Goal: Task Accomplishment & Management: Manage account settings

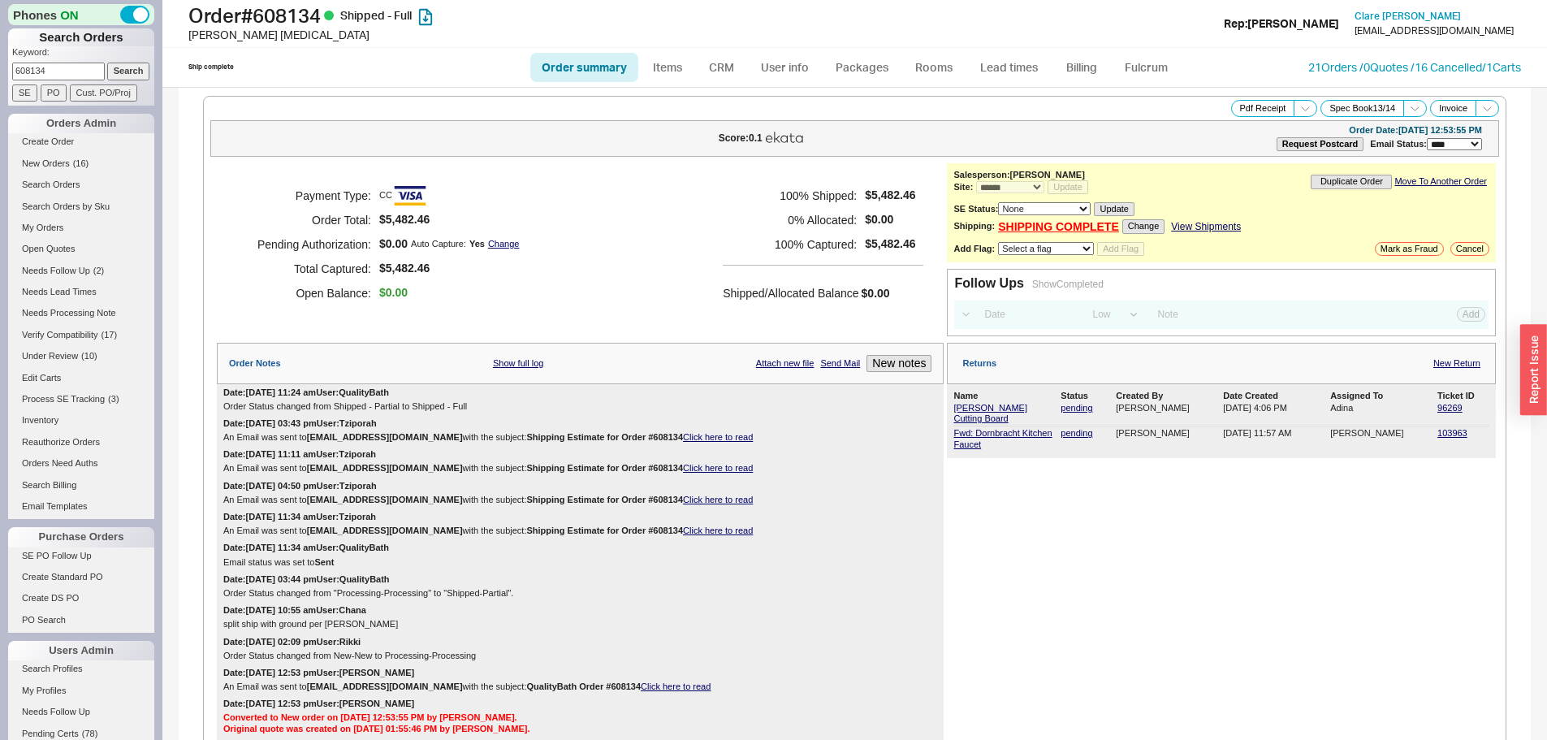
select select "*"
select select "LOW"
select select "3"
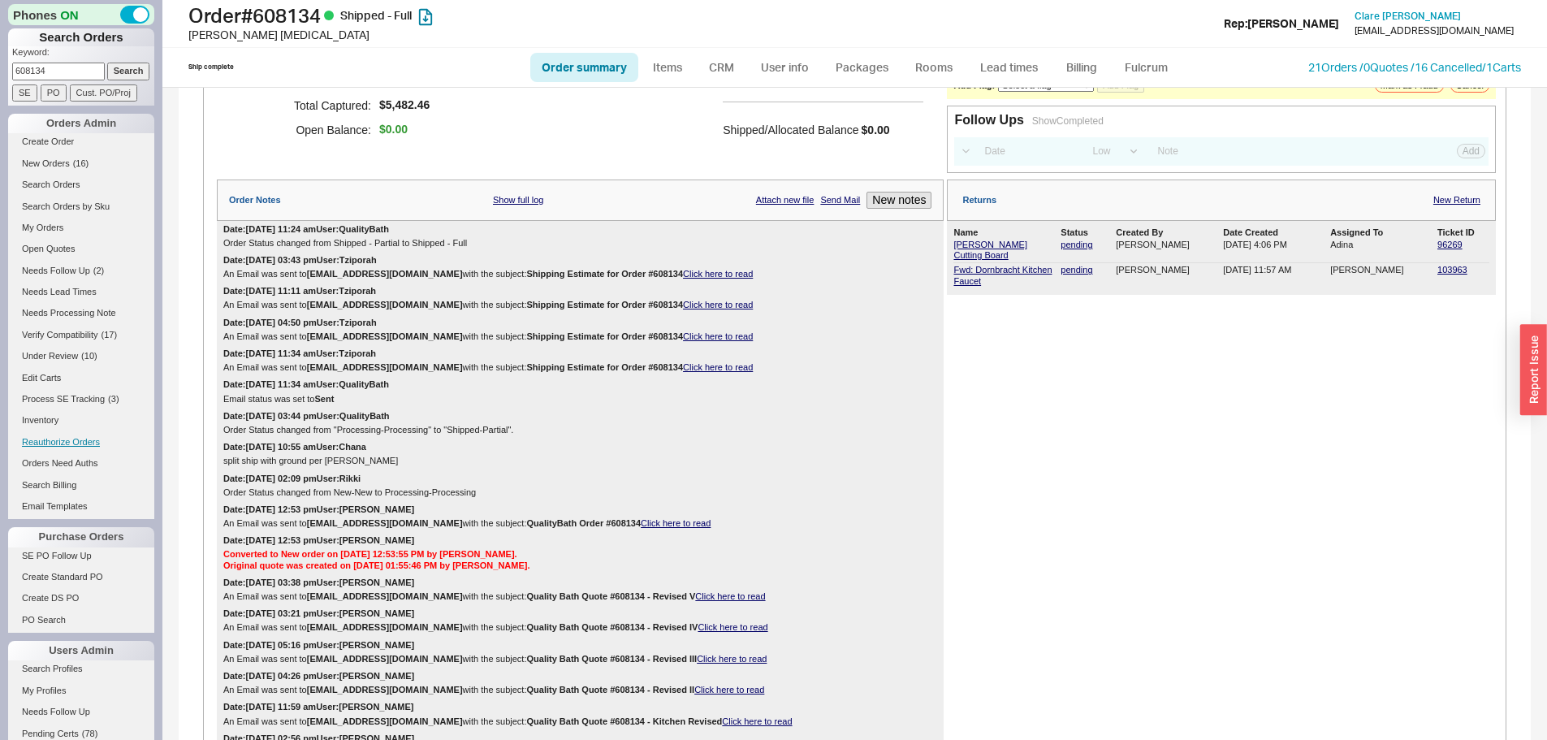
scroll to position [162, 0]
click at [63, 72] on input "608134" at bounding box center [58, 71] width 93 height 17
click at [107, 63] on input "Search" at bounding box center [128, 71] width 43 height 17
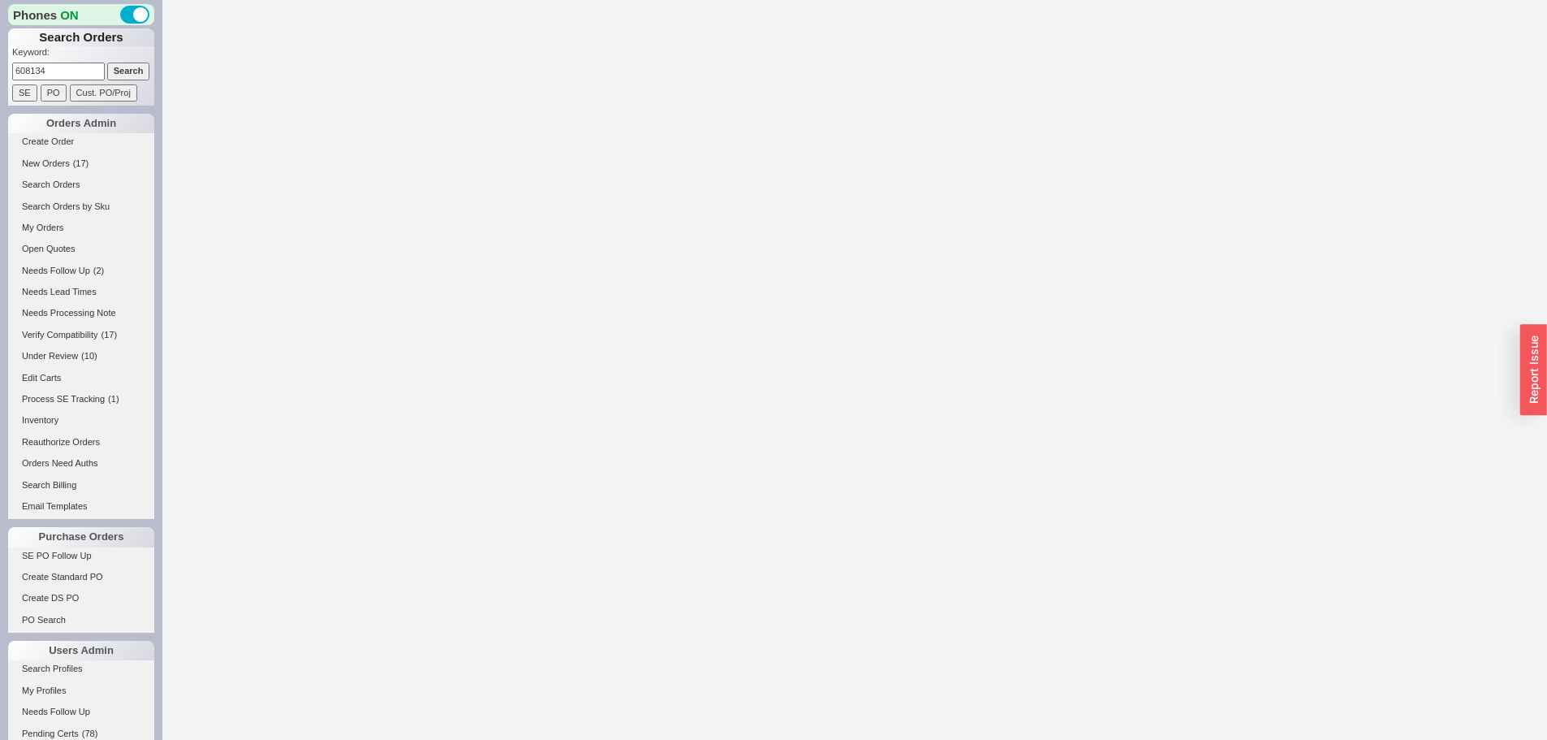
select select "*"
select select "LOW"
select select "3"
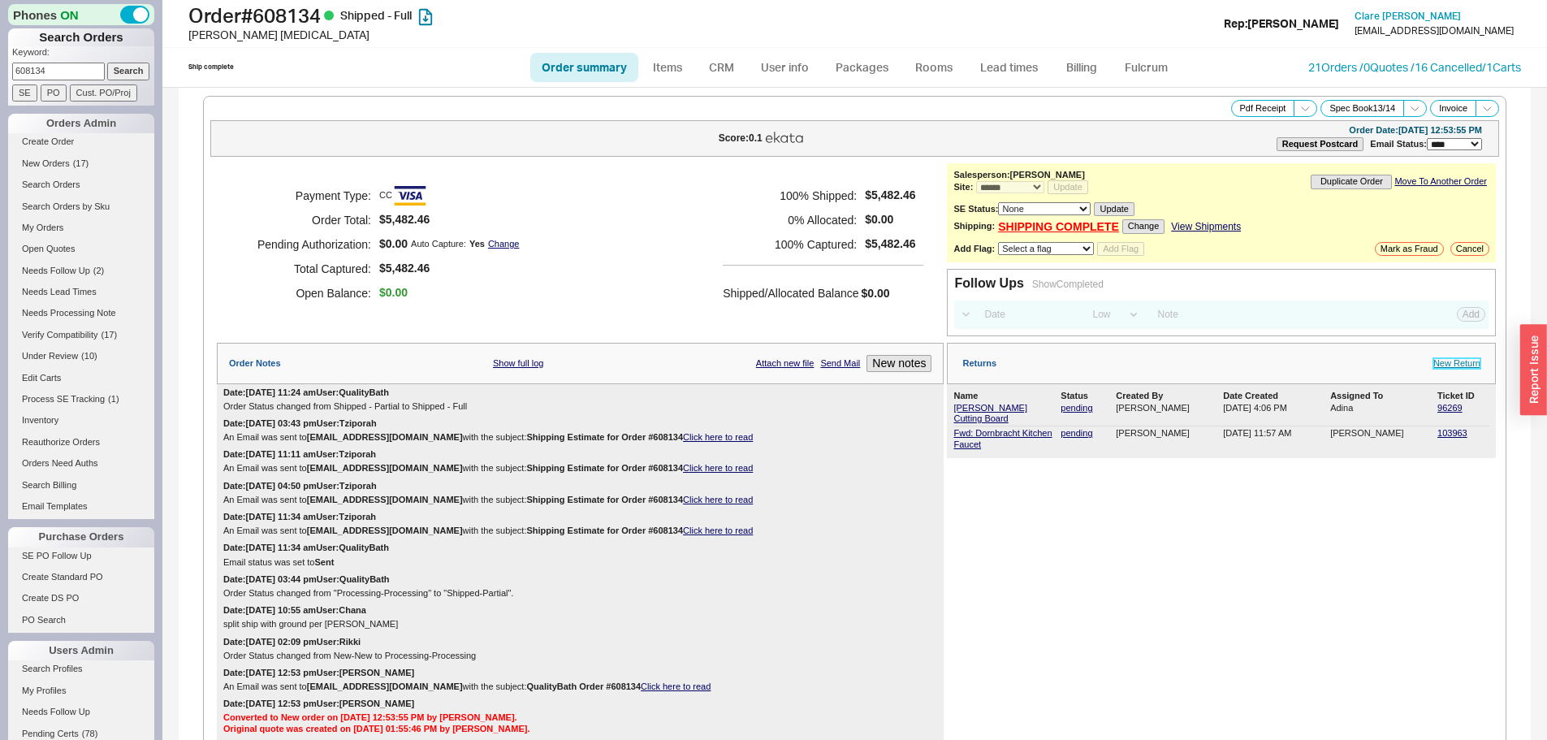
click at [1448, 358] on link "New Return" at bounding box center [1457, 363] width 47 height 11
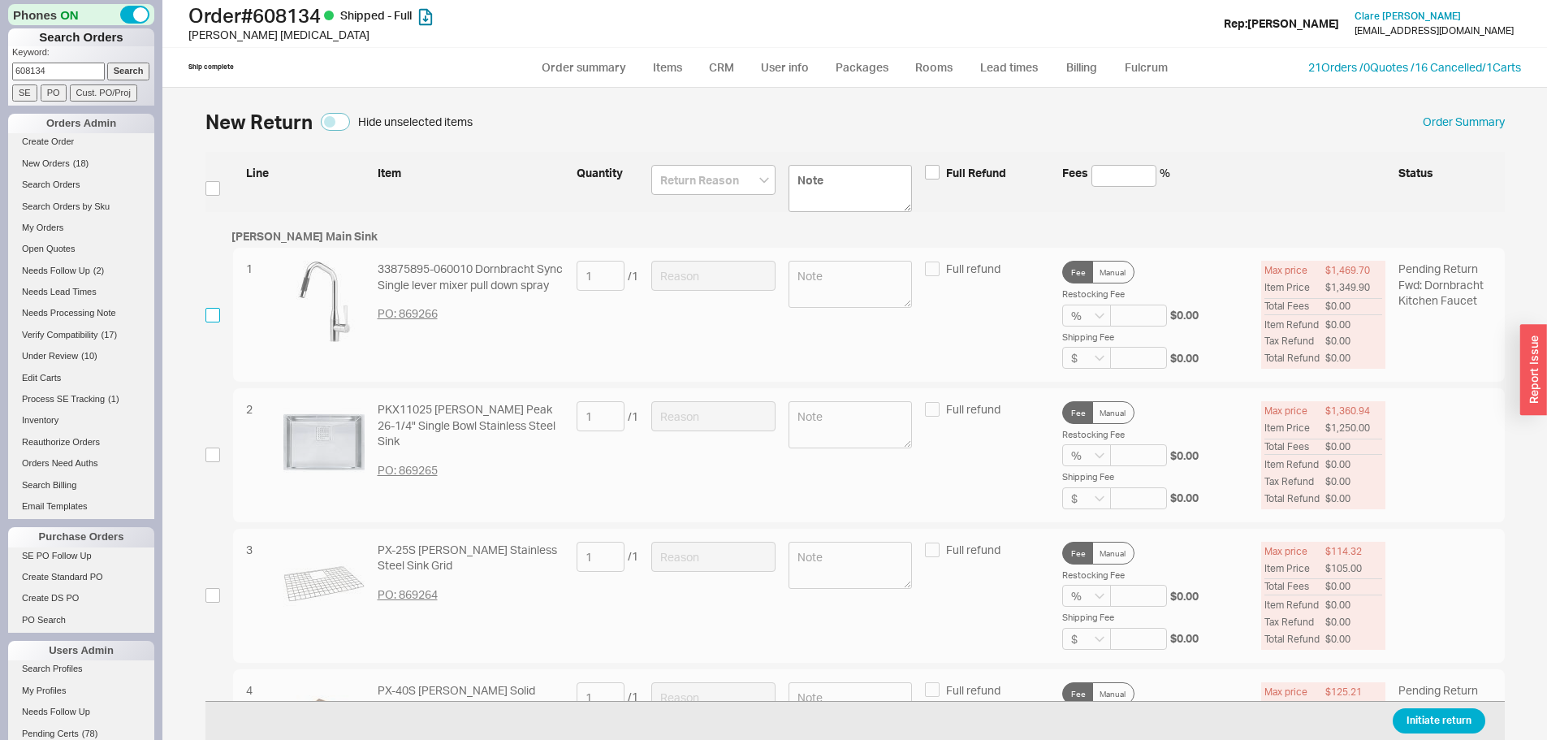
click at [206, 318] on input "checkbox" at bounding box center [213, 315] width 15 height 15
checkbox input "true"
click at [681, 279] on input at bounding box center [713, 276] width 124 height 30
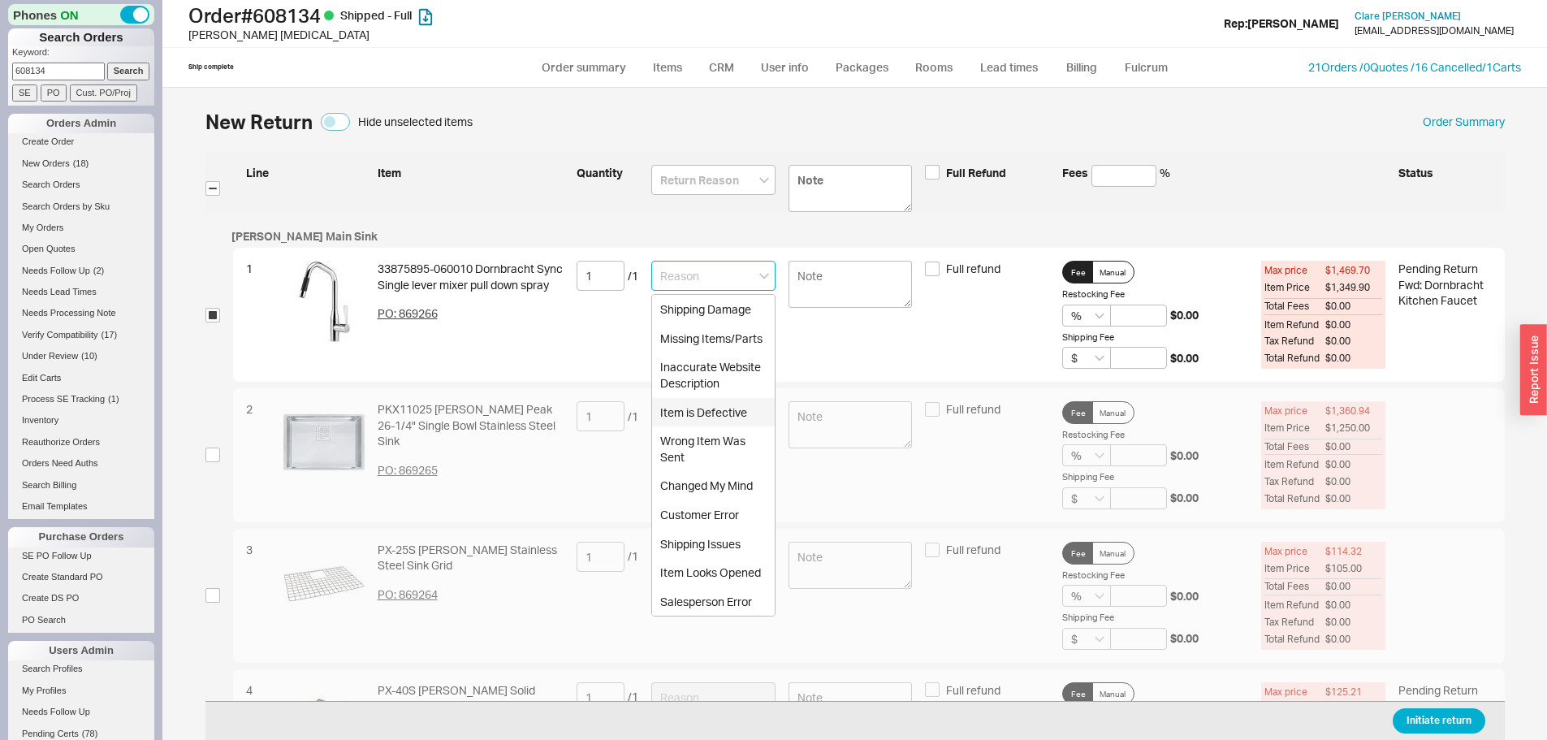
click at [729, 411] on div "Item is Defective" at bounding box center [713, 412] width 123 height 29
type input "Item is Defective"
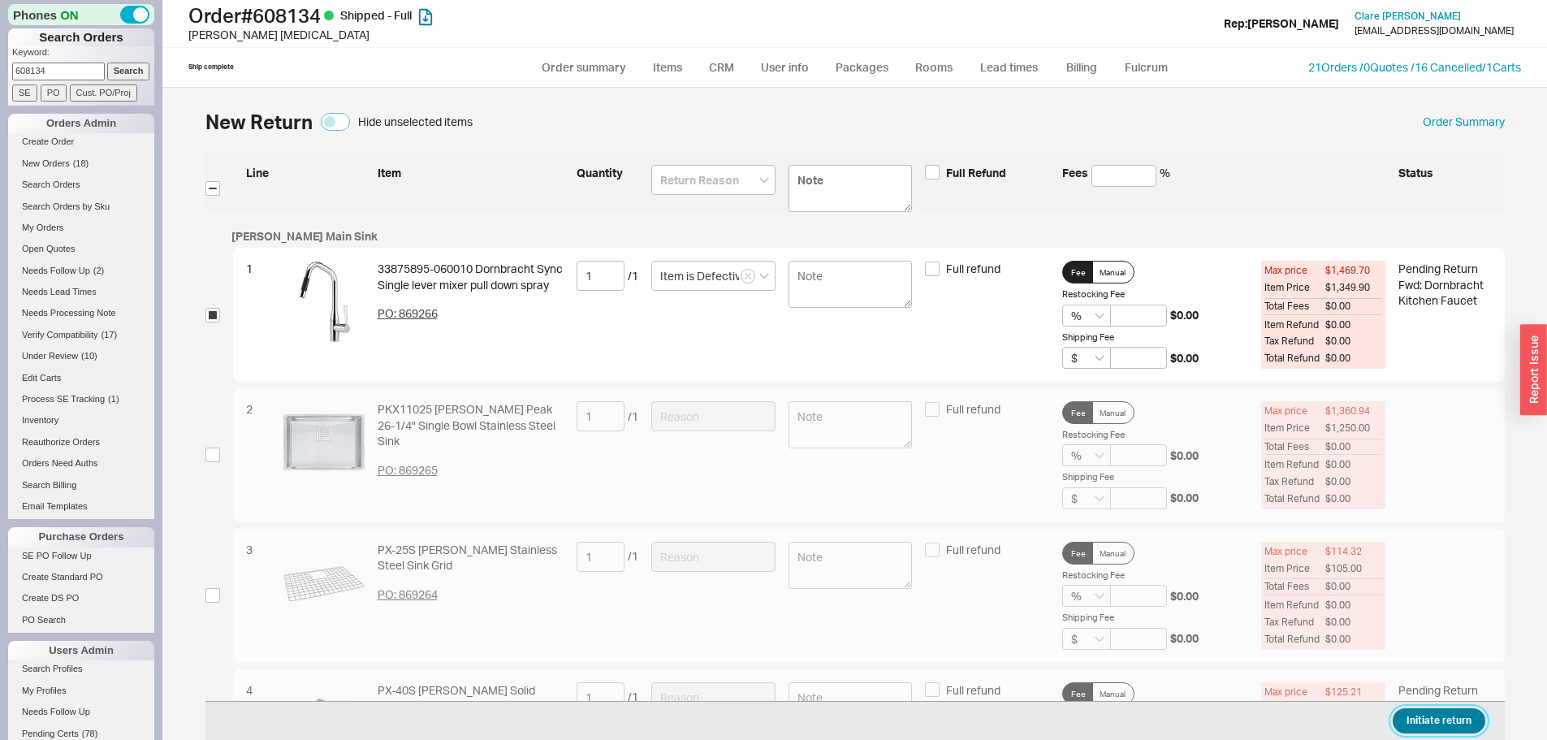
click at [1445, 717] on button "Initiate return" at bounding box center [1439, 720] width 93 height 25
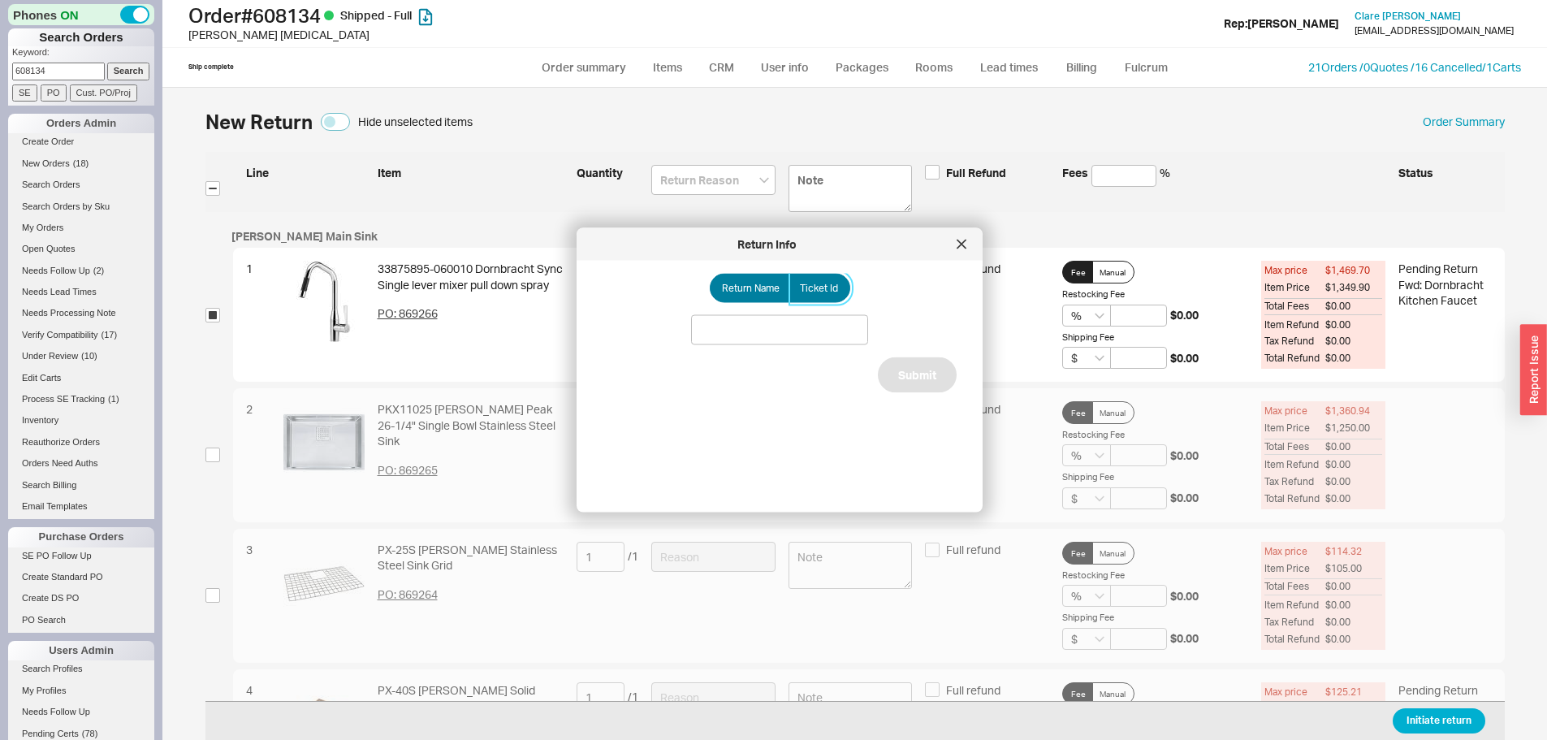
click at [810, 282] on span "Ticket Id" at bounding box center [819, 288] width 38 height 13
click at [0, 0] on input "Ticket Id" at bounding box center [0, 0] width 0 height 0
click at [804, 334] on input at bounding box center [779, 330] width 177 height 30
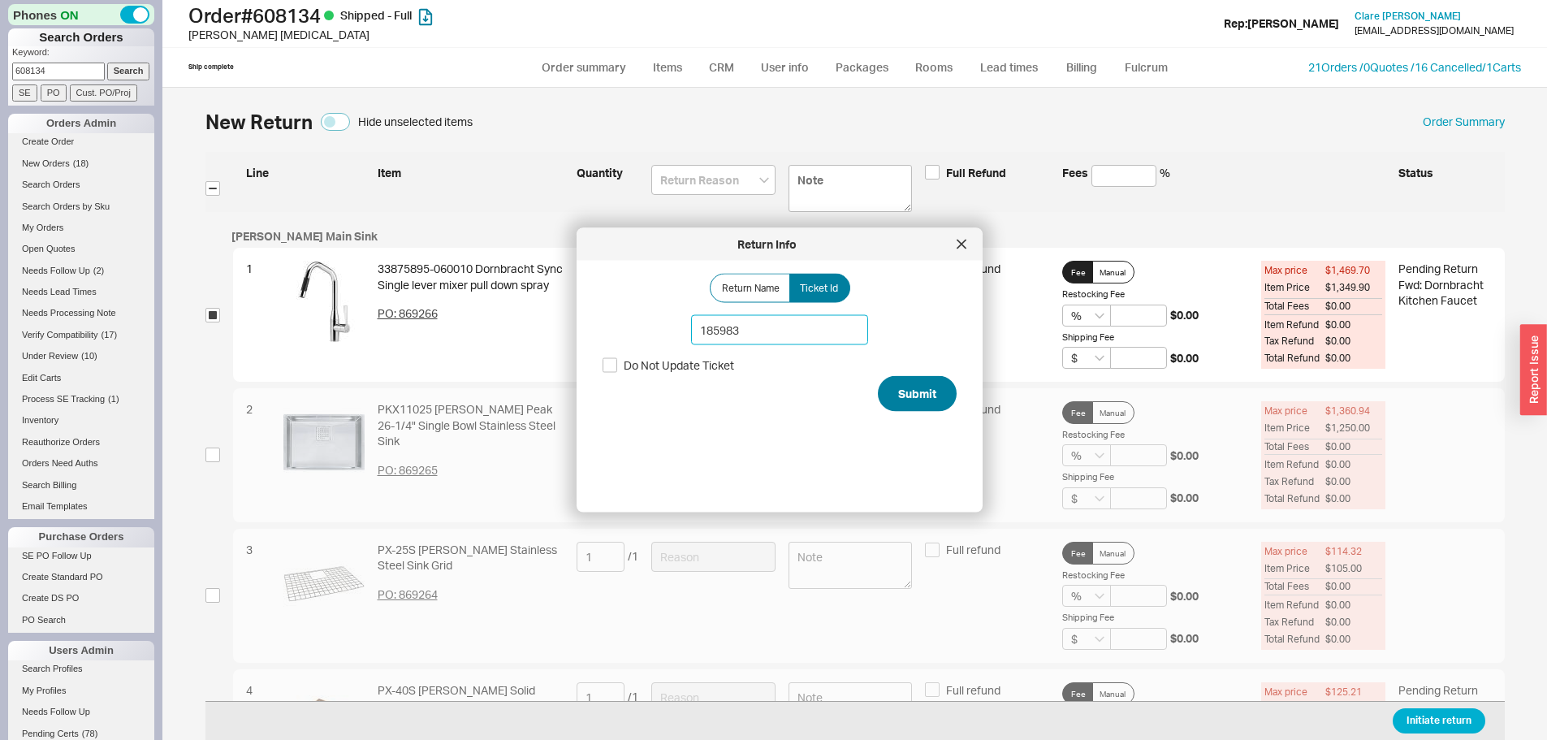
type input "185983"
click at [928, 406] on button "Submit" at bounding box center [917, 394] width 79 height 36
select select "*"
select select "LOW"
select select "3"
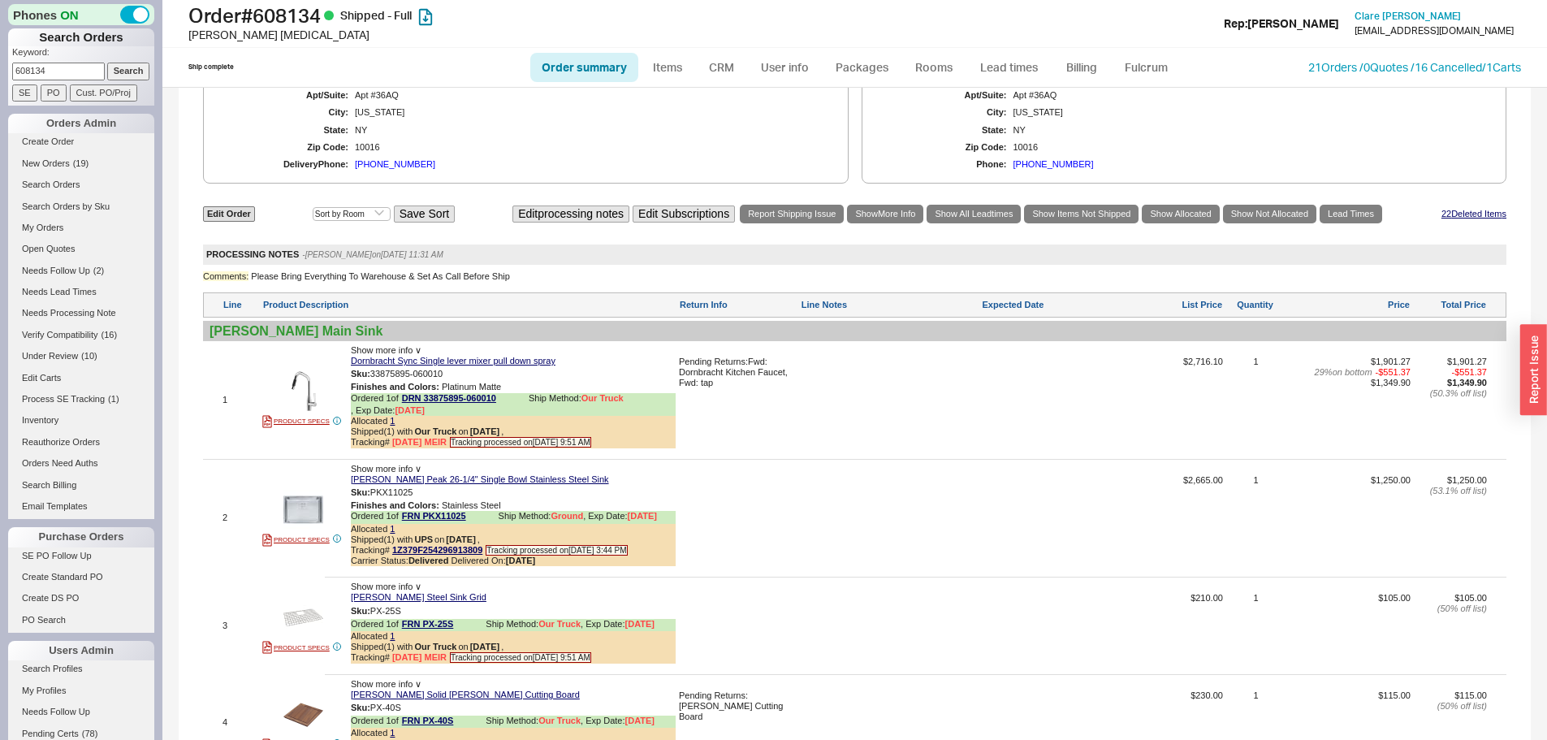
scroll to position [975, 0]
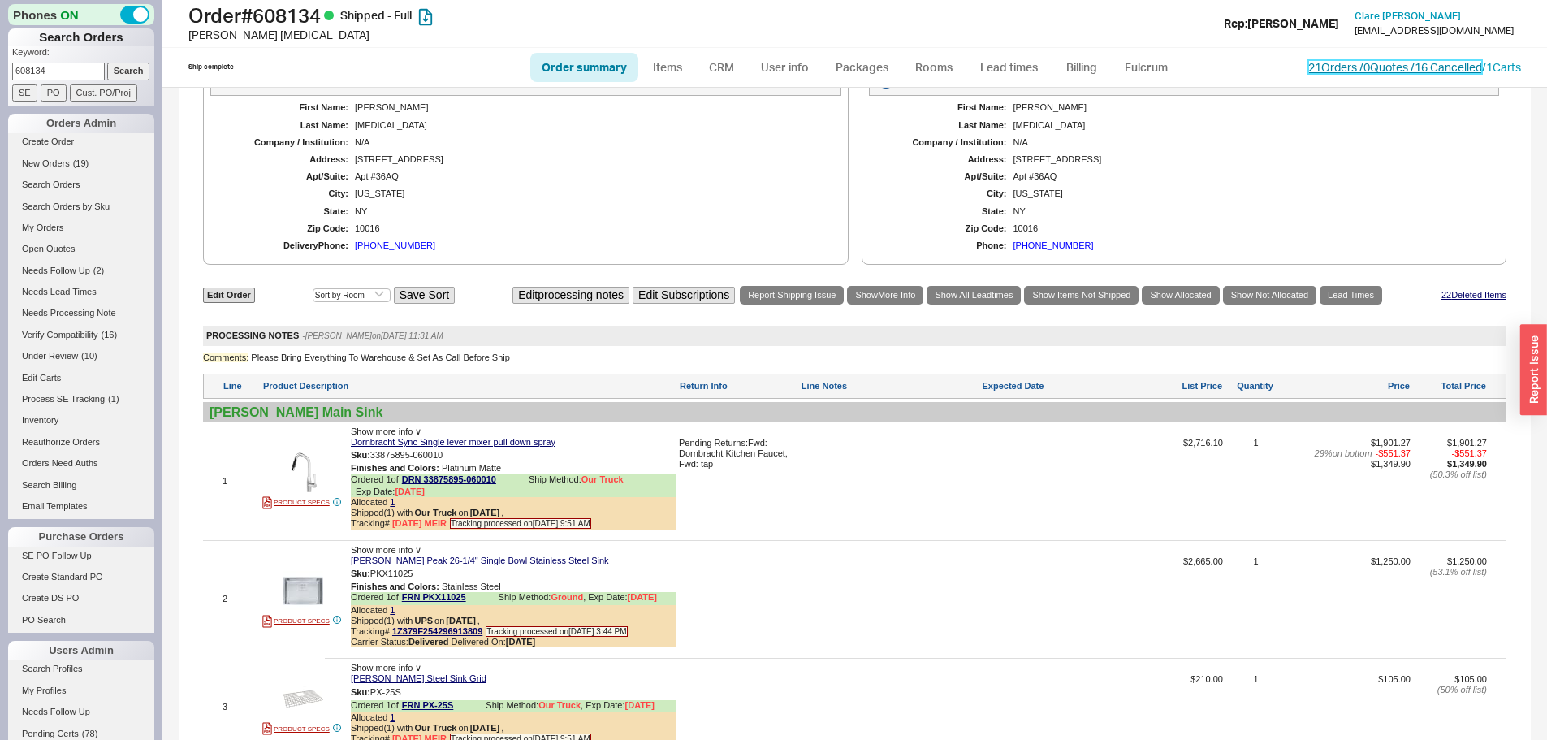
click at [1370, 67] on link "21 Orders / 0 Quotes / 16 Cancelled" at bounding box center [1396, 67] width 174 height 14
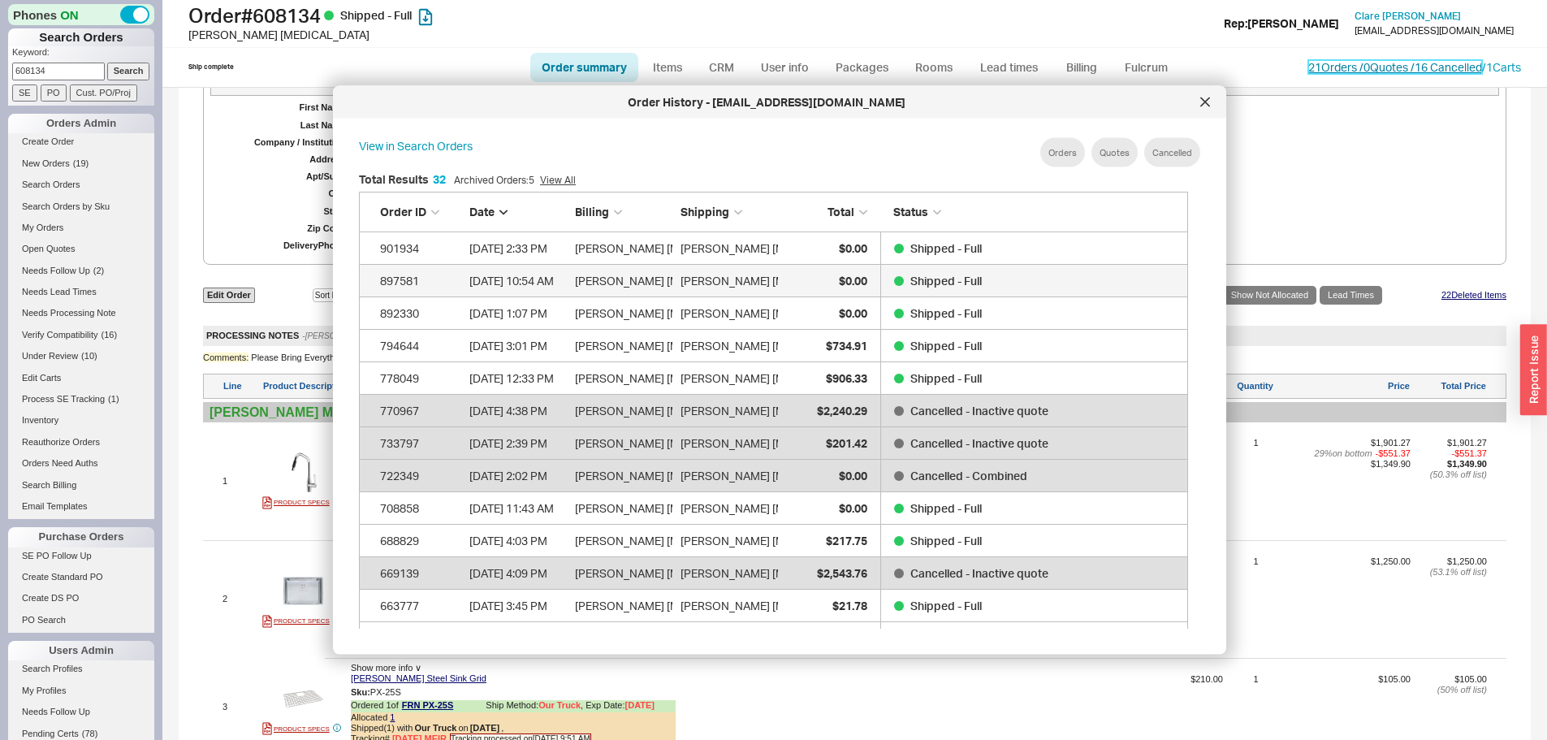
scroll to position [485, 843]
drag, startPoint x: 1210, startPoint y: 110, endPoint x: 1193, endPoint y: 110, distance: 17.1
click at [1209, 110] on div at bounding box center [1205, 102] width 26 height 26
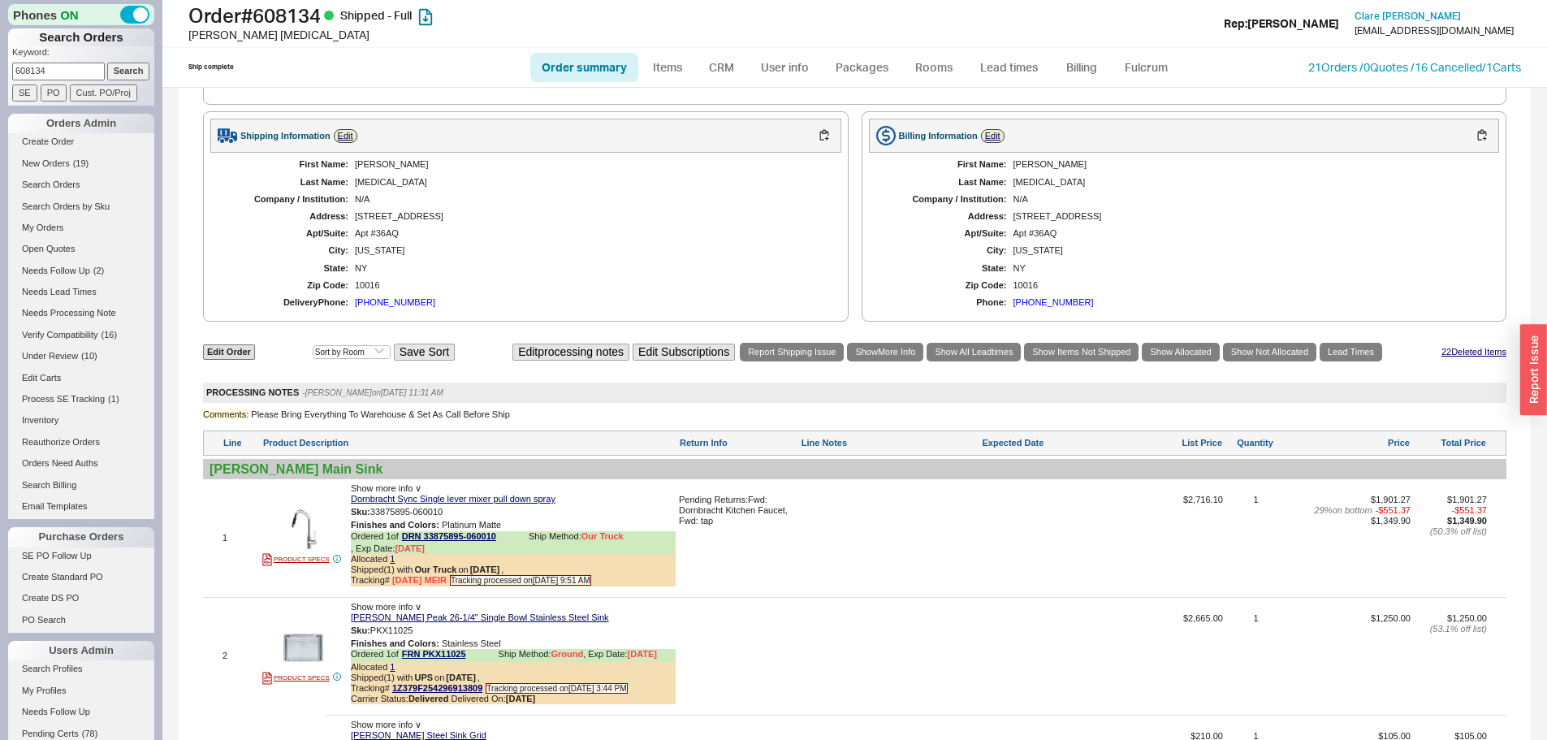
scroll to position [894, 0]
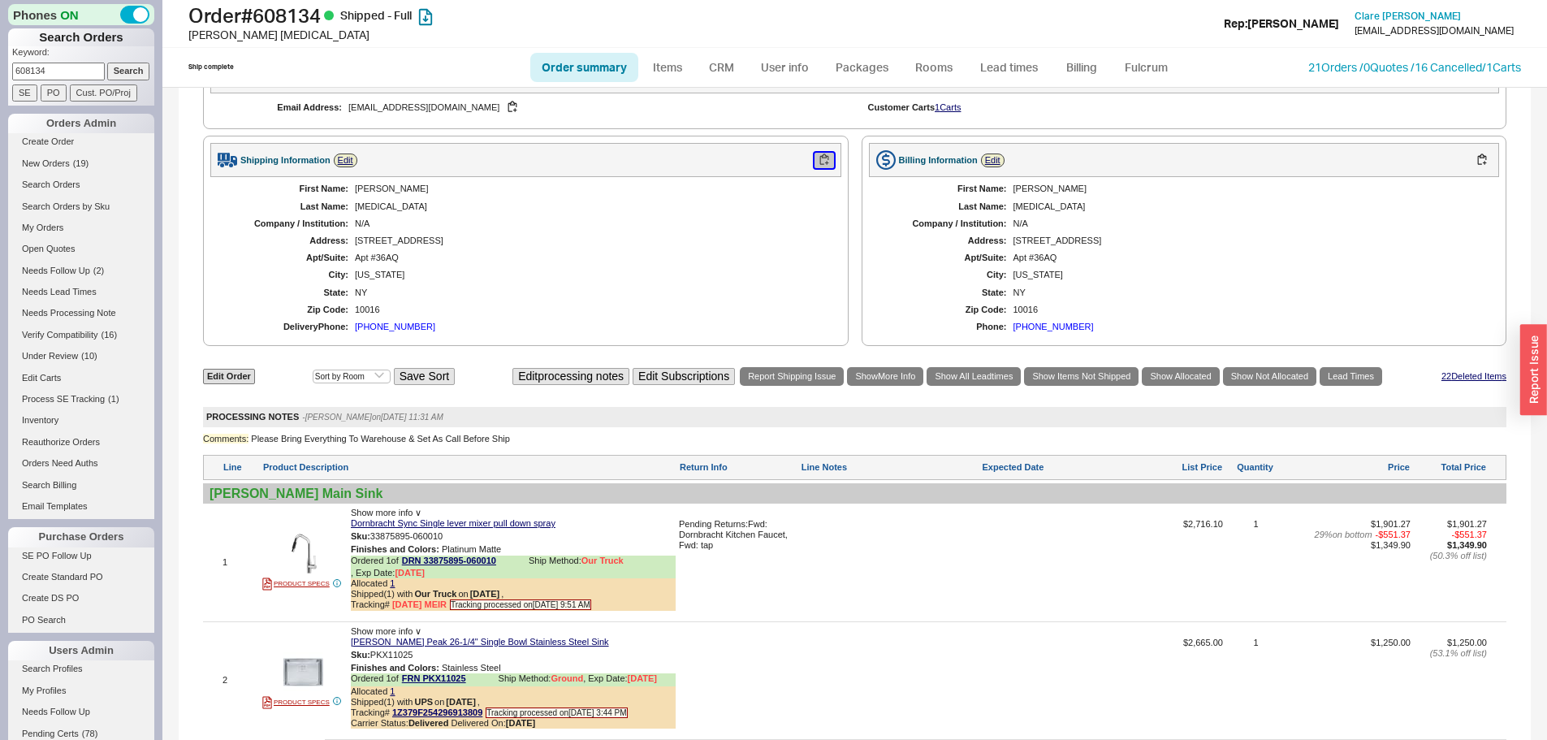
click at [820, 168] on button "button" at bounding box center [824, 160] width 19 height 15
click at [77, 166] on span "( 19 )" at bounding box center [81, 163] width 16 height 10
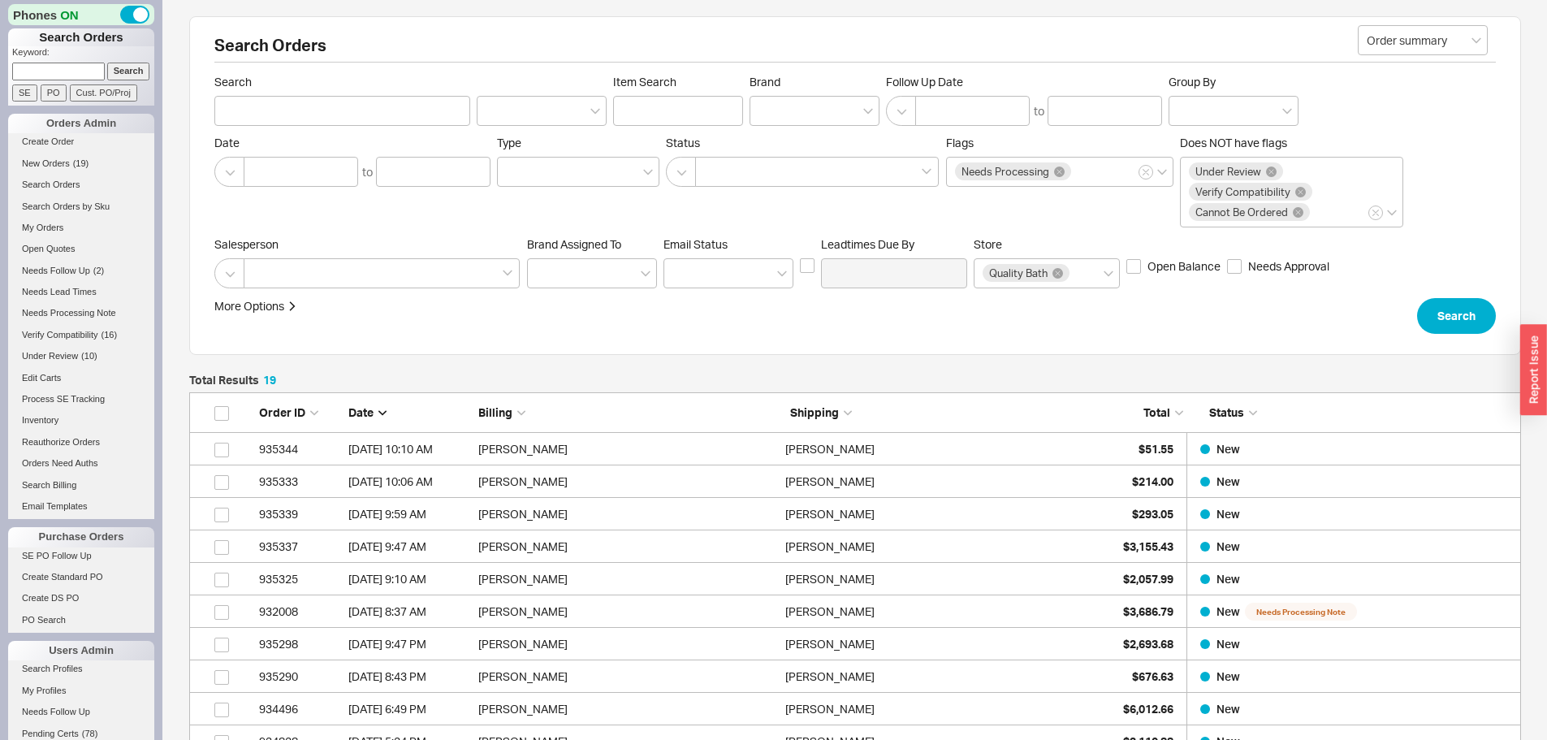
scroll to position [646, 1320]
click at [68, 70] on input at bounding box center [58, 71] width 93 height 17
type input "933004"
click at [107, 63] on input "Search" at bounding box center [128, 71] width 43 height 17
type input "933004"
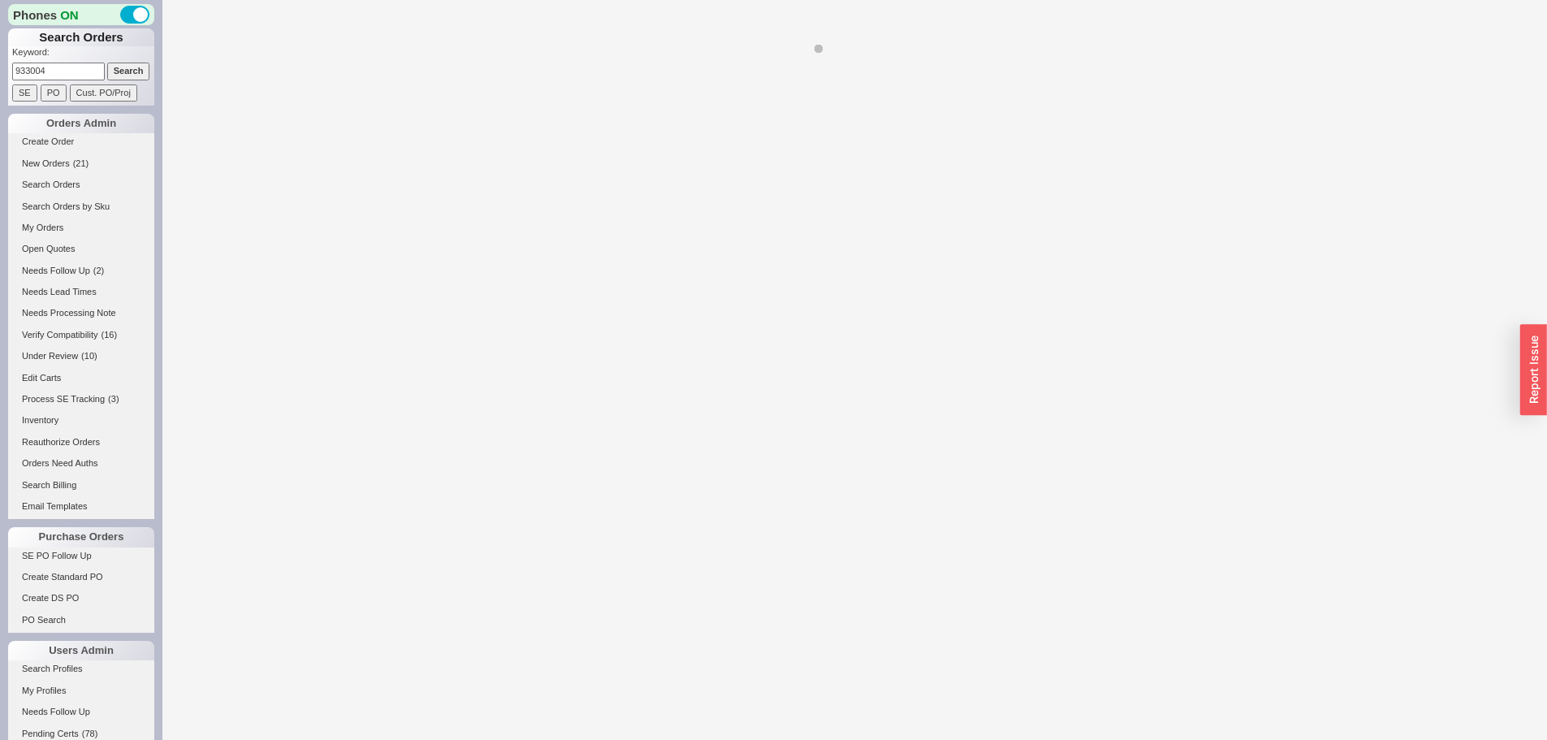
select select "*"
select select "LOW"
select select "3"
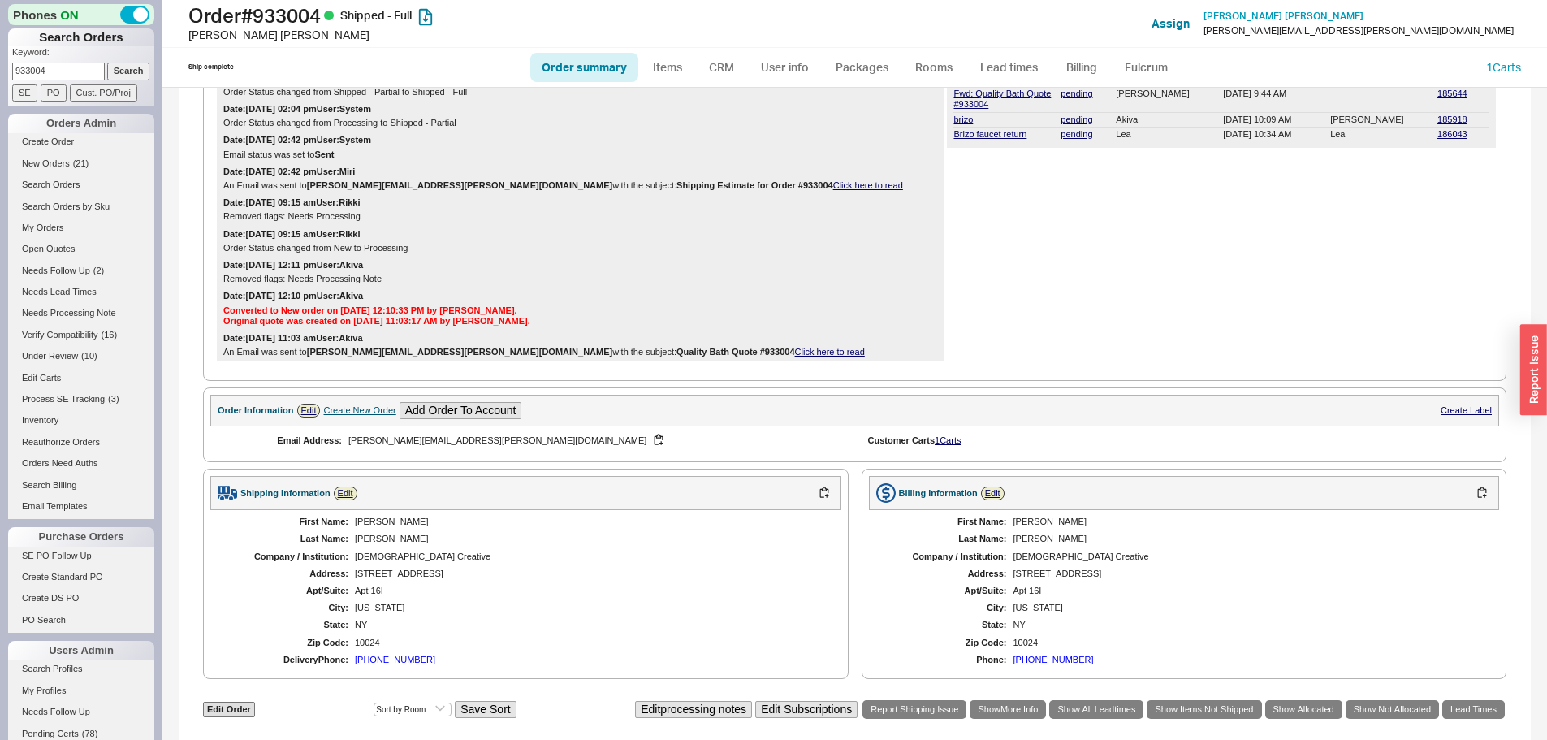
scroll to position [325, 0]
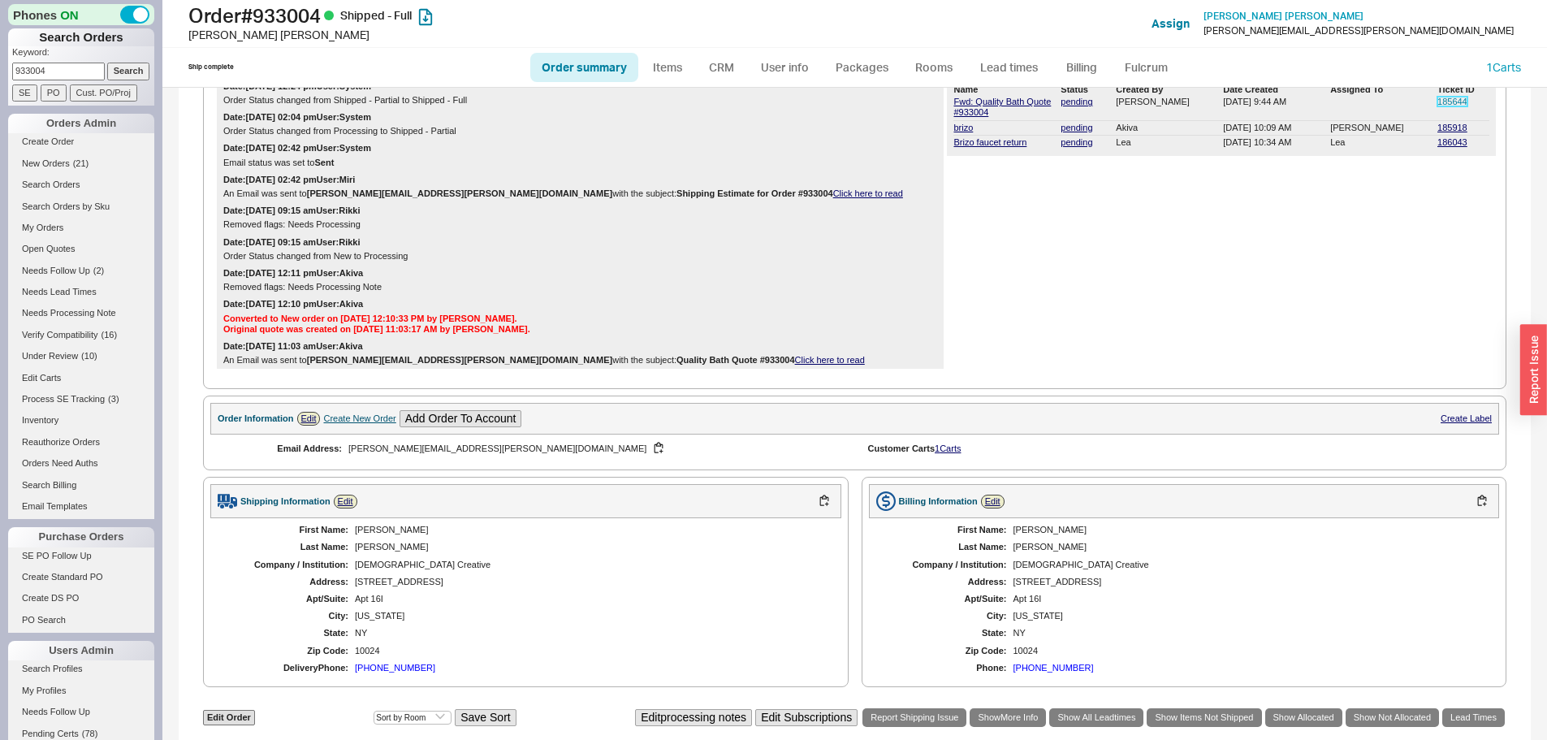
click at [1441, 106] on link "185644" at bounding box center [1453, 102] width 30 height 10
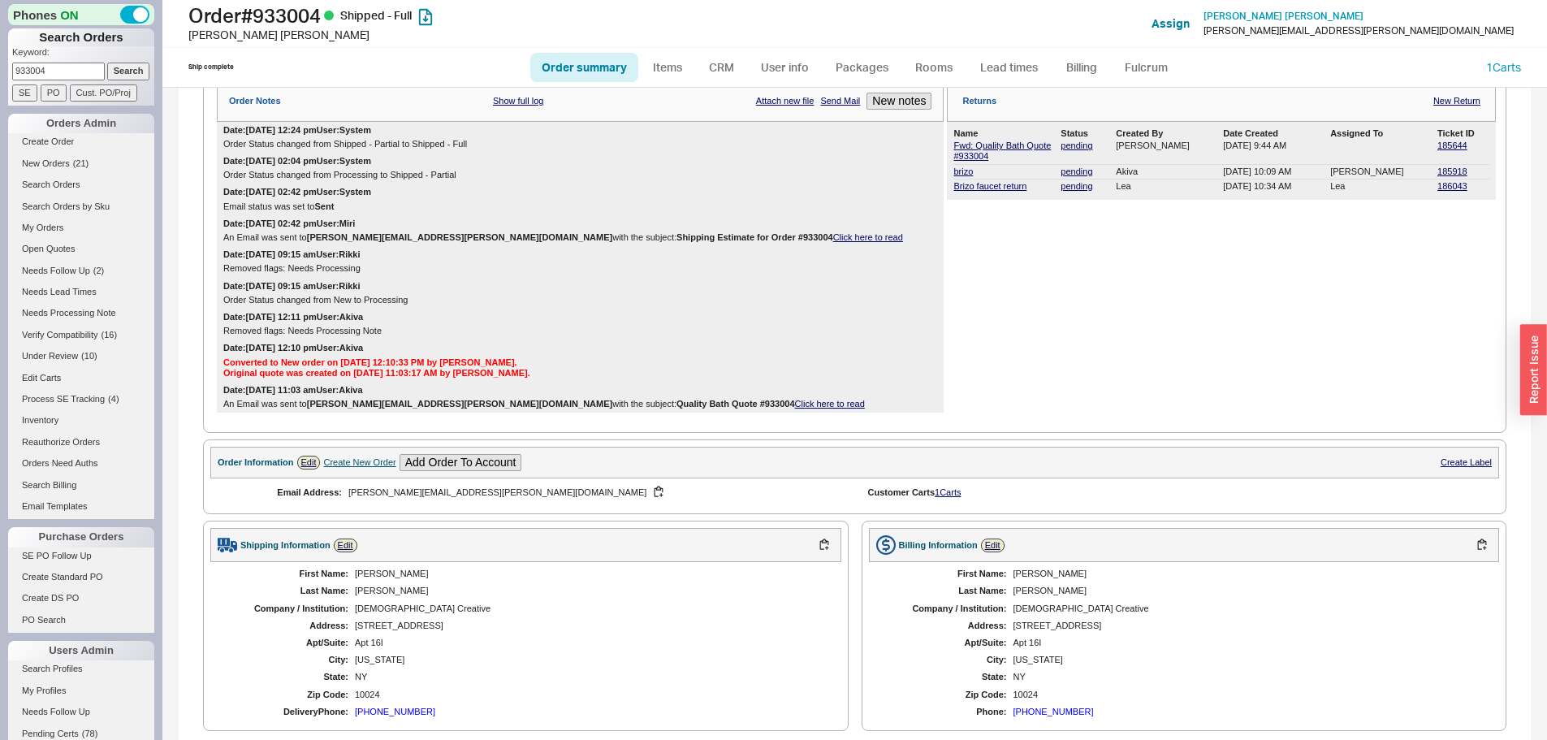
scroll to position [0, 0]
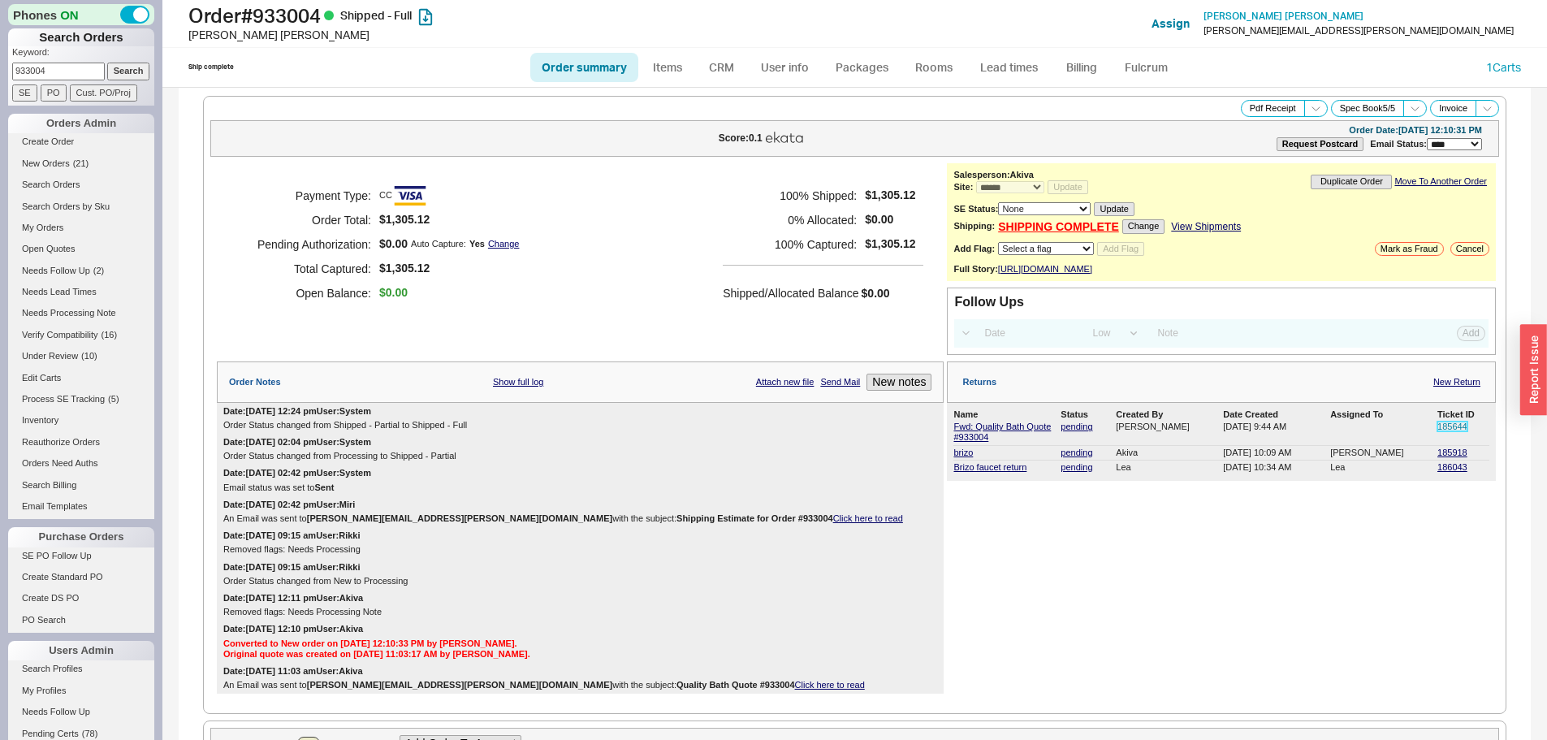
drag, startPoint x: 1447, startPoint y: 438, endPoint x: 1387, endPoint y: 422, distance: 62.3
click at [1447, 431] on link "185644" at bounding box center [1453, 427] width 30 height 10
click at [1234, 531] on div "Returns New Return Name Status Created By Date Created Assigned To Ticket ID Fw…" at bounding box center [1221, 527] width 549 height 332
click at [1412, 530] on div "Returns New Return Name Status Created By Date Created Assigned To Ticket ID Fw…" at bounding box center [1221, 527] width 549 height 332
drag, startPoint x: 1364, startPoint y: 524, endPoint x: 1324, endPoint y: 524, distance: 39.8
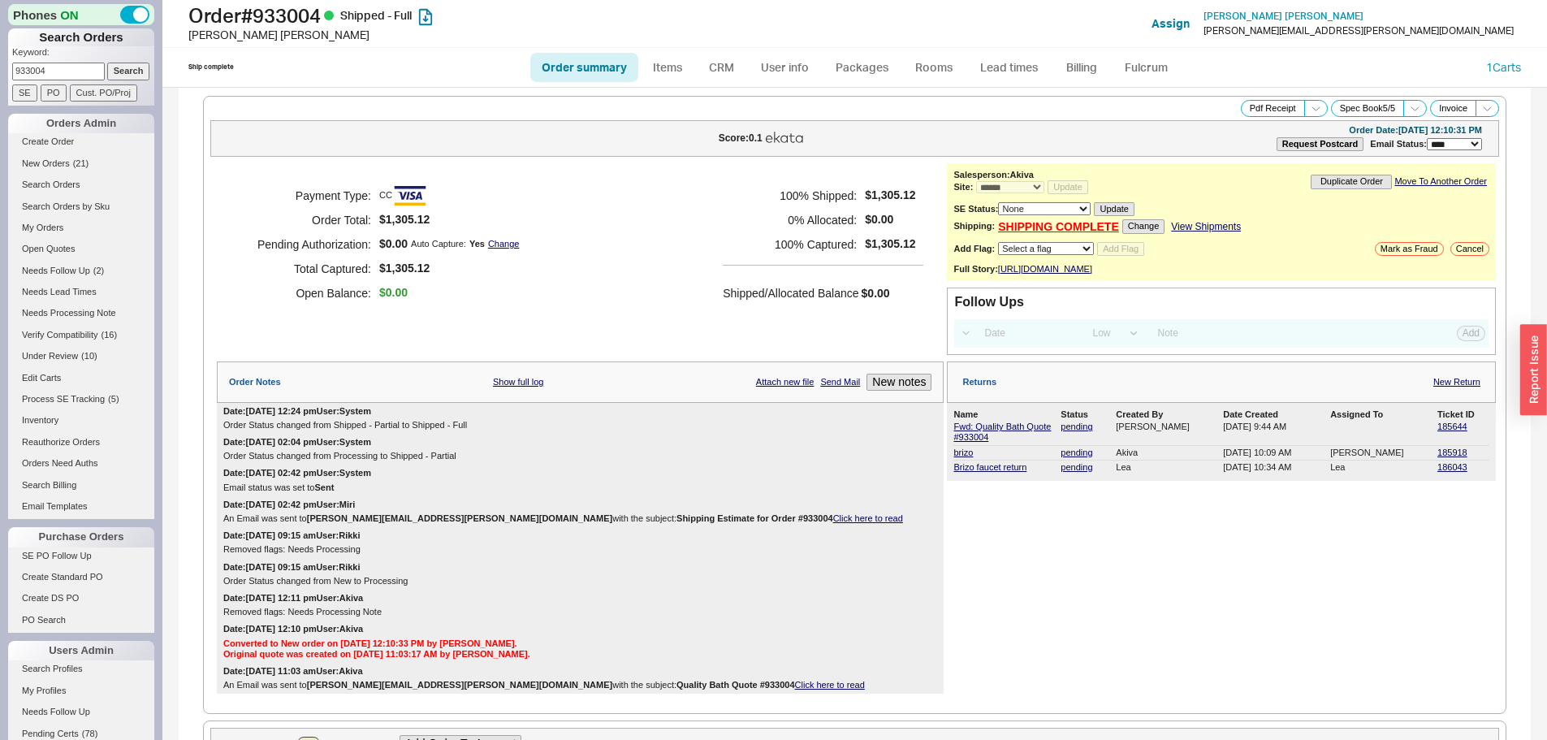
click at [1363, 524] on div "Returns New Return Name Status Created By Date Created Assigned To Ticket ID Fw…" at bounding box center [1221, 527] width 549 height 332
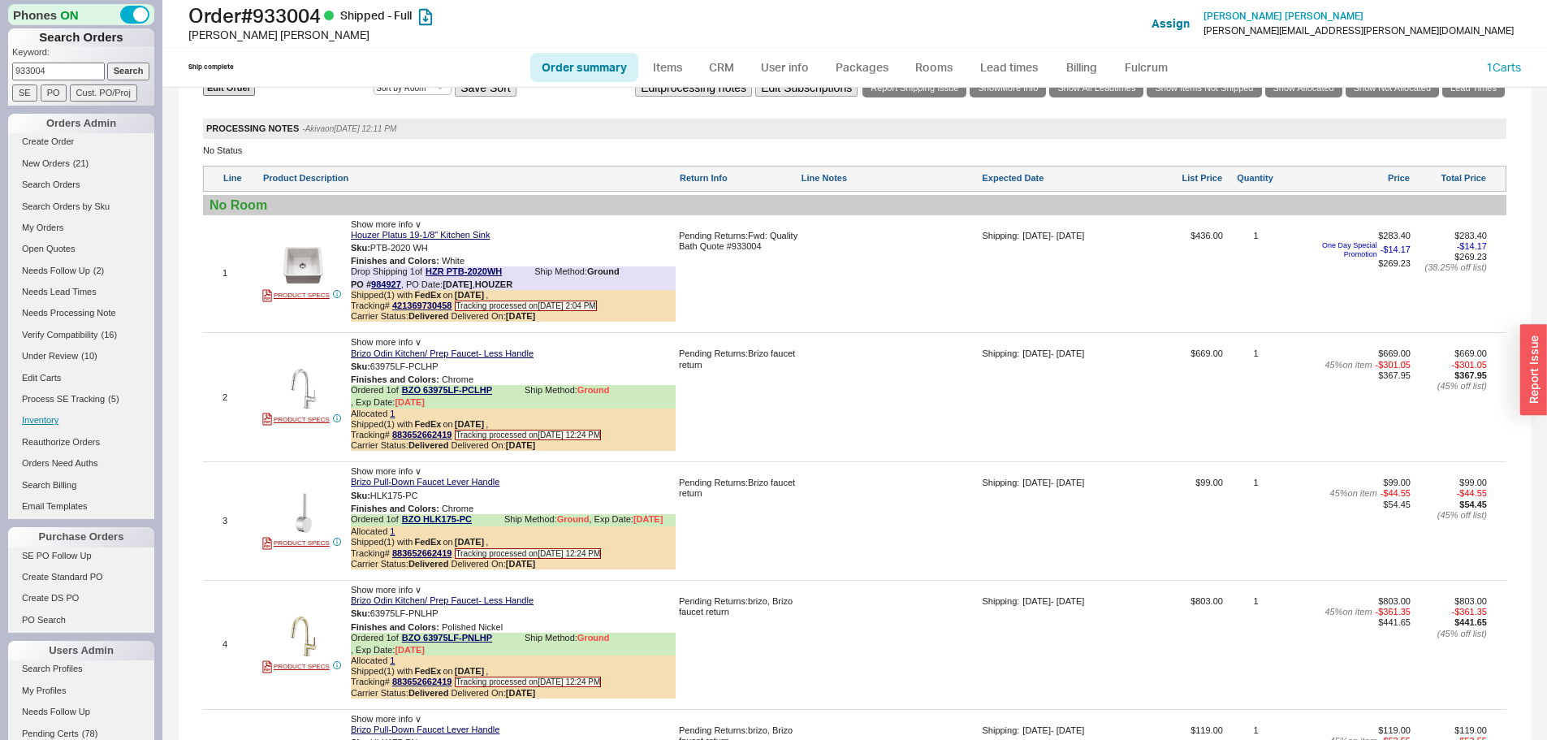
scroll to position [1137, 0]
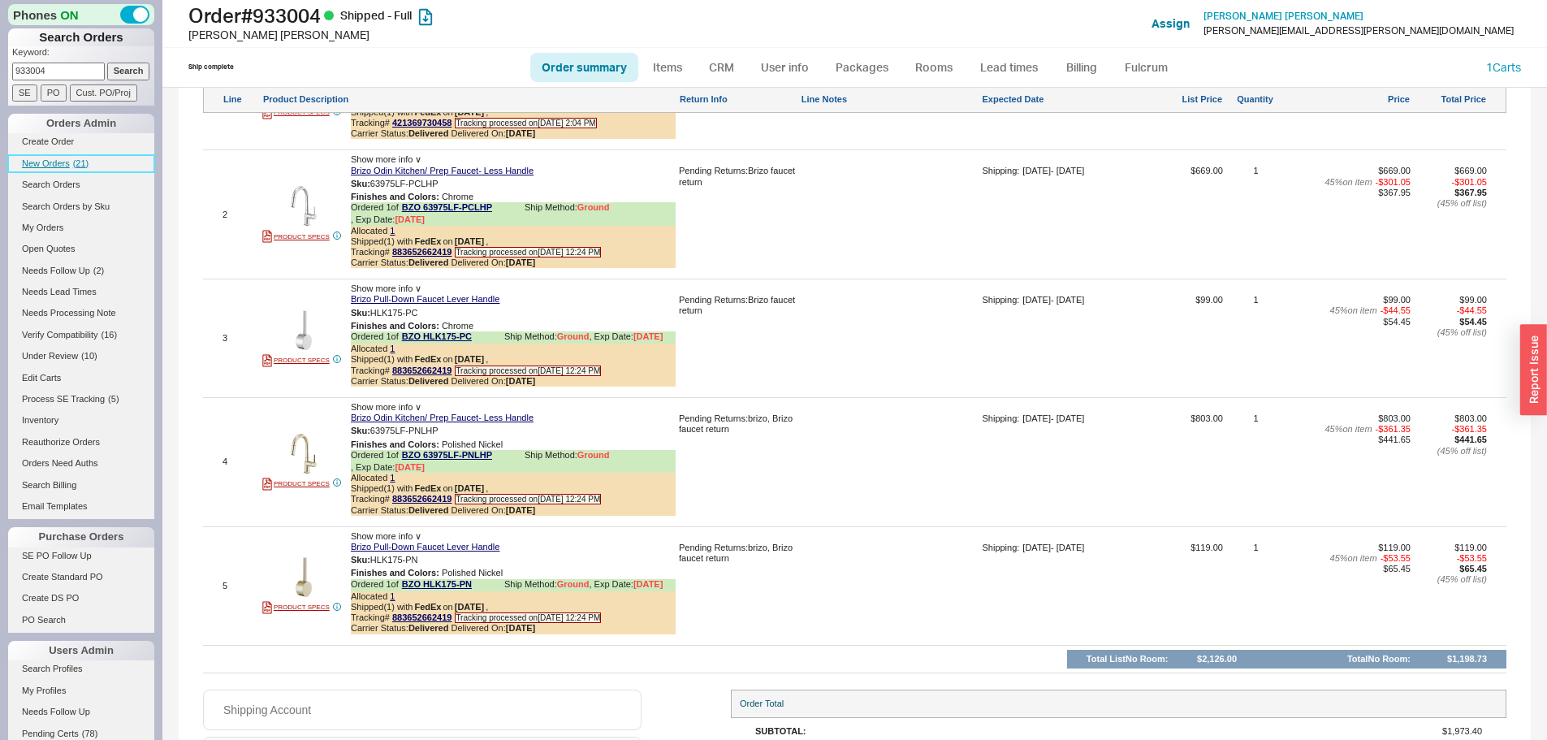
click at [63, 159] on span "New Orders" at bounding box center [46, 163] width 48 height 10
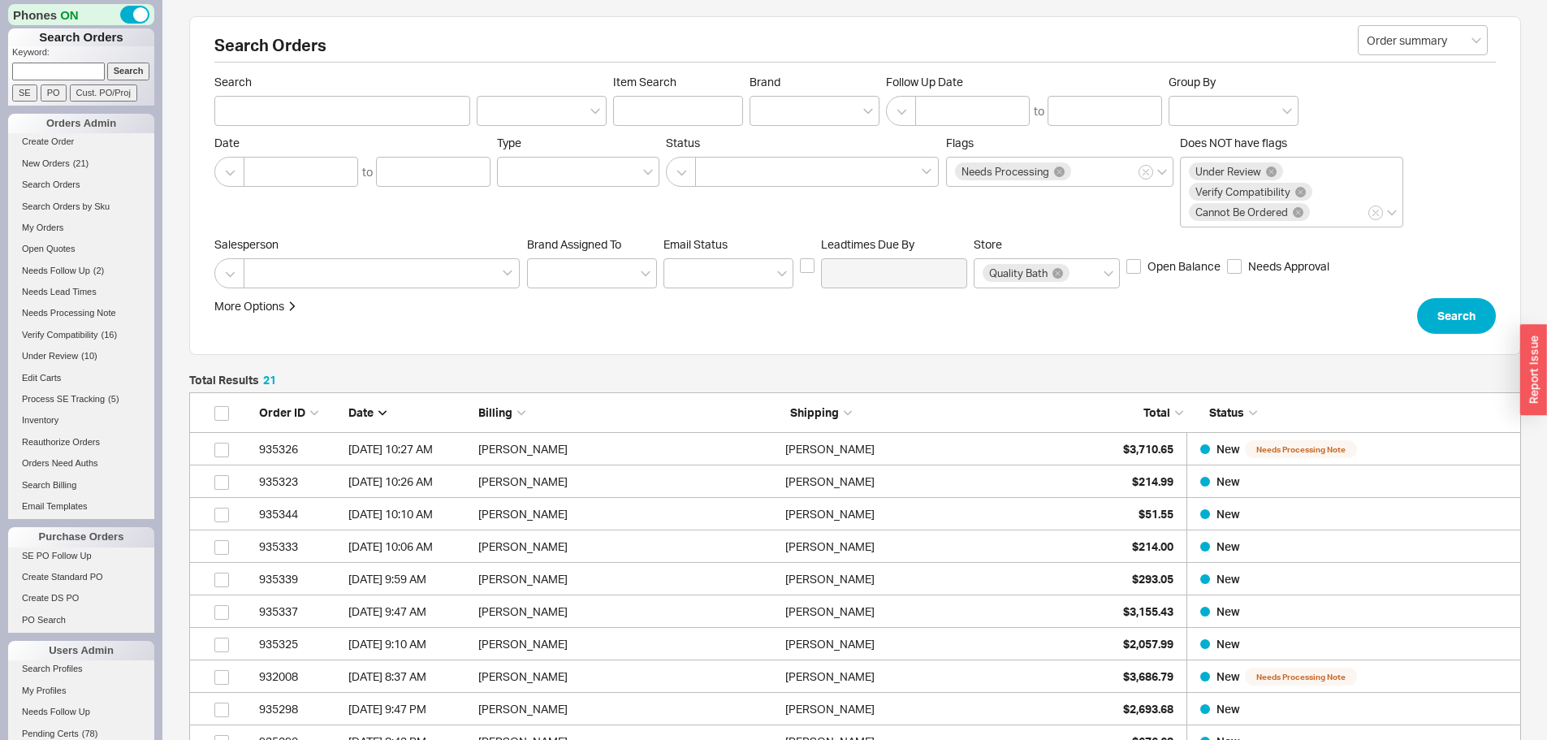
scroll to position [711, 1320]
click at [74, 167] on span "( 21 )" at bounding box center [81, 163] width 16 height 10
click at [50, 69] on input at bounding box center [58, 71] width 93 height 17
type input "928219"
click at [107, 63] on input "Search" at bounding box center [128, 71] width 43 height 17
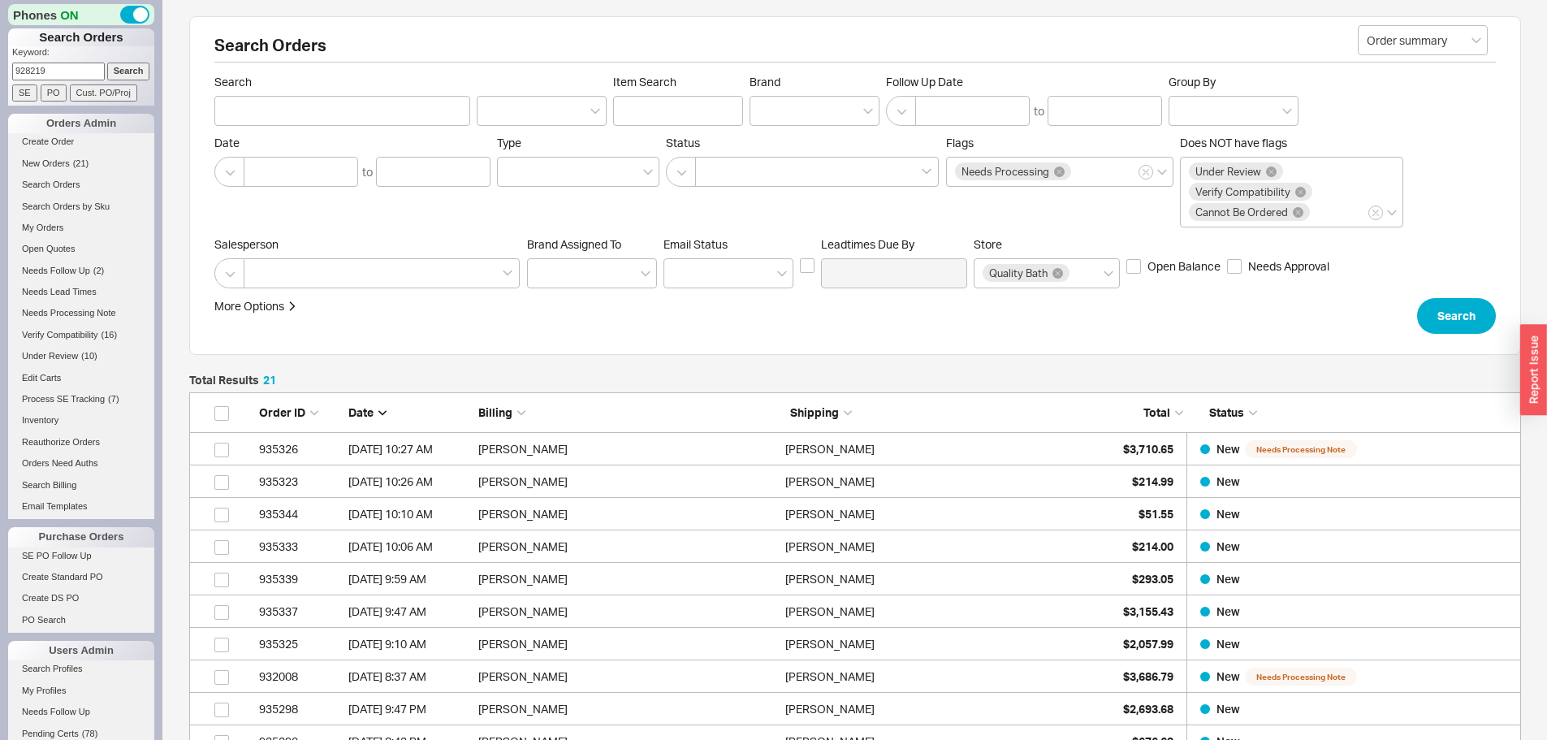
type input "928219"
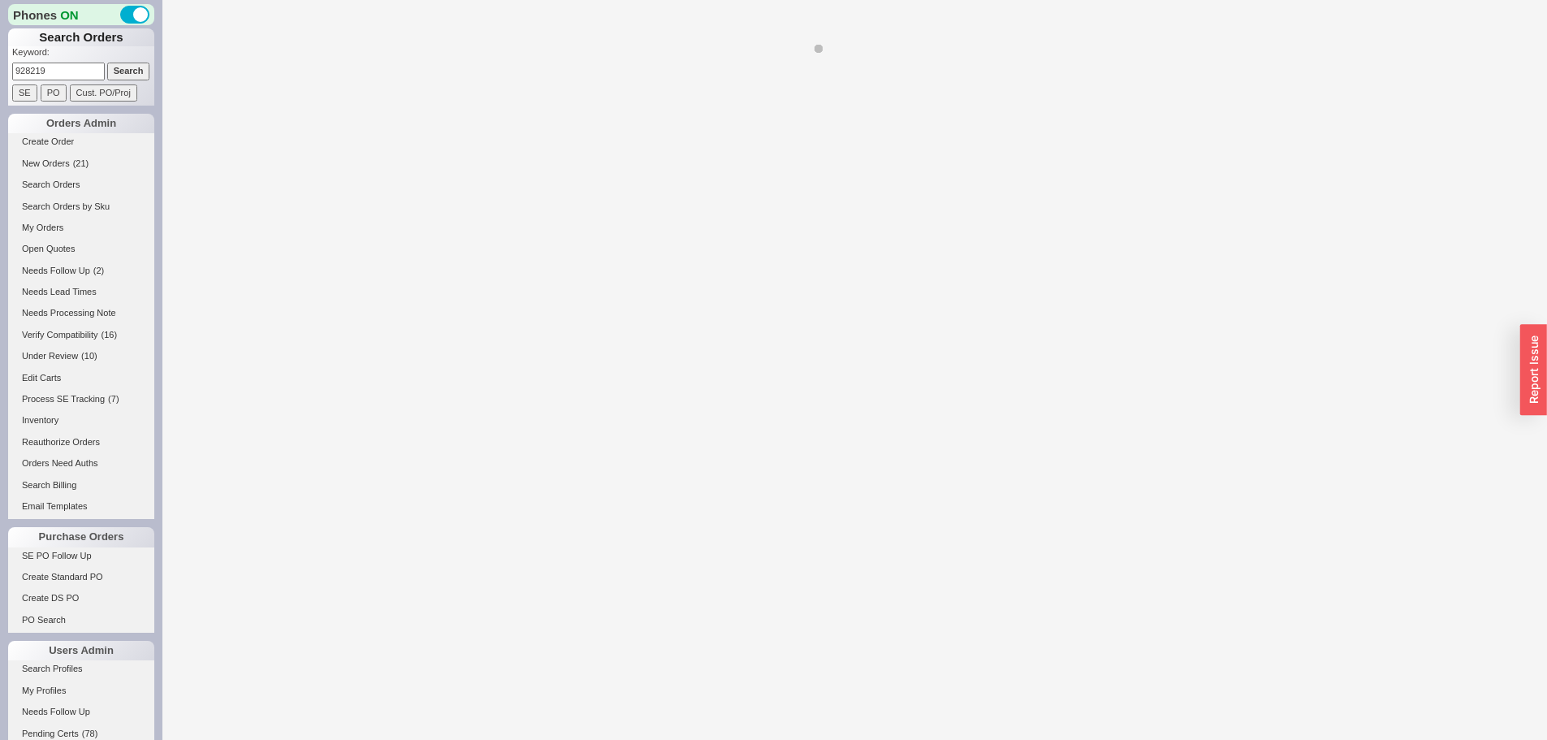
select select "*"
select select "LOW"
select select "3"
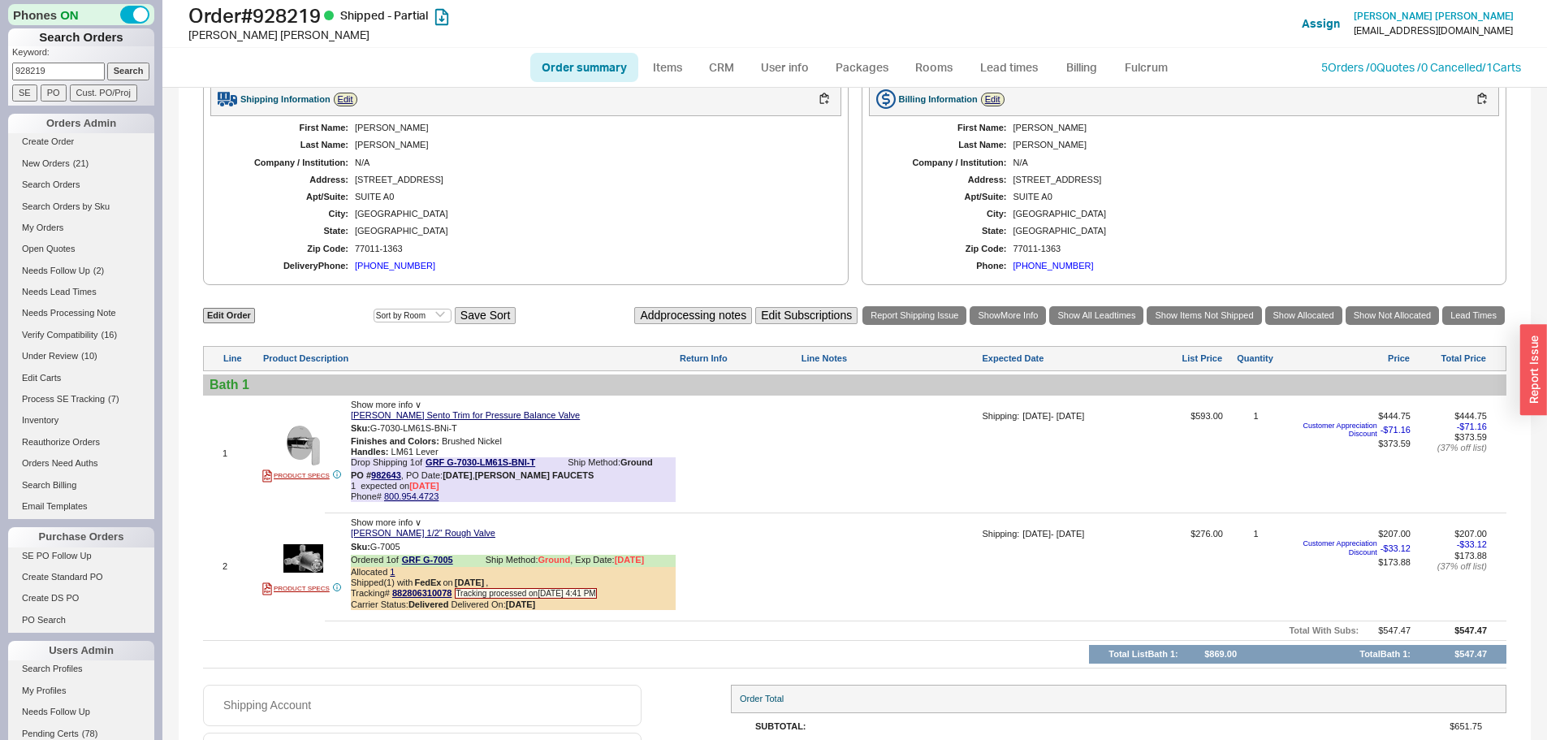
scroll to position [731, 0]
click at [552, 201] on div "SUITE A0" at bounding box center [590, 196] width 470 height 11
click at [1380, 71] on link "5 Orders / 0 Quotes / 0 Cancelled" at bounding box center [1402, 67] width 161 height 14
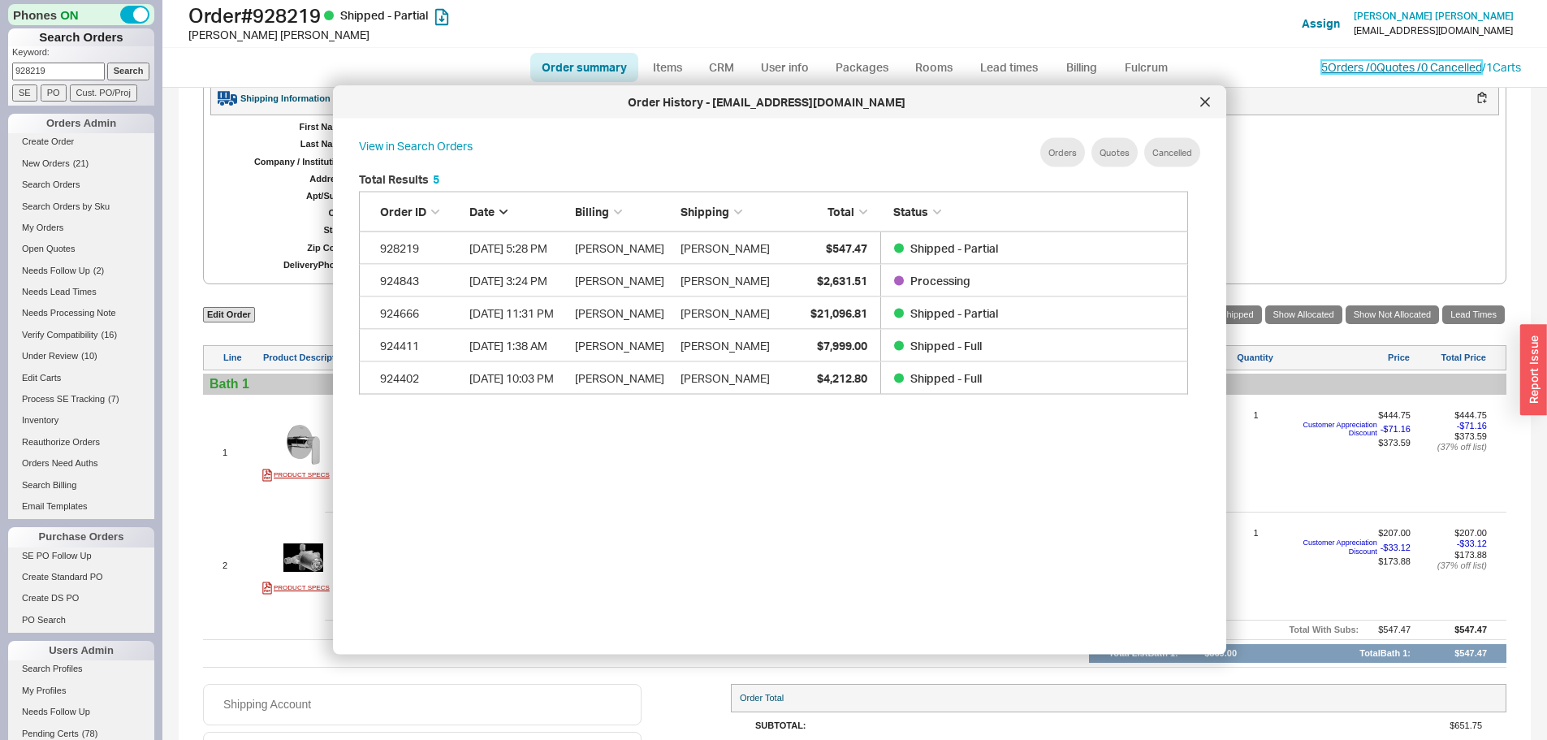
scroll to position [485, 843]
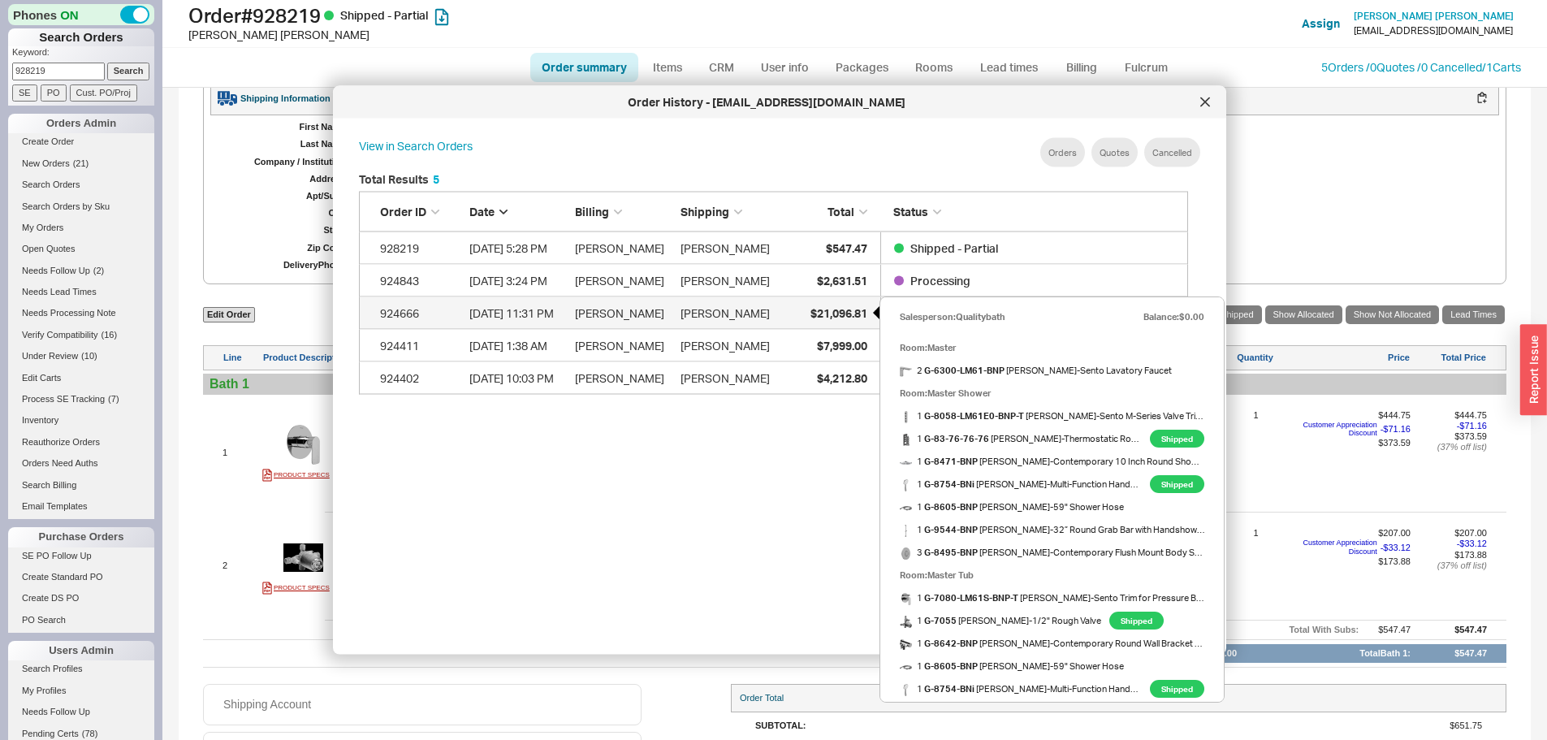
click at [827, 314] on span "$21,096.81" at bounding box center [839, 312] width 57 height 14
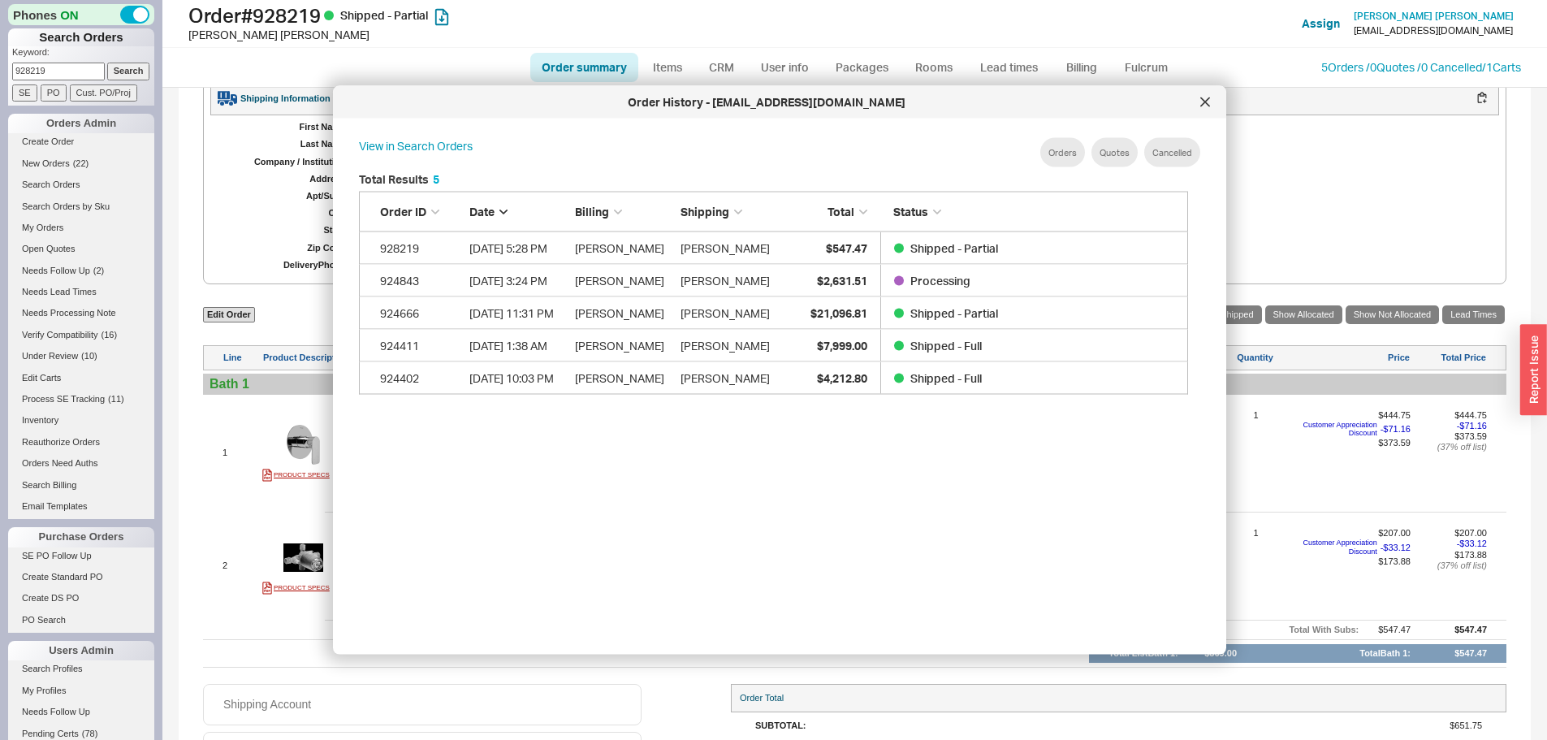
click at [1201, 104] on icon at bounding box center [1206, 102] width 10 height 10
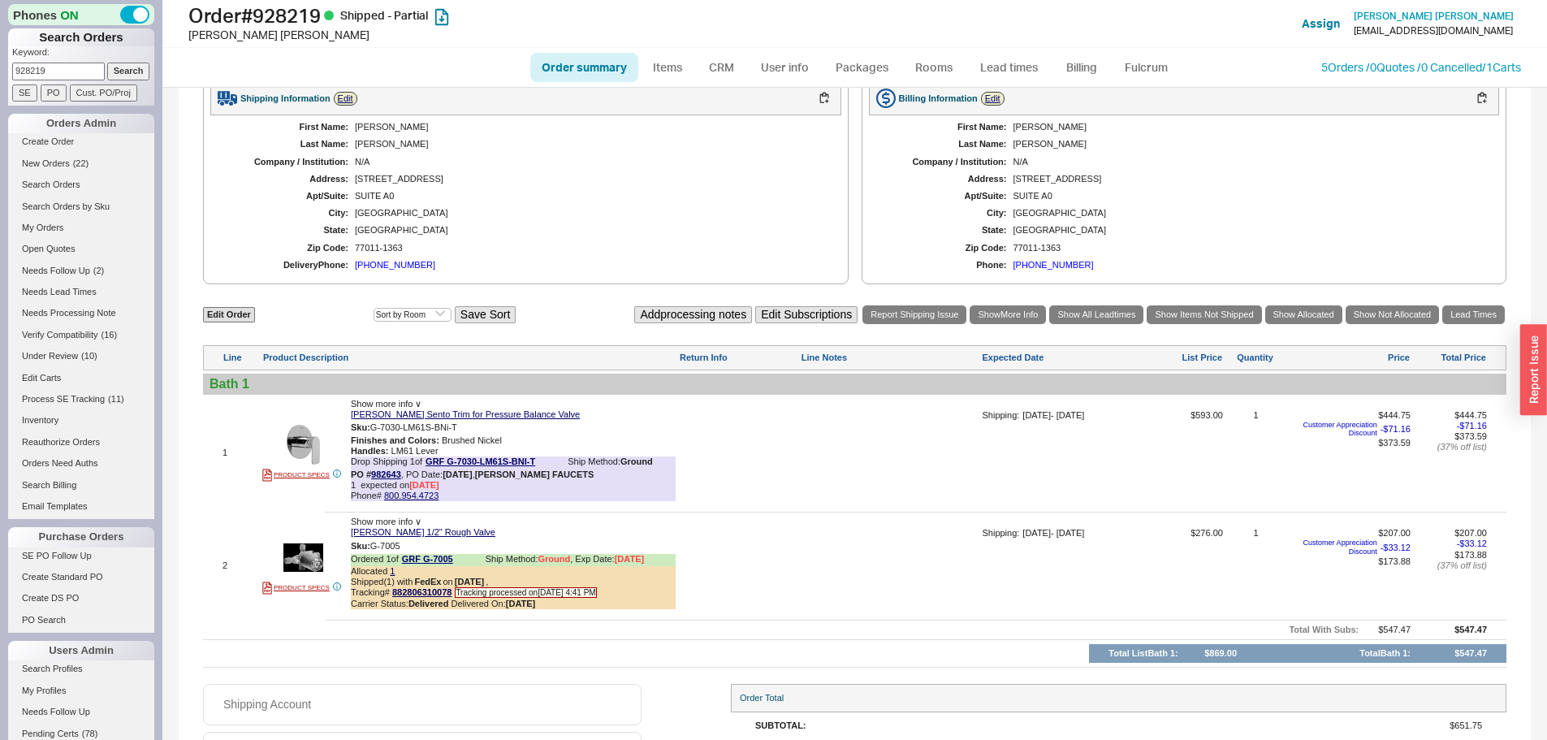
click at [60, 68] on input "928219" at bounding box center [58, 71] width 93 height 17
paste input "6503"
type input "926503"
click at [107, 63] on input "Search" at bounding box center [128, 71] width 43 height 17
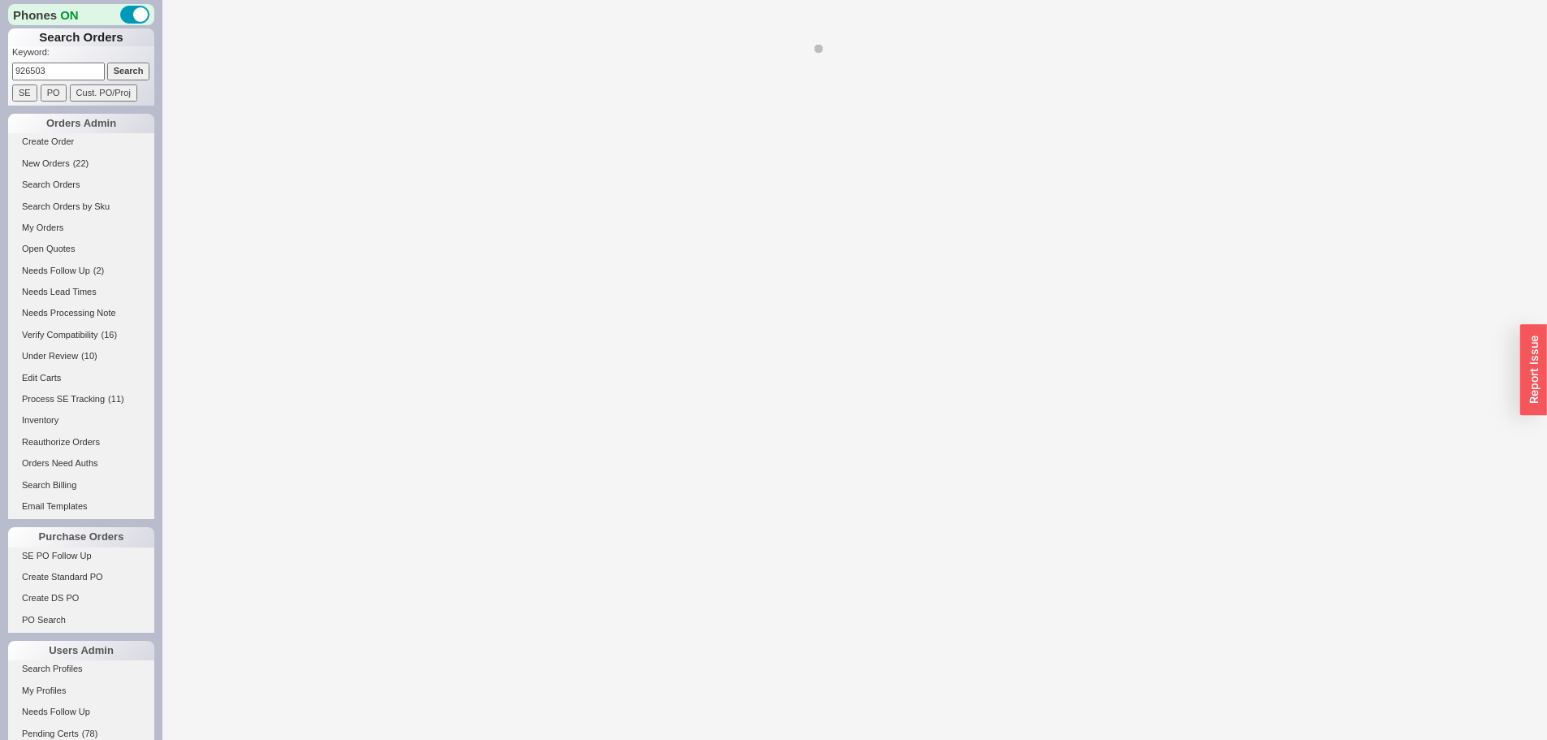
select select "*"
select select "LOW"
select select "3"
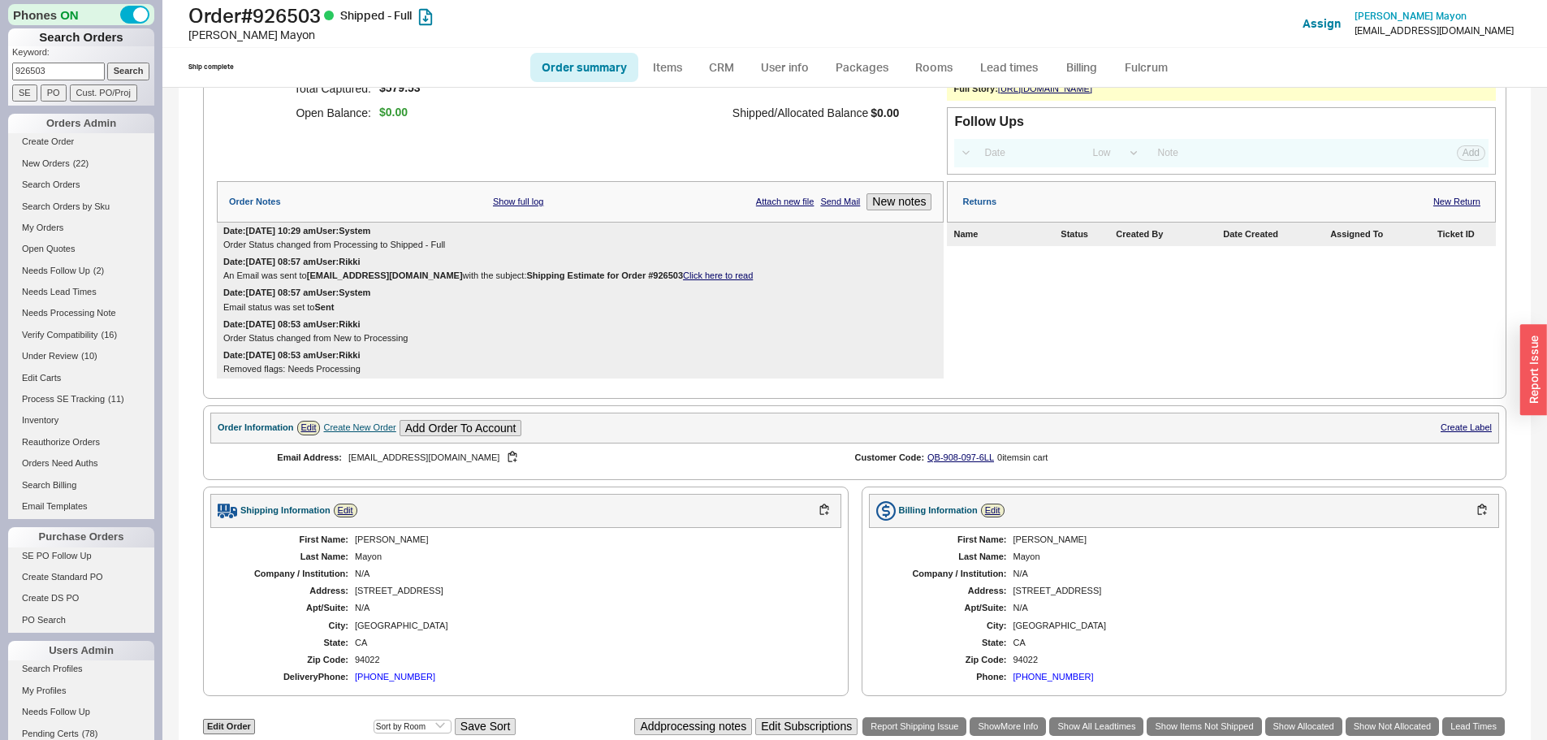
scroll to position [731, 0]
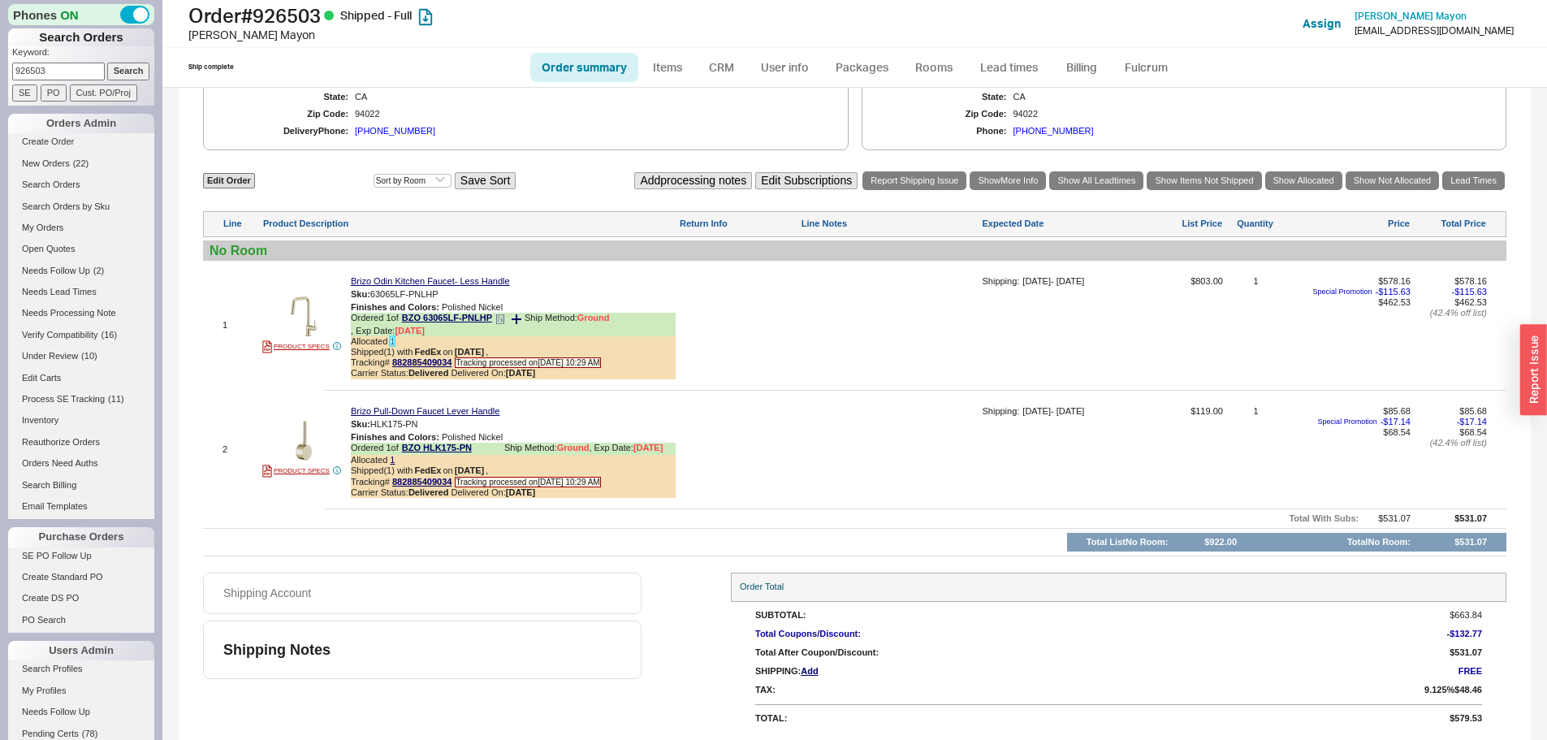
click at [392, 346] on link "1" at bounding box center [392, 341] width 5 height 10
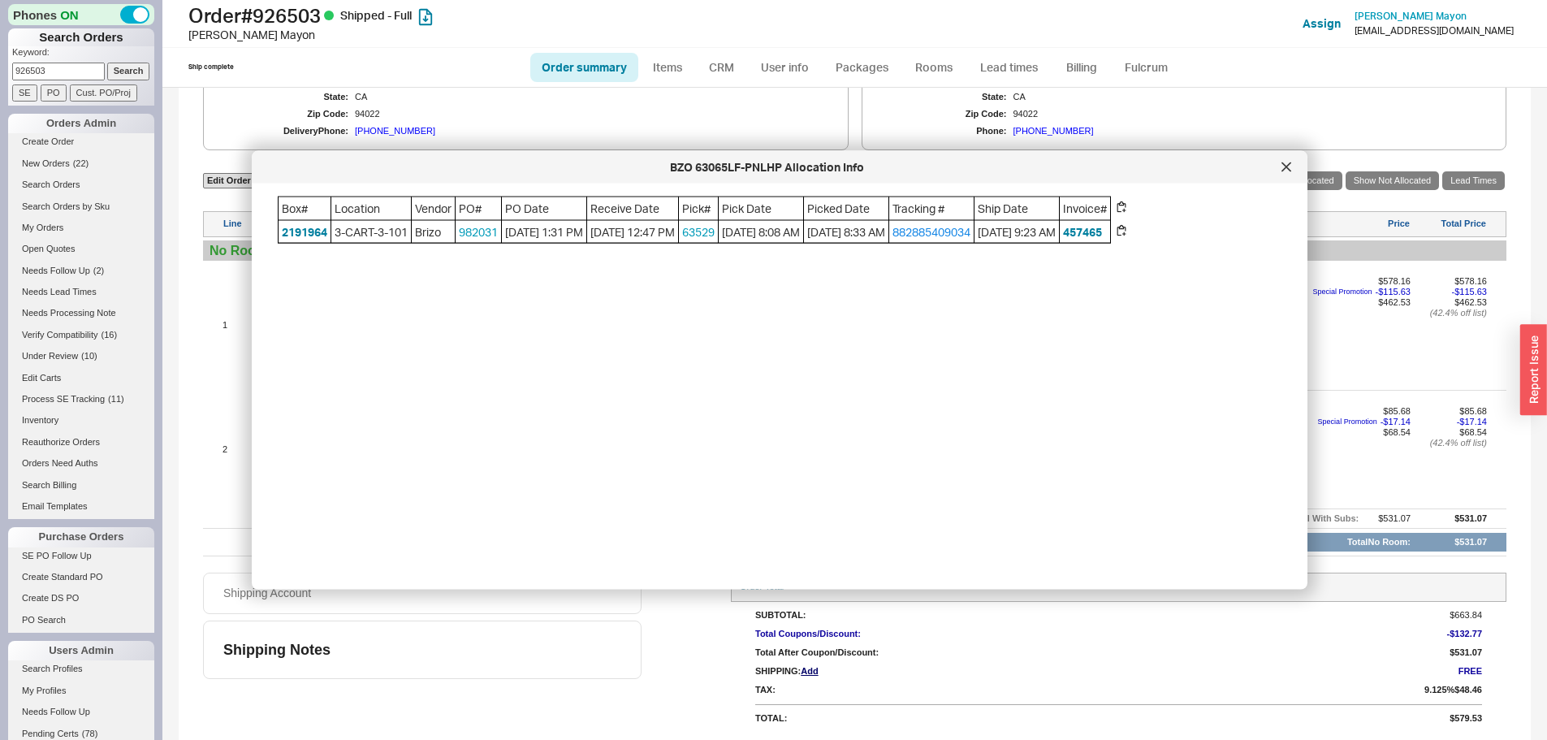
click at [1271, 171] on div "BZO 63065LF-PNLHP Allocation Info" at bounding box center [767, 167] width 1014 height 16
click at [1282, 168] on div at bounding box center [1287, 167] width 26 height 26
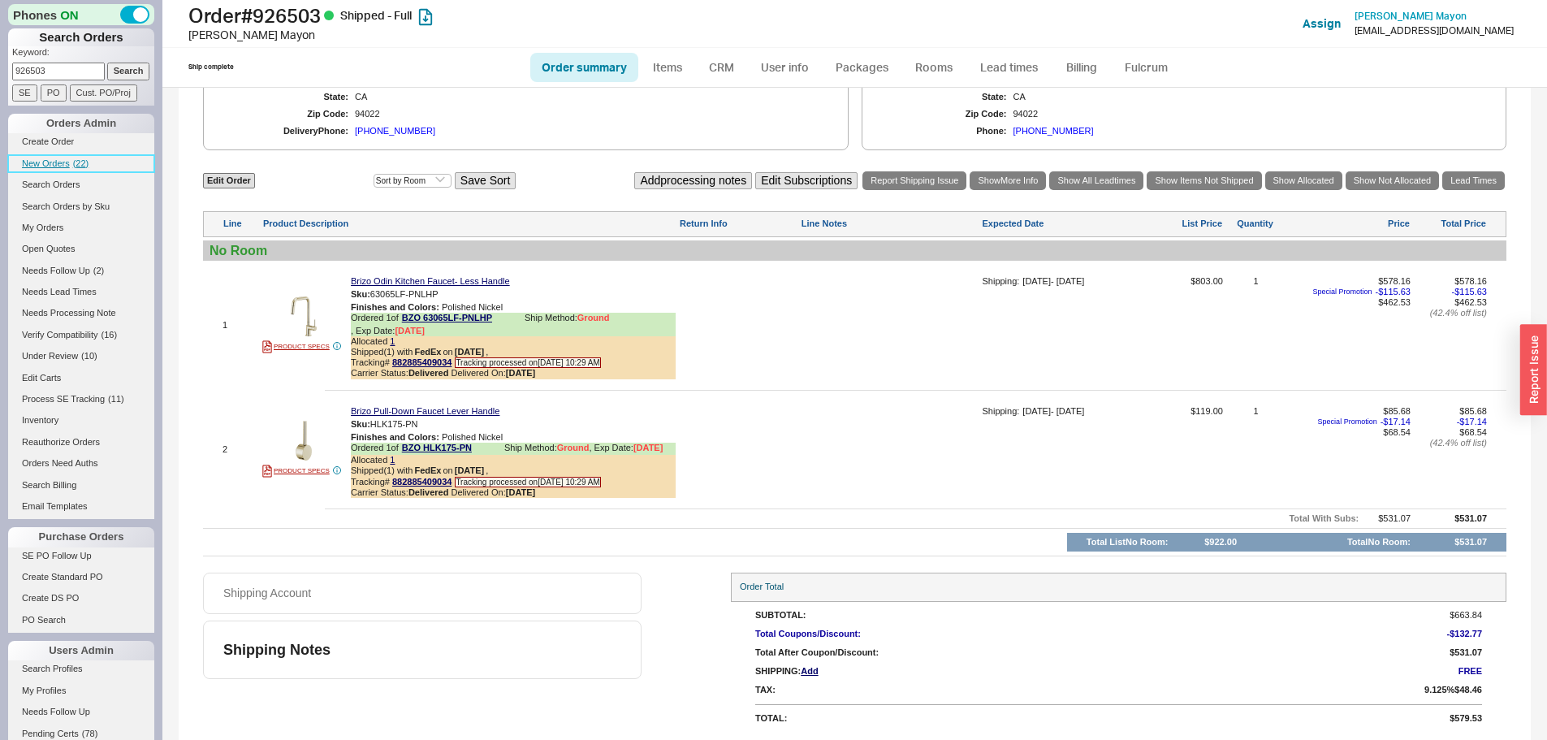
click at [58, 169] on link "New Orders ( 22 )" at bounding box center [81, 163] width 146 height 17
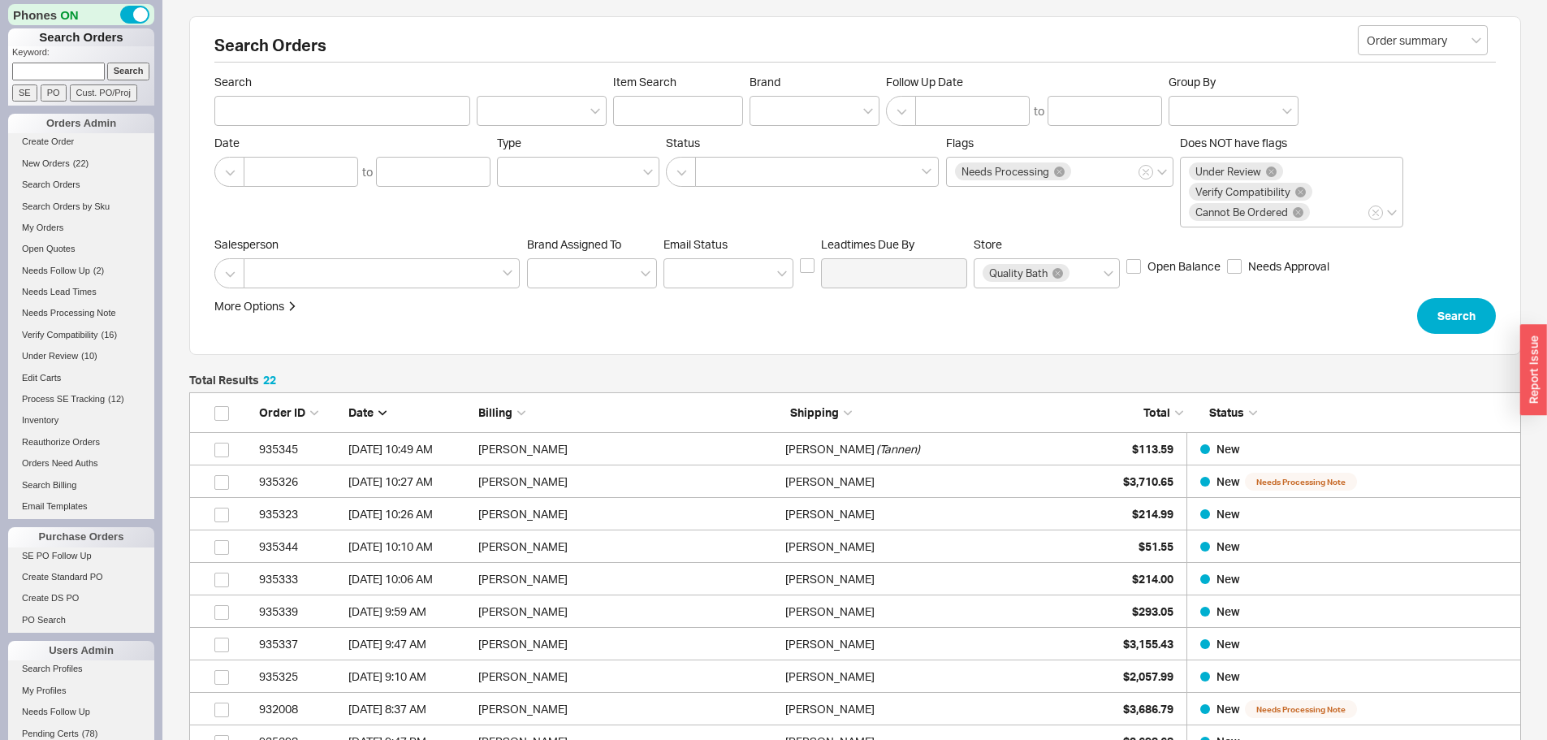
scroll to position [743, 1320]
click at [66, 63] on input at bounding box center [58, 71] width 93 height 17
paste input "832856"
type input "832856"
click at [107, 63] on input "Search" at bounding box center [128, 71] width 43 height 17
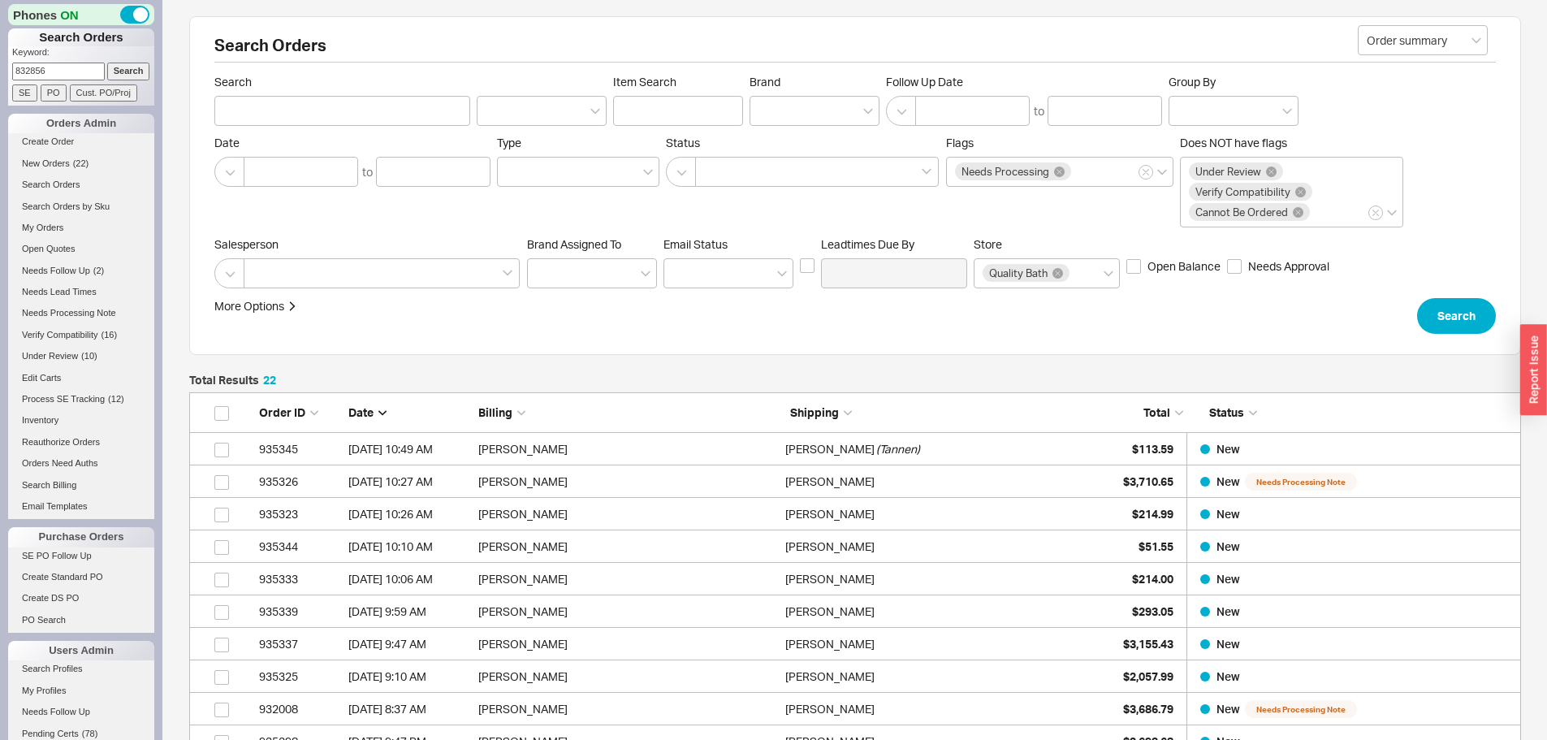
type input "832856"
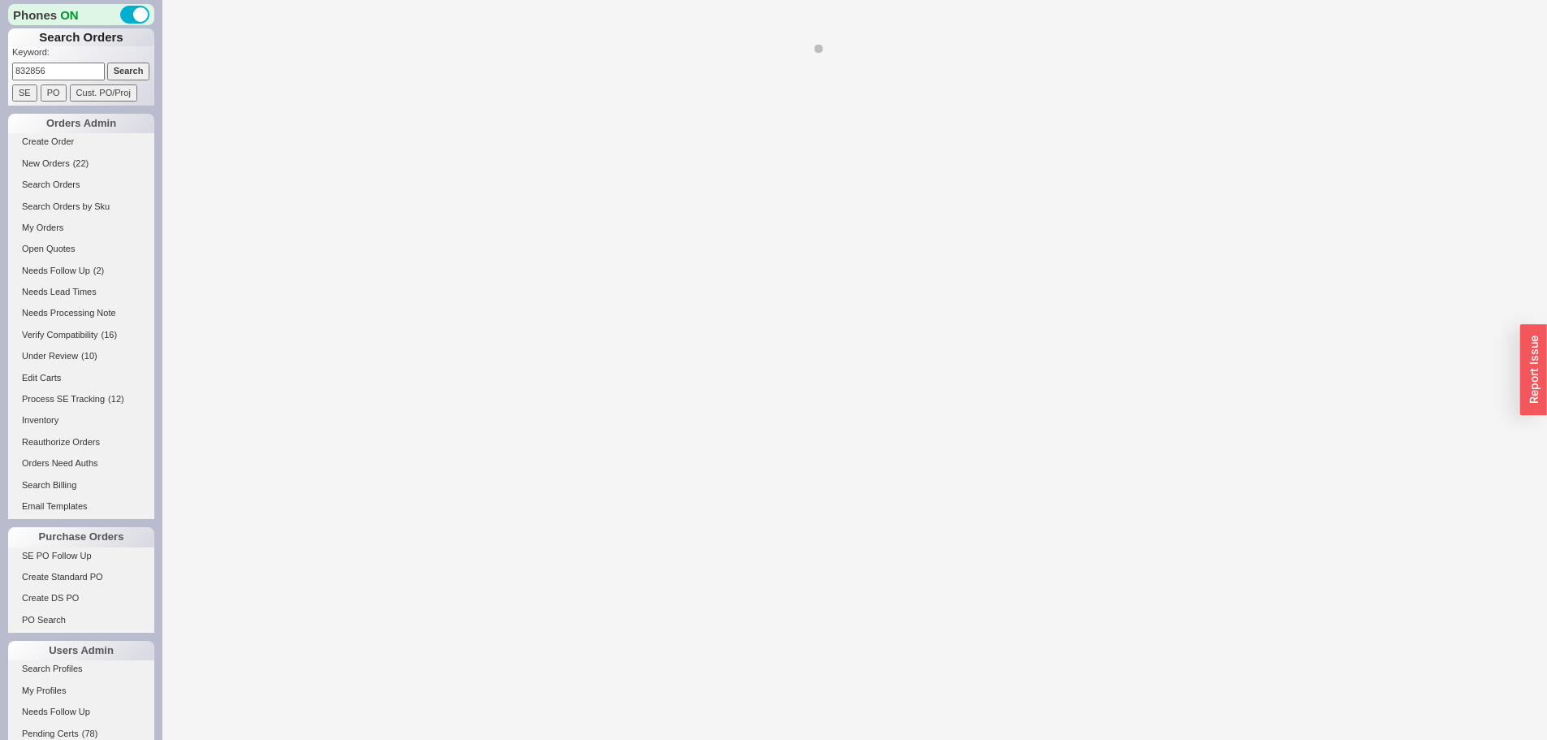
select select "**"
select select "*"
select select "LOW"
select select "3"
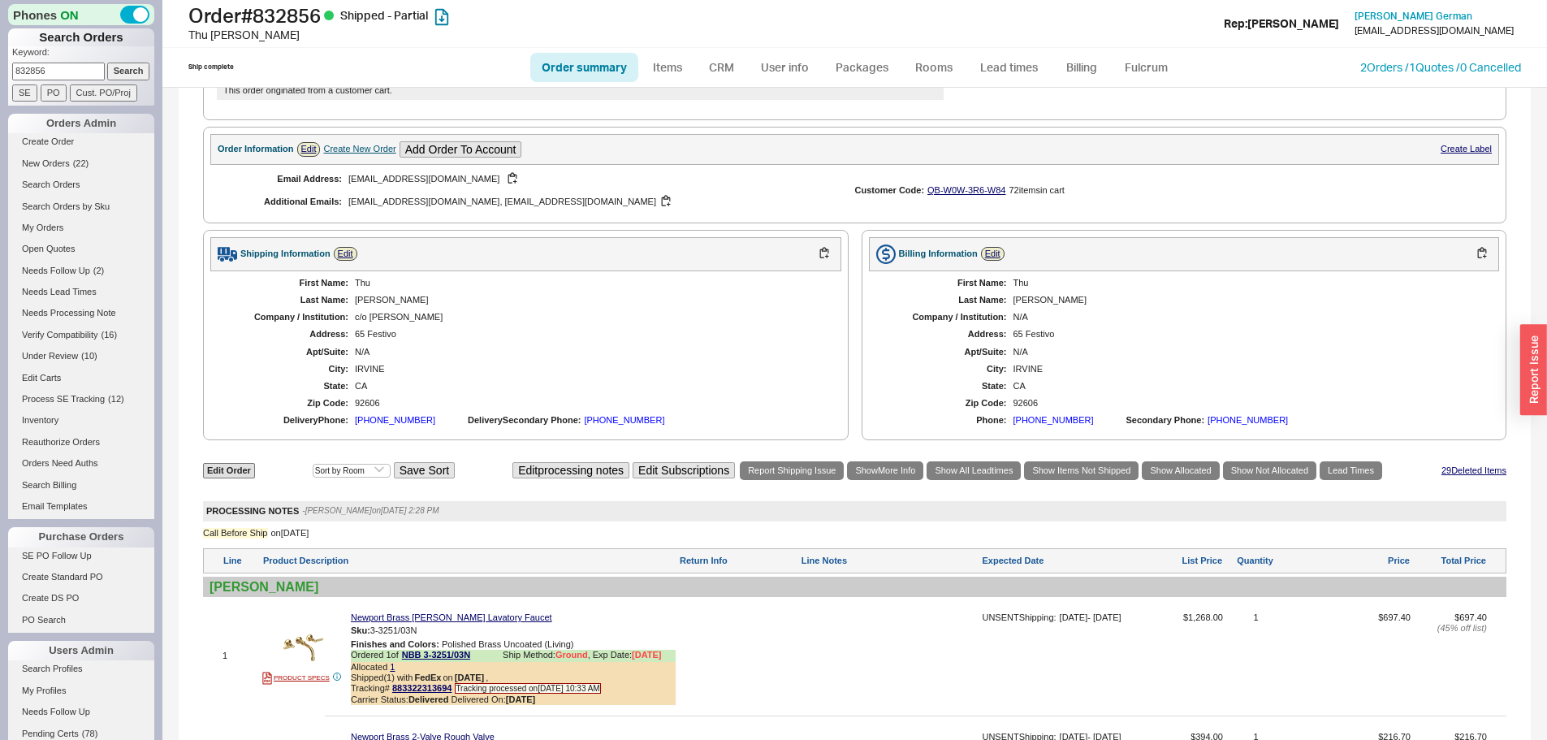
scroll to position [1300, 0]
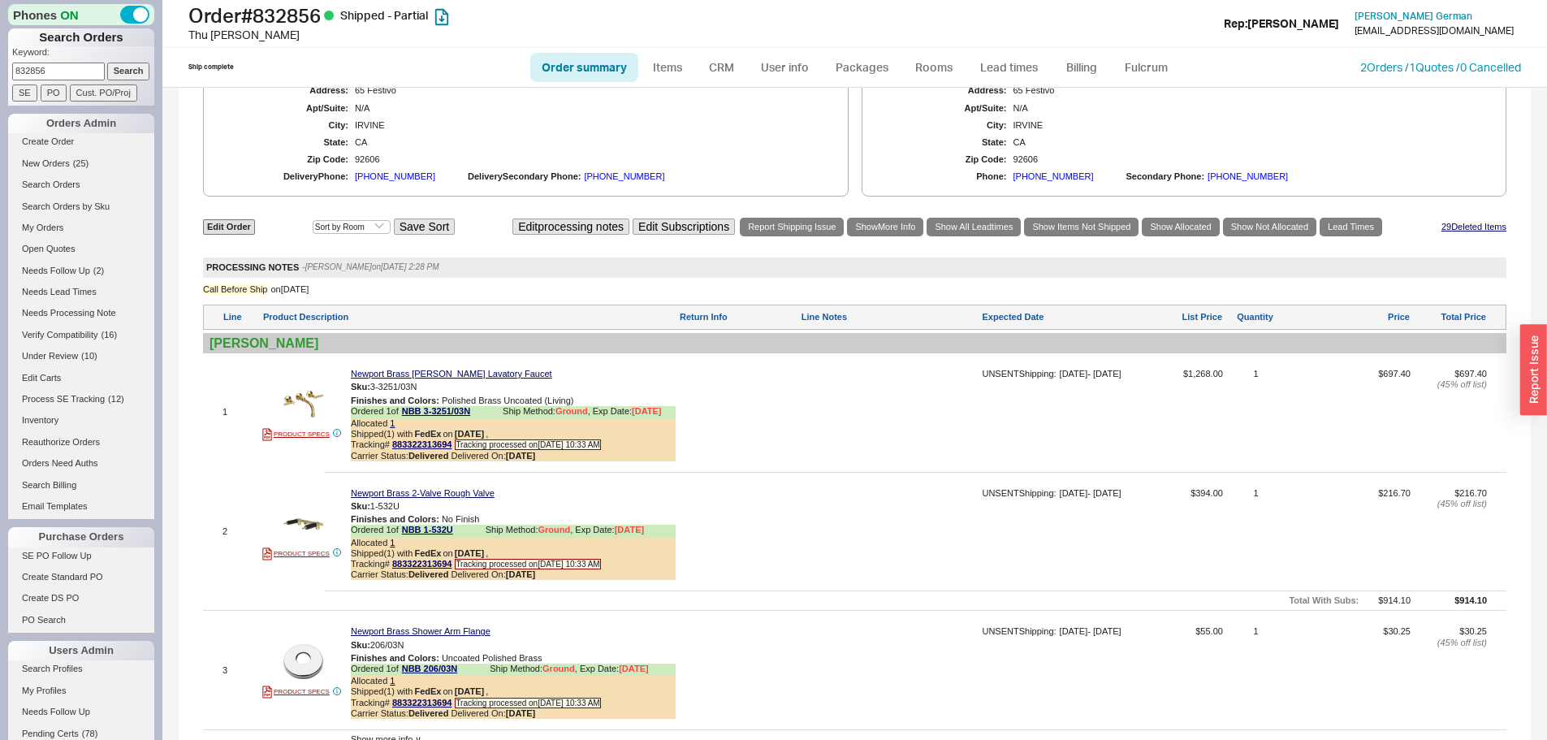
click at [59, 65] on input "832856" at bounding box center [58, 71] width 93 height 17
type input "921308"
click at [107, 63] on input "Search" at bounding box center [128, 71] width 43 height 17
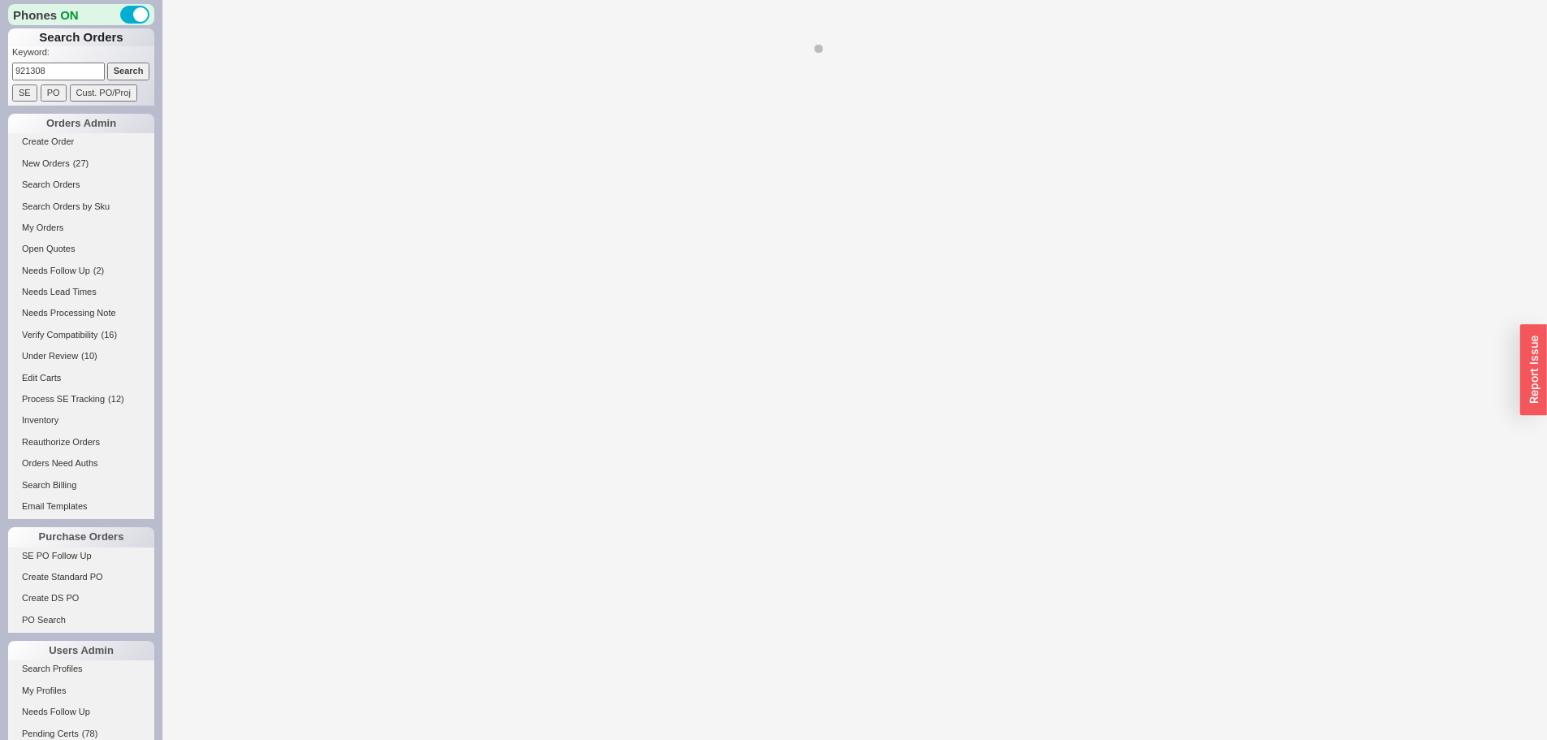
select select "*"
select select "LOW"
select select "3"
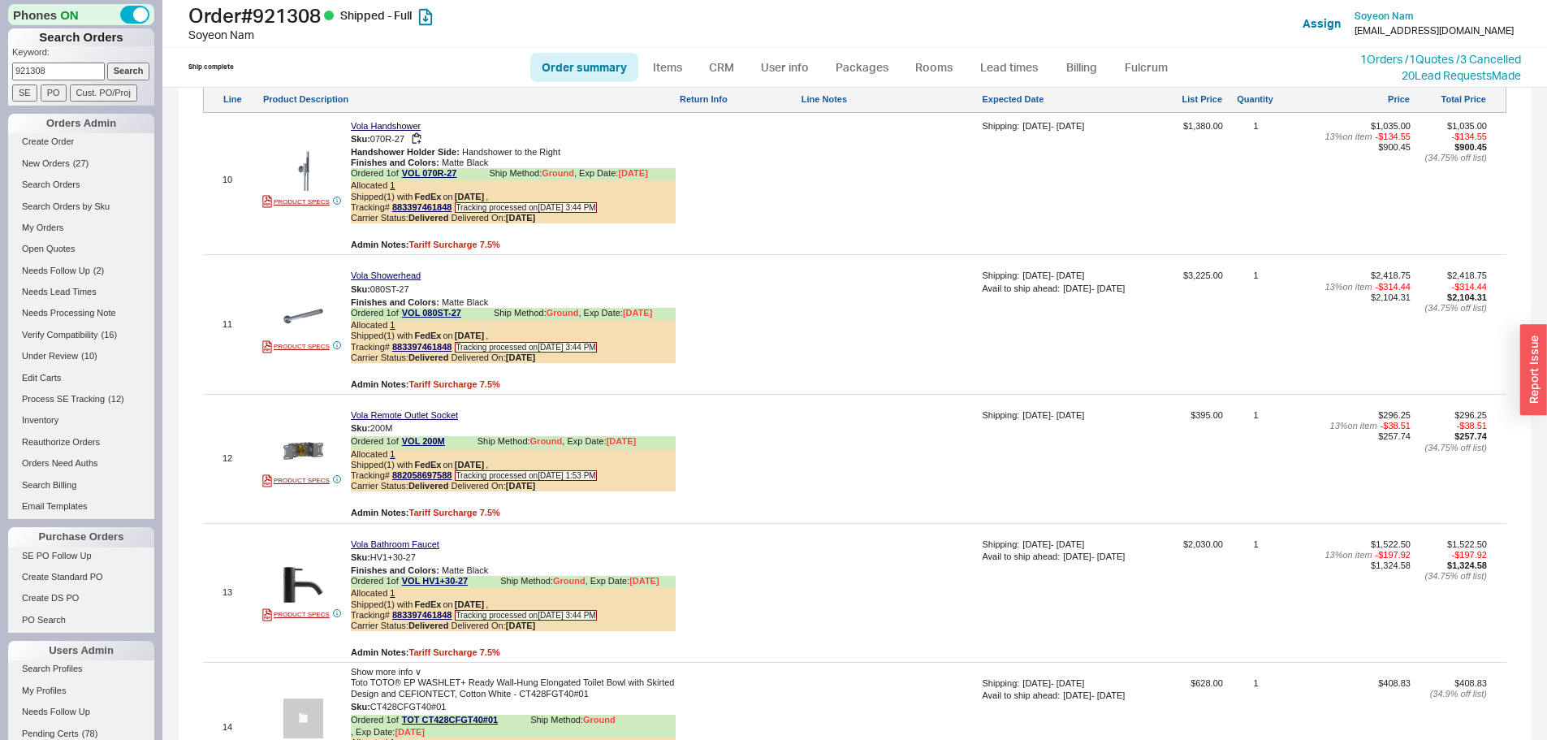
scroll to position [2193, 0]
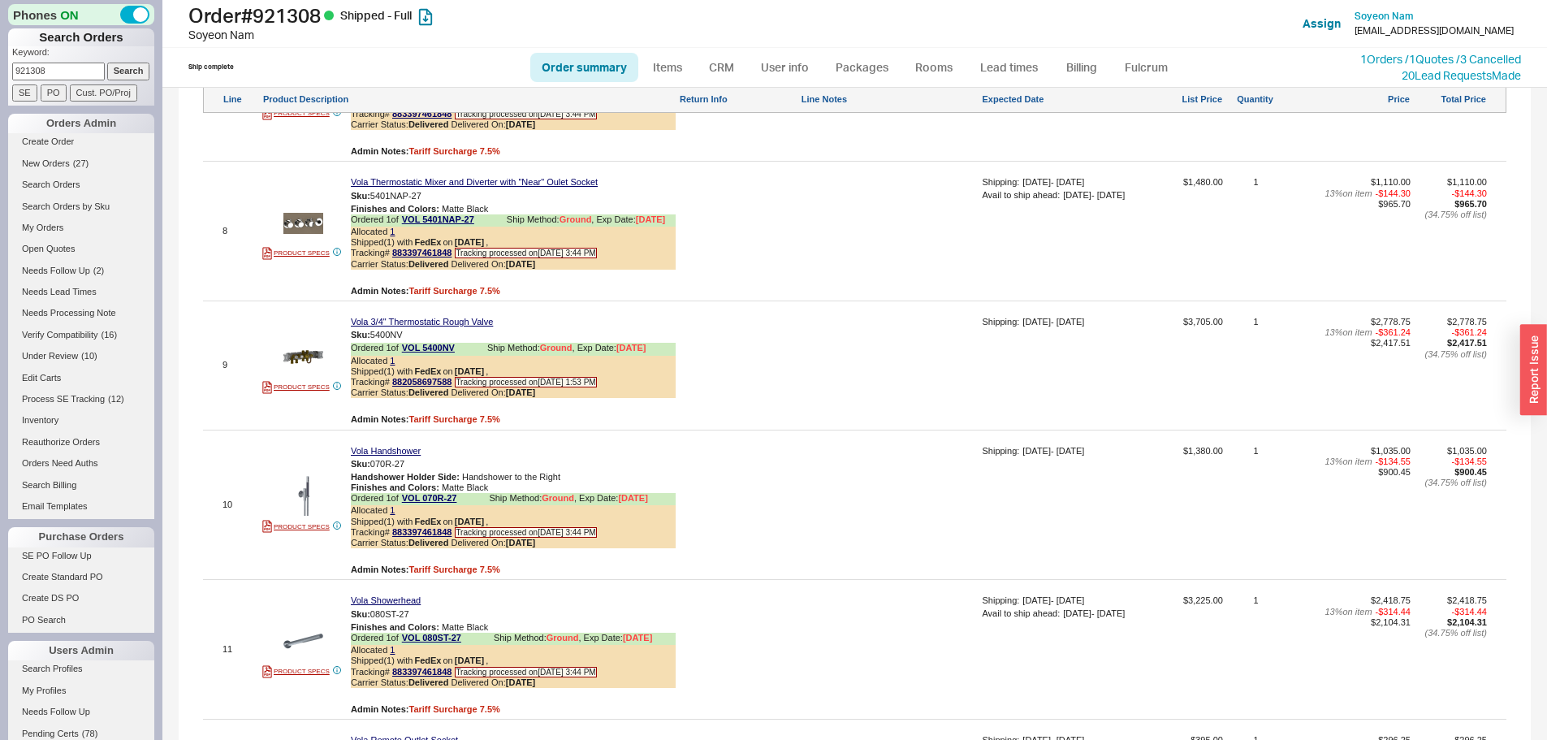
click at [756, 376] on div at bounding box center [738, 371] width 119 height 109
click at [1370, 58] on link "1 Orders / 1 Quotes / 3 Cancelled" at bounding box center [1441, 59] width 161 height 14
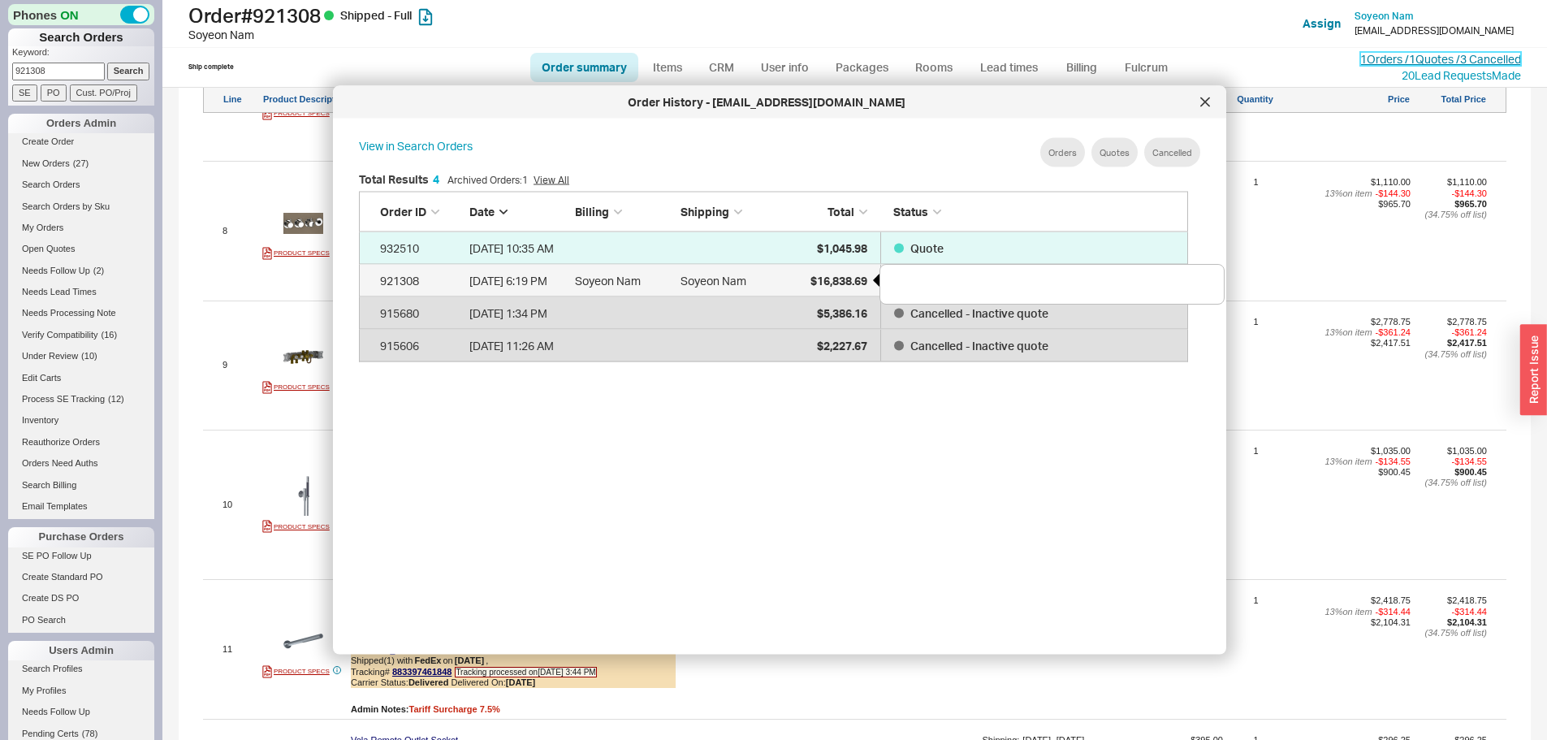
scroll to position [485, 843]
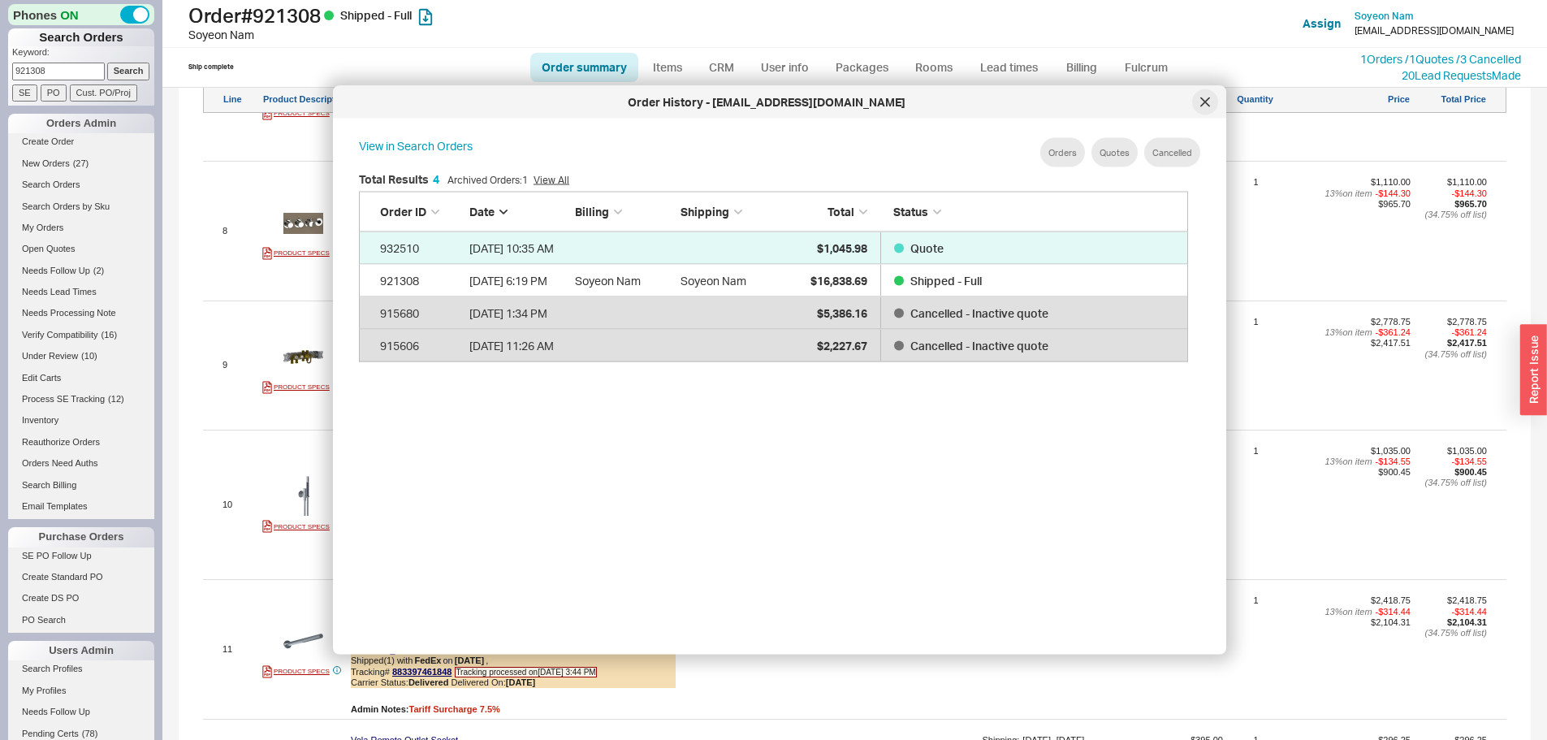
click at [1197, 105] on div at bounding box center [1205, 102] width 26 height 26
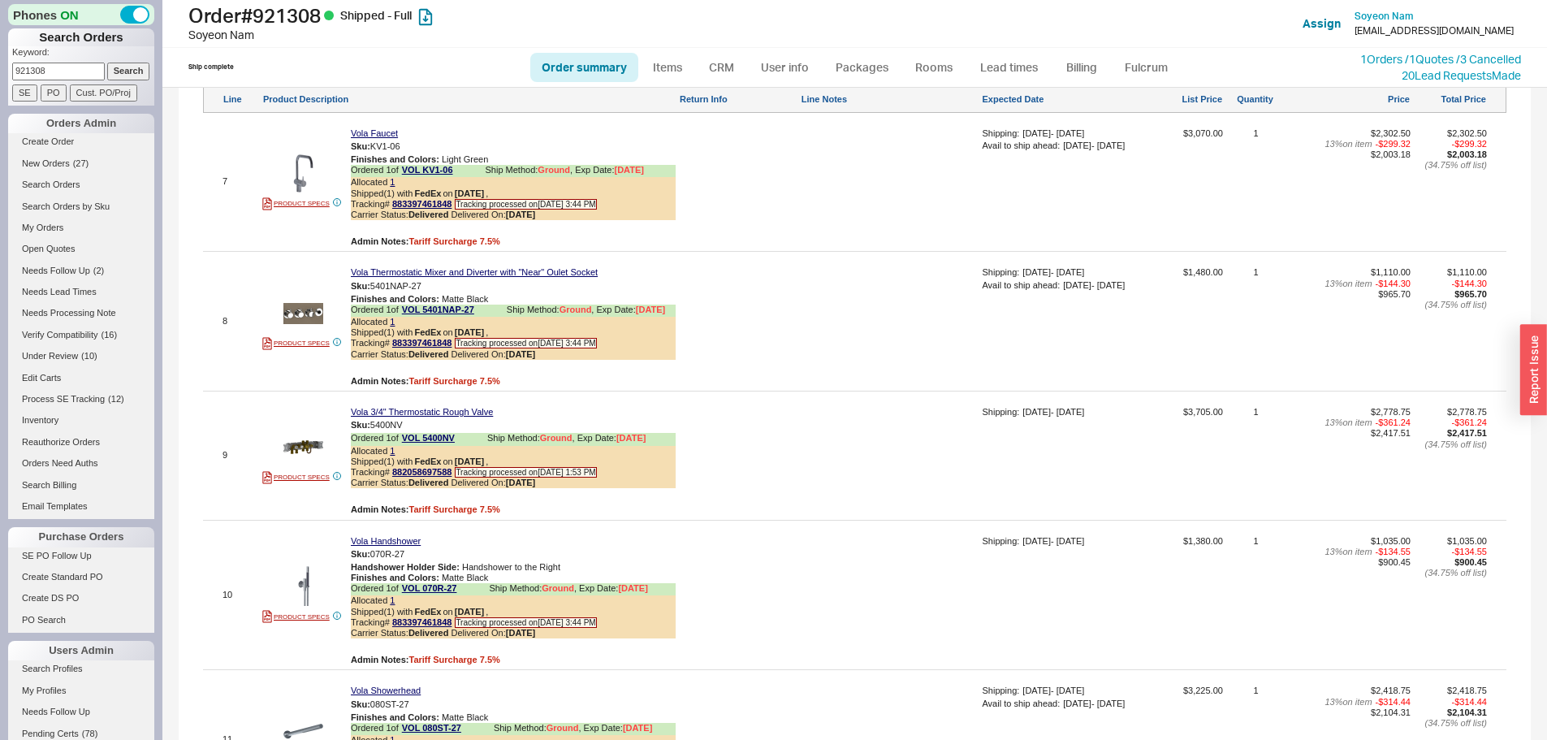
scroll to position [1949, 0]
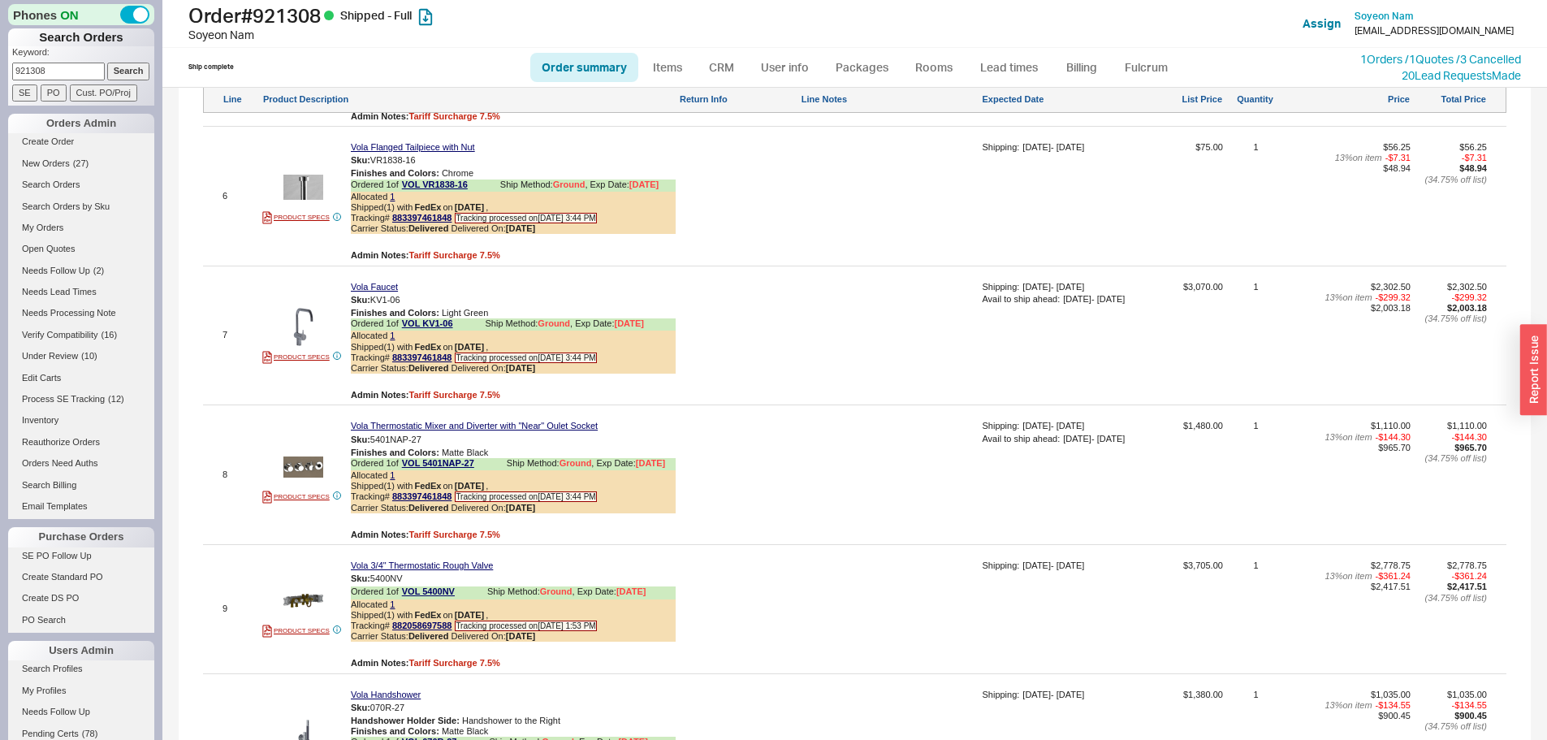
click at [814, 418] on div "Edit Order Select an option Sort by Brand Sort by Room Save Sort Edit processin…" at bounding box center [855, 581] width 1304 height 2560
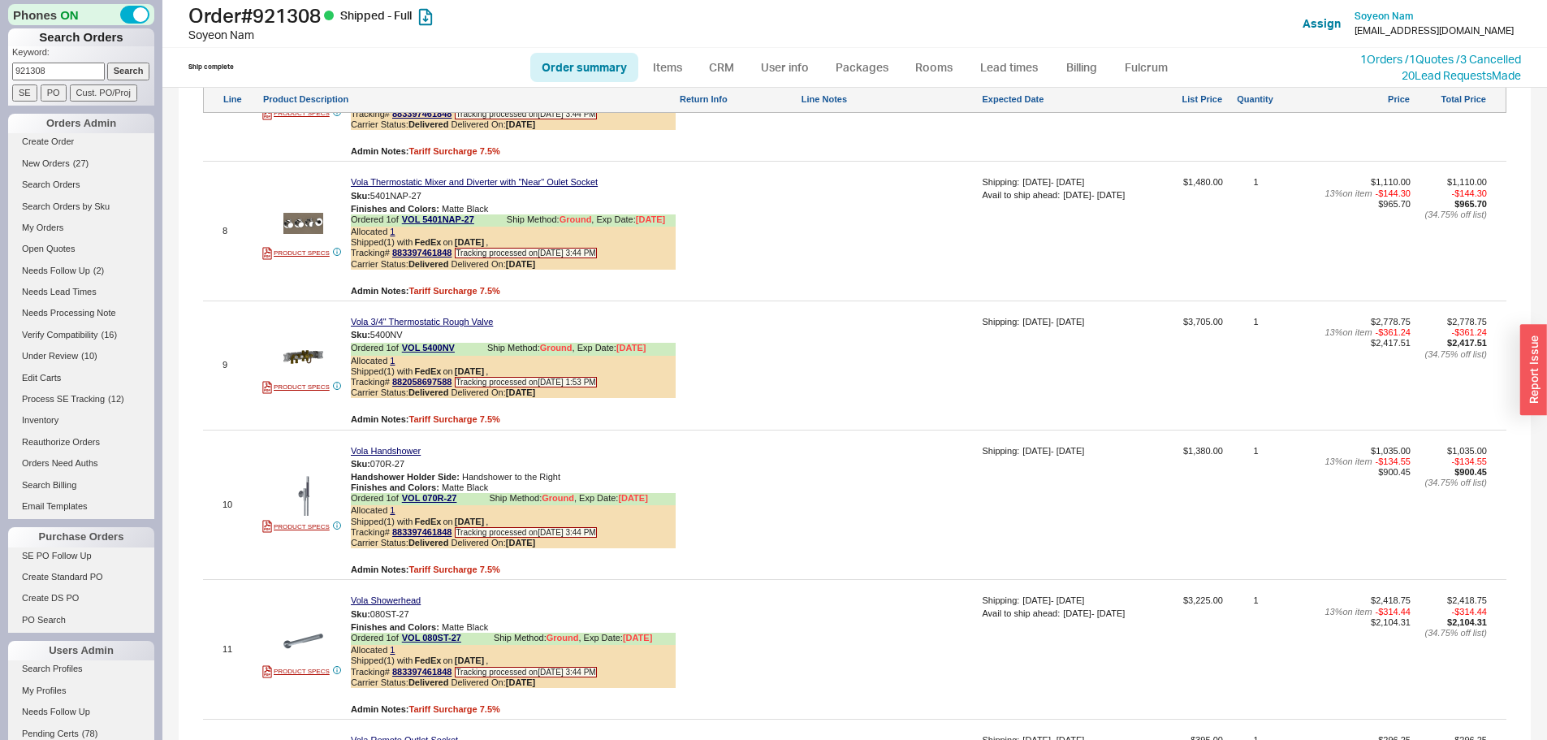
scroll to position [2112, 0]
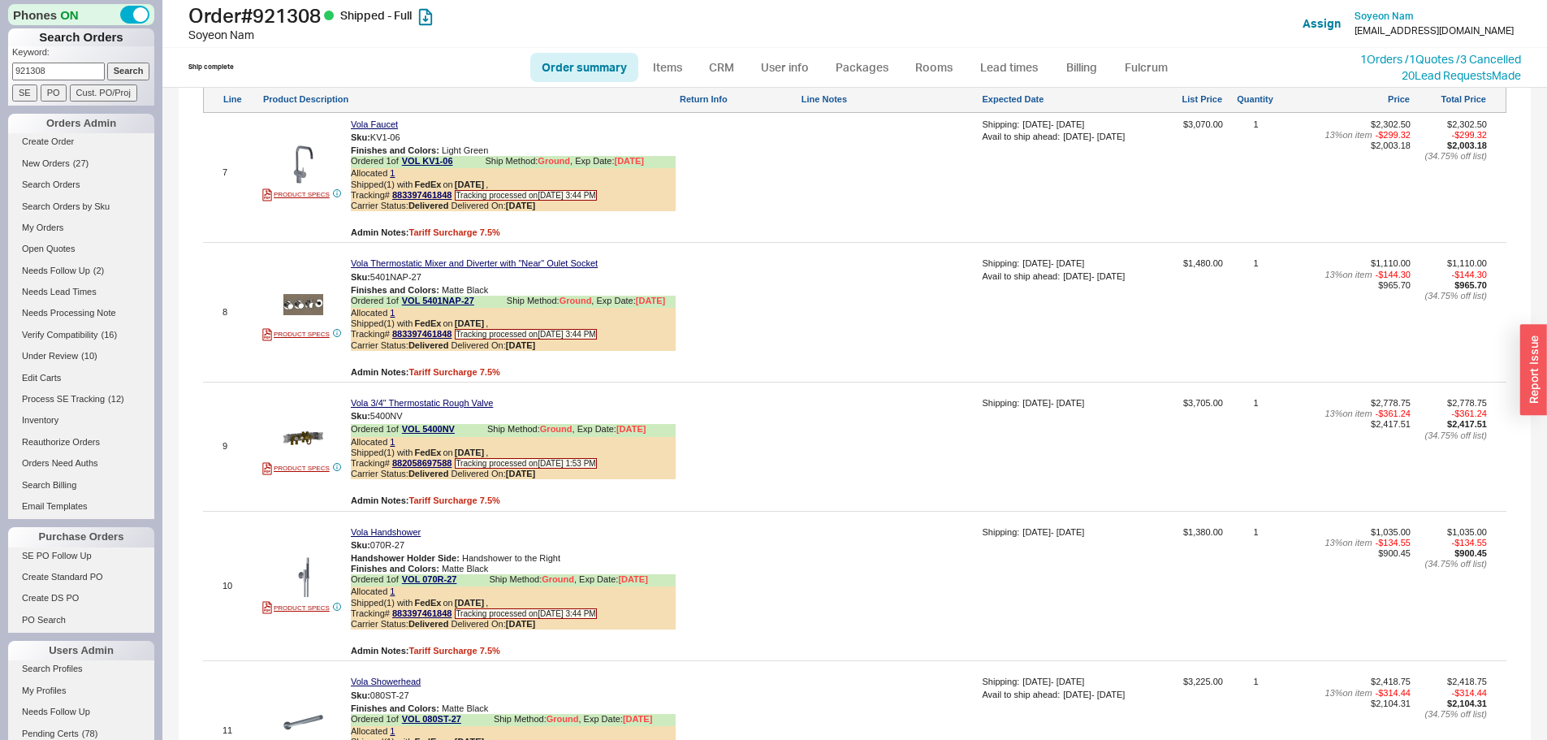
click at [811, 314] on div at bounding box center [890, 317] width 178 height 119
click at [297, 316] on img at bounding box center [303, 304] width 40 height 40
click at [829, 335] on div at bounding box center [890, 317] width 178 height 119
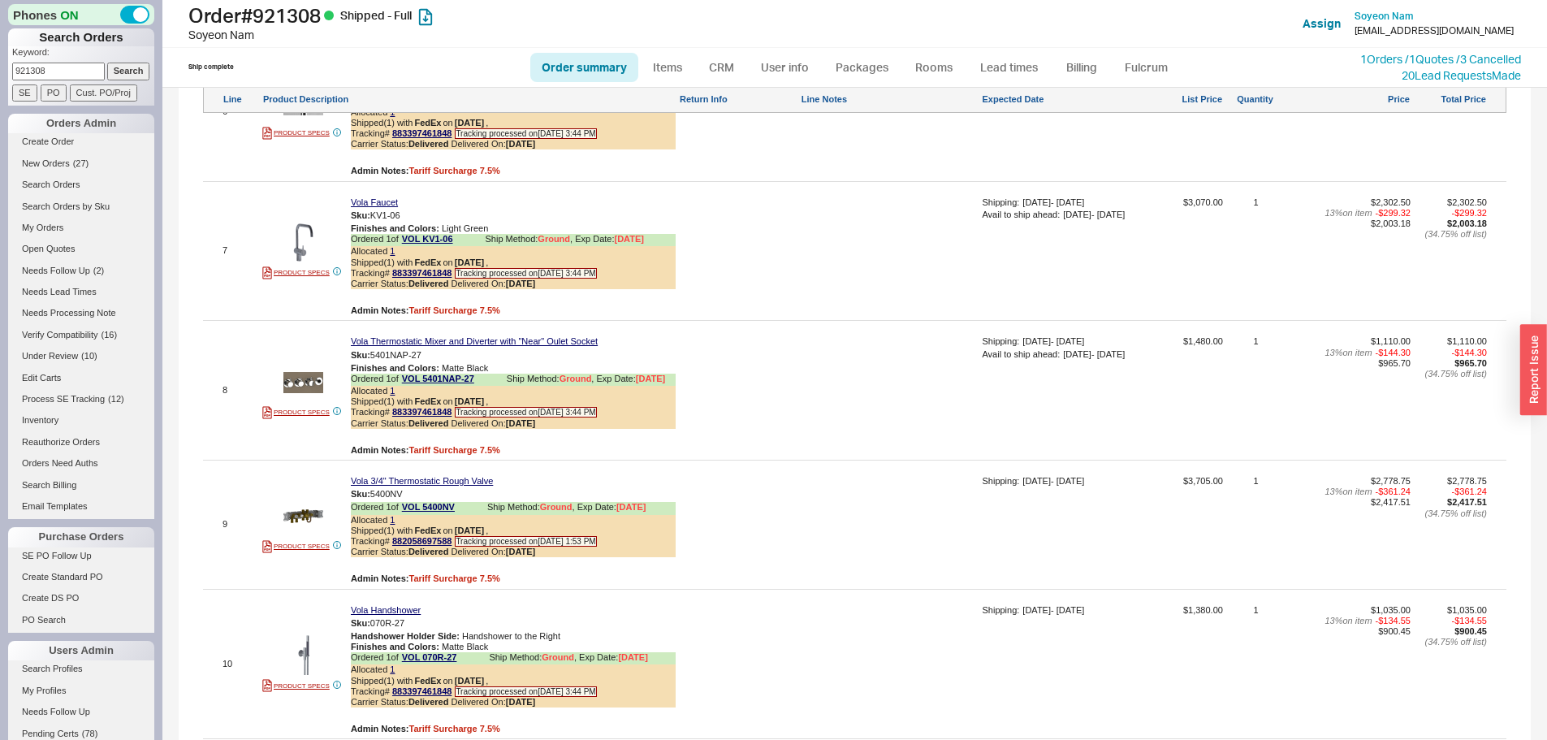
scroll to position [2031, 0]
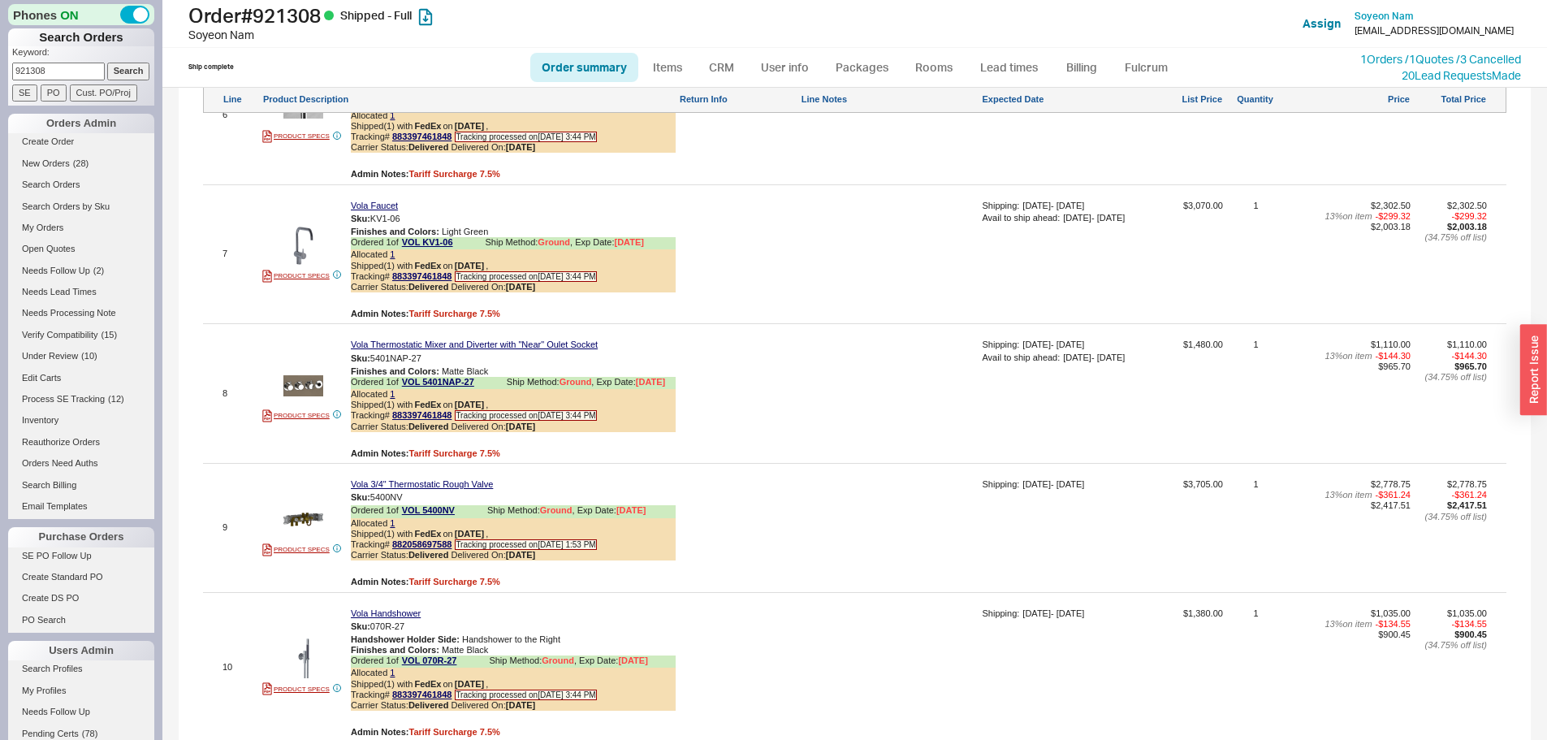
click at [518, 444] on div "Vola Thermostatic Mixer and Diverter with "Near" Oulet Socket Sku: 5401NAP-27 F…" at bounding box center [513, 399] width 325 height 119
click at [518, 431] on b "8/9/25" at bounding box center [520, 427] width 29 height 10
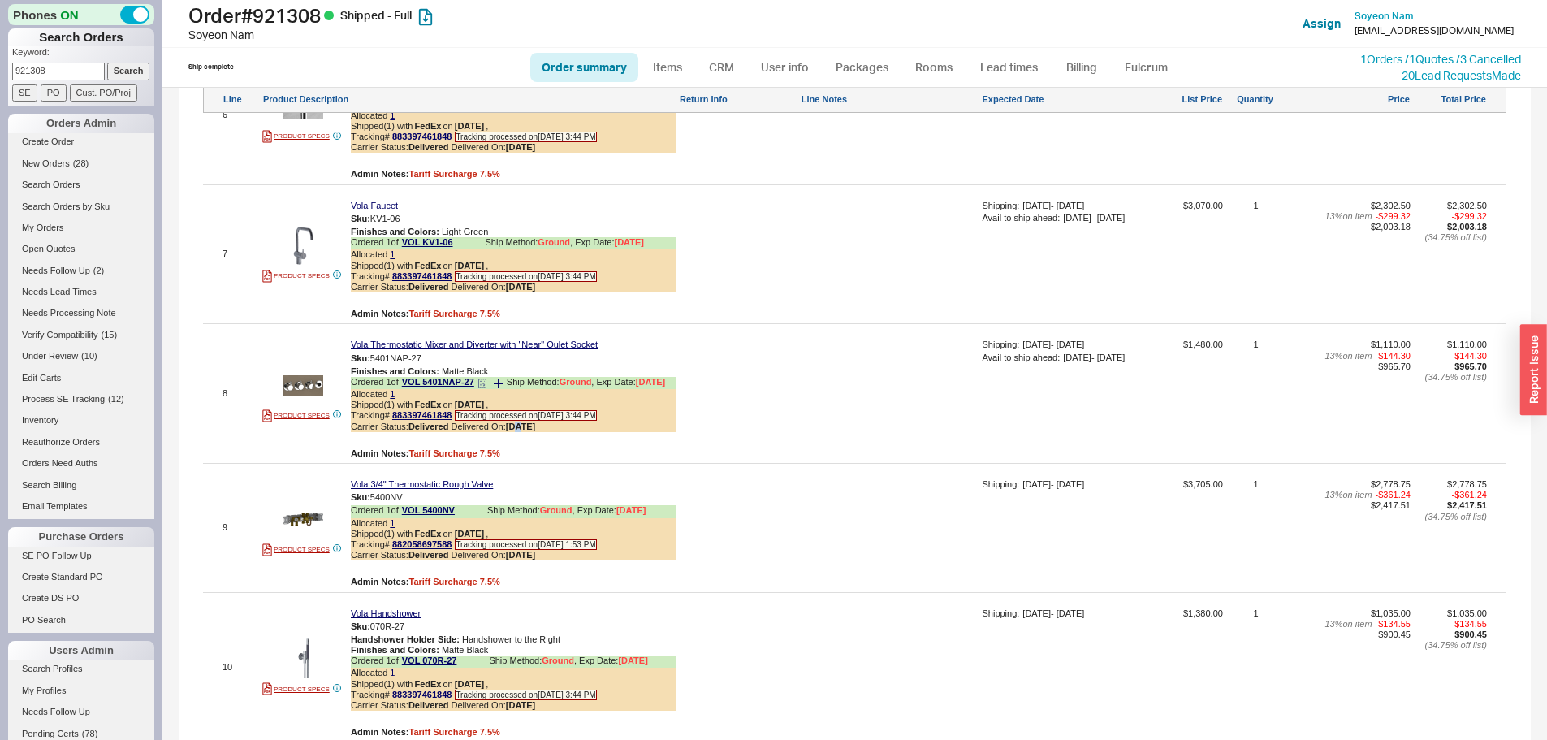
click at [518, 431] on b "8/9/25" at bounding box center [520, 427] width 29 height 10
click at [841, 446] on div at bounding box center [890, 399] width 178 height 119
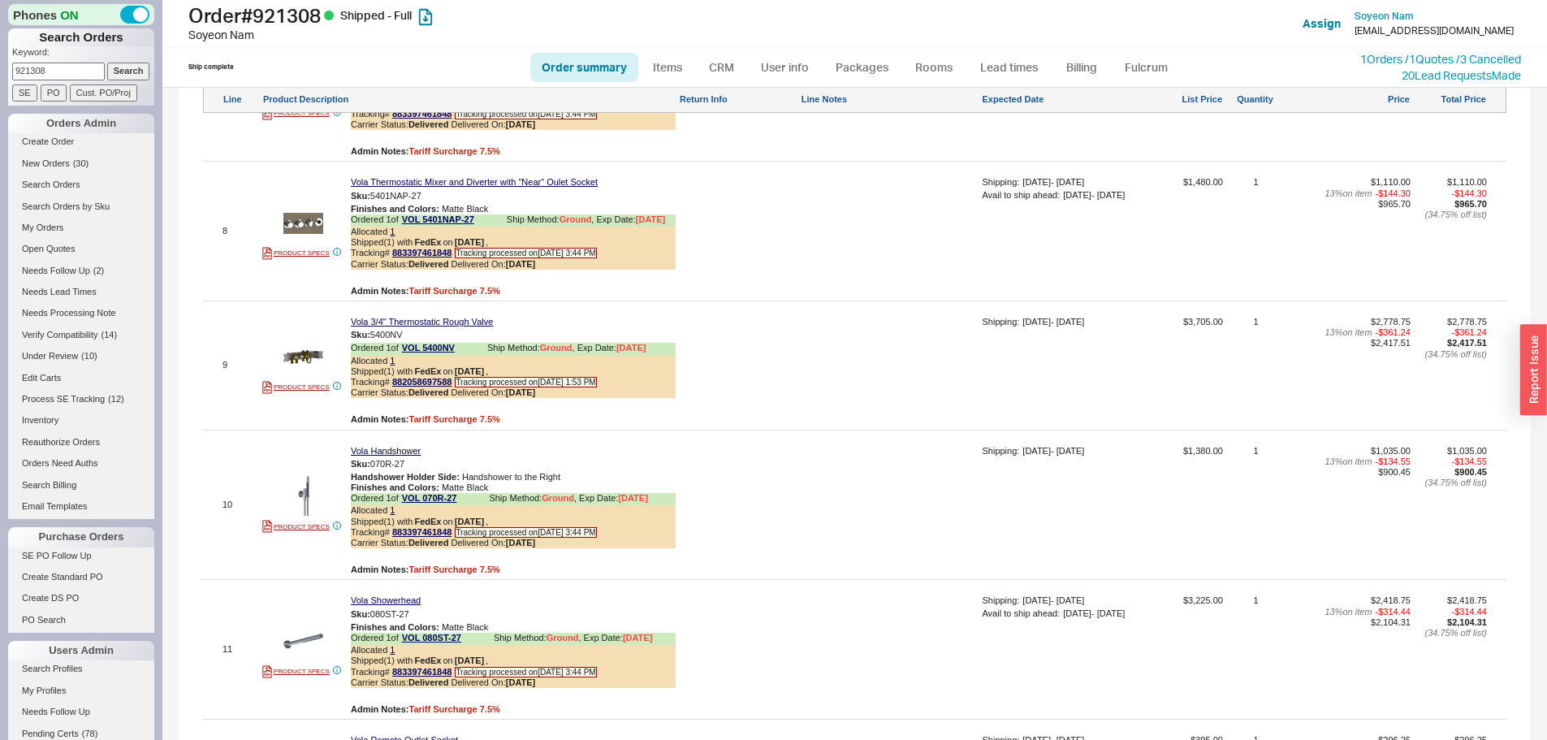
scroll to position [2112, 0]
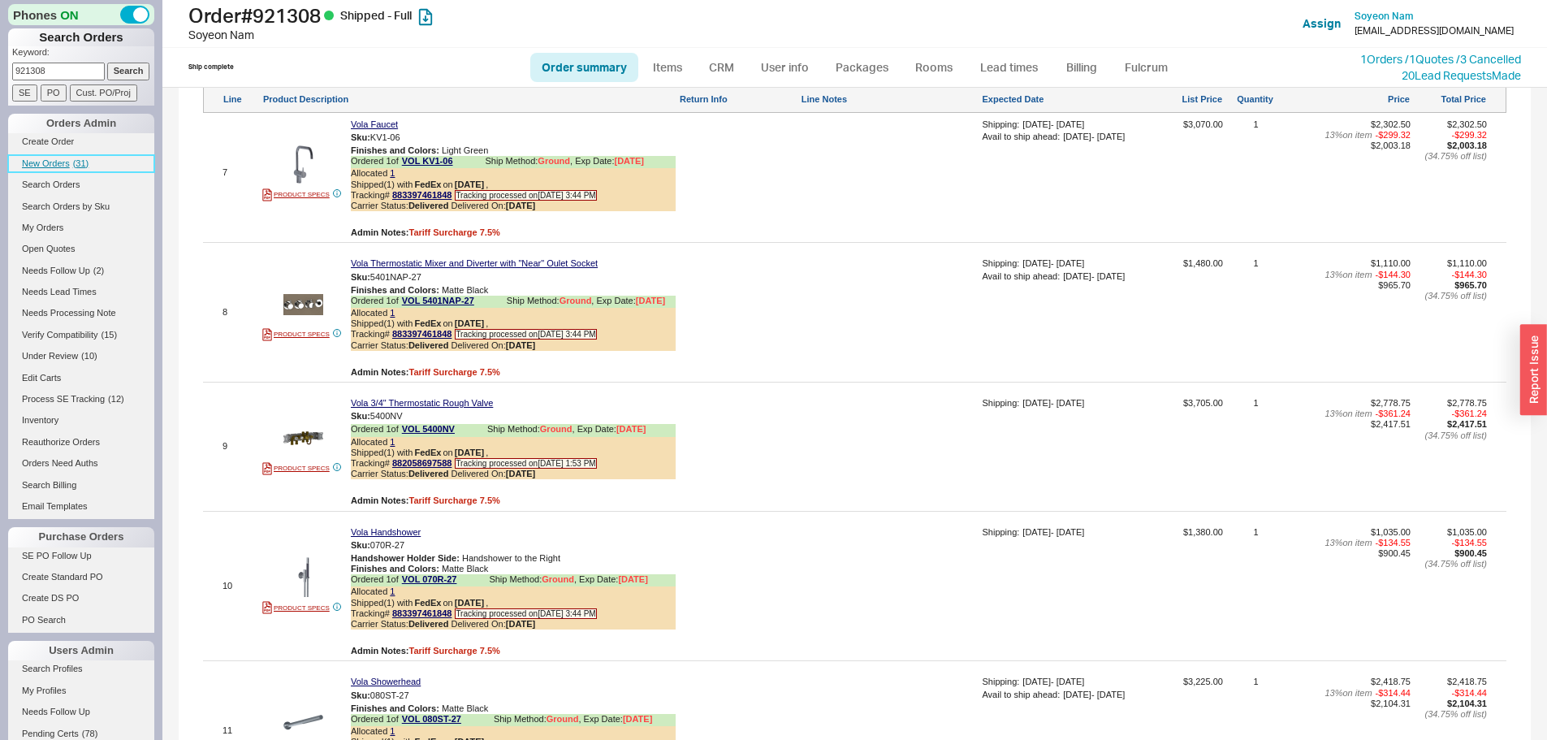
click at [77, 169] on link "New Orders ( 31 )" at bounding box center [81, 163] width 146 height 17
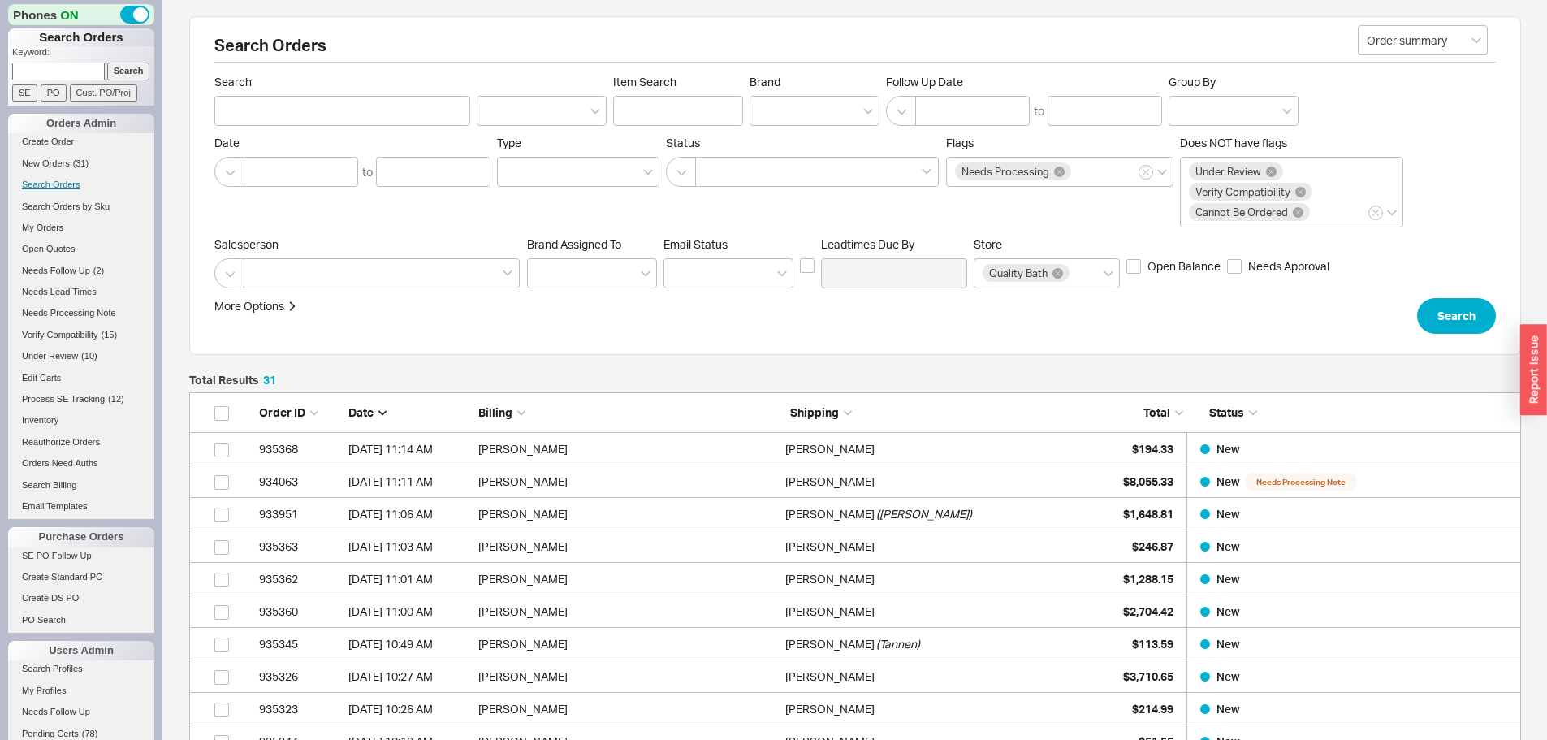
scroll to position [1036, 1320]
click at [64, 67] on input at bounding box center [58, 71] width 93 height 17
click at [19, 74] on input at bounding box center [58, 71] width 93 height 17
click at [69, 66] on input at bounding box center [58, 71] width 93 height 17
type input "930566"
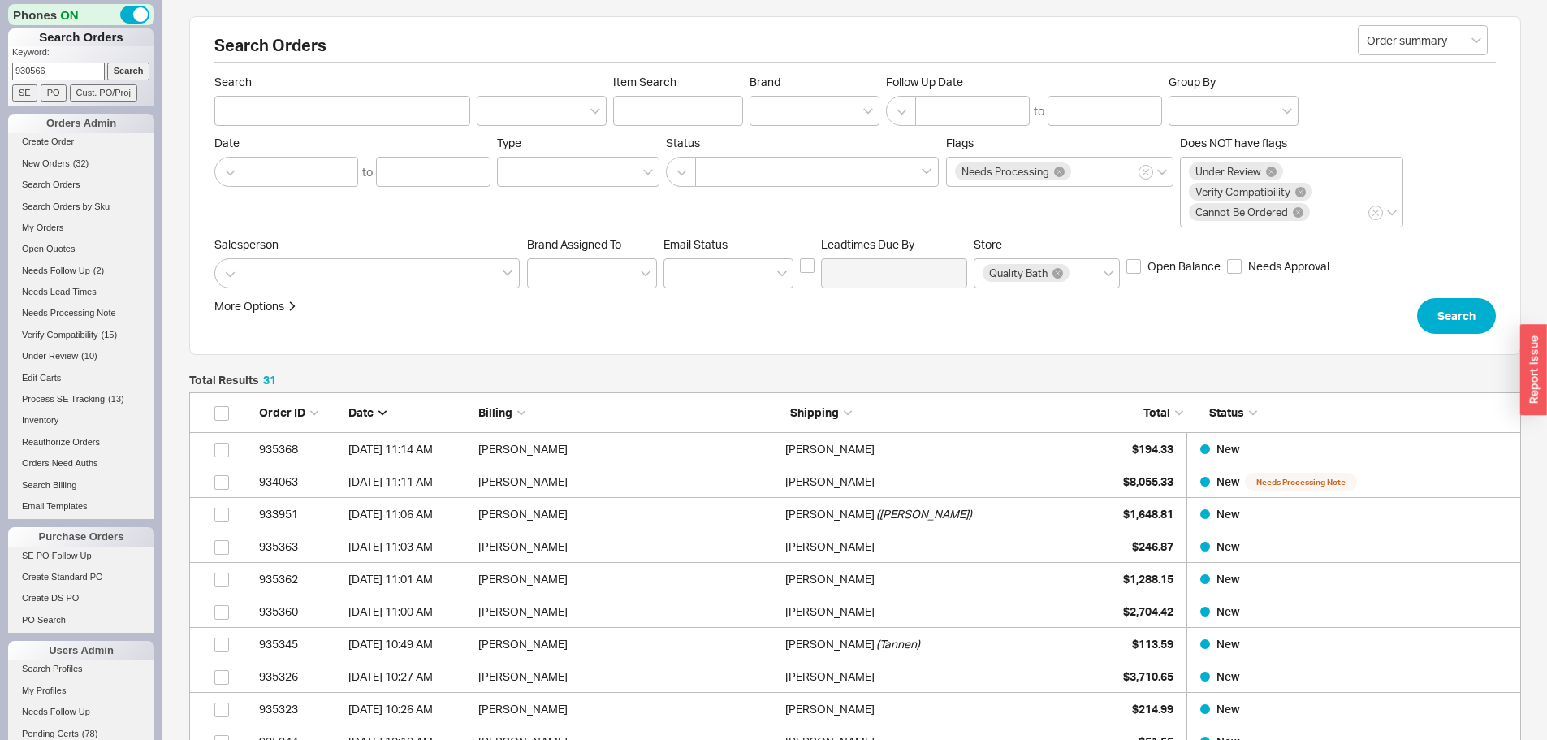
click at [107, 63] on input "Search" at bounding box center [128, 71] width 43 height 17
type input "930566"
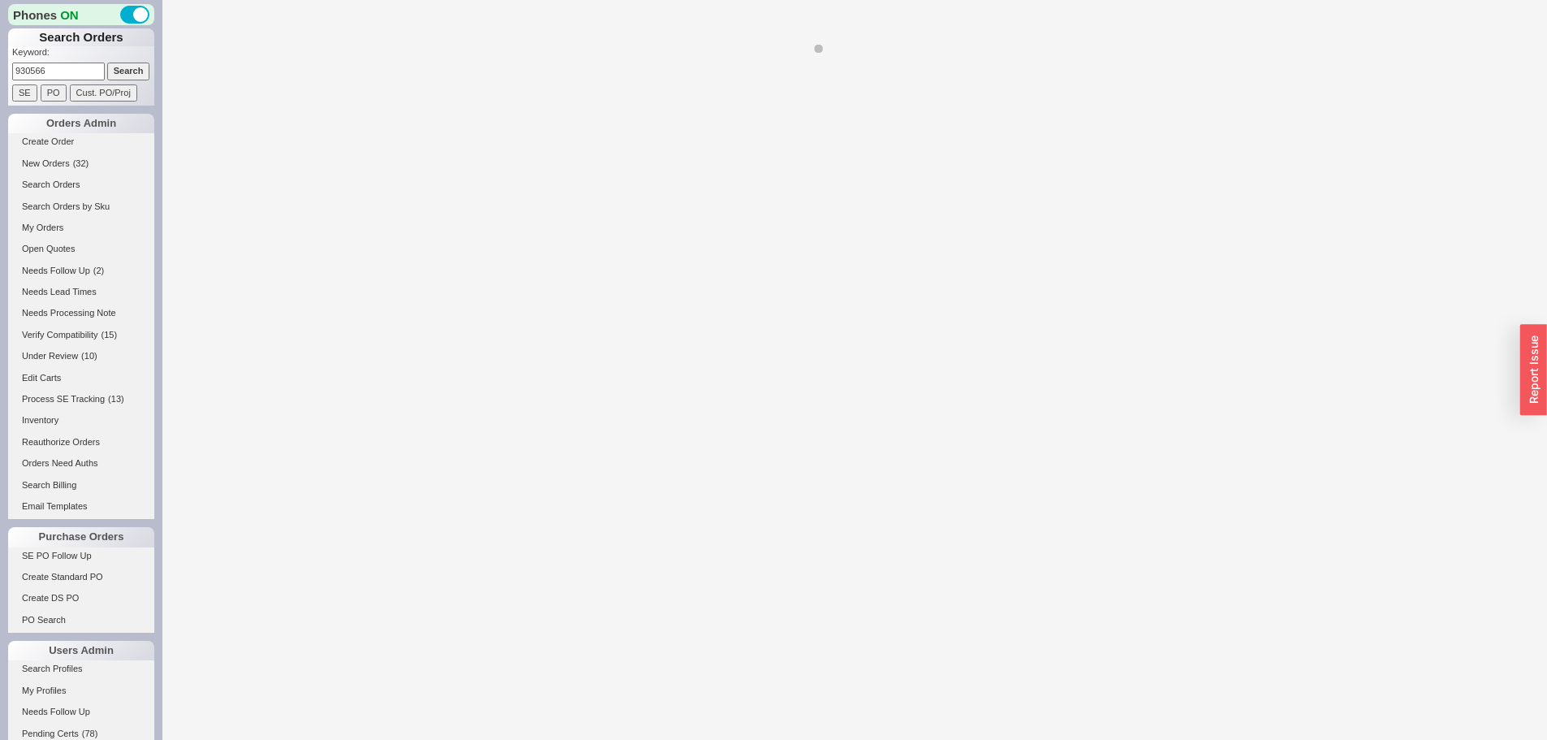
select select "*"
select select "LOW"
select select "3"
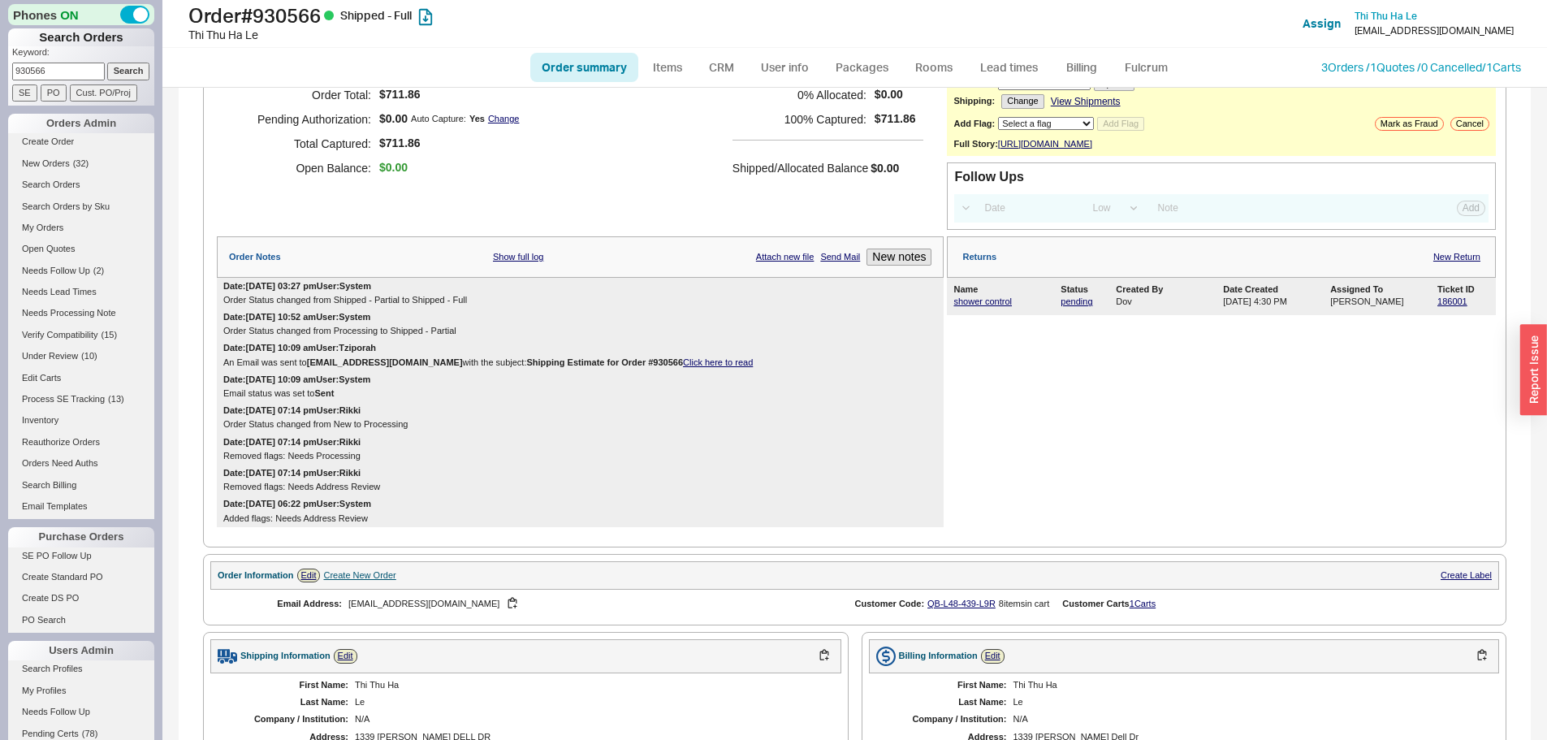
scroll to position [66, 0]
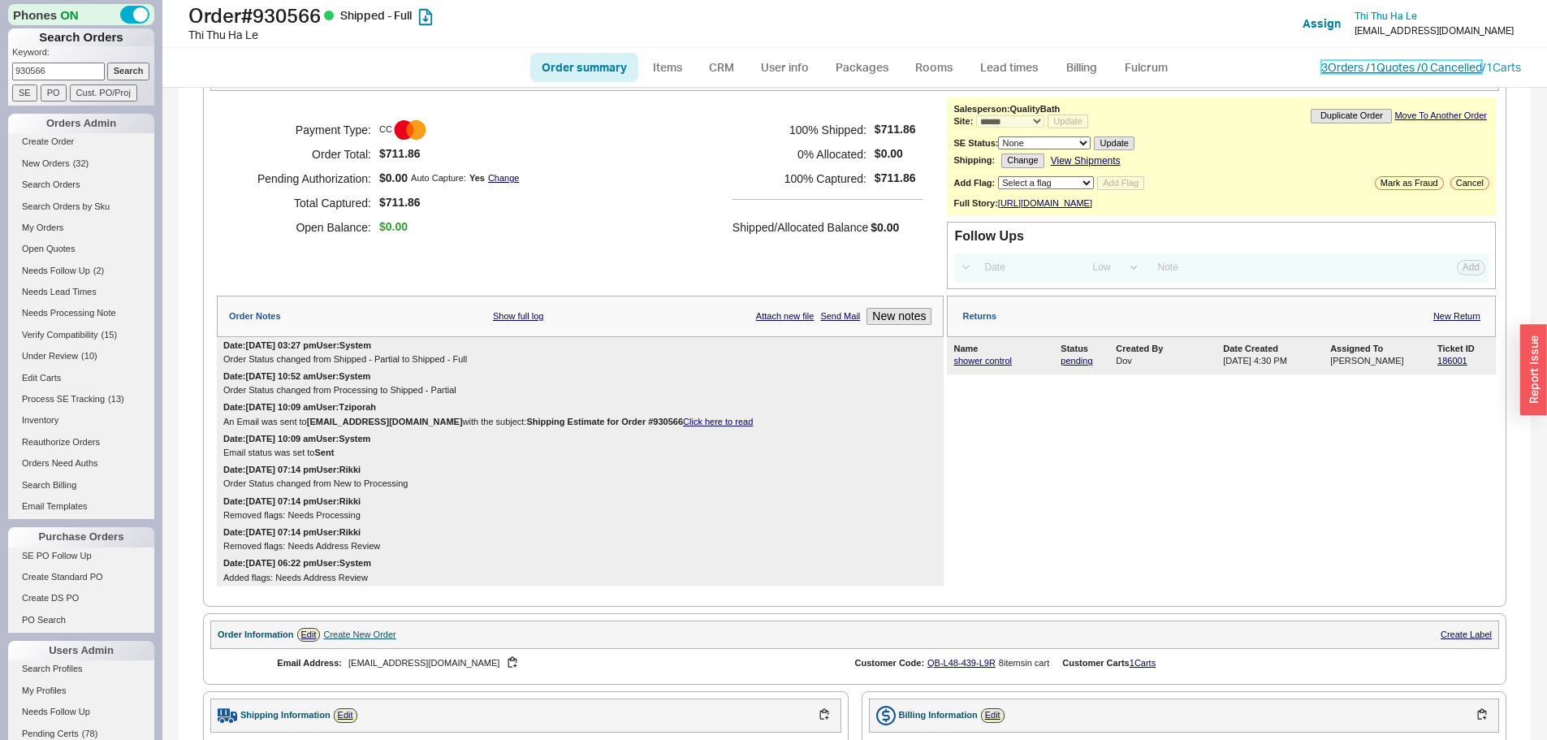
click at [1383, 67] on link "3 Orders / 1 Quotes / 0 Cancelled" at bounding box center [1402, 67] width 161 height 14
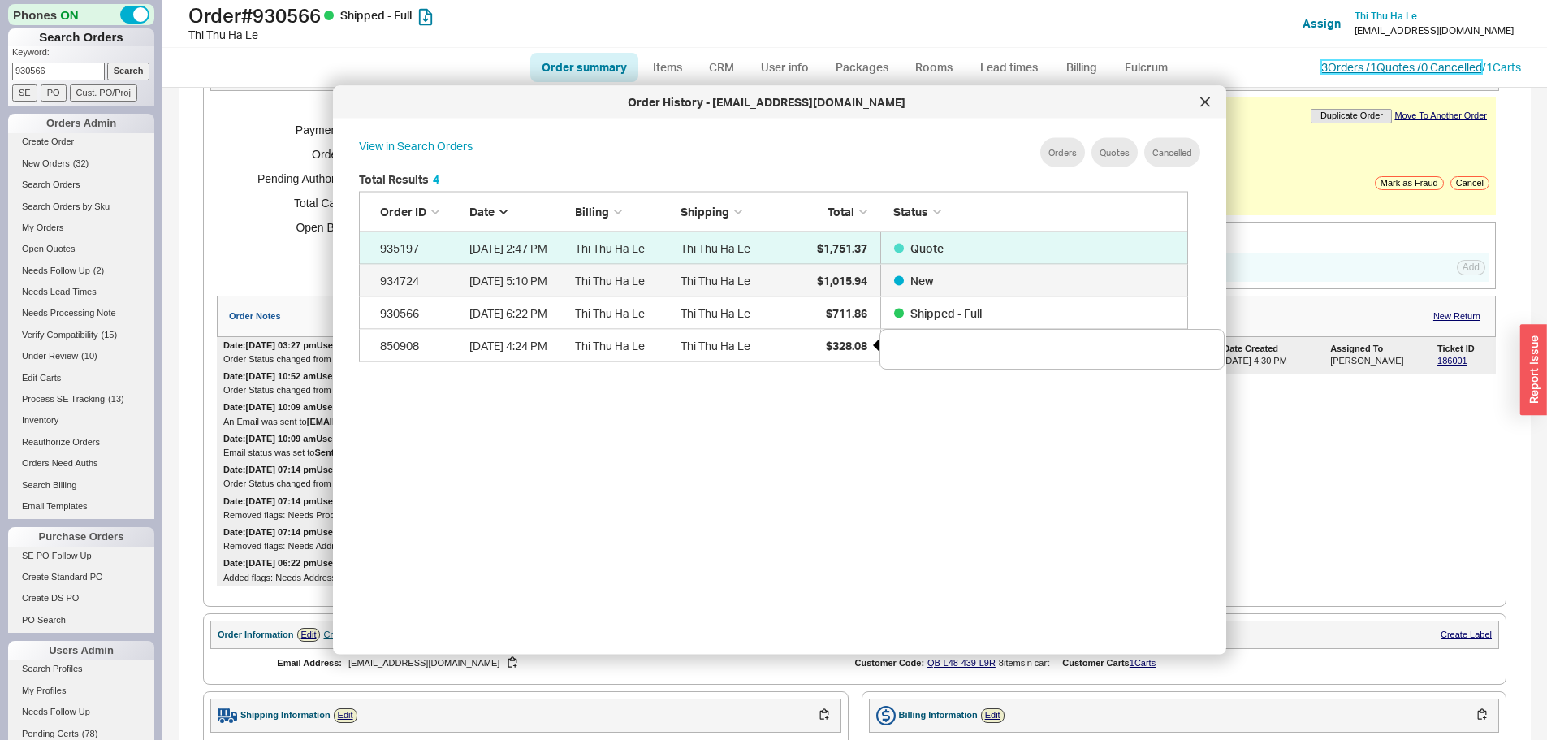
scroll to position [485, 843]
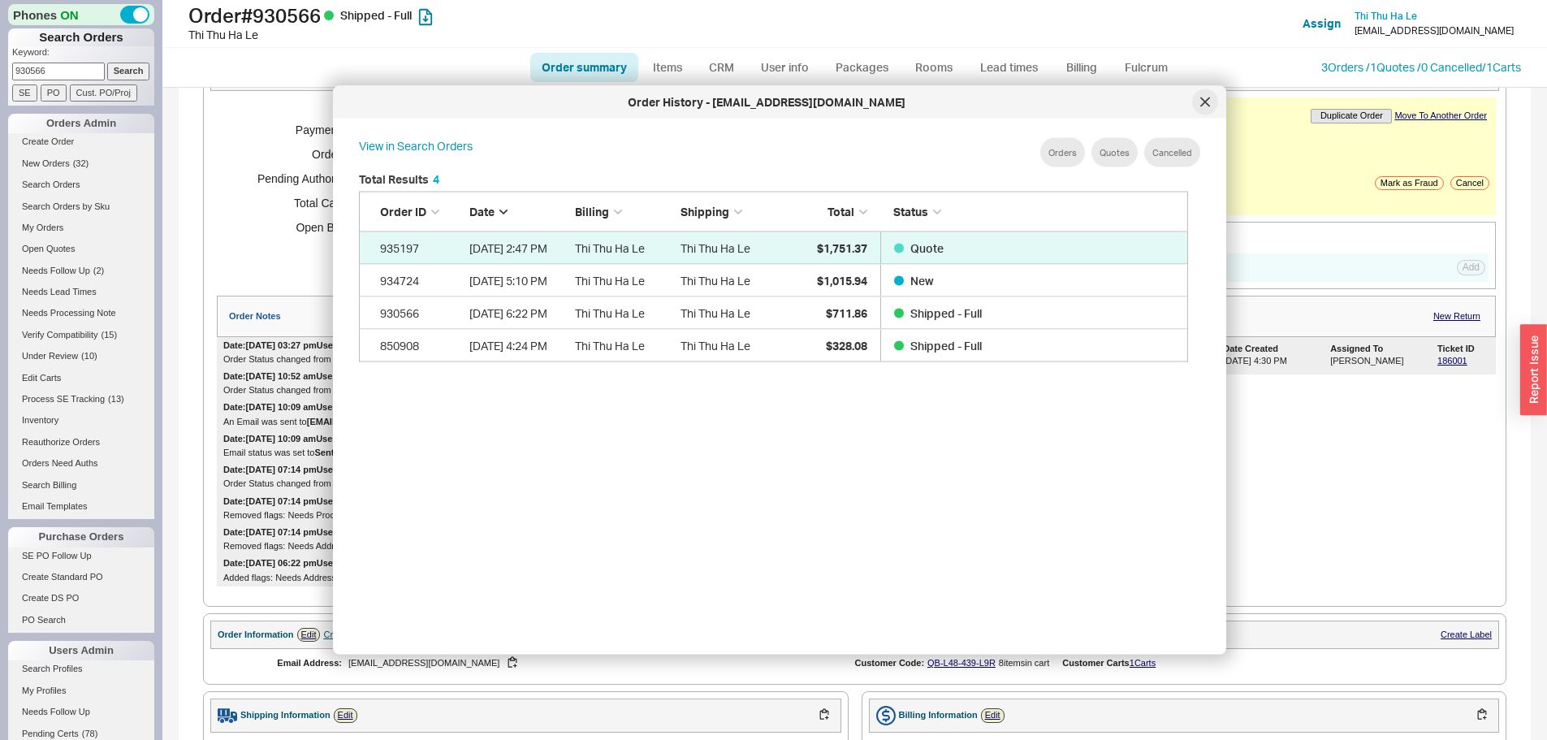
click at [1207, 98] on icon at bounding box center [1206, 102] width 10 height 10
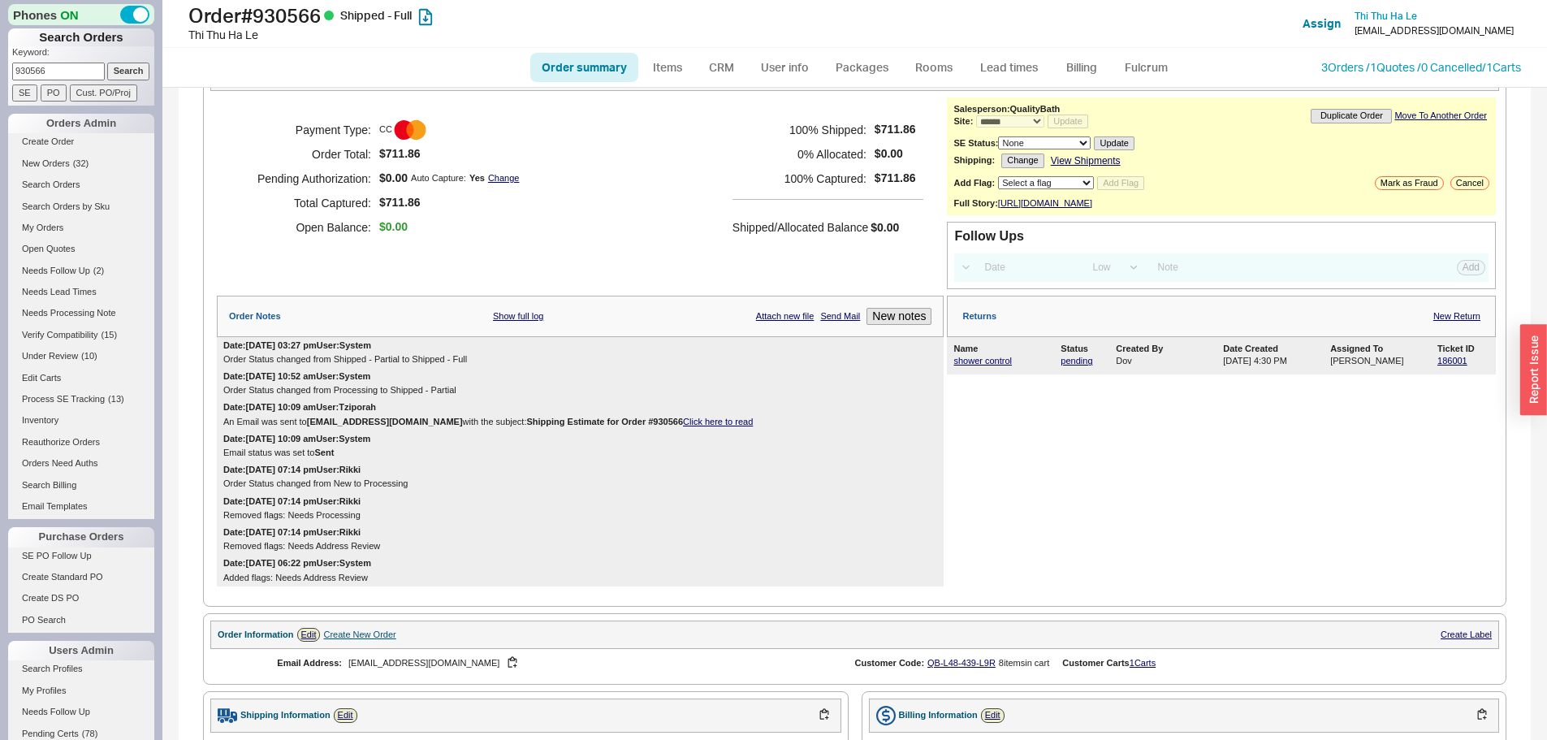
scroll to position [634, 0]
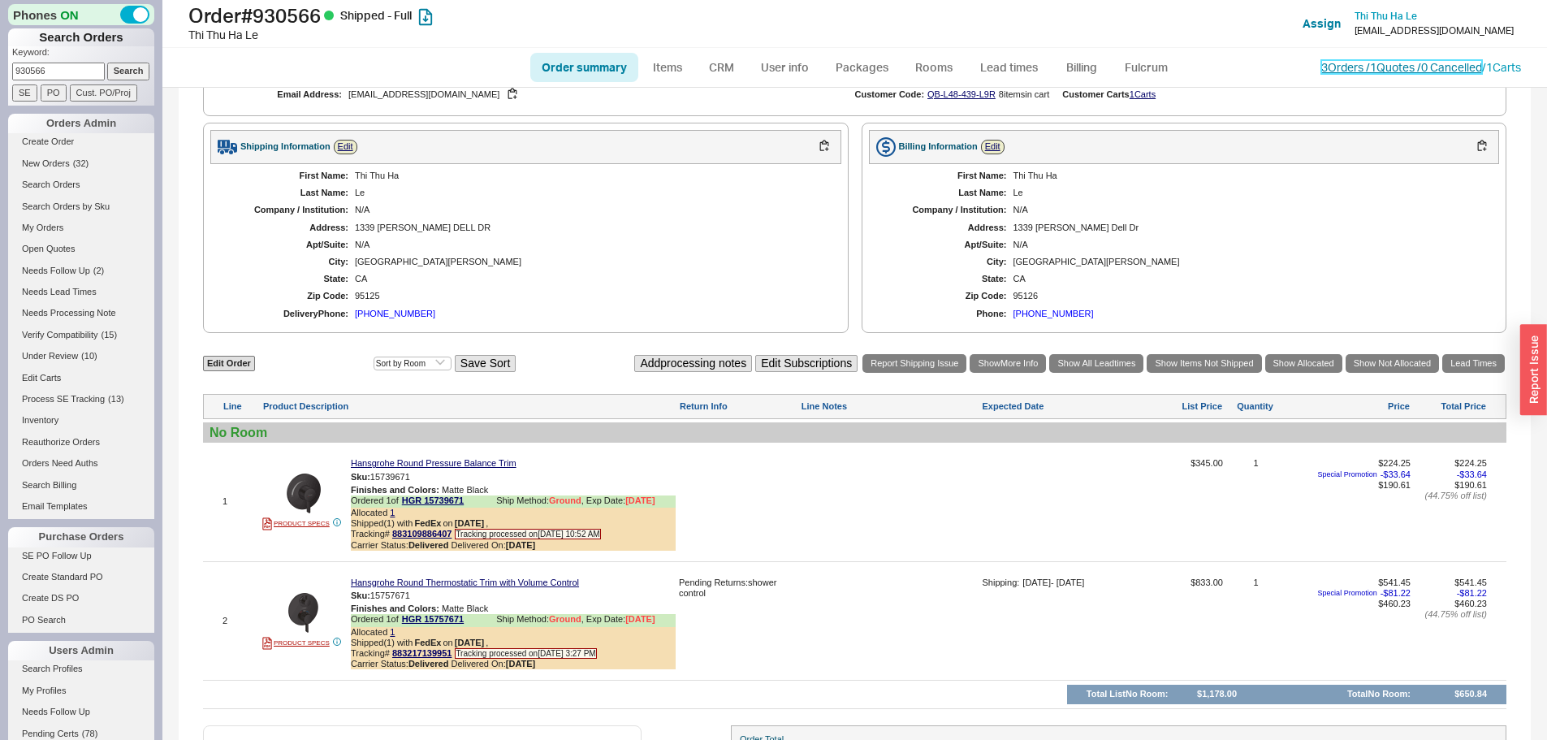
click at [1334, 70] on link "3 Orders / 1 Quotes / 0 Cancelled" at bounding box center [1402, 67] width 161 height 14
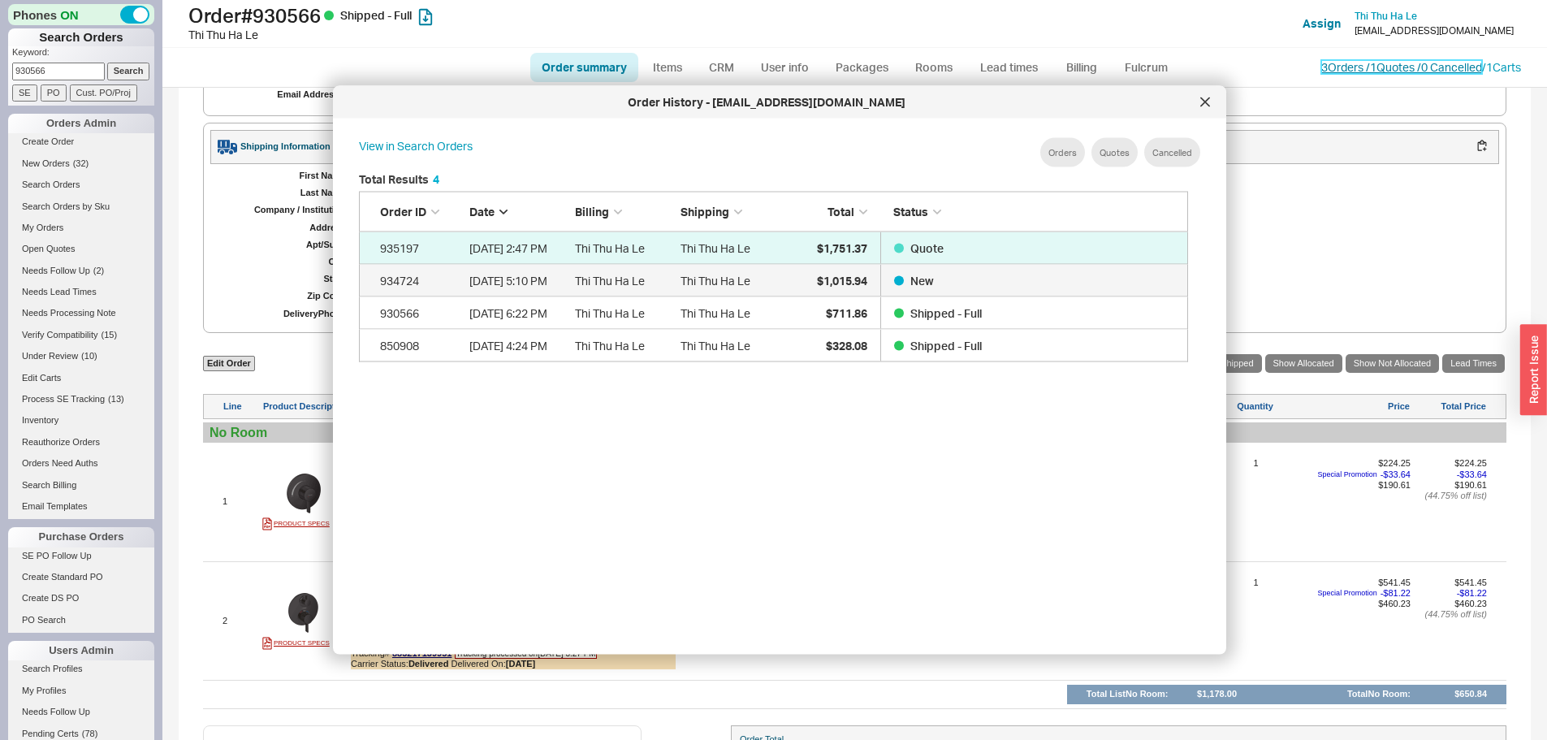
scroll to position [485, 843]
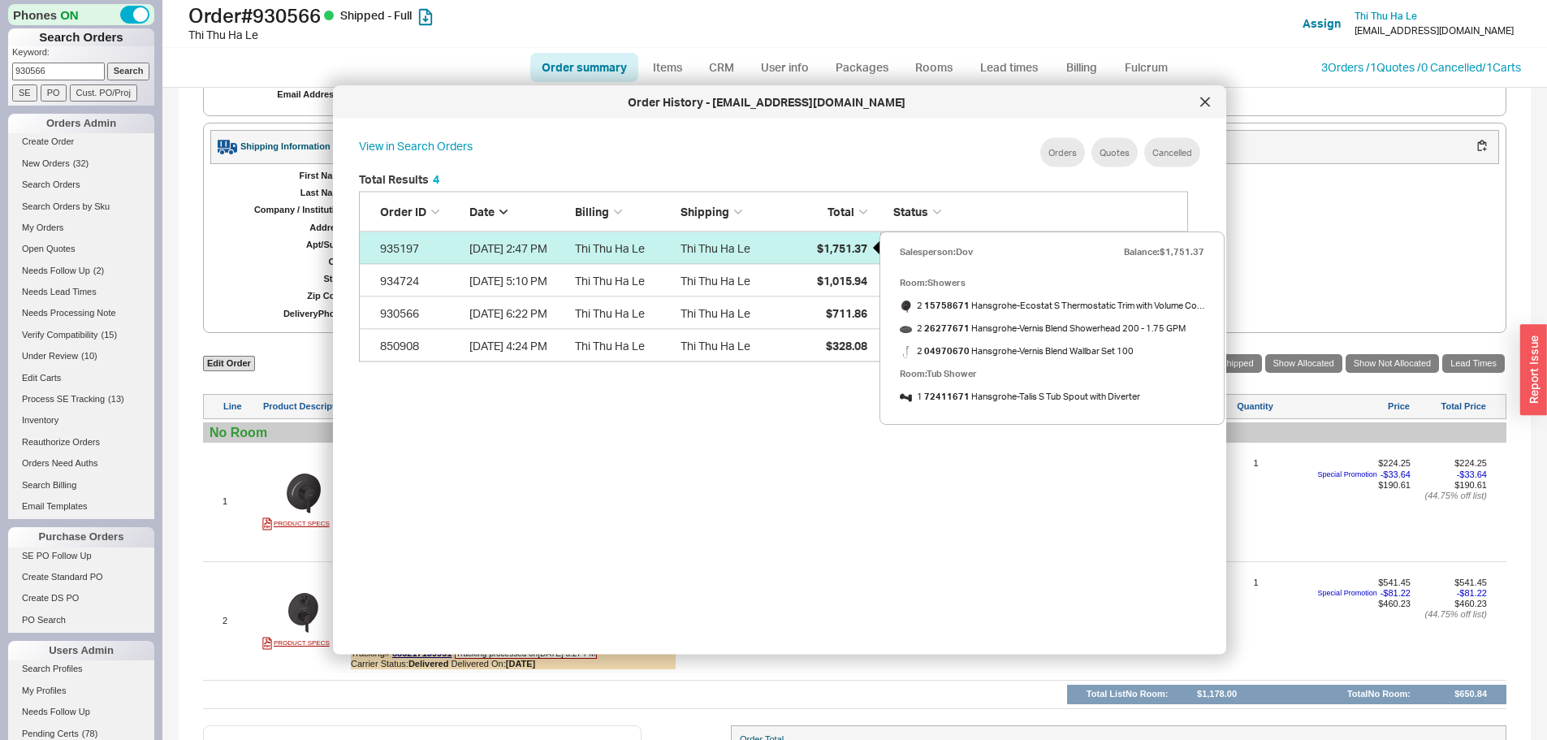
click at [838, 247] on span "$1,751.37" at bounding box center [842, 247] width 50 height 14
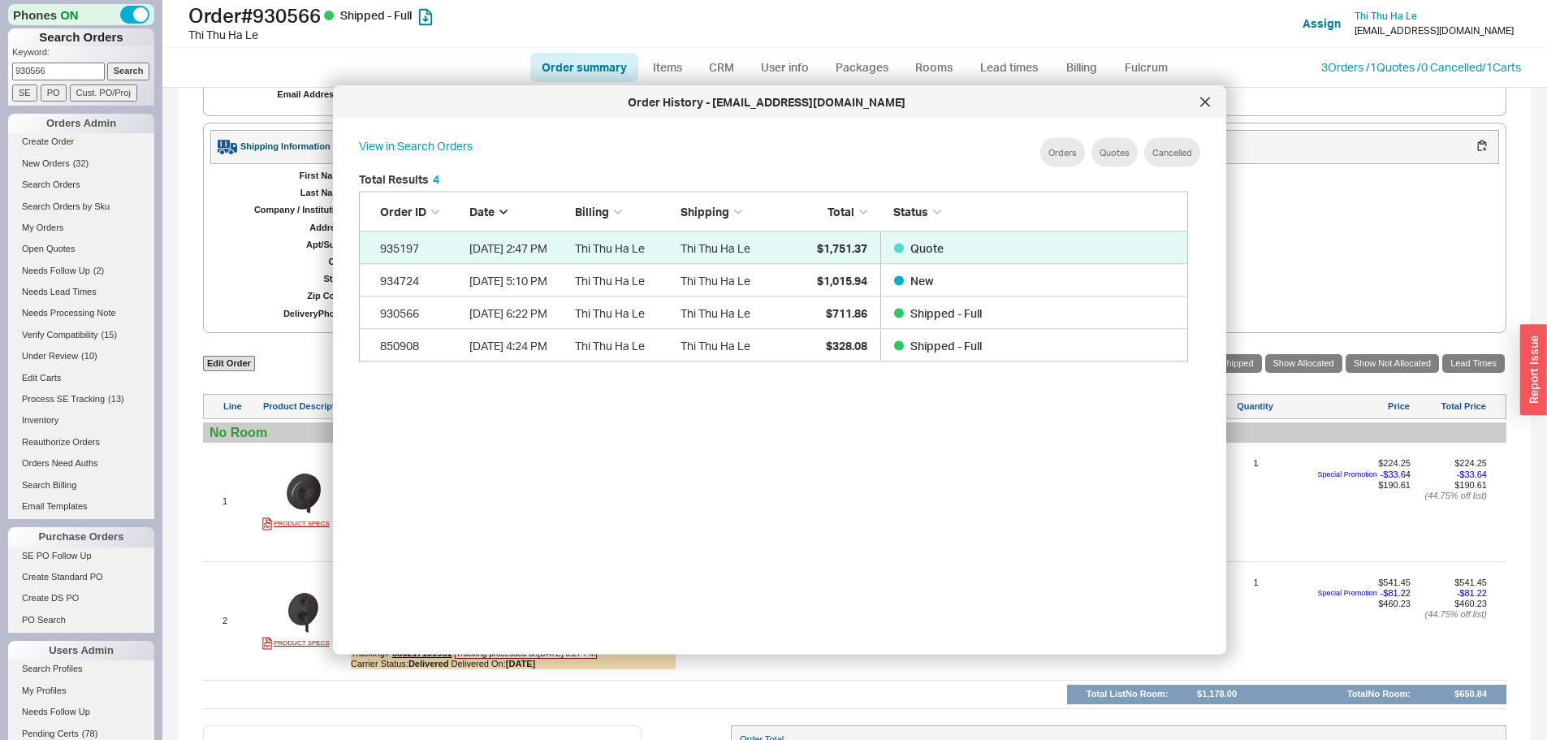
click at [1208, 103] on icon at bounding box center [1206, 102] width 10 height 10
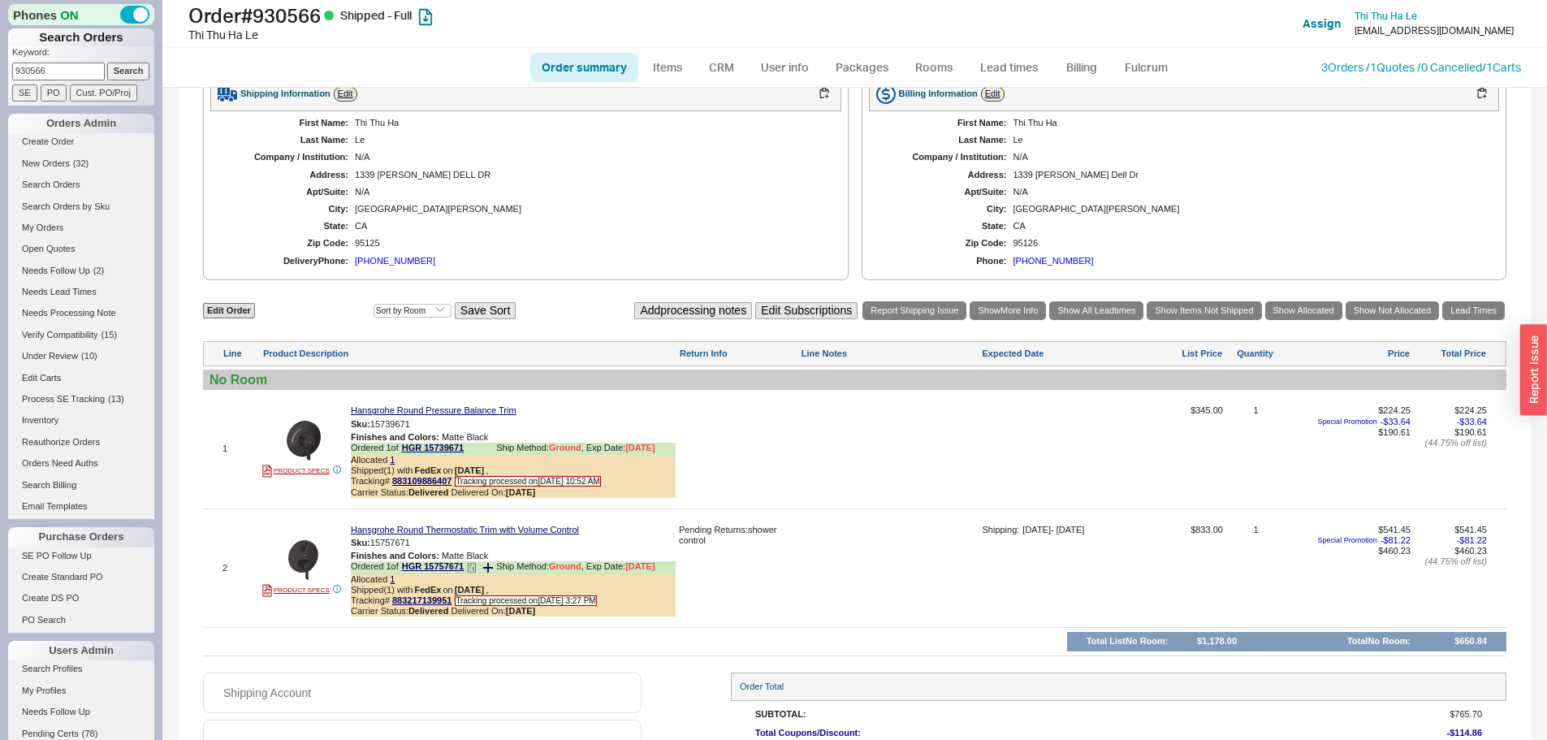
scroll to position [716, 0]
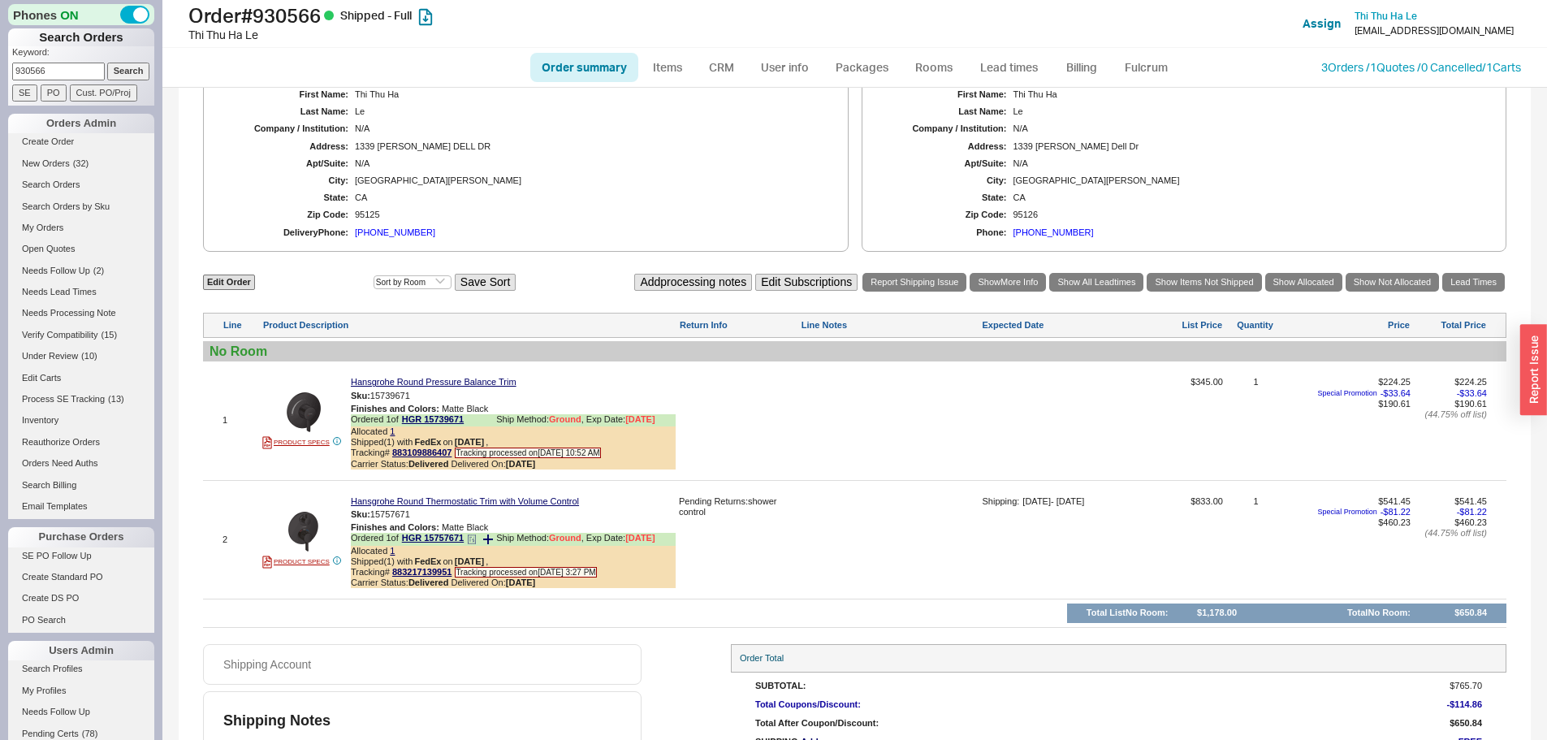
click at [477, 544] on icon at bounding box center [472, 539] width 10 height 10
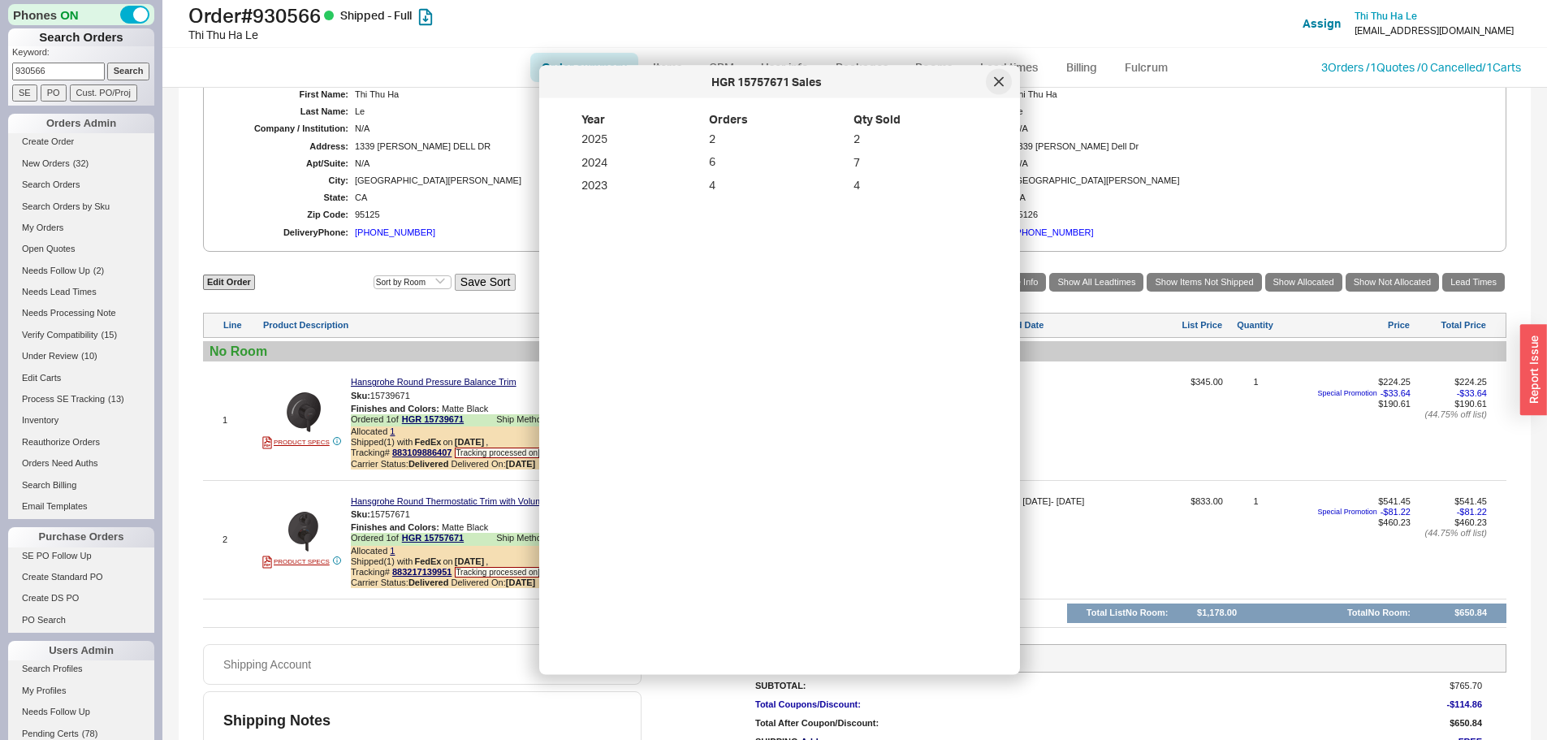
click at [1001, 79] on icon at bounding box center [999, 82] width 10 height 10
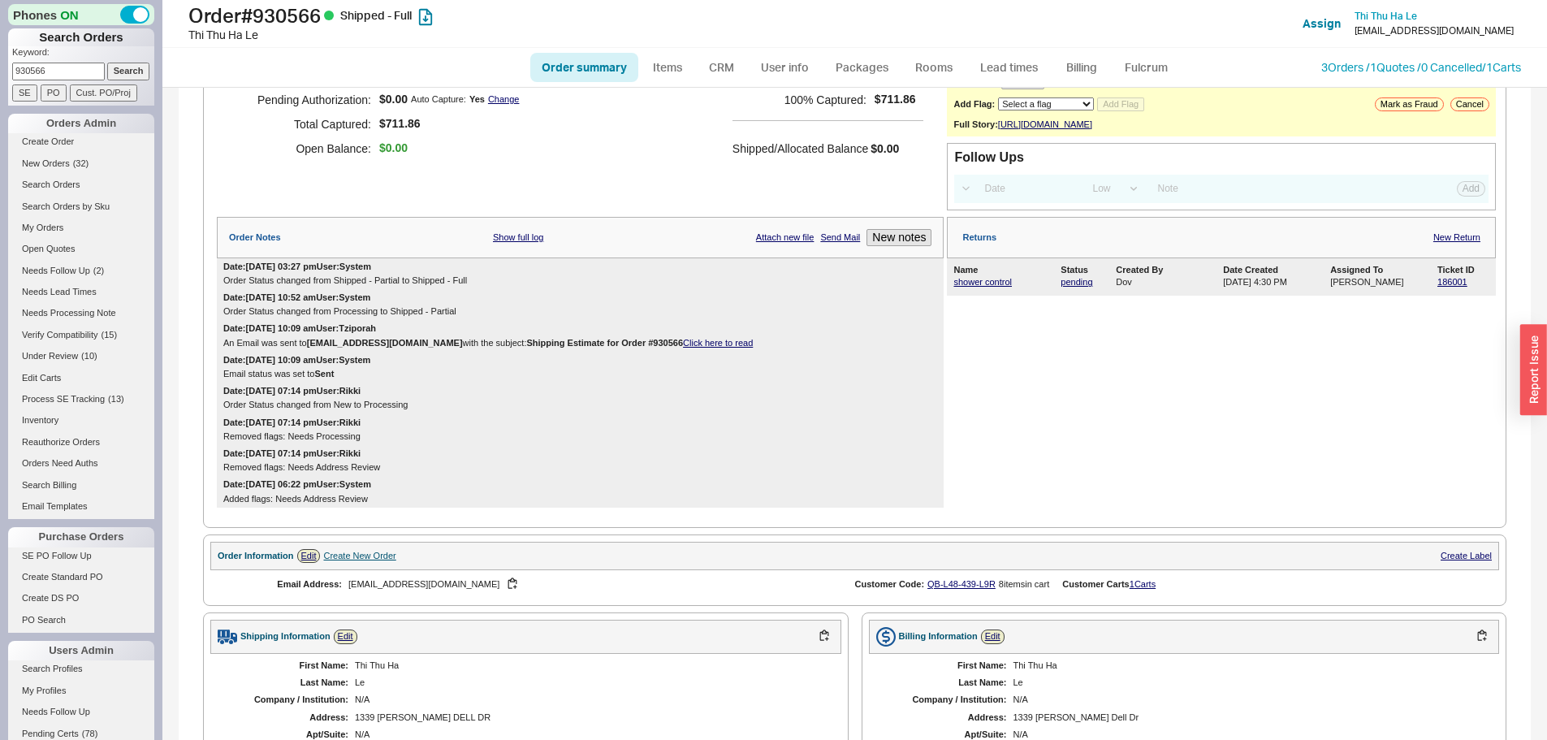
scroll to position [0, 0]
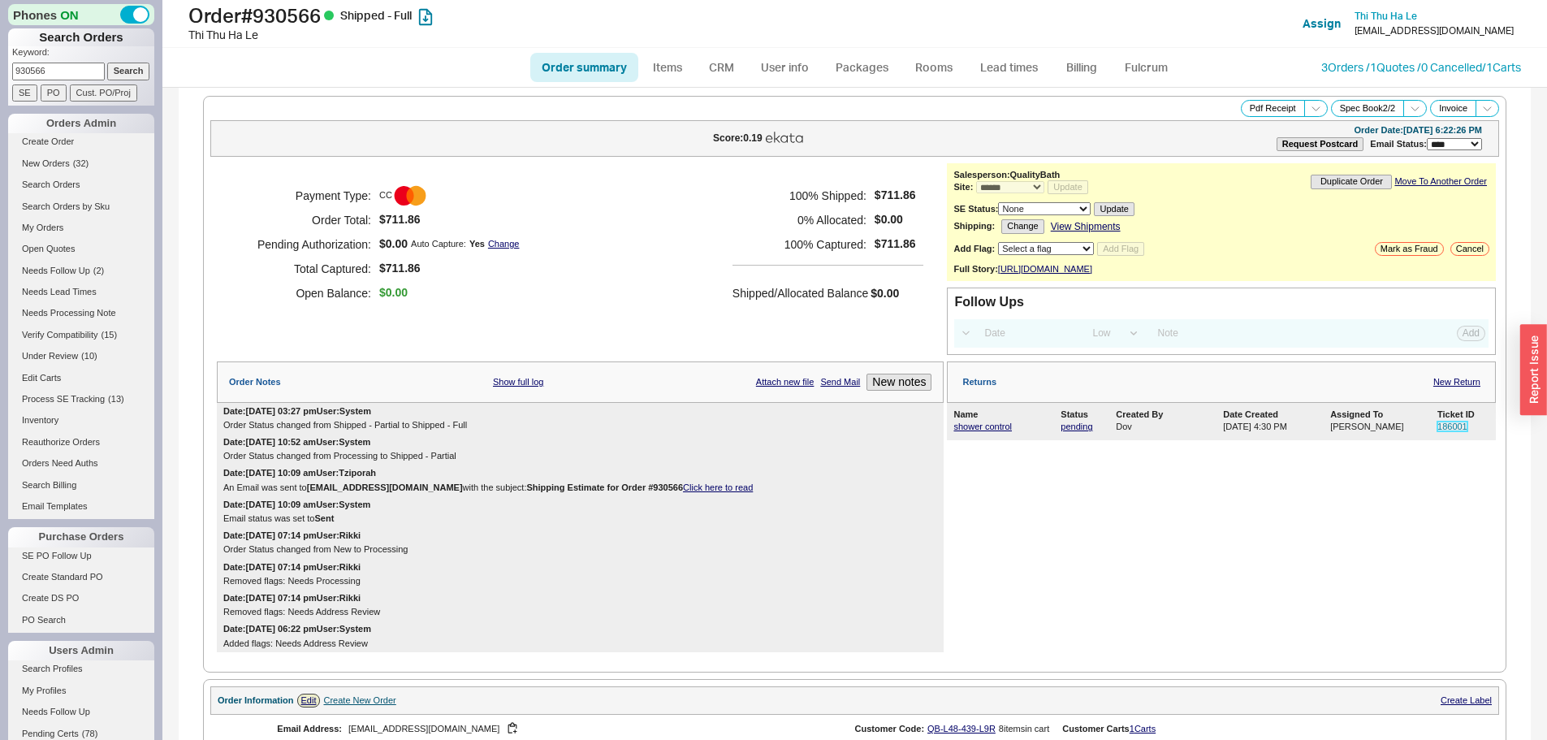
click at [1439, 431] on link "186001" at bounding box center [1453, 427] width 30 height 10
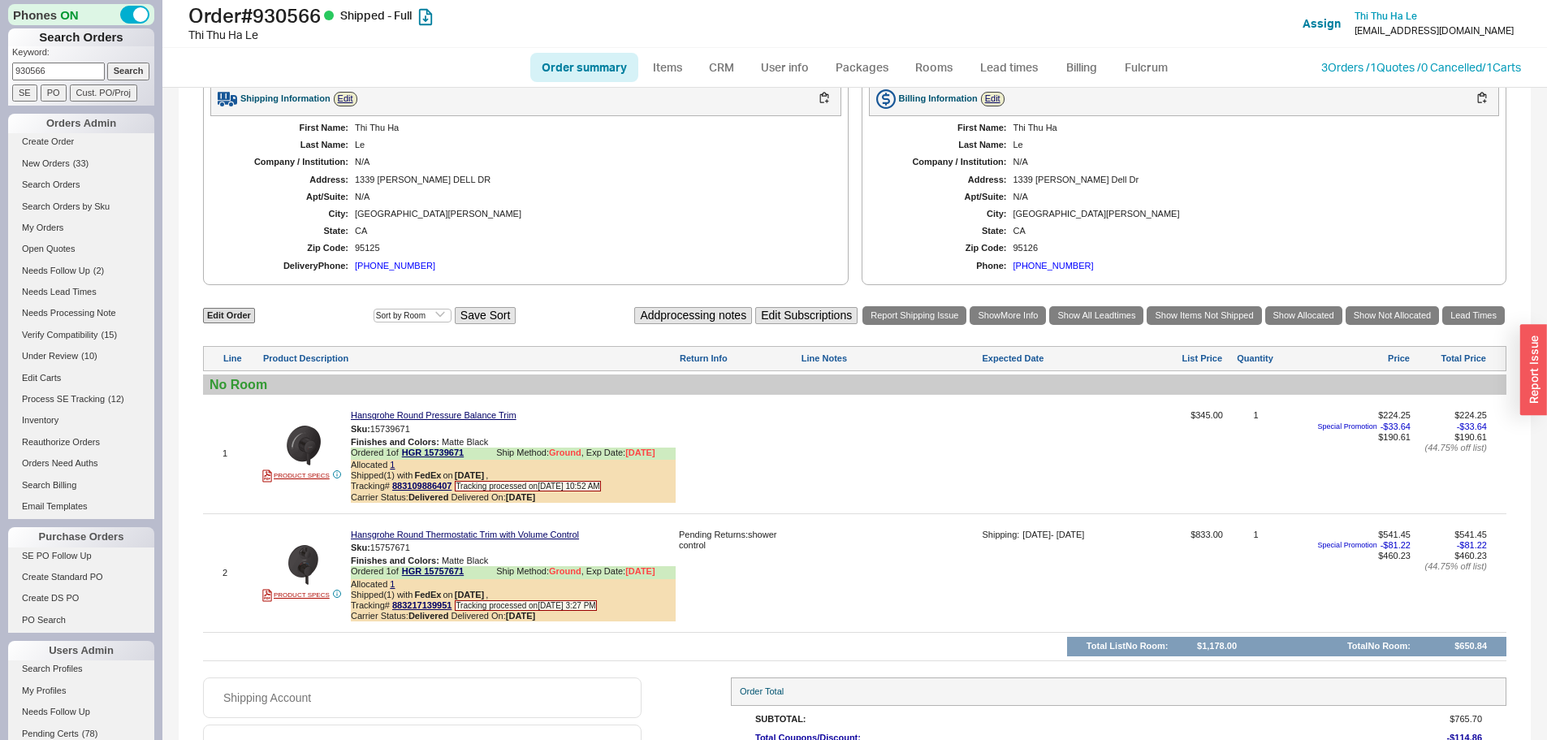
scroll to position [797, 0]
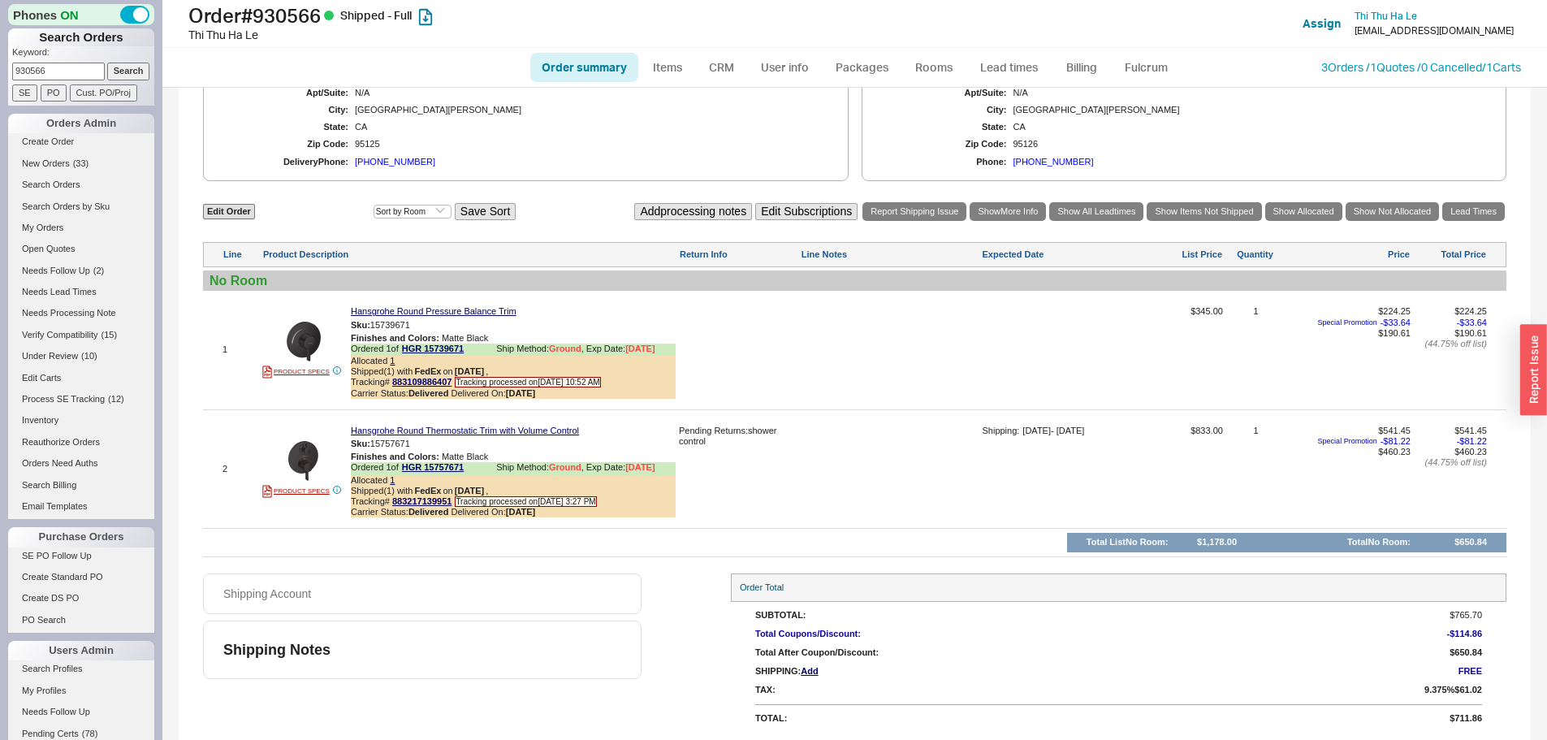
click at [73, 69] on input "930566" at bounding box center [58, 71] width 93 height 17
click at [63, 58] on p "Keyword:" at bounding box center [83, 54] width 142 height 16
click at [61, 67] on input "930566" at bounding box center [58, 71] width 93 height 17
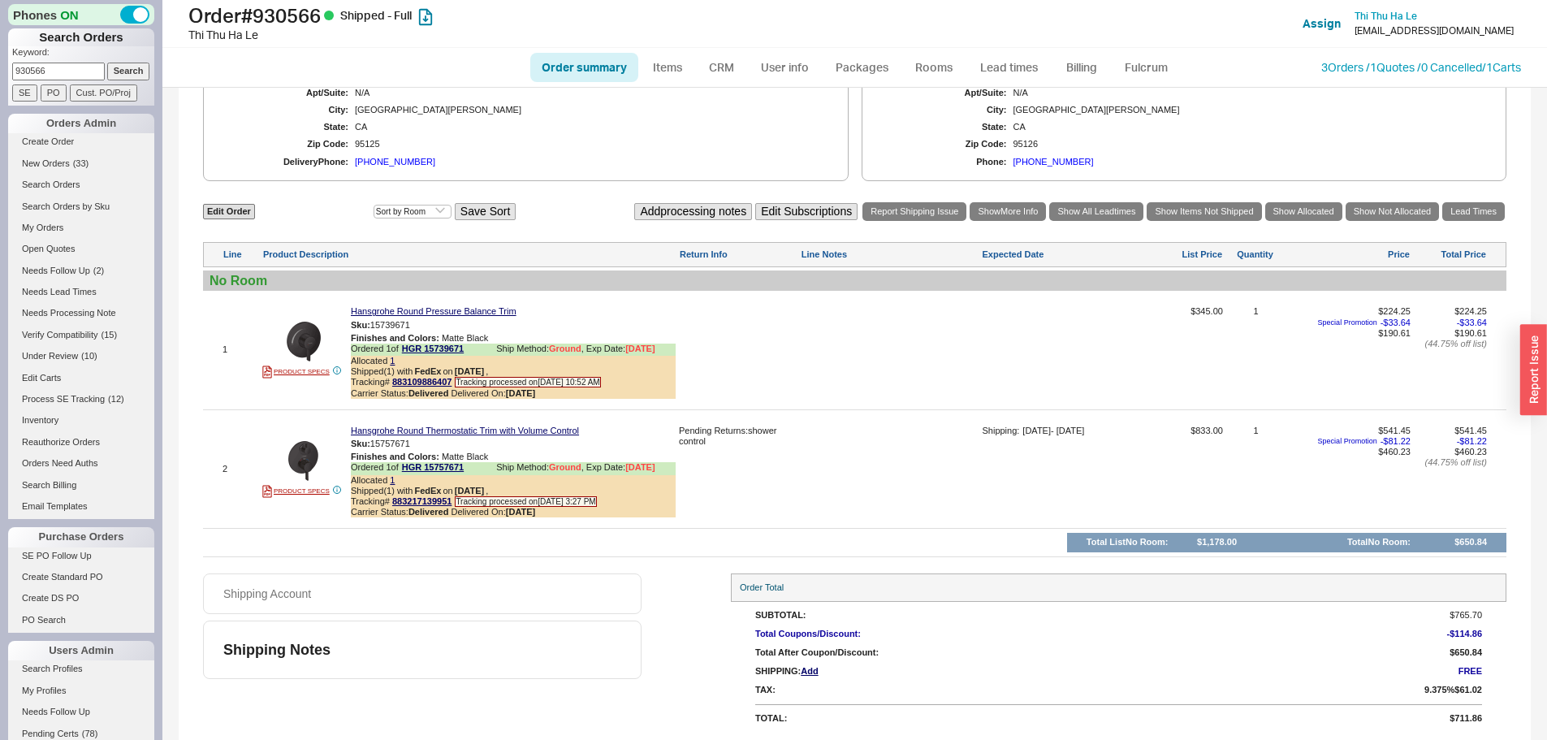
paste input "879273"
type input "879273"
click at [107, 63] on input "Search" at bounding box center [128, 71] width 43 height 17
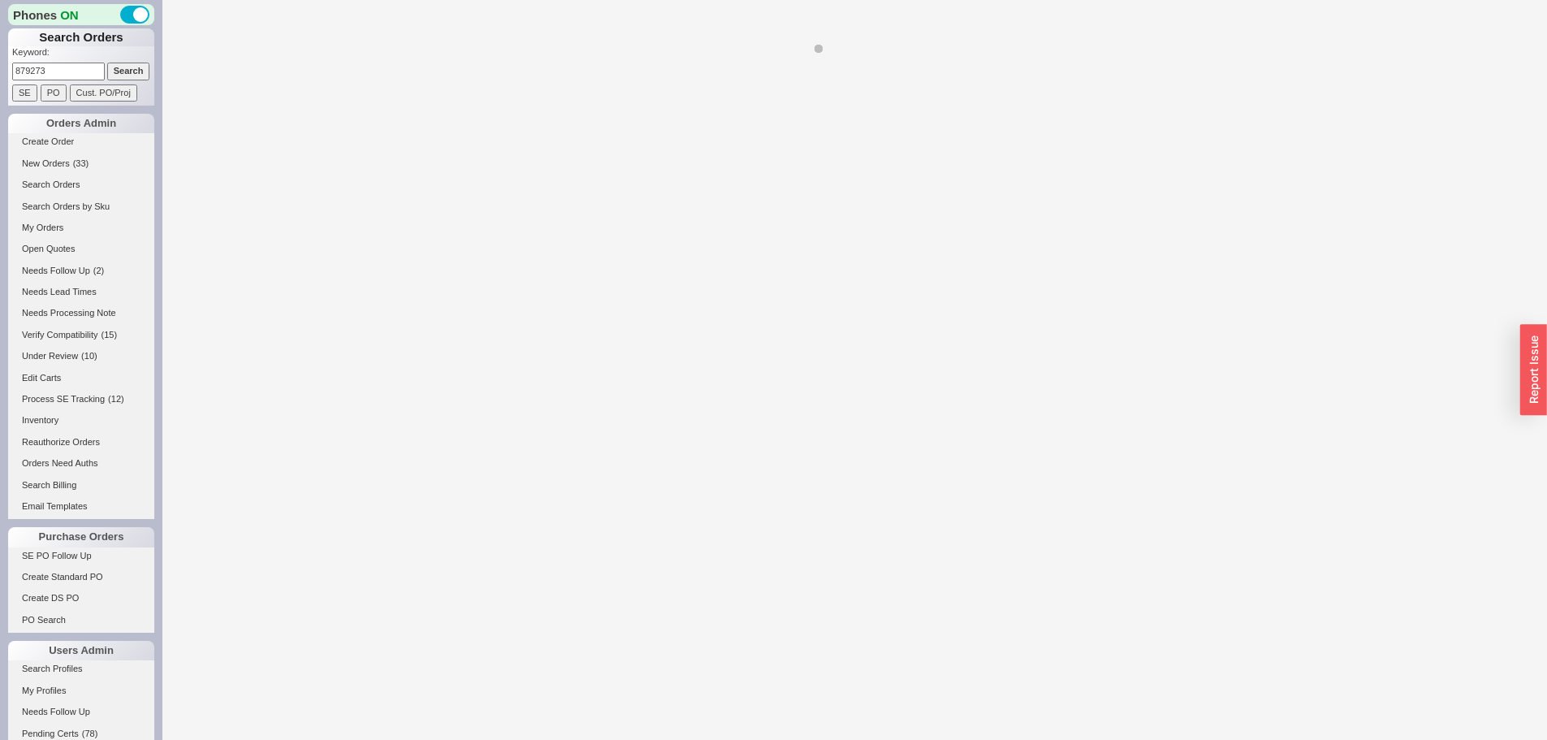
select select "*"
select select "LOW"
select select "3"
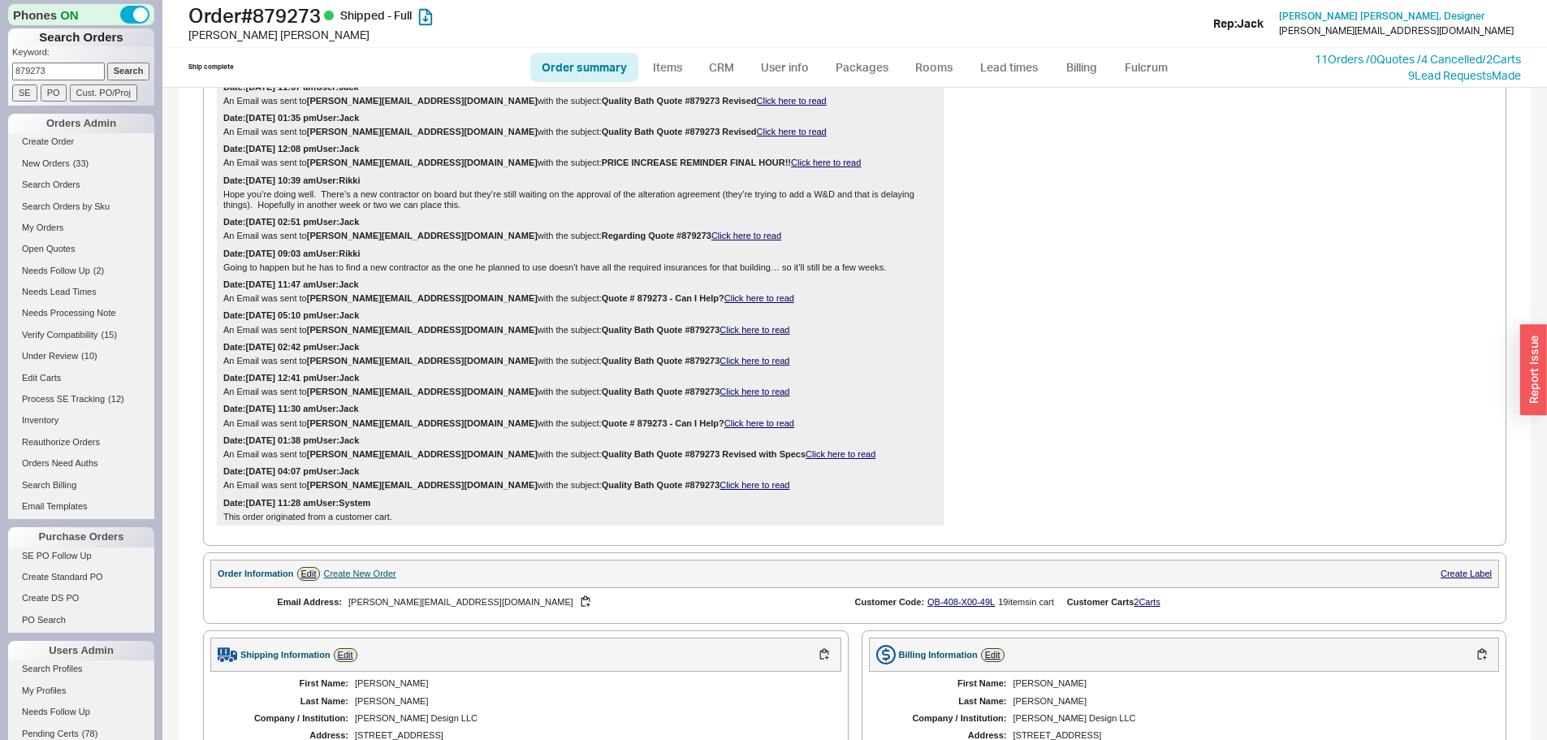
scroll to position [1300, 0]
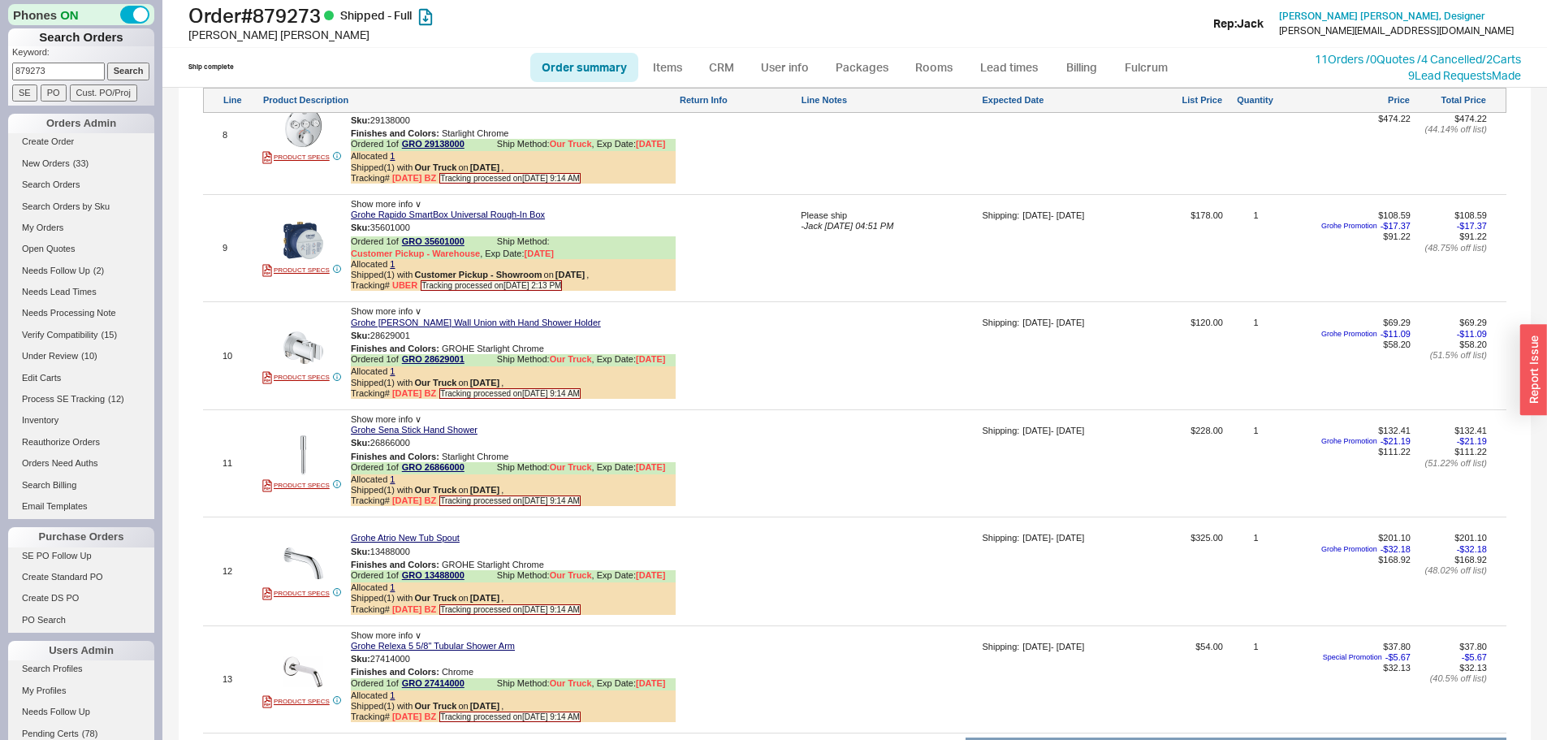
drag, startPoint x: 1191, startPoint y: 349, endPoint x: 1201, endPoint y: 353, distance: 11.0
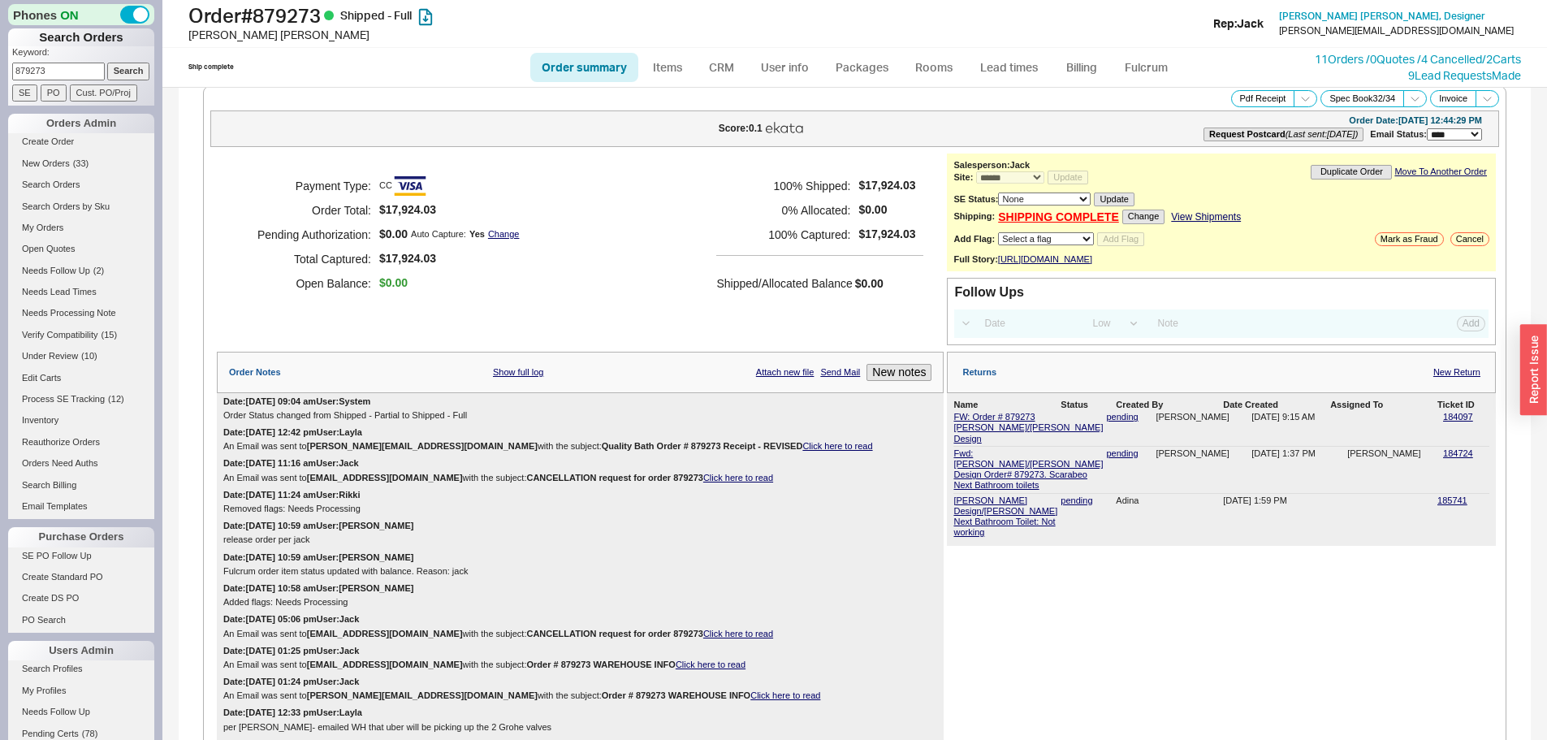
scroll to position [0, 0]
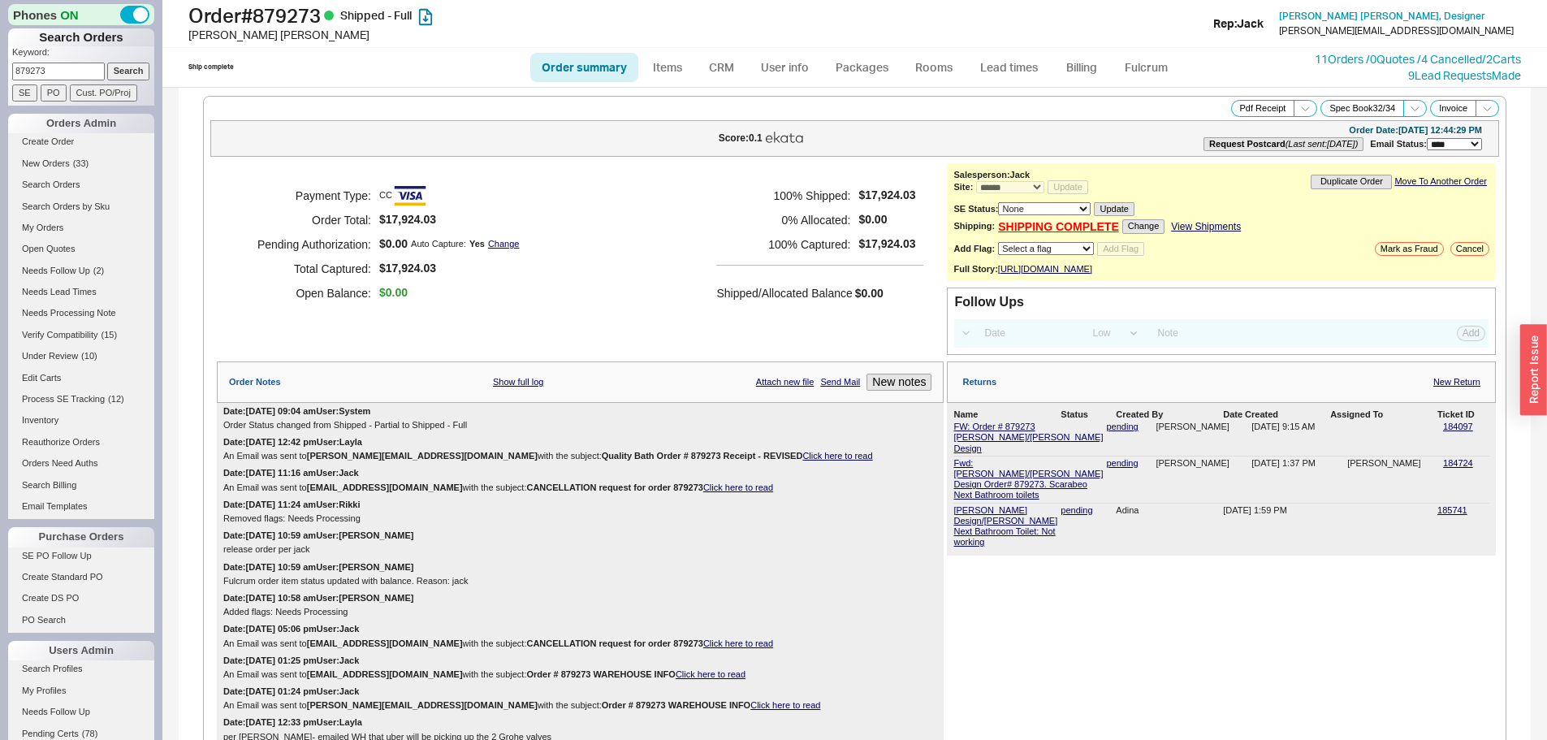
click at [1455, 384] on div "Returns New Return" at bounding box center [1221, 381] width 549 height 41
click at [1456, 387] on link "New Return" at bounding box center [1457, 382] width 47 height 11
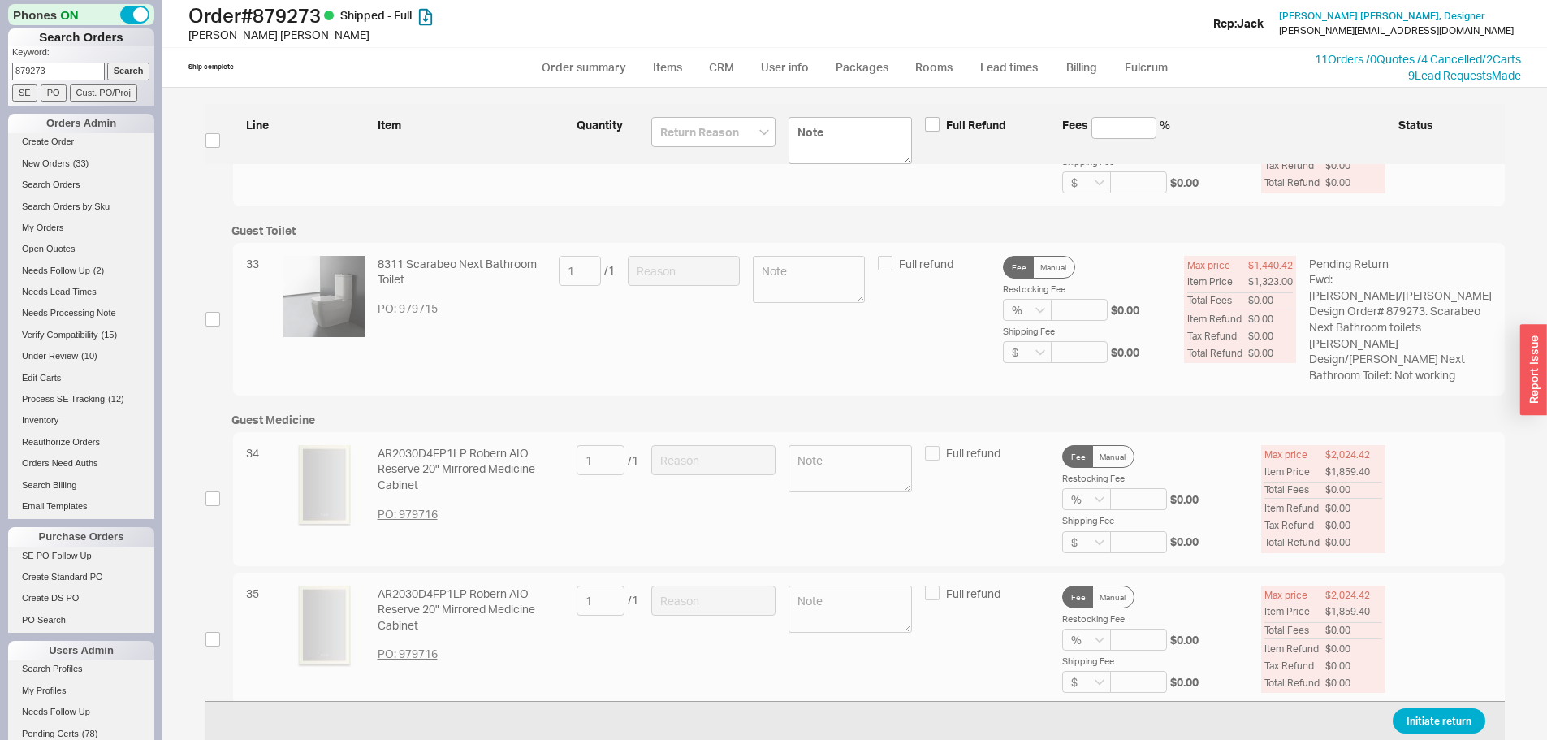
scroll to position [4775, 0]
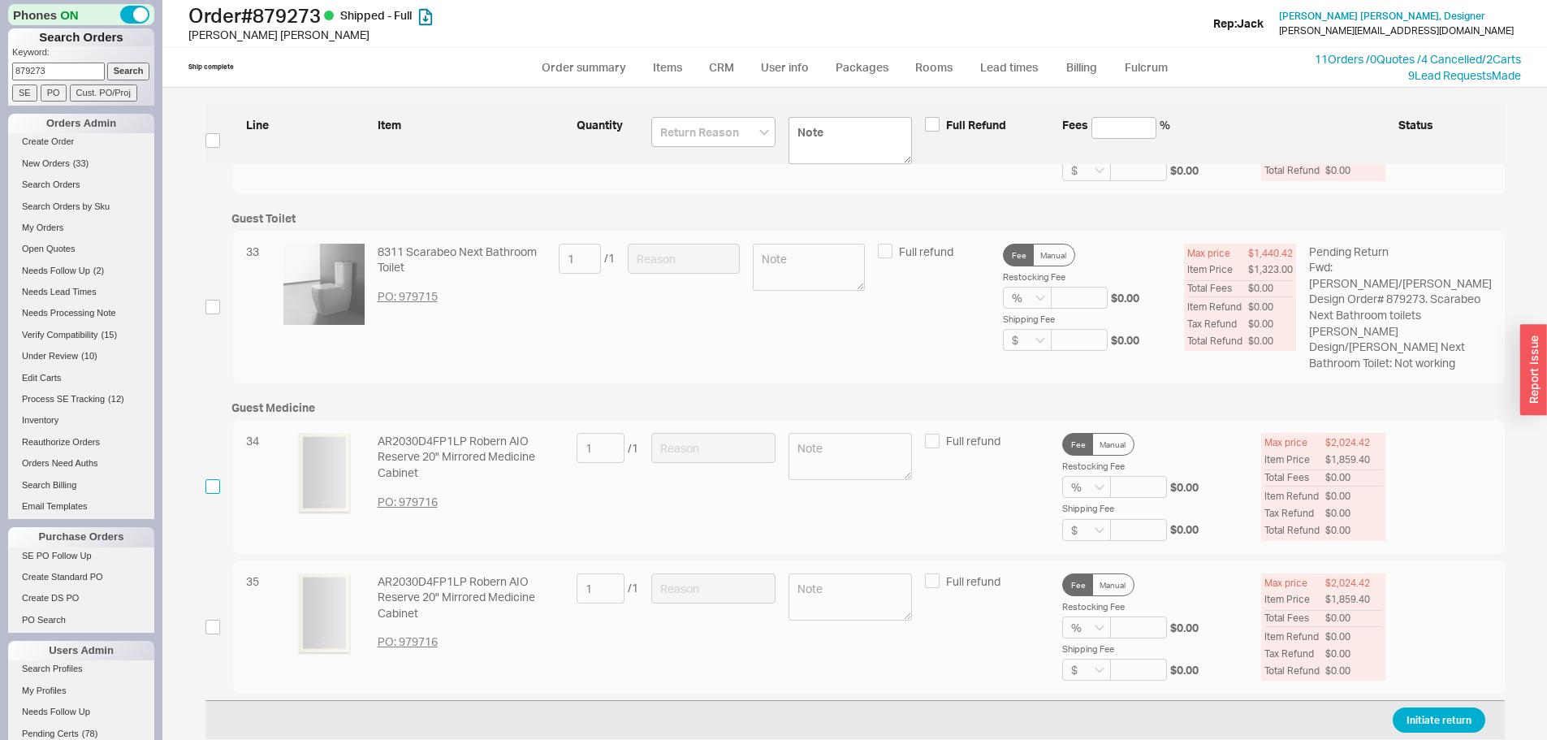
click at [208, 487] on input "checkbox" at bounding box center [213, 486] width 15 height 15
checkbox input "true"
click at [700, 439] on input at bounding box center [713, 448] width 124 height 30
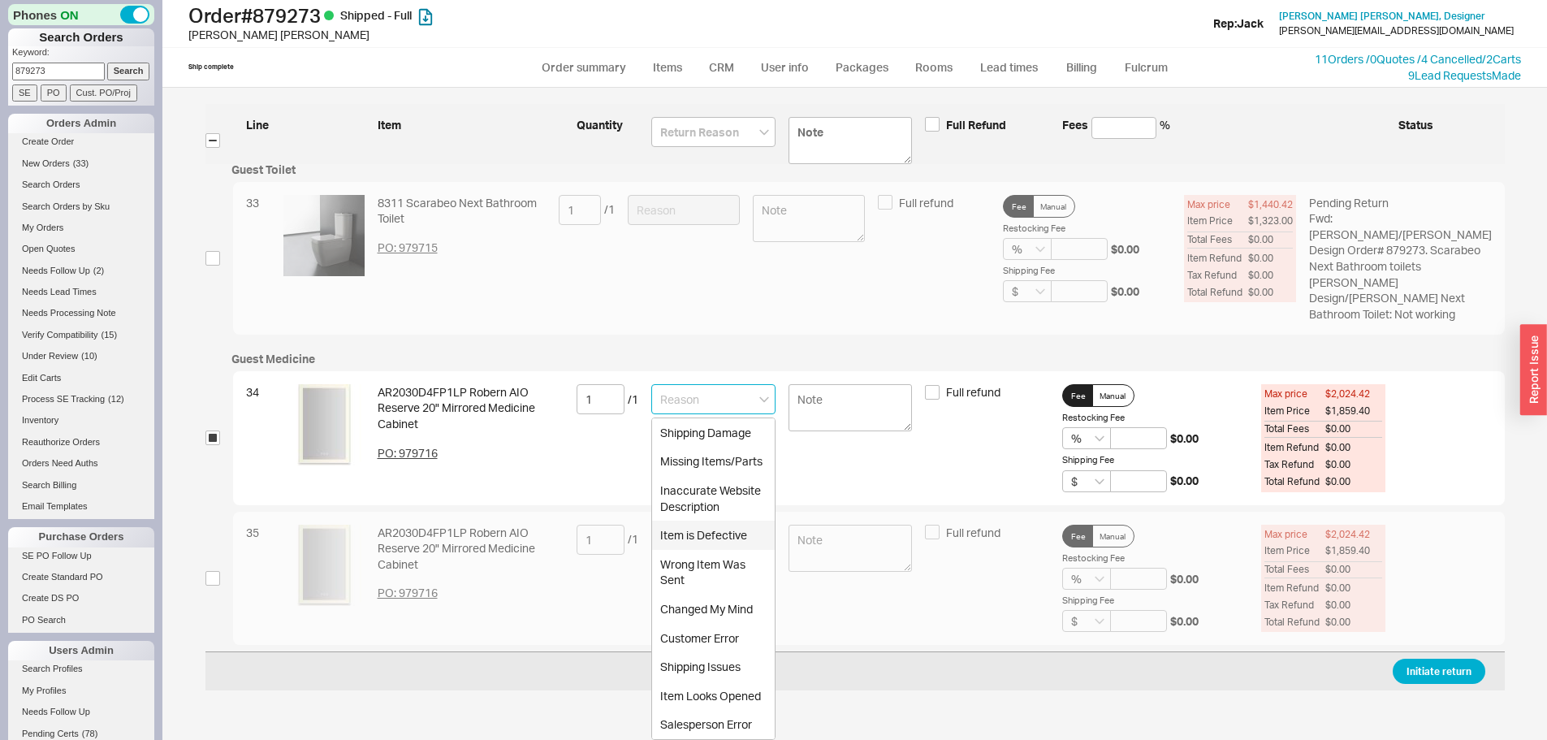
click at [704, 550] on div "Item is Defective" at bounding box center [713, 535] width 123 height 29
type input "Item is Defective"
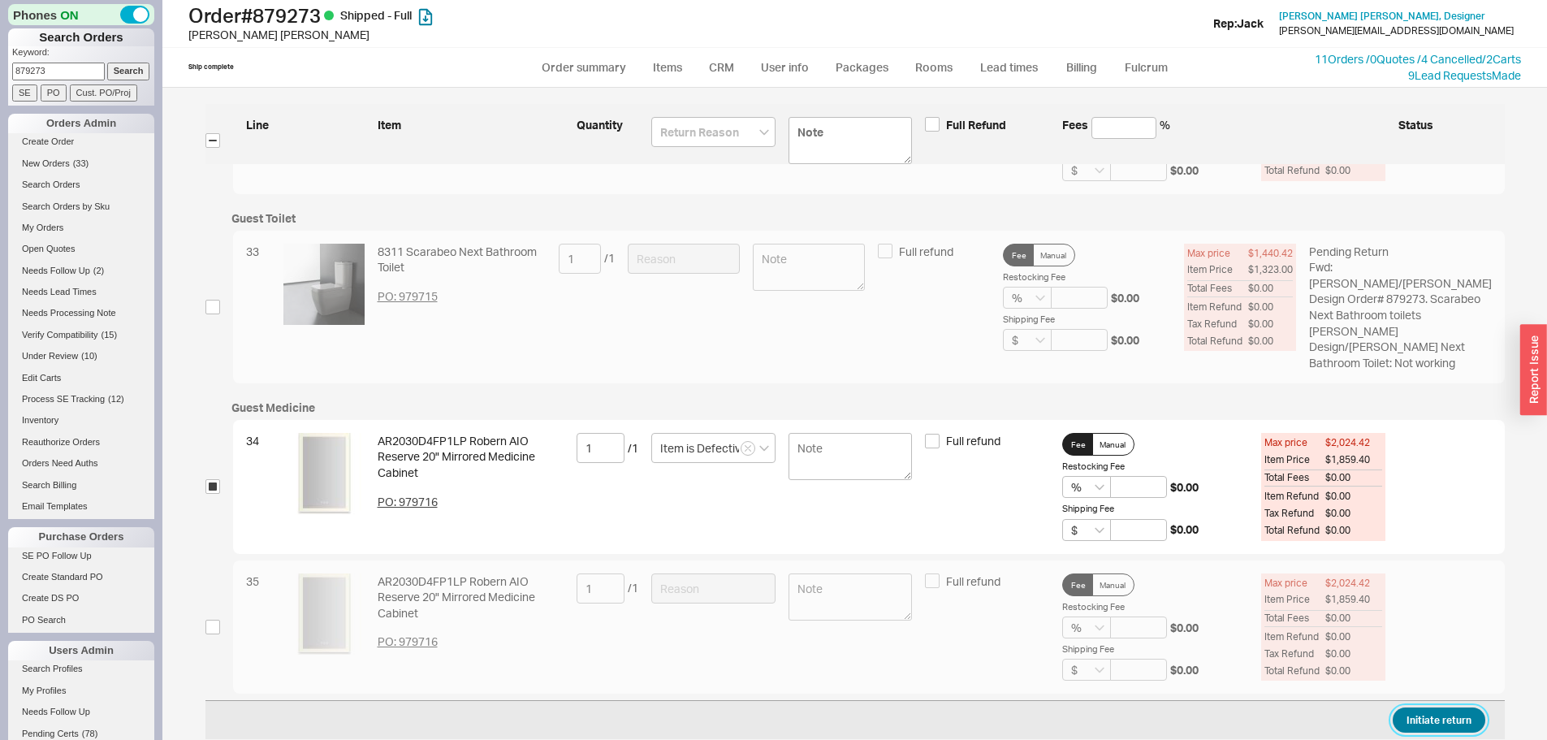
drag, startPoint x: 1438, startPoint y: 713, endPoint x: 1399, endPoint y: 721, distance: 39.8
click at [1437, 713] on button "Initiate return" at bounding box center [1439, 720] width 93 height 25
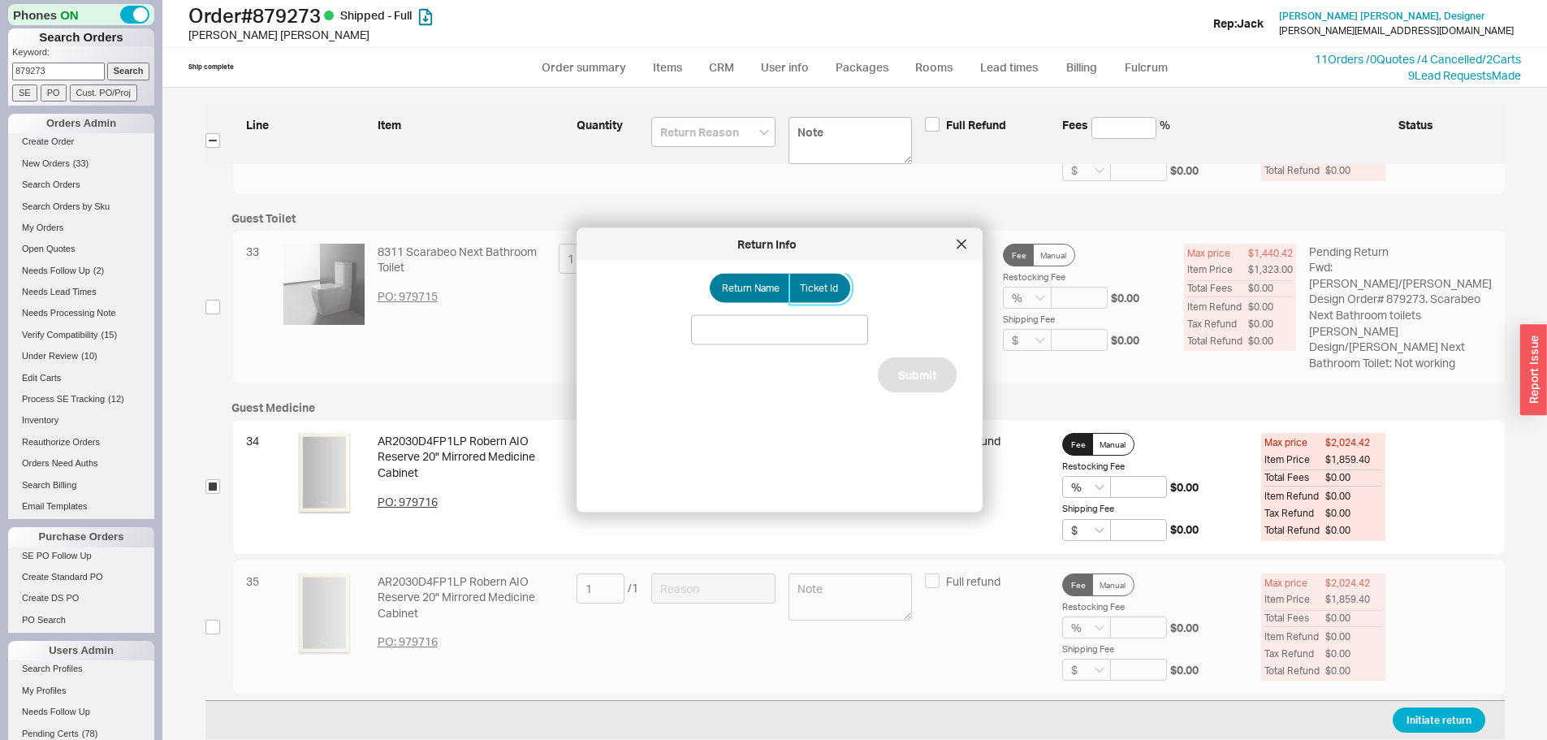
click at [810, 279] on label "Ticket Id" at bounding box center [820, 288] width 61 height 29
click at [0, 0] on input "Ticket Id" at bounding box center [0, 0] width 0 height 0
click at [807, 327] on input at bounding box center [779, 330] width 177 height 30
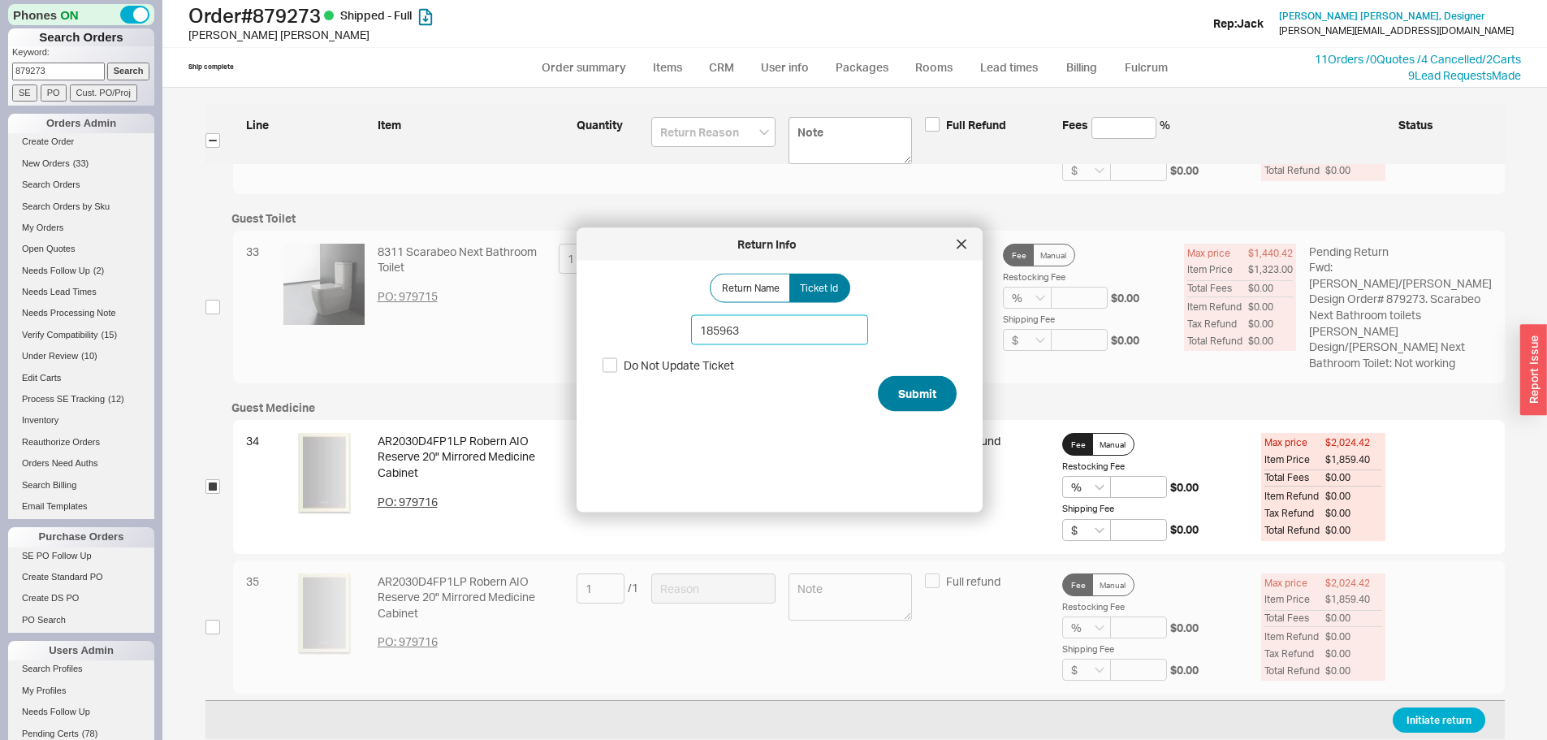
type input "185963"
click at [903, 396] on button "Submit" at bounding box center [917, 394] width 79 height 36
select select "*"
select select "LOW"
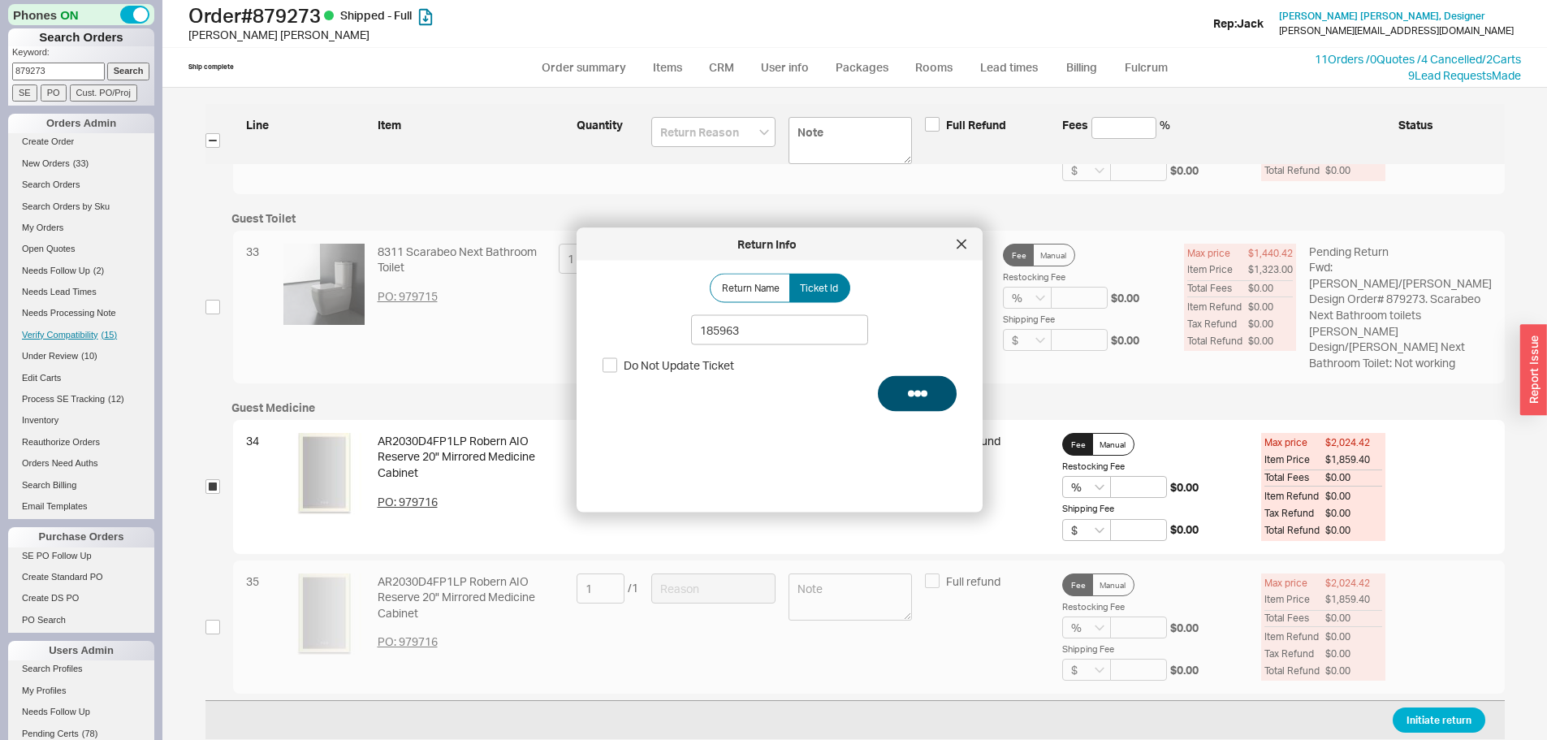
select select "3"
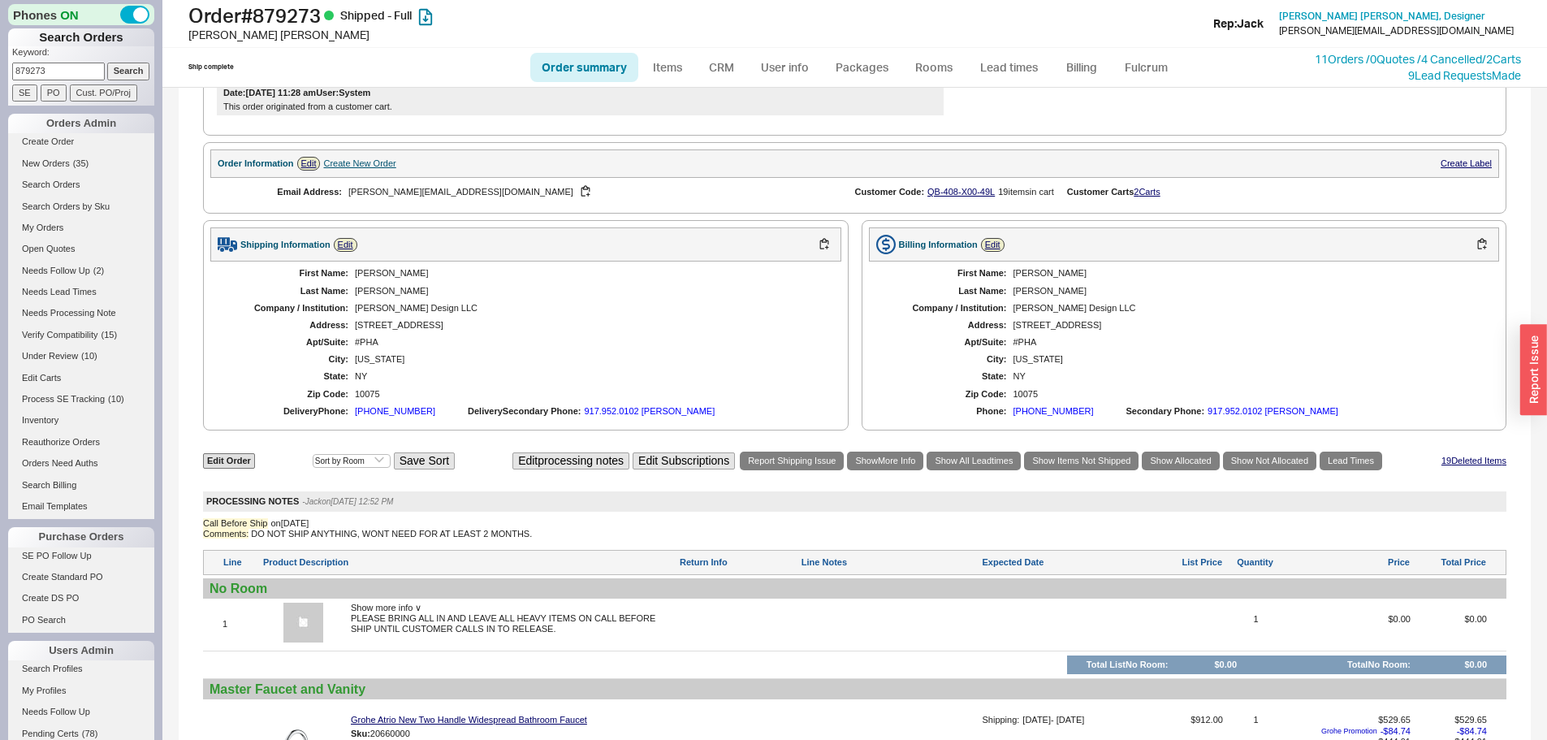
scroll to position [1868, 0]
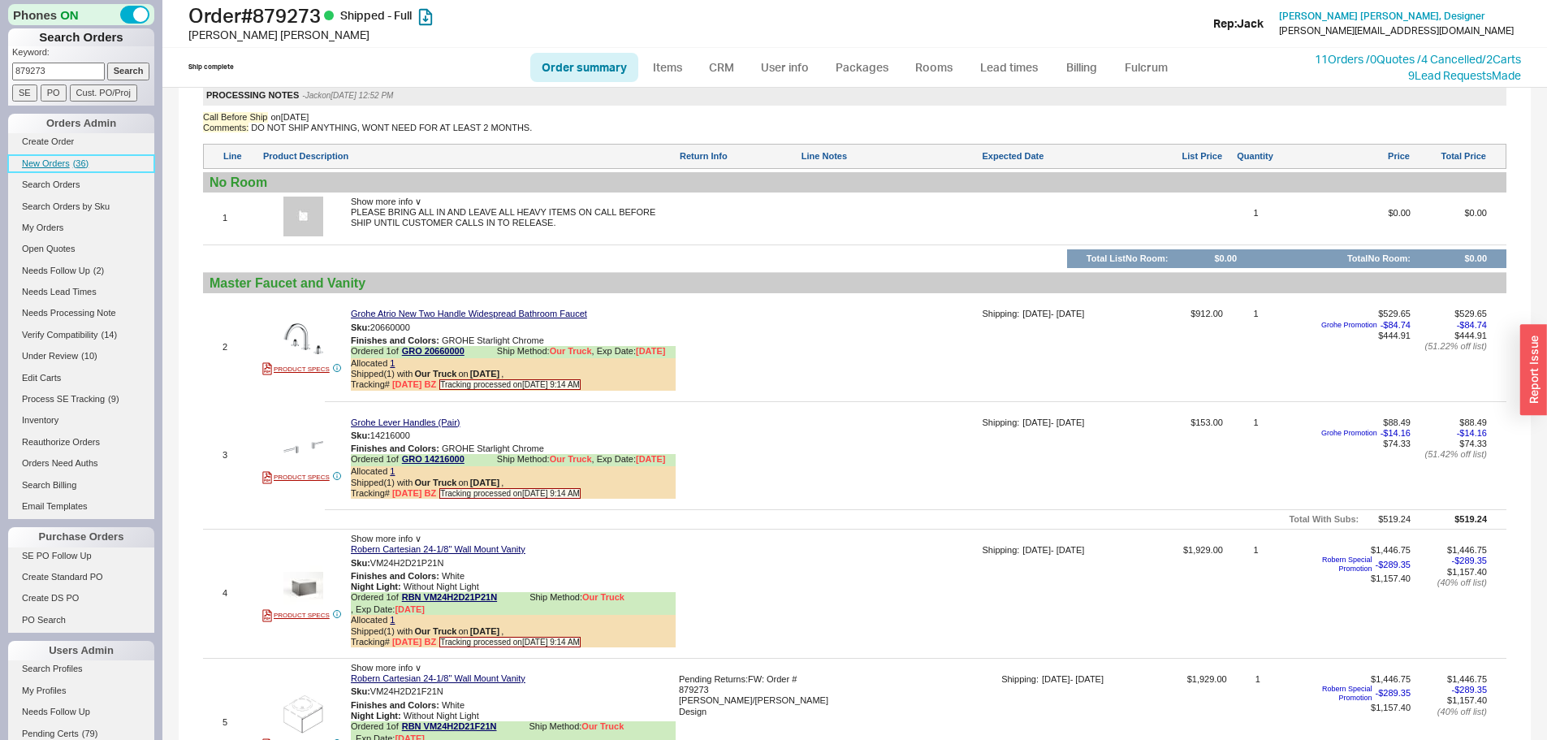
click at [79, 166] on span "( 36 )" at bounding box center [81, 163] width 16 height 10
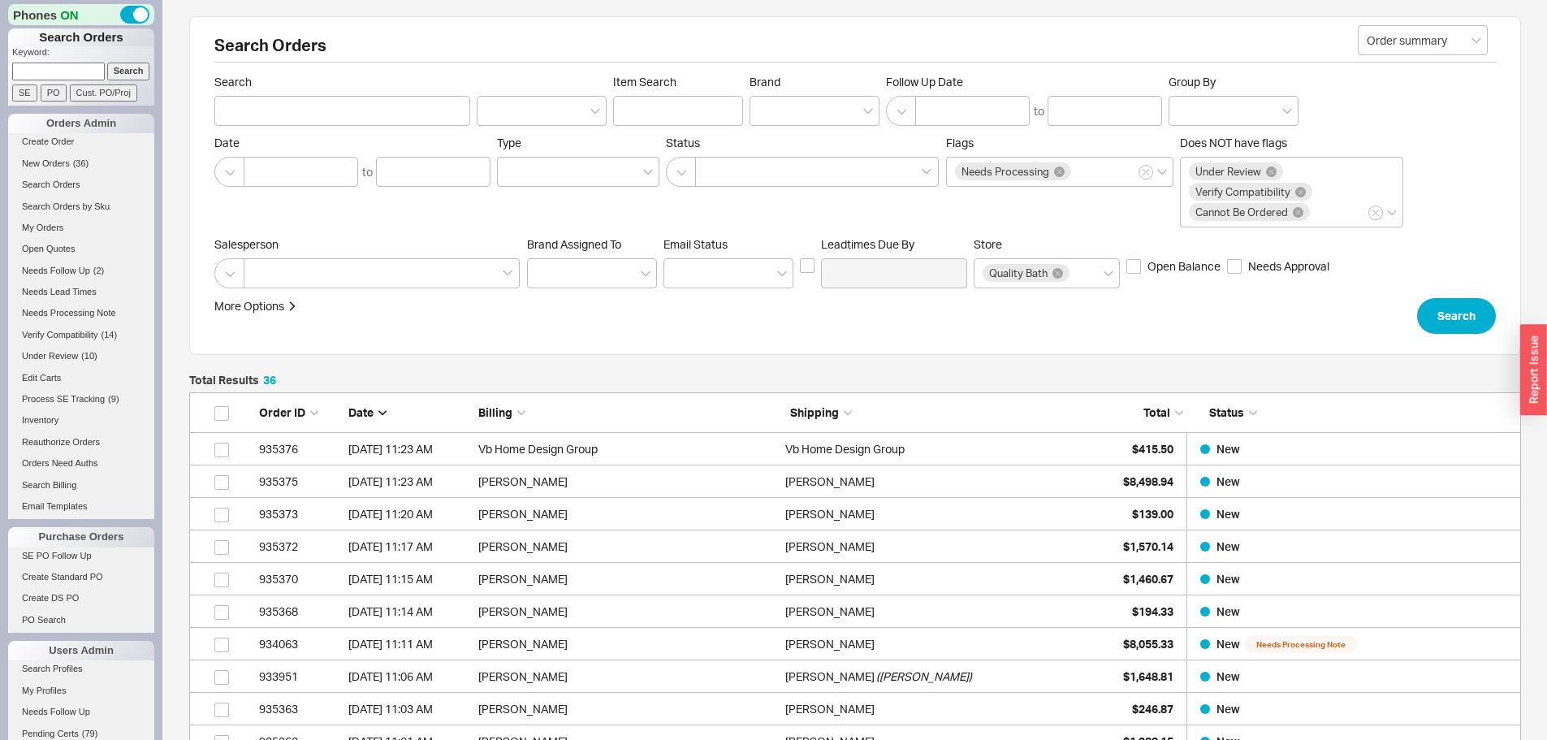
scroll to position [1198, 1320]
click at [53, 73] on input at bounding box center [58, 71] width 93 height 17
paste input "925072"
type input "925072"
click at [107, 63] on input "Search" at bounding box center [128, 71] width 43 height 17
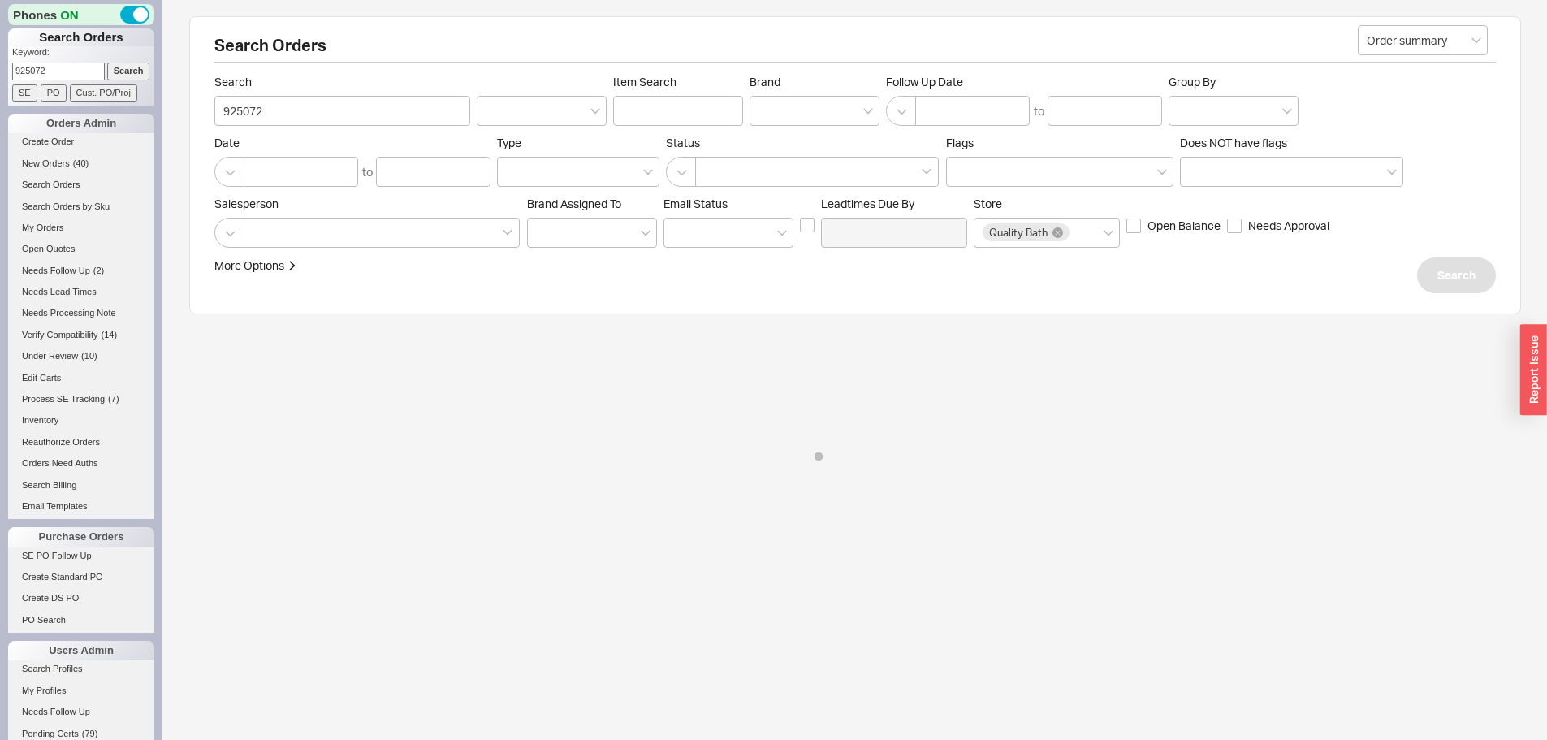
type input "925072"
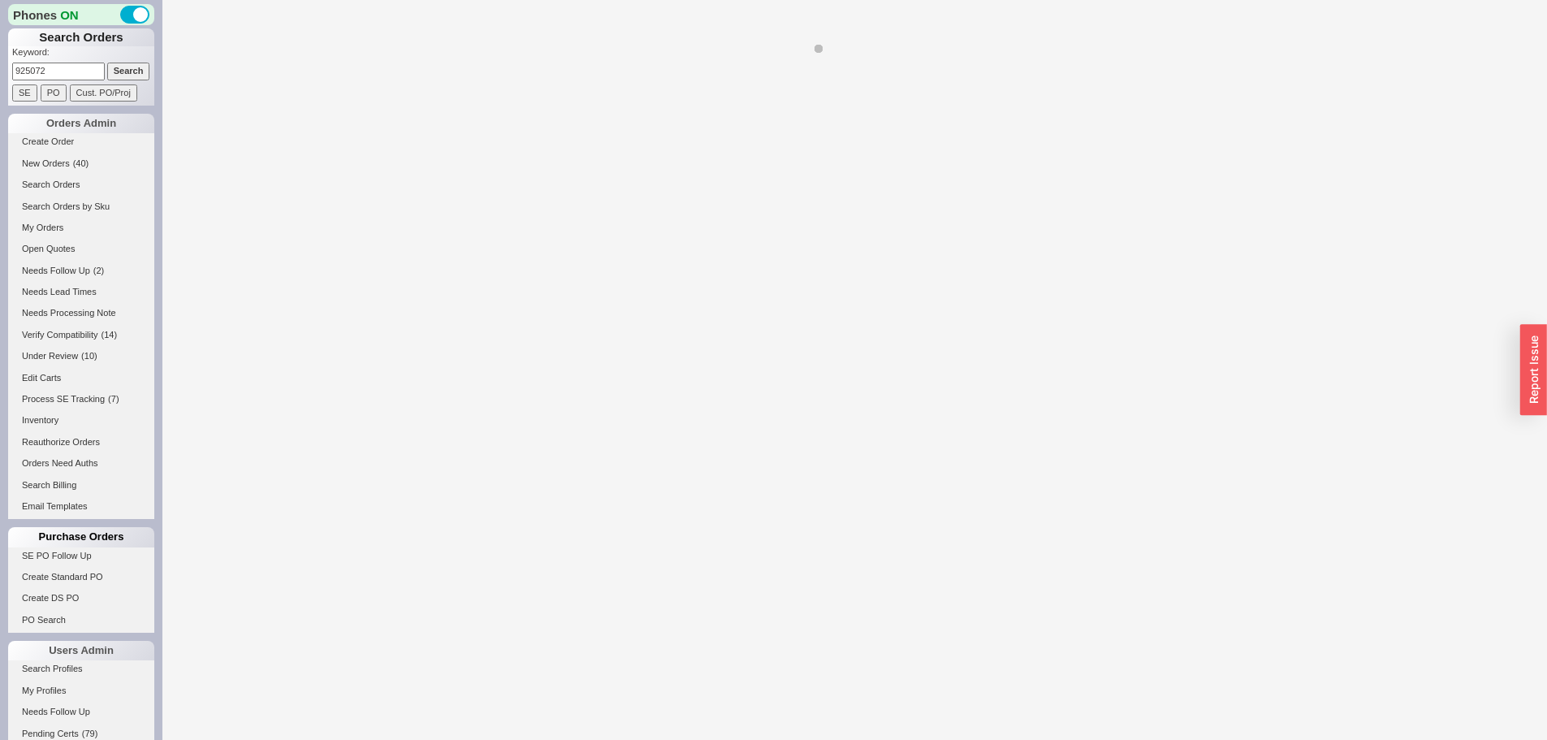
select select "*"
select select "LOW"
select select "3"
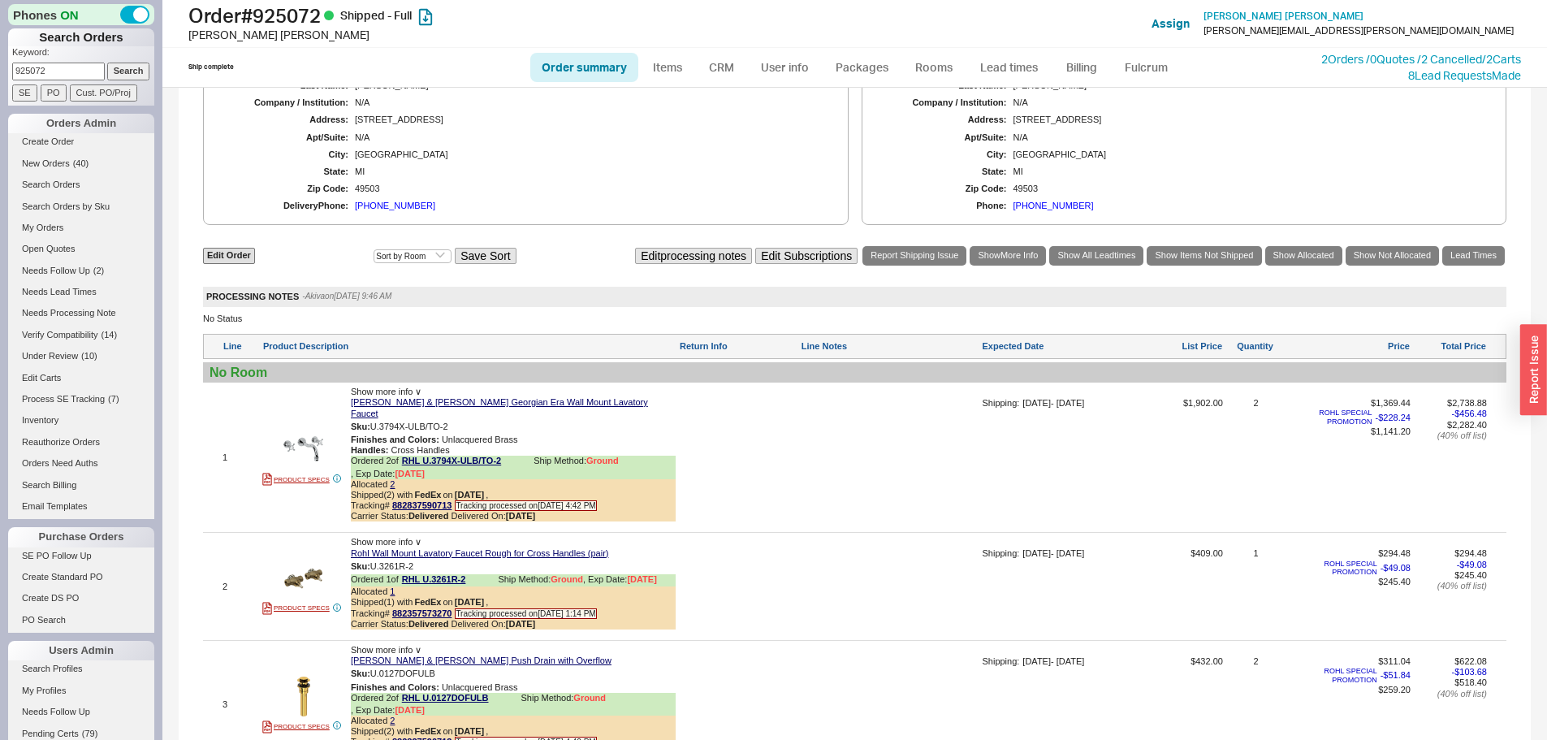
scroll to position [1137, 0]
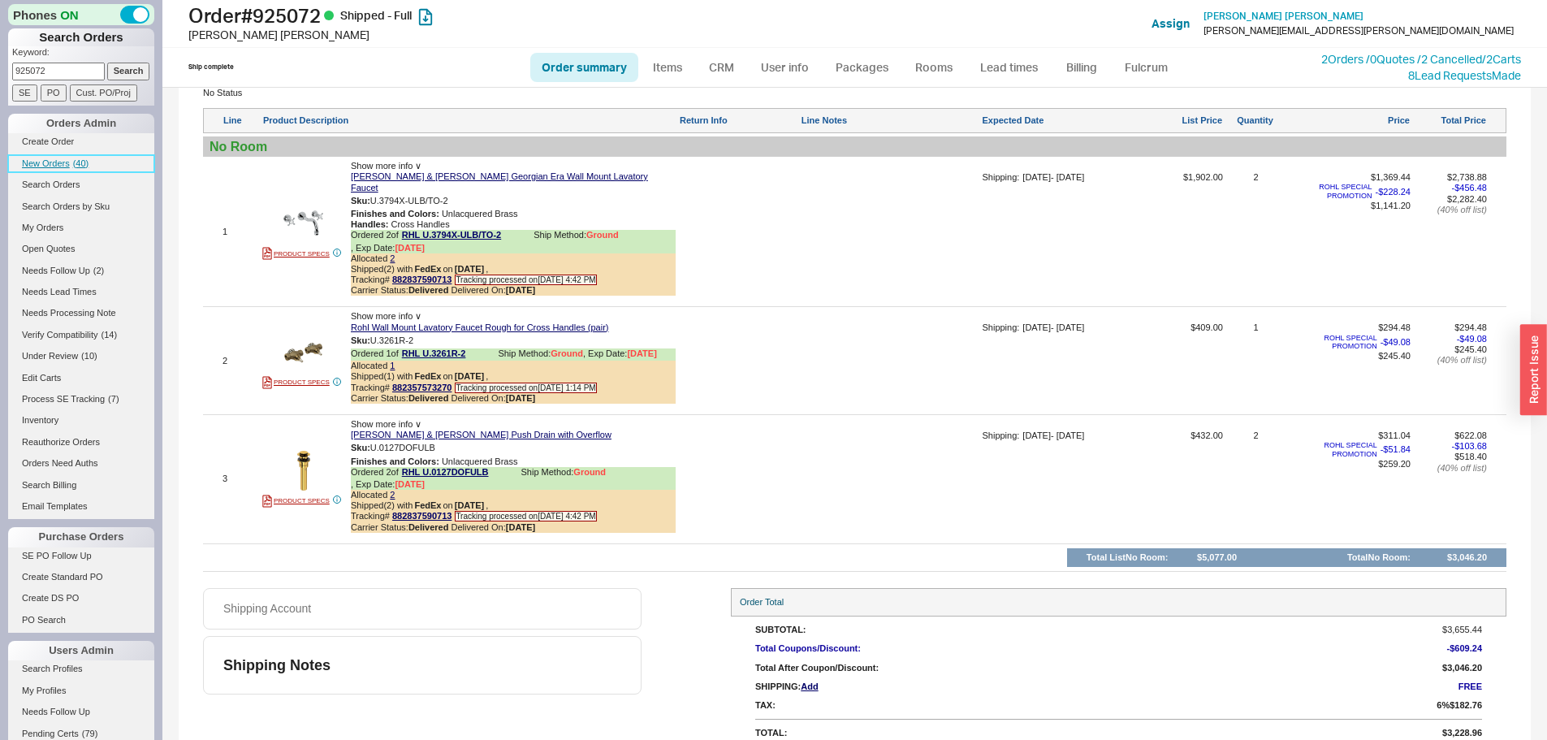
click at [69, 169] on link "New Orders ( 40 )" at bounding box center [81, 163] width 146 height 17
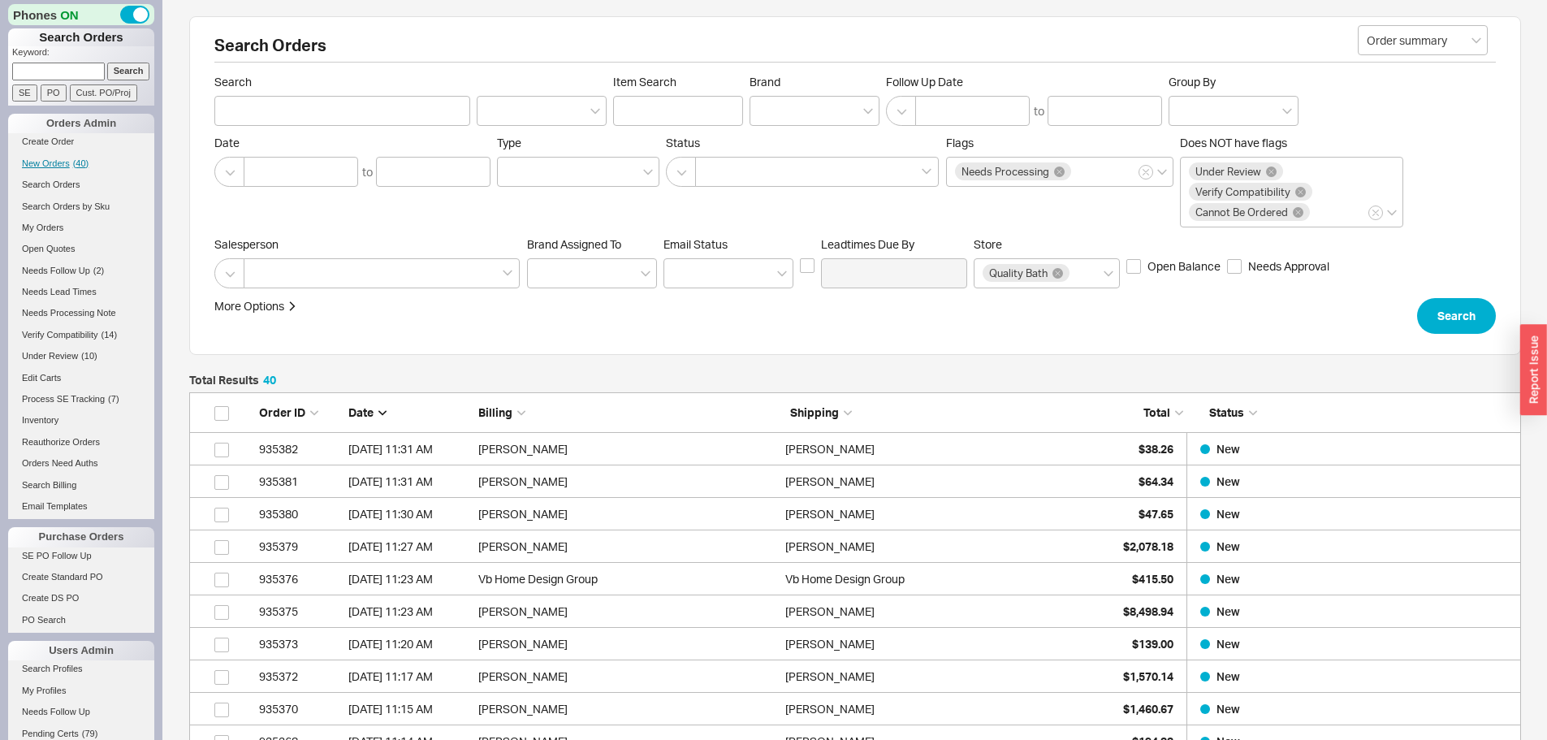
scroll to position [1328, 1320]
click at [63, 67] on input at bounding box center [58, 71] width 93 height 17
type input "934679"
click at [107, 63] on input "Search" at bounding box center [128, 71] width 43 height 17
type input "934679"
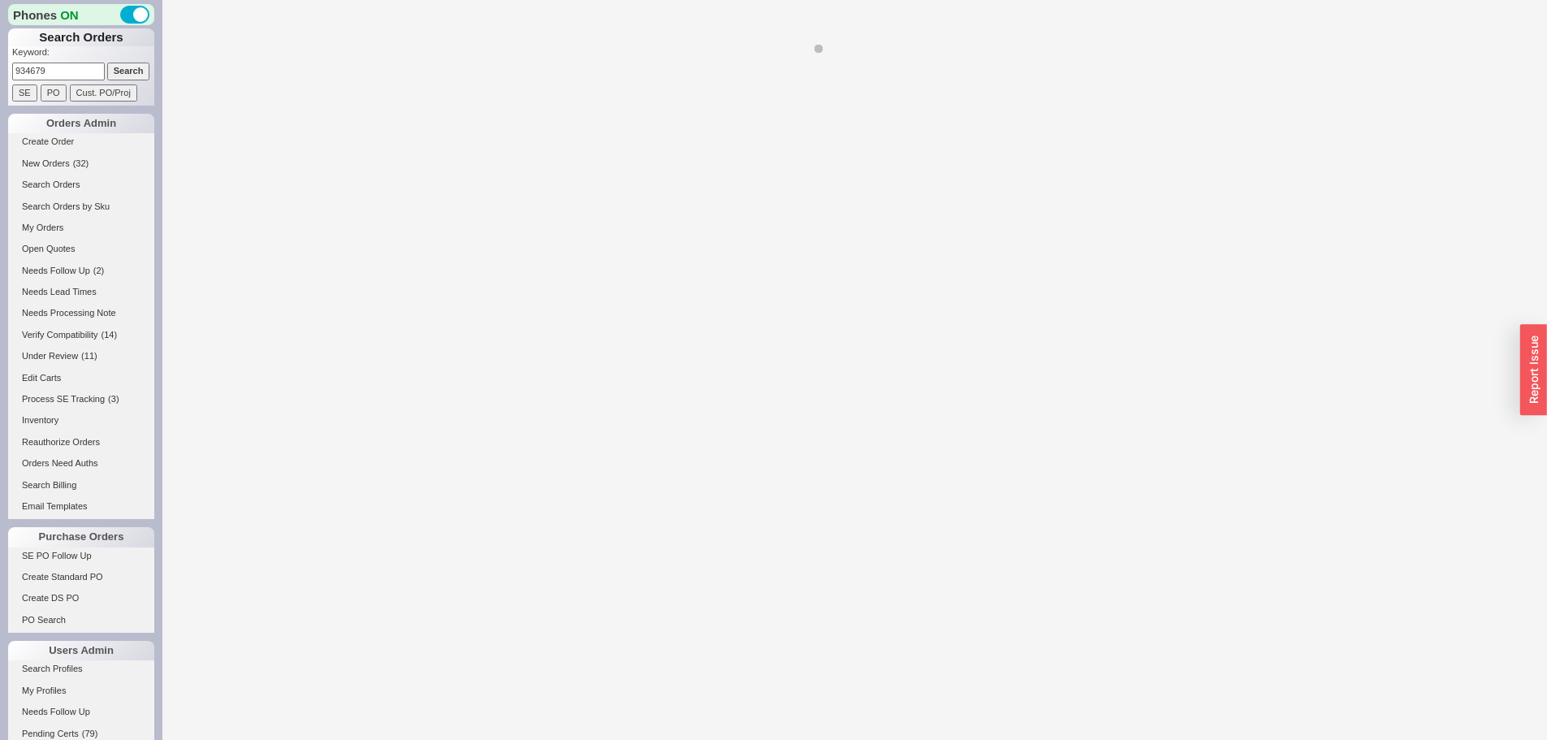
select select "*"
select select "LOW"
select select "3"
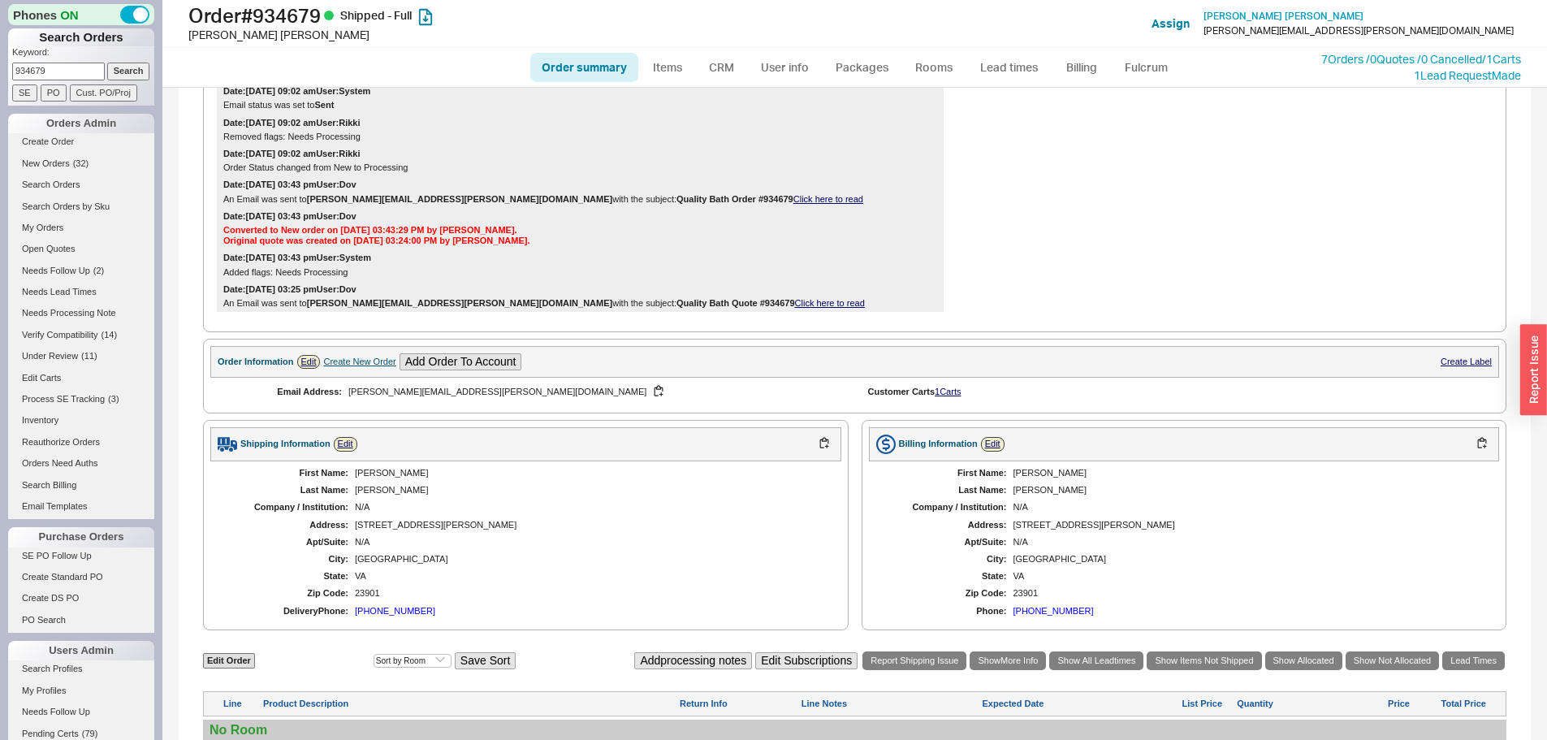
scroll to position [650, 0]
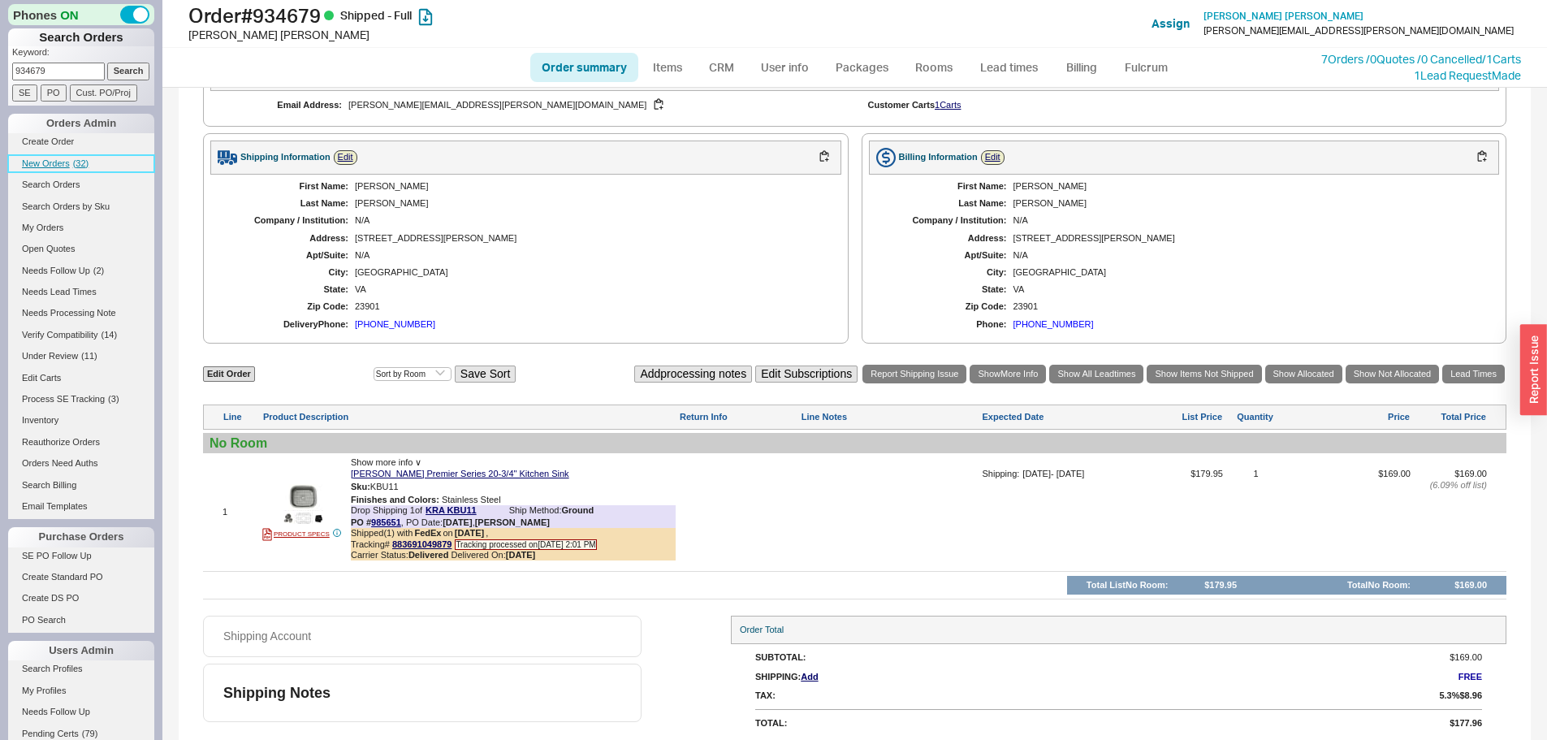
click at [44, 165] on span "New Orders" at bounding box center [46, 163] width 48 height 10
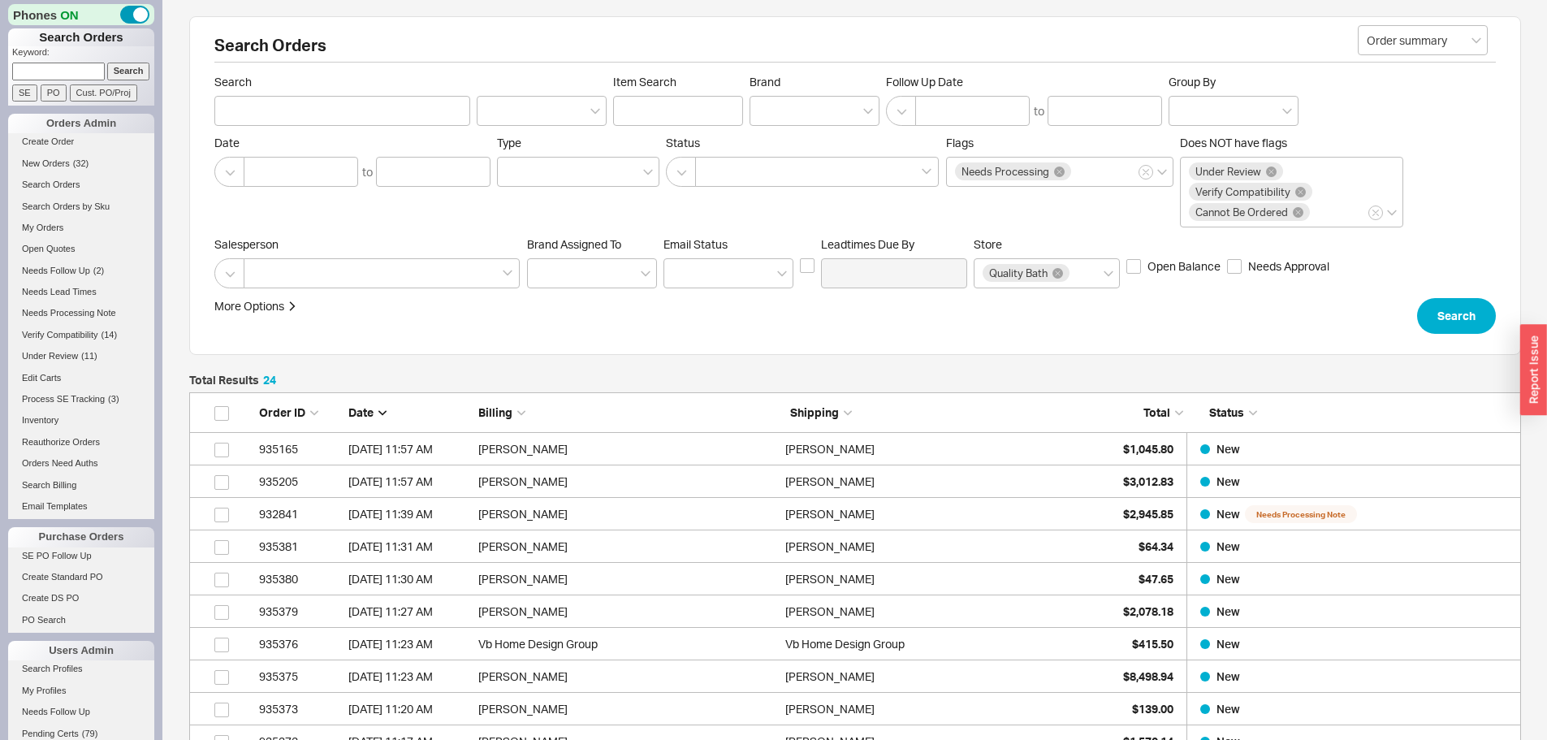
scroll to position [808, 1320]
click at [75, 160] on span "( 32 )" at bounding box center [81, 163] width 16 height 10
click at [59, 164] on span "New Orders" at bounding box center [46, 163] width 48 height 10
click at [72, 164] on link "New Orders ( 10 )" at bounding box center [81, 163] width 146 height 17
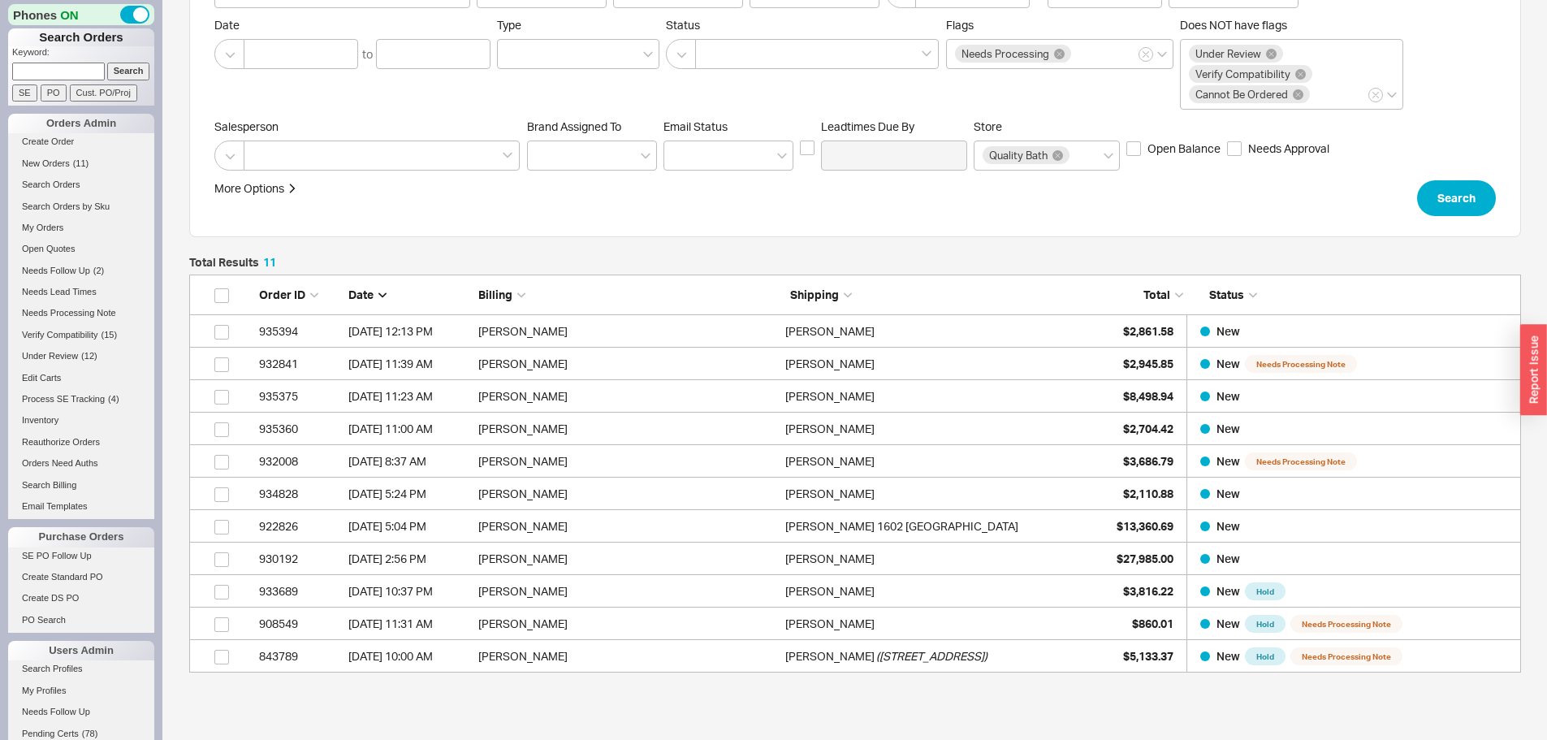
scroll to position [0, 0]
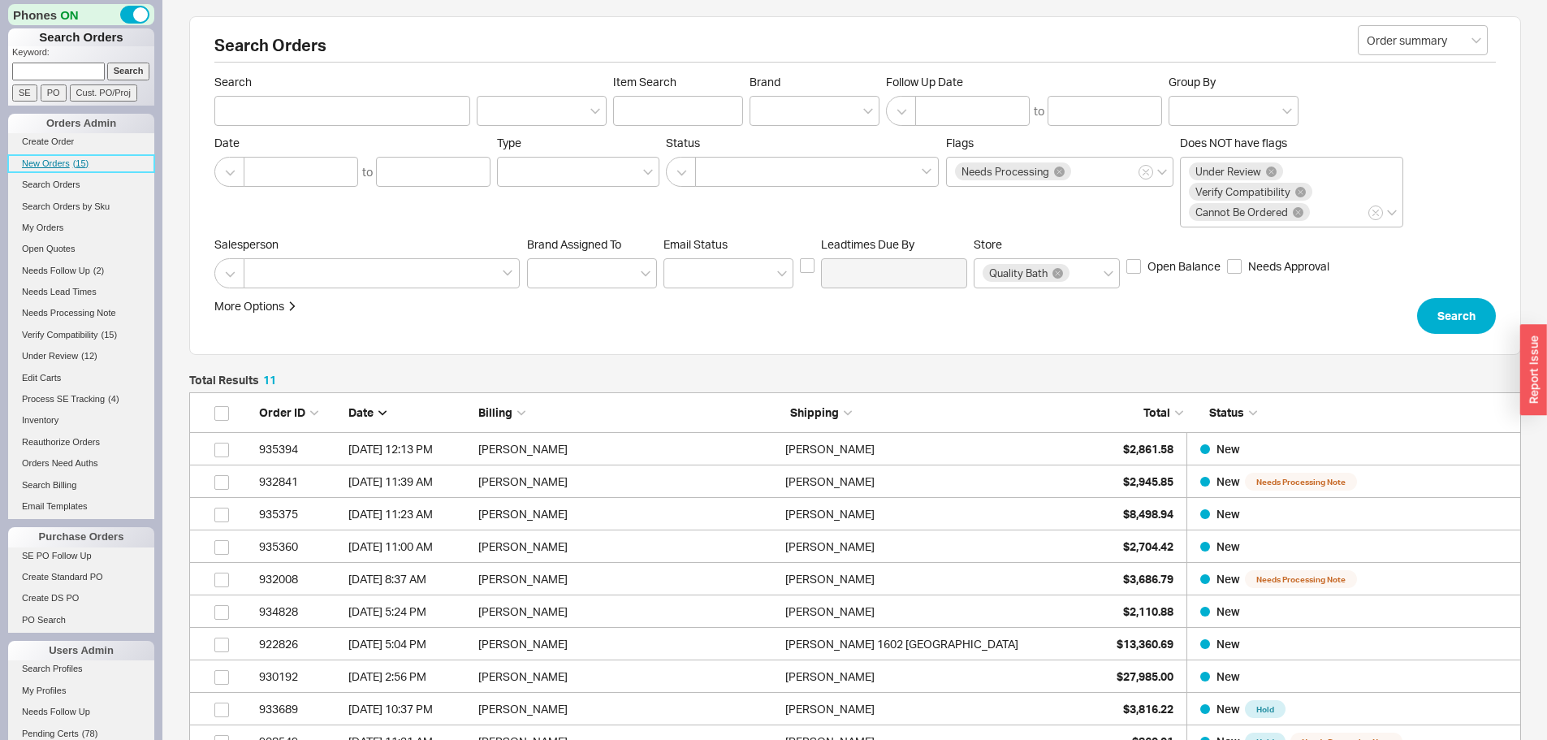
click at [76, 158] on link "New Orders ( 15 )" at bounding box center [81, 163] width 146 height 17
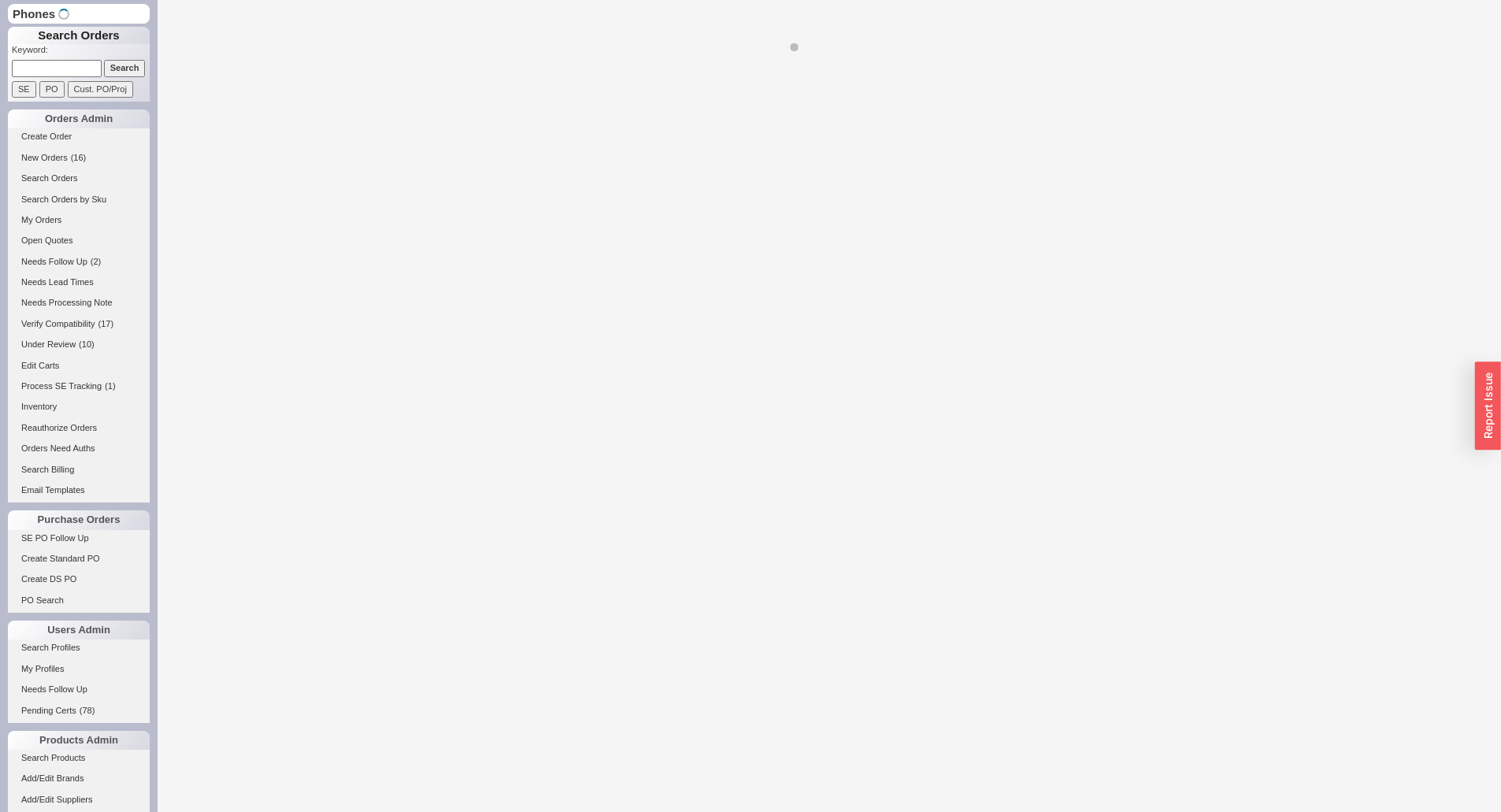
select select "LOW"
select select "3"
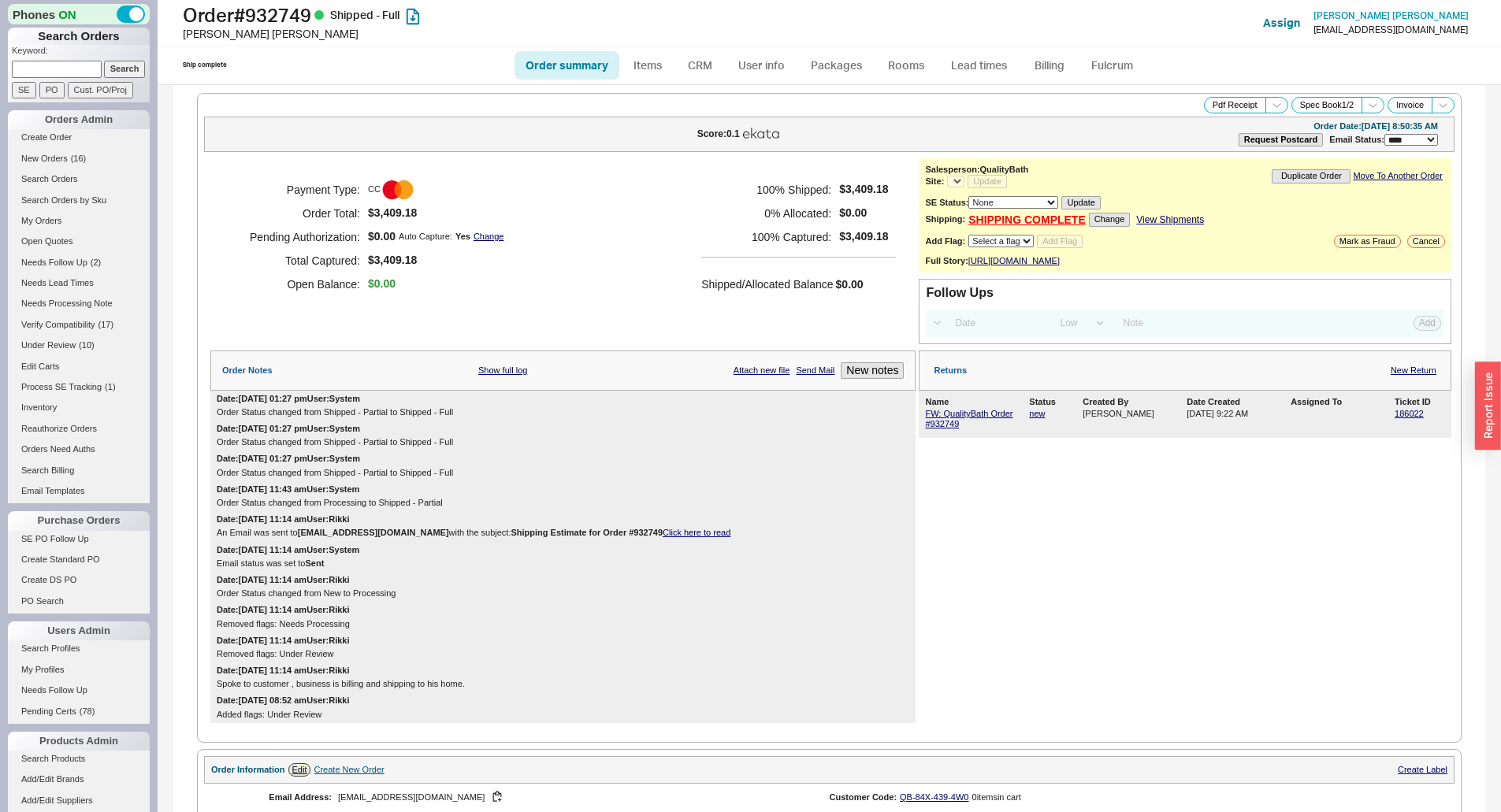
select select "*"
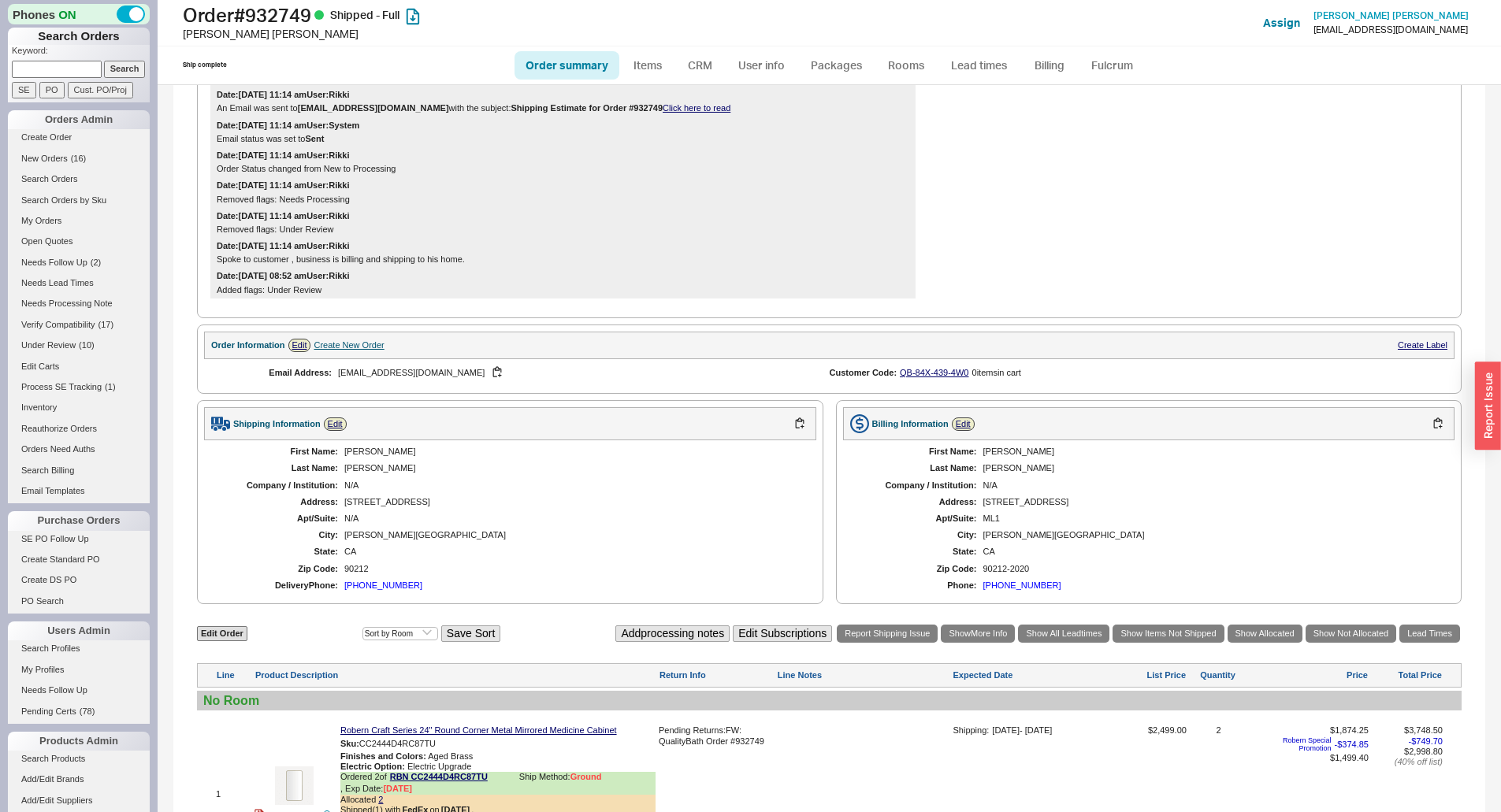
scroll to position [631, 0]
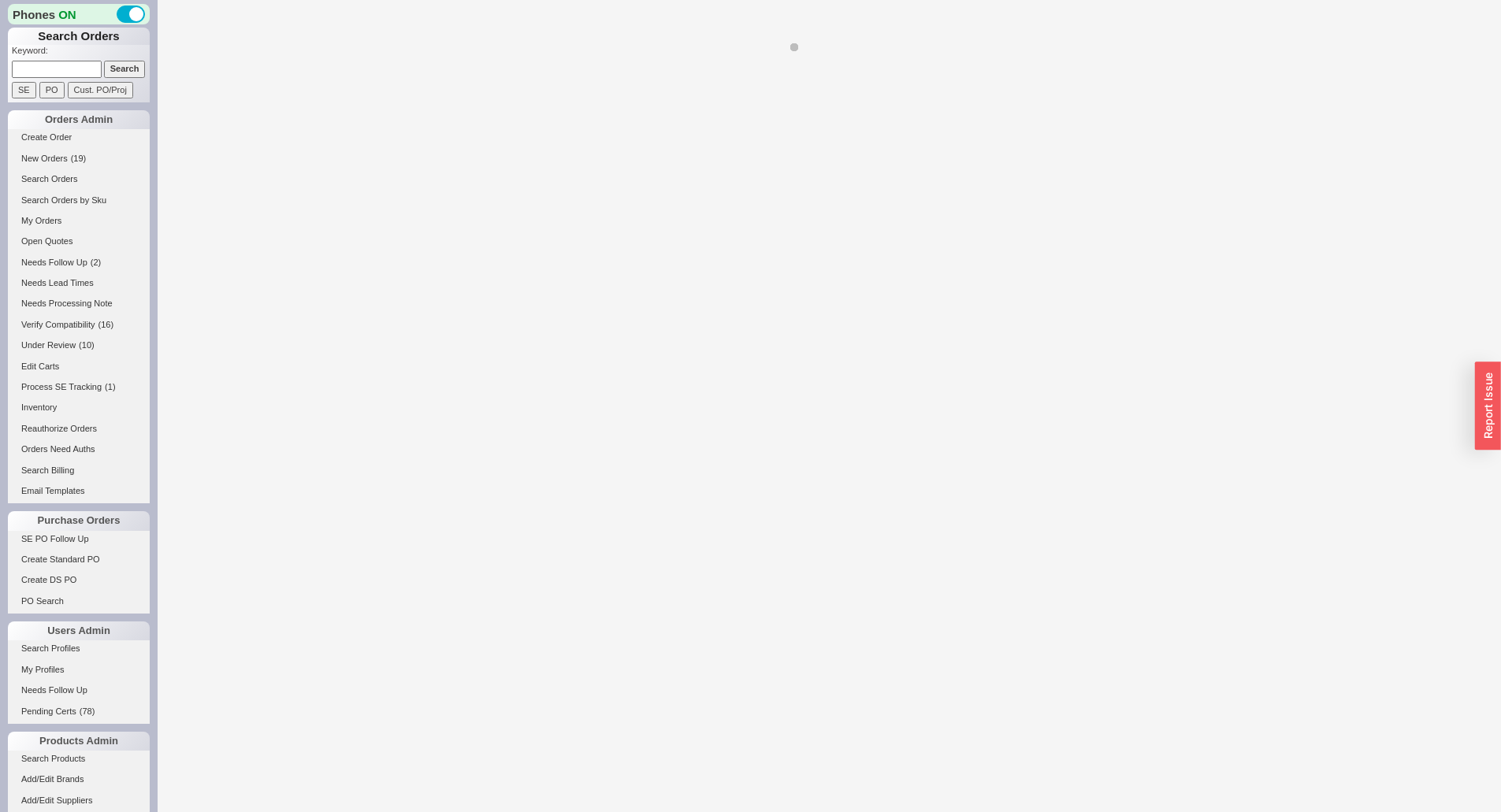
select select "LOW"
select select "3"
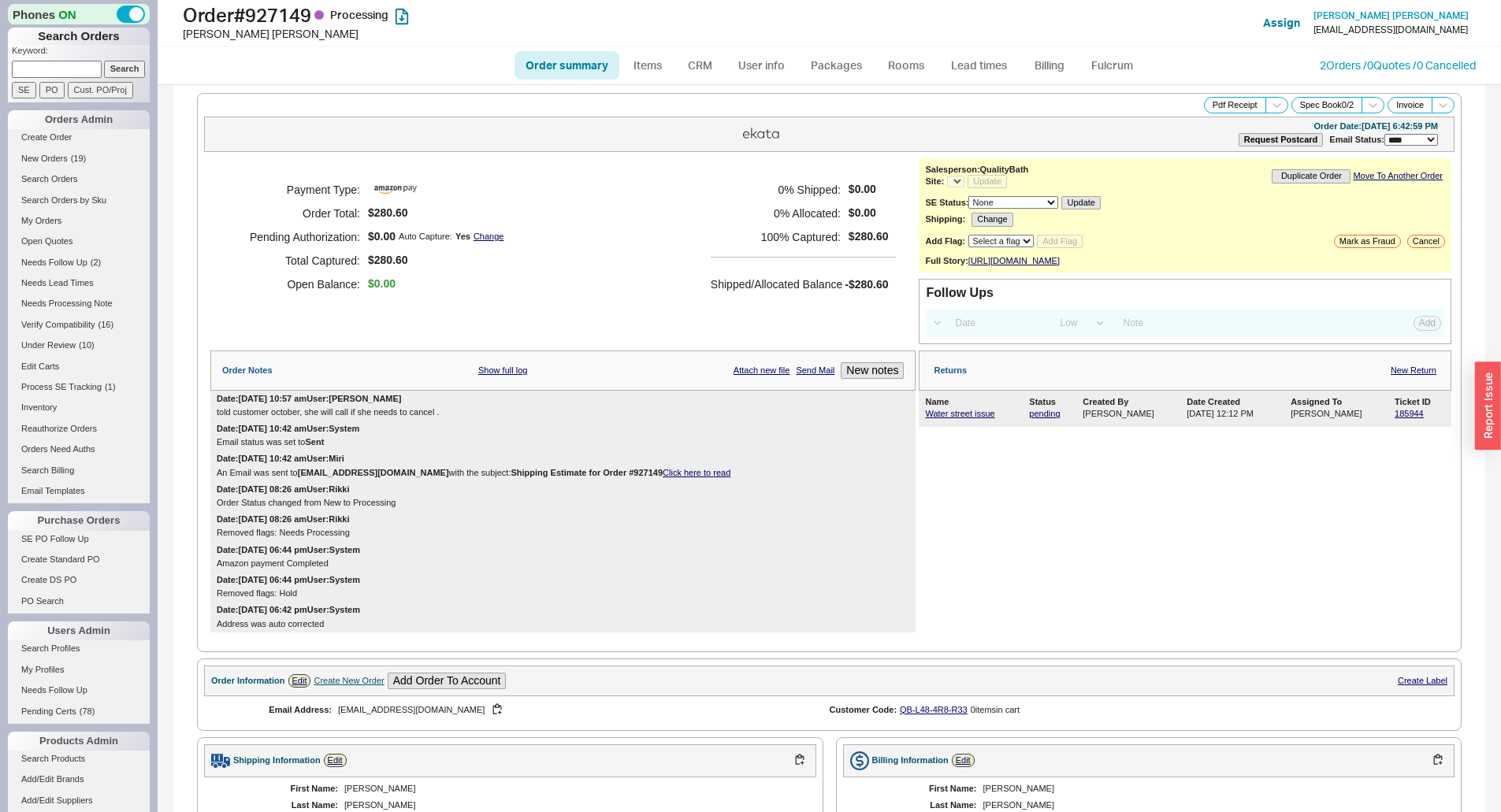
select select "*"
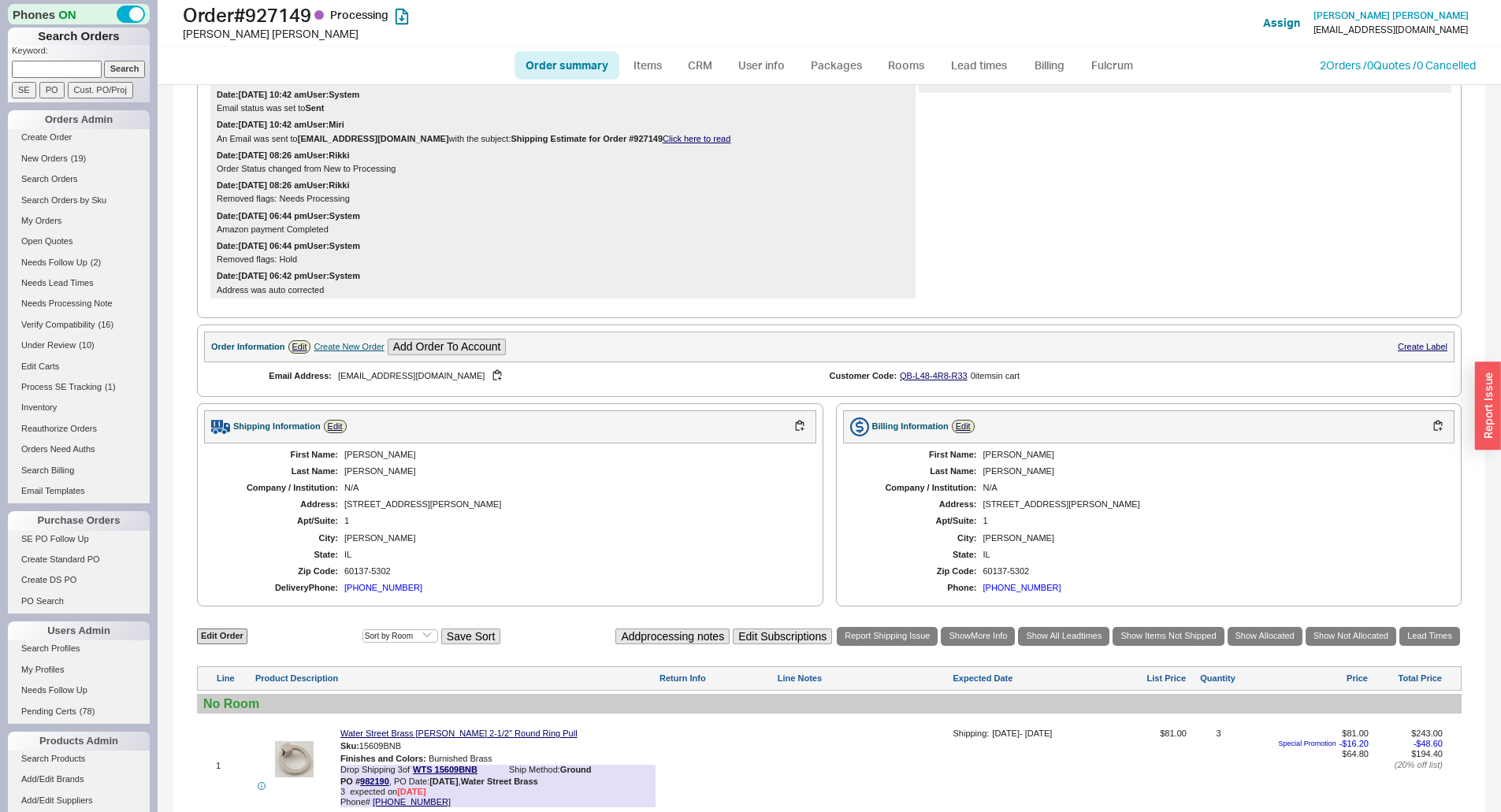
scroll to position [631, 0]
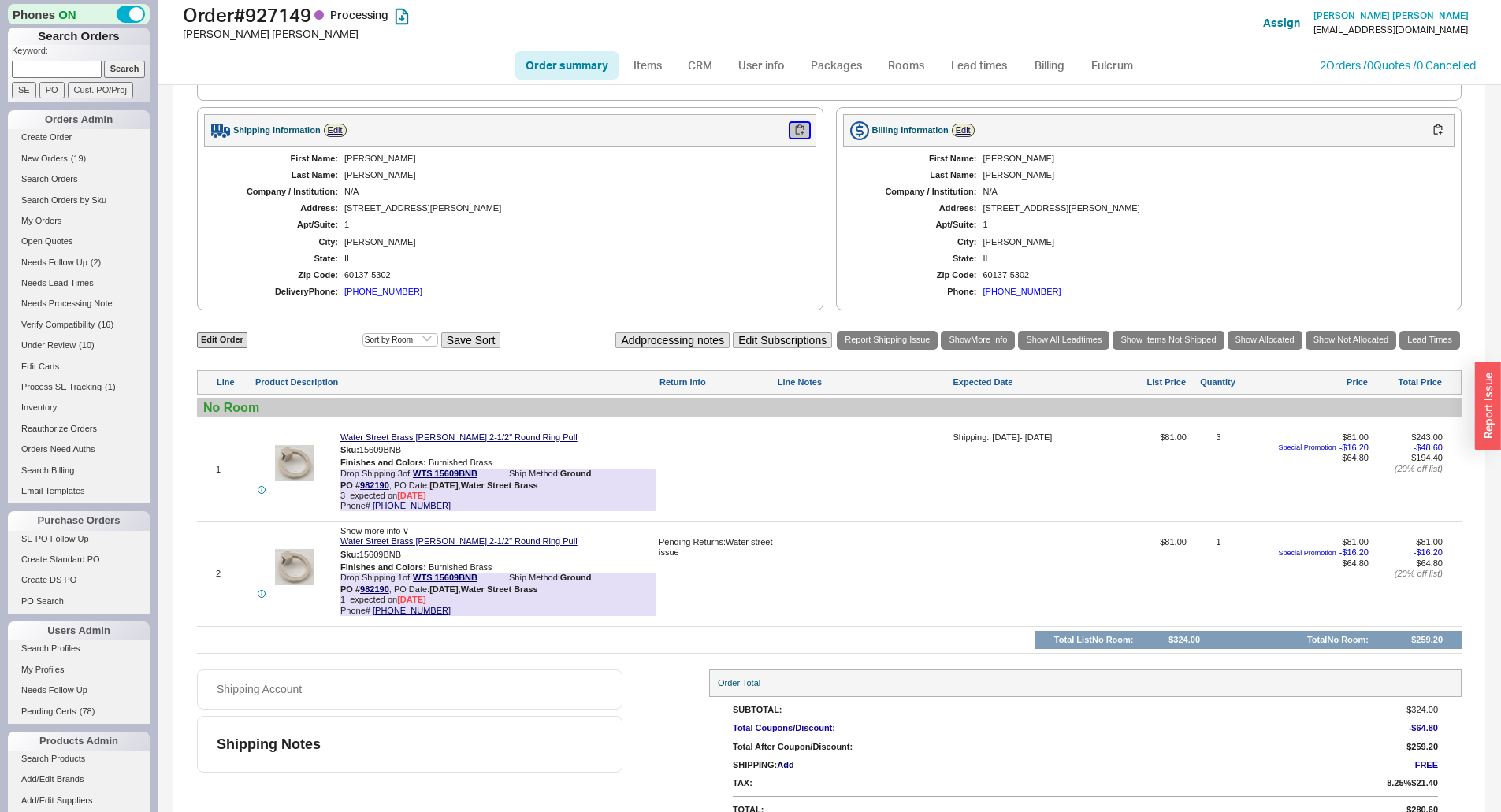
click at [793, 137] on button "button" at bounding box center [799, 130] width 18 height 15
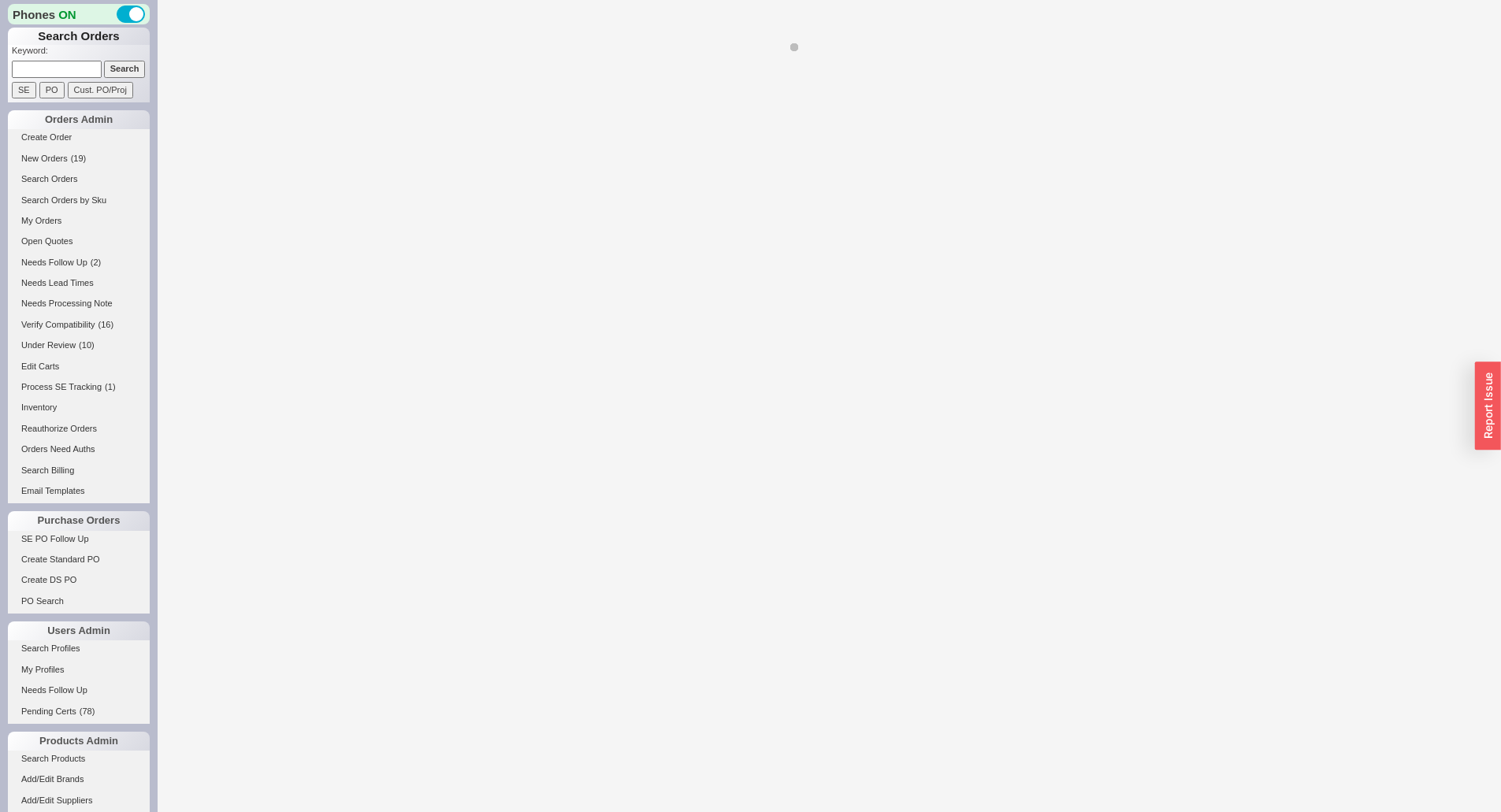
select select "**"
select select "LOW"
select select "3"
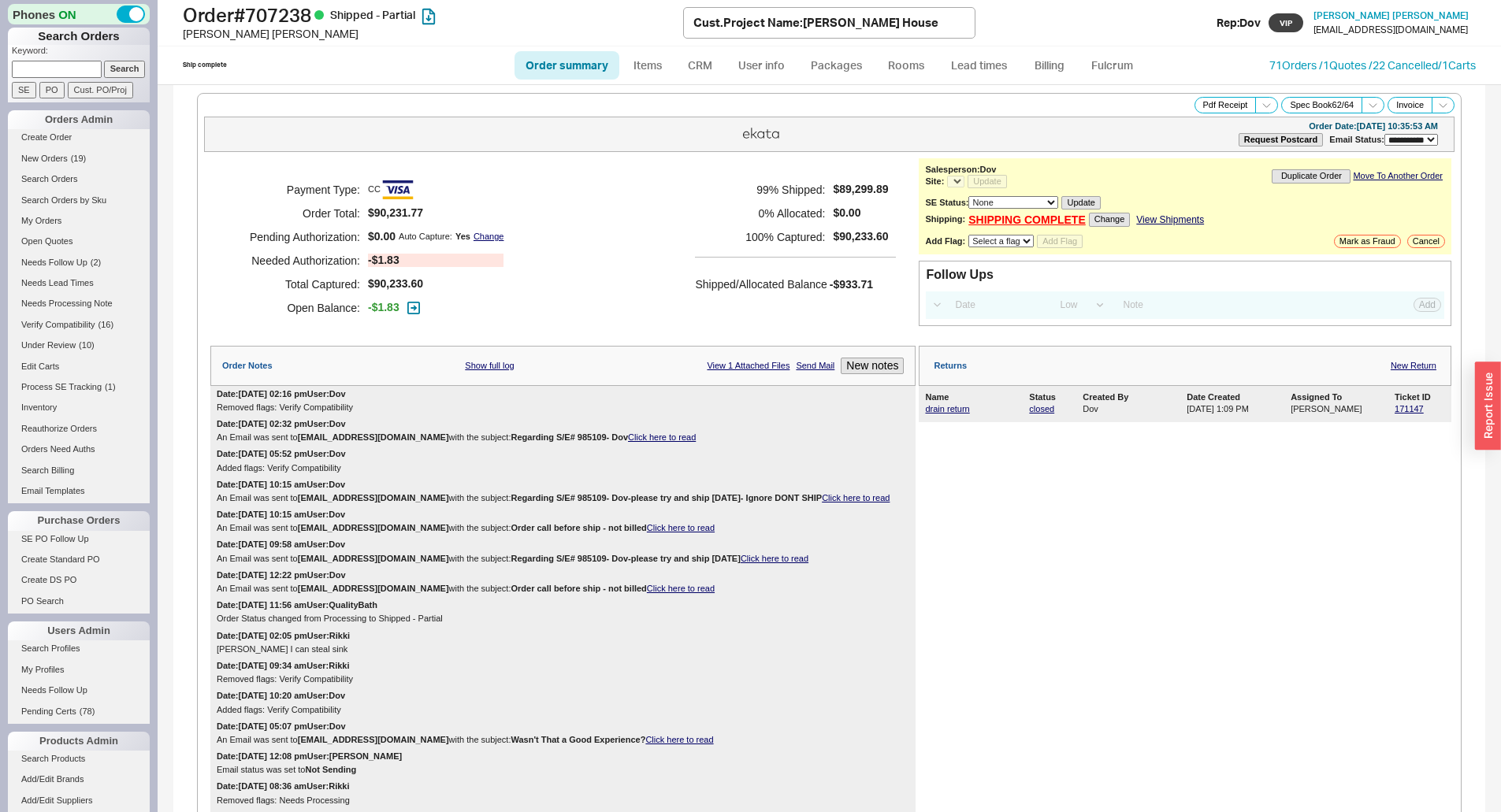
select select "*"
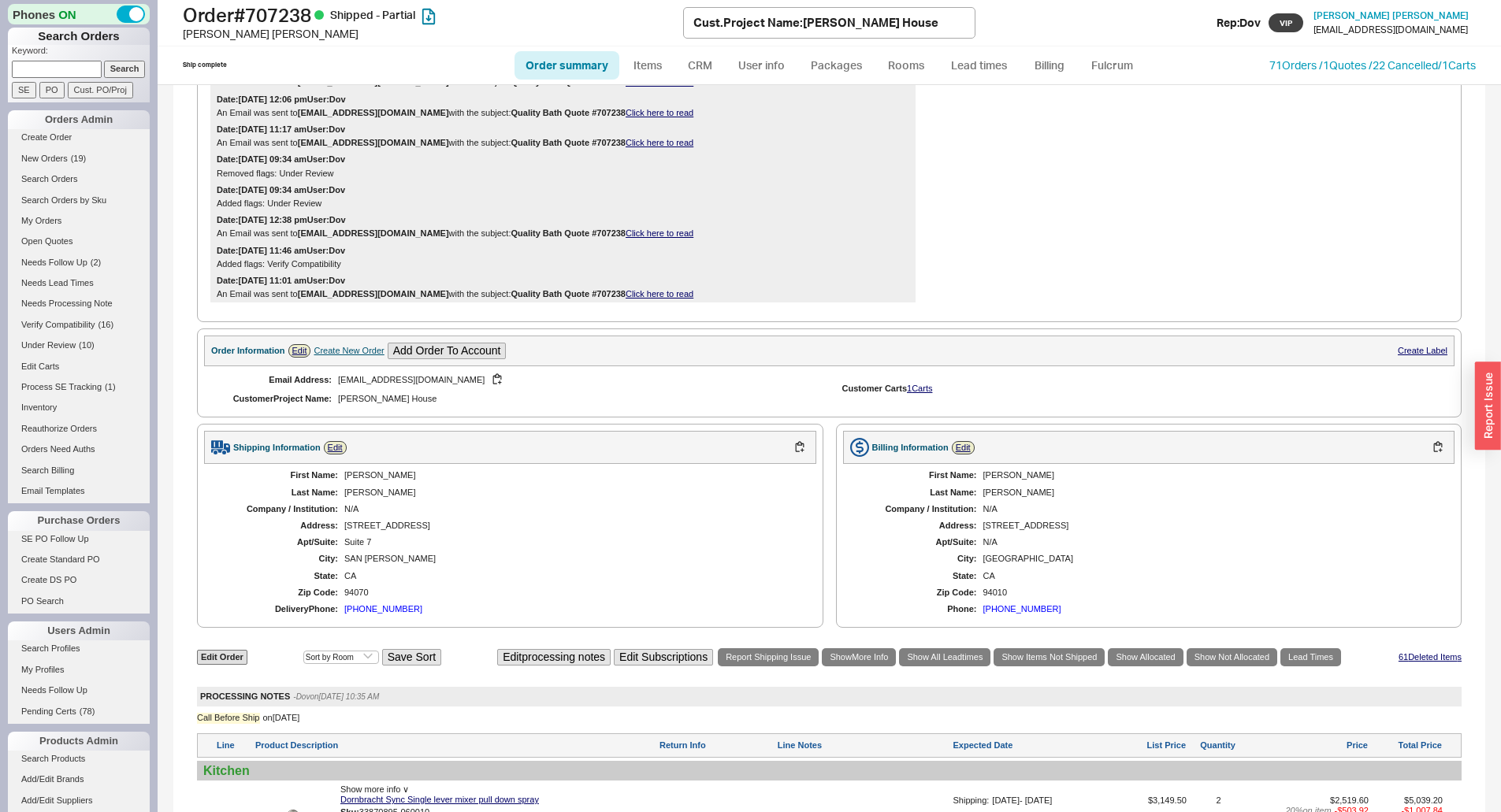
scroll to position [1655, 0]
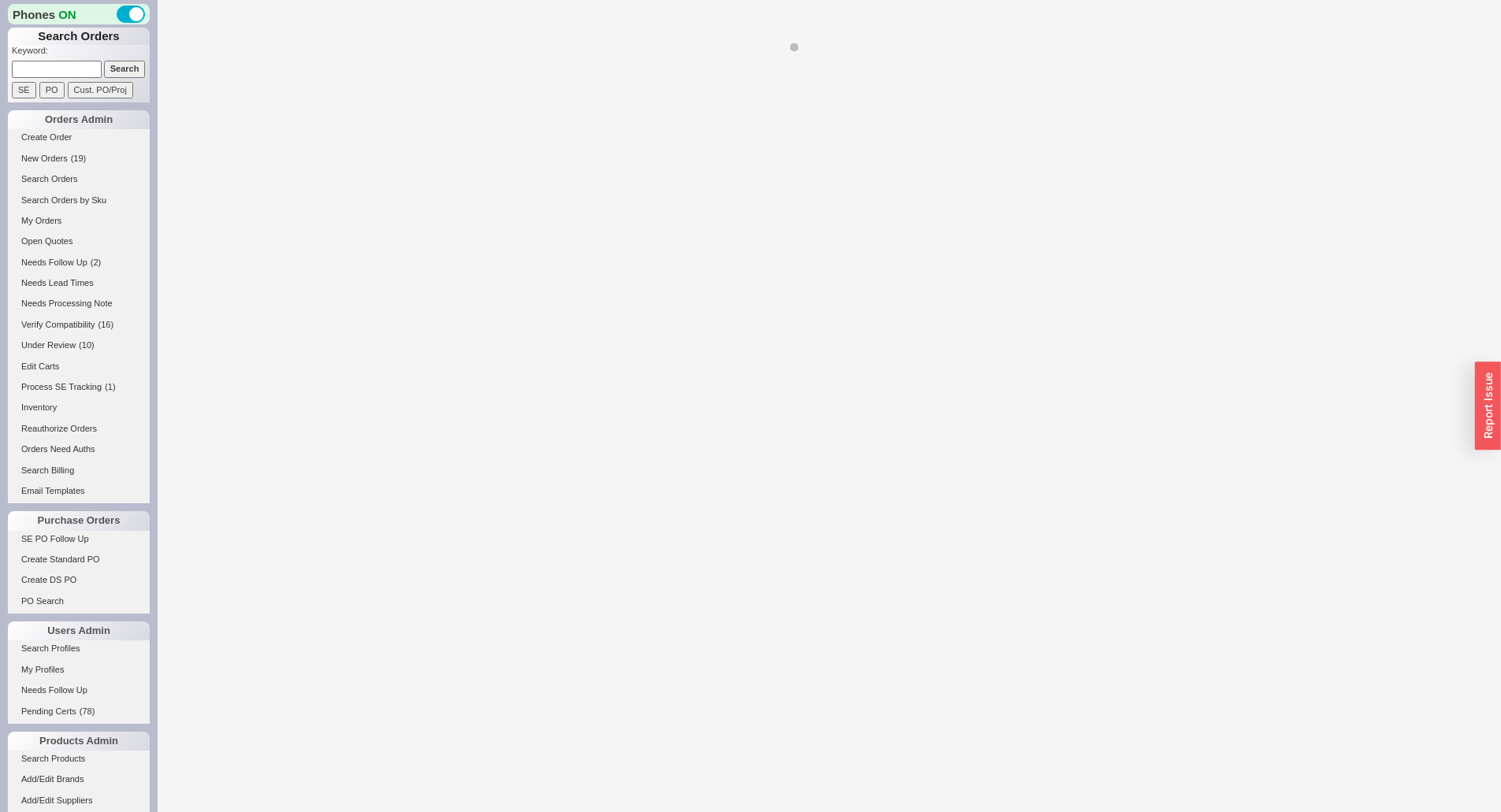
select select "**"
select select "LOW"
select select "3"
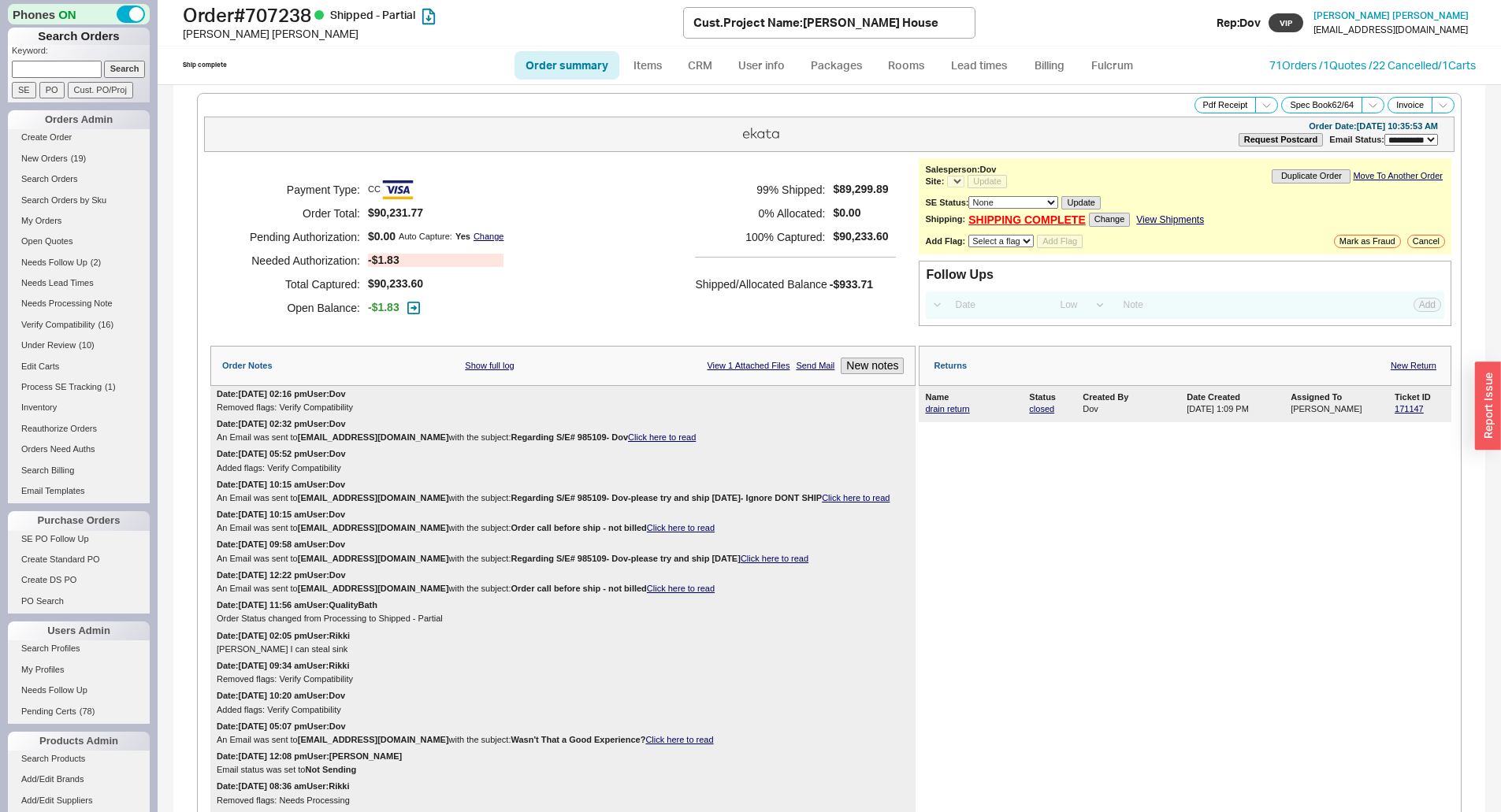
select select "*"
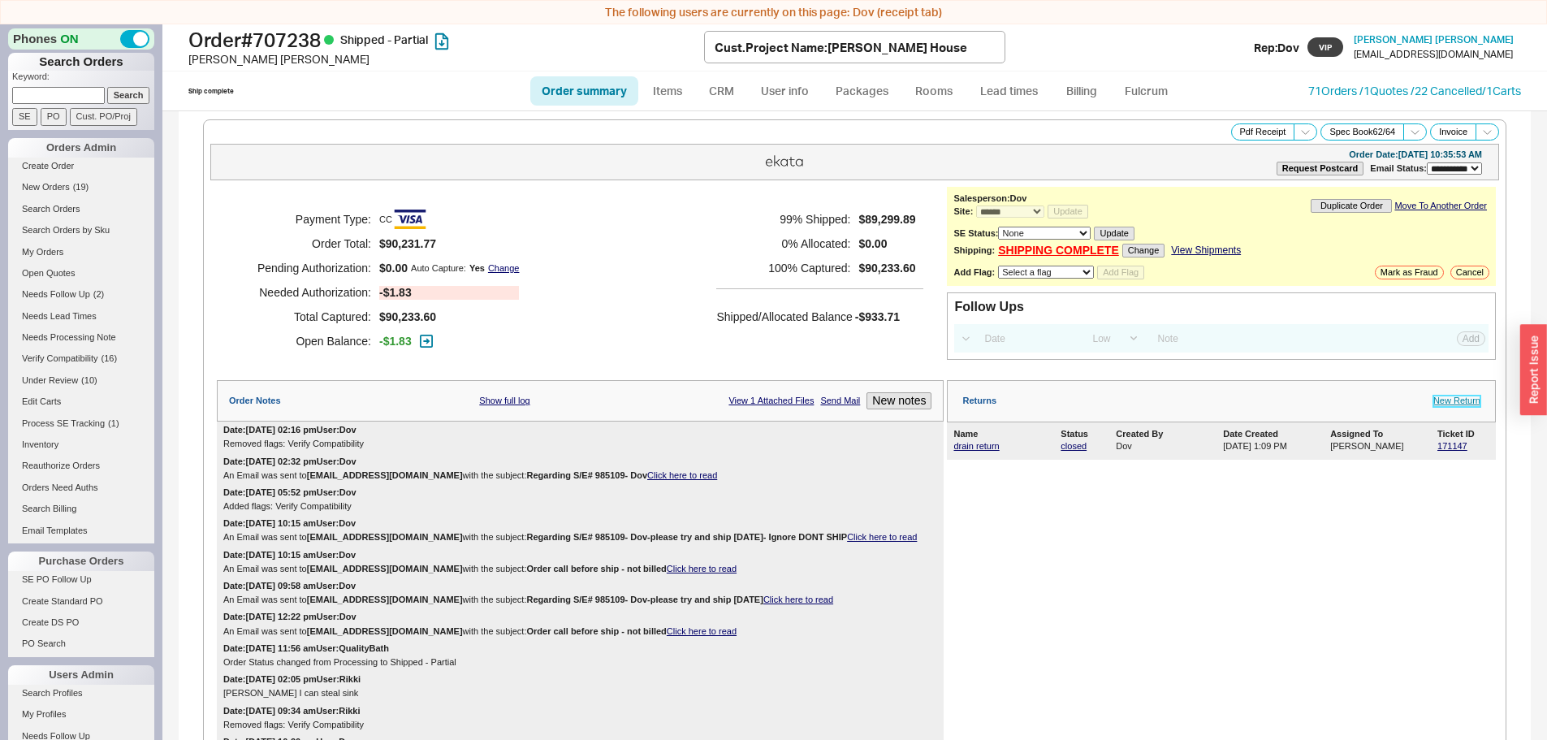
click at [1449, 401] on link "New Return" at bounding box center [1457, 401] width 47 height 11
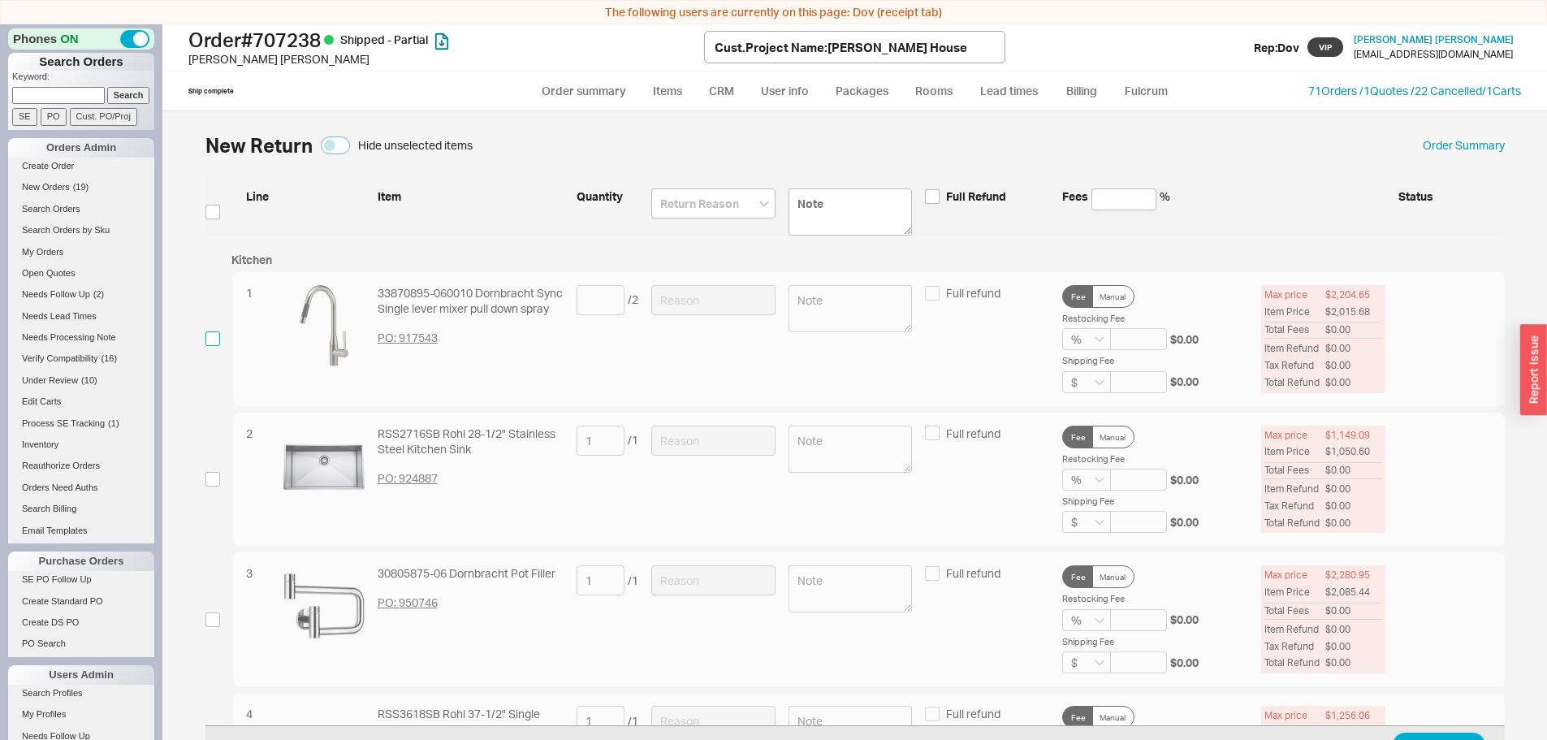
click at [215, 341] on input "checkbox" at bounding box center [213, 338] width 15 height 15
checkbox input "true"
click at [597, 300] on input at bounding box center [601, 300] width 48 height 30
type input "1"
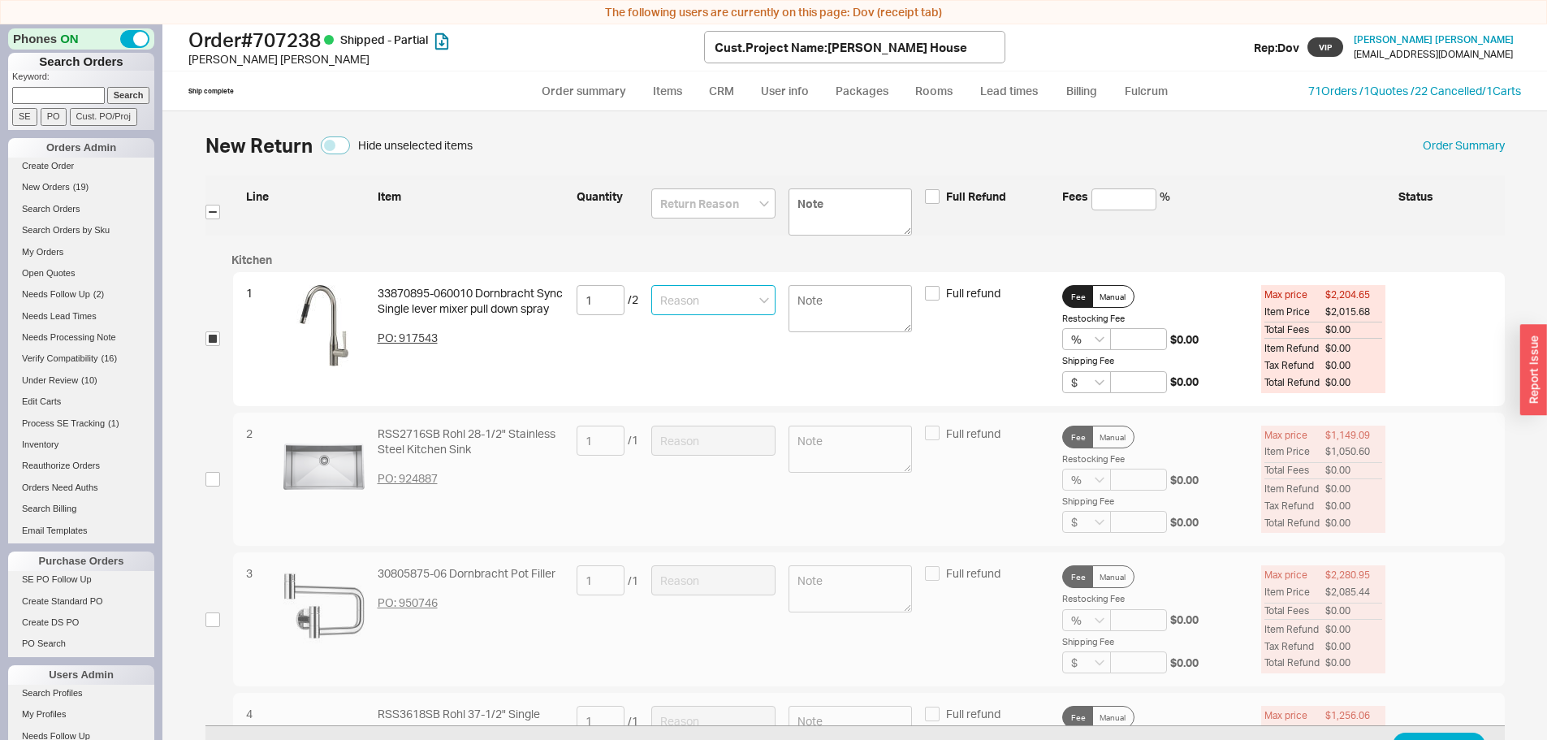
click at [708, 298] on input at bounding box center [713, 300] width 124 height 30
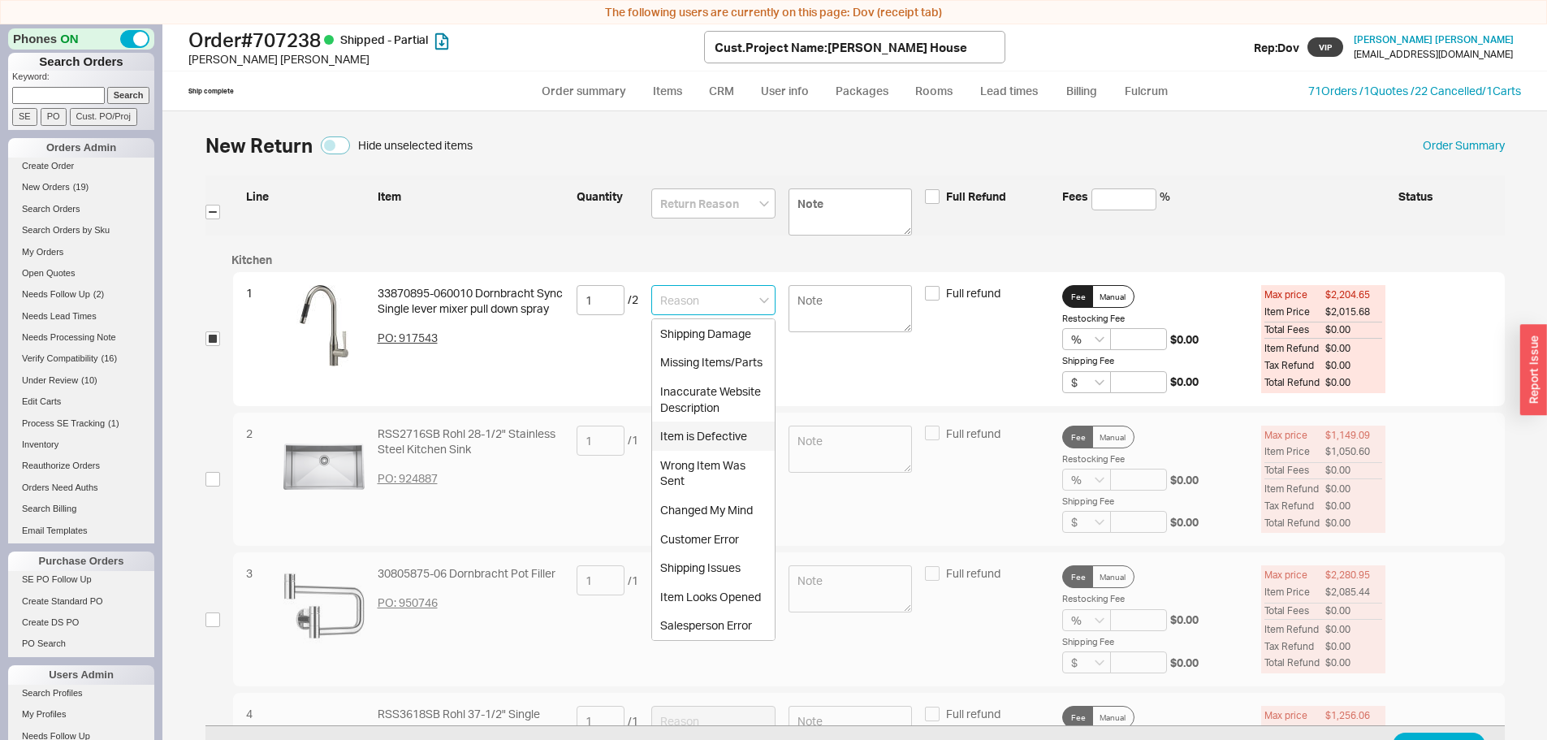
click at [722, 436] on div "Item is Defective" at bounding box center [713, 436] width 123 height 29
type input "Item is Defective"
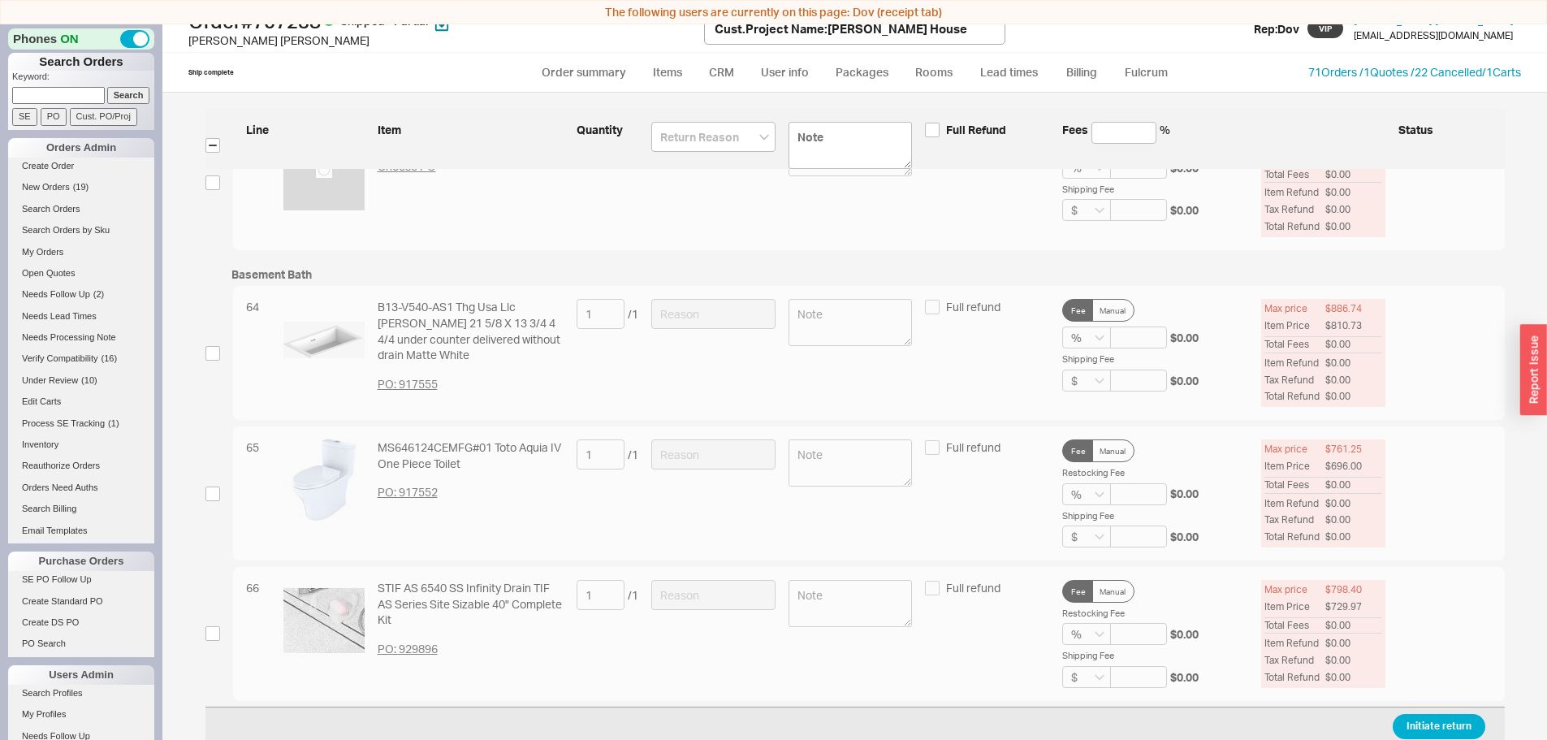
scroll to position [24, 0]
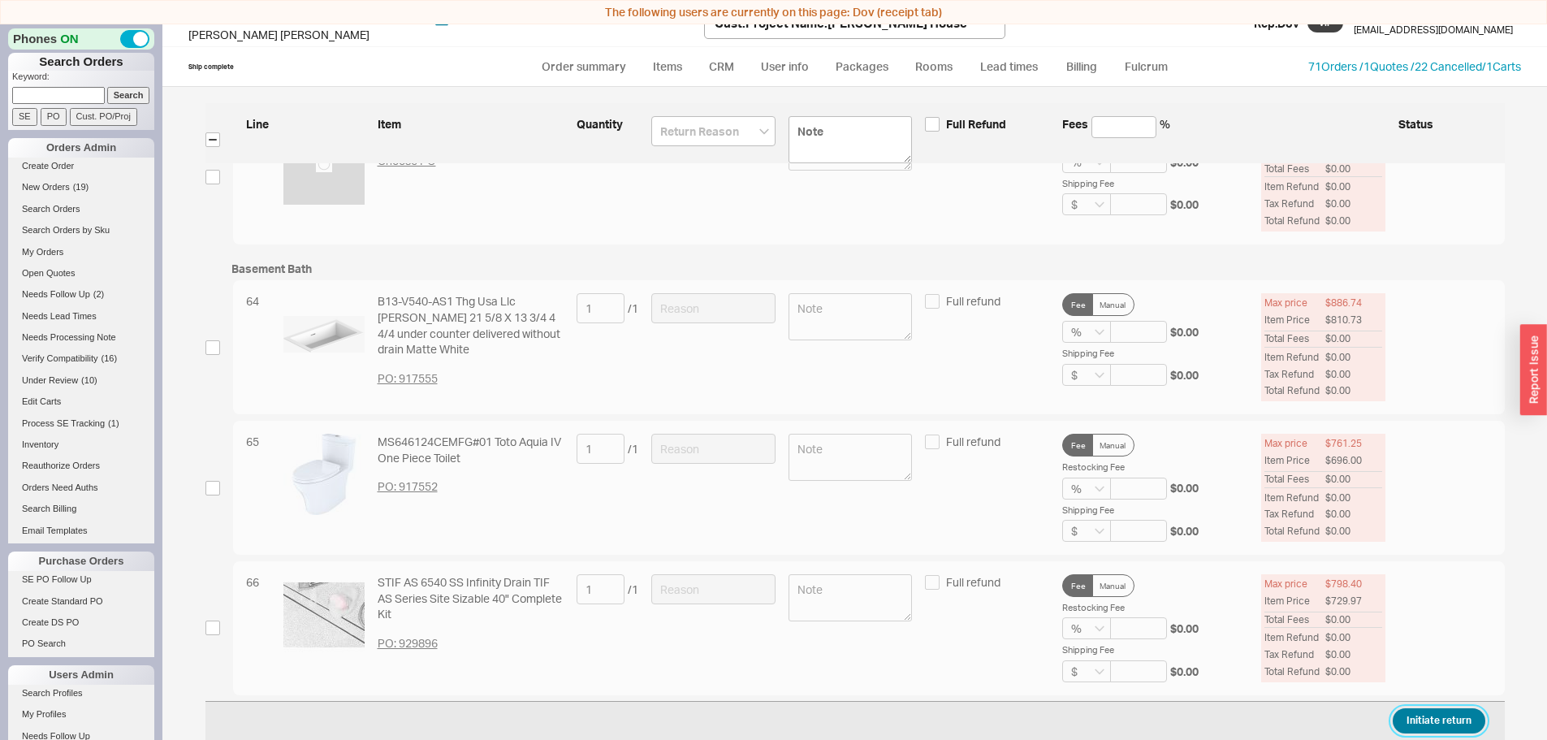
click at [1417, 724] on button "Initiate return" at bounding box center [1439, 720] width 93 height 25
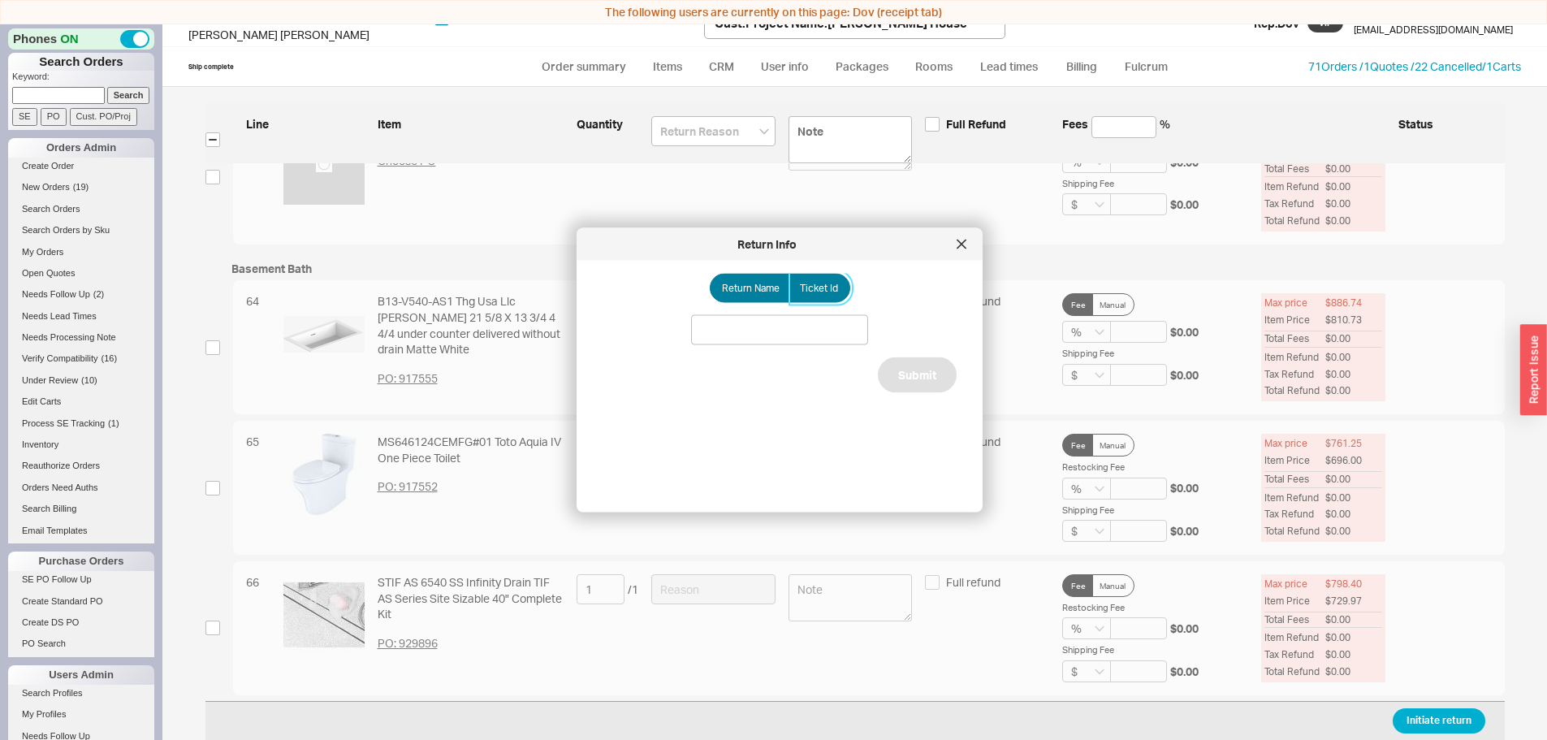
click at [809, 292] on span "Ticket Id" at bounding box center [819, 288] width 38 height 13
click at [0, 0] on input "Ticket Id" at bounding box center [0, 0] width 0 height 0
click at [794, 335] on input at bounding box center [779, 330] width 177 height 30
type input "186035"
click at [894, 381] on button "Submit" at bounding box center [917, 394] width 79 height 36
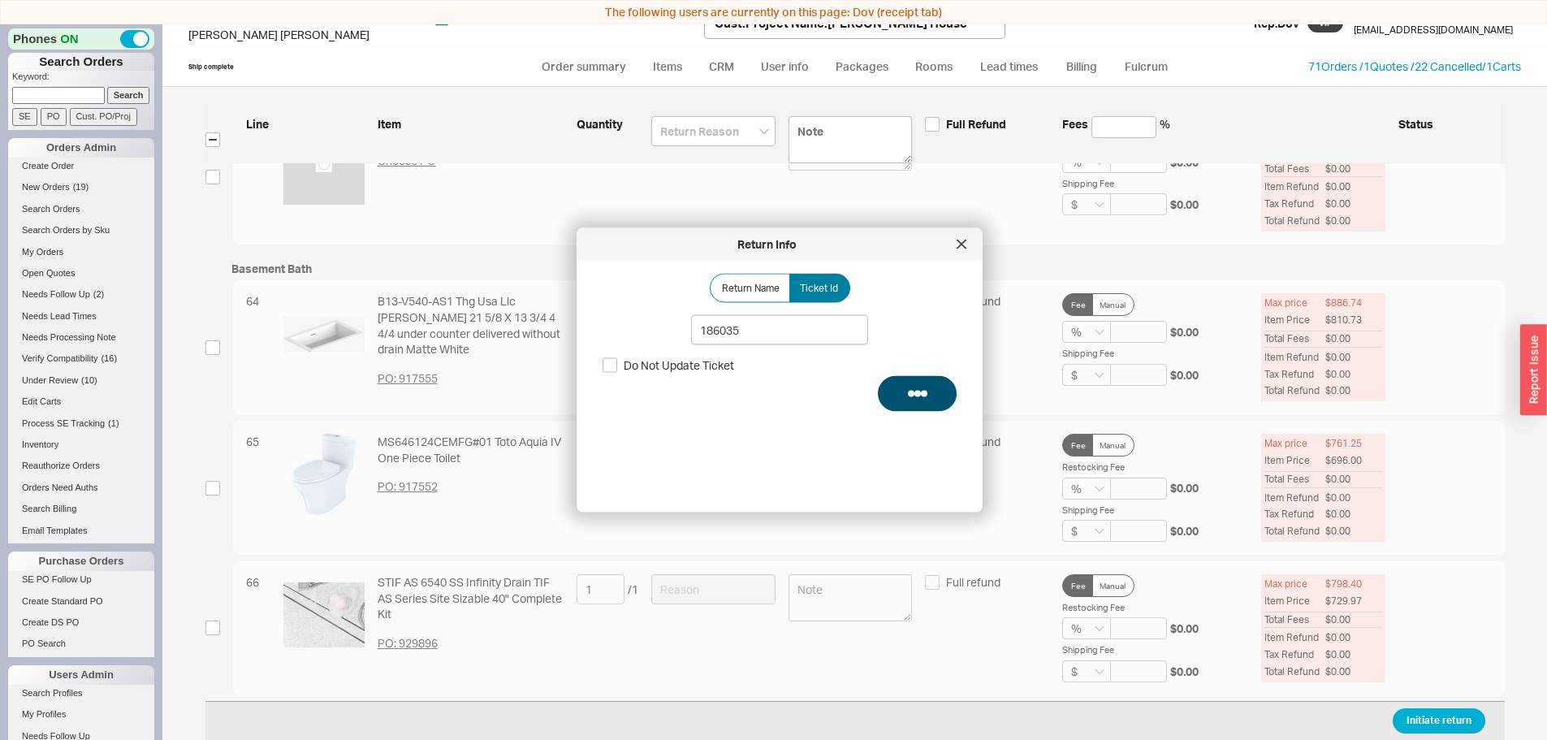
select select "**"
select select "*"
select select "LOW"
select select "3"
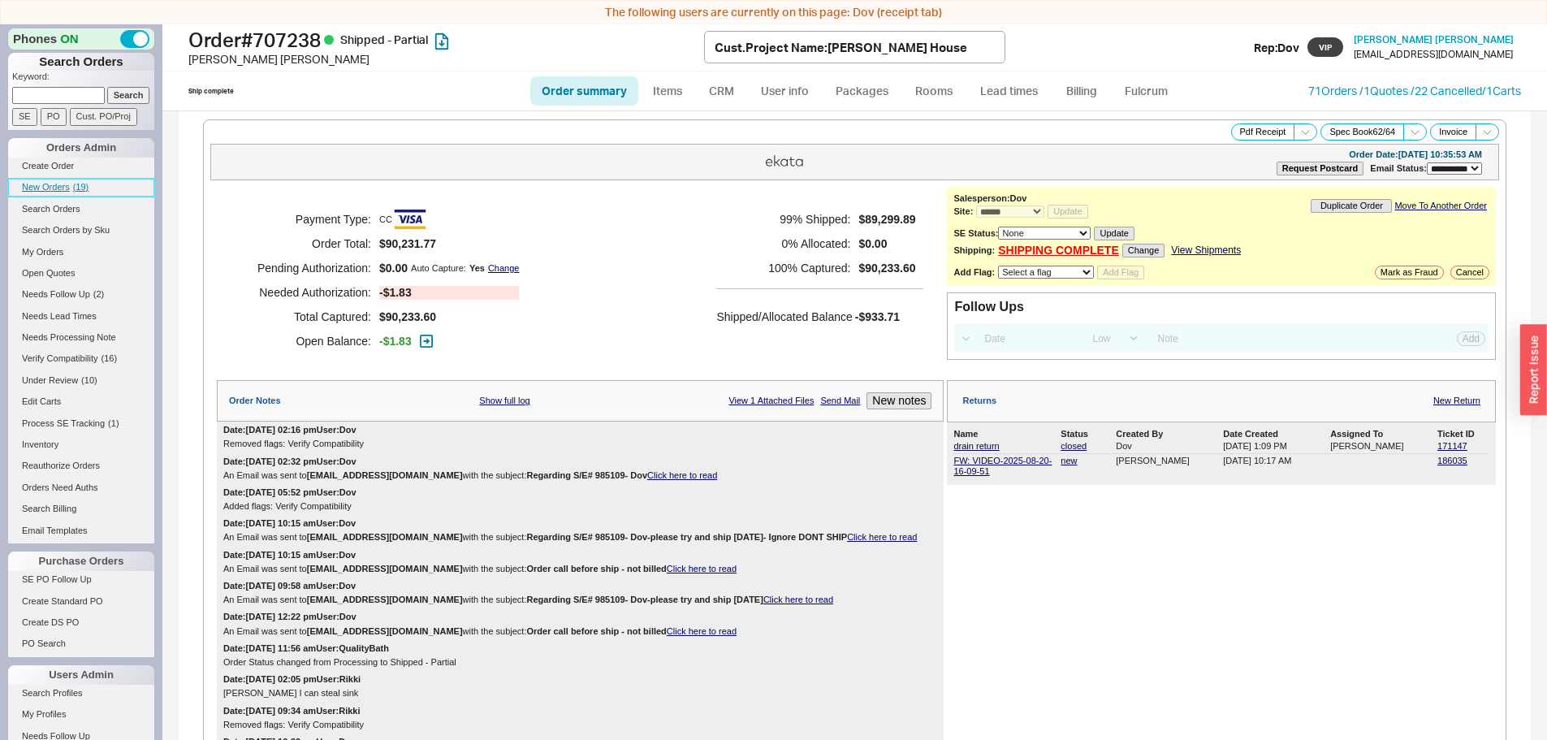
click at [69, 195] on link "New Orders ( 19 )" at bounding box center [81, 187] width 146 height 17
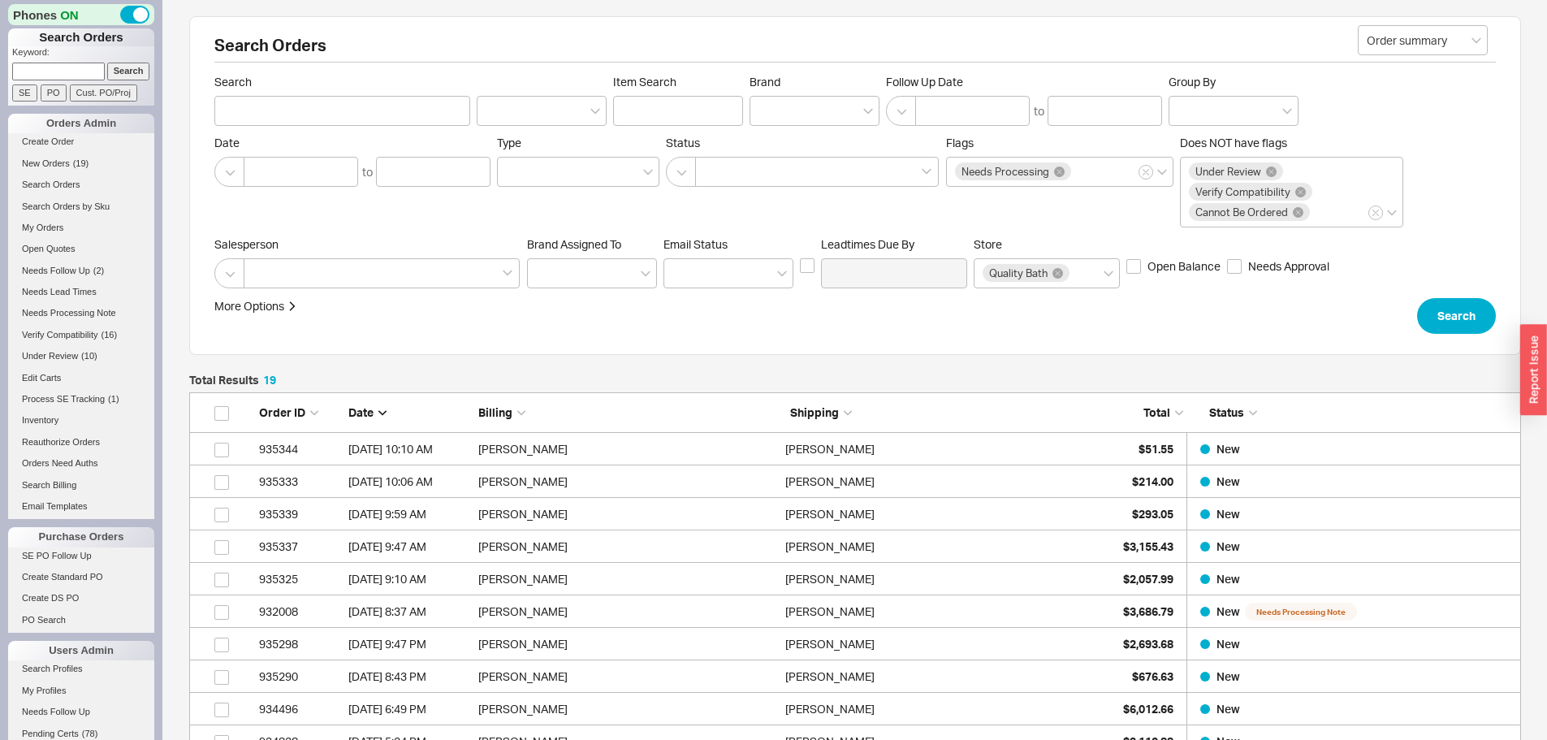
scroll to position [646, 1320]
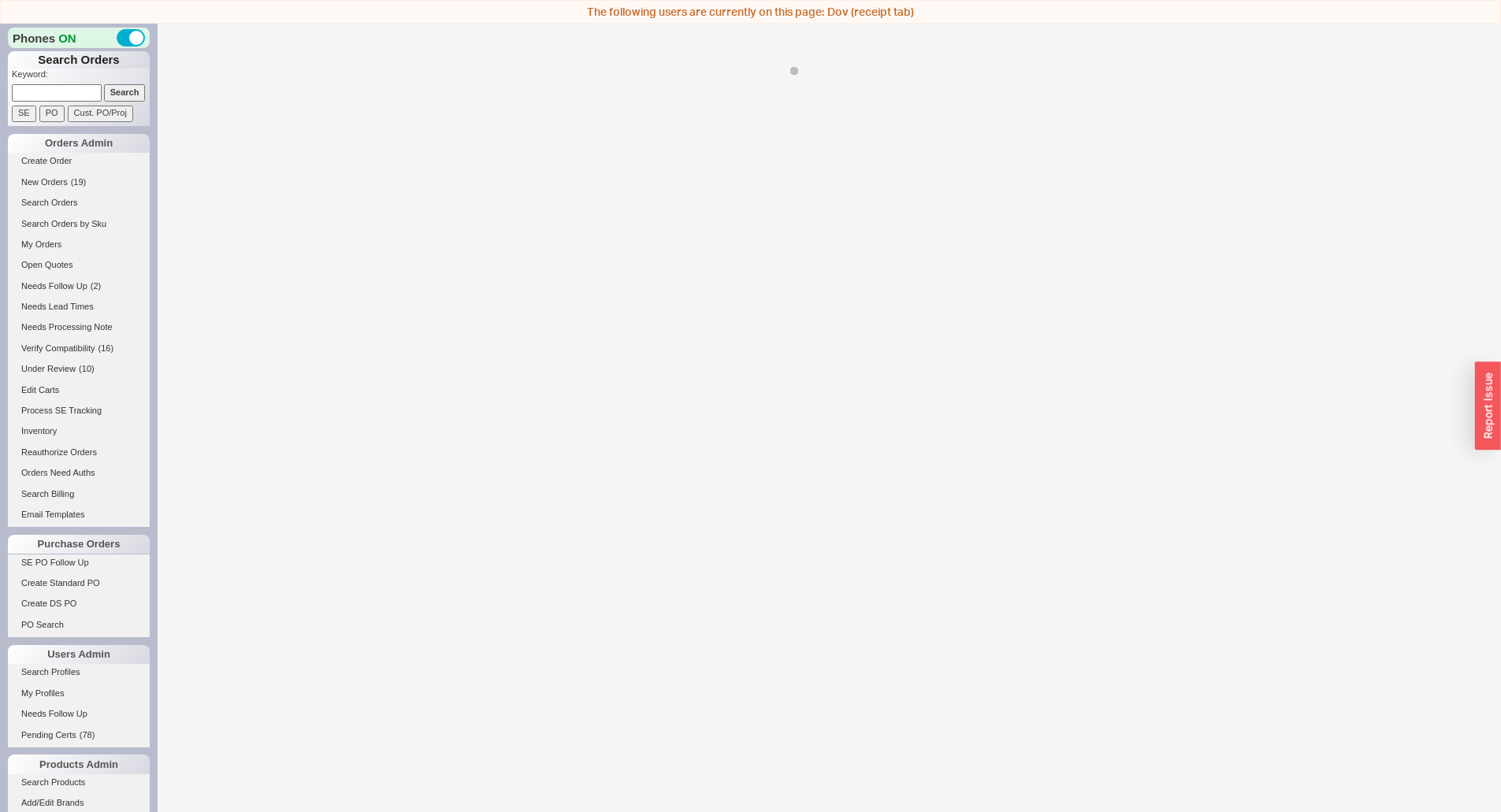
select select "**"
select select "LOW"
select select "3"
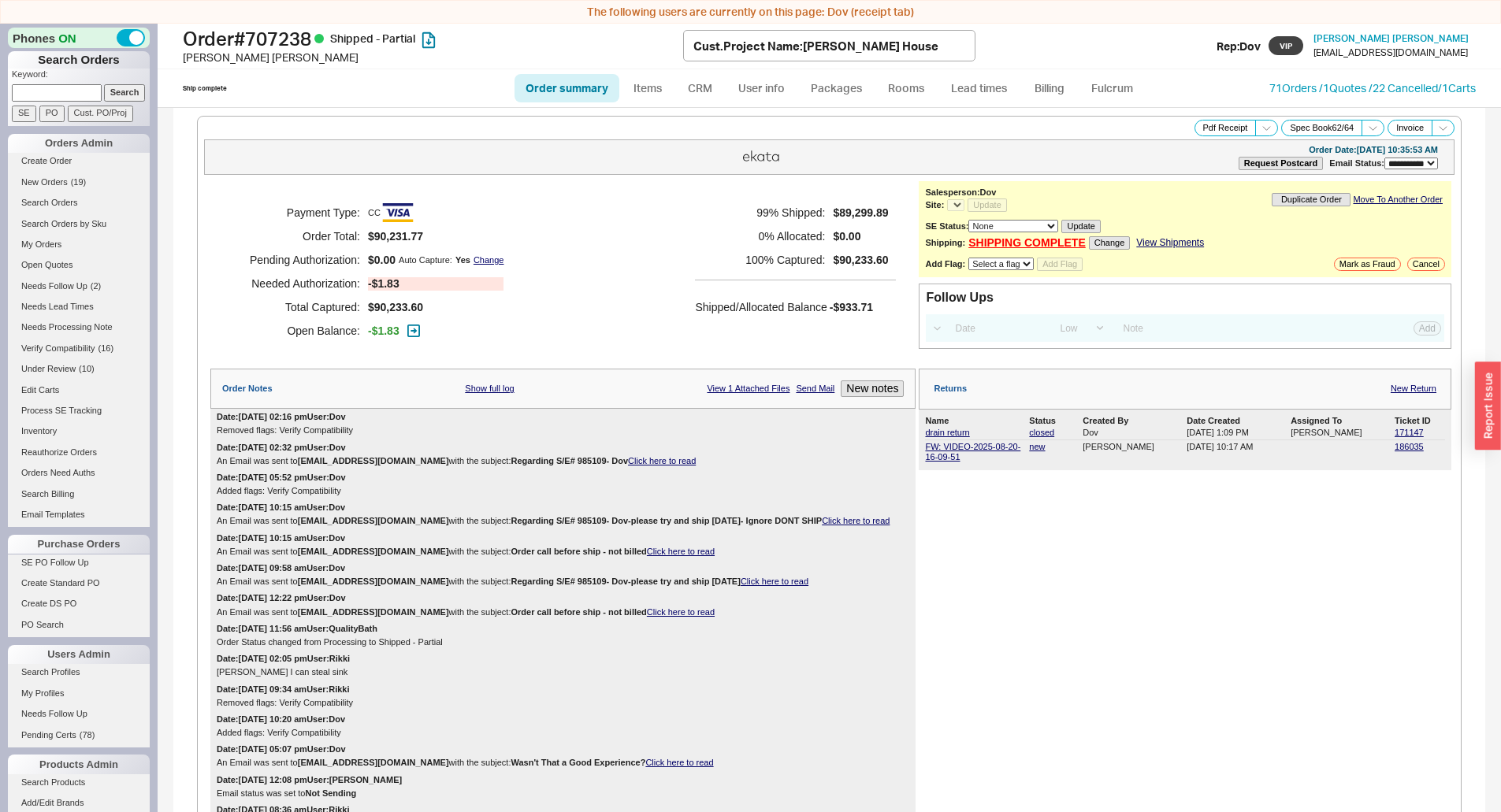
select select "*"
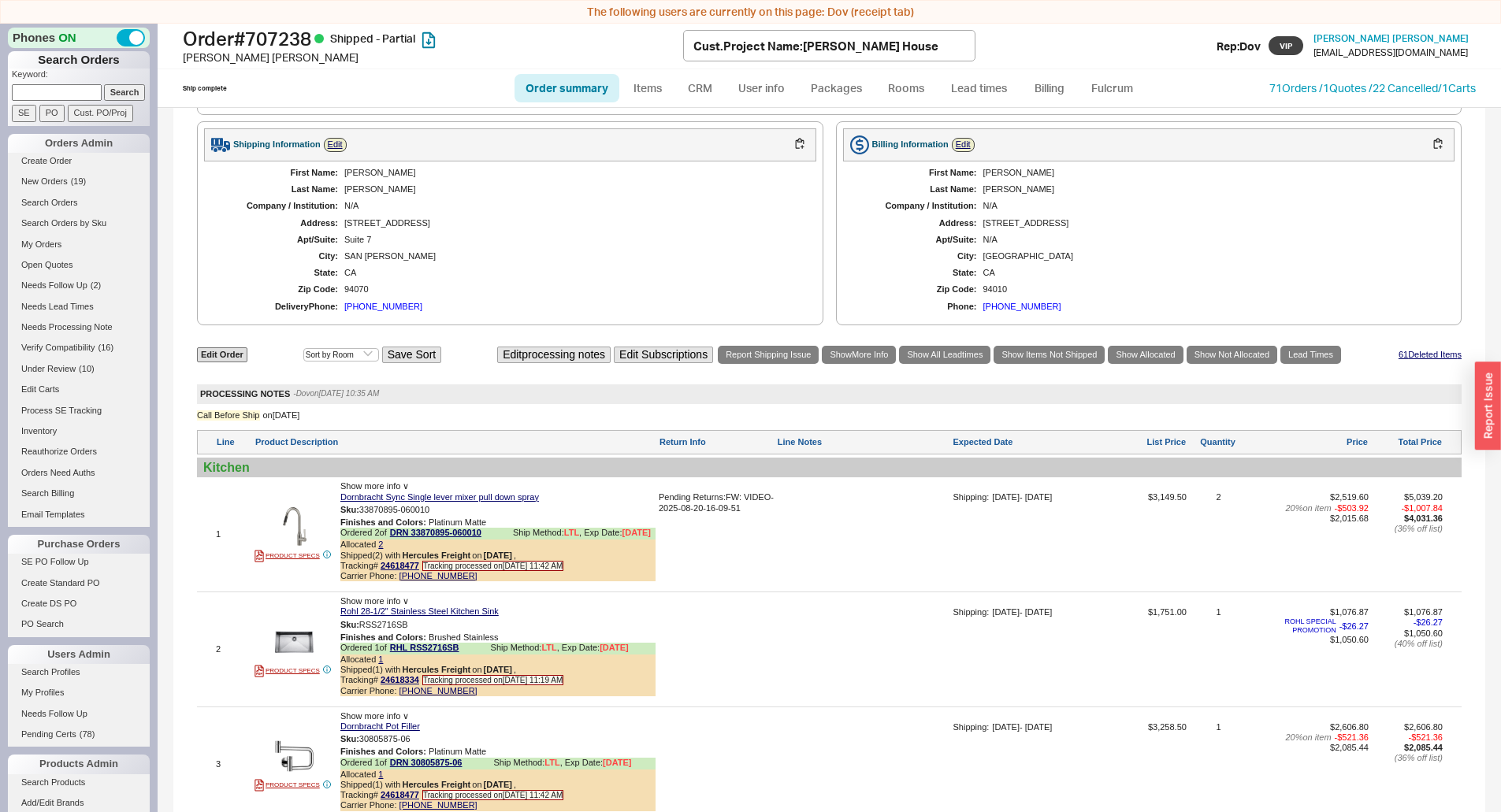
scroll to position [1497, 0]
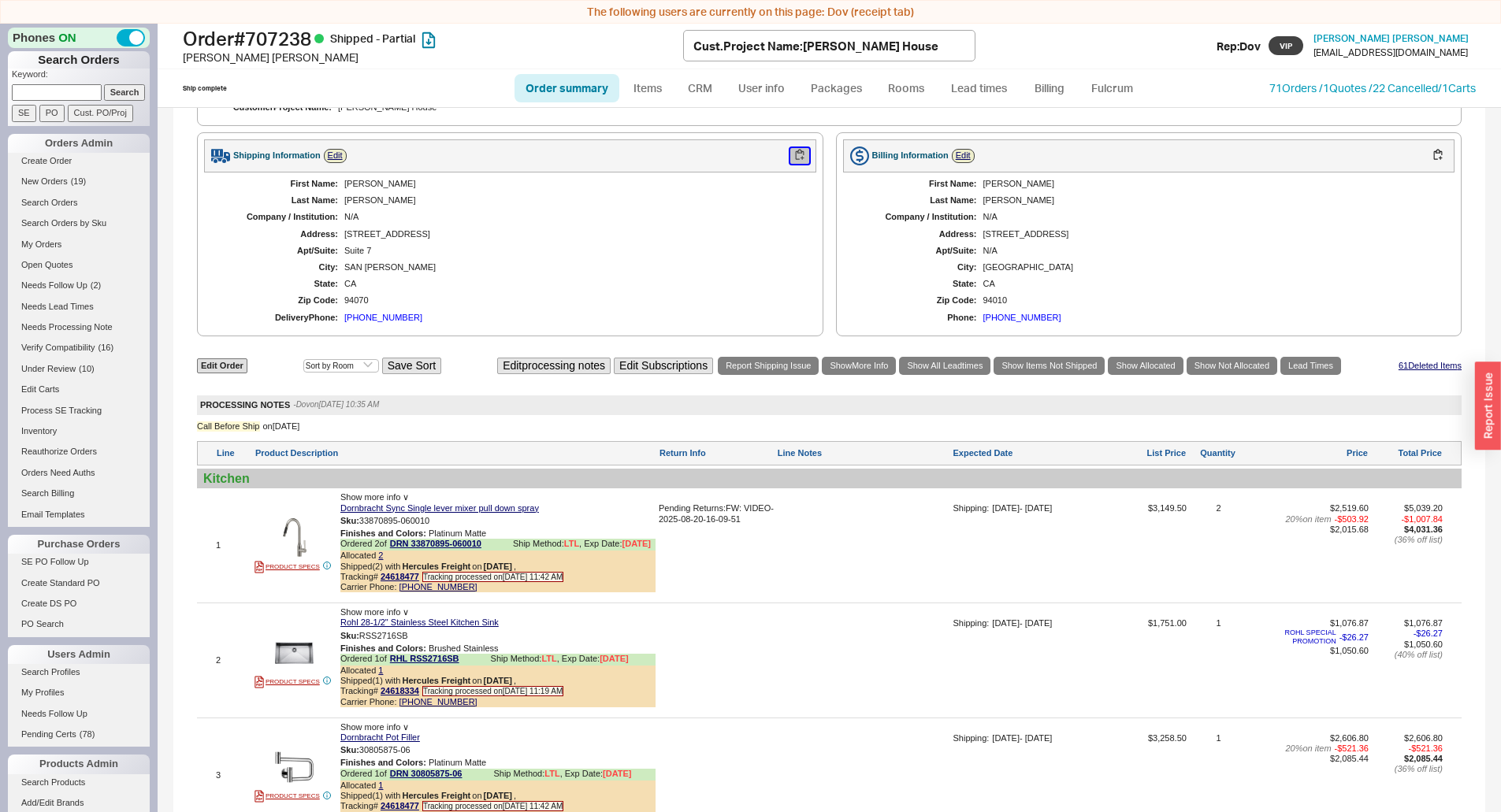
click at [792, 163] on button "button" at bounding box center [799, 155] width 18 height 15
click at [1345, 84] on link "71 Orders / 1 Quotes / 22 Cancelled" at bounding box center [1354, 88] width 169 height 14
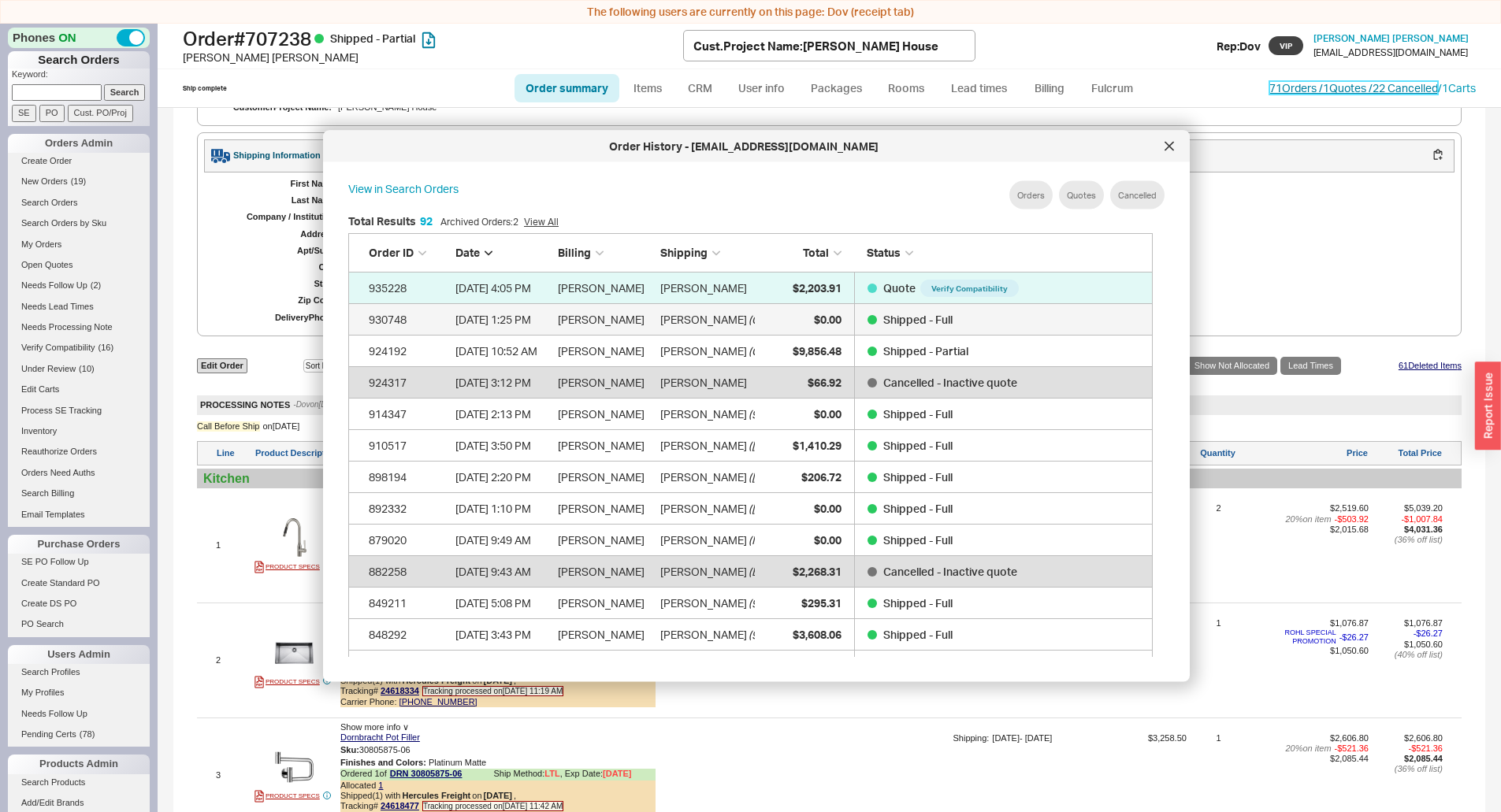
scroll to position [2928, 793]
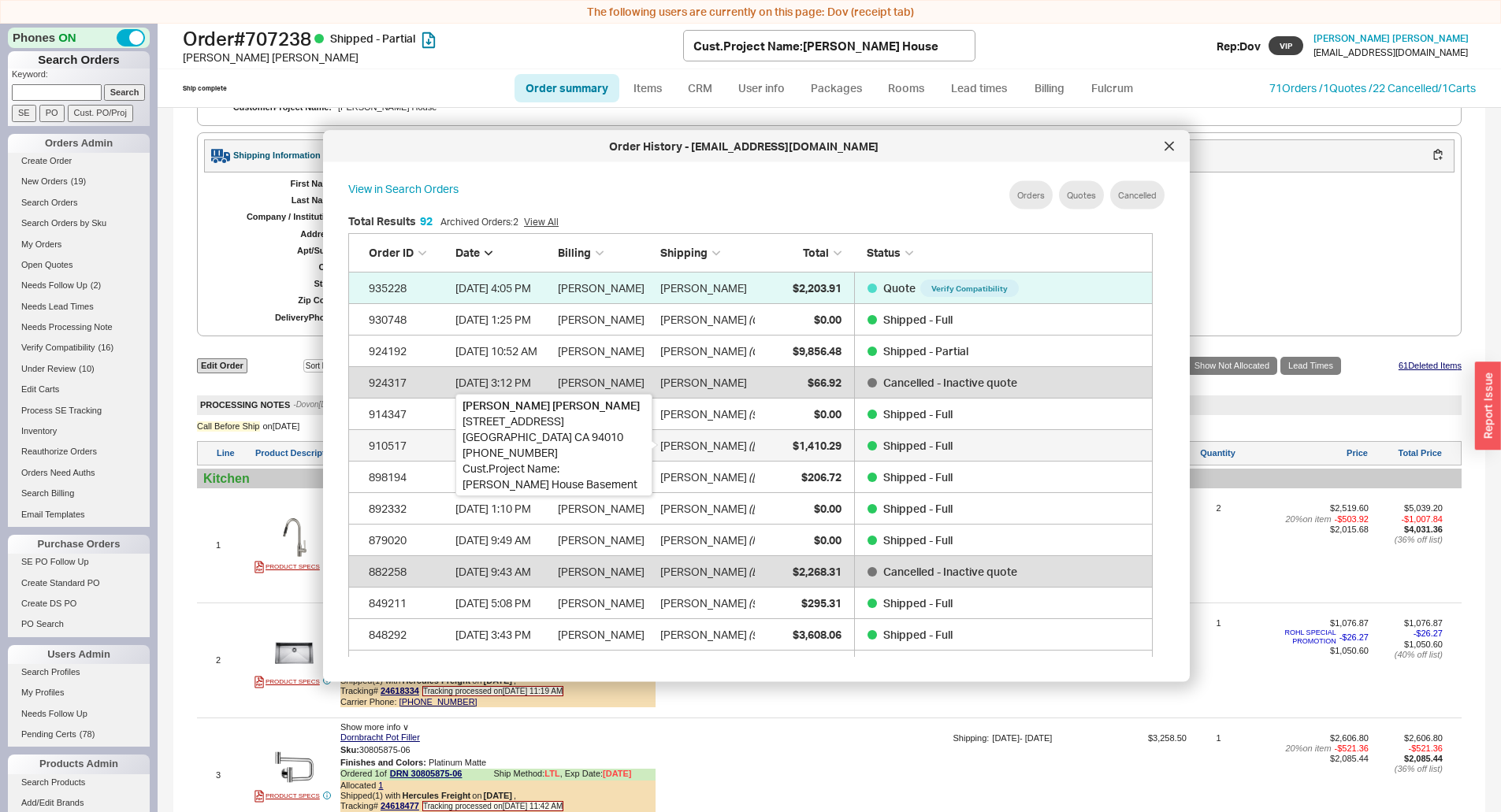
click at [703, 444] on div "[PERSON_NAME]" at bounding box center [703, 445] width 86 height 31
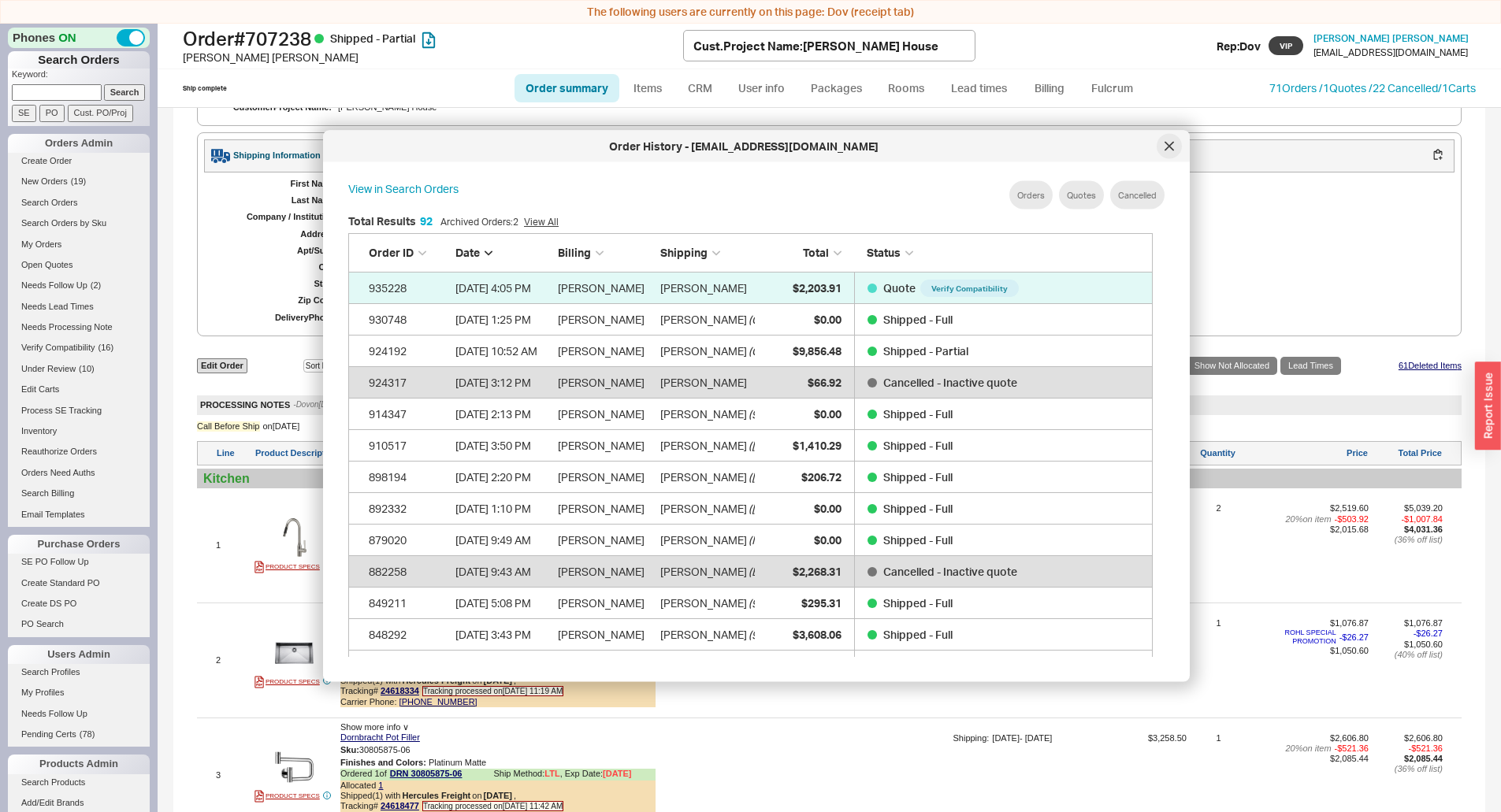
click at [1175, 146] on div at bounding box center [1169, 146] width 25 height 25
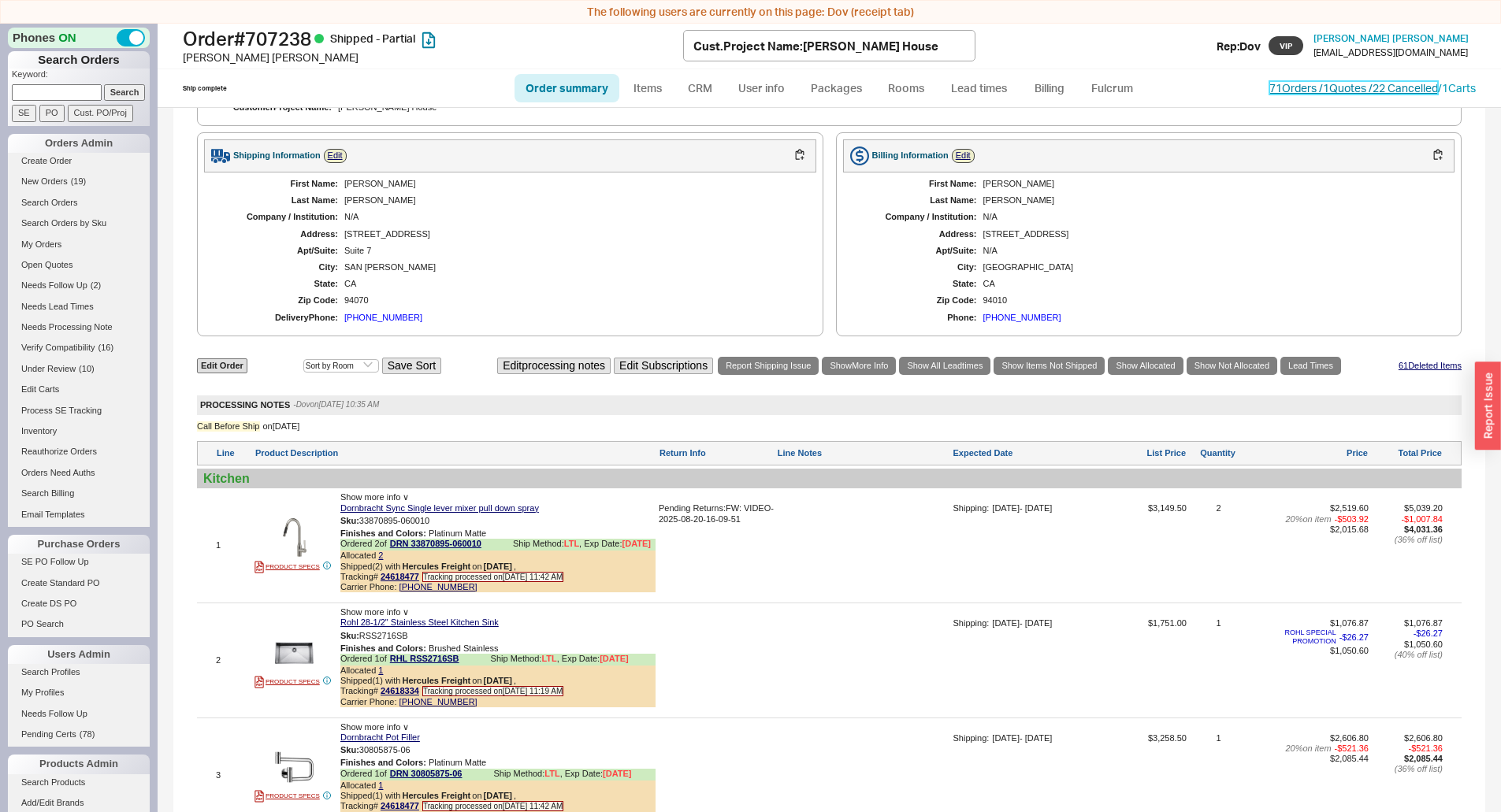
drag, startPoint x: 1295, startPoint y: 86, endPoint x: 1287, endPoint y: 91, distance: 9.4
click at [1295, 86] on link "71 Orders / 1 Quotes / 22 Cancelled" at bounding box center [1354, 88] width 169 height 14
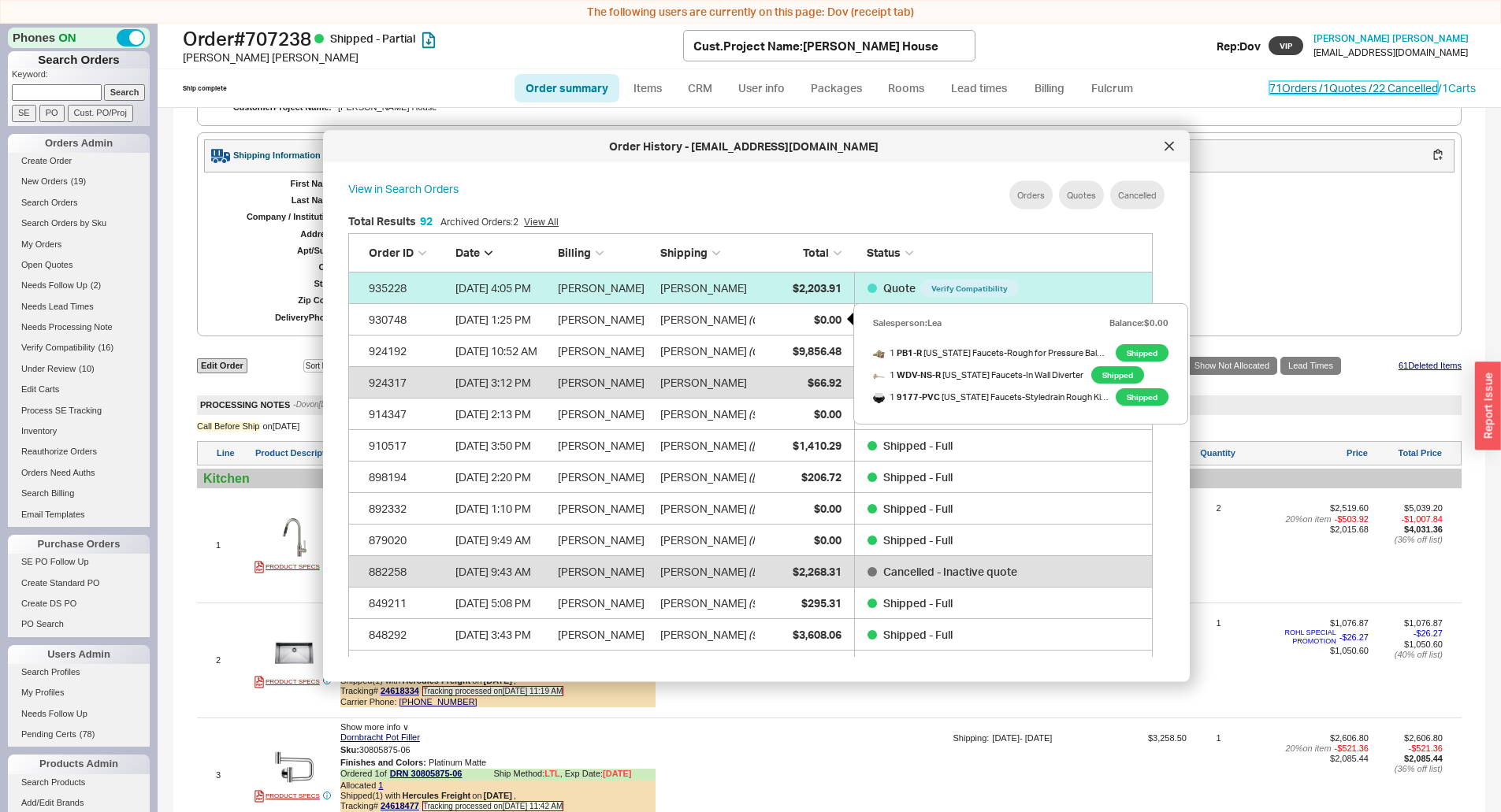
scroll to position [471, 818]
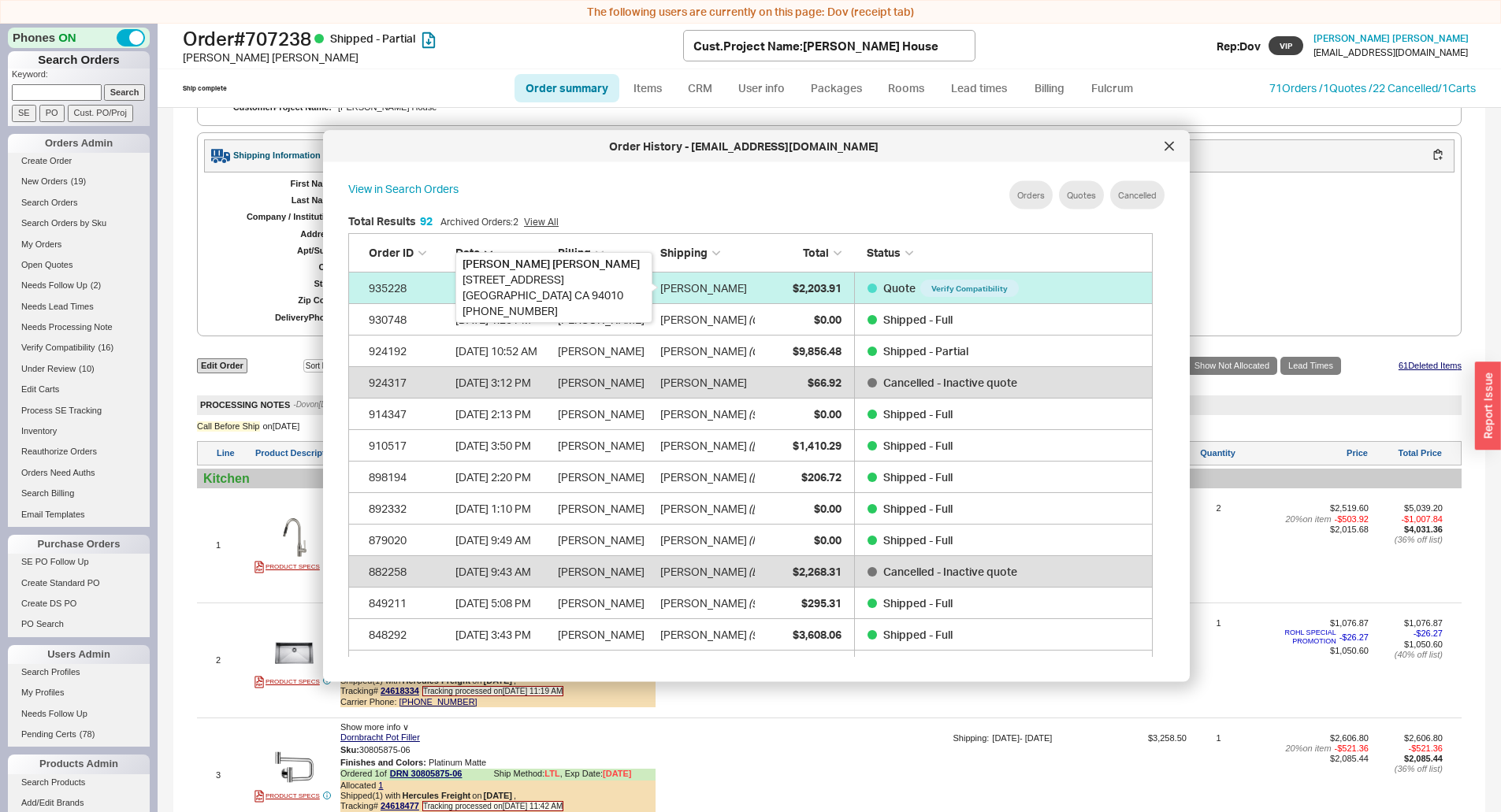
click at [720, 288] on div "James Naylor" at bounding box center [703, 287] width 86 height 31
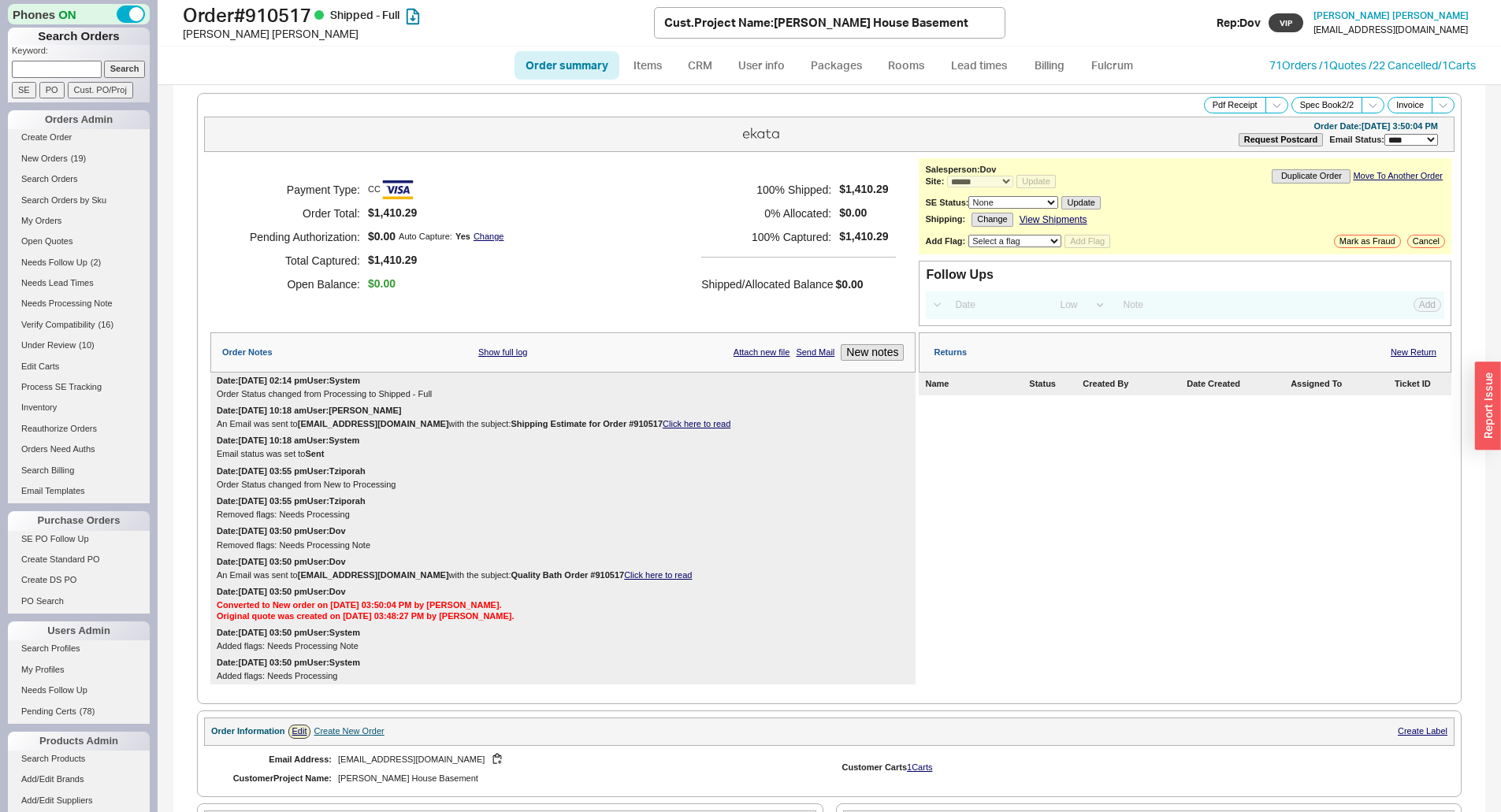
select select "*"
select select "LOW"
select select "3"
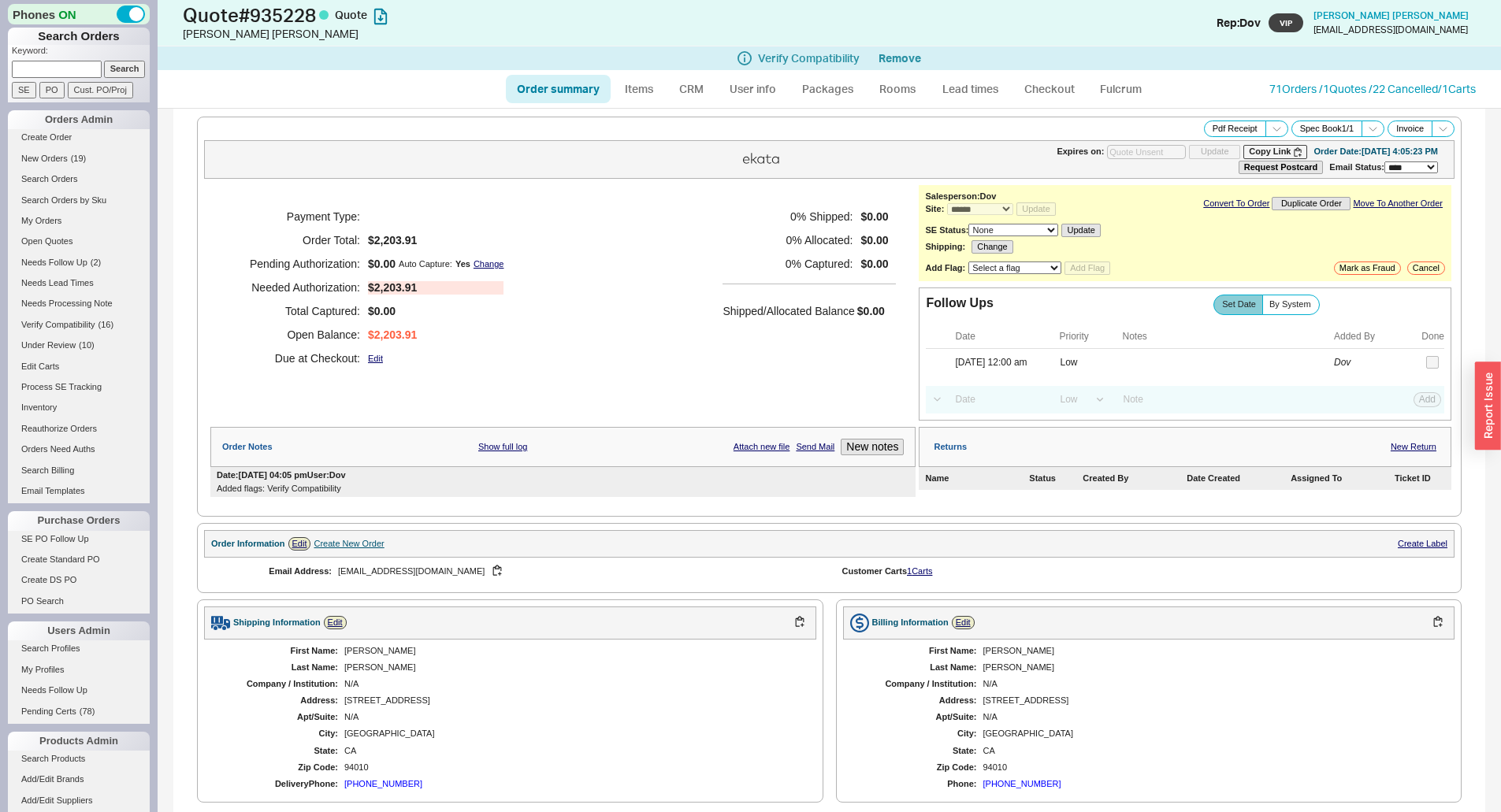
select select "*"
select select "LOW"
select select "3"
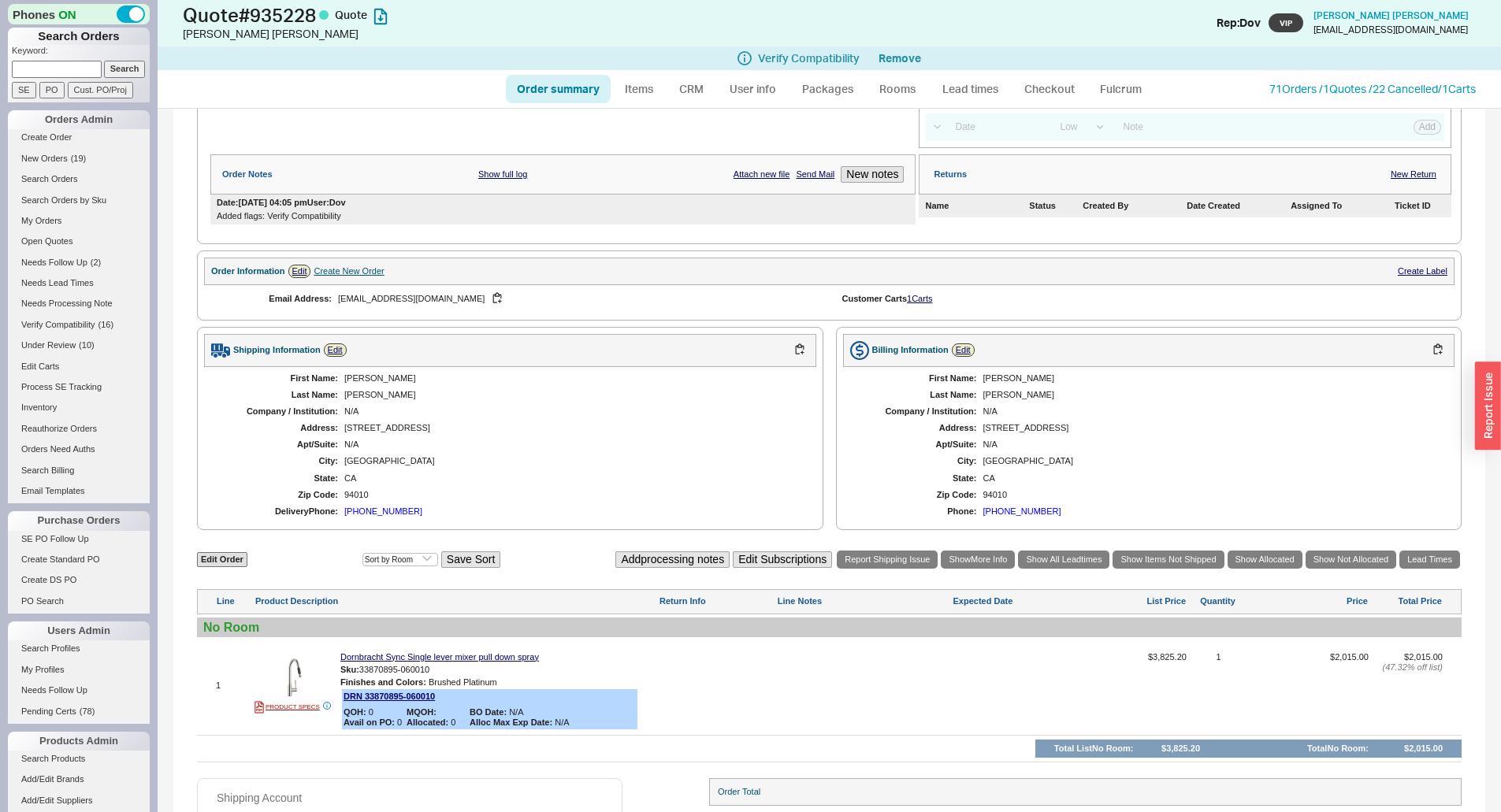
scroll to position [364, 0]
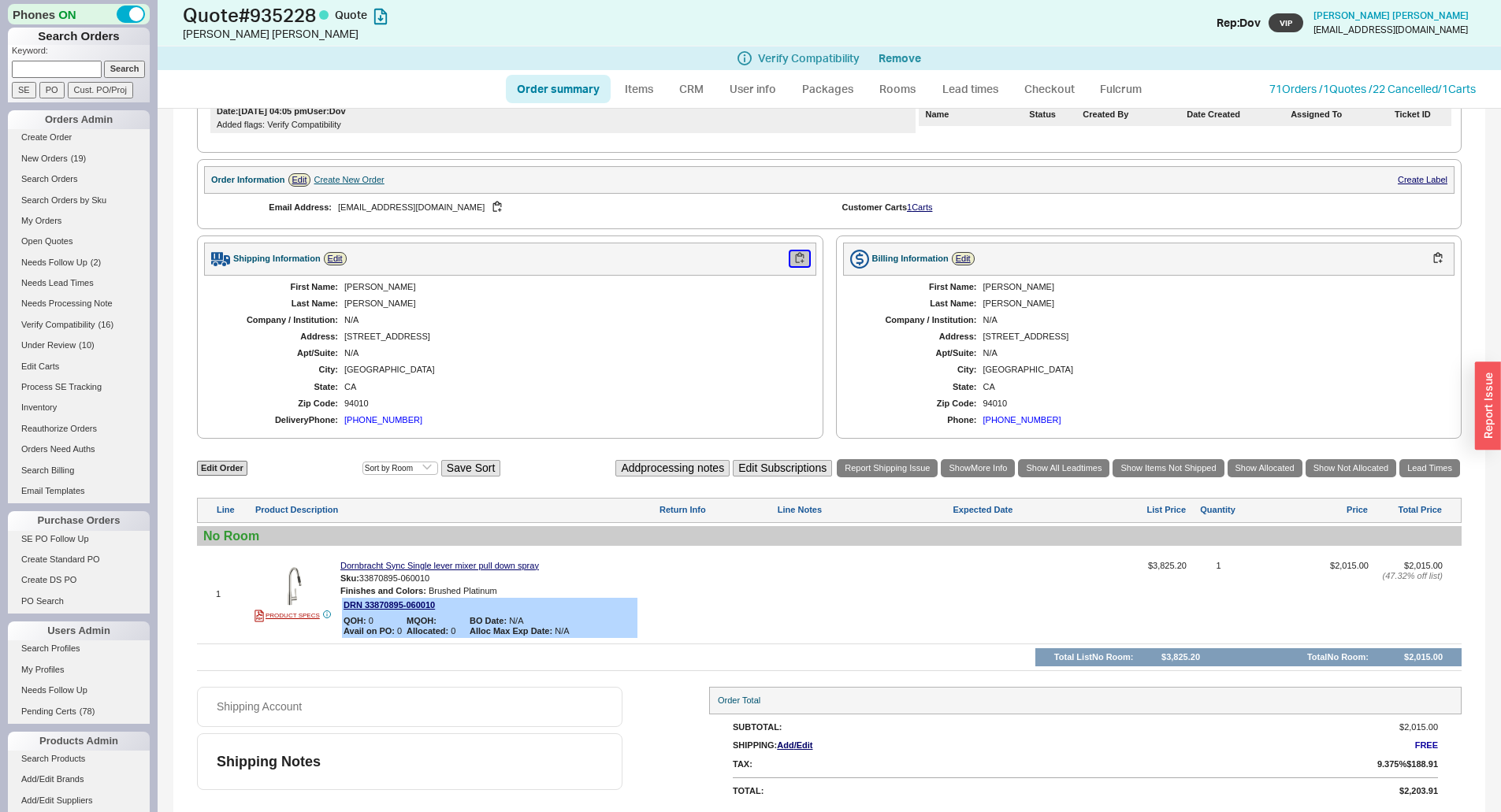
click at [791, 255] on button "button" at bounding box center [799, 258] width 18 height 15
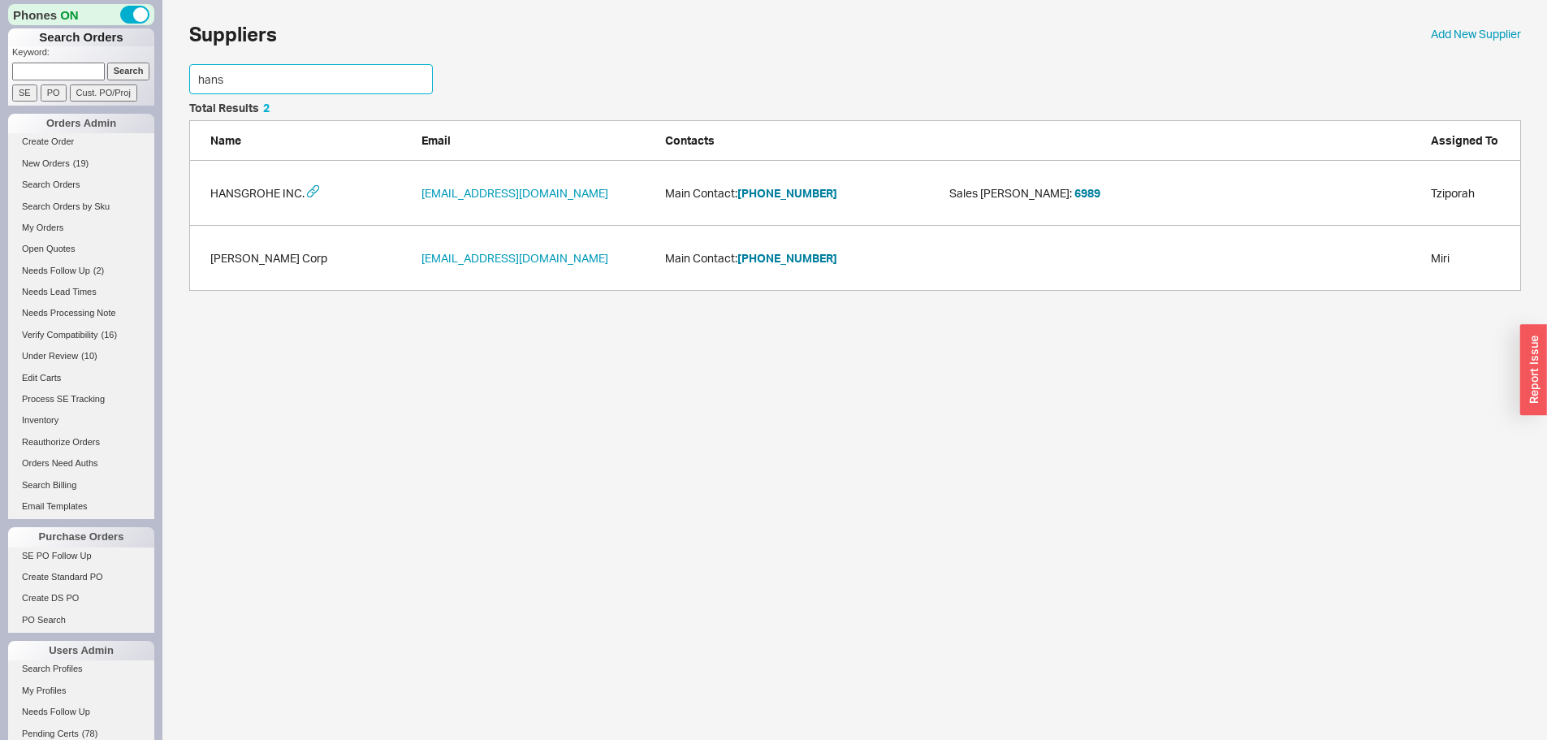
scroll to position [176, 1320]
click at [196, 76] on input "hans" at bounding box center [311, 79] width 244 height 30
click at [779, 193] on button "800-334-0455" at bounding box center [788, 193] width 100 height 16
click at [190, 84] on input "hans" at bounding box center [311, 79] width 244 height 30
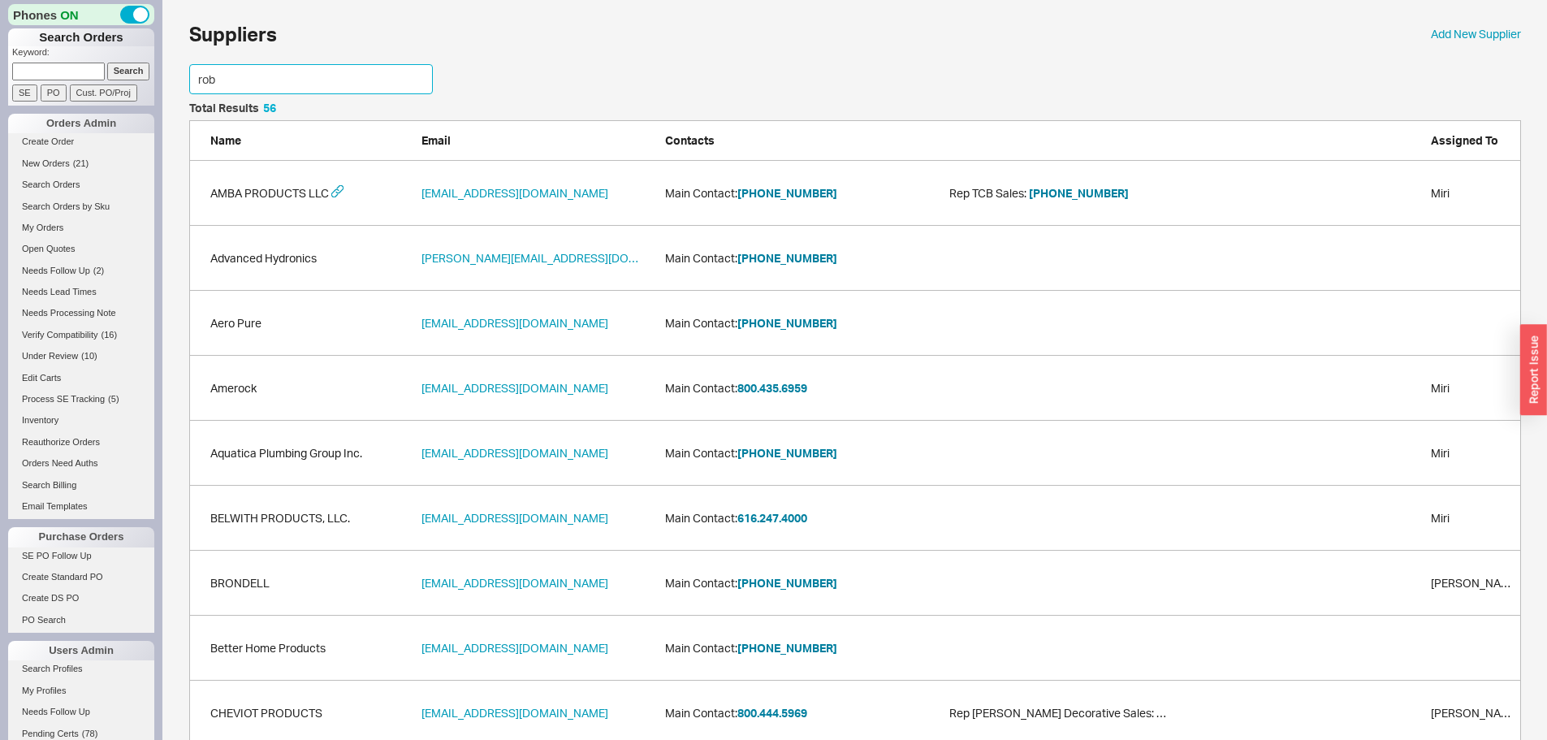
scroll to position [111, 1320]
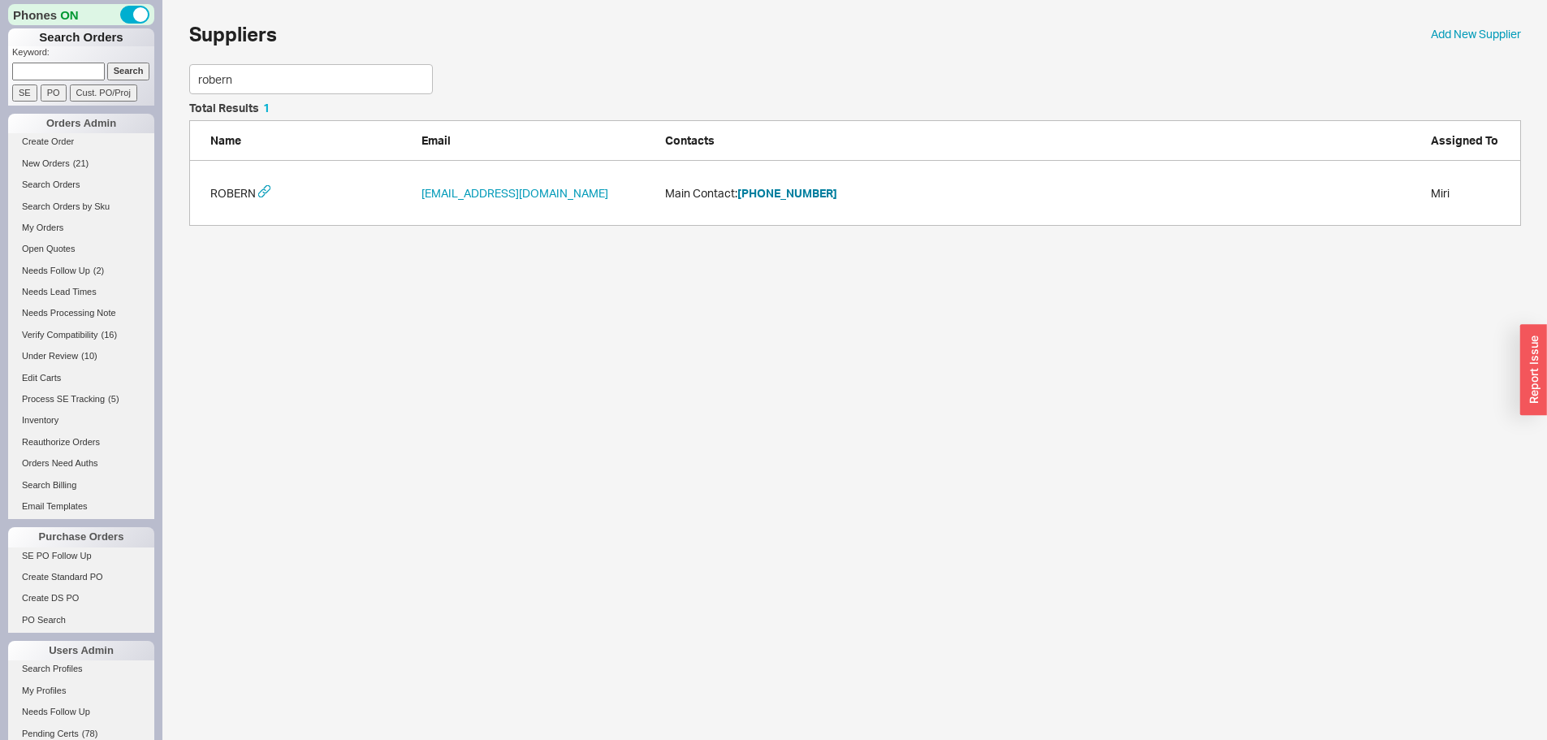
click at [785, 179] on div "ROBERN roberneast@robern.com Main Contact: 800-877-2376 Miri" at bounding box center [855, 193] width 1332 height 65
click at [784, 193] on button "800-877-2376" at bounding box center [788, 193] width 100 height 16
drag, startPoint x: 248, startPoint y: 71, endPoint x: 132, endPoint y: 107, distance: 120.8
click at [132, 107] on div "Phones ON Search Orders Keyword: Search SE PO Cust. PO/Proj Orders Admin Create…" at bounding box center [773, 121] width 1547 height 242
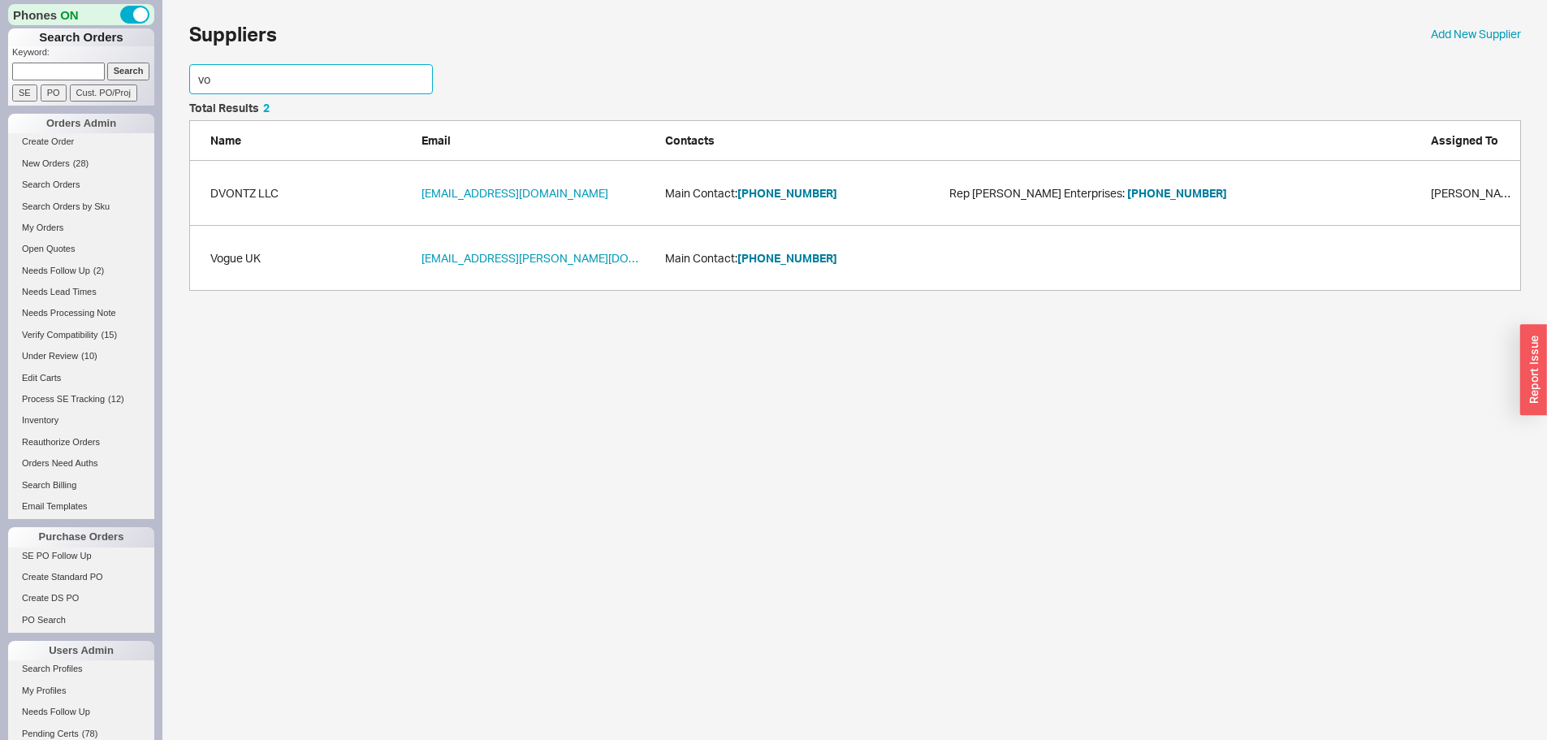
scroll to position [176, 1320]
type input "v"
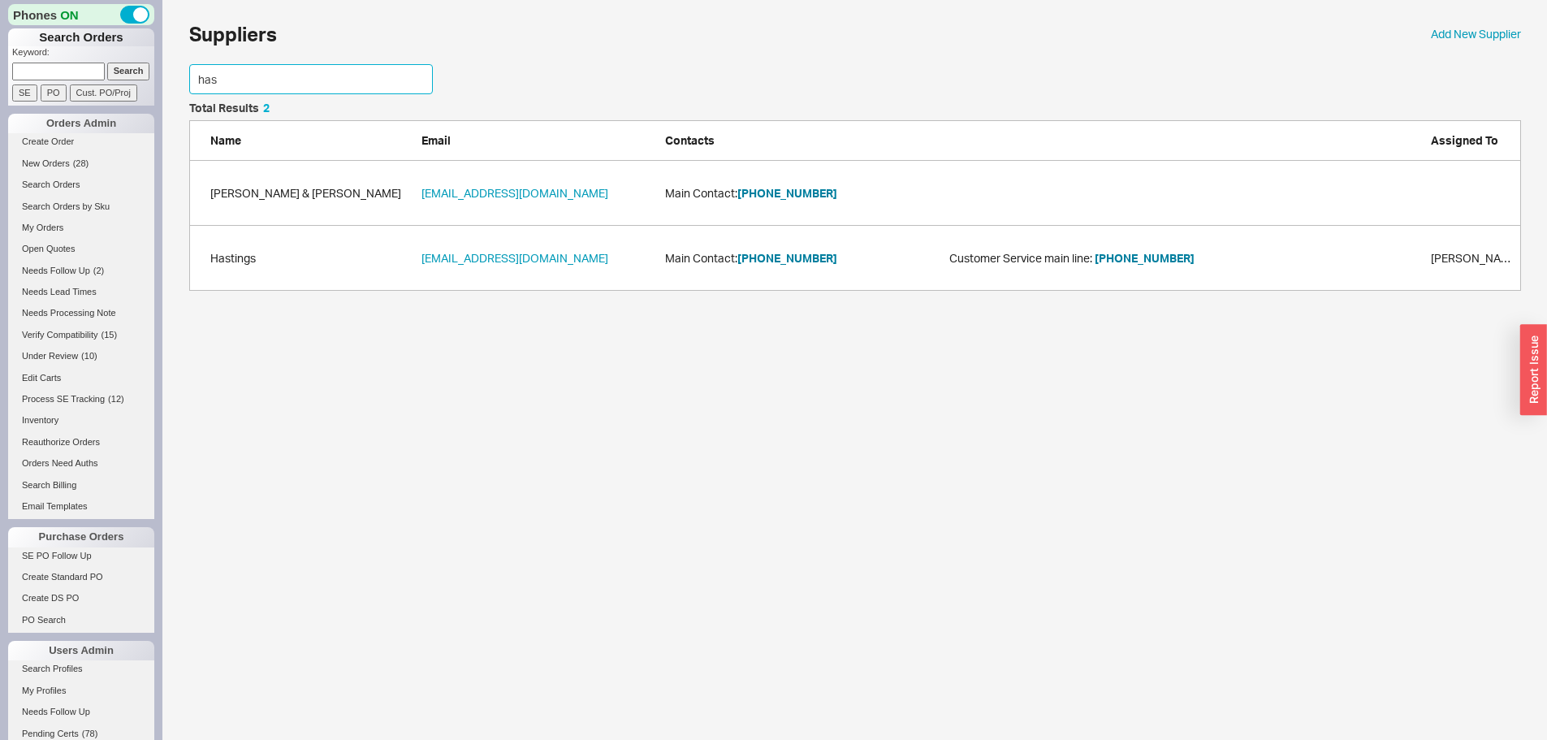
type input "has"
click at [794, 288] on div "Hastings orderdesk@hastingstilebath.com Main Contact: 800-351-0038 Customer Ser…" at bounding box center [855, 258] width 1332 height 65
drag, startPoint x: 738, startPoint y: 261, endPoint x: 841, endPoint y: 268, distance: 103.4
click at [841, 268] on div "Hastings orderdesk@hastingstilebath.com Main Contact: 800-351-0038 Customer Ser…" at bounding box center [855, 258] width 1332 height 65
click at [840, 288] on div "Hastings orderdesk@hastingstilebath.com Main Contact: 800-351-0038 Customer Ser…" at bounding box center [855, 258] width 1332 height 65
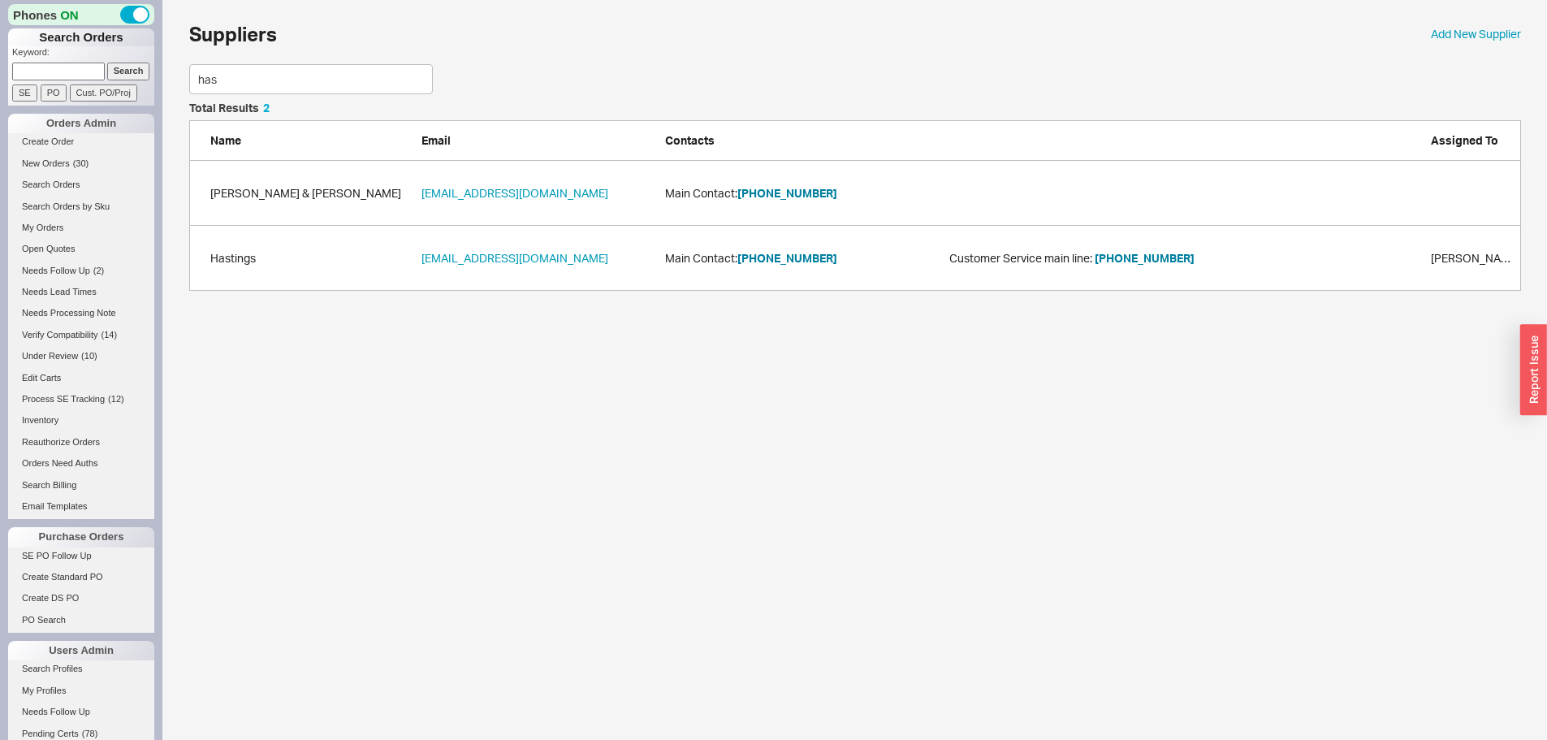
click at [708, 286] on div "Hastings orderdesk@hastingstilebath.com Main Contact: 800-351-0038 Customer Ser…" at bounding box center [855, 258] width 1332 height 65
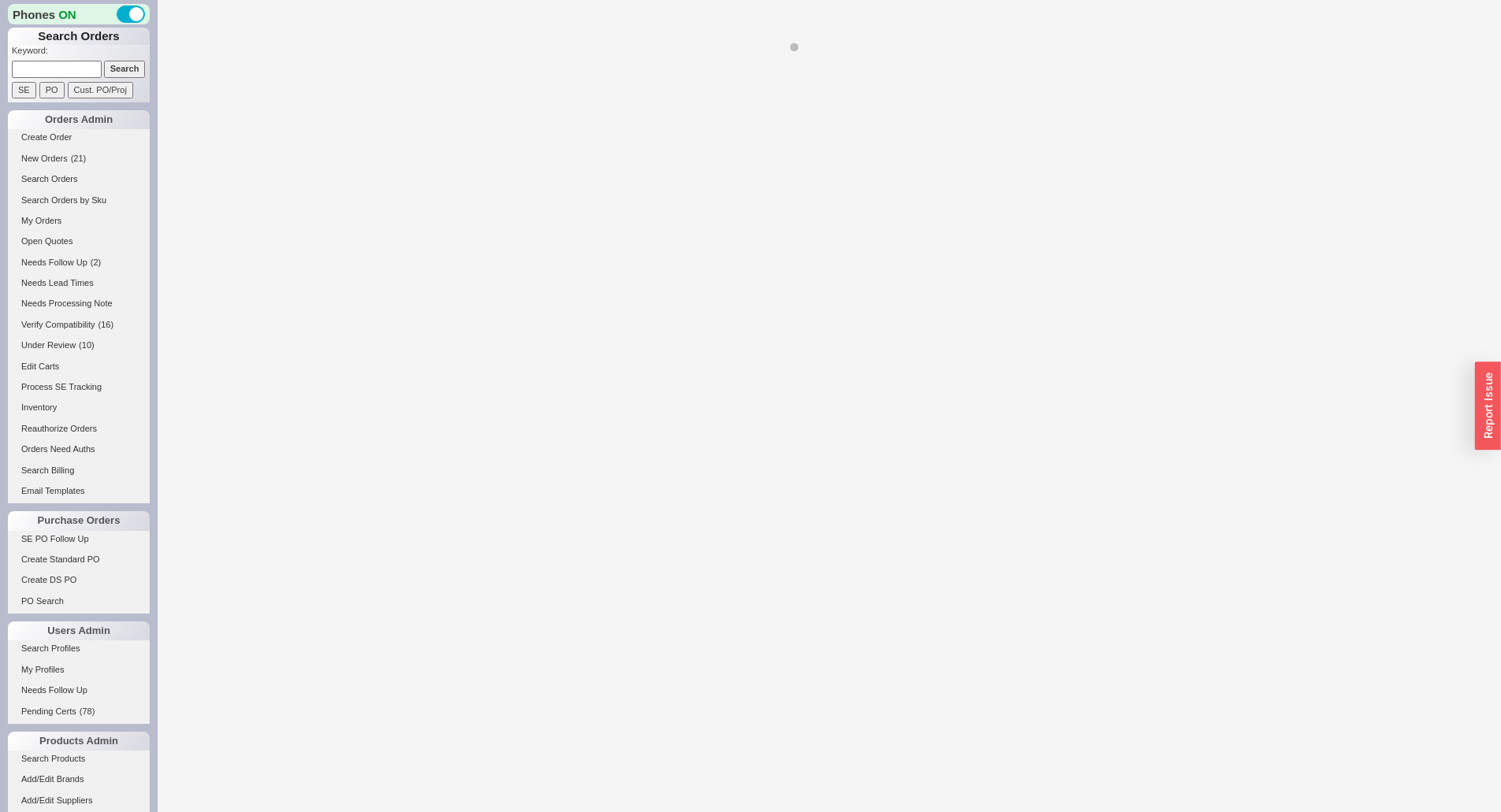
select select "**"
select select "LOW"
select select "3"
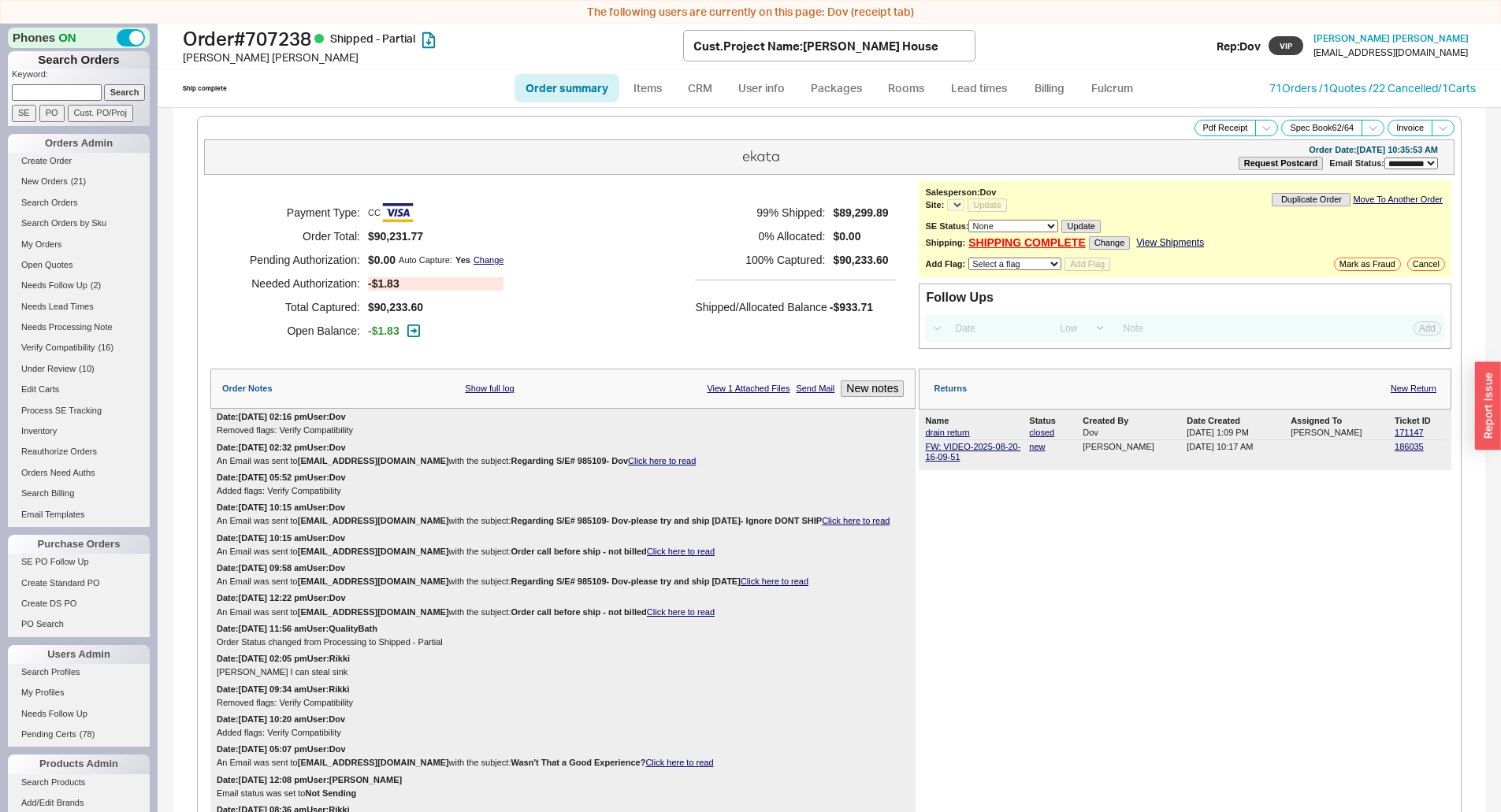
select select "*"
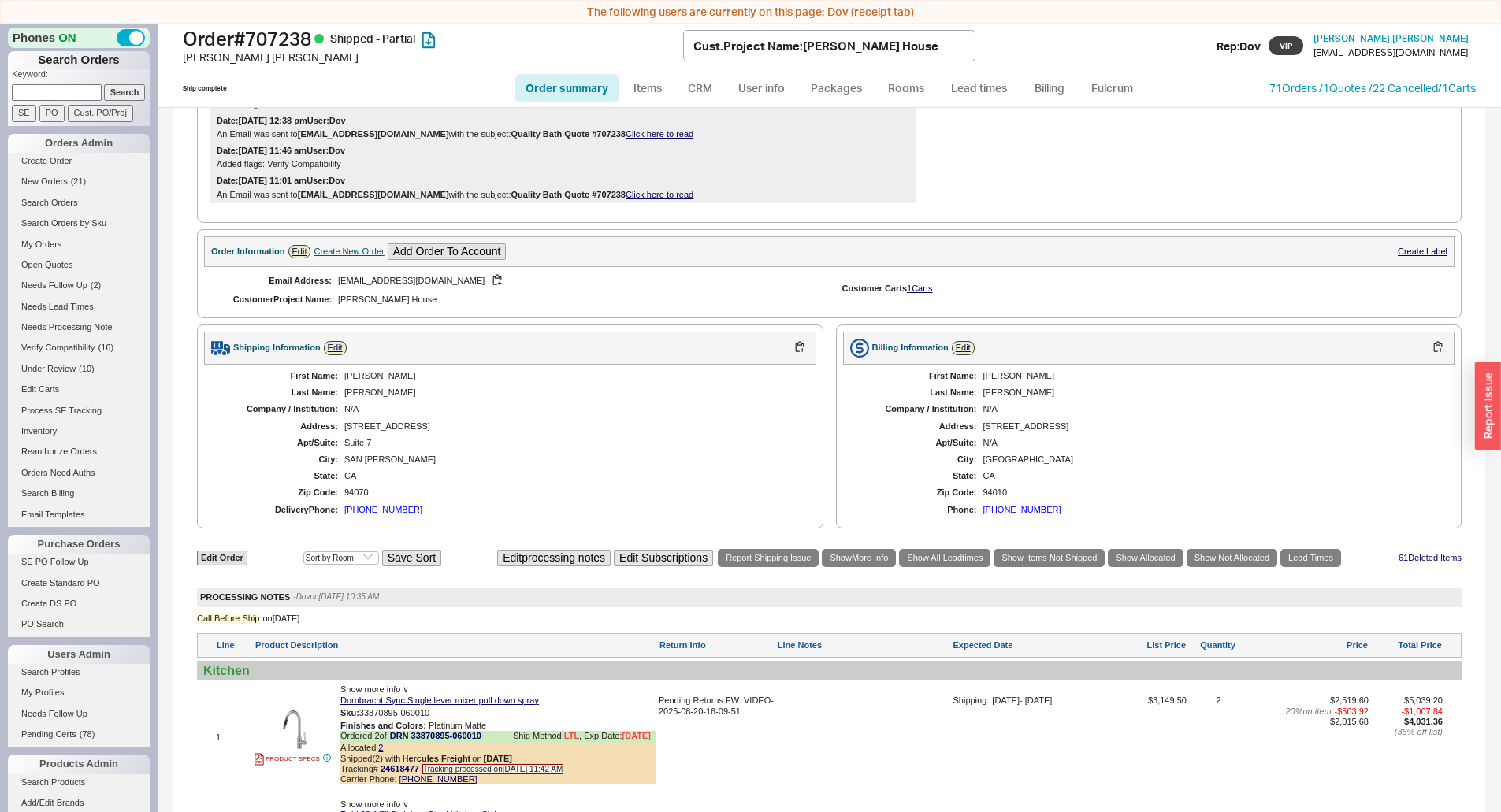
scroll to position [1418, 0]
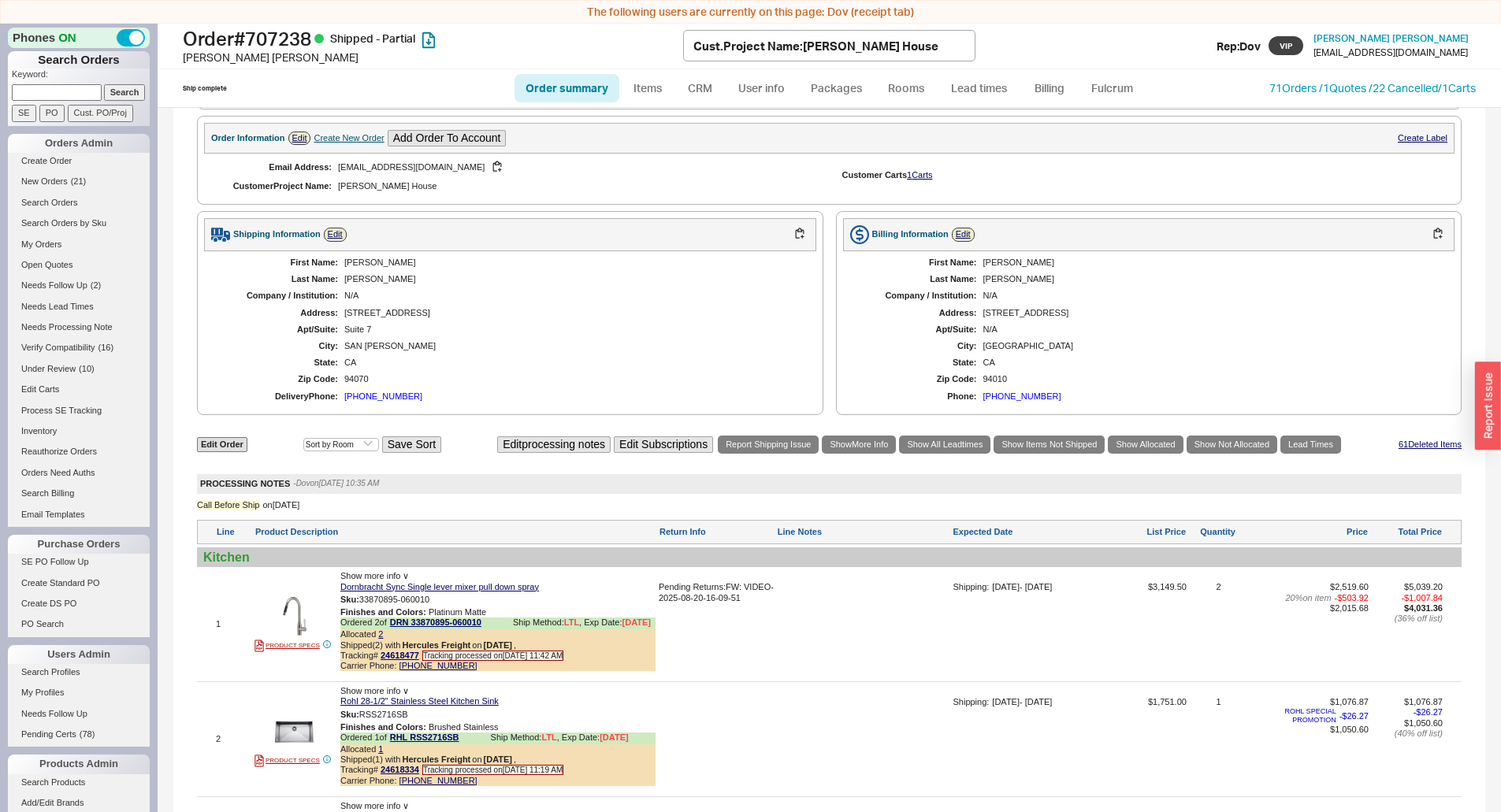
click at [361, 318] on div "285 Old County Rd" at bounding box center [572, 313] width 456 height 11
click at [439, 318] on div "285 Old County Rd" at bounding box center [572, 313] width 456 height 11
click at [1027, 350] on div "First Name: James Last Name: Naylor Company / Institution: N/A Address: 2125 PA…" at bounding box center [1149, 330] width 612 height 157
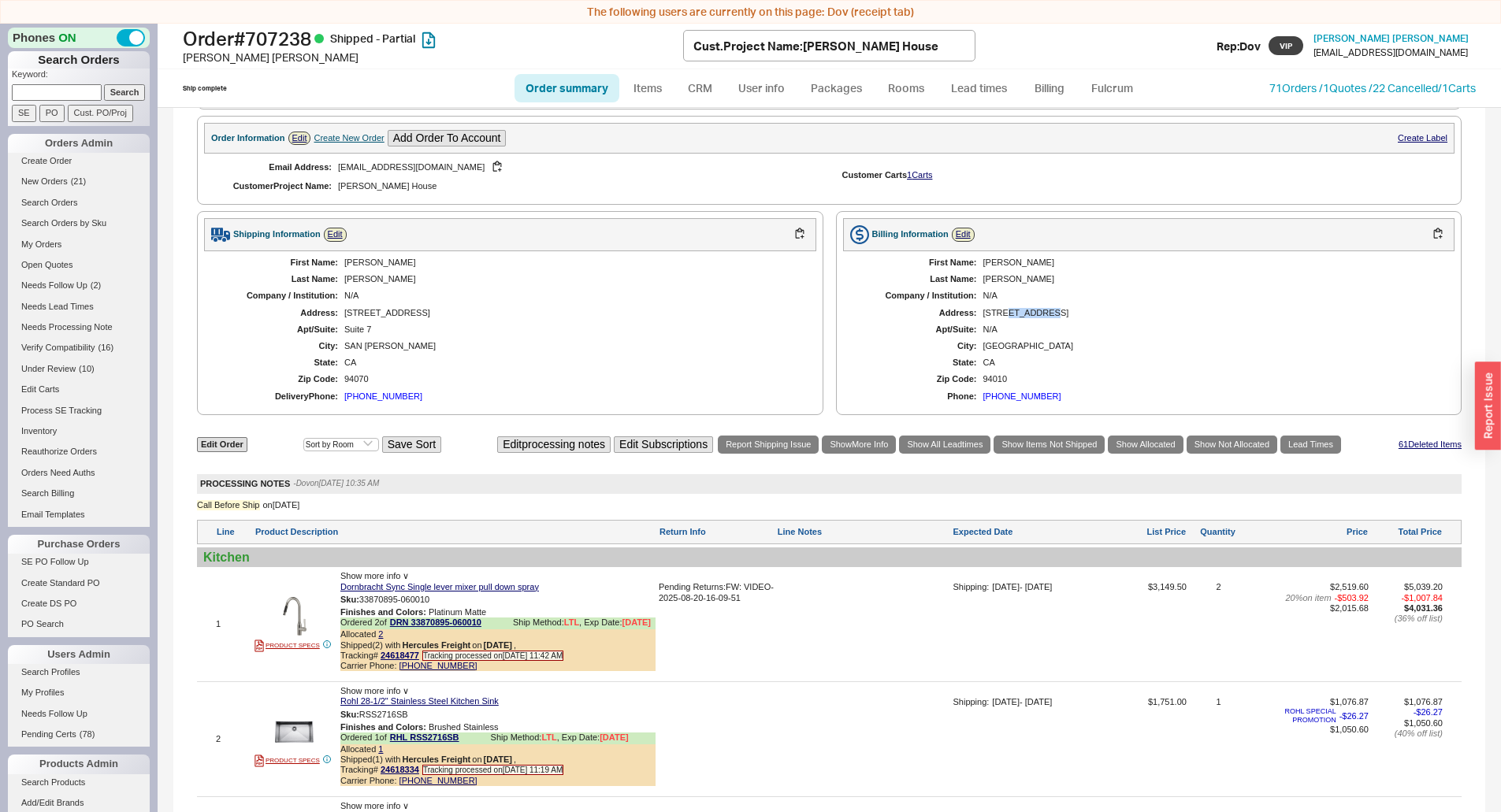
click at [1027, 350] on div "First Name: James Last Name: Naylor Company / Institution: N/A Address: 2125 PA…" at bounding box center [1149, 330] width 612 height 157
drag, startPoint x: 1027, startPoint y: 350, endPoint x: 532, endPoint y: 27, distance: 591.1
click at [1026, 350] on div "First Name: James Last Name: Naylor Company / Institution: N/A Address: 2125 PA…" at bounding box center [1149, 330] width 612 height 157
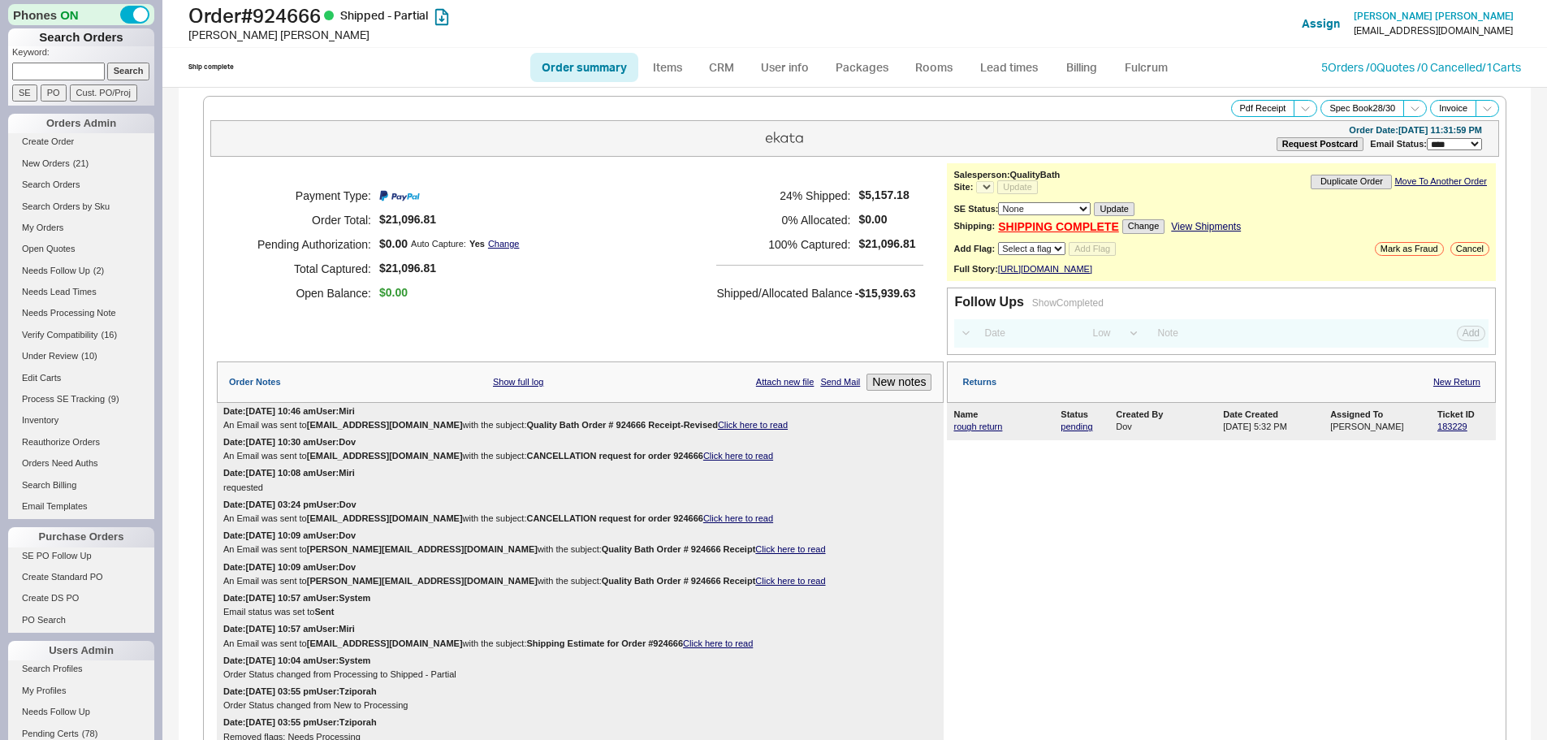
select select "LOW"
select select "3"
select select "*"
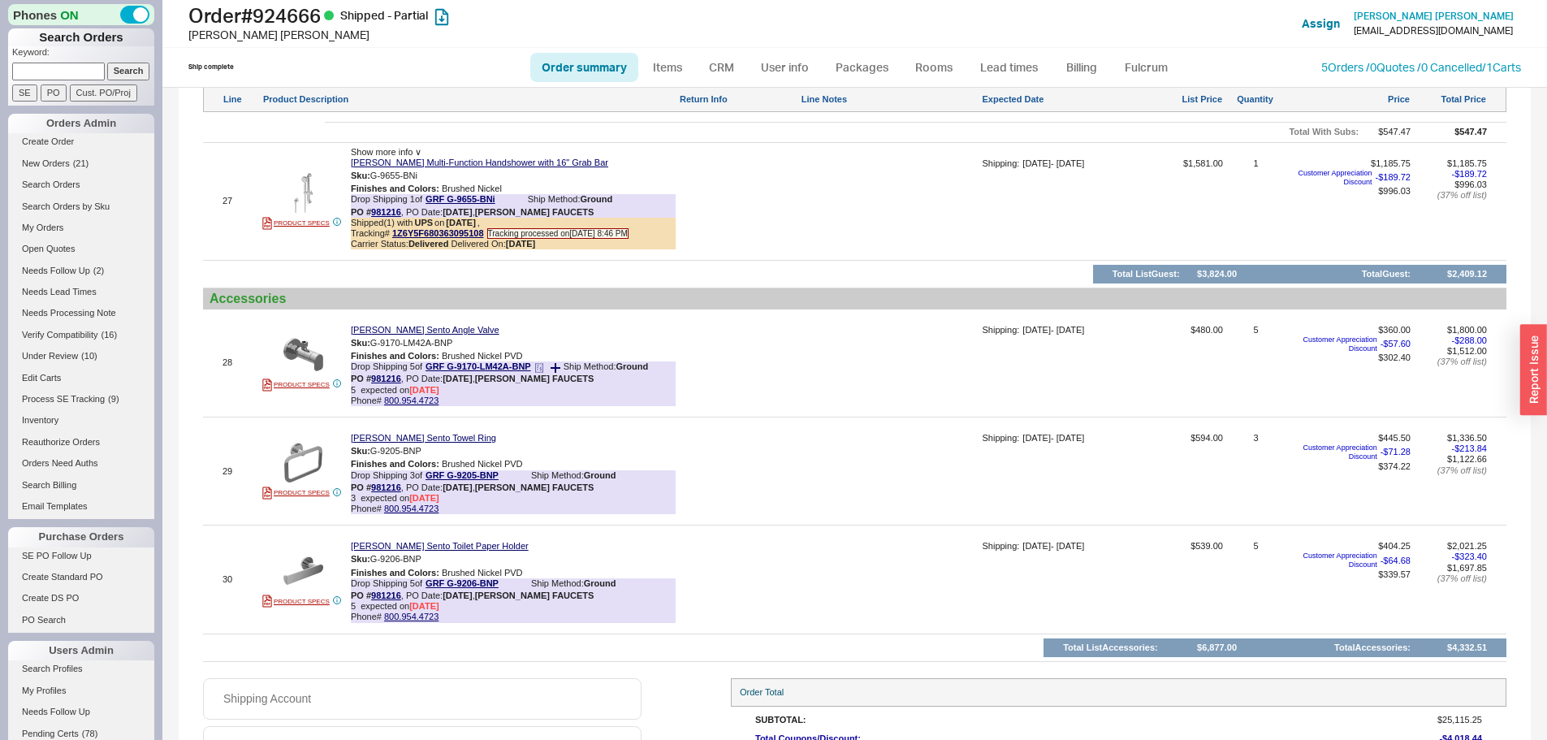
scroll to position [4572, 0]
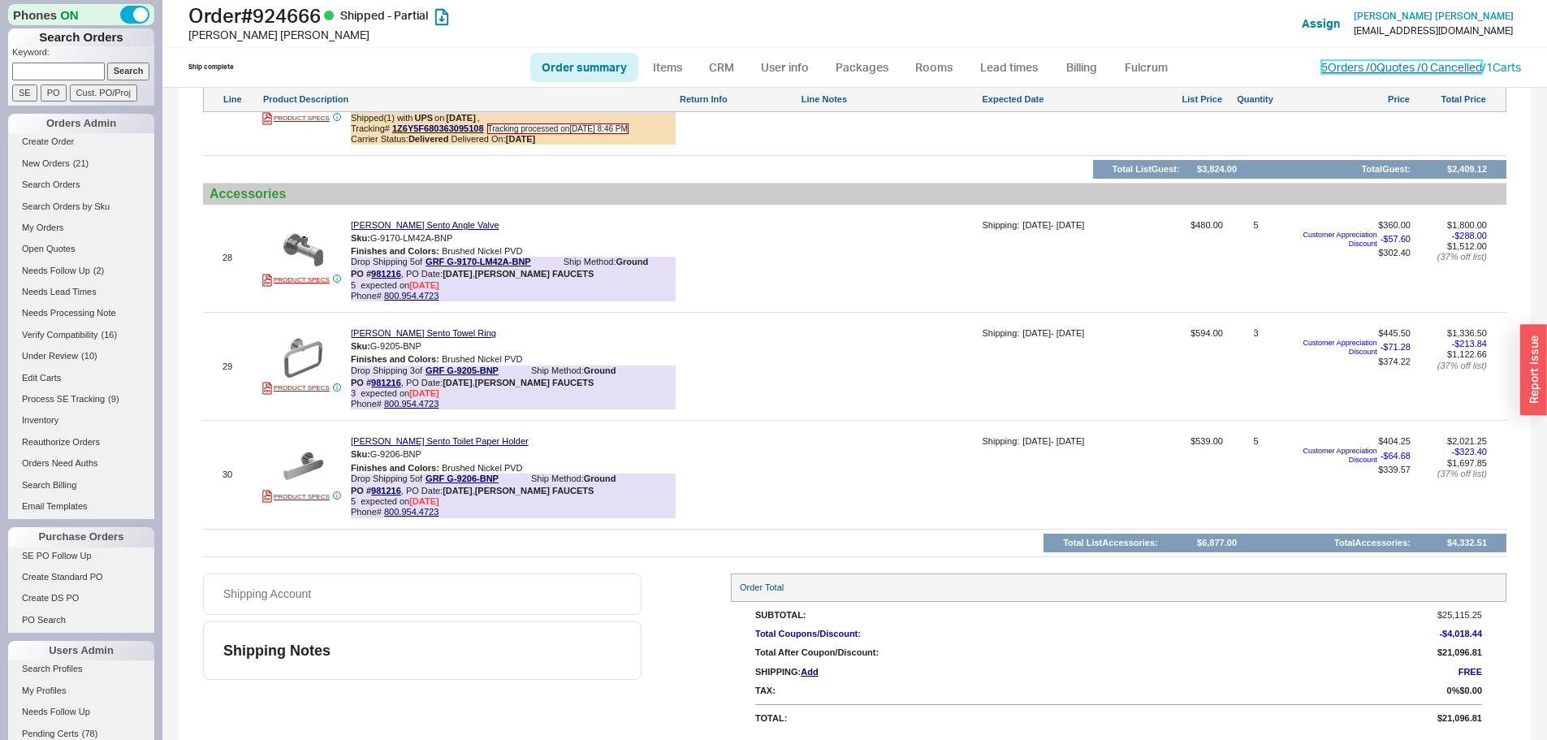
click at [1404, 71] on link "5 Orders / 0 Quotes / 0 Cancelled" at bounding box center [1402, 67] width 161 height 14
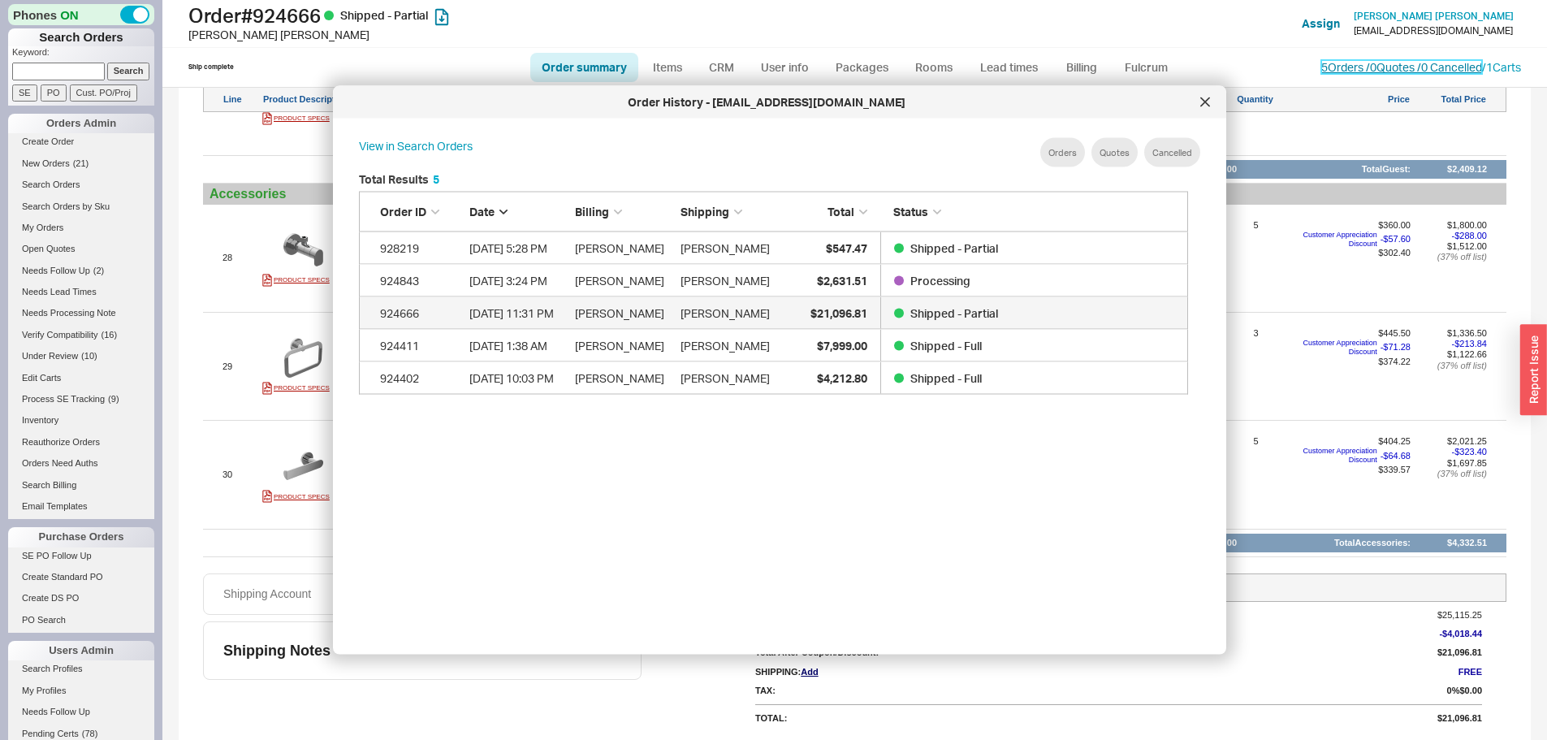
scroll to position [485, 843]
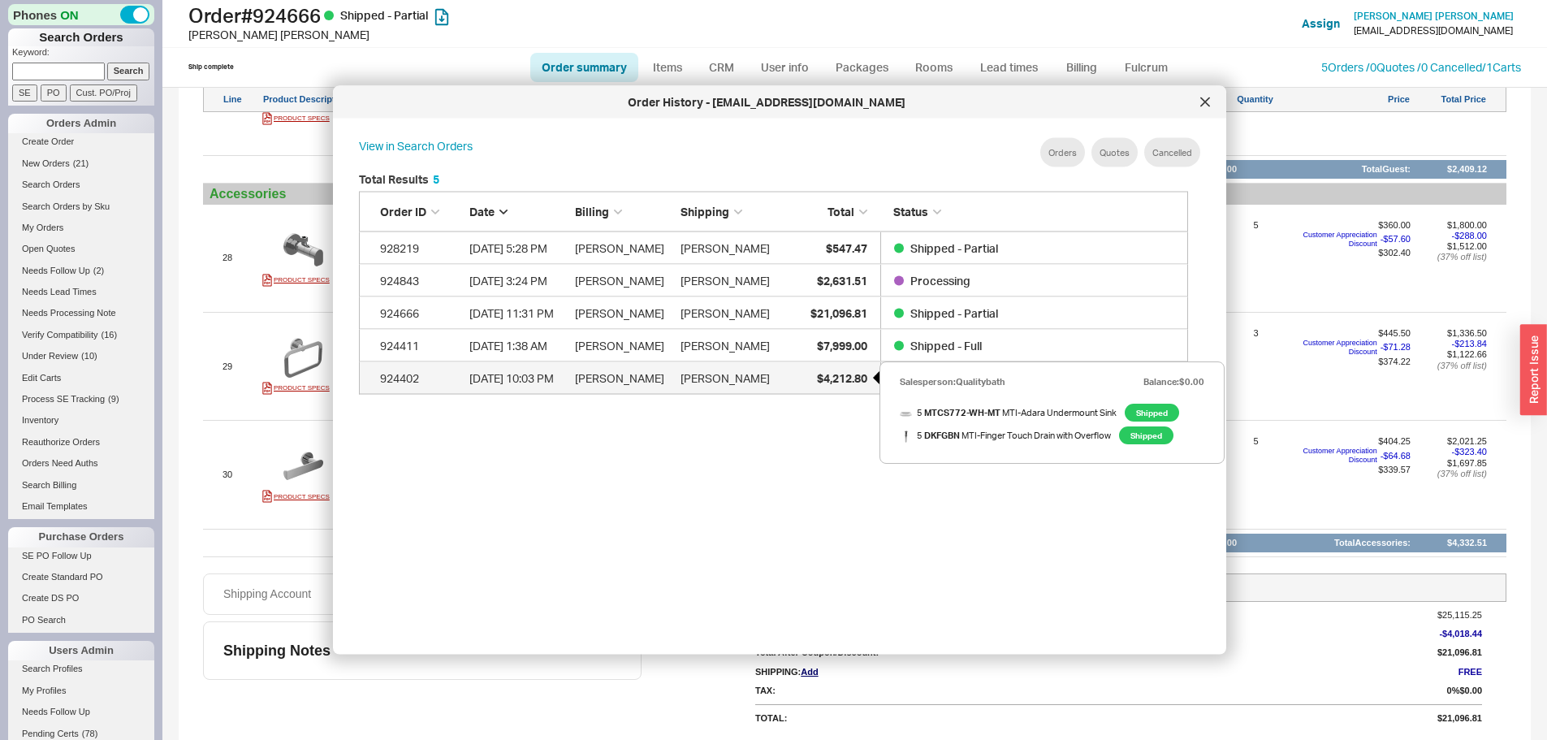
click at [832, 374] on span "$4,212.80" at bounding box center [842, 377] width 50 height 14
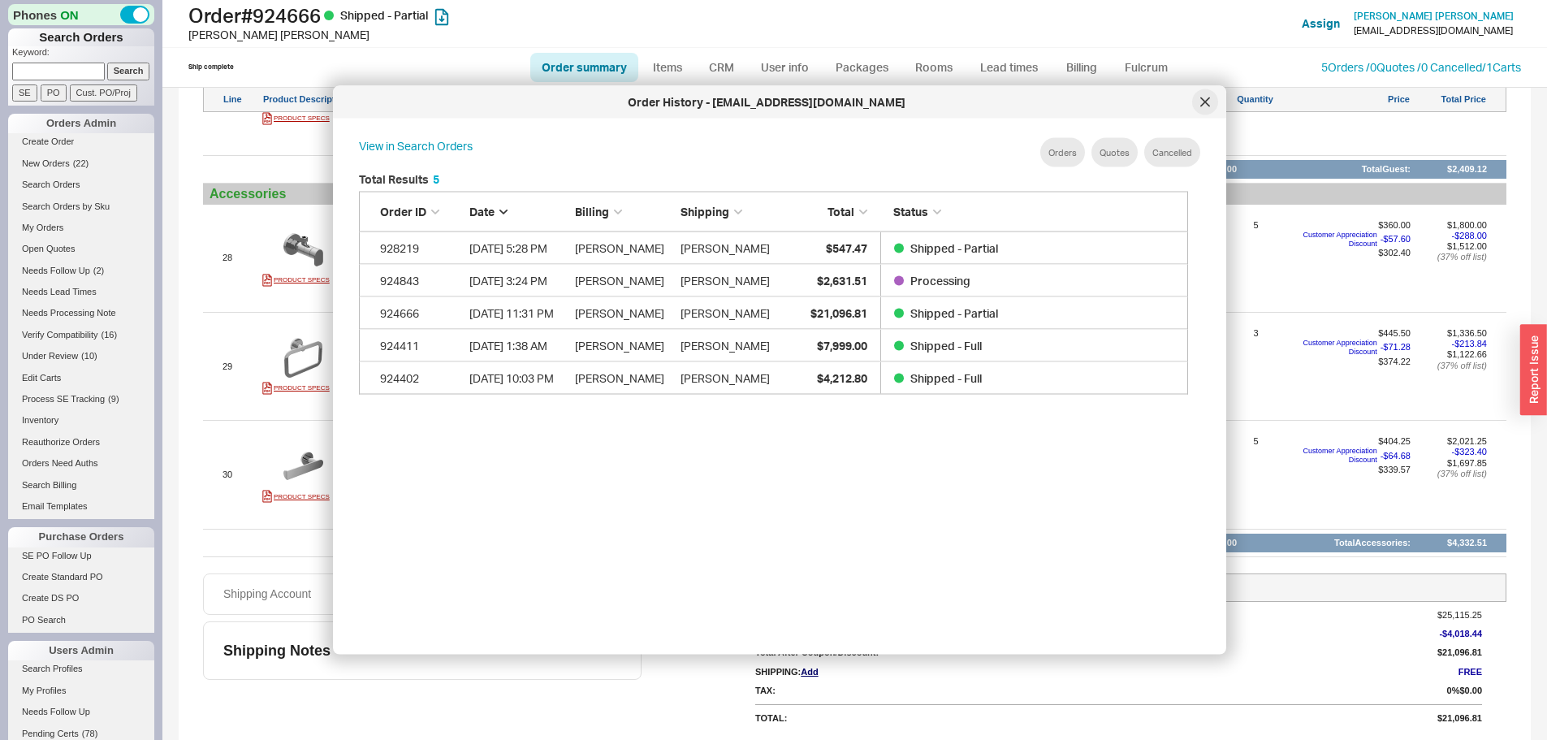
click at [1203, 107] on div at bounding box center [1205, 102] width 26 height 26
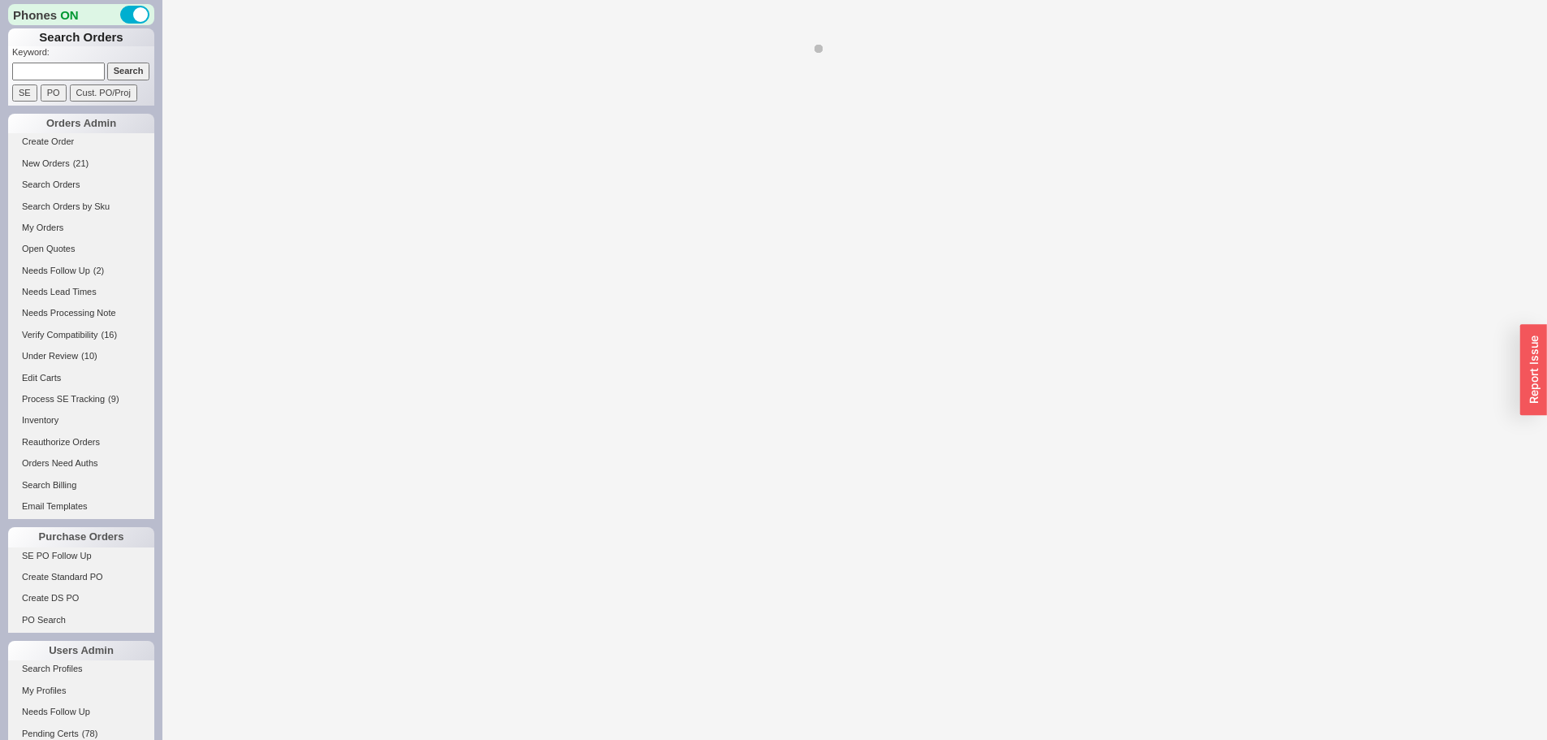
select select "LOW"
select select "3"
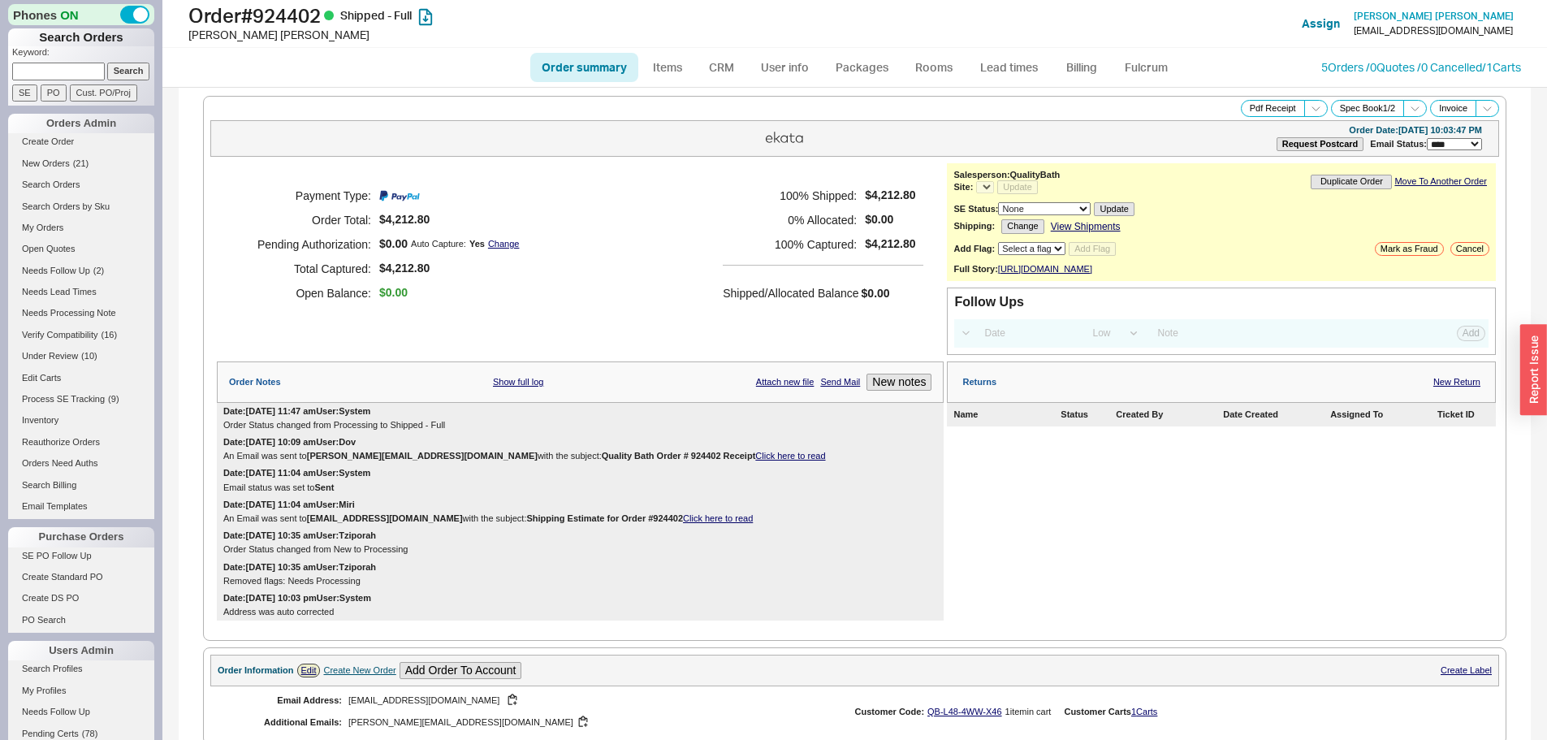
select select "*"
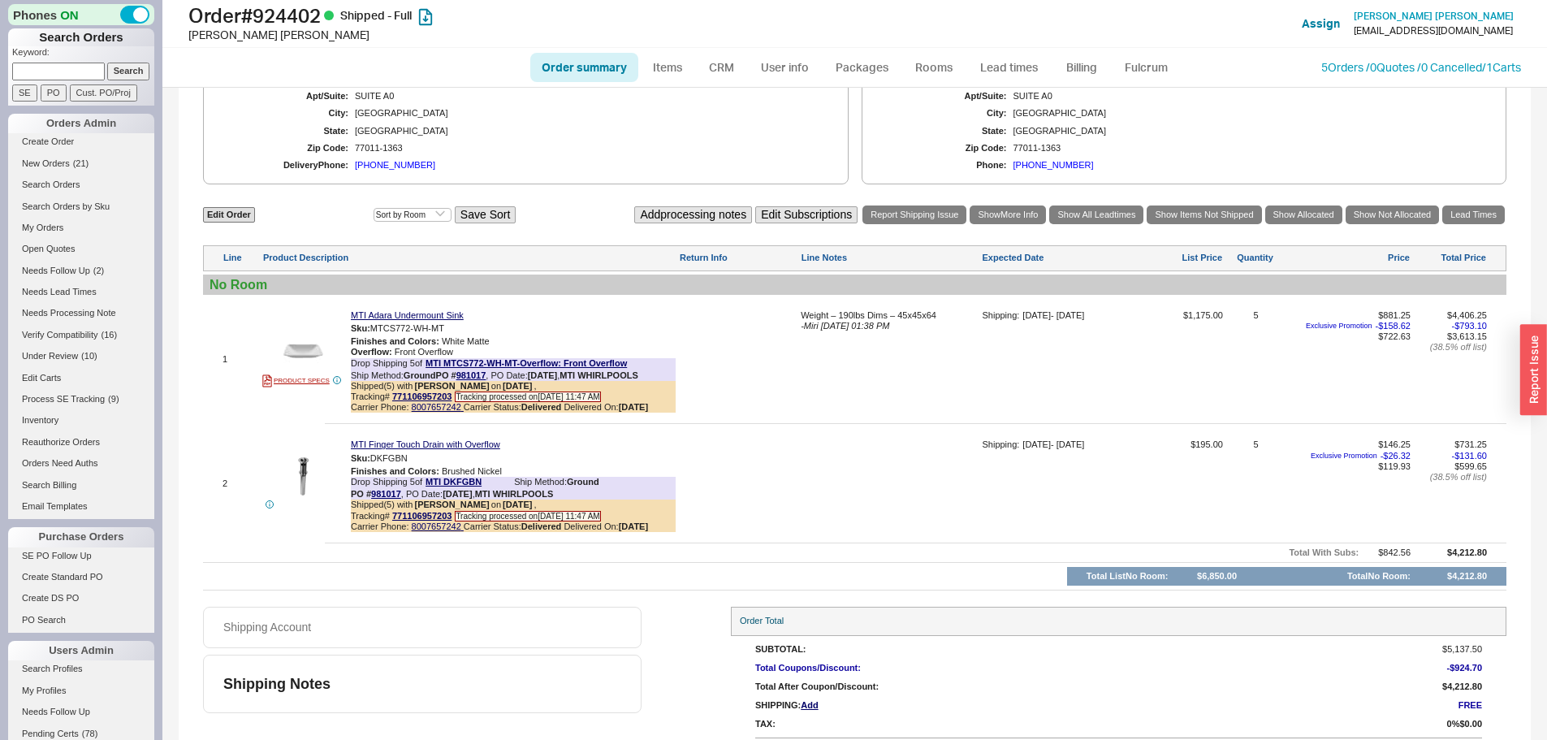
scroll to position [812, 0]
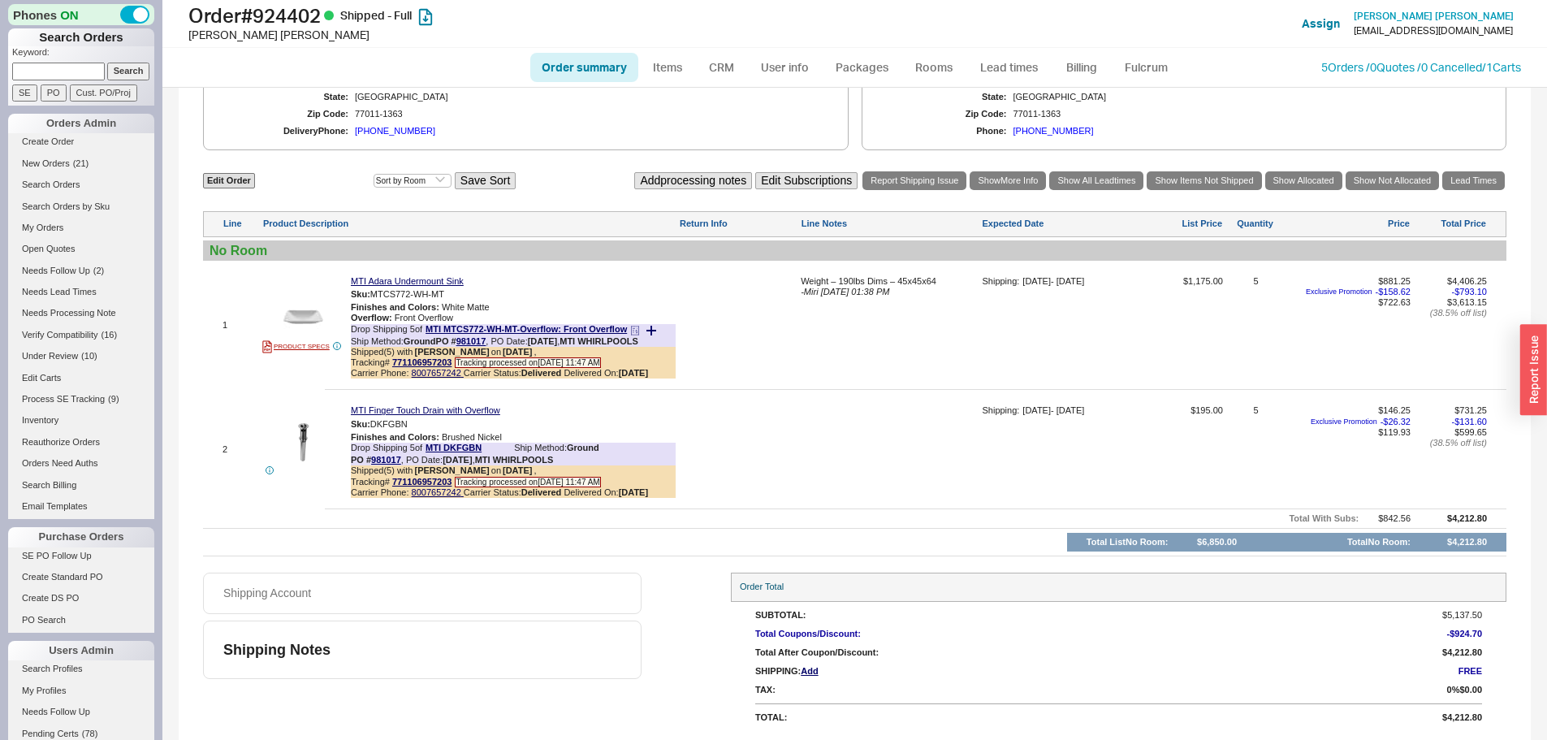
click at [639, 378] on b "[DATE]" at bounding box center [633, 373] width 29 height 10
click at [639, 378] on b "7/9/25" at bounding box center [633, 373] width 29 height 10
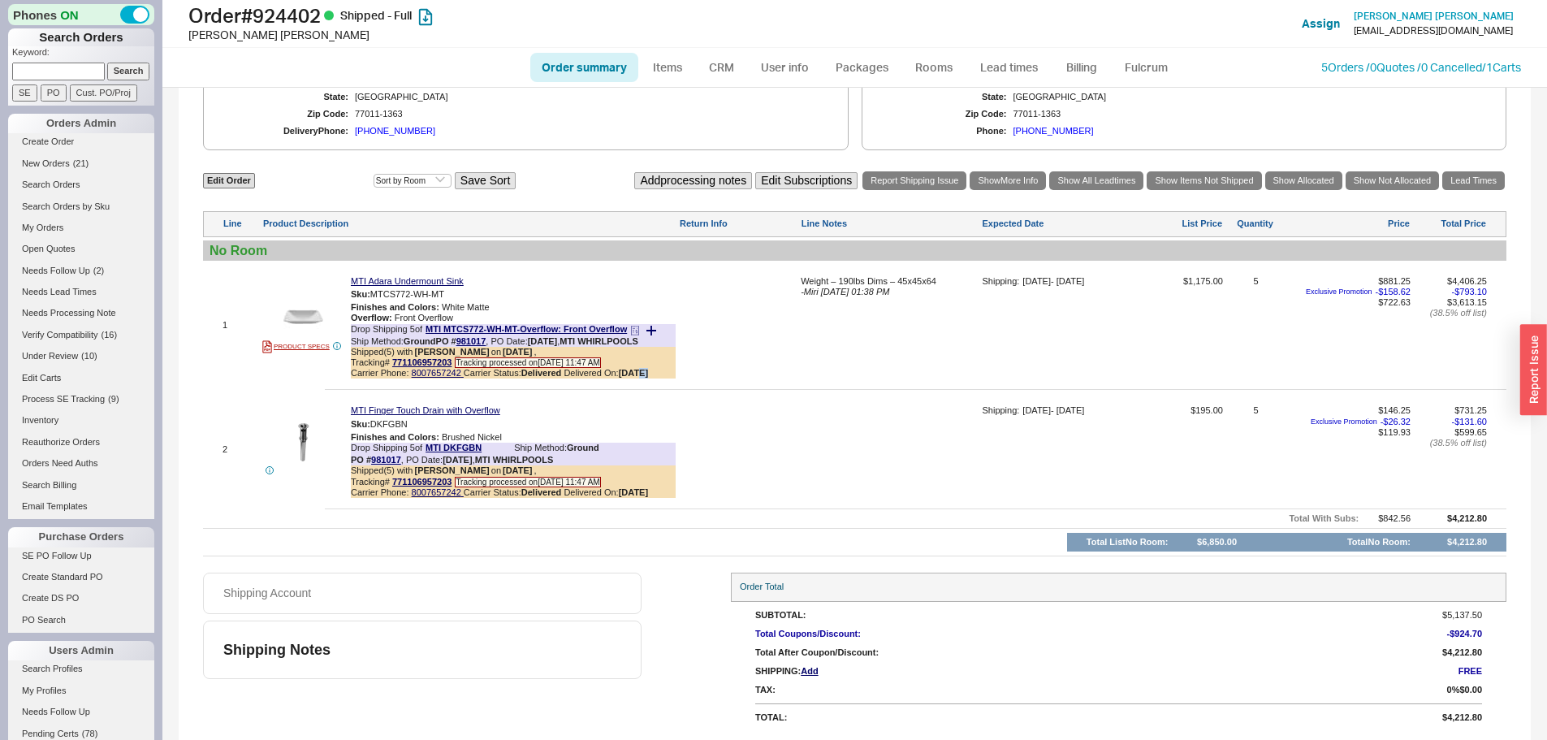
click at [639, 378] on b "7/9/25" at bounding box center [633, 373] width 29 height 10
click at [817, 369] on div "Weight – 190lbs Dims – 45x45x64 - Miri 07/07/2025 01:38 PM" at bounding box center [890, 331] width 178 height 110
click at [446, 487] on link "771106957203" at bounding box center [421, 482] width 59 height 10
click at [309, 322] on img at bounding box center [303, 316] width 40 height 40
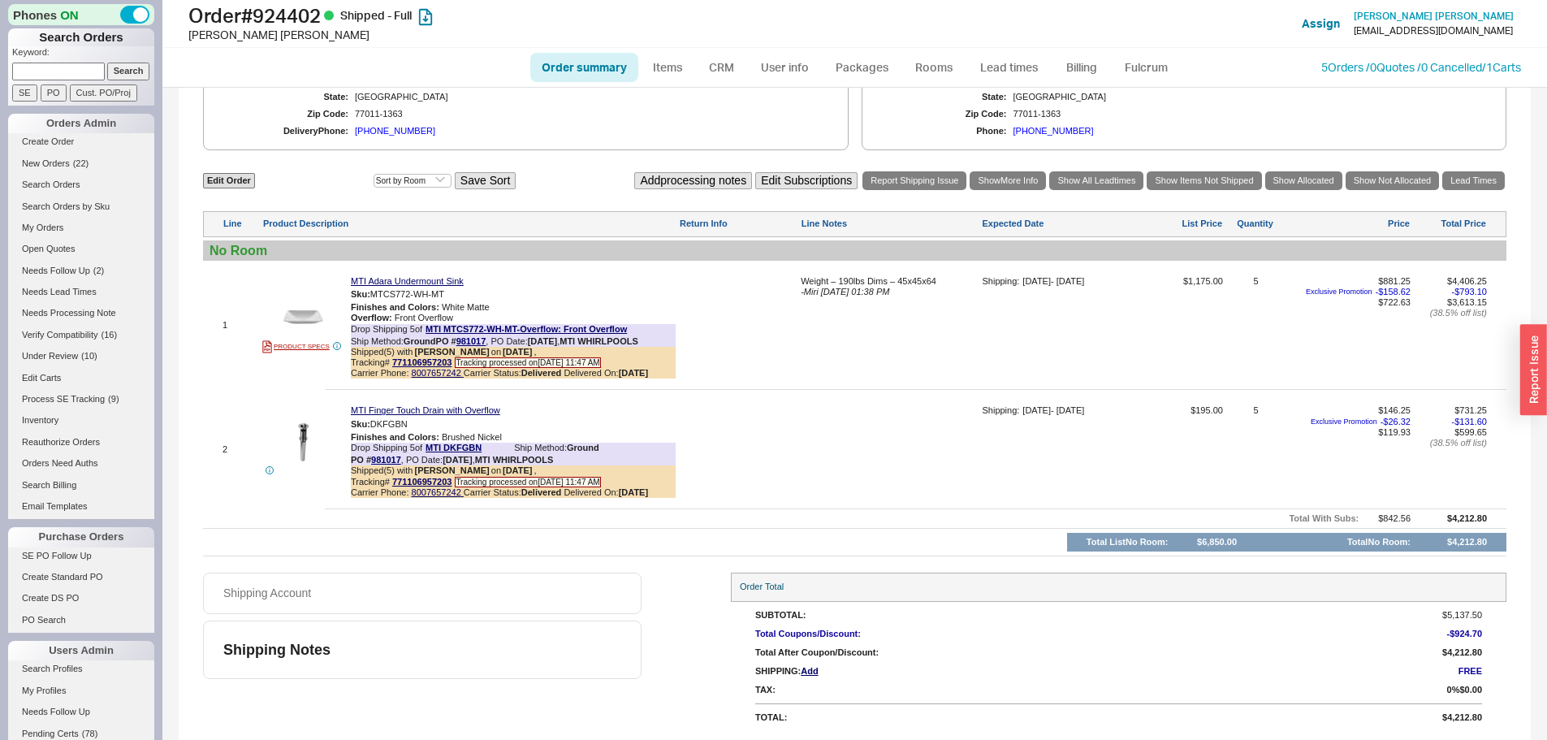
click at [743, 412] on div "2 MTI Finger Touch Drain with Overflow Sku: DKFGBN Finishes and Colors : Brushe…" at bounding box center [855, 449] width 1304 height 110
click at [433, 529] on div "Edit Order Select an option Sort by Brand Sort by Room Save Sort Add processing…" at bounding box center [855, 363] width 1304 height 387
click at [394, 465] on link "981017" at bounding box center [386, 460] width 30 height 10
click at [768, 475] on div at bounding box center [738, 454] width 119 height 99
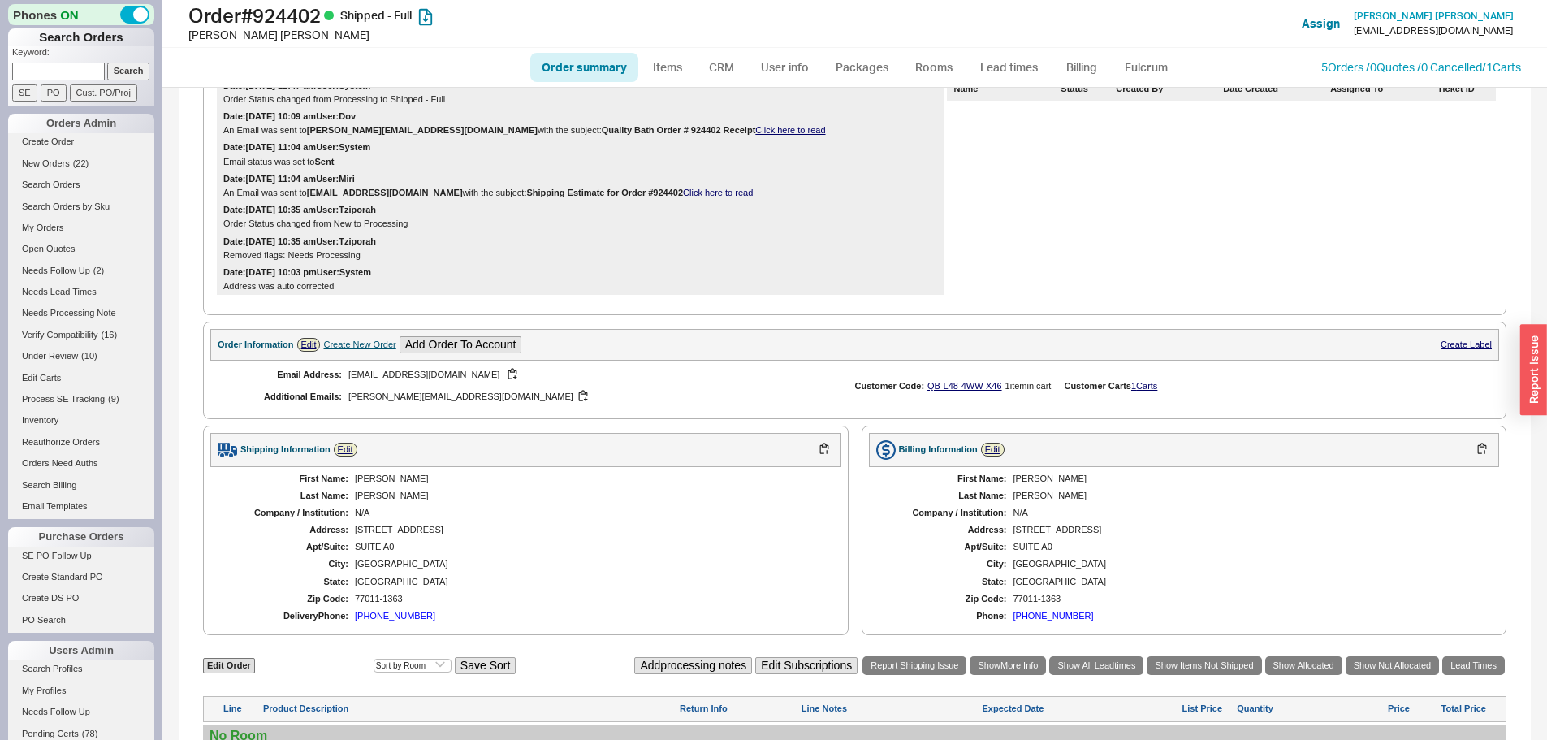
scroll to position [487, 0]
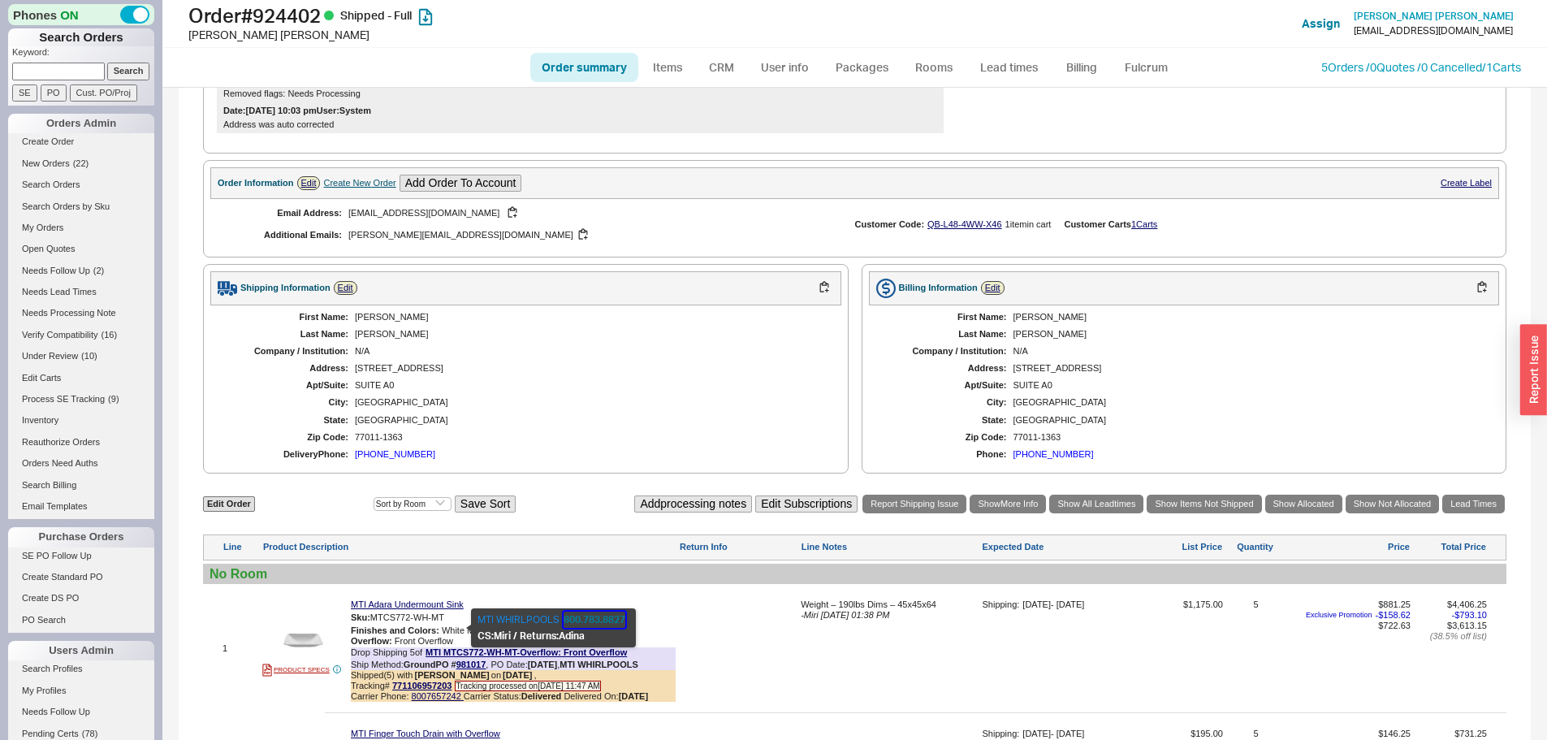
click at [593, 615] on button "800.783.8827" at bounding box center [595, 620] width 62 height 16
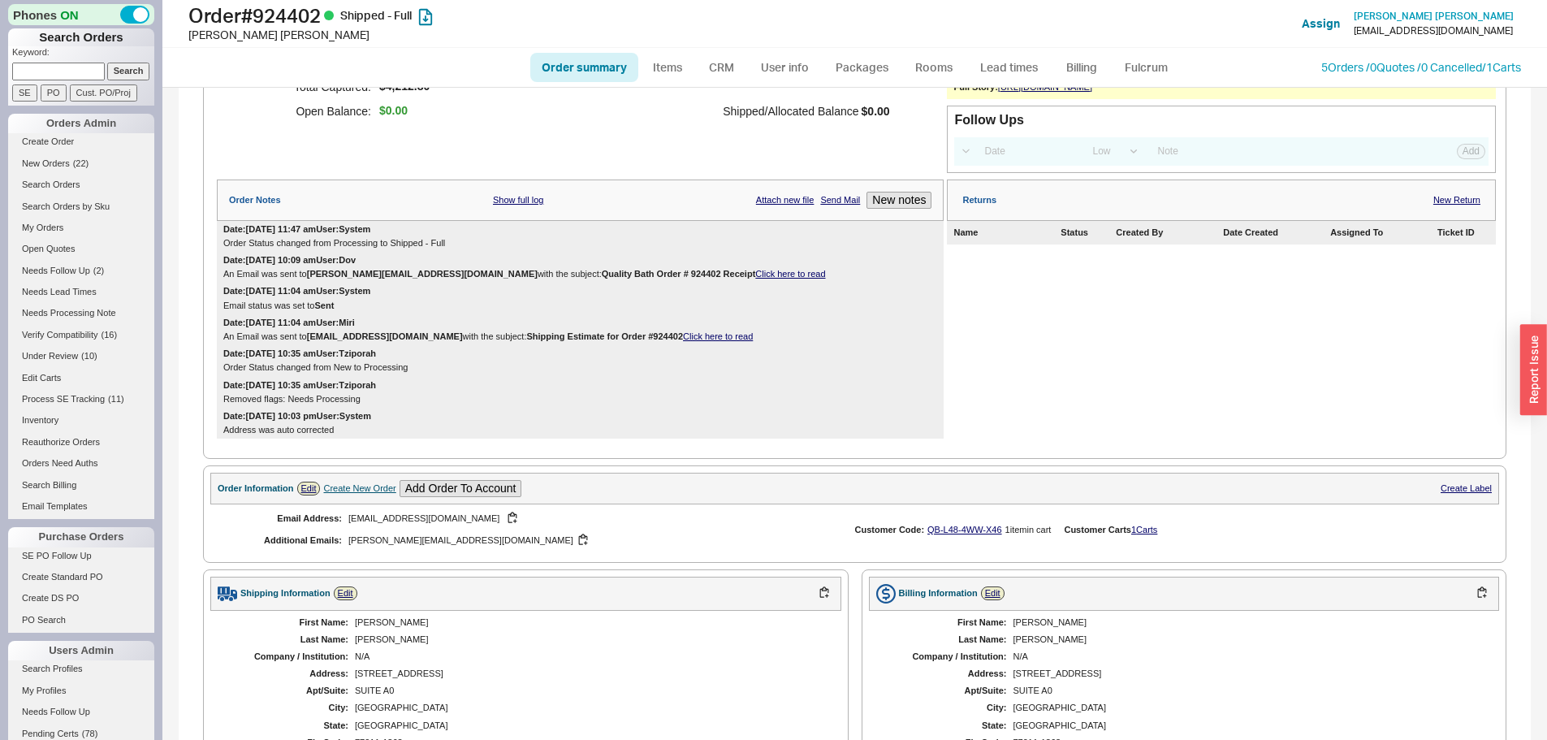
scroll to position [0, 0]
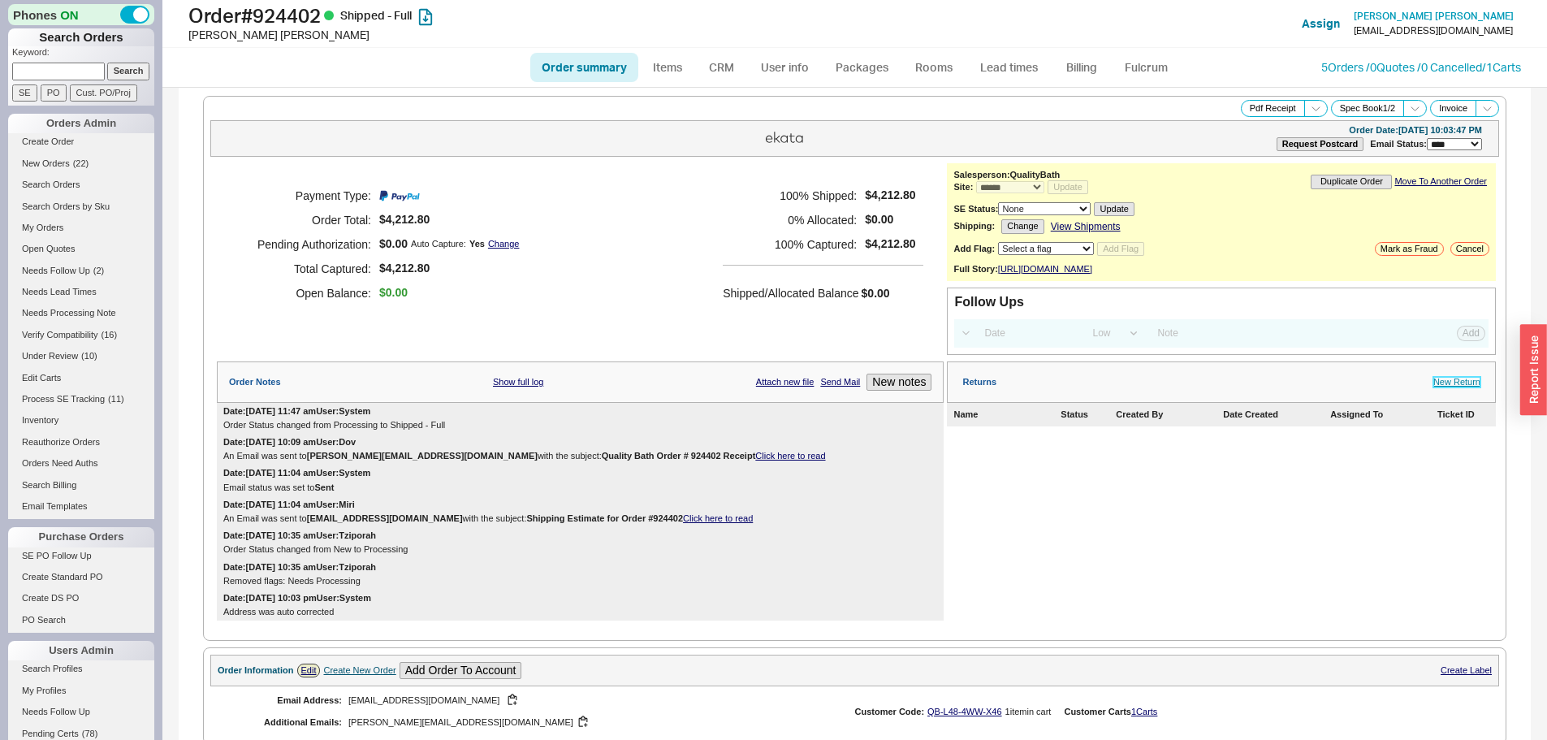
click at [1435, 387] on link "New Return" at bounding box center [1457, 382] width 47 height 11
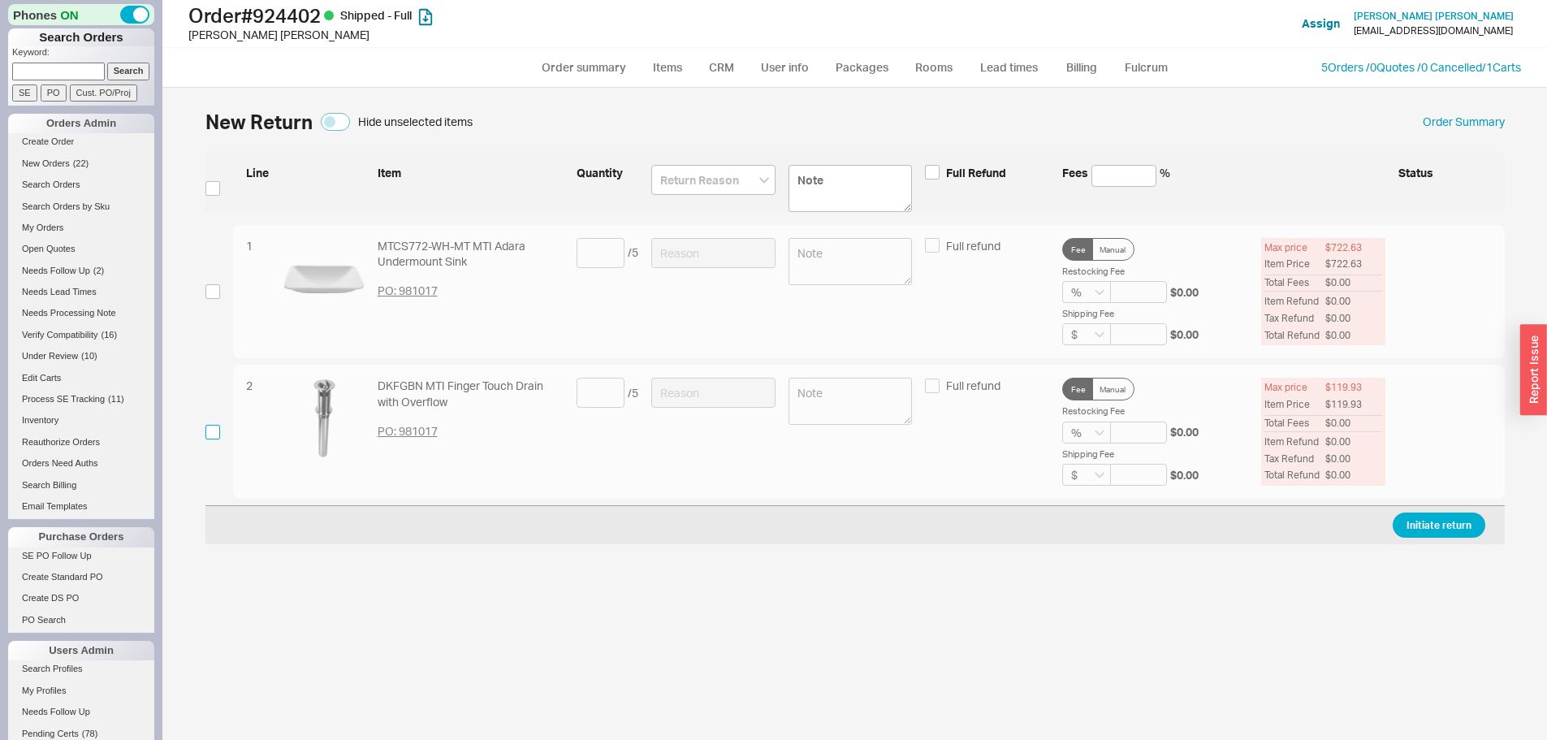
click at [217, 433] on input "checkbox" at bounding box center [213, 432] width 15 height 15
checkbox input "true"
click at [612, 392] on input at bounding box center [601, 393] width 48 height 30
type input "5"
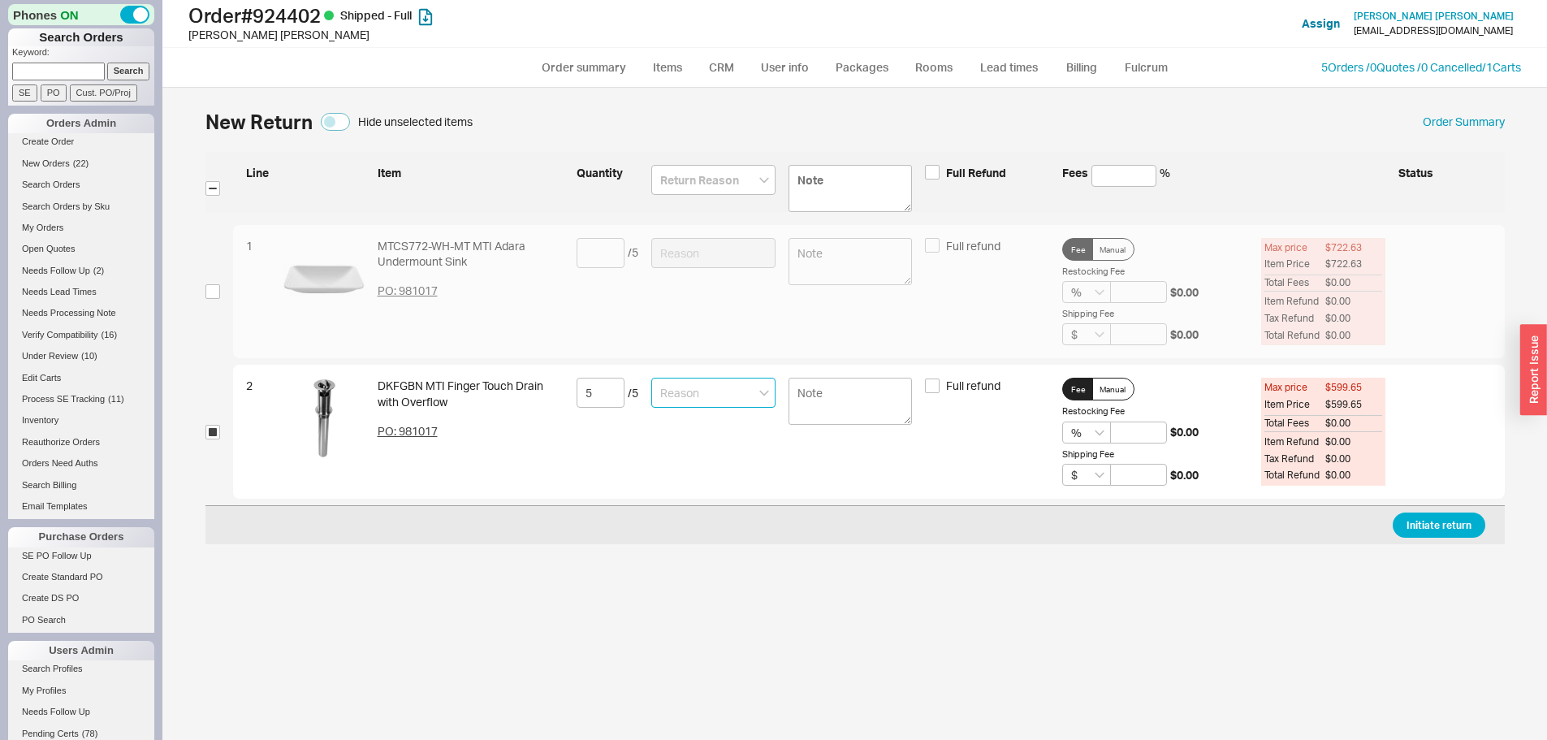
click at [688, 388] on input at bounding box center [713, 393] width 124 height 30
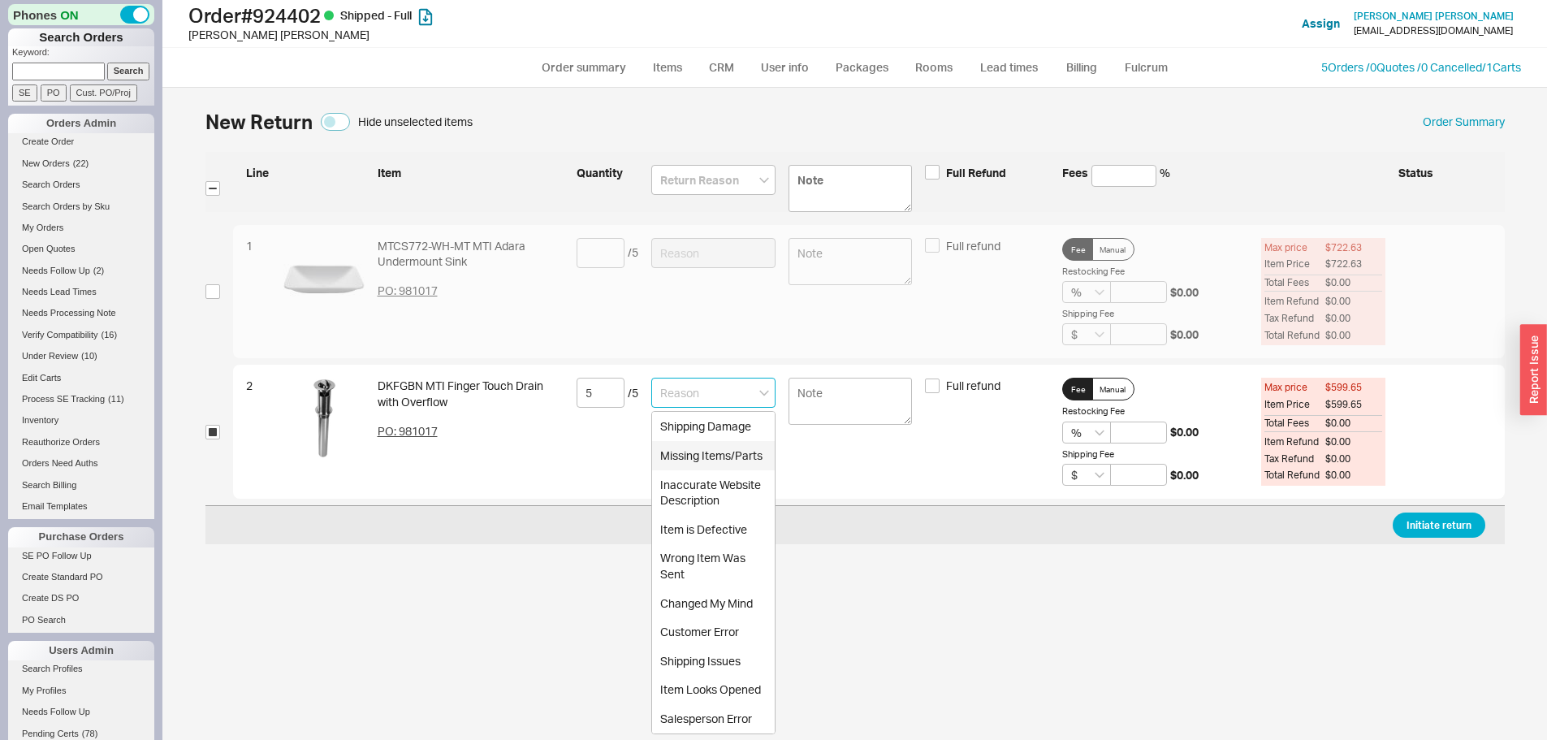
click at [727, 457] on div "Missing Items/Parts" at bounding box center [713, 455] width 123 height 29
type input "Missing Items/Parts"
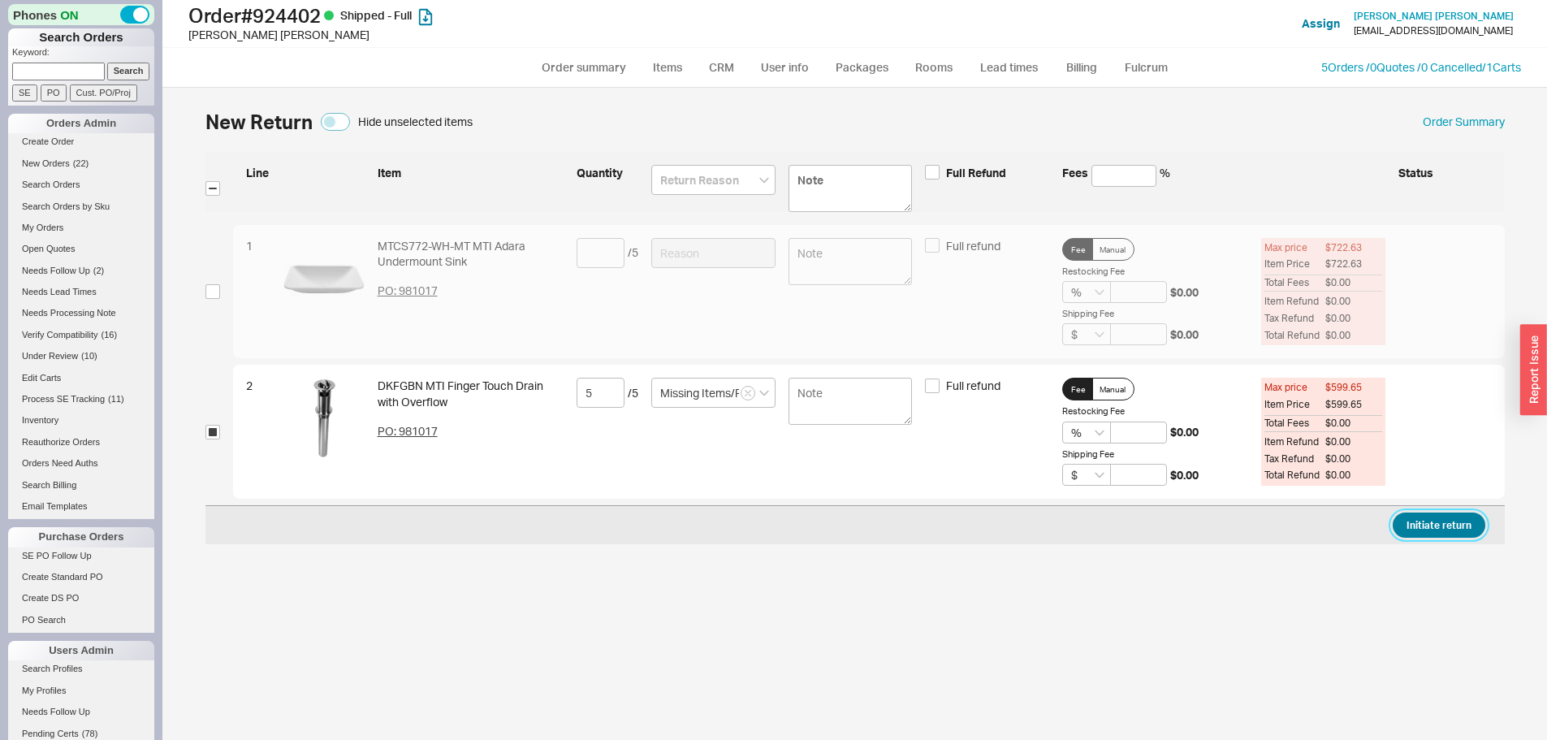
drag, startPoint x: 1456, startPoint y: 513, endPoint x: 1447, endPoint y: 525, distance: 15.1
click at [1455, 517] on button "Initiate return" at bounding box center [1439, 525] width 93 height 25
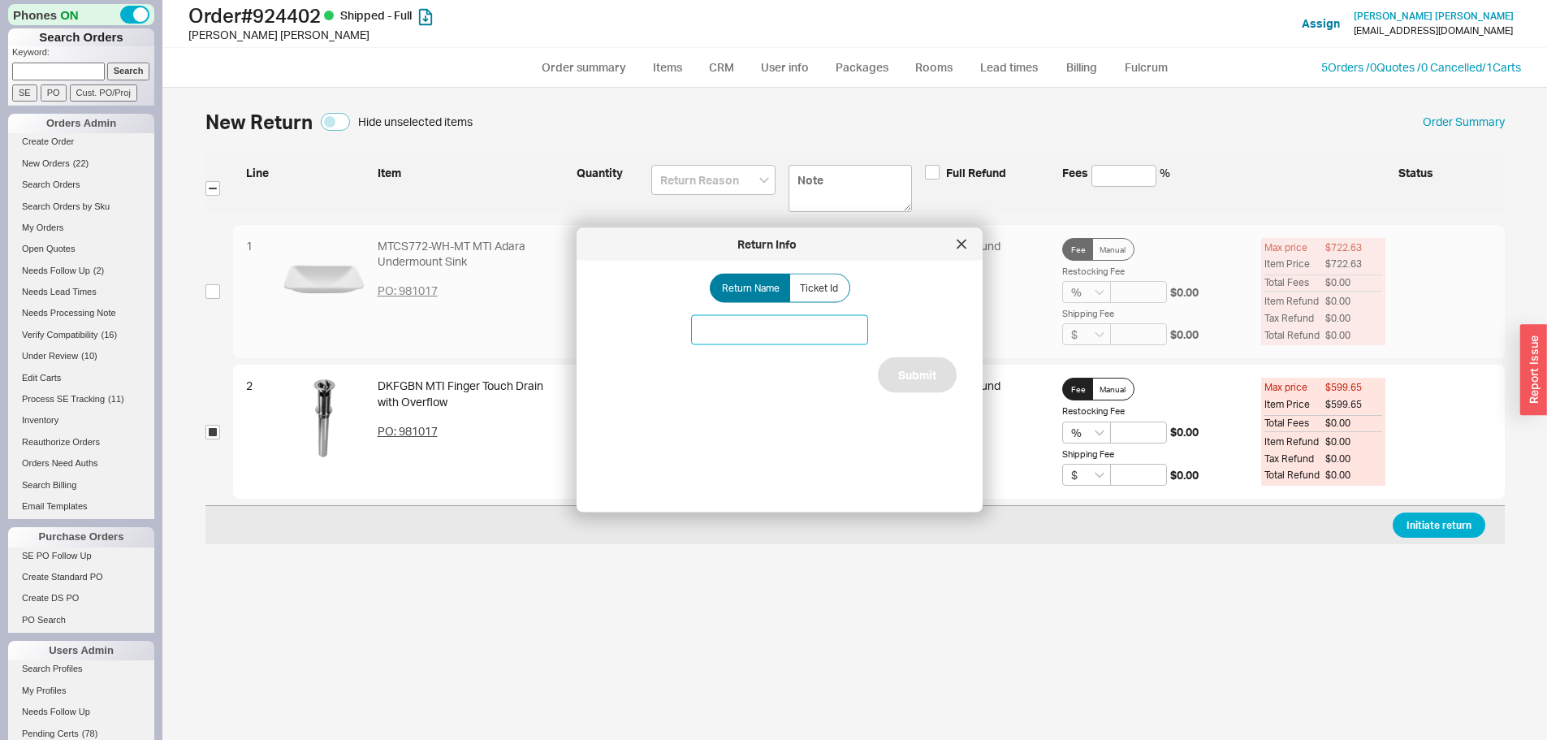
click at [768, 328] on input at bounding box center [779, 330] width 177 height 30
type input "Missing items"
click at [911, 383] on button "Submit" at bounding box center [917, 375] width 79 height 36
select select "*"
select select "LOW"
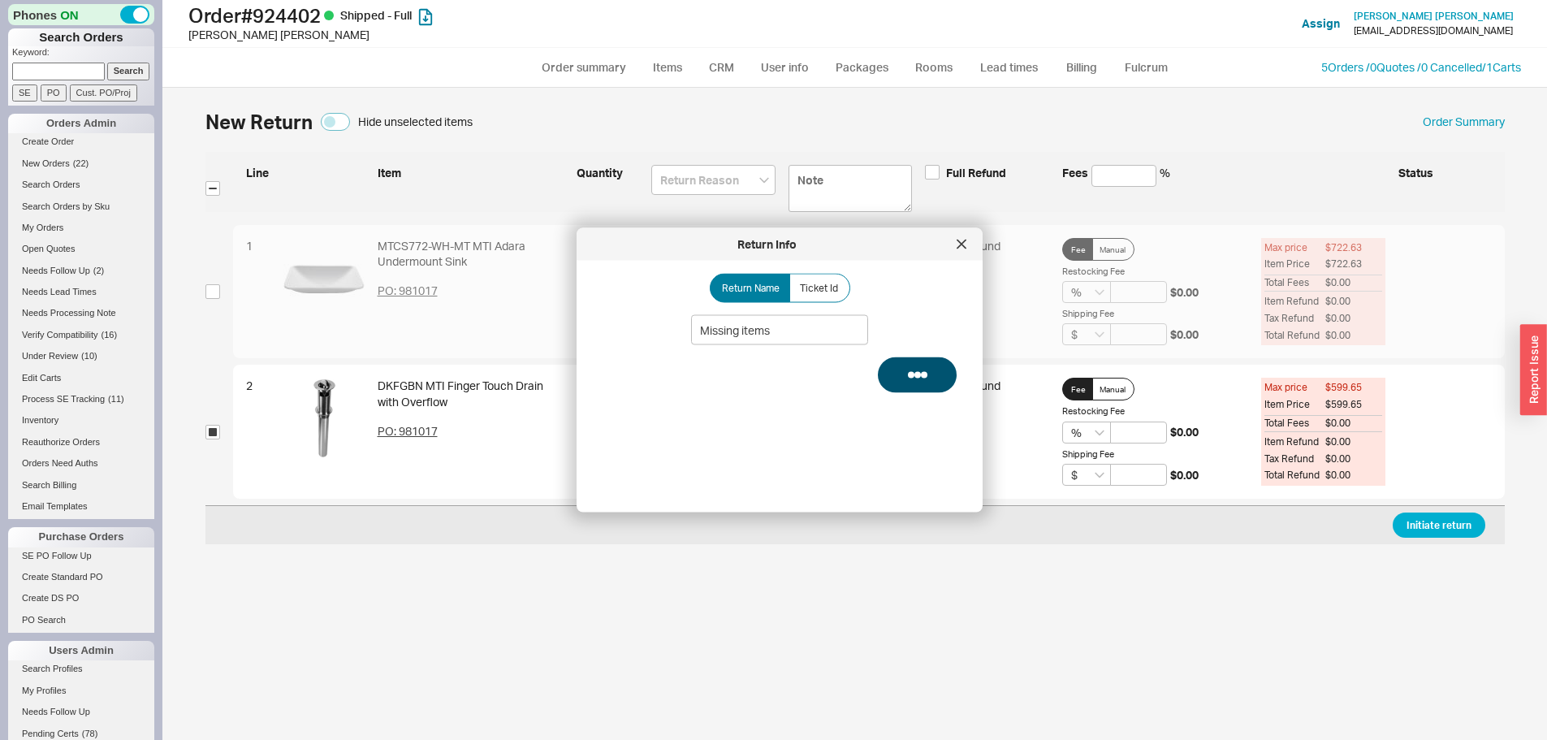
select select "3"
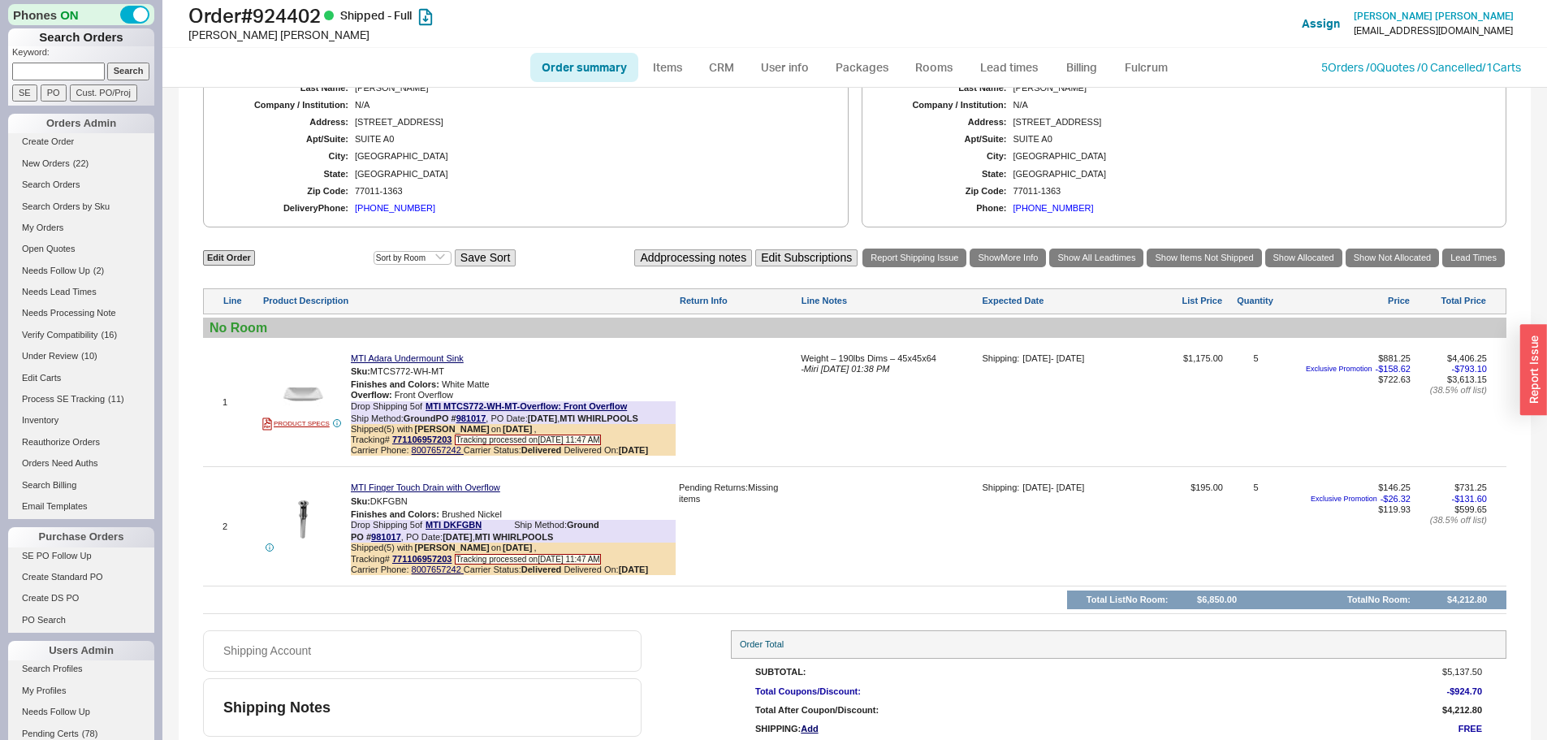
scroll to position [802, 0]
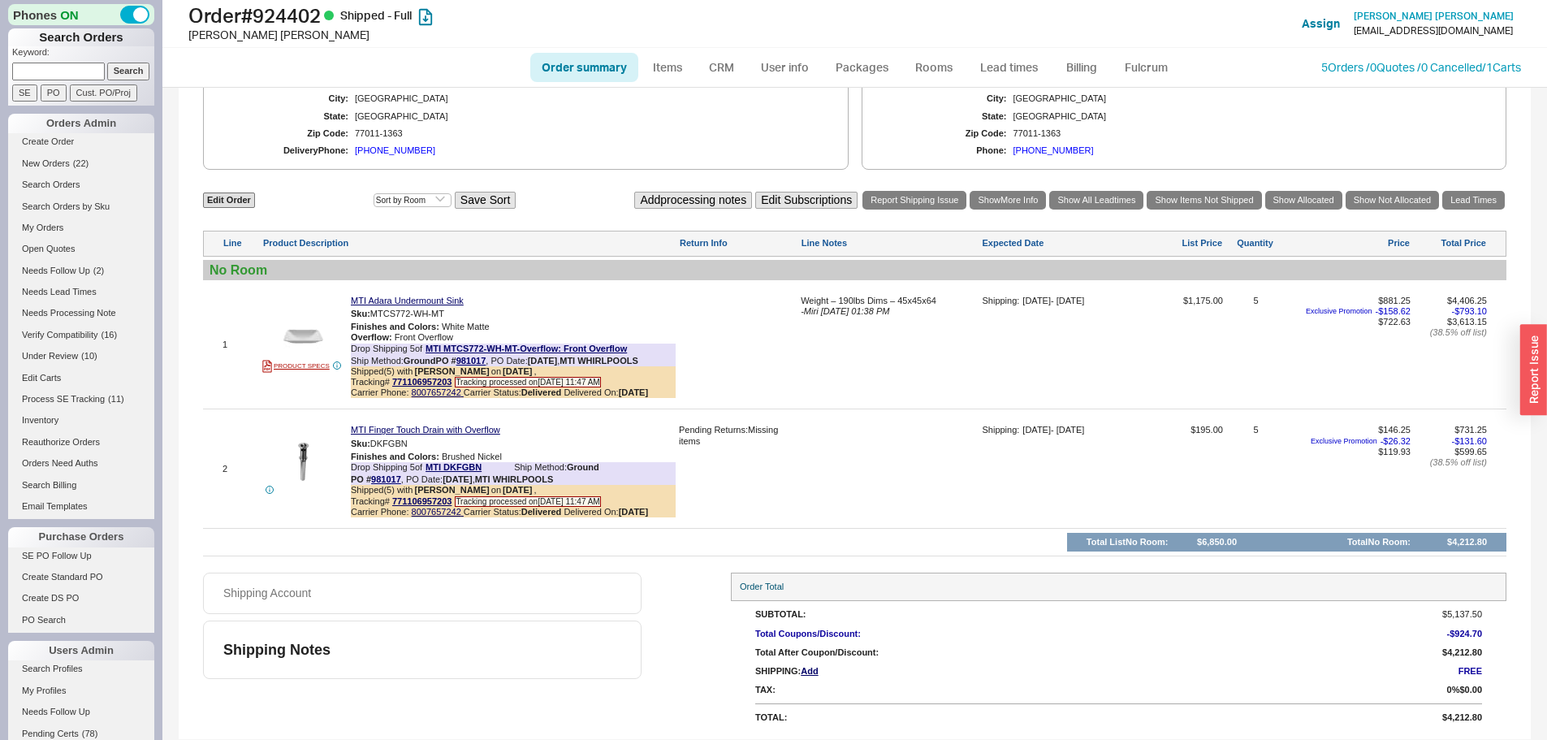
click at [407, 151] on div "(832) 656-9413" at bounding box center [395, 150] width 80 height 11
click at [766, 527] on div "Edit Order Select an option Sort by Brand Sort by Room Save Sort Add processing…" at bounding box center [855, 372] width 1304 height 367
click at [640, 515] on b "7/9/25" at bounding box center [633, 512] width 29 height 10
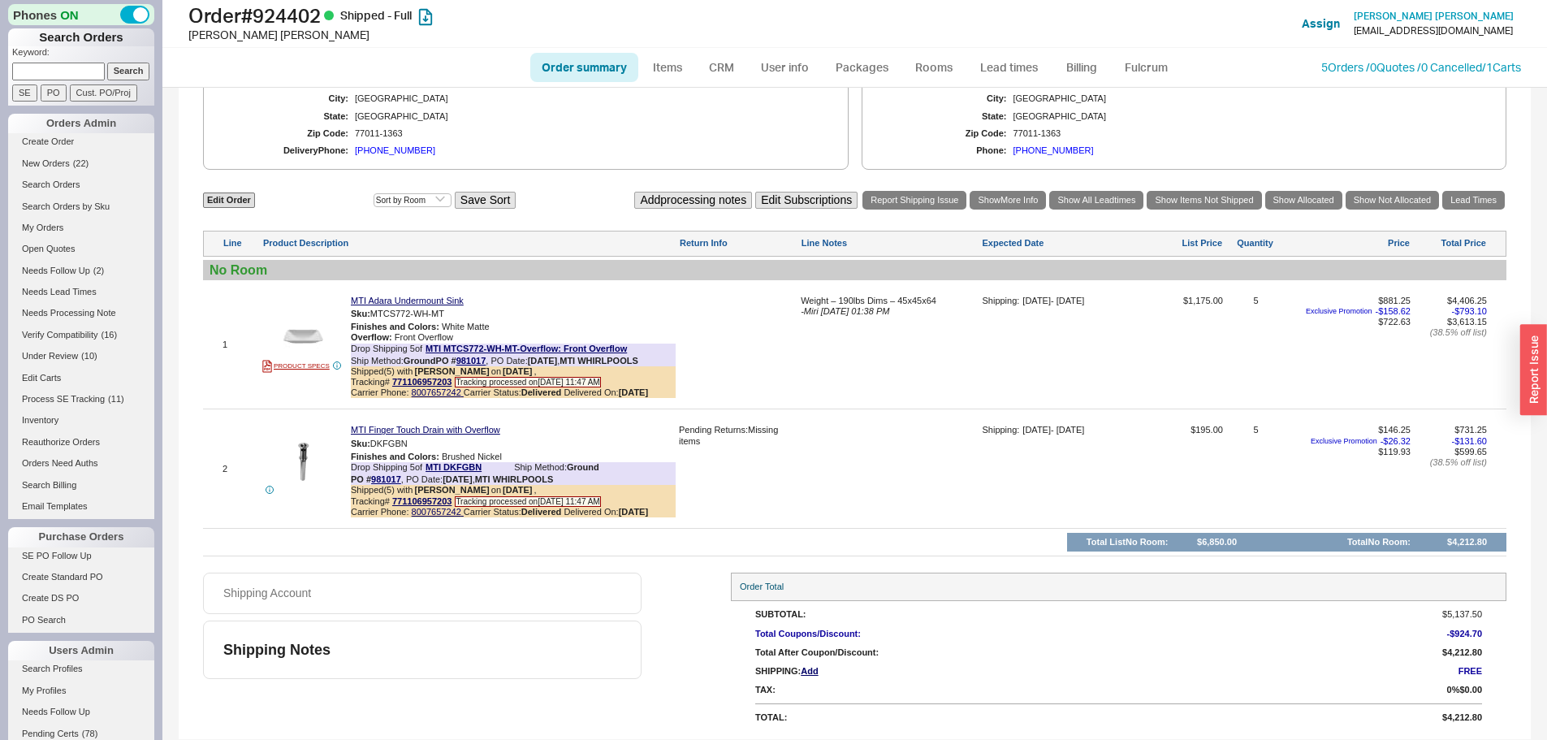
click at [881, 487] on div at bounding box center [890, 474] width 178 height 99
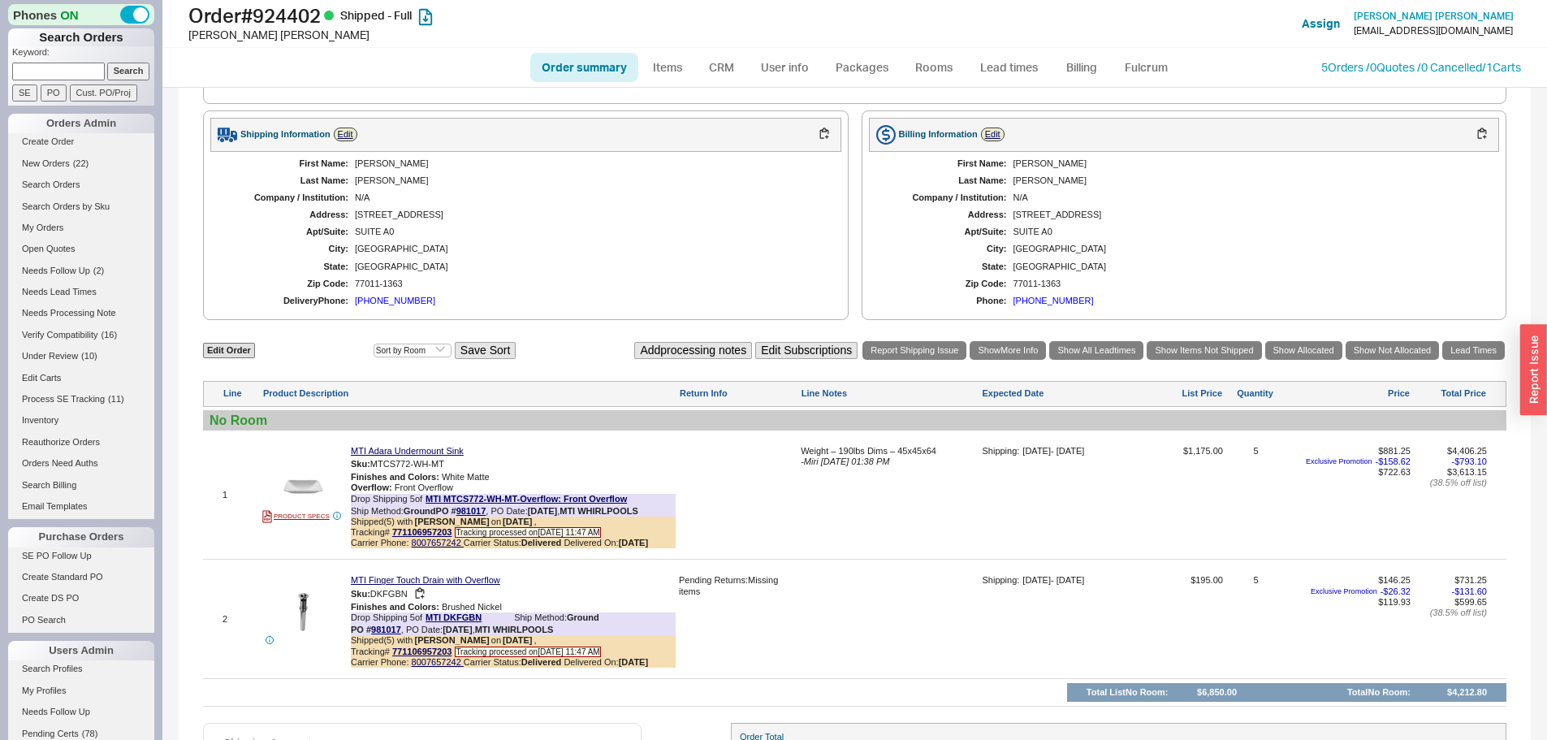
scroll to position [639, 0]
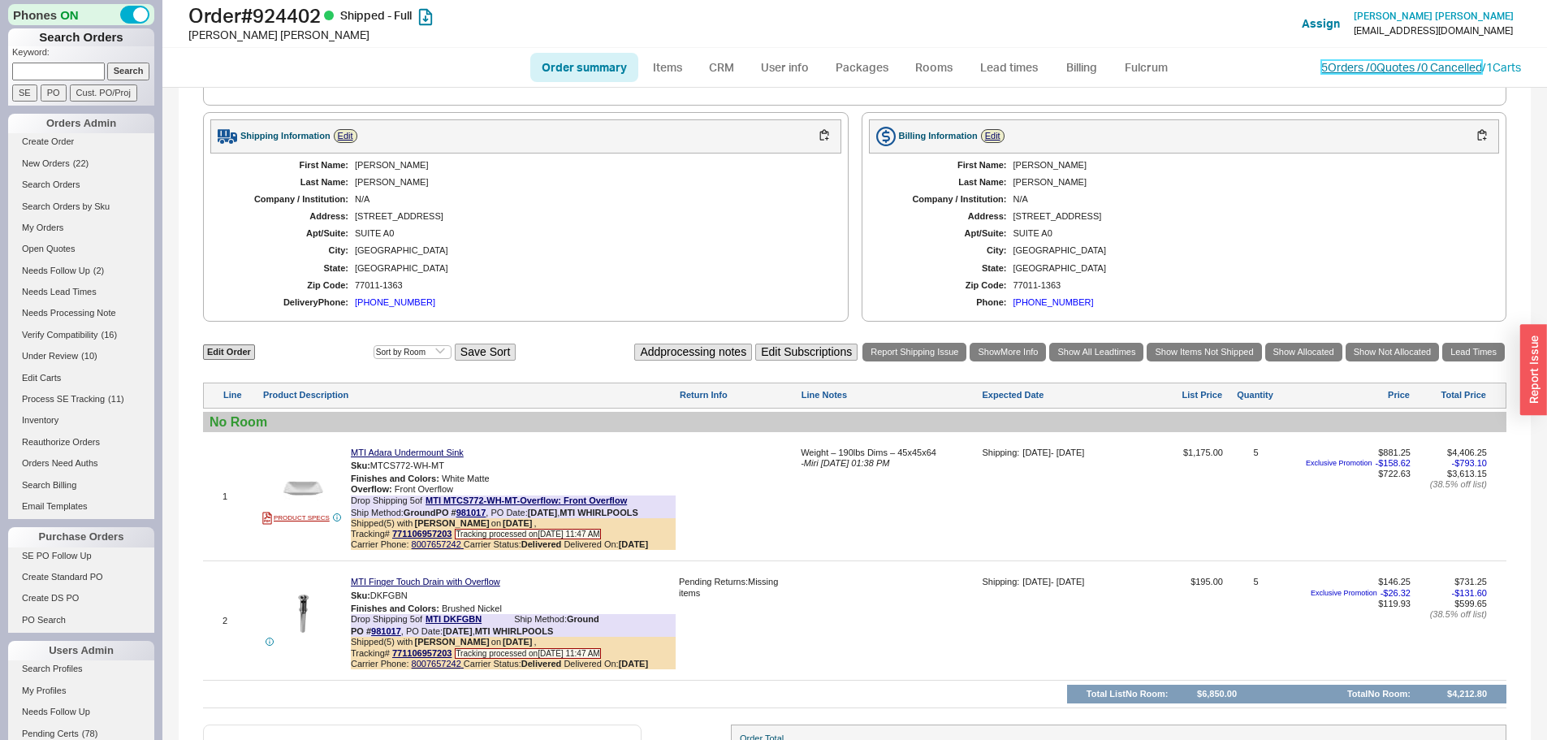
click at [1392, 67] on link "5 Orders / 0 Quotes / 0 Cancelled" at bounding box center [1402, 67] width 161 height 14
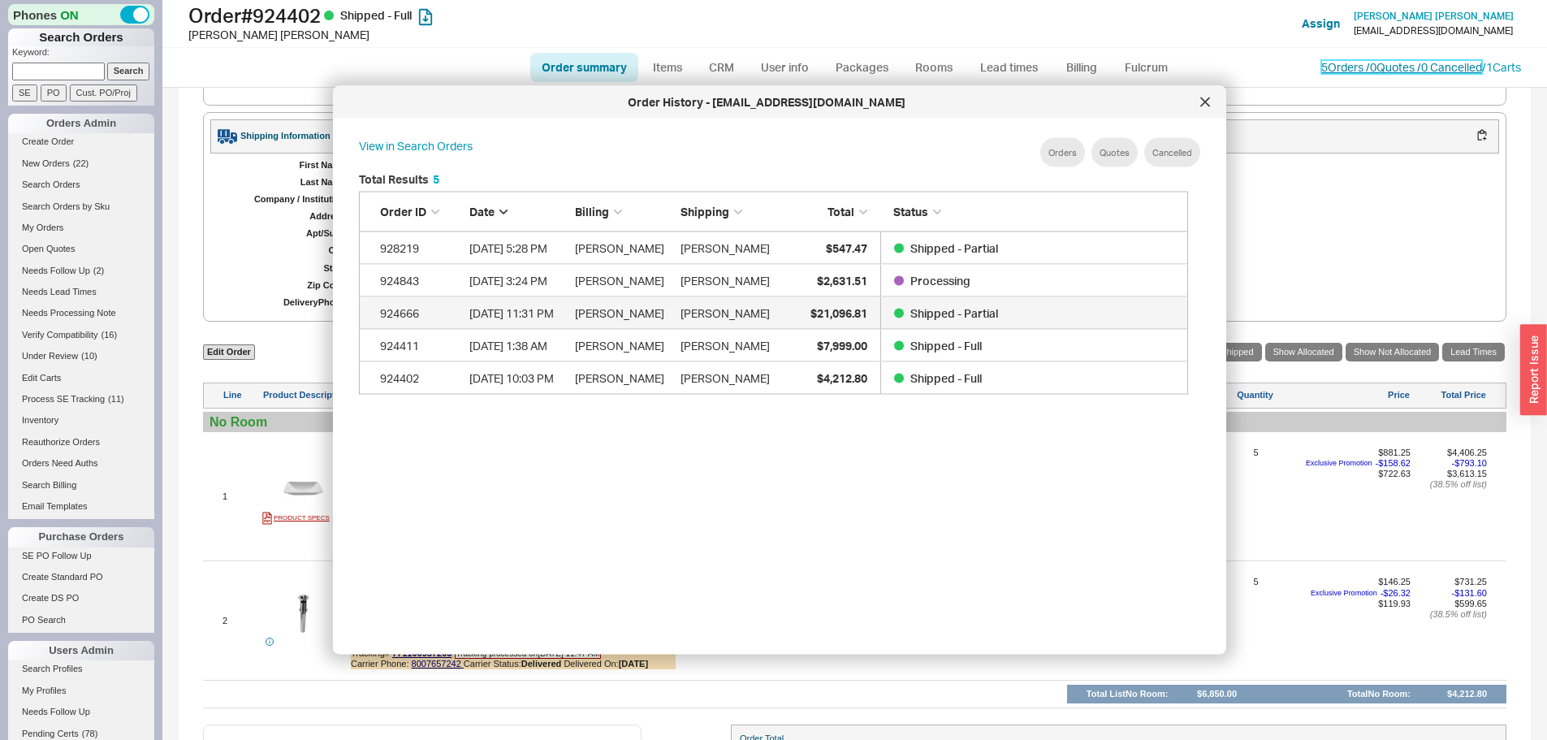
scroll to position [485, 843]
click at [1207, 98] on icon at bounding box center [1206, 102] width 10 height 10
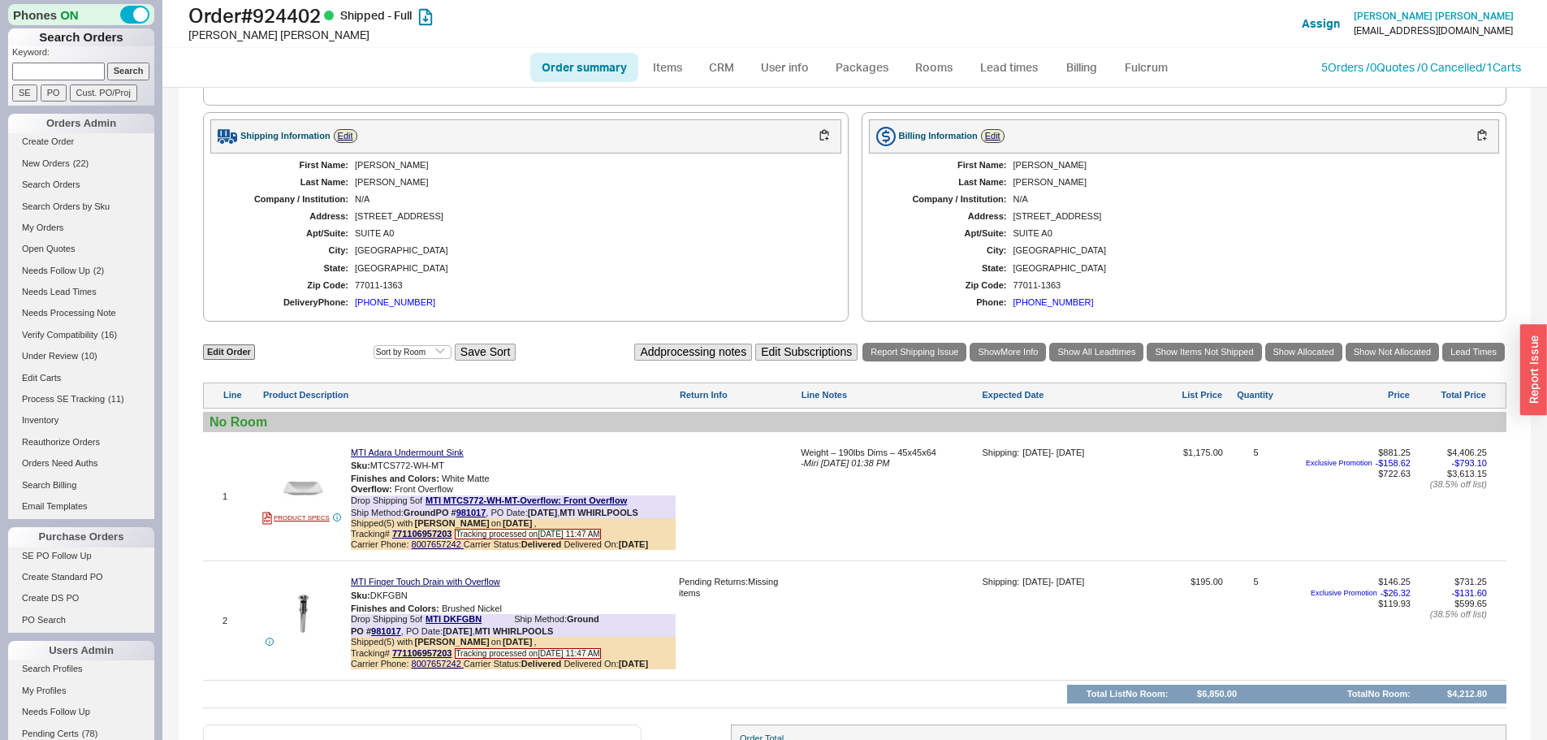
click at [377, 188] on div "Kurnatowski" at bounding box center [590, 182] width 470 height 11
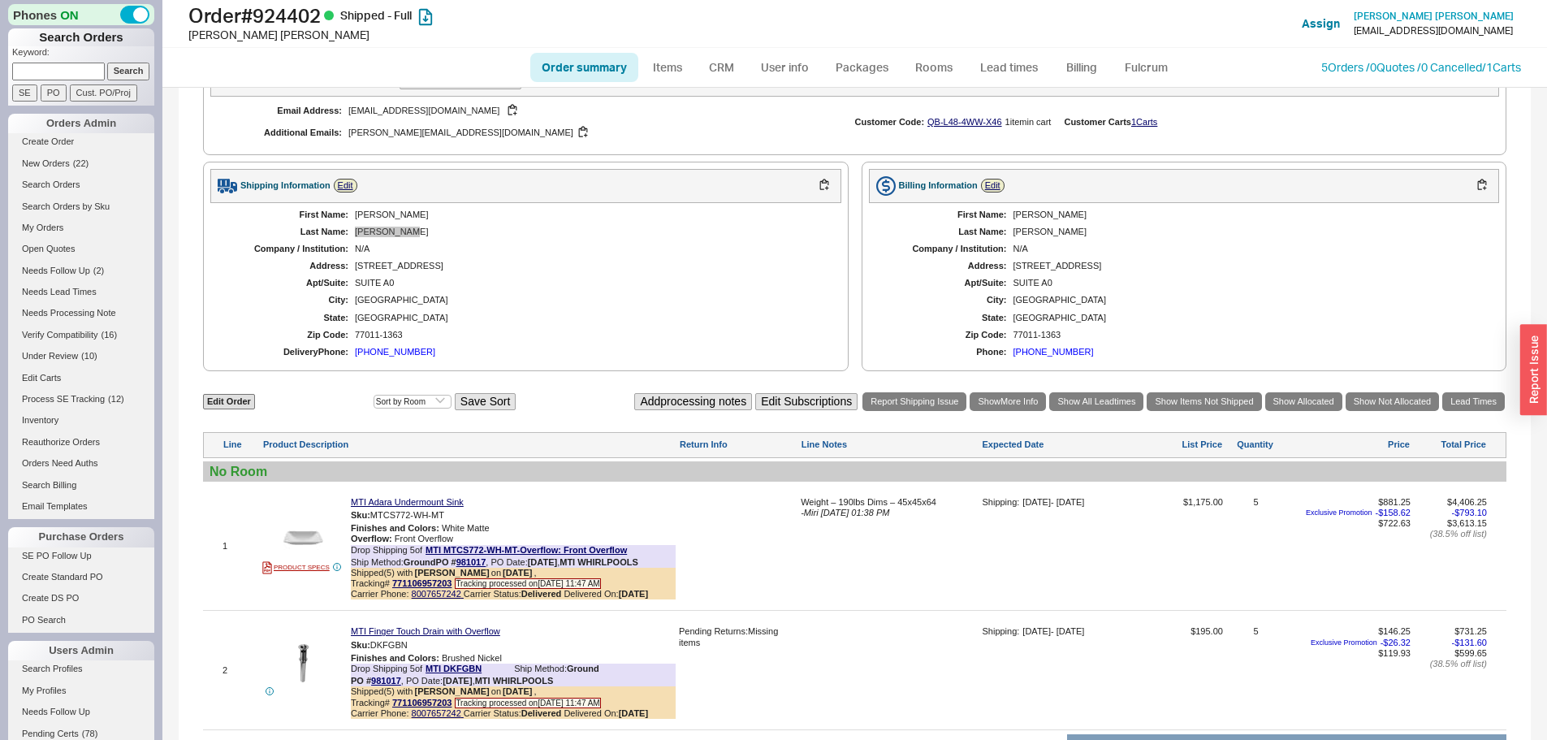
scroll to position [558, 0]
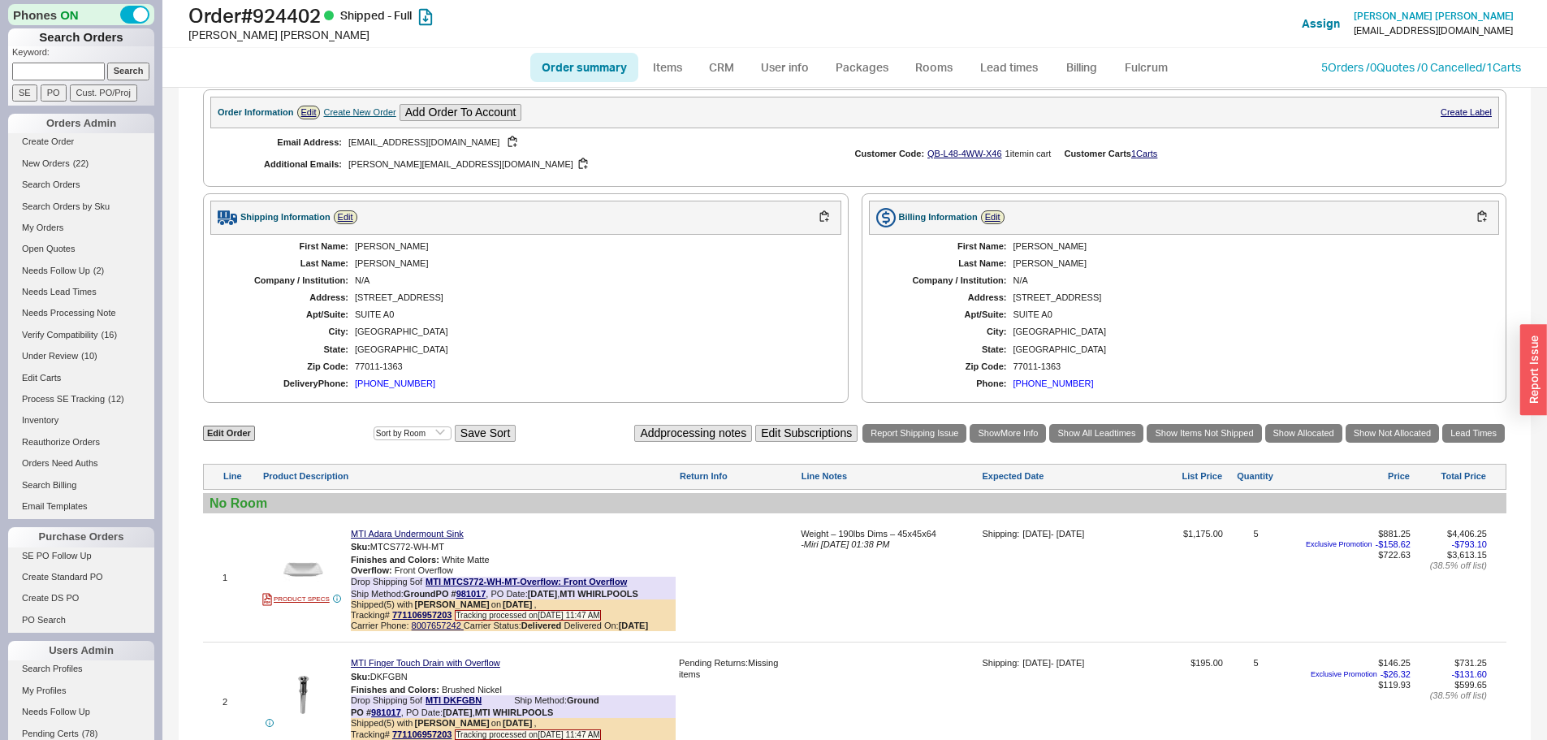
click at [395, 303] on div "6501 NAVIGATION BLVD" at bounding box center [590, 297] width 470 height 11
click at [380, 320] on div "SUITE A0" at bounding box center [590, 314] width 470 height 11
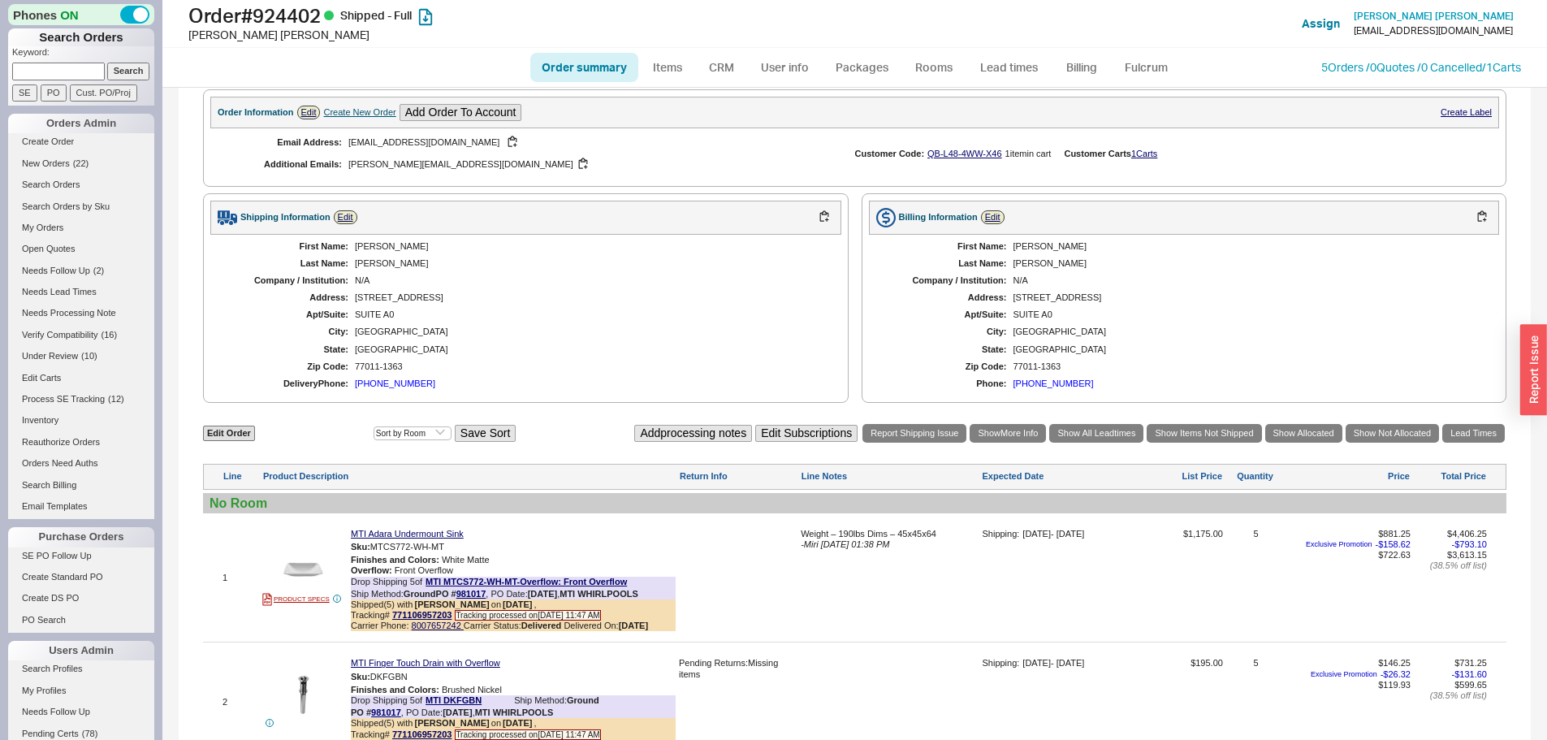
click at [380, 303] on div "6501 NAVIGATION BLVD" at bounding box center [590, 297] width 470 height 11
click at [444, 320] on div "SUITE A0" at bounding box center [590, 314] width 470 height 11
click at [348, 330] on div "First Name: Roland Last Name: Kurnatowski Company / Institution: N/A Address: 6…" at bounding box center [525, 316] width 631 height 162
drag, startPoint x: 348, startPoint y: 306, endPoint x: 482, endPoint y: 314, distance: 133.5
click at [482, 314] on div "First Name: Roland Last Name: Kurnatowski Company / Institution: N/A Address: 6…" at bounding box center [525, 316] width 631 height 162
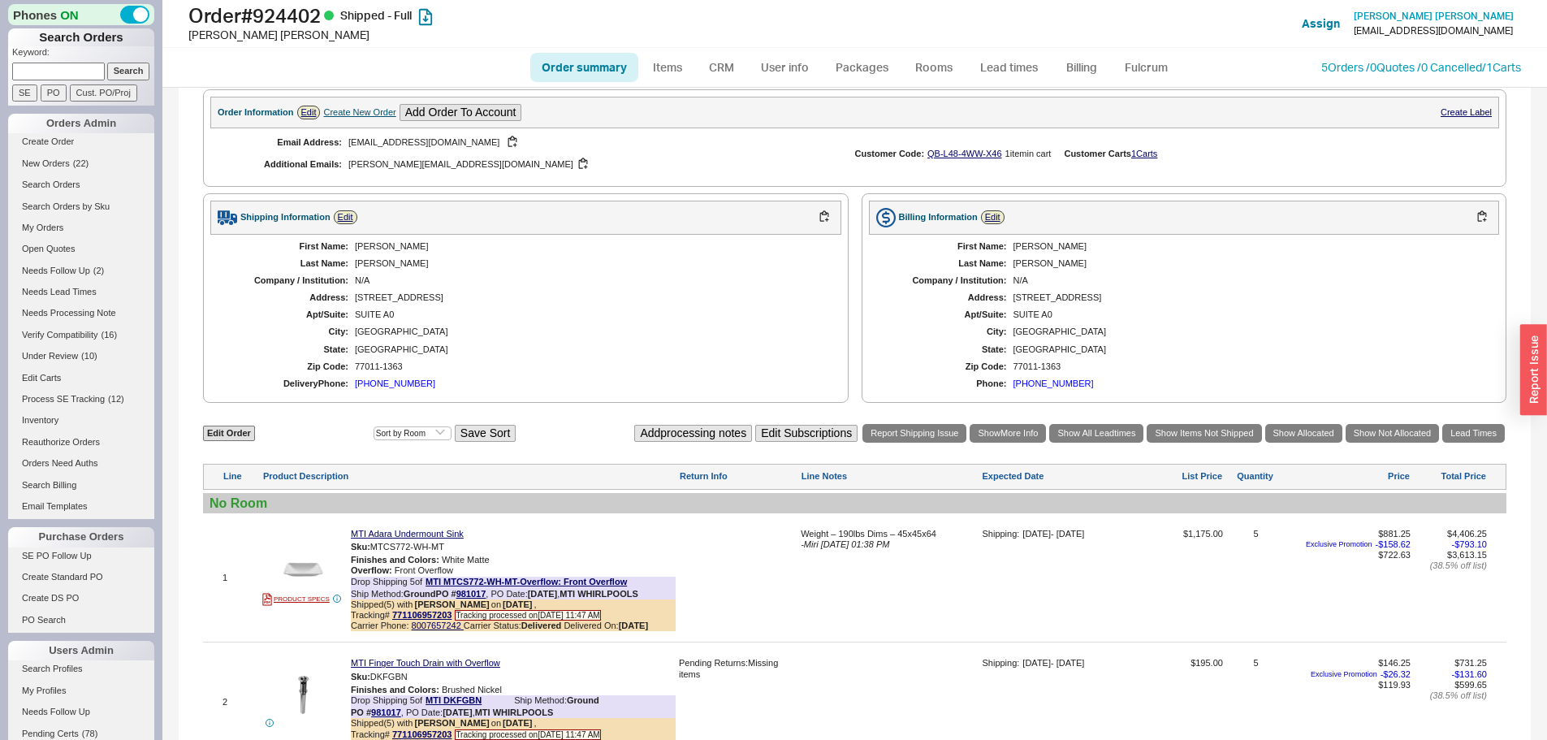
click at [423, 320] on div "SUITE A0" at bounding box center [590, 314] width 470 height 11
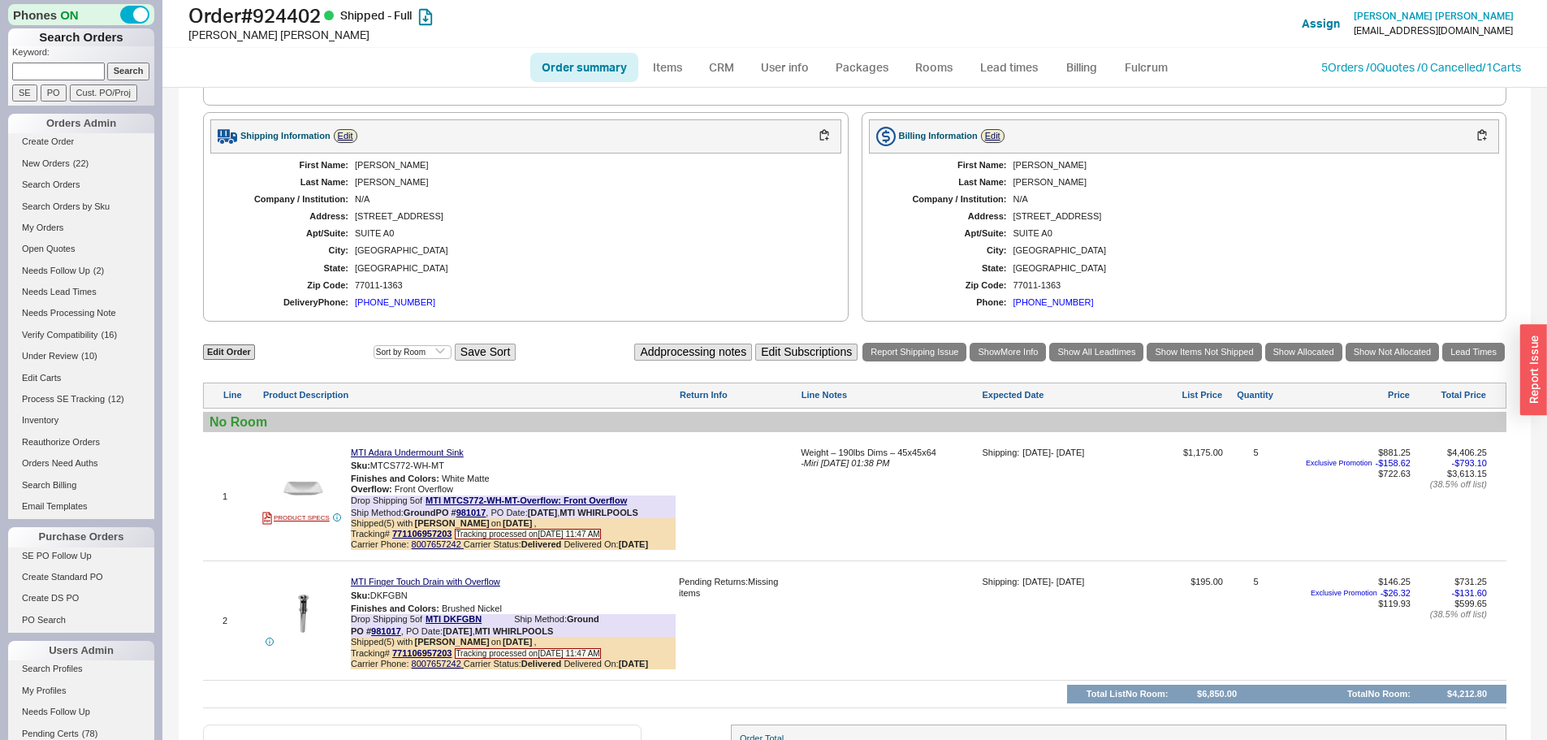
click at [418, 221] on div "First Name: Roland Last Name: Kurnatowski Company / Institution: N/A Address: 6…" at bounding box center [525, 235] width 631 height 162
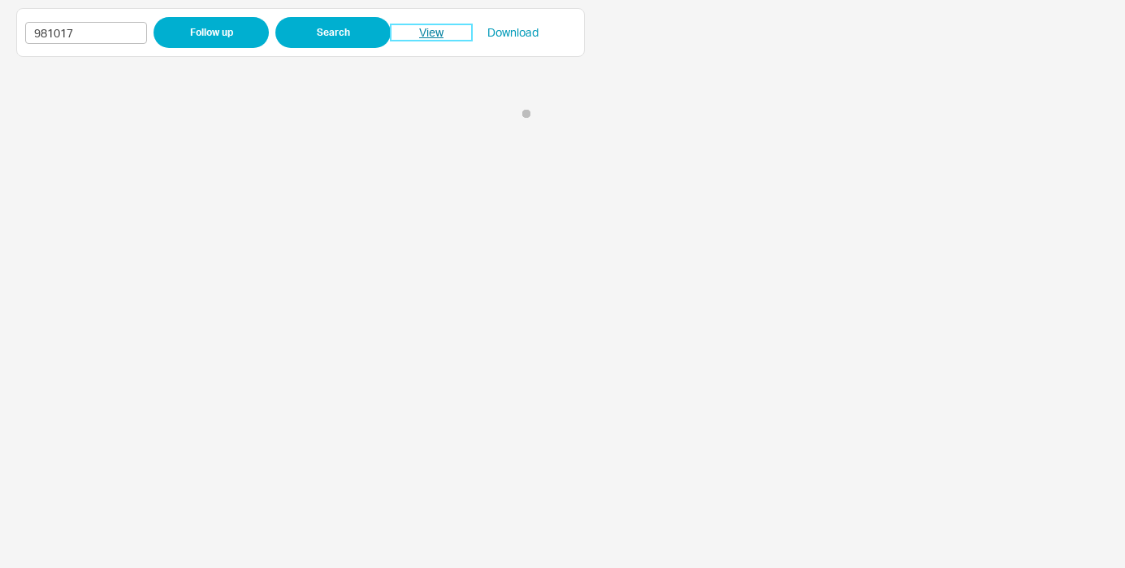
click at [427, 30] on link "View" at bounding box center [431, 32] width 81 height 16
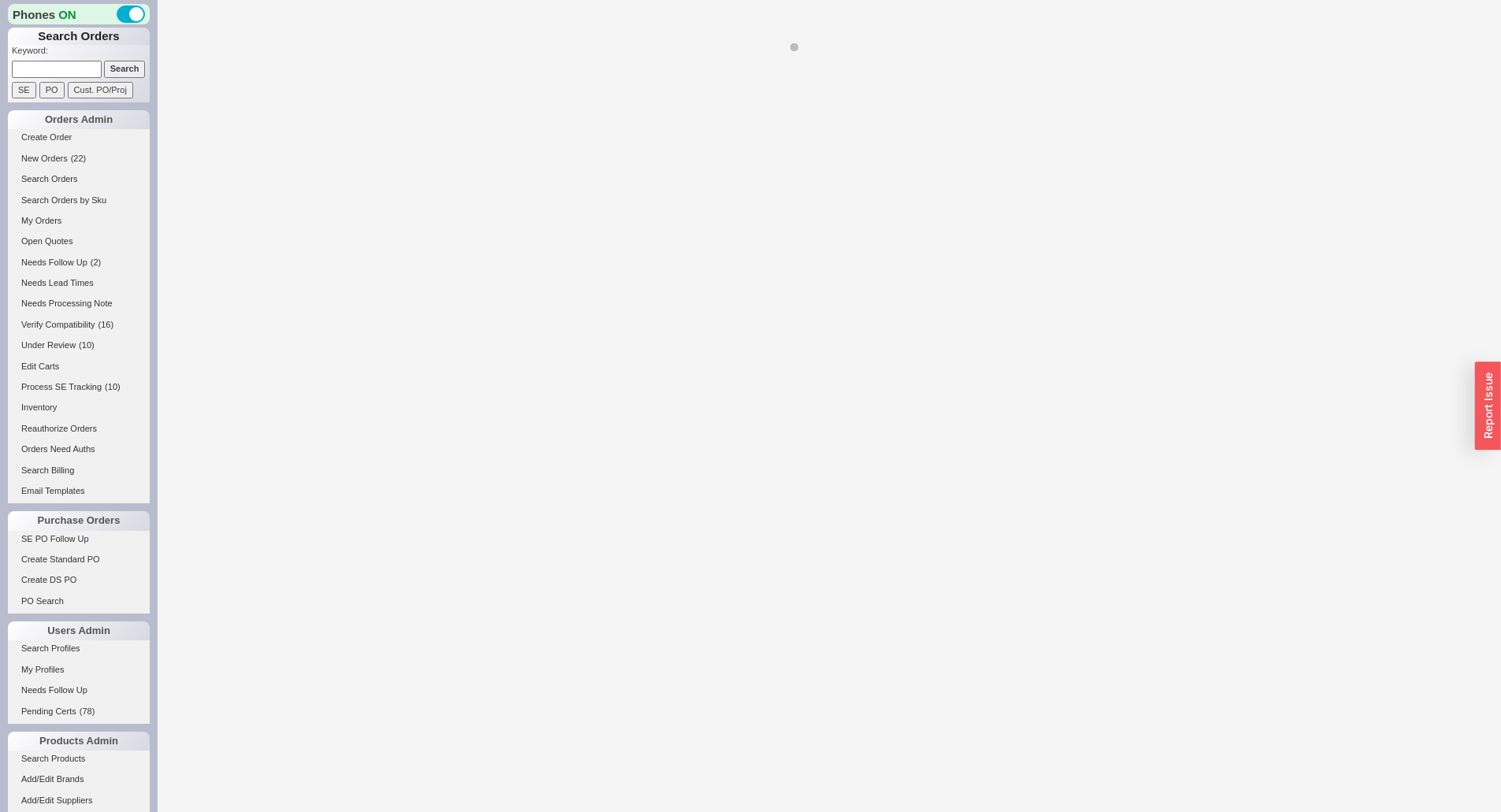
select select "LOW"
select select "3"
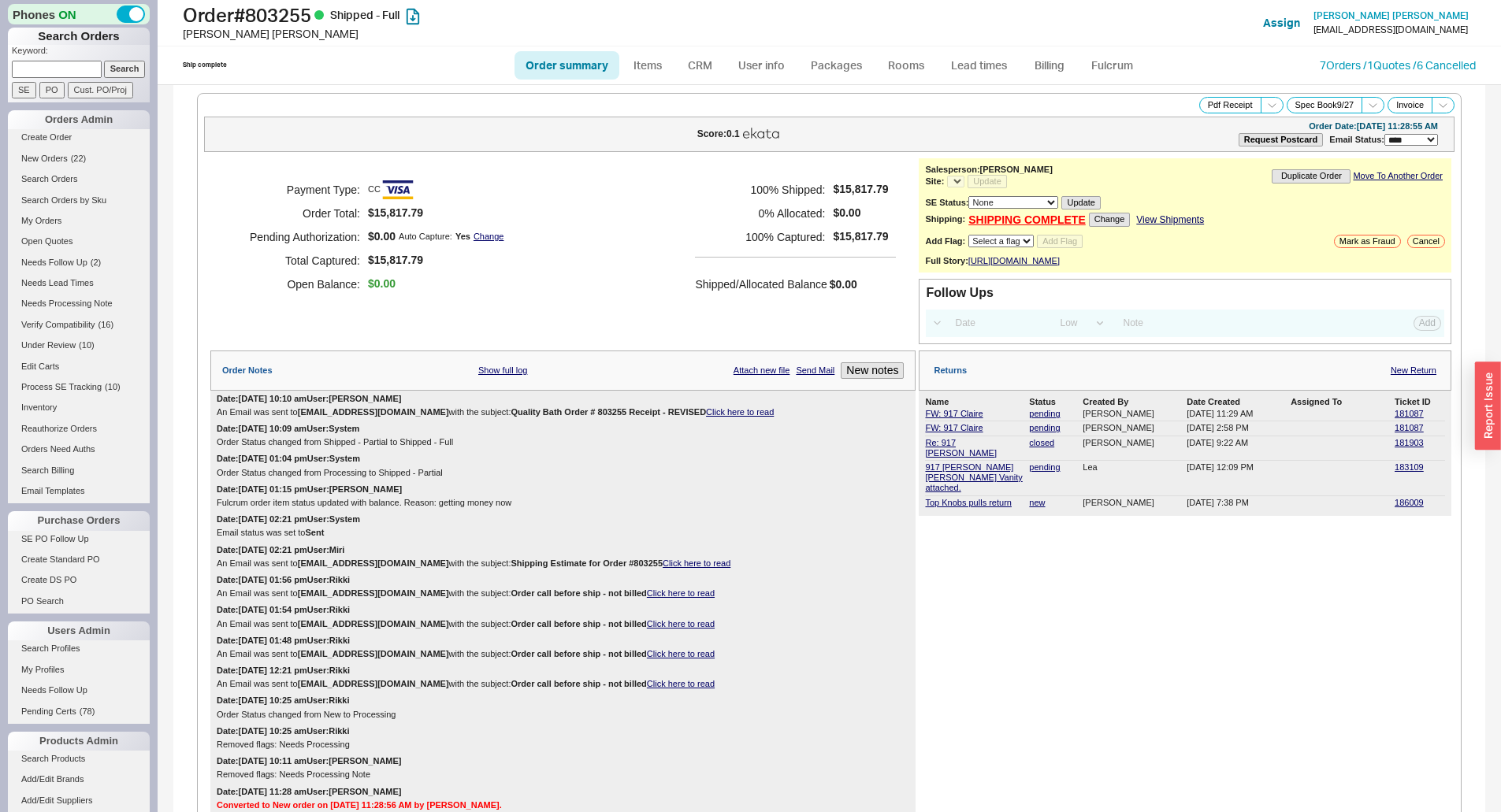
select select "*"
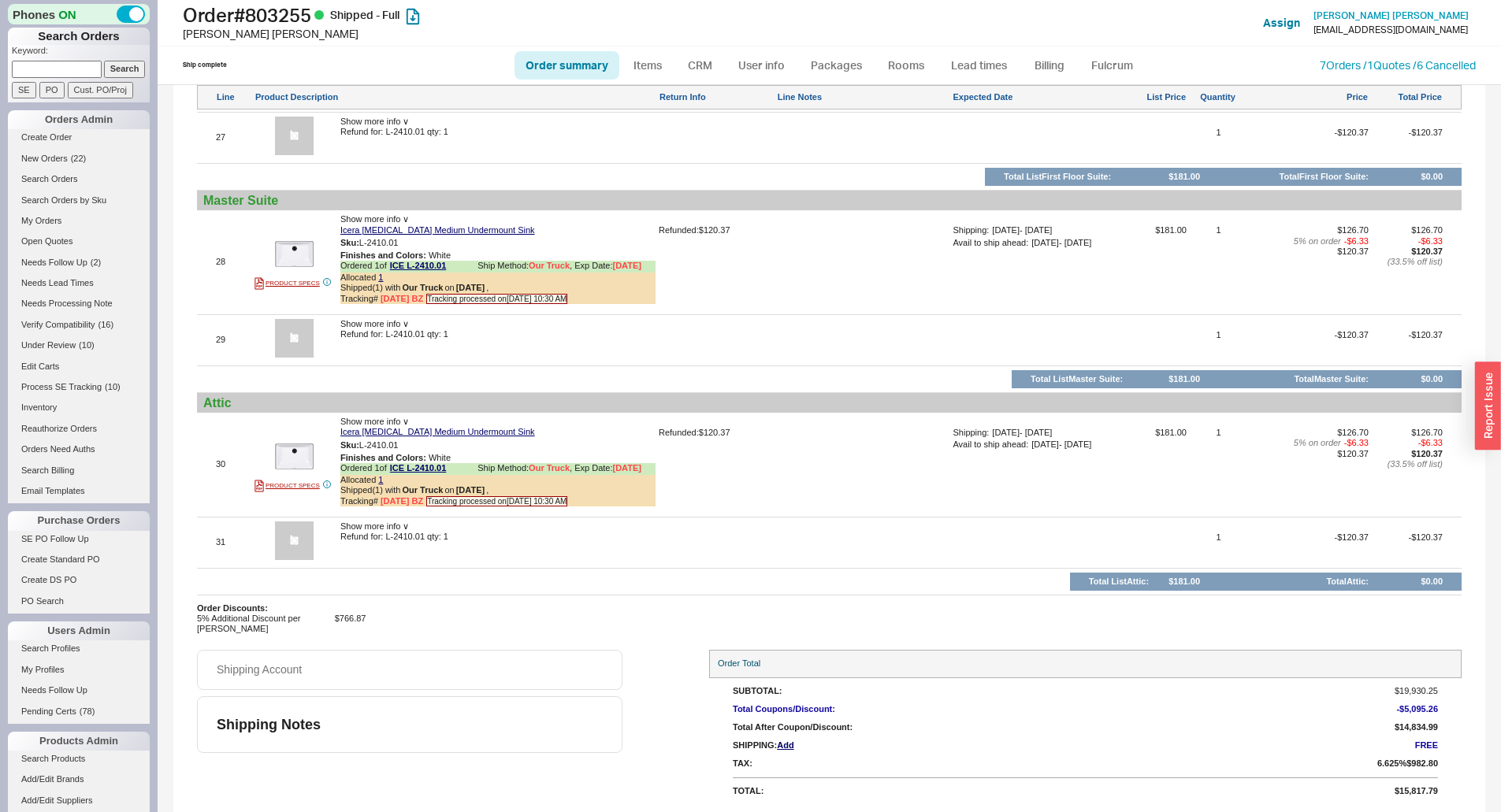
scroll to position [4603, 0]
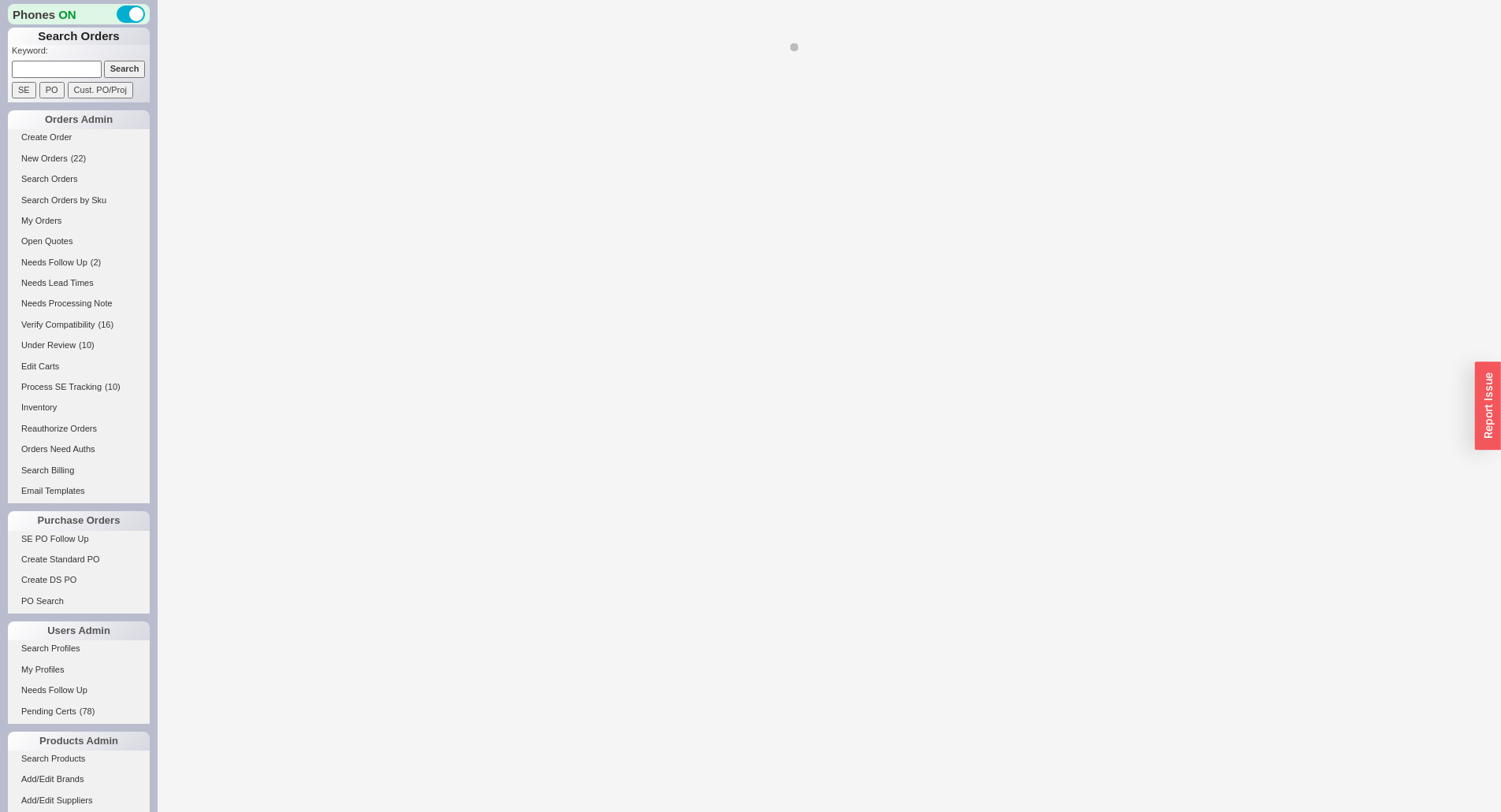
select select "LOW"
select select "3"
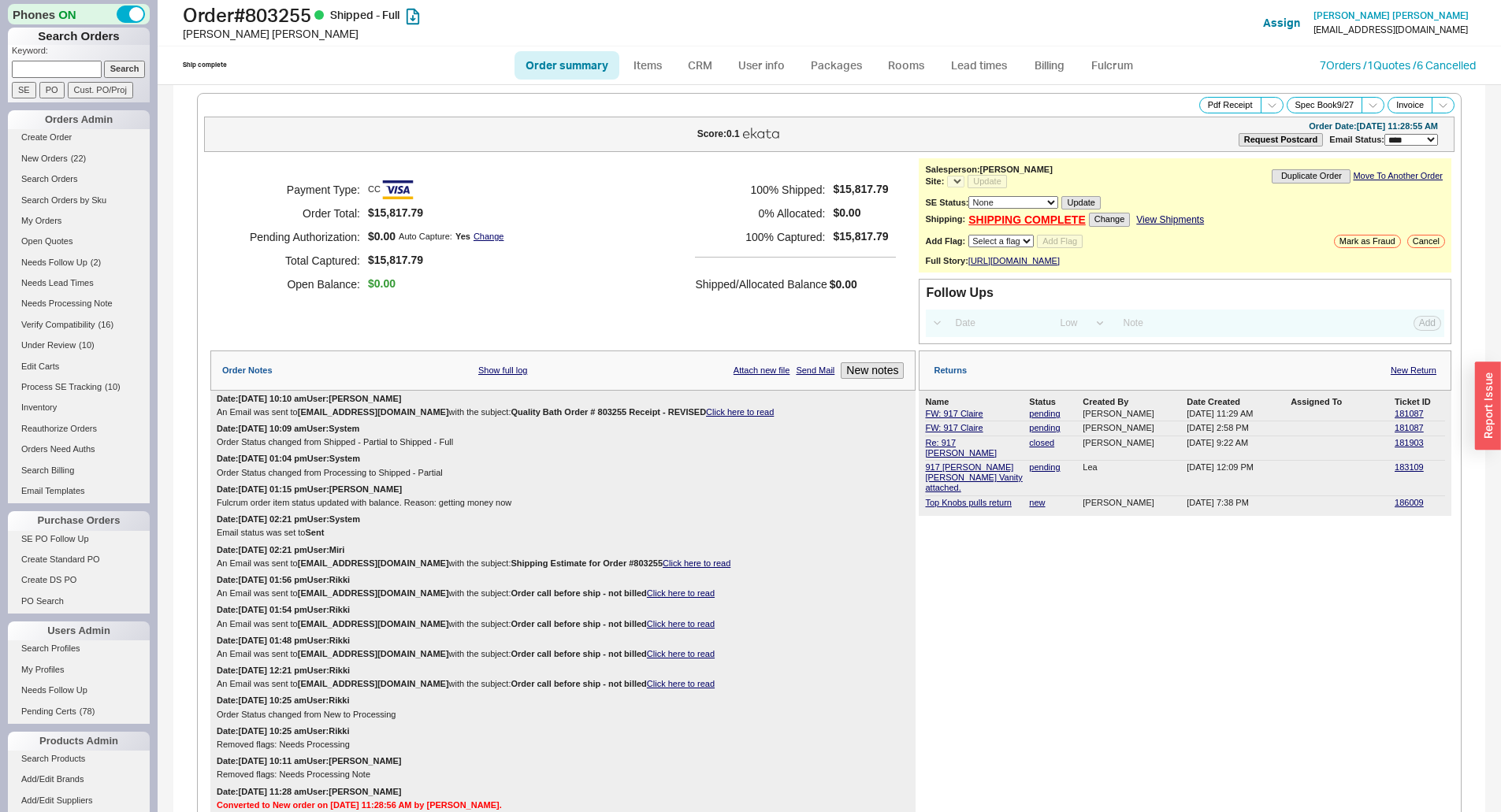
select select "*"
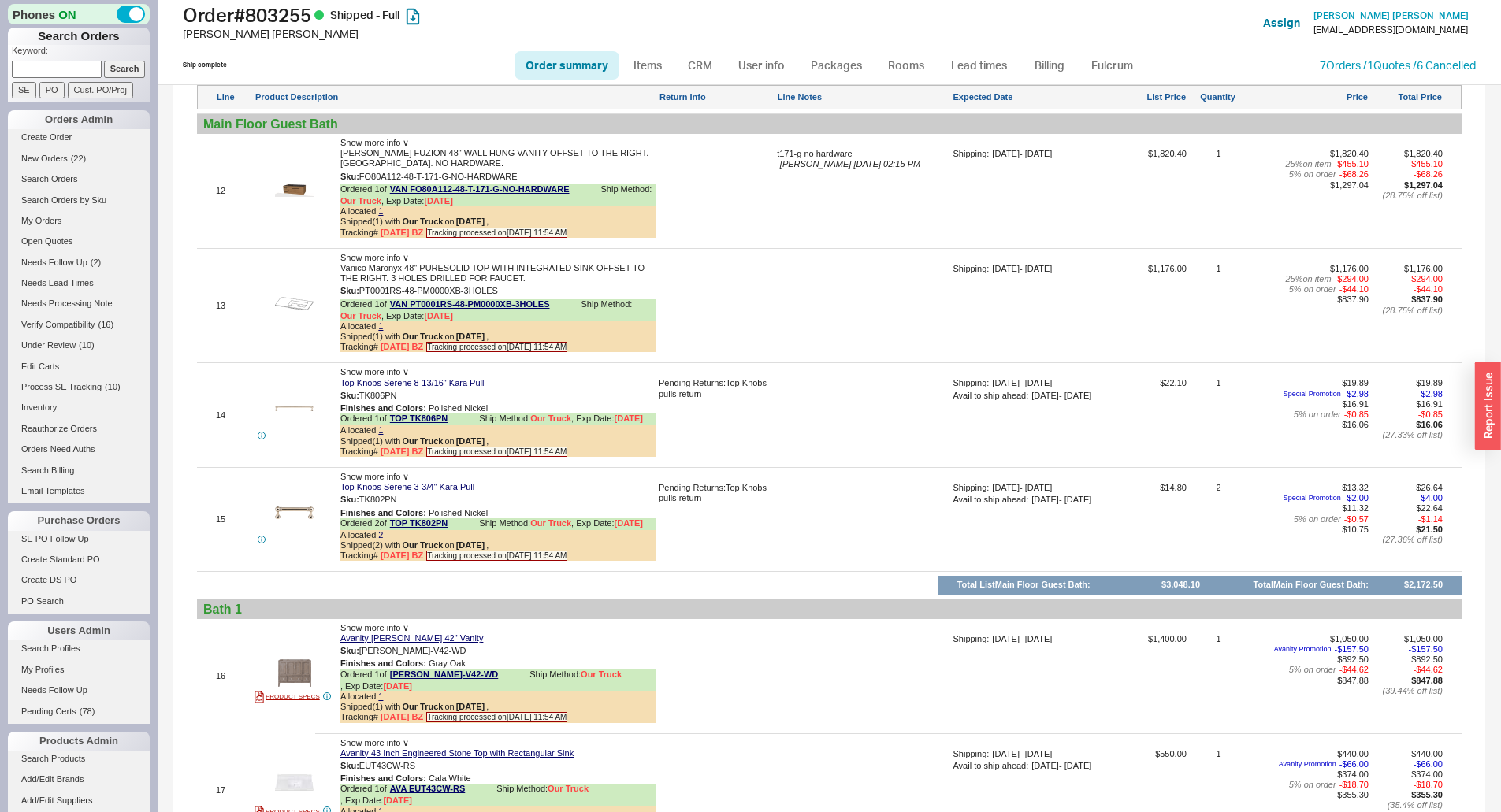
scroll to position [3073, 0]
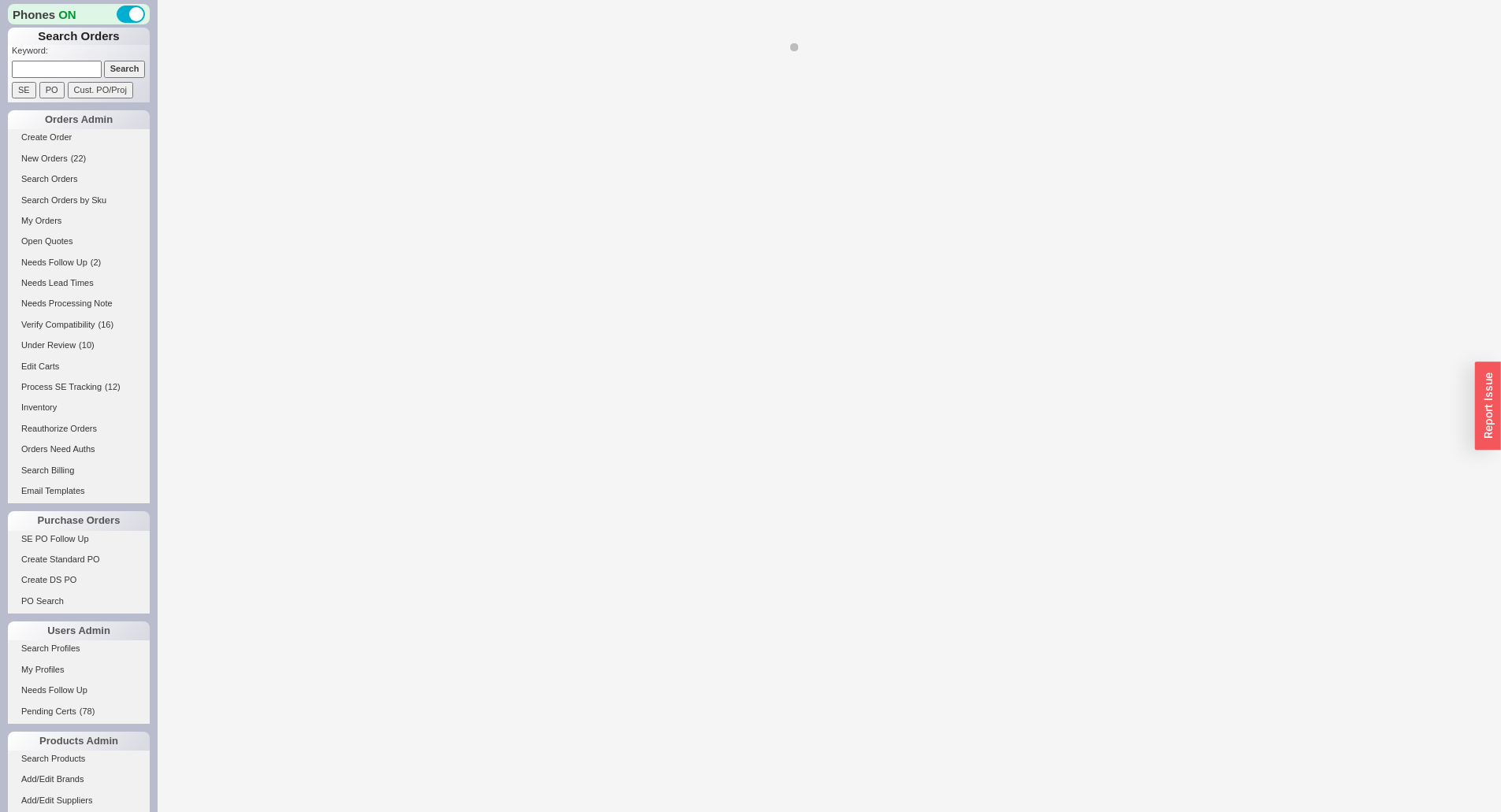
select select "*"
select select "LOW"
select select "3"
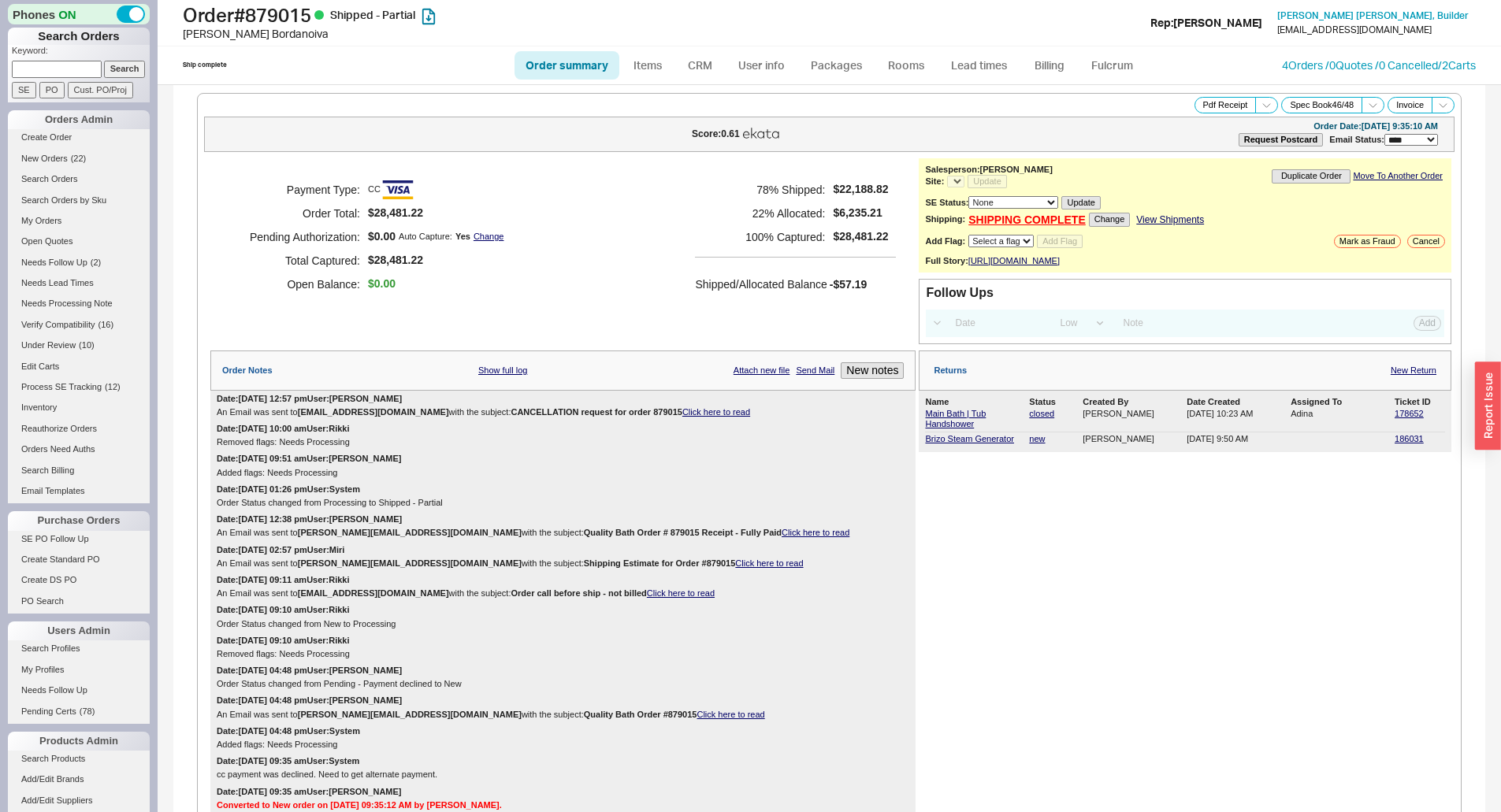
select select "*"
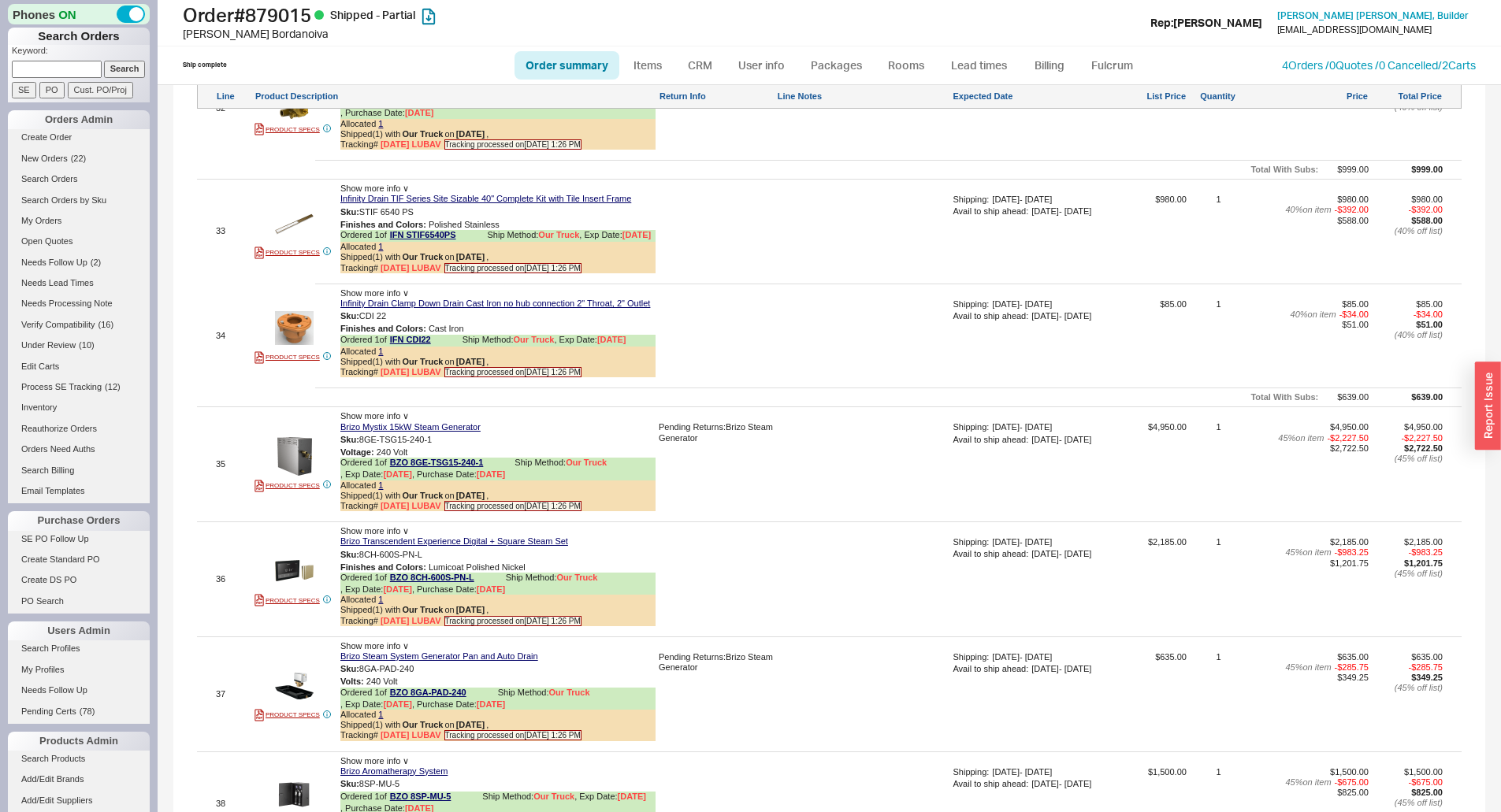
scroll to position [5595, 0]
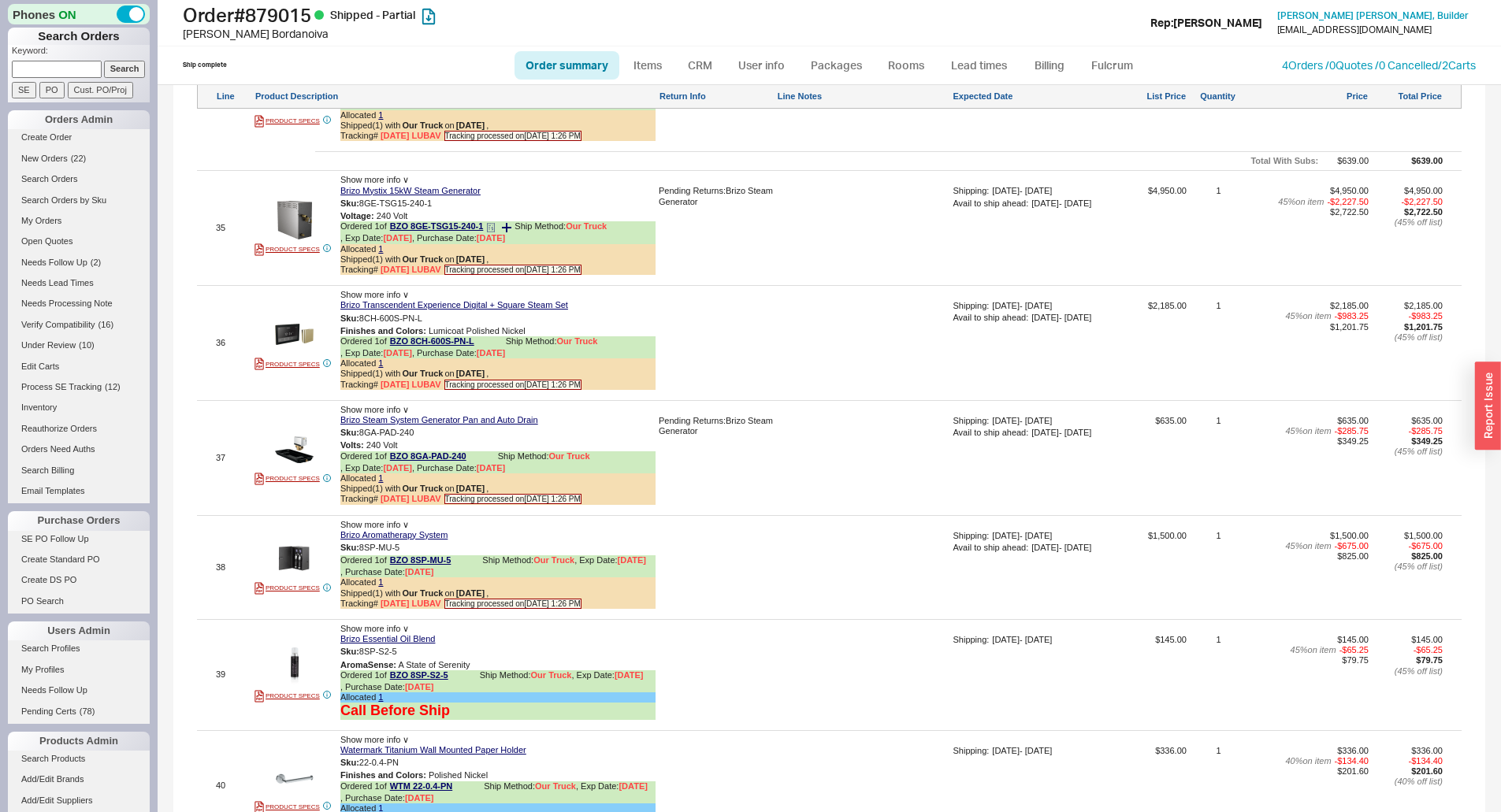
click at [494, 233] on icon at bounding box center [491, 228] width 10 height 10
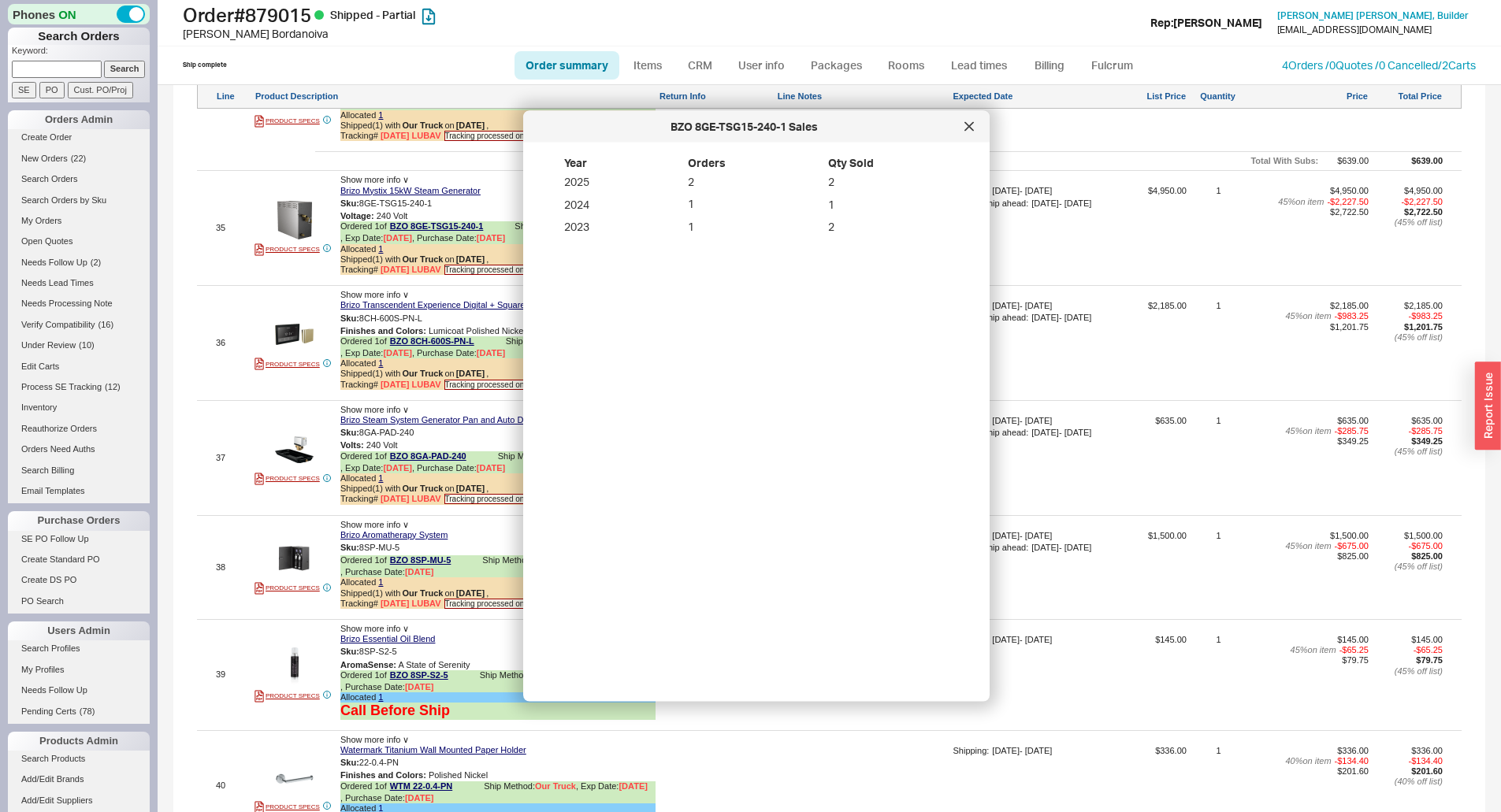
drag, startPoint x: 965, startPoint y: 124, endPoint x: 963, endPoint y: 141, distance: 17.1
click at [965, 123] on icon at bounding box center [969, 127] width 10 height 10
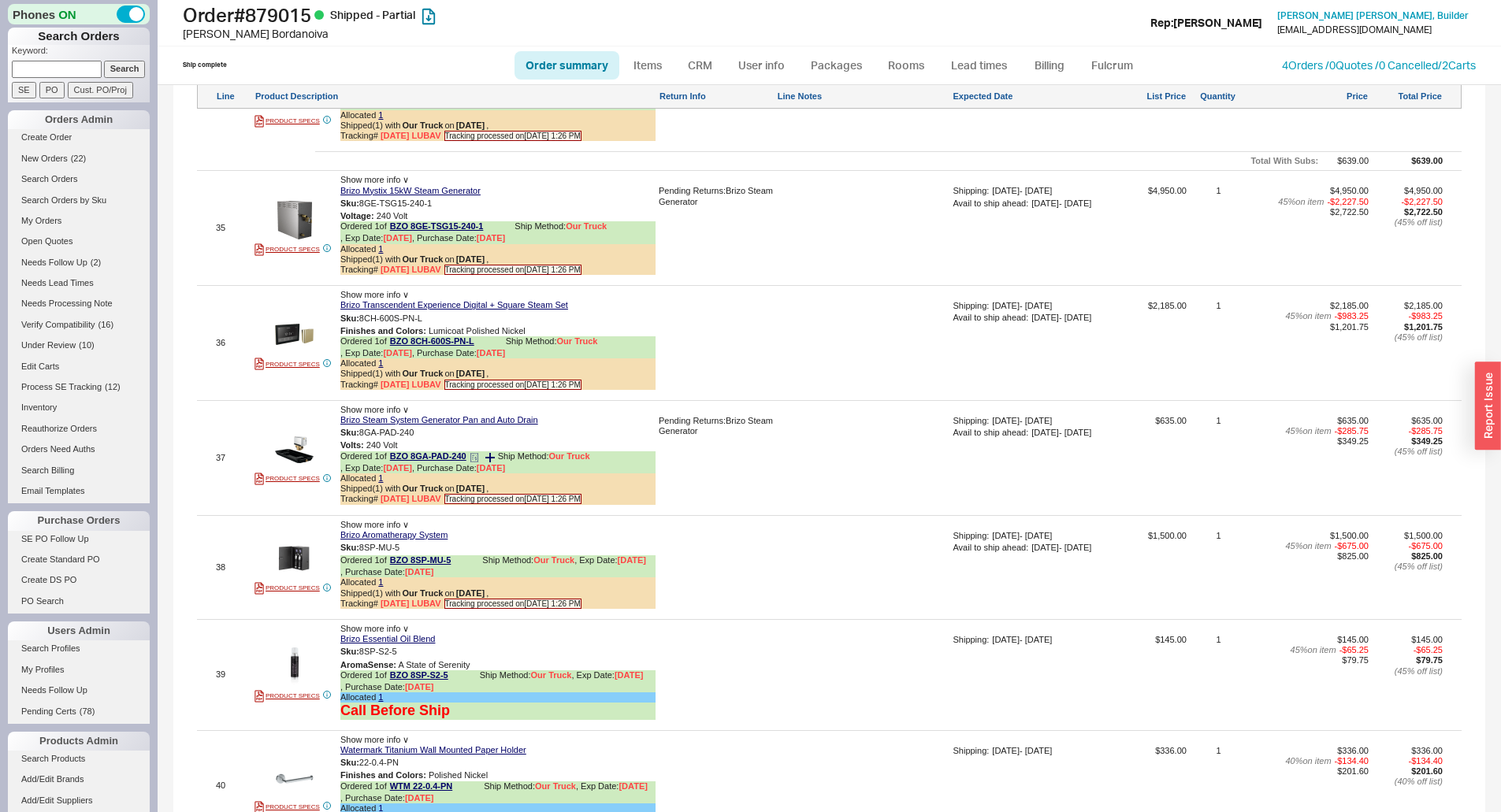
click at [473, 463] on icon at bounding box center [474, 458] width 10 height 10
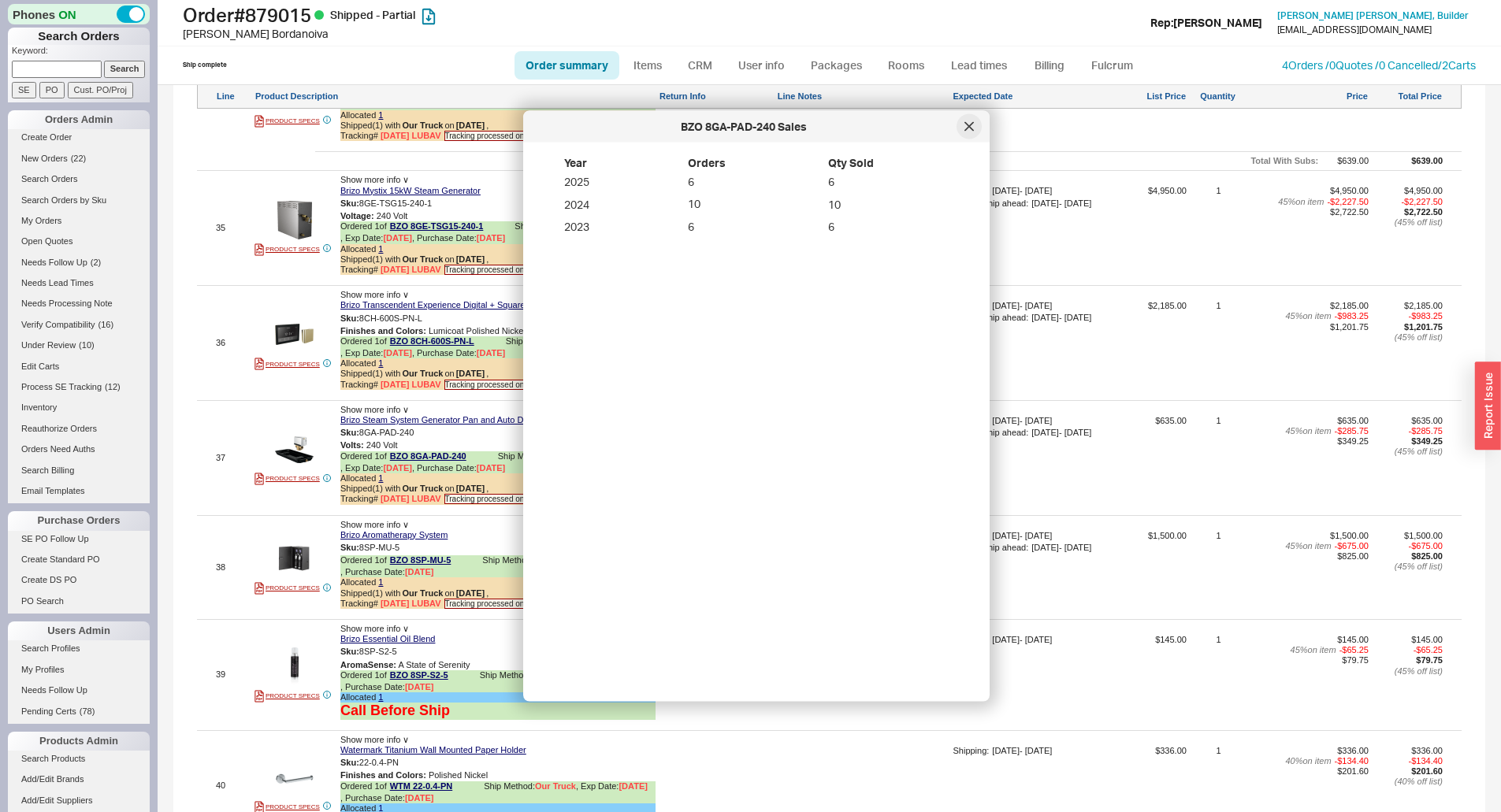
click at [968, 132] on div at bounding box center [969, 127] width 25 height 25
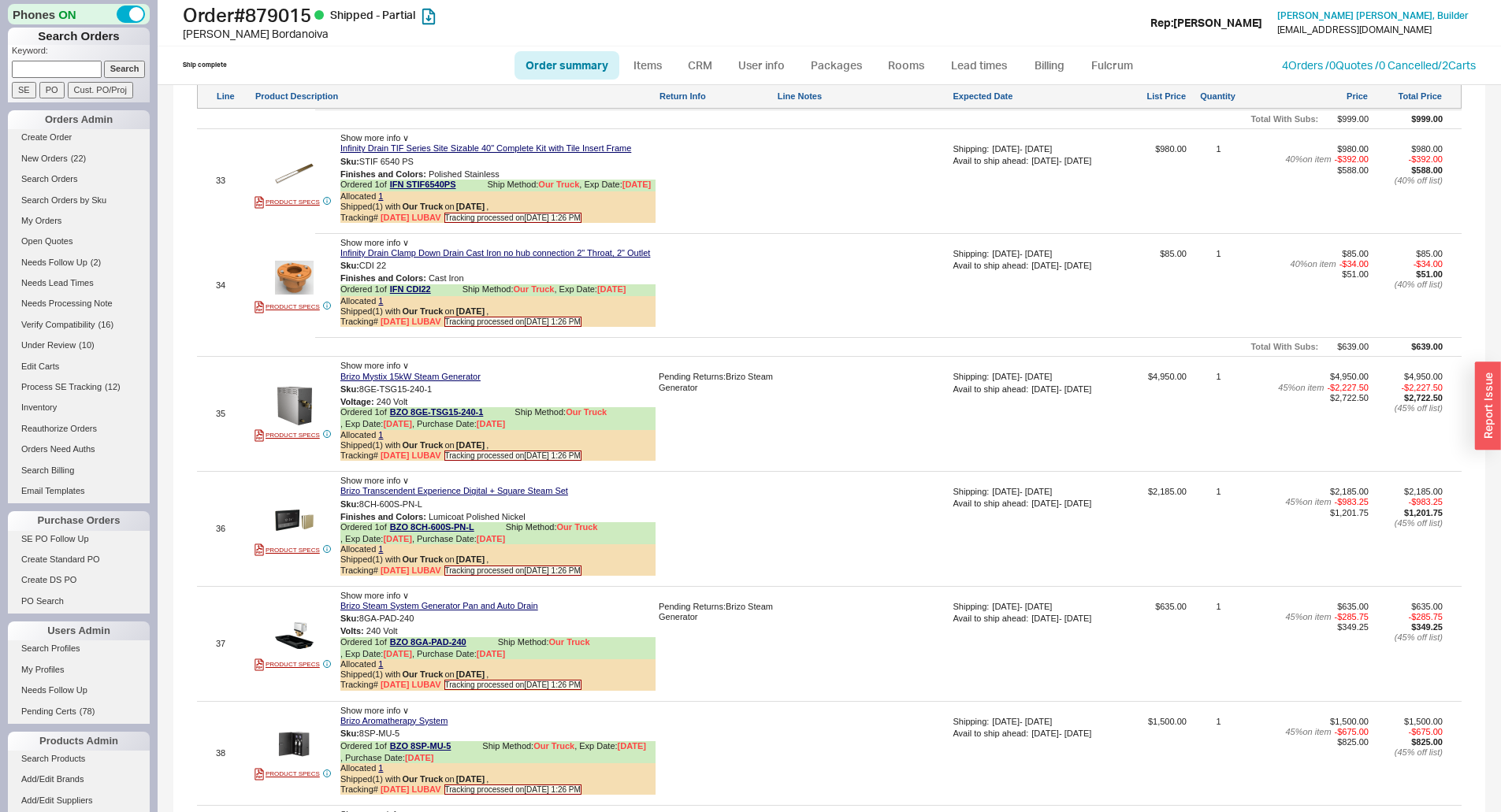
scroll to position [5493, 0]
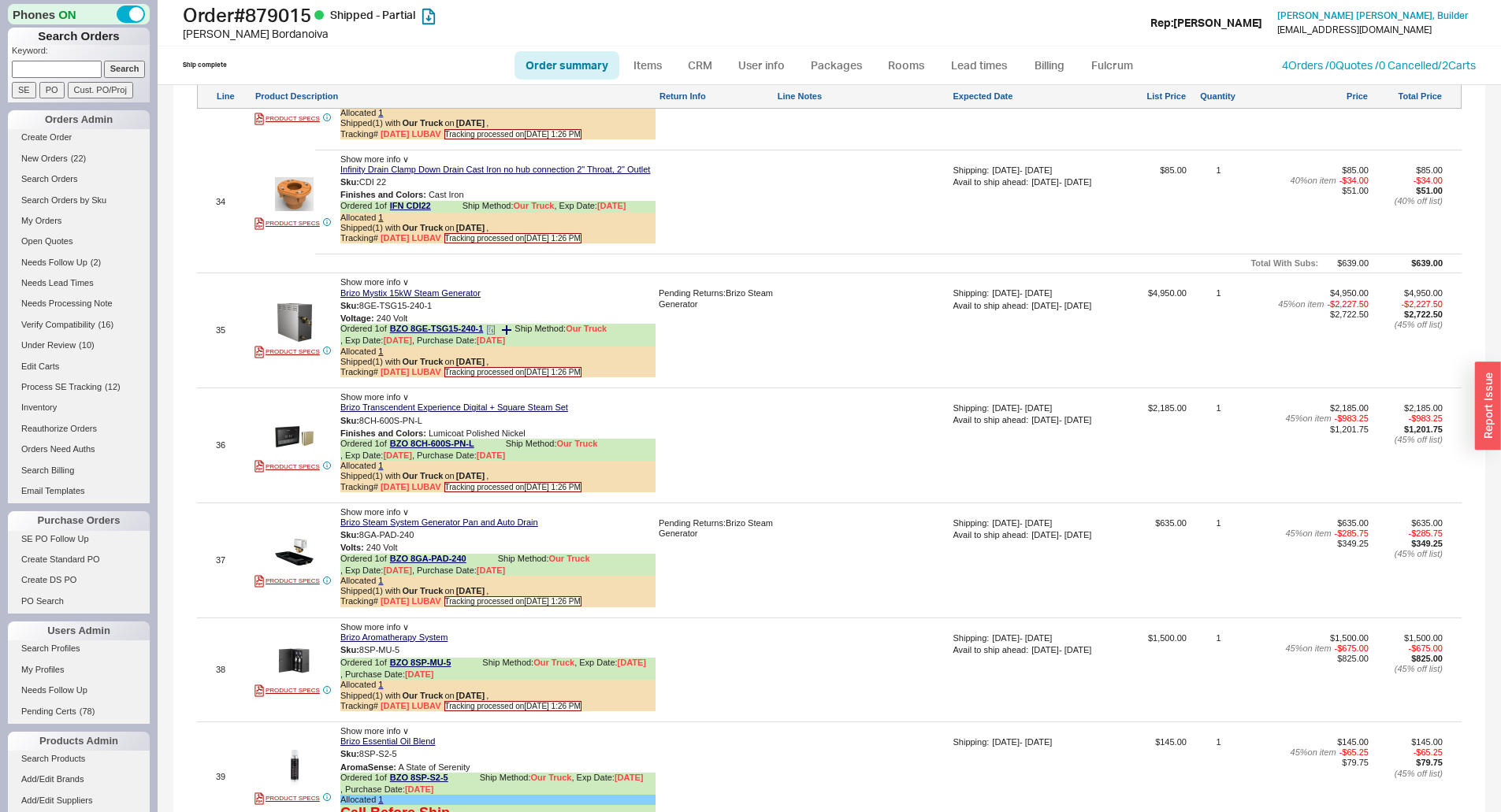
click at [490, 332] on icon at bounding box center [490, 332] width 2 height 0
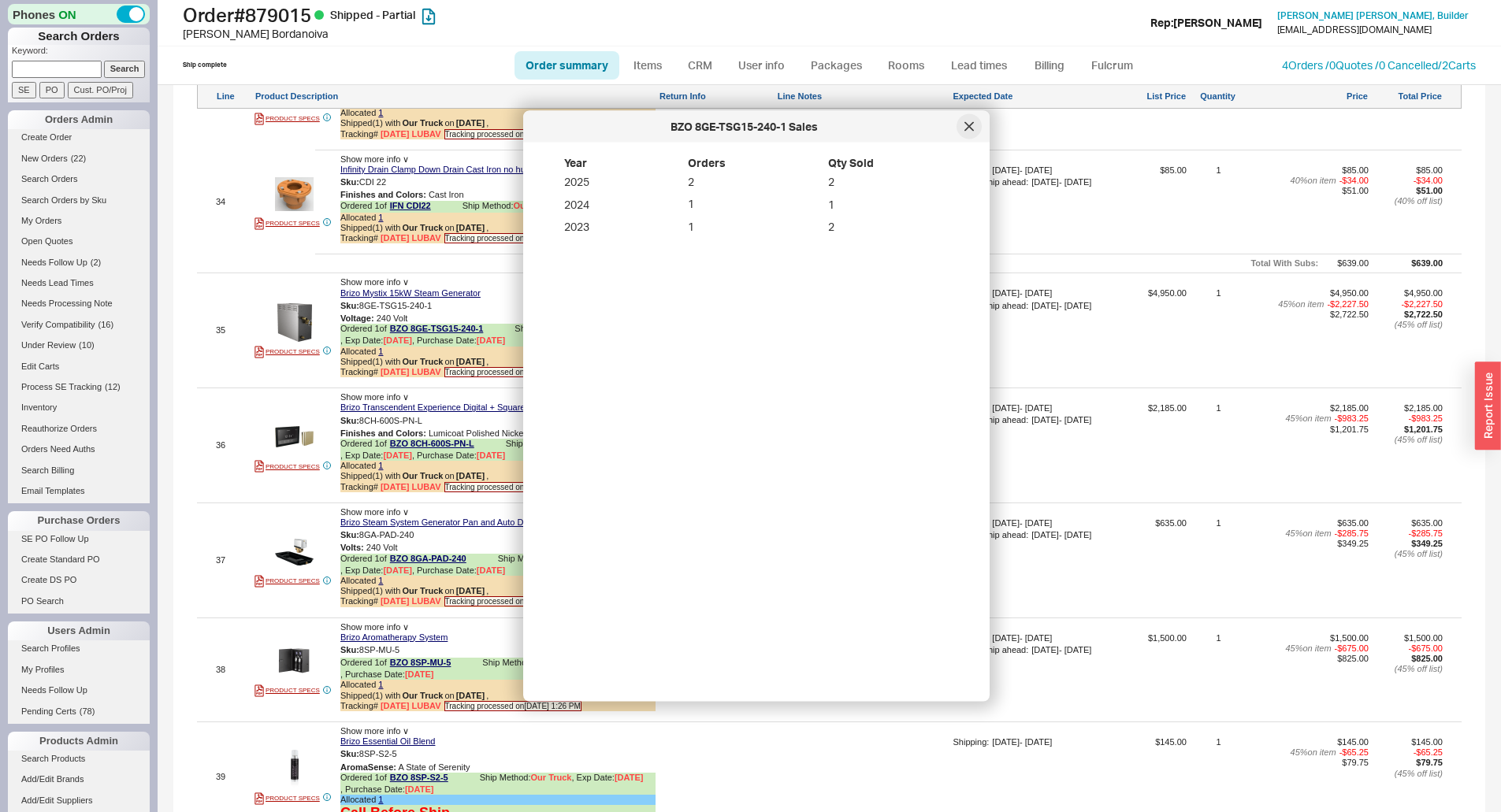
click at [963, 126] on div at bounding box center [969, 127] width 25 height 25
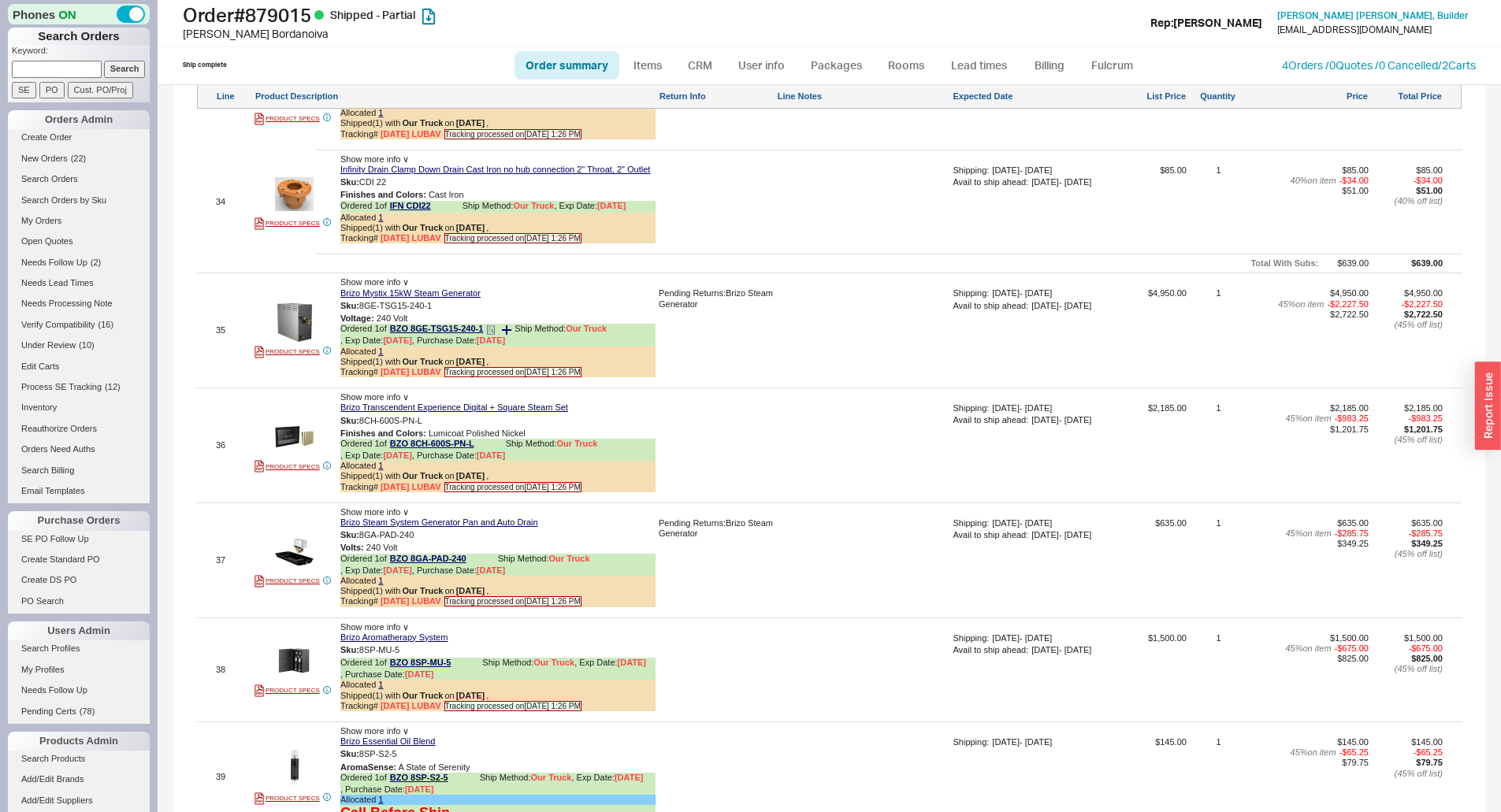
click at [499, 339] on div "Ordered 1 of BZO 8GE-TSG15-240-1 Ship Method: Our Truck , Exp Date: 4/29/25 , P…" at bounding box center [498, 335] width 315 height 22
click at [495, 335] on icon at bounding box center [491, 330] width 10 height 10
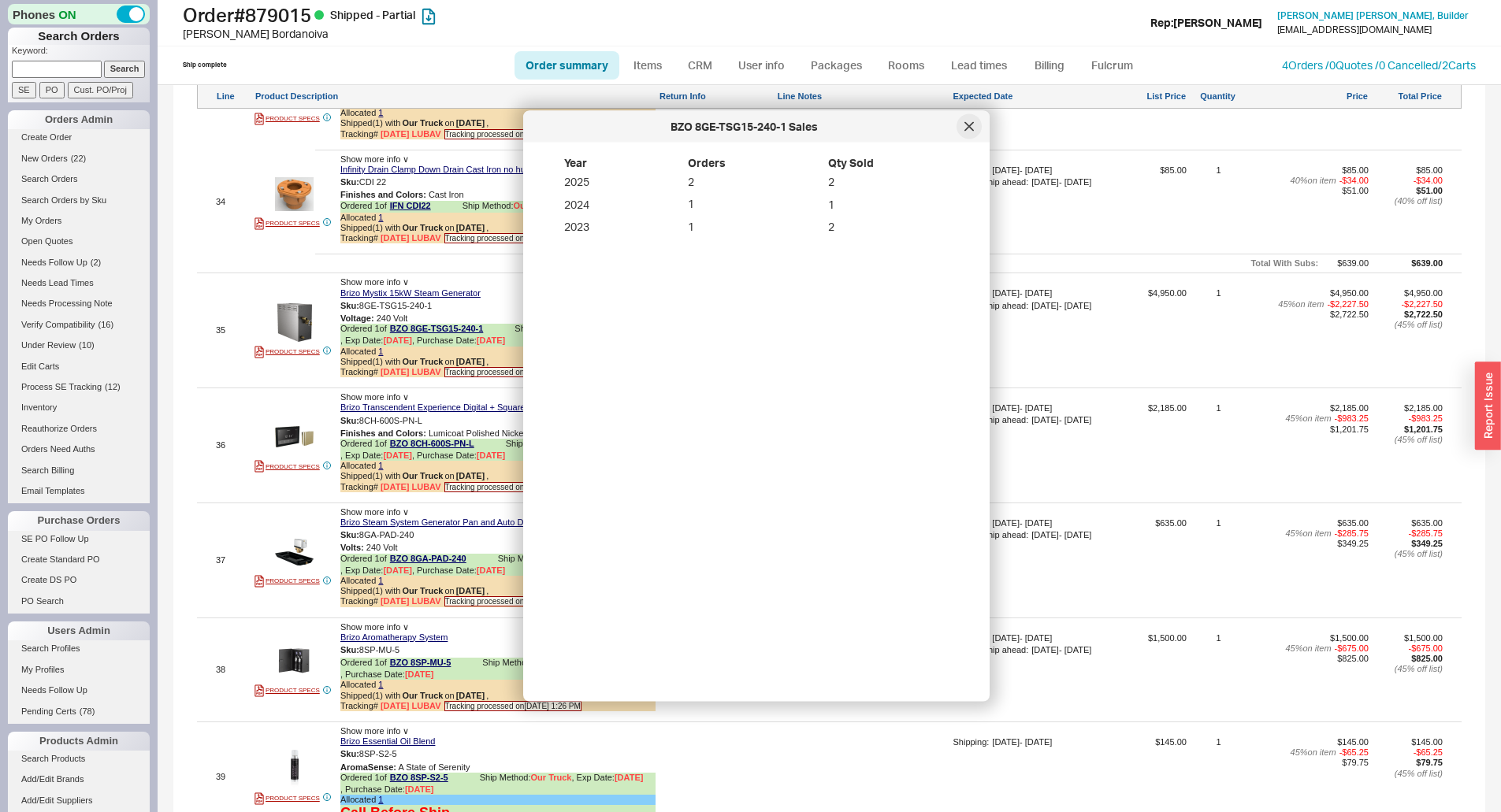
click at [965, 127] on icon at bounding box center [969, 127] width 10 height 10
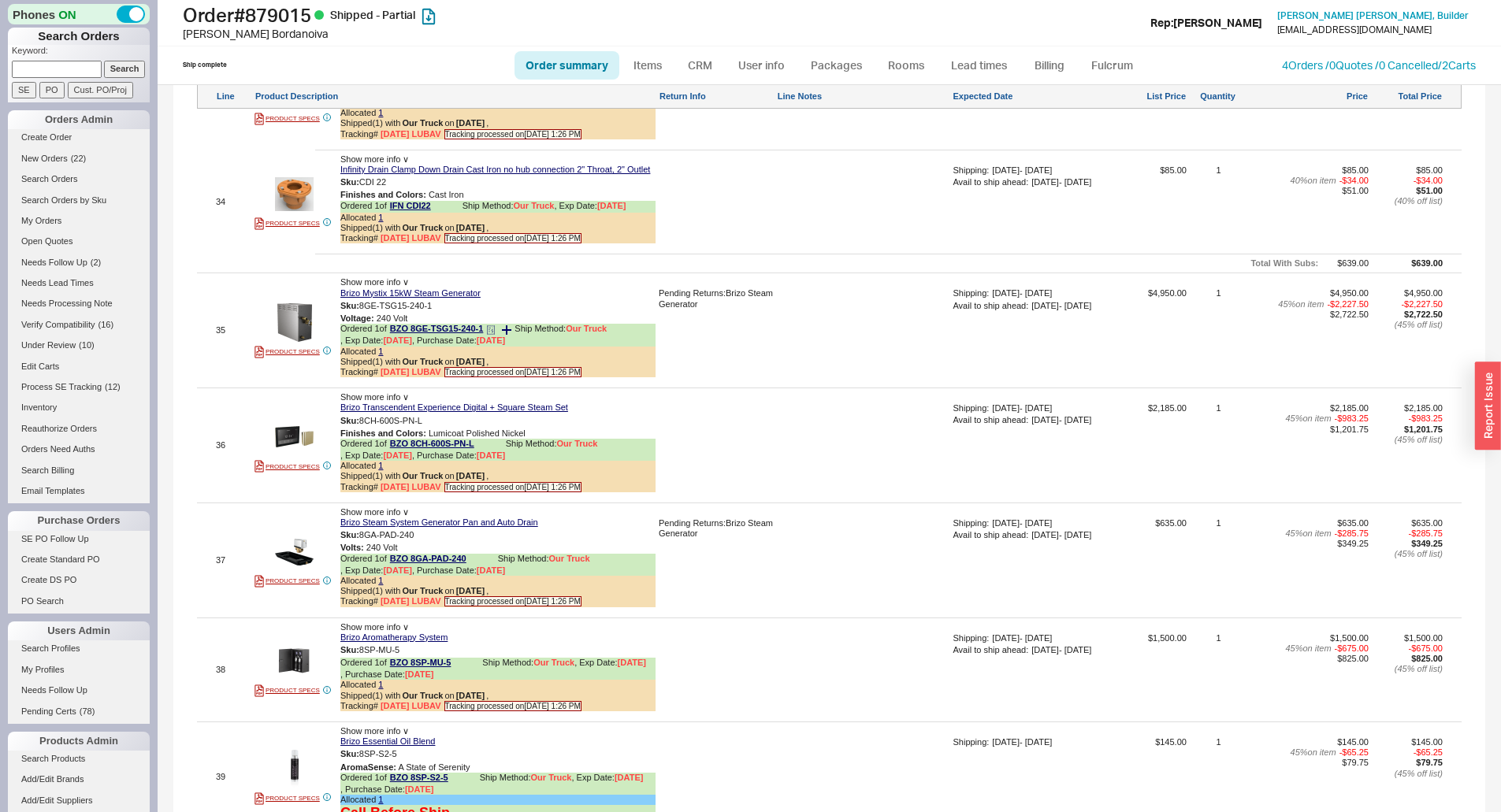
click at [470, 357] on div "Allocated 1" at bounding box center [498, 351] width 315 height 11
click at [472, 367] on b "5/5/25" at bounding box center [470, 362] width 28 height 11
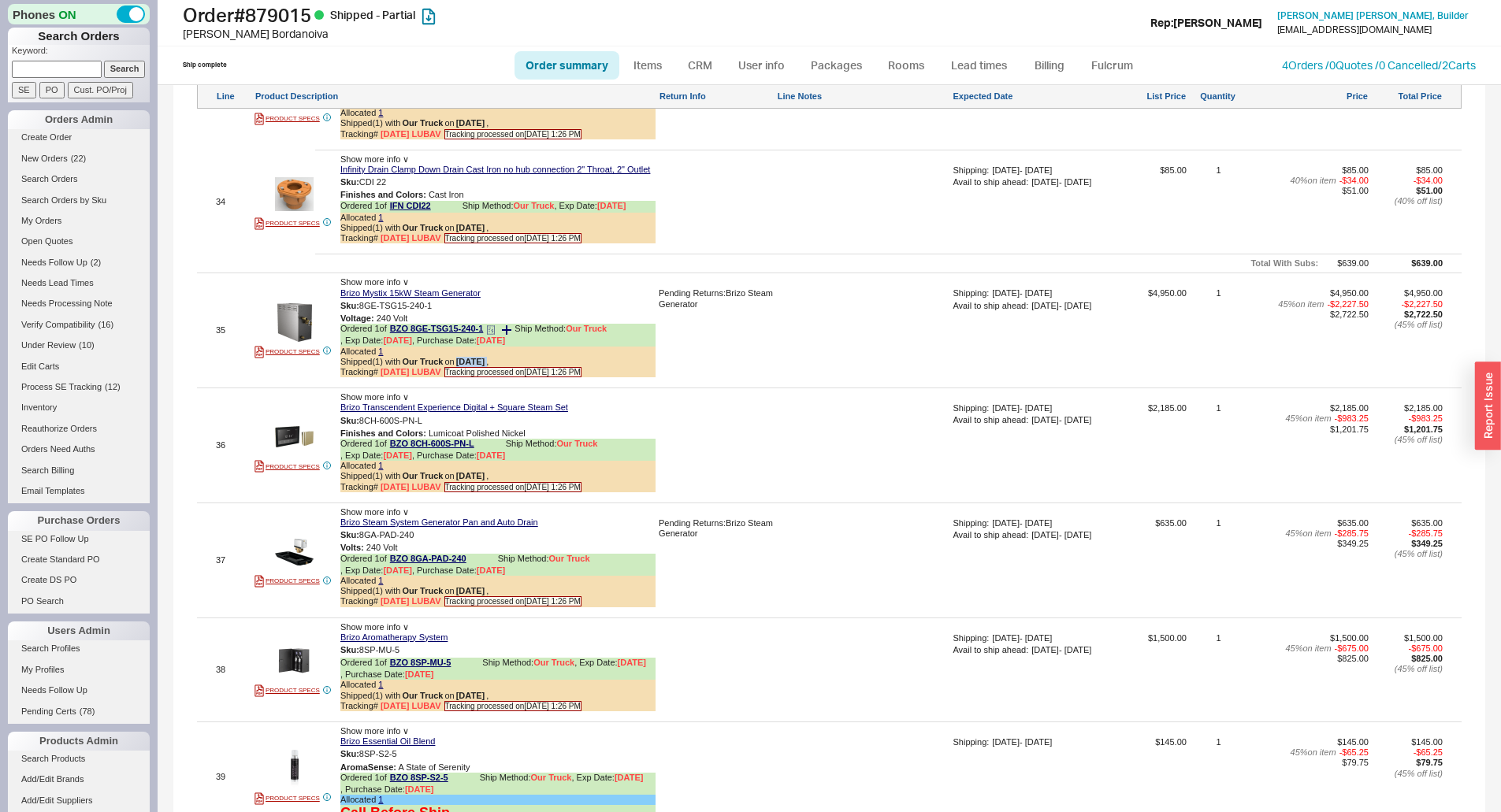
click at [472, 367] on b "5/5/25" at bounding box center [470, 362] width 28 height 11
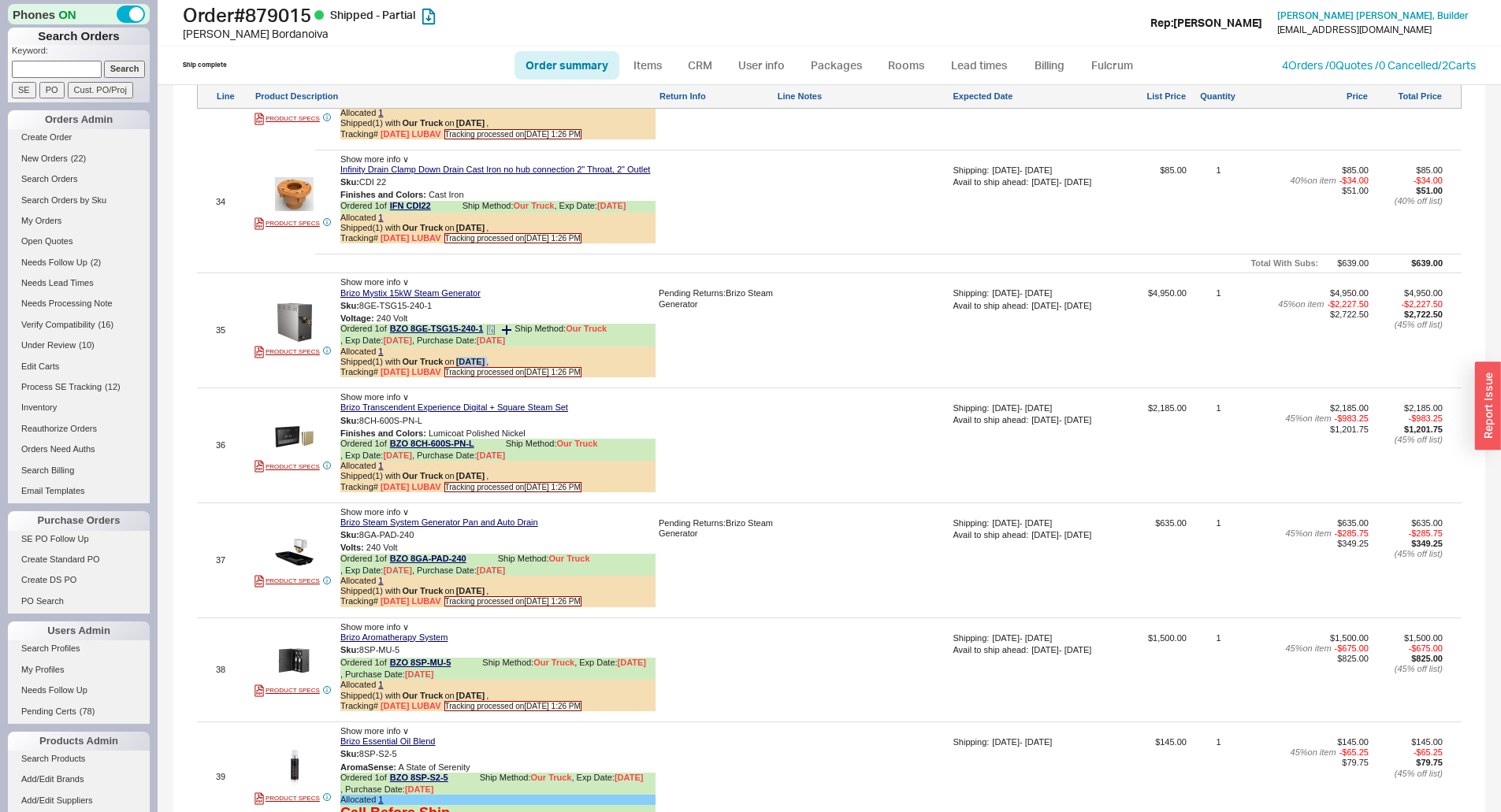
click at [467, 368] on b "5/5/25" at bounding box center [470, 362] width 28 height 11
click at [489, 368] on div "Shipped ( 1 ) with Our Truck on 5/5/25 ," at bounding box center [498, 362] width 315 height 11
click at [494, 335] on icon at bounding box center [491, 330] width 10 height 10
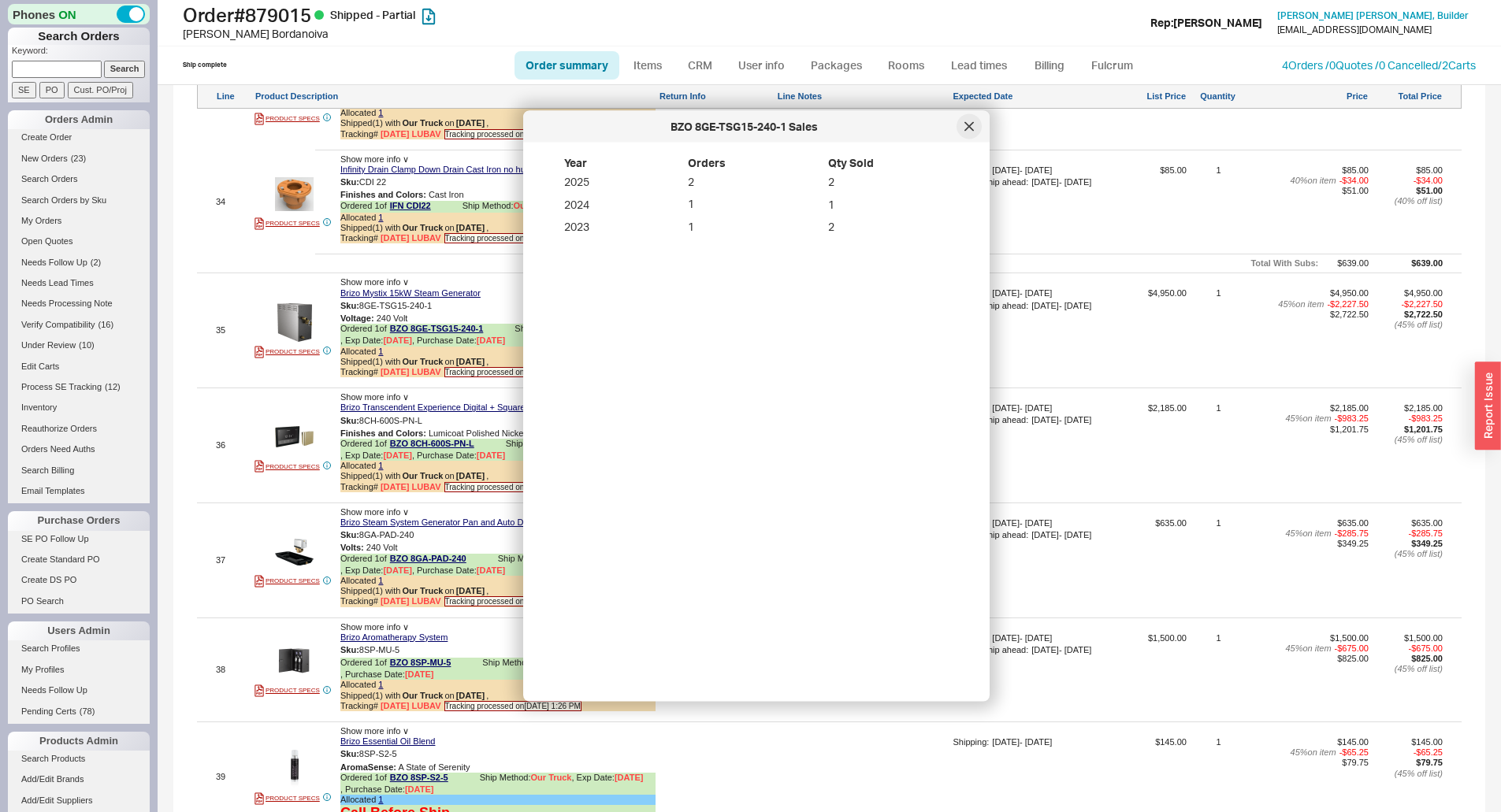
click at [972, 129] on icon at bounding box center [969, 126] width 8 height 8
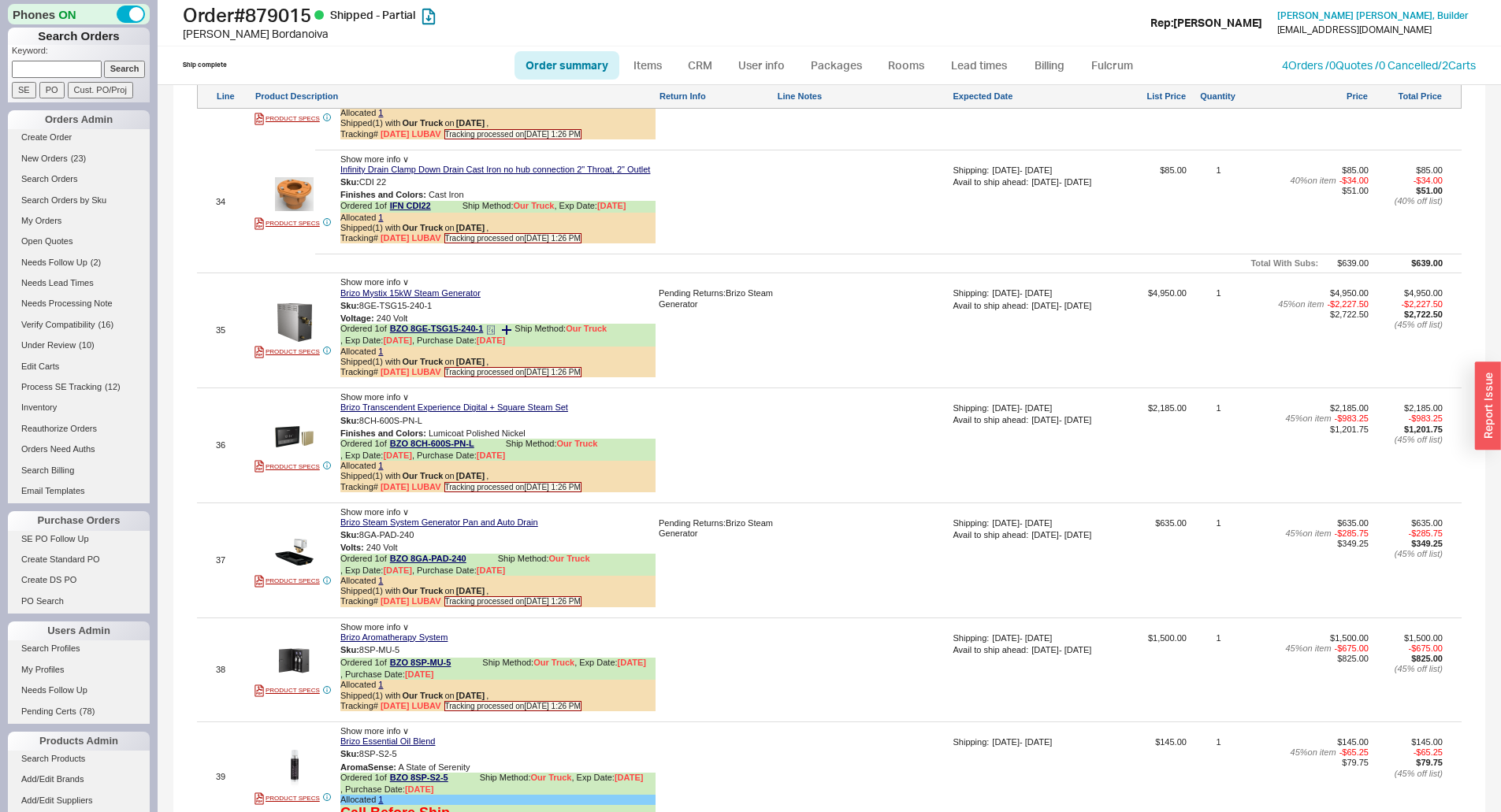
click at [493, 335] on icon at bounding box center [491, 330] width 10 height 10
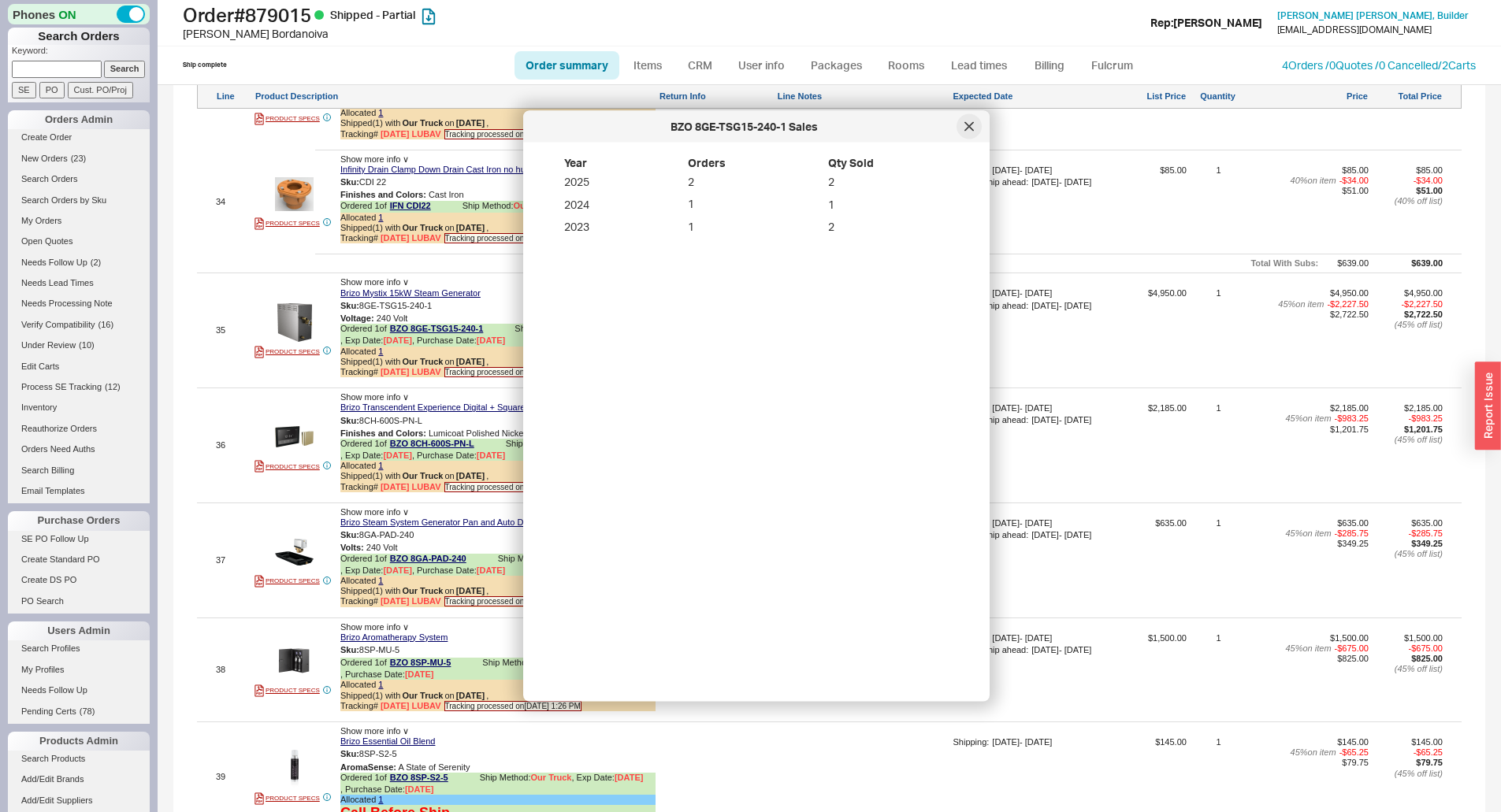
click at [962, 130] on div at bounding box center [969, 127] width 25 height 25
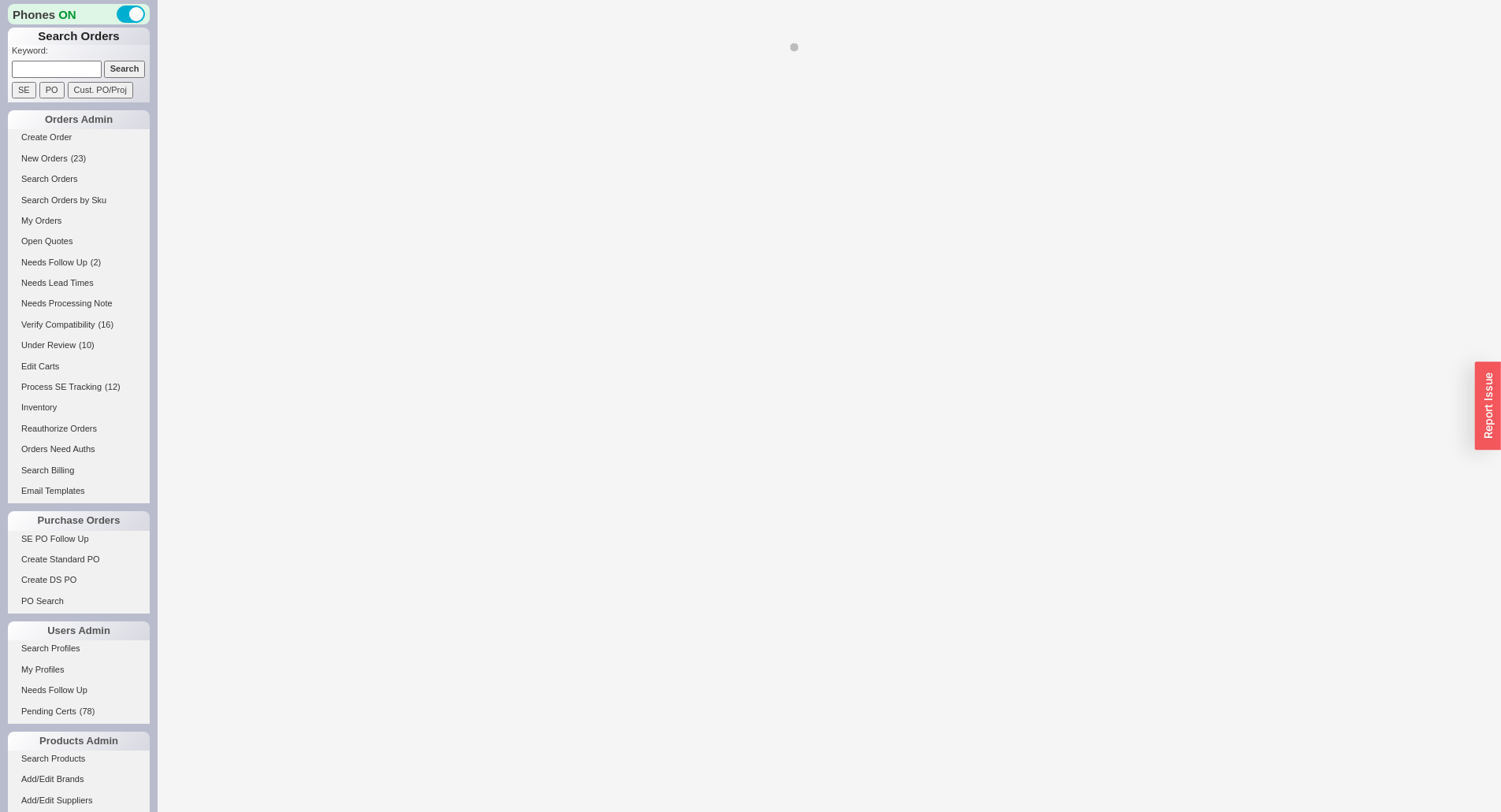
select select "*"
select select "LOW"
select select "3"
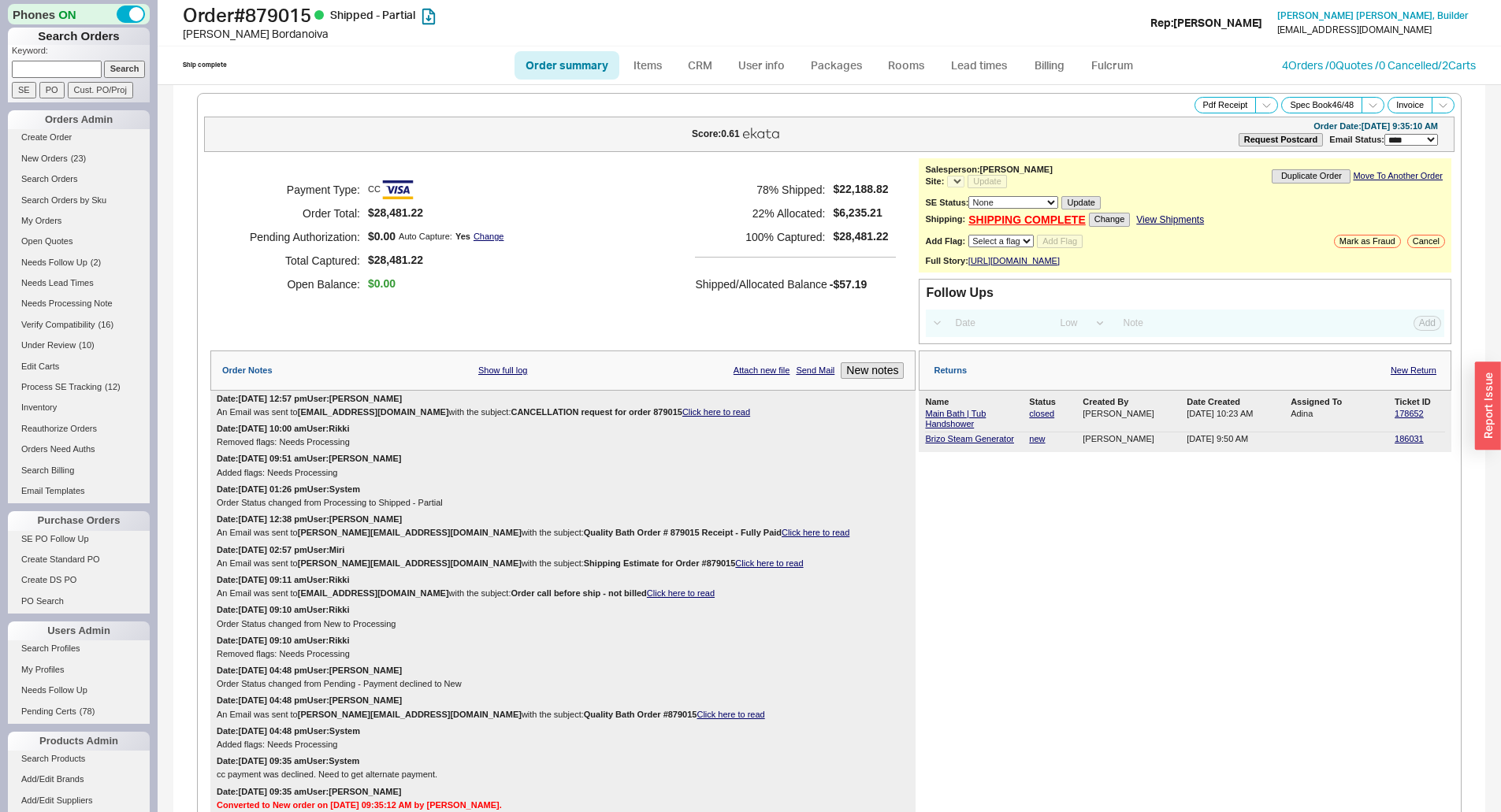
select select "*"
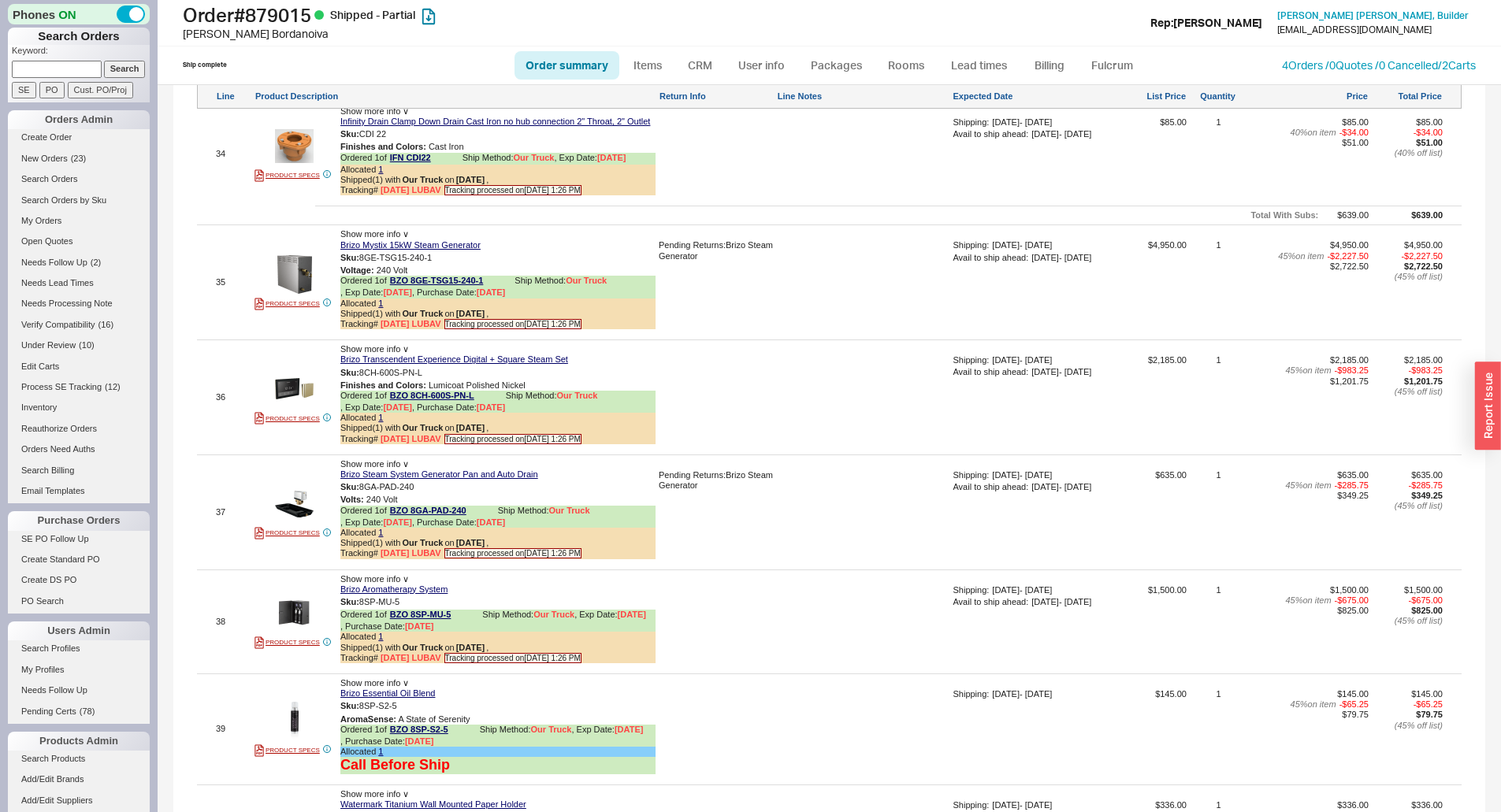
scroll to position [5516, 0]
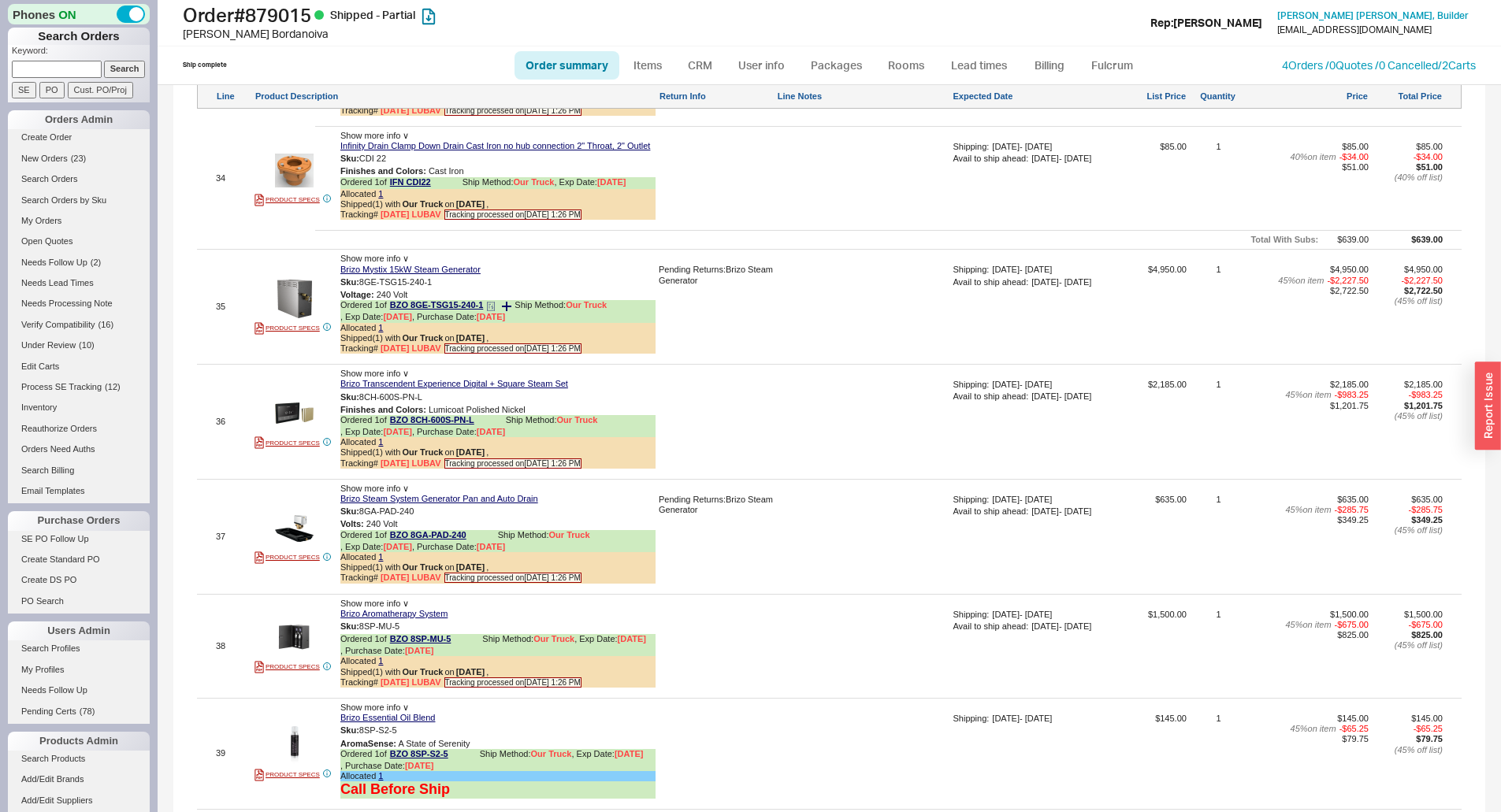
click at [496, 311] on icon at bounding box center [491, 307] width 10 height 10
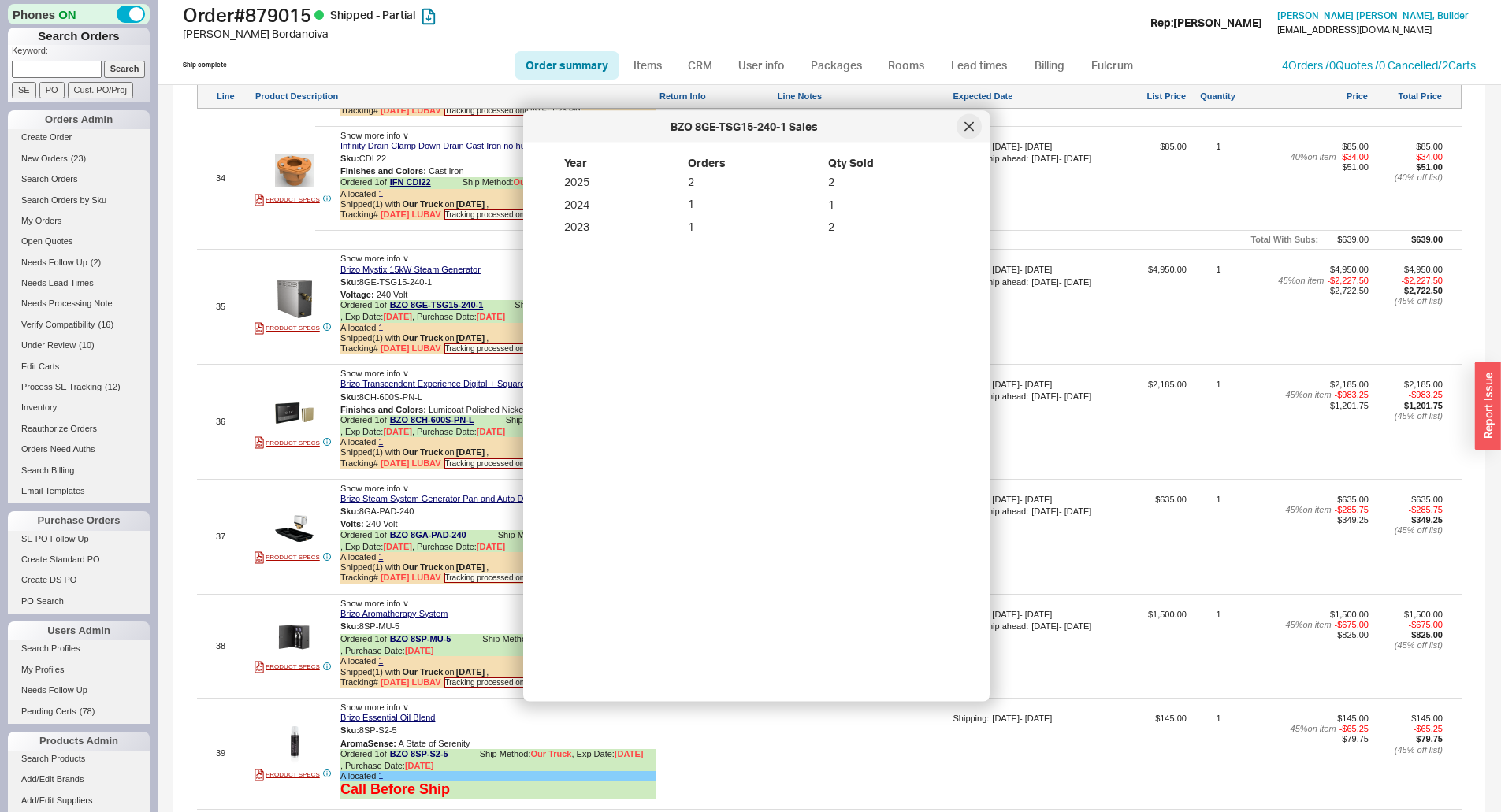
click at [974, 128] on div at bounding box center [969, 127] width 25 height 25
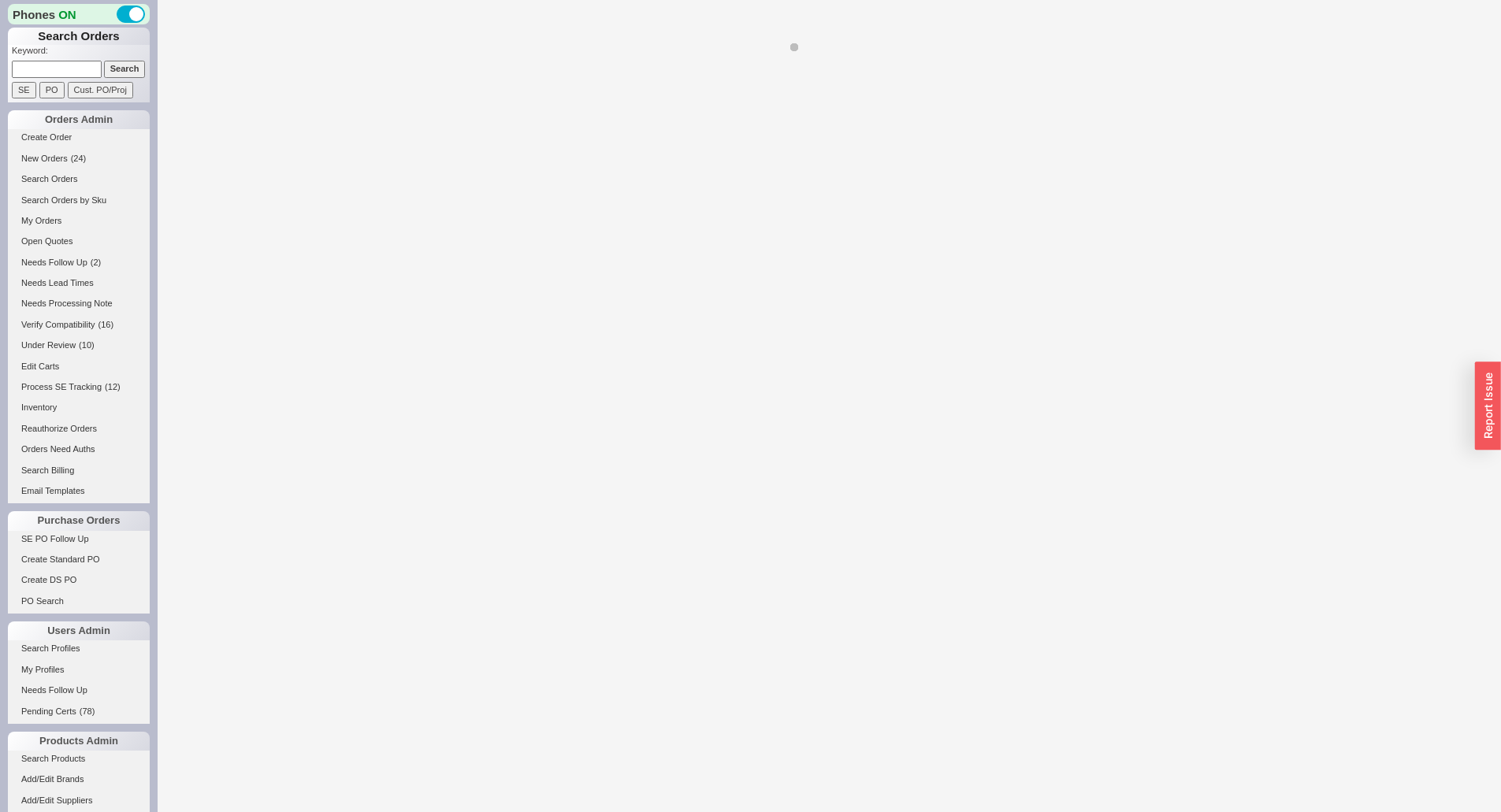
select select "LOW"
select select "3"
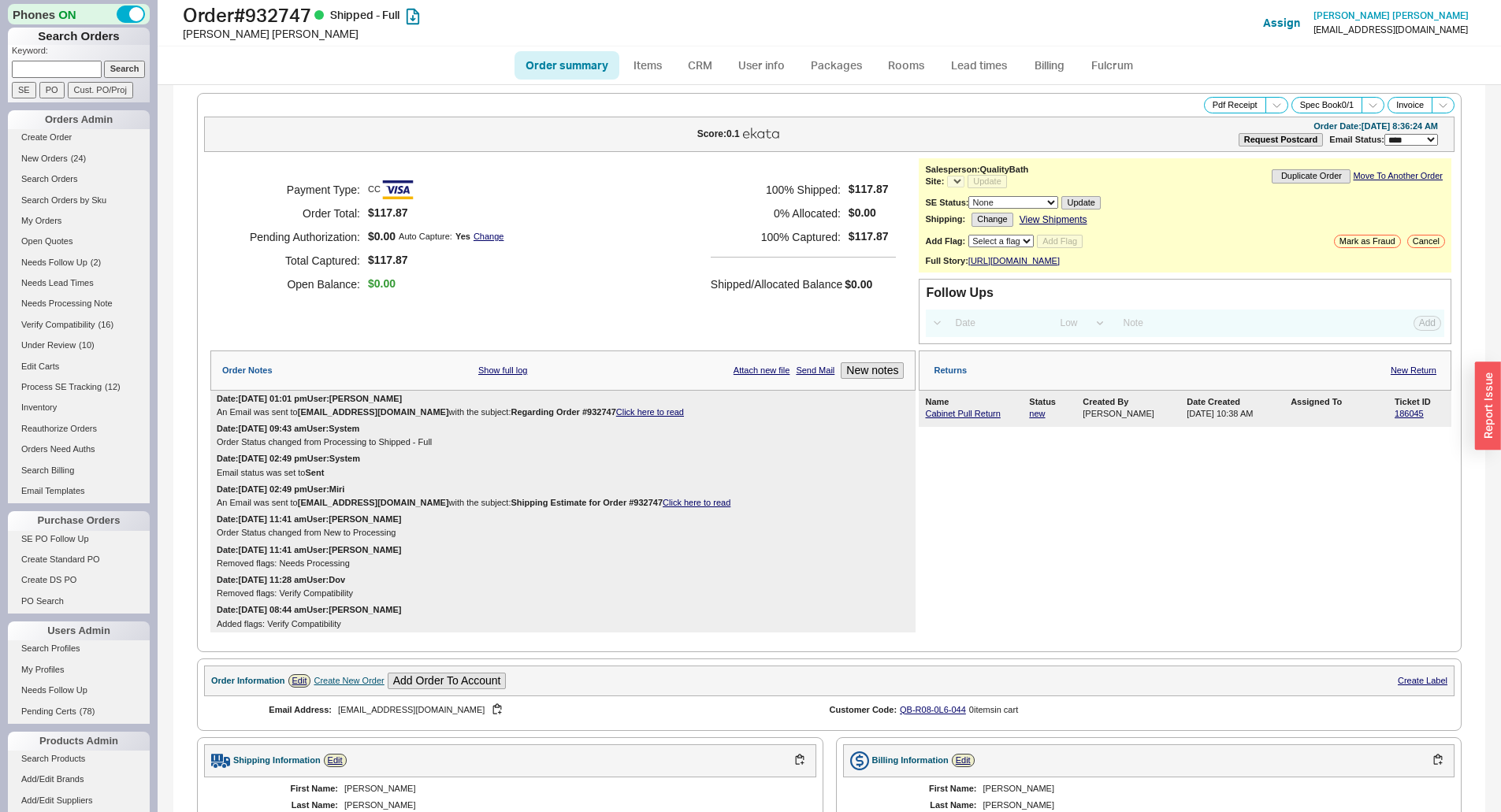
select select "*"
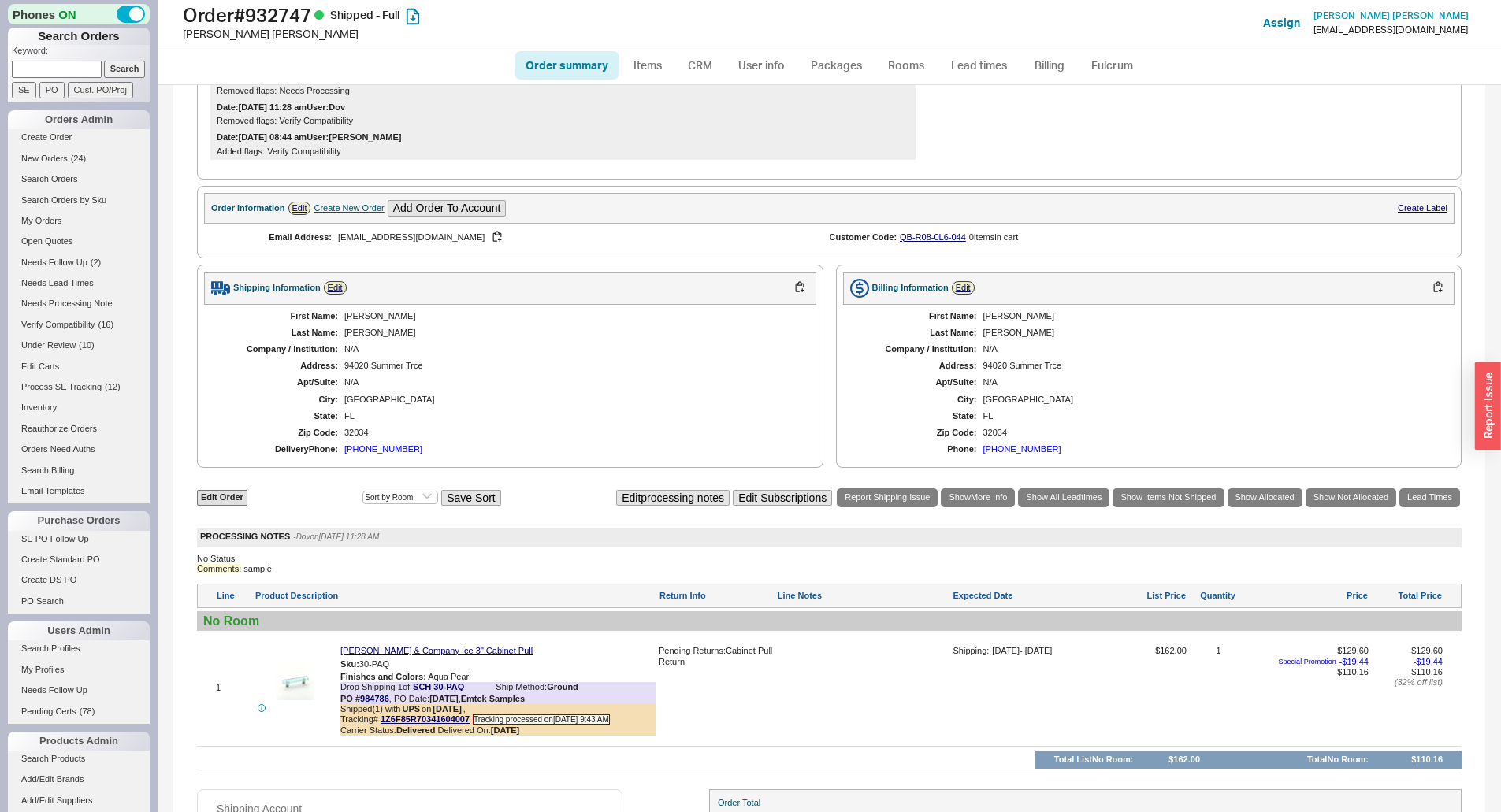
scroll to position [623, 0]
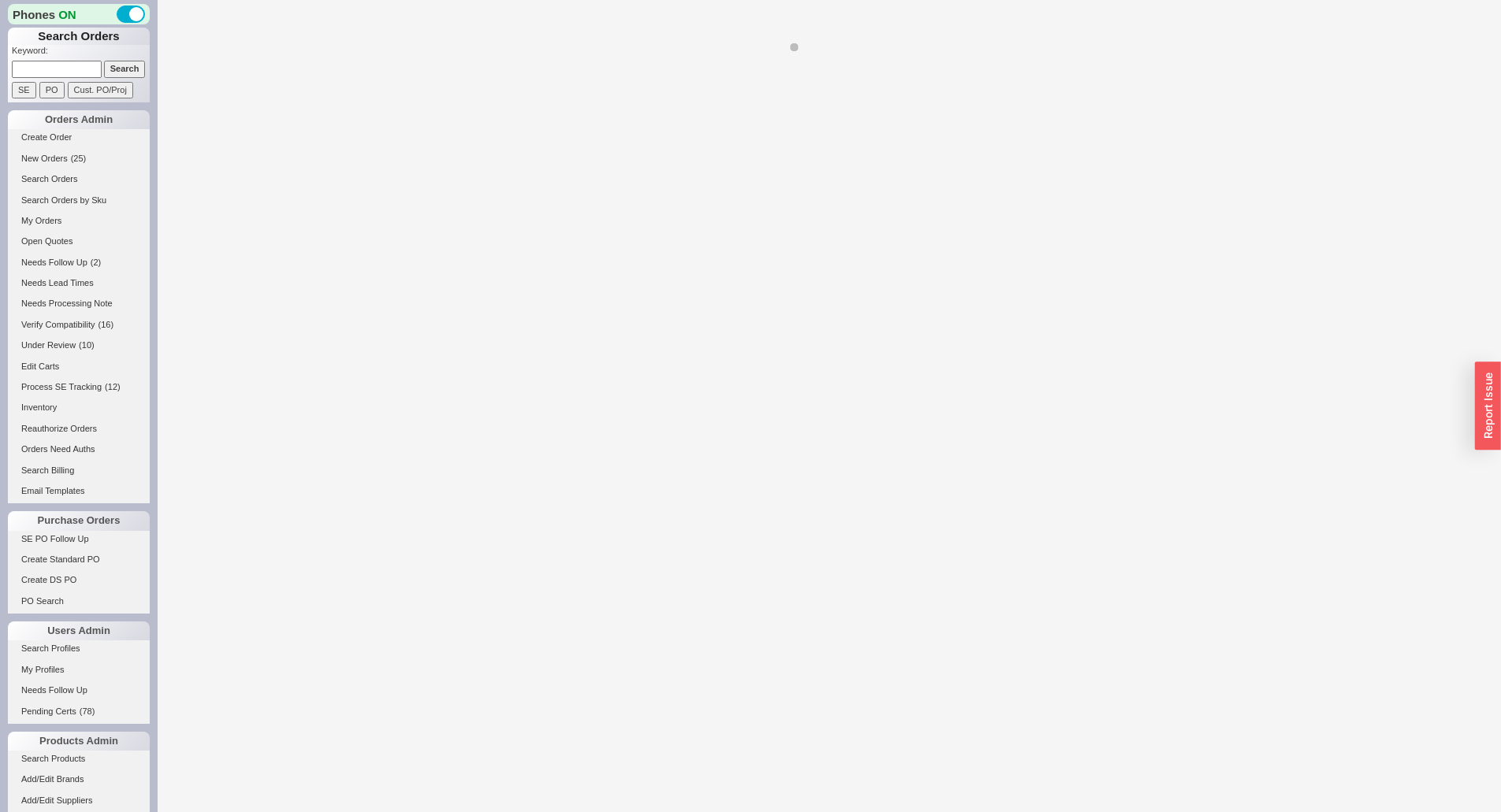
select select "LOW"
select select "3"
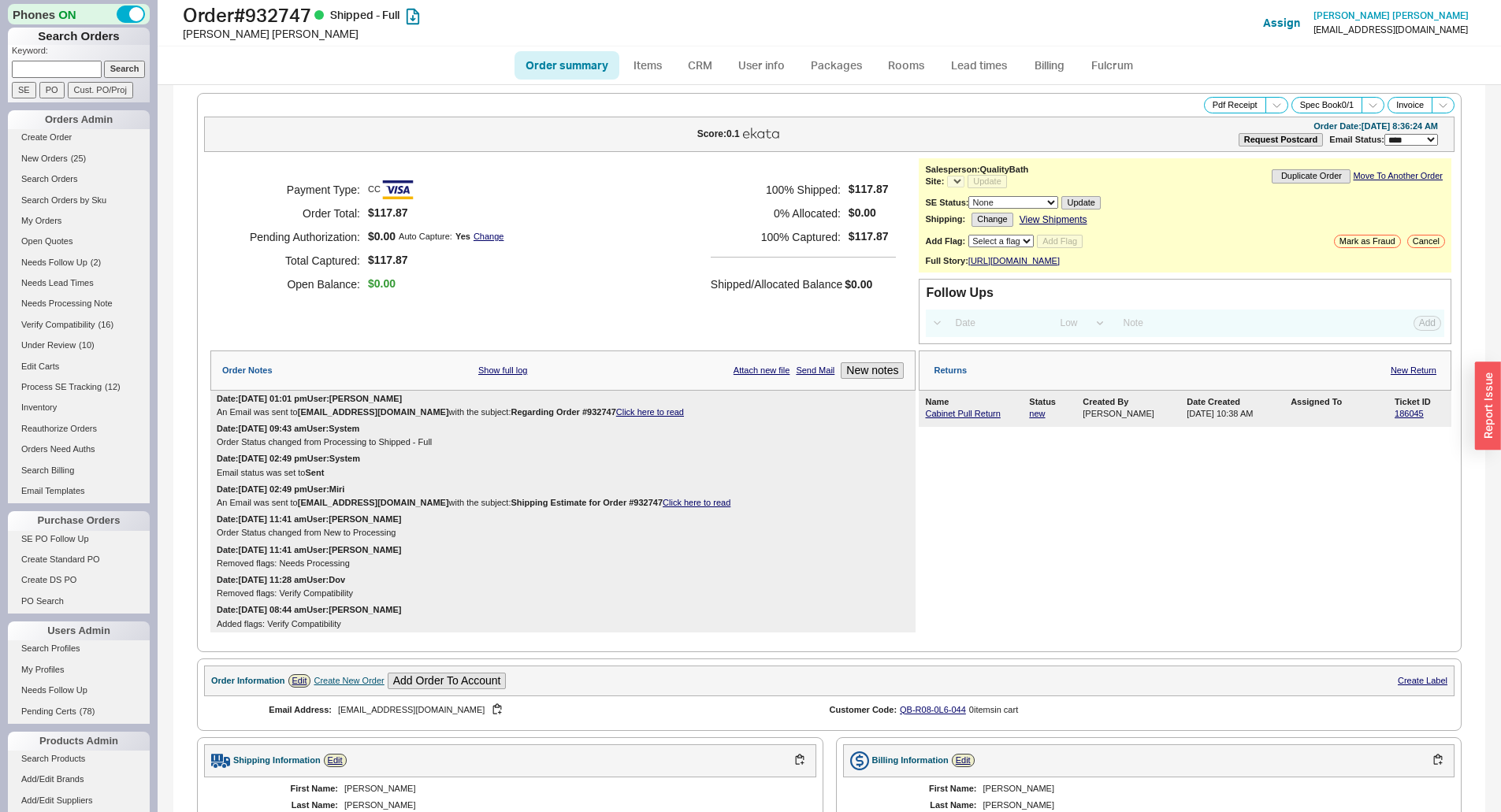
select select "*"
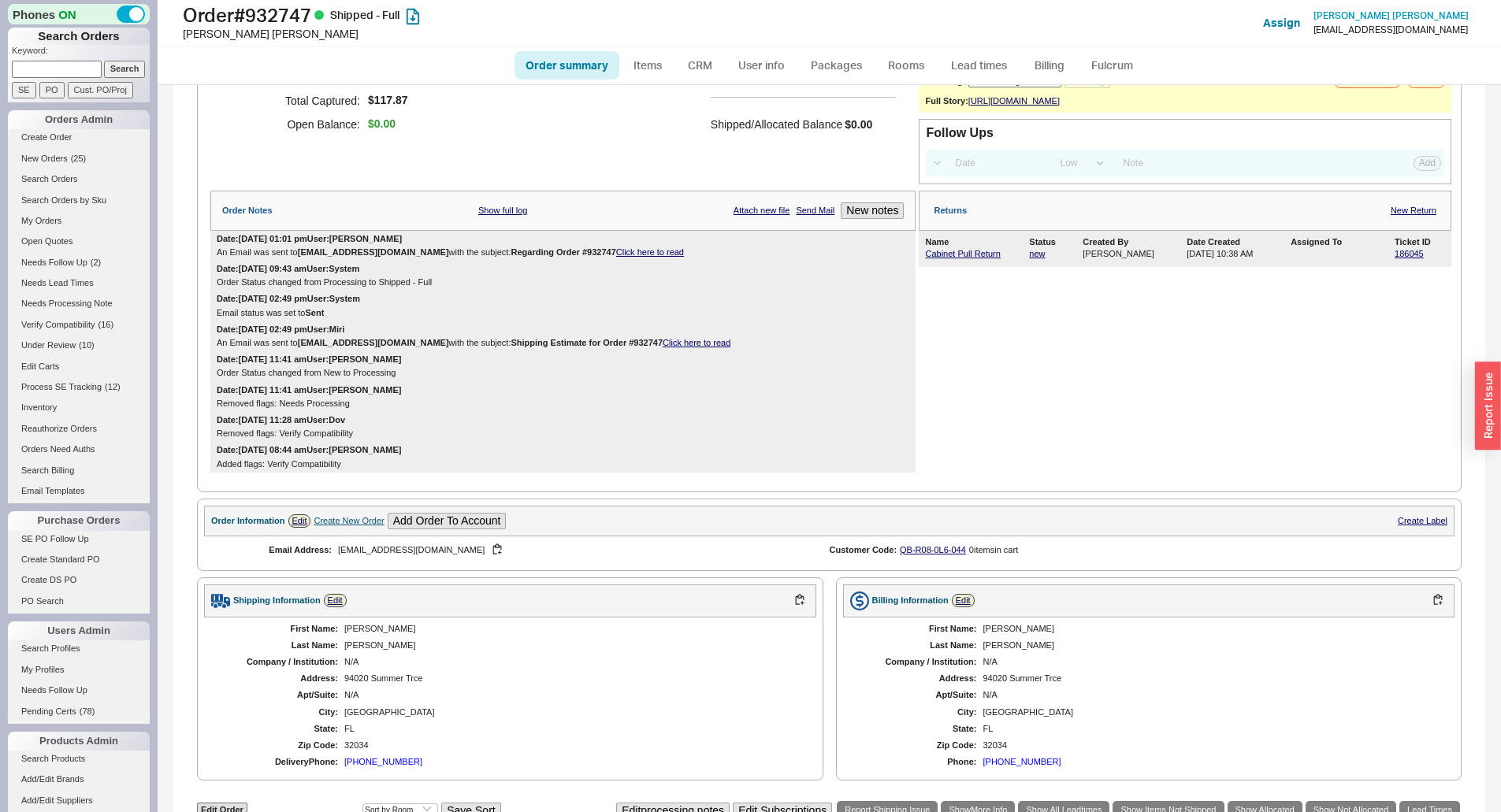
scroll to position [623, 0]
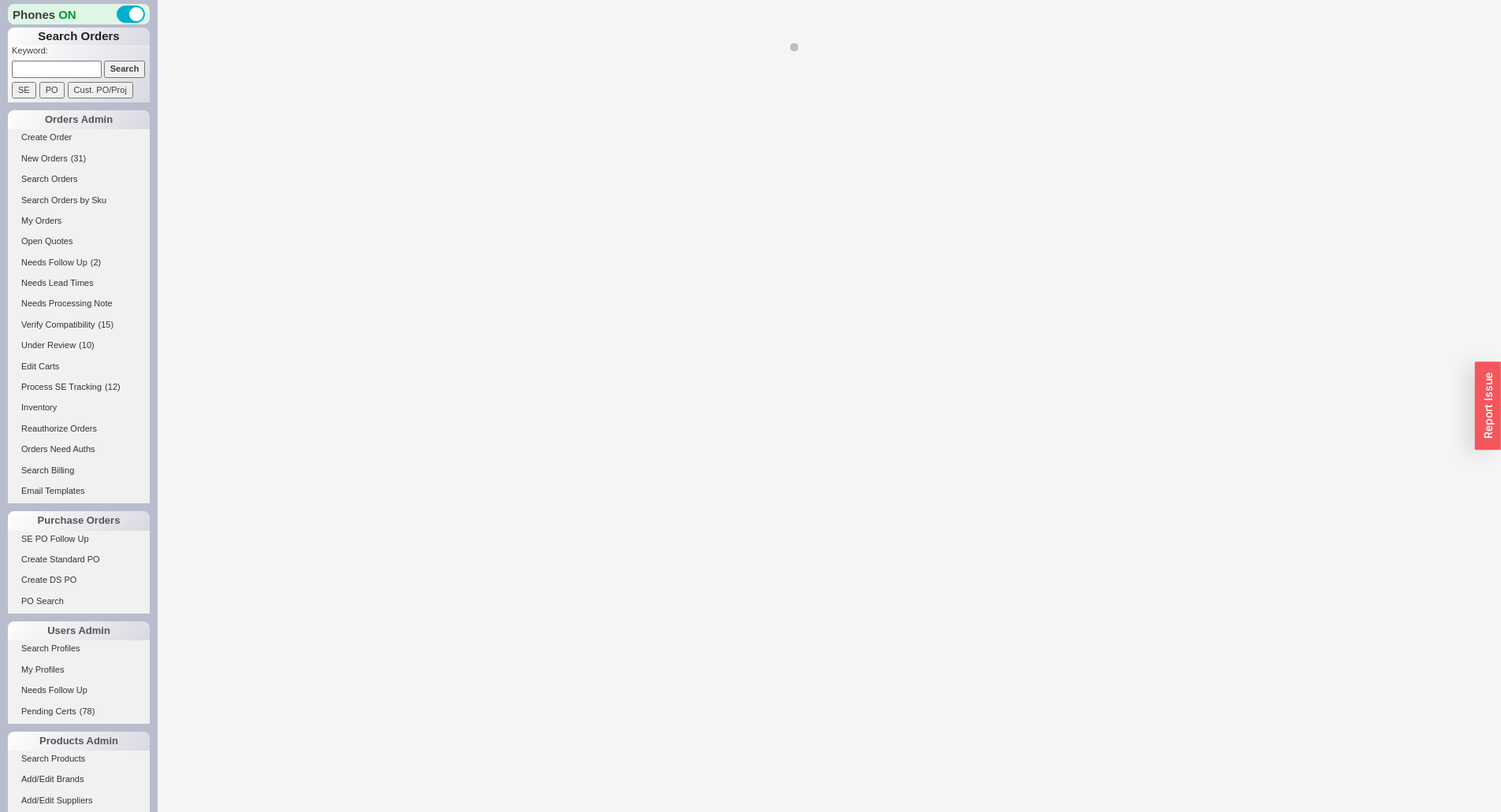
select select "LOW"
select select "3"
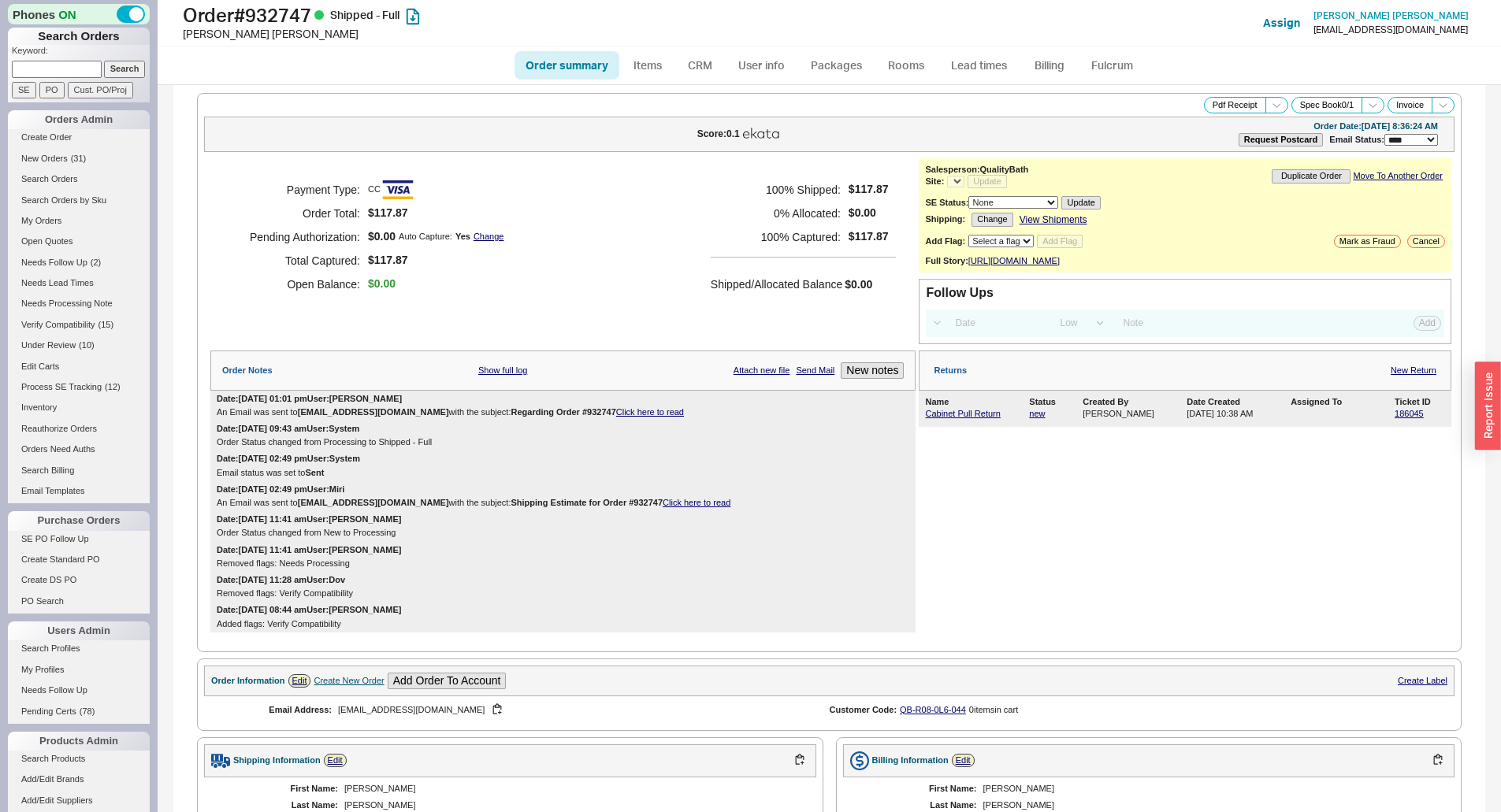
select select "*"
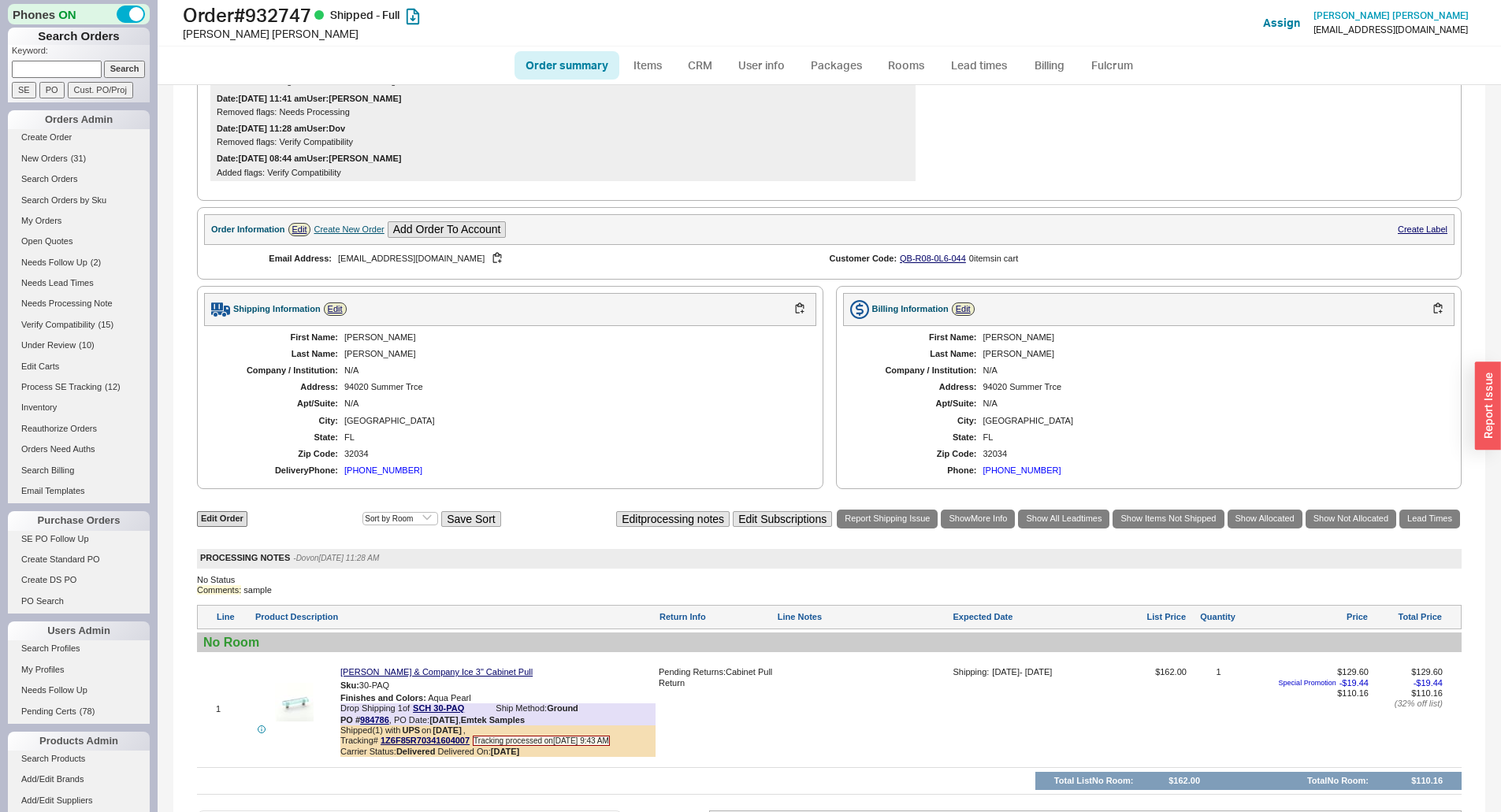
scroll to position [472, 0]
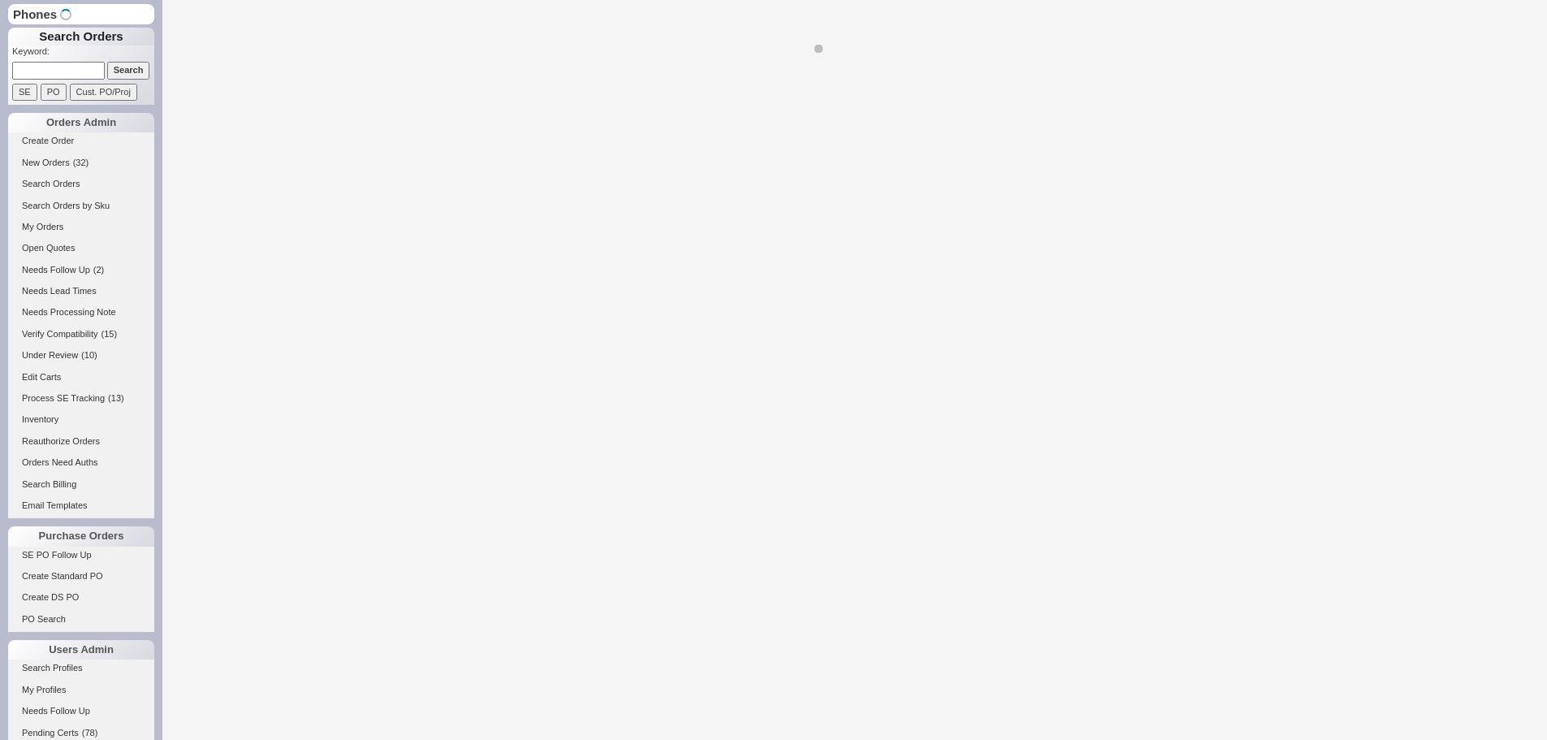
select select "*"
select select "LOW"
select select "3"
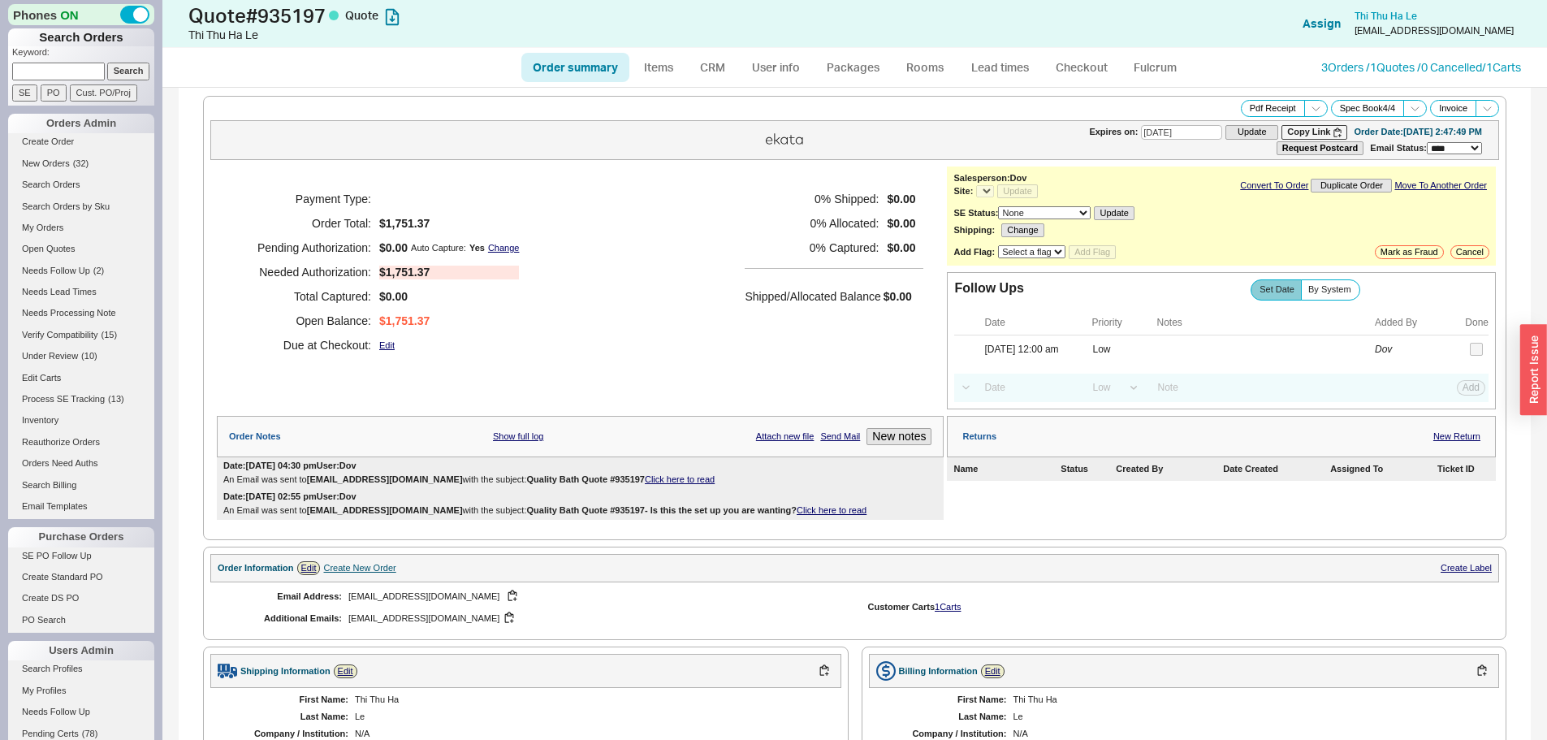
select select "*"
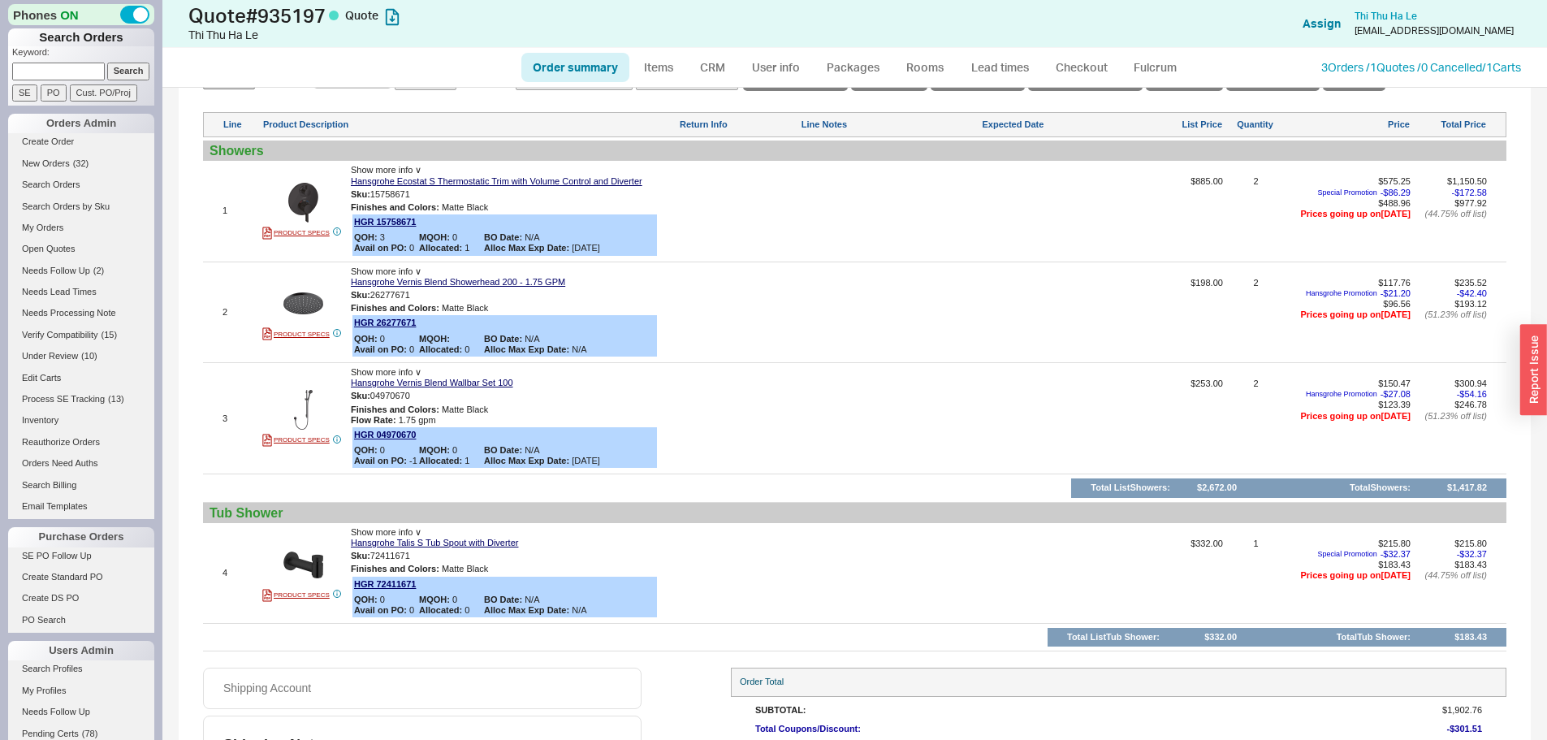
scroll to position [812, 0]
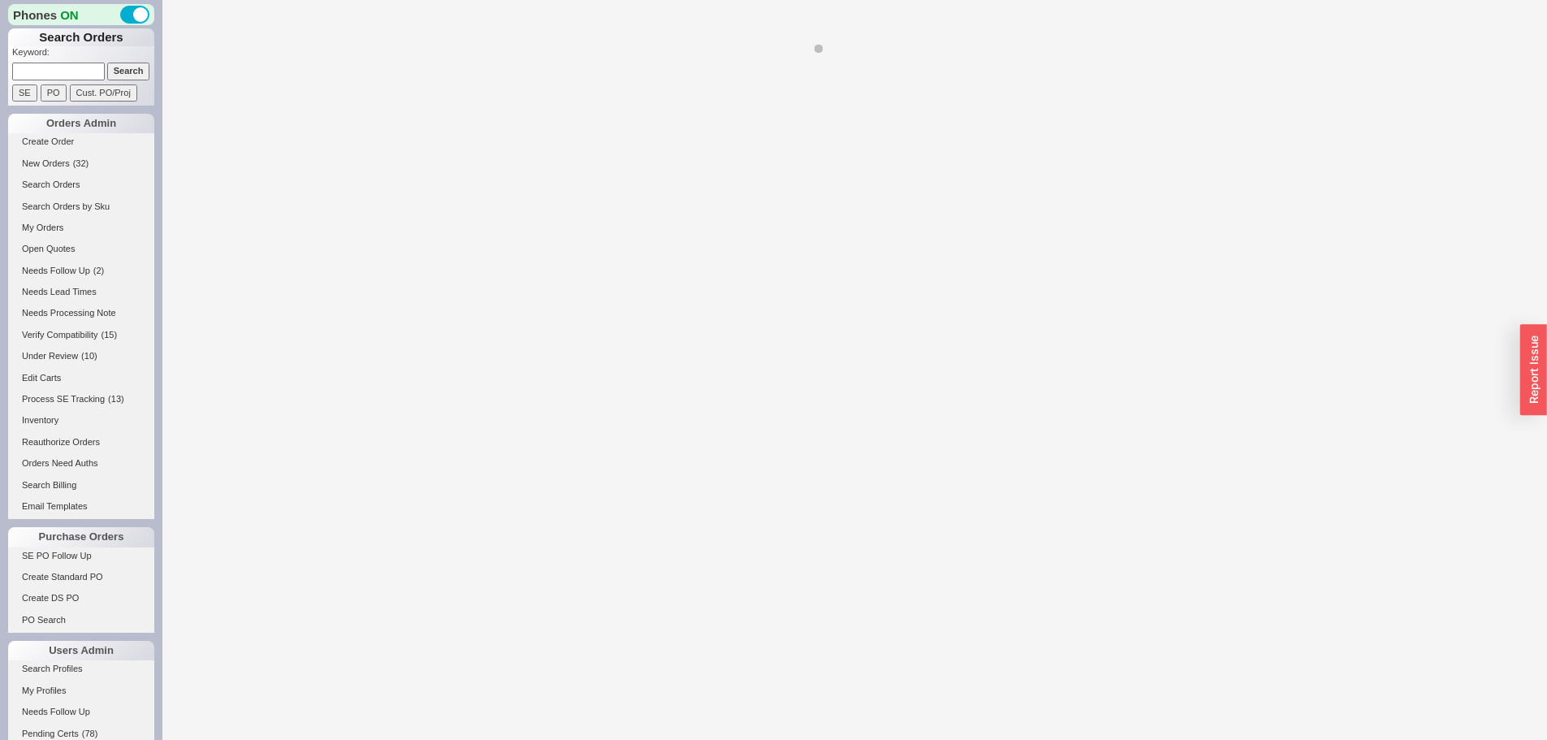
select select "*"
select select "LOW"
select select "3"
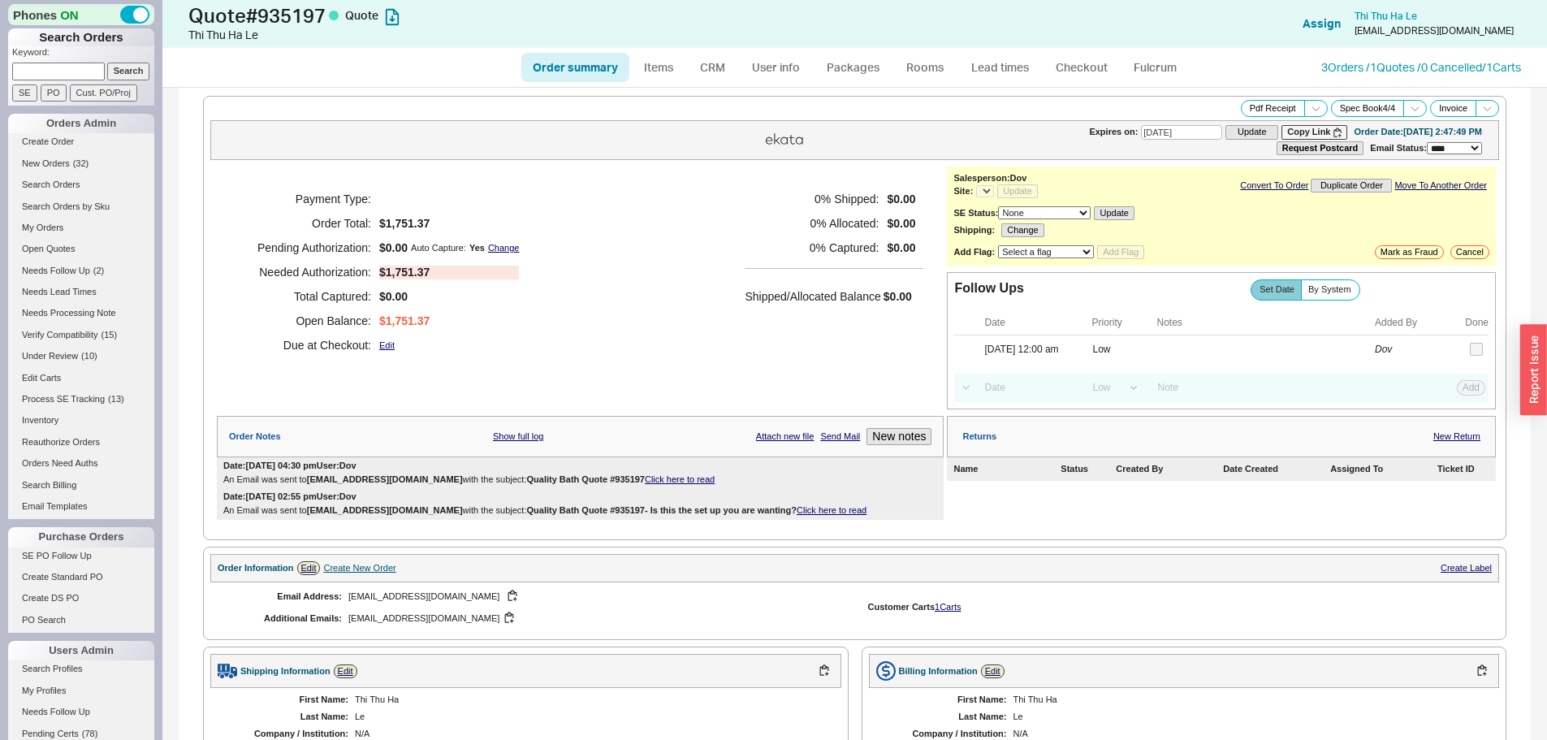
select select "*"
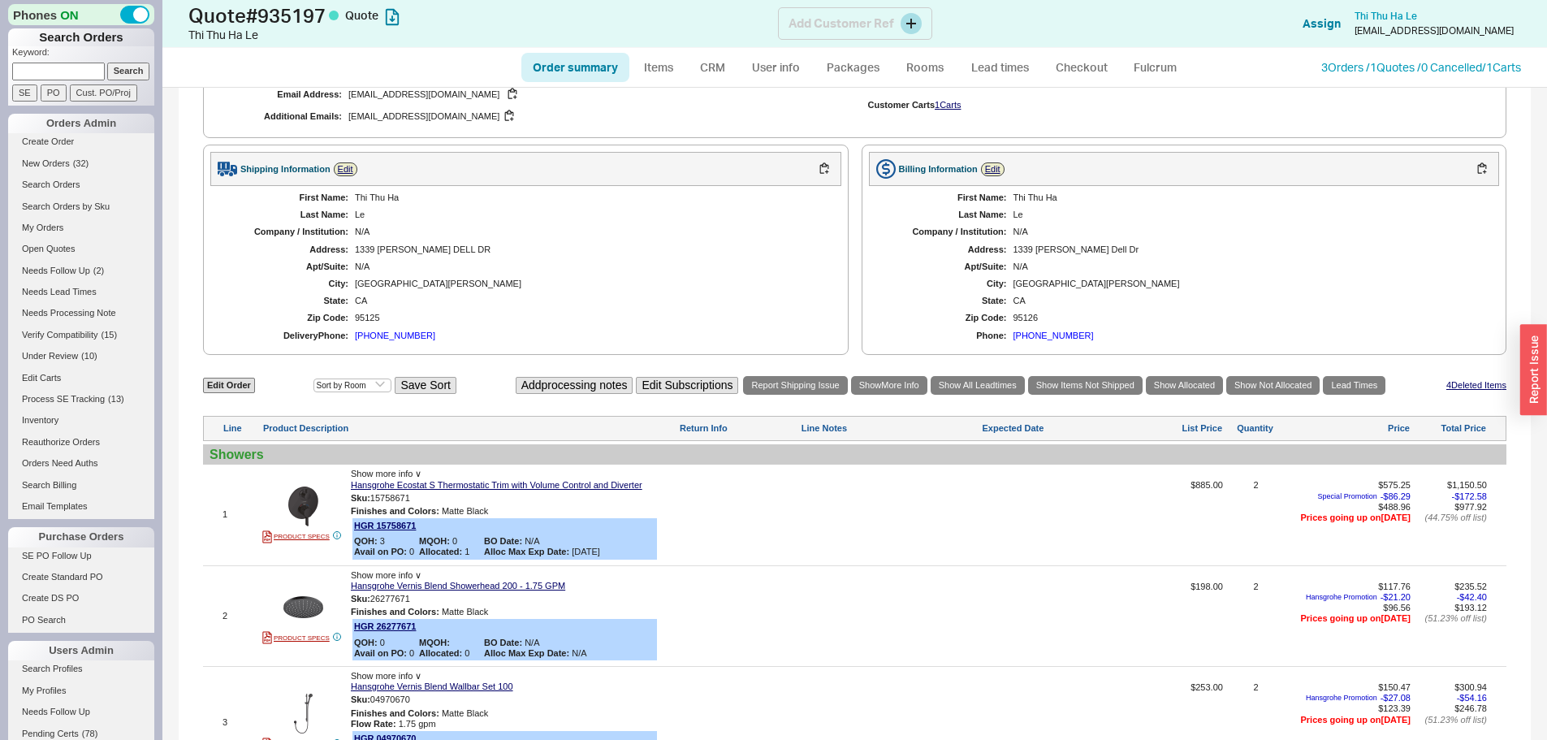
scroll to position [325, 0]
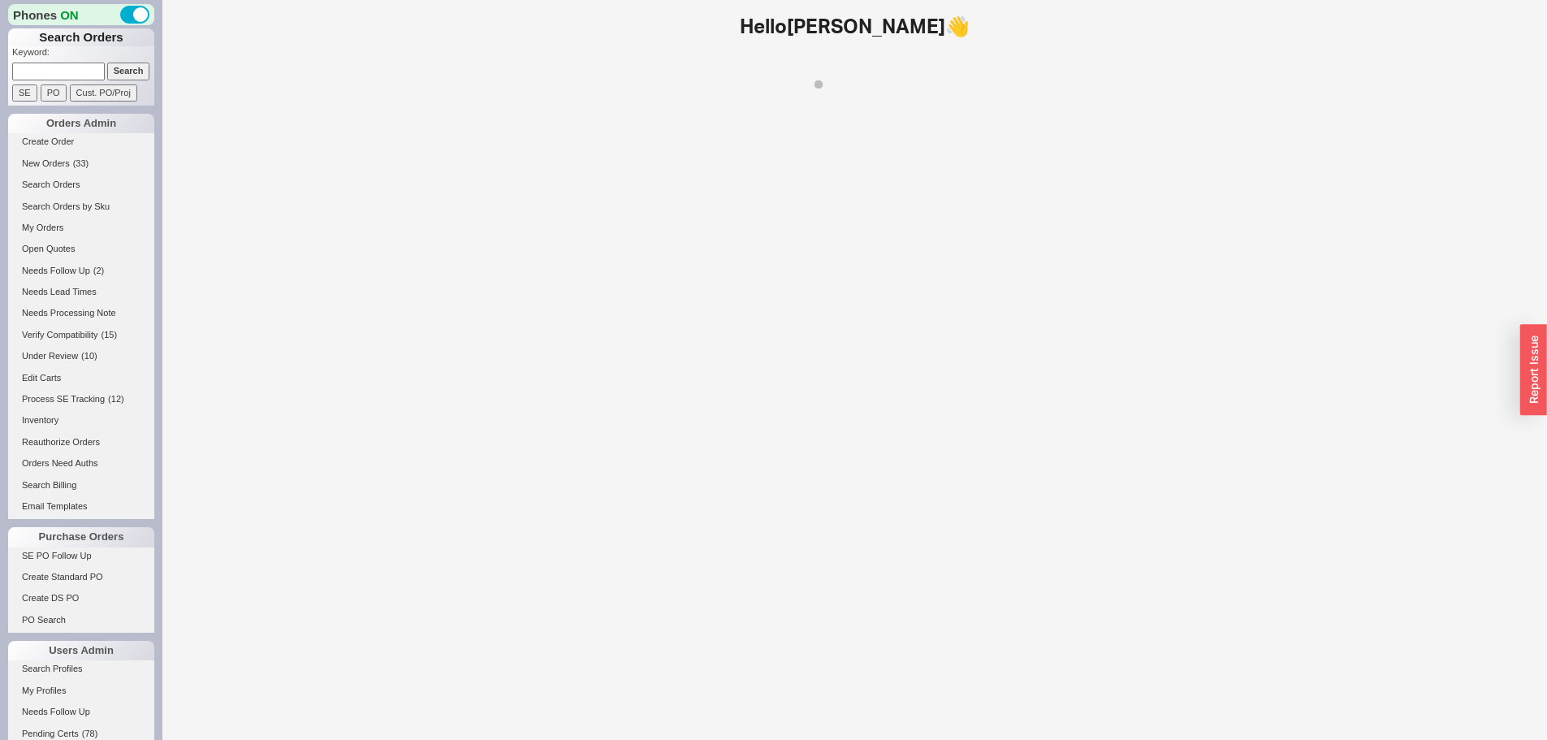
click at [29, 67] on input at bounding box center [58, 71] width 93 height 17
paste input "923071"
type input "923071"
click at [107, 63] on input "Search" at bounding box center [128, 71] width 43 height 17
select select "LOW"
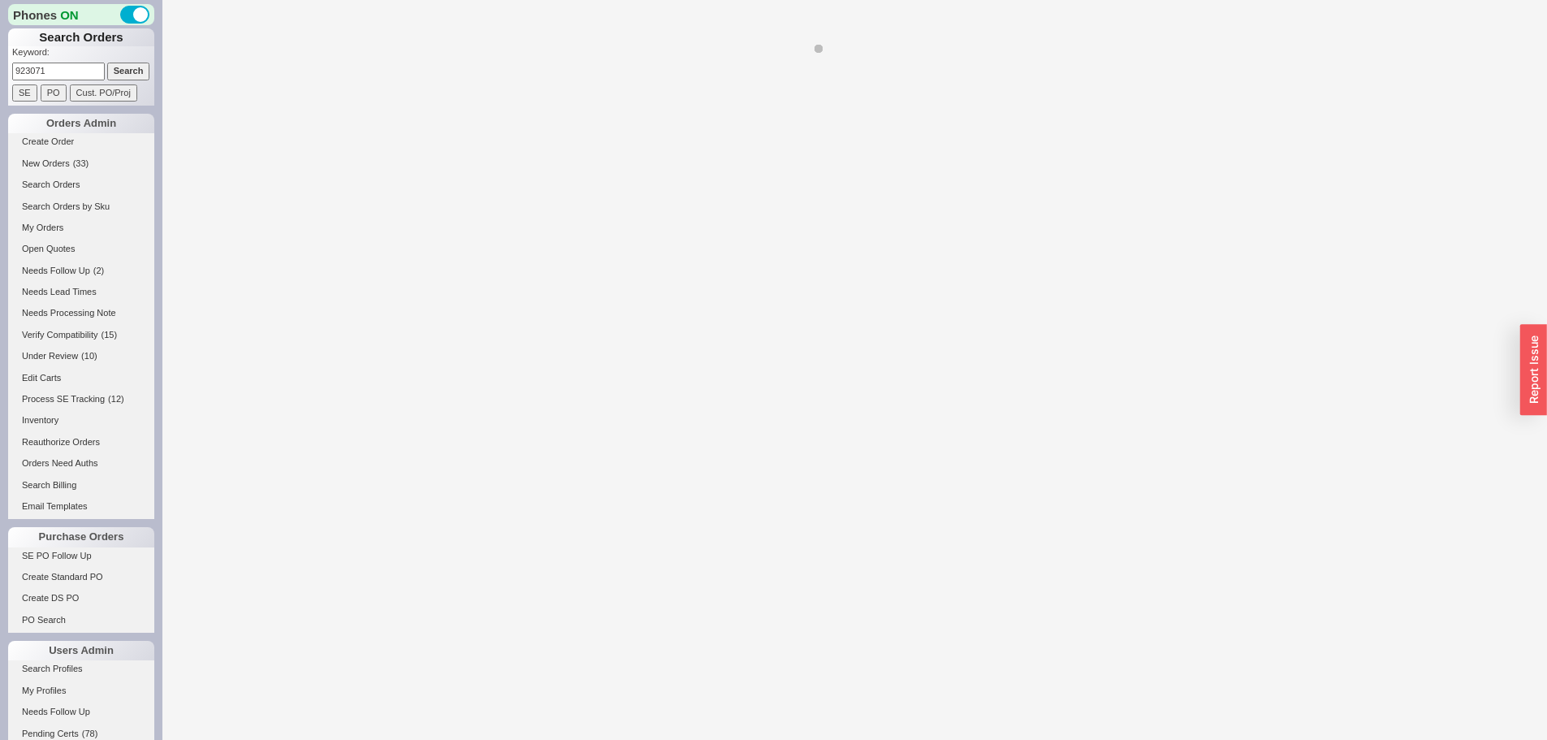
select select "3"
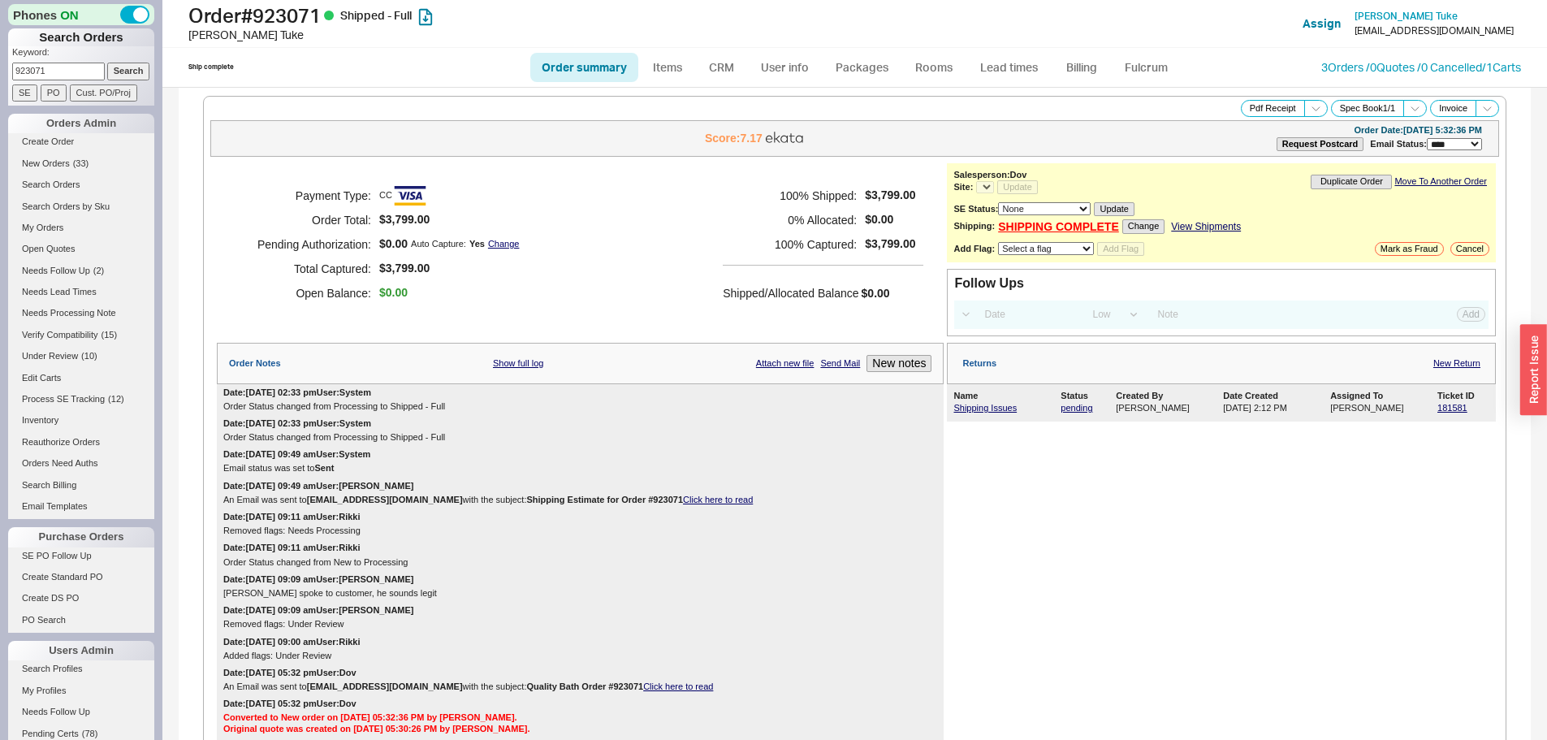
select select "*"
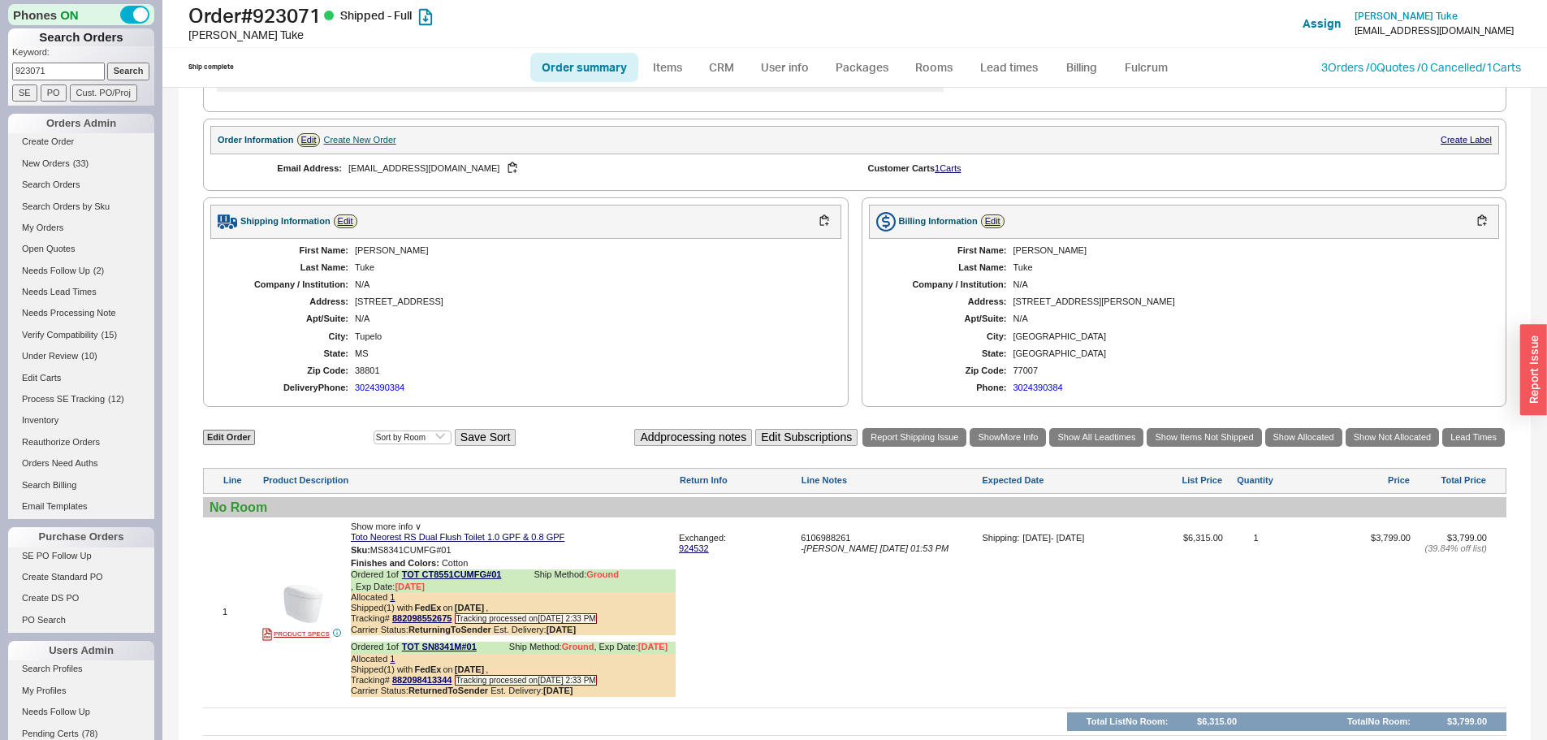
scroll to position [818, 0]
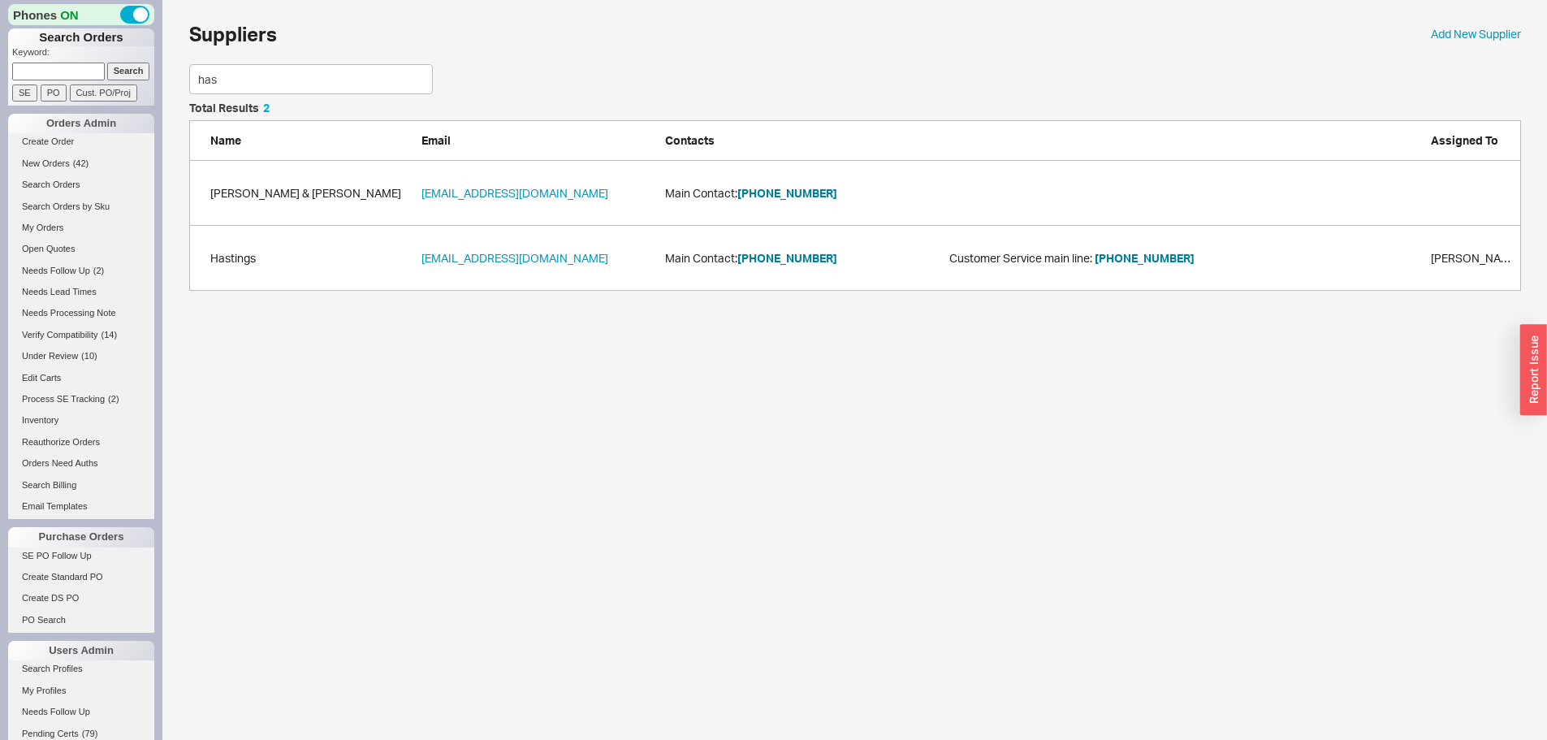
scroll to position [176, 1320]
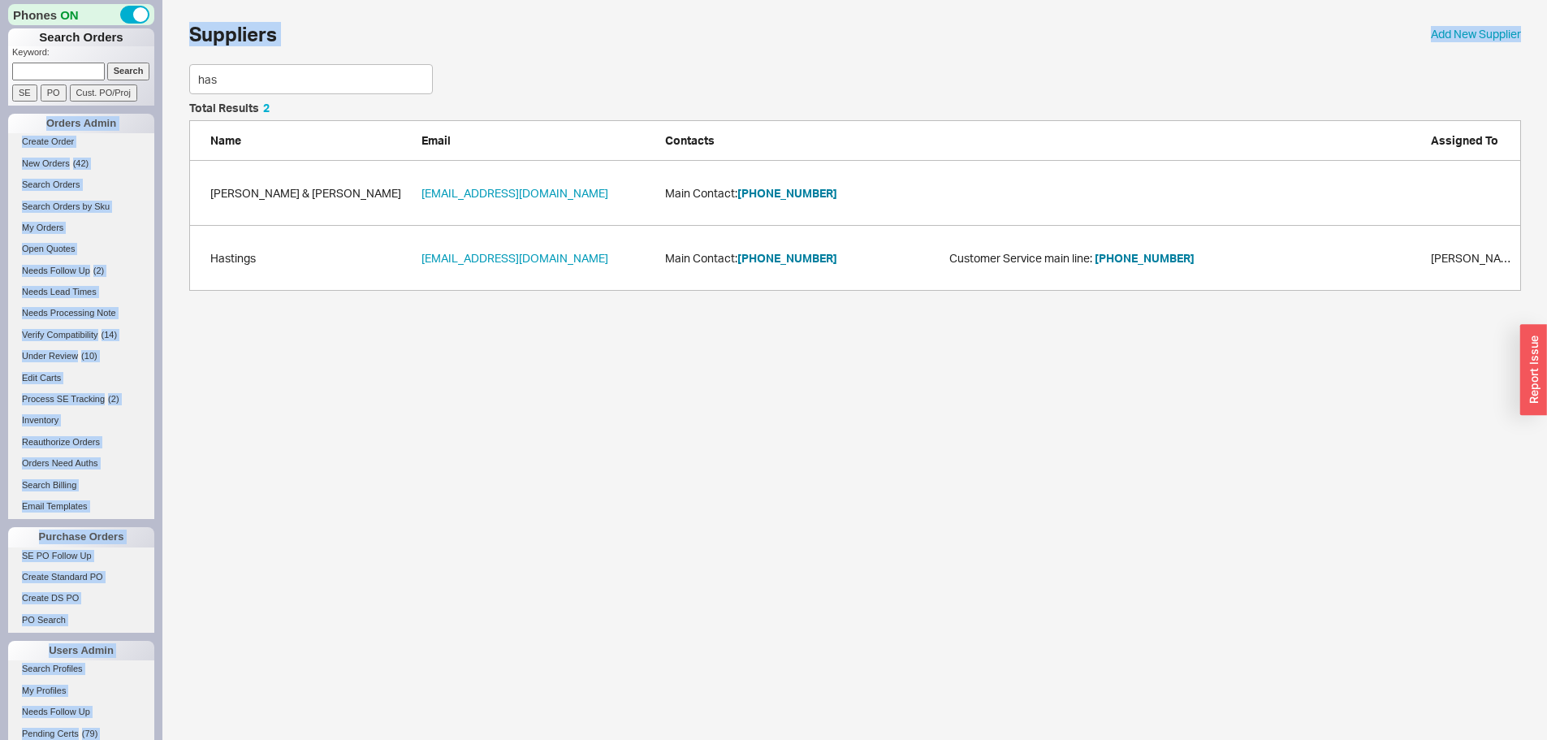
drag, startPoint x: 177, startPoint y: 67, endPoint x: 90, endPoint y: 68, distance: 86.9
click at [90, 68] on div "Phones ON Search Orders Keyword: Search SE PO Cust. PO/Proj Orders Admin Create…" at bounding box center [773, 153] width 1547 height 307
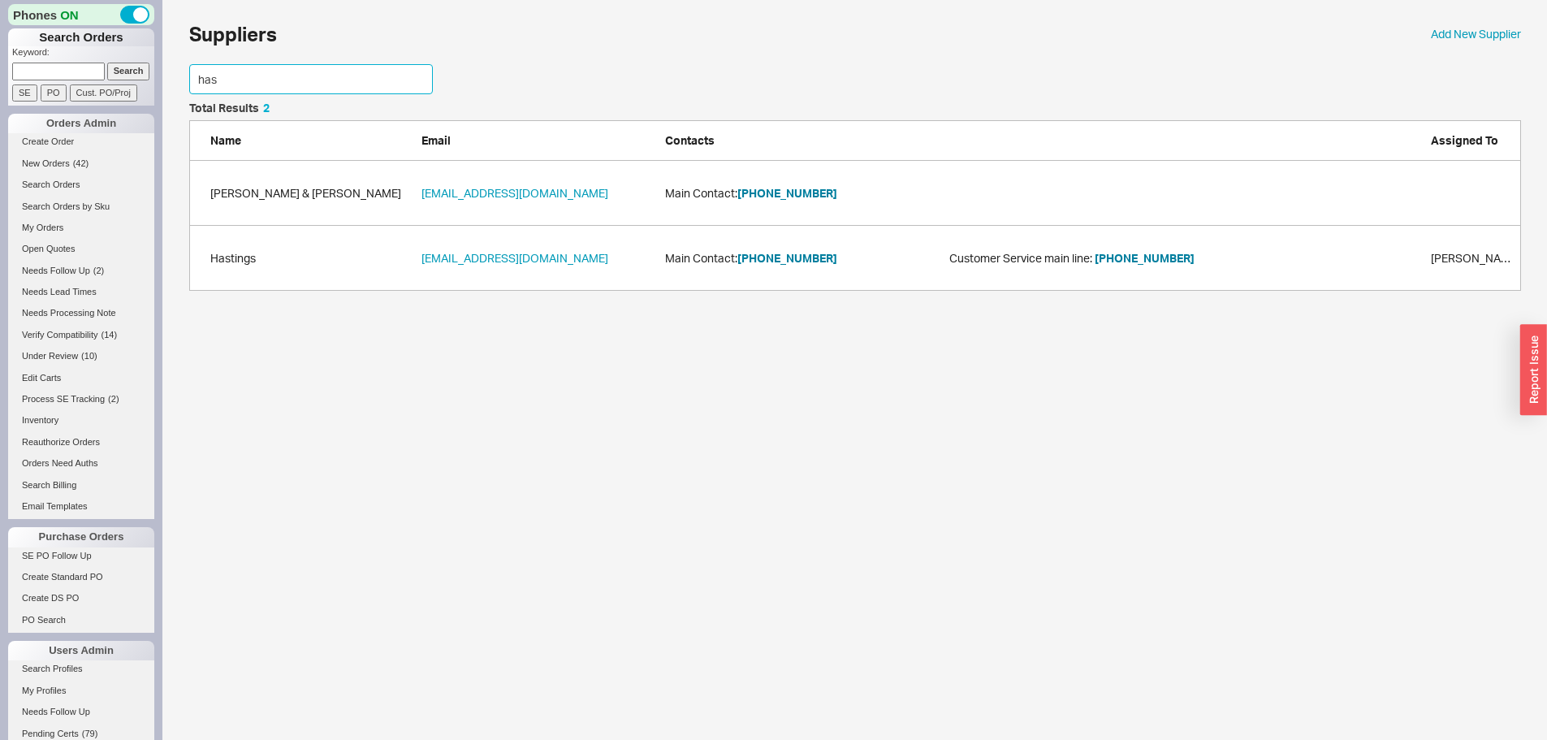
click at [283, 79] on input "has" at bounding box center [311, 79] width 244 height 30
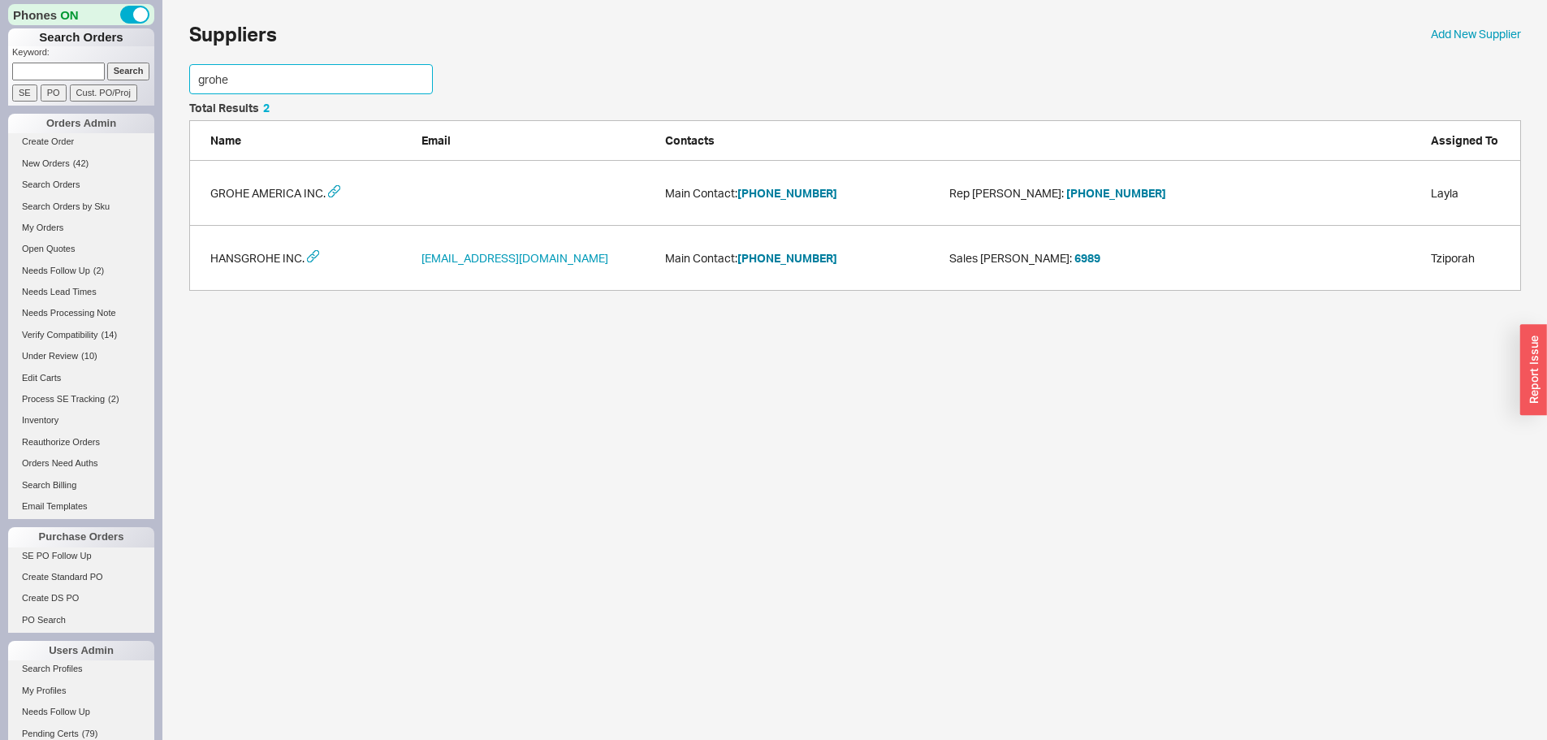
type input "grohe"
click at [802, 209] on div "GROHE AMERICA INC. Main Contact: 800-444-7643 Rep PF Valente : 856-459-3061 Lay…" at bounding box center [855, 193] width 1332 height 65
click at [804, 199] on button "800-444-7643" at bounding box center [788, 193] width 100 height 16
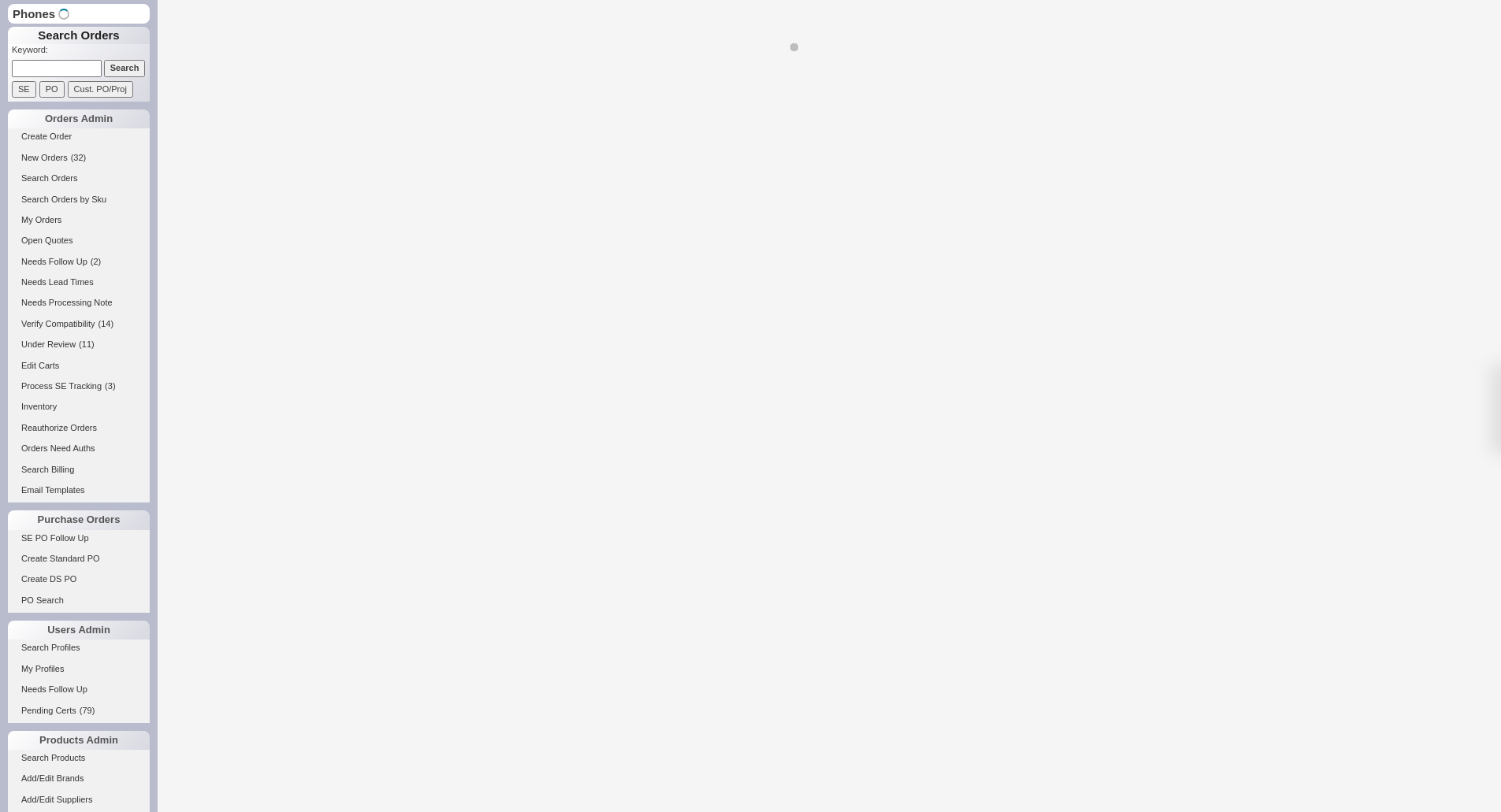
select select "LOW"
select select "3"
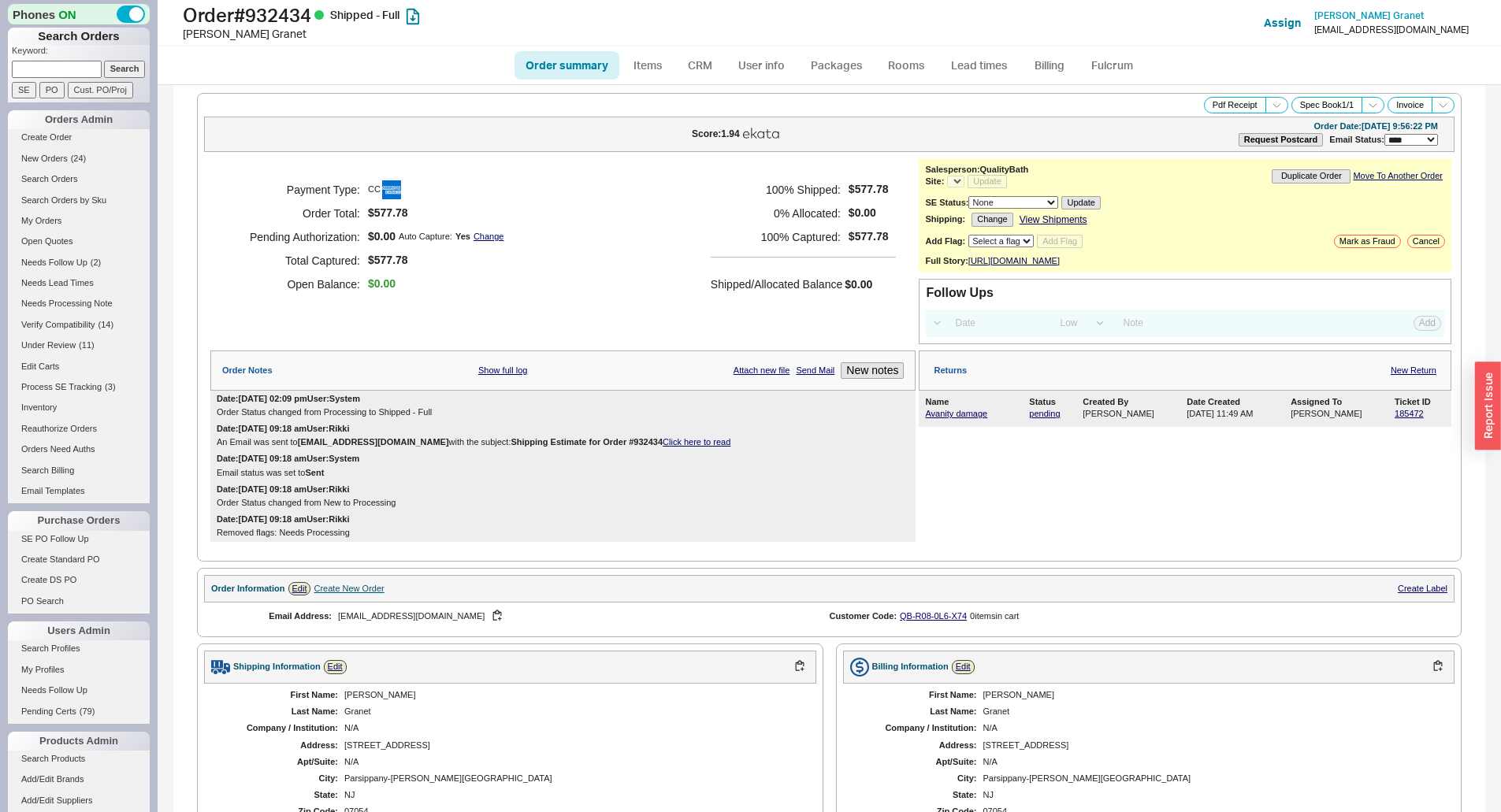
select select "*"
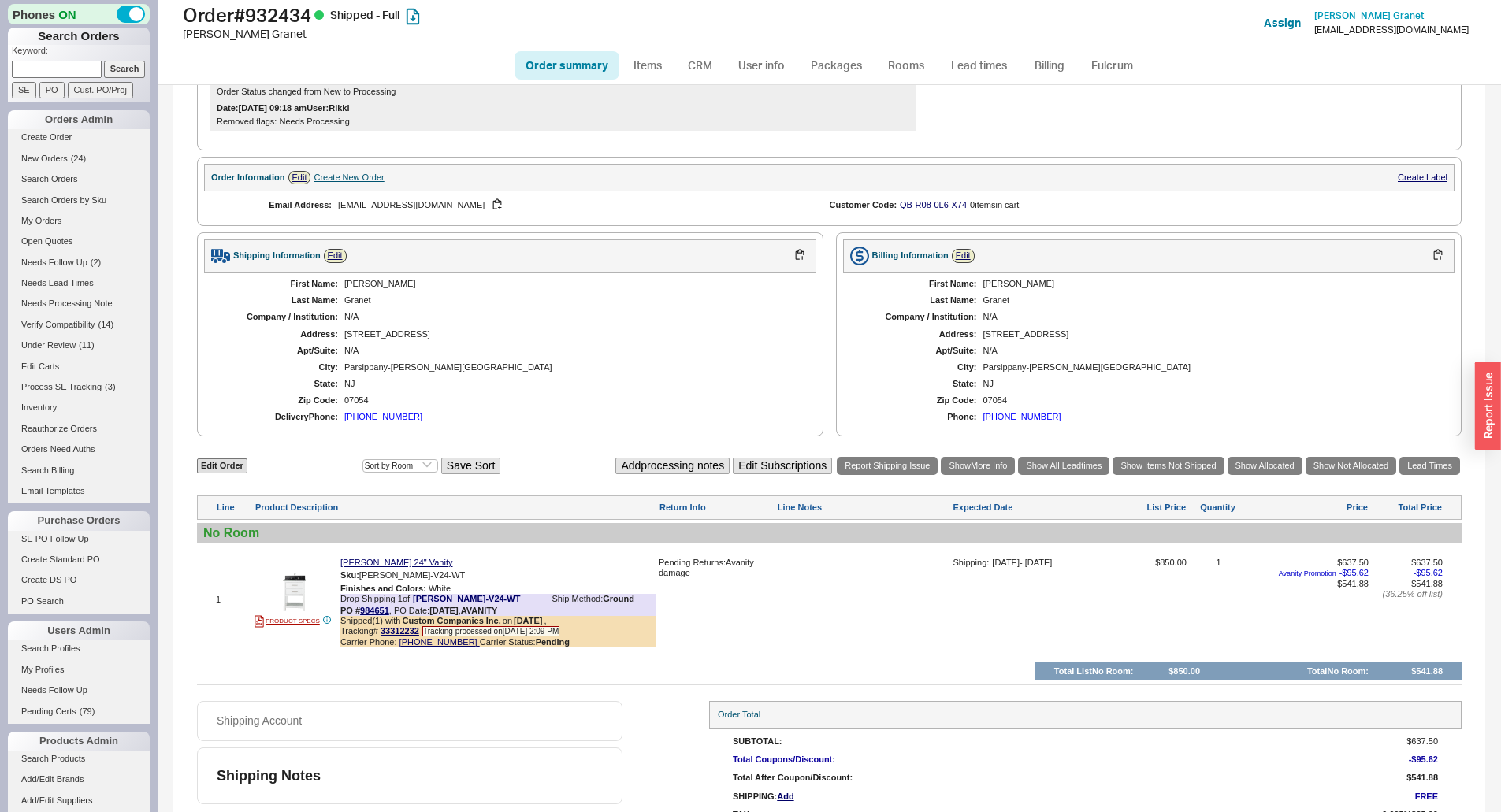
scroll to position [472, 0]
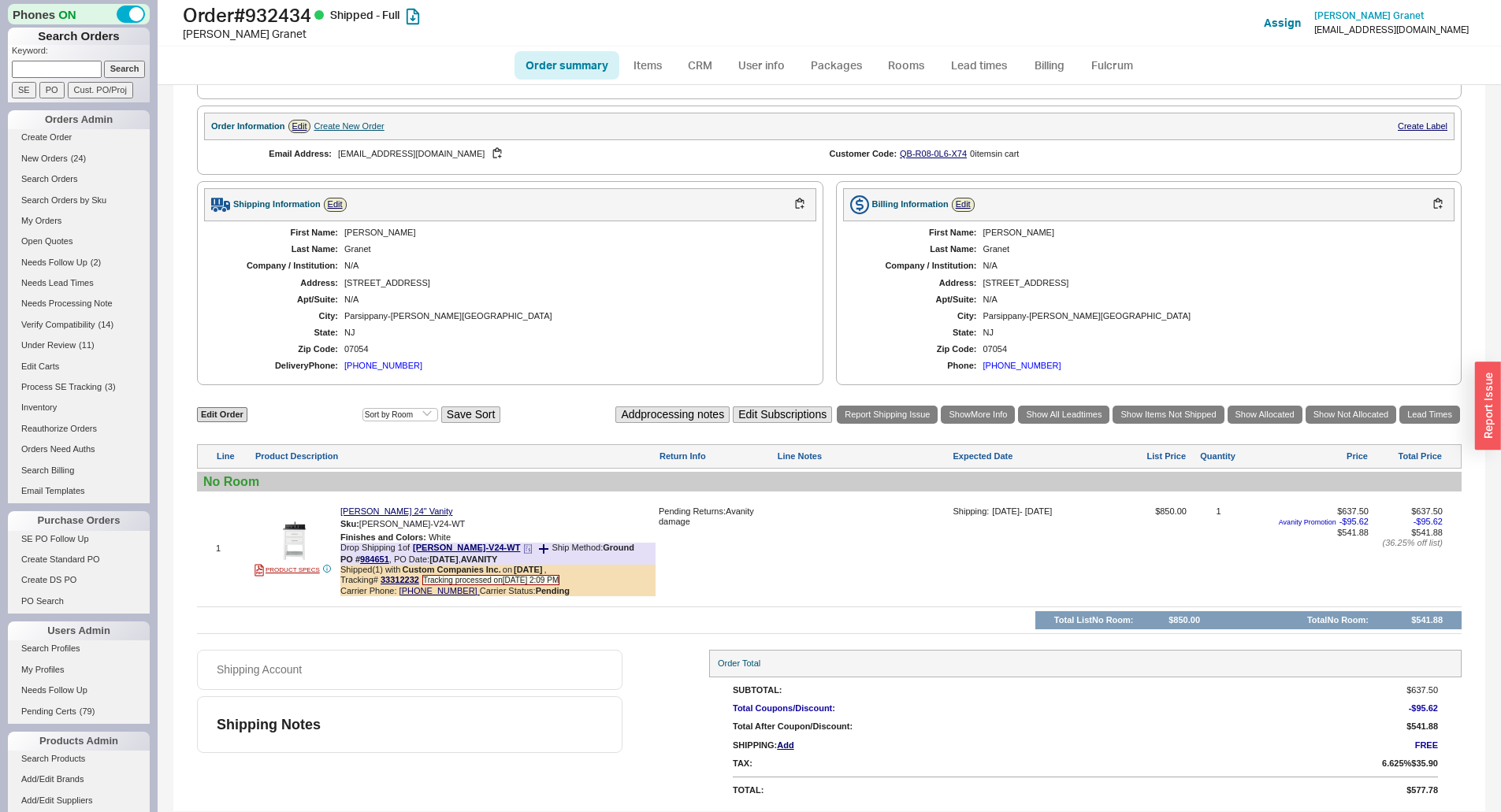
click at [536, 590] on b "Pending" at bounding box center [552, 591] width 34 height 10
click at [362, 250] on div "Granet" at bounding box center [572, 249] width 456 height 11
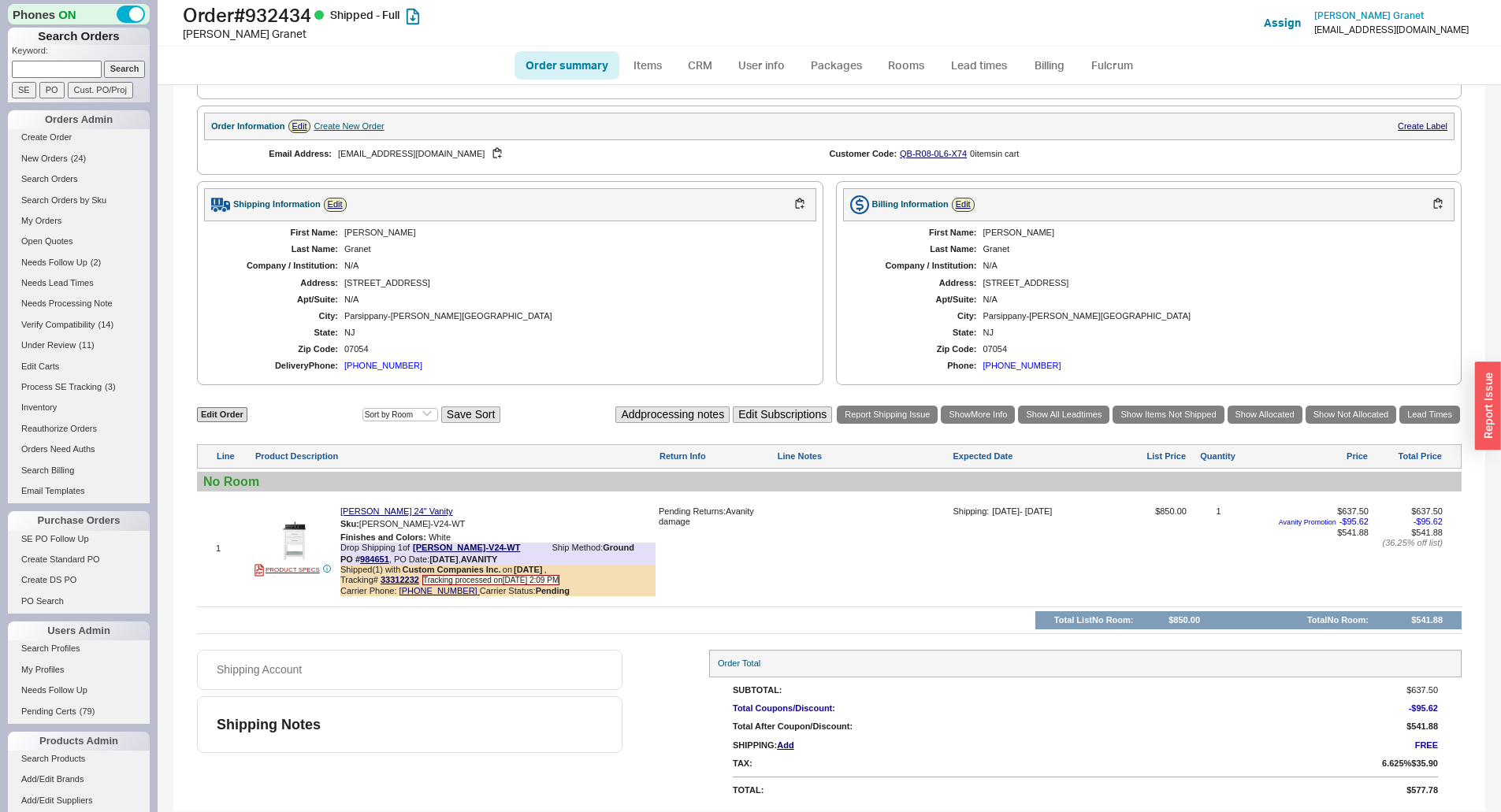
click at [359, 236] on div "Barry" at bounding box center [572, 233] width 456 height 11
click at [364, 251] on div "Granet" at bounding box center [572, 249] width 456 height 11
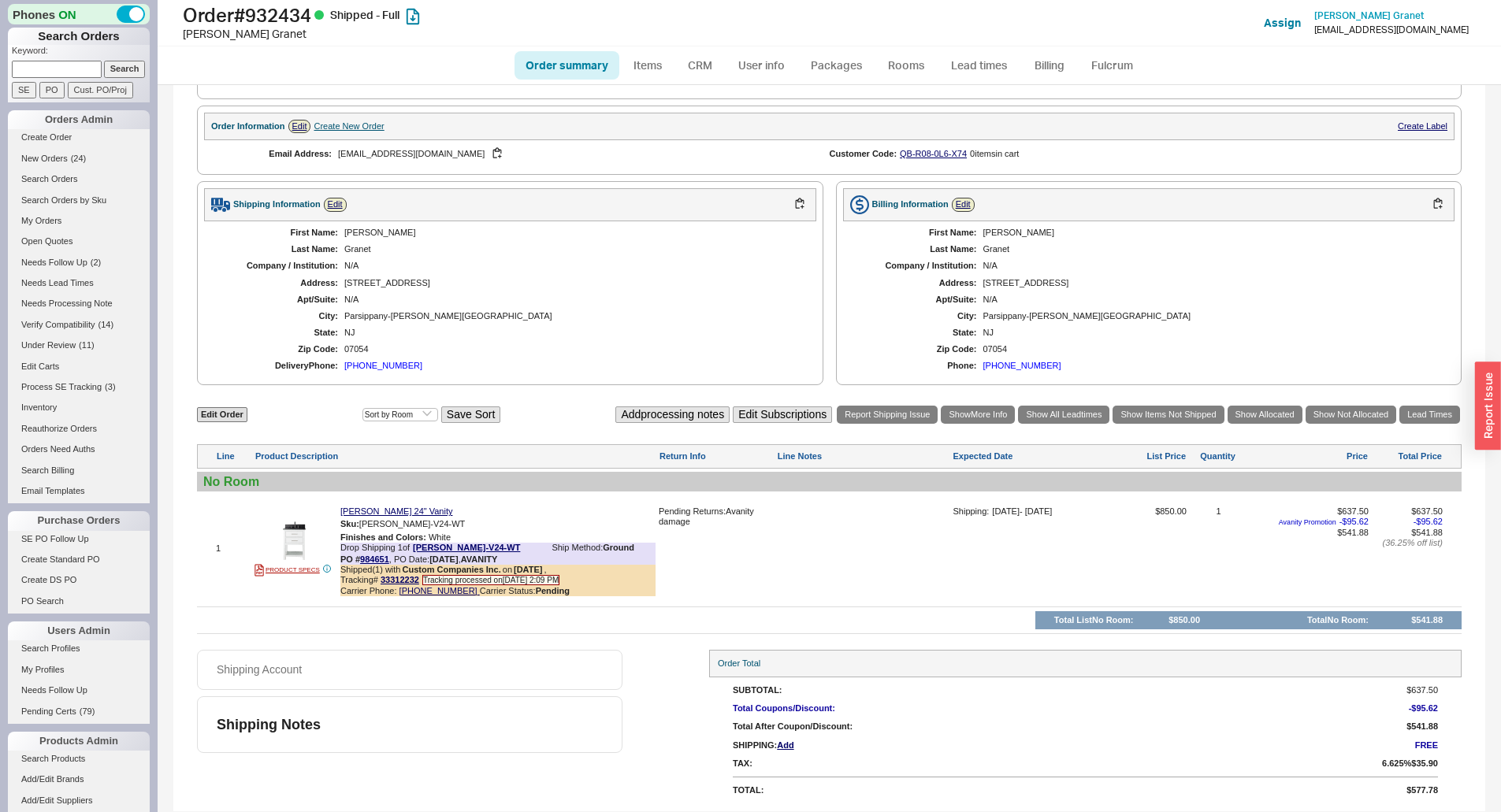
click at [370, 281] on div "17 Warwick Road" at bounding box center [572, 283] width 456 height 11
click at [370, 287] on div "17 Warwick Road" at bounding box center [572, 283] width 456 height 11
click at [370, 314] on div "Parsippany-Troy Hills" at bounding box center [572, 316] width 456 height 11
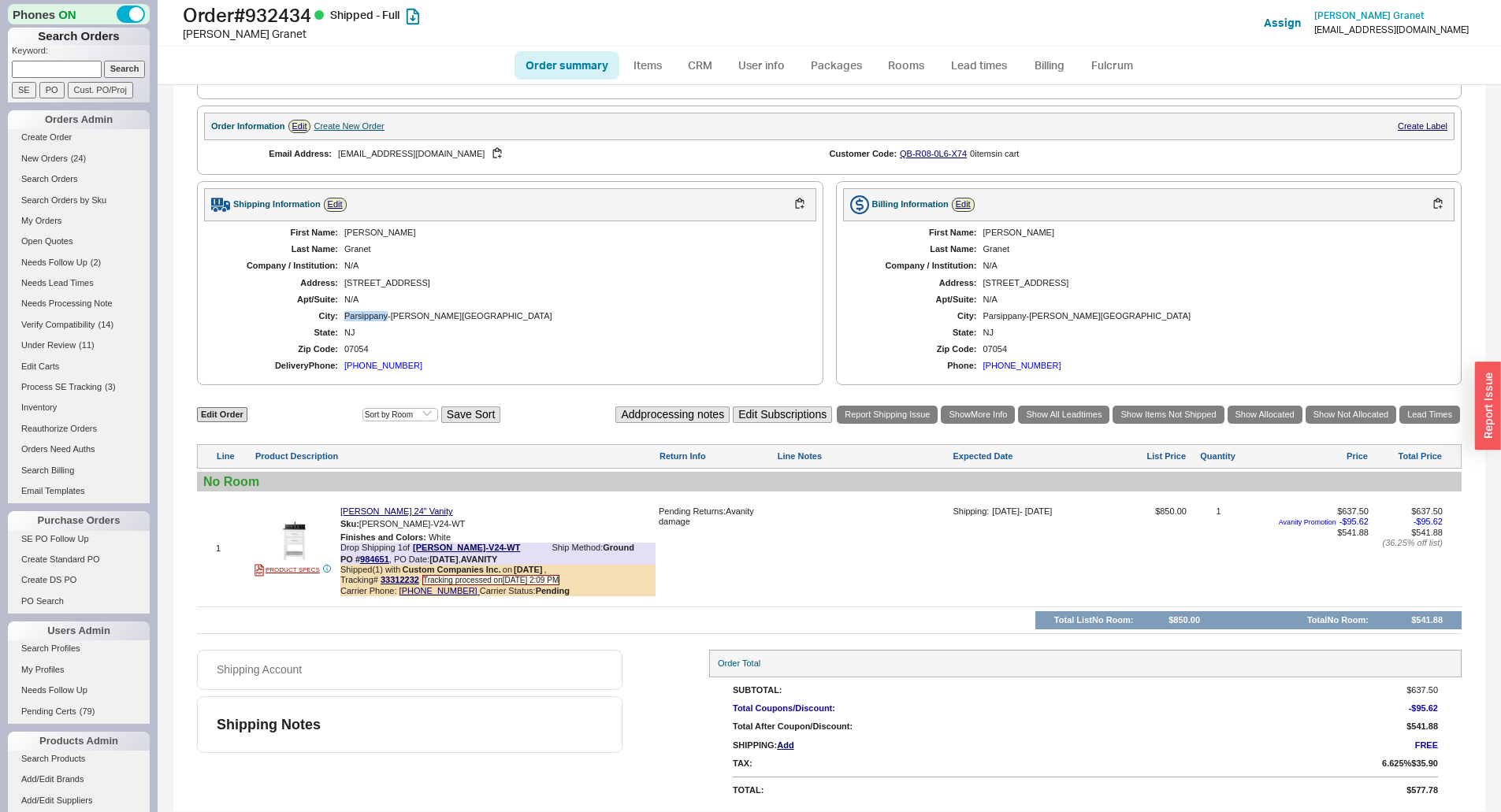
click at [370, 314] on div "Parsippany-Troy Hills" at bounding box center [572, 316] width 456 height 11
click at [1035, 279] on div "17 Warwick Road" at bounding box center [1212, 283] width 456 height 11
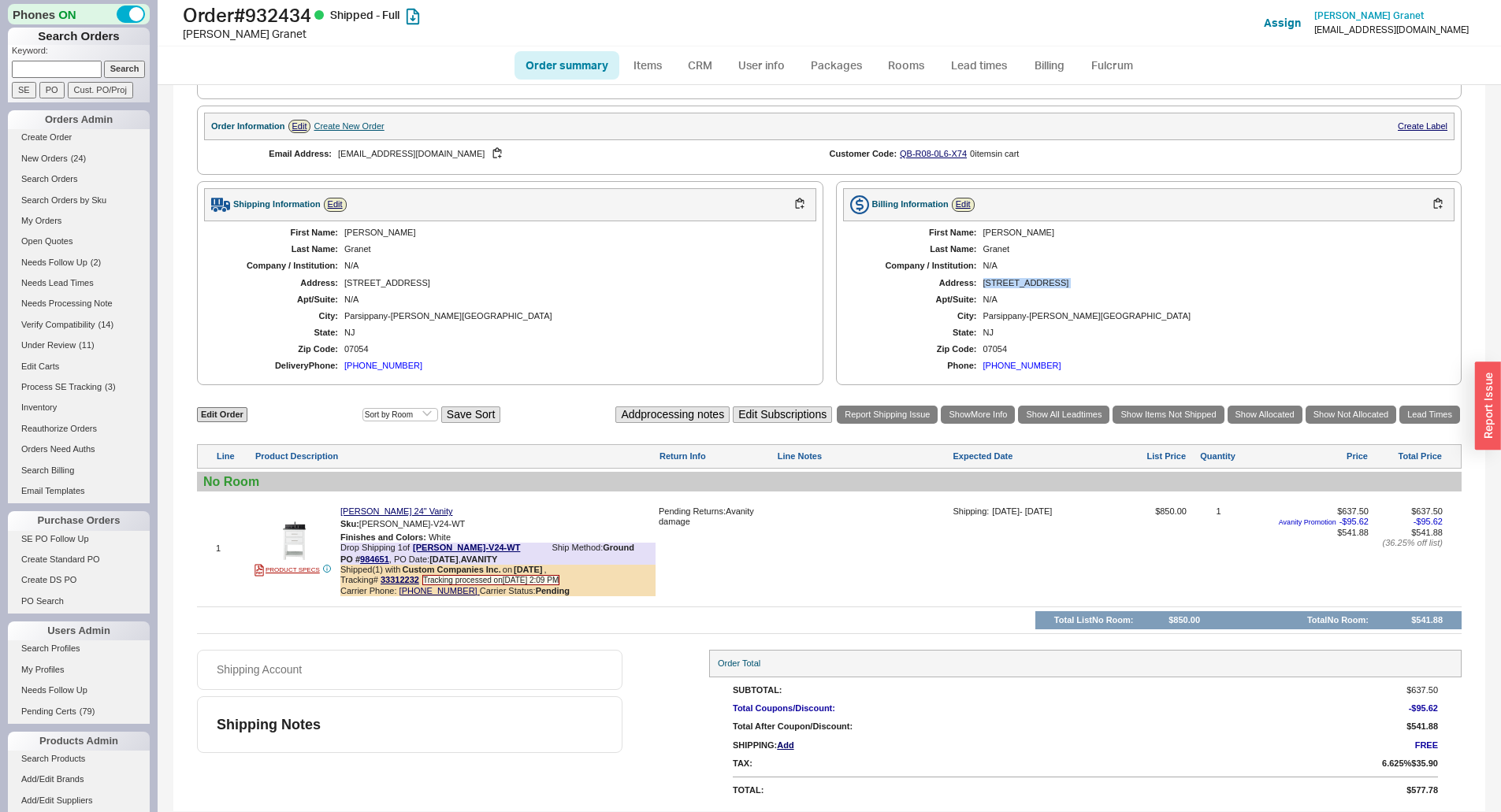
click at [1035, 279] on div "17 Warwick Road" at bounding box center [1212, 283] width 456 height 11
click at [984, 262] on div "N/A" at bounding box center [1212, 266] width 456 height 11
click at [981, 258] on div "First Name: Barry Last Name: Granet Company / Institution: N/A Address: 17 Warw…" at bounding box center [1149, 300] width 612 height 157
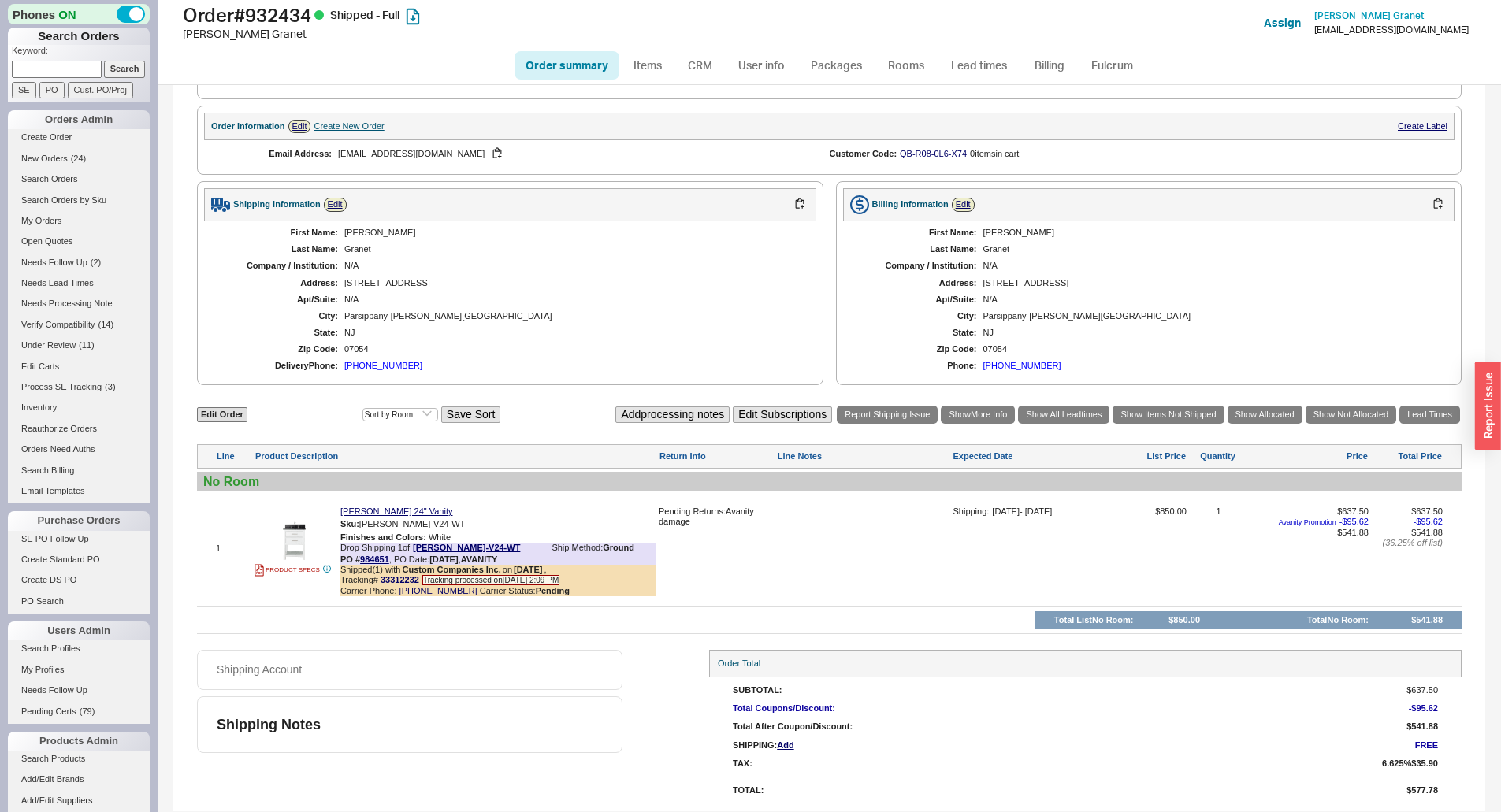
click at [420, 305] on div "N/A" at bounding box center [572, 300] width 456 height 11
click at [376, 315] on div "Parsippany-Troy Hills" at bounding box center [572, 316] width 456 height 11
click at [369, 276] on div "First Name: Barry Last Name: Granet Company / Institution: N/A Address: 17 Warw…" at bounding box center [509, 300] width 612 height 157
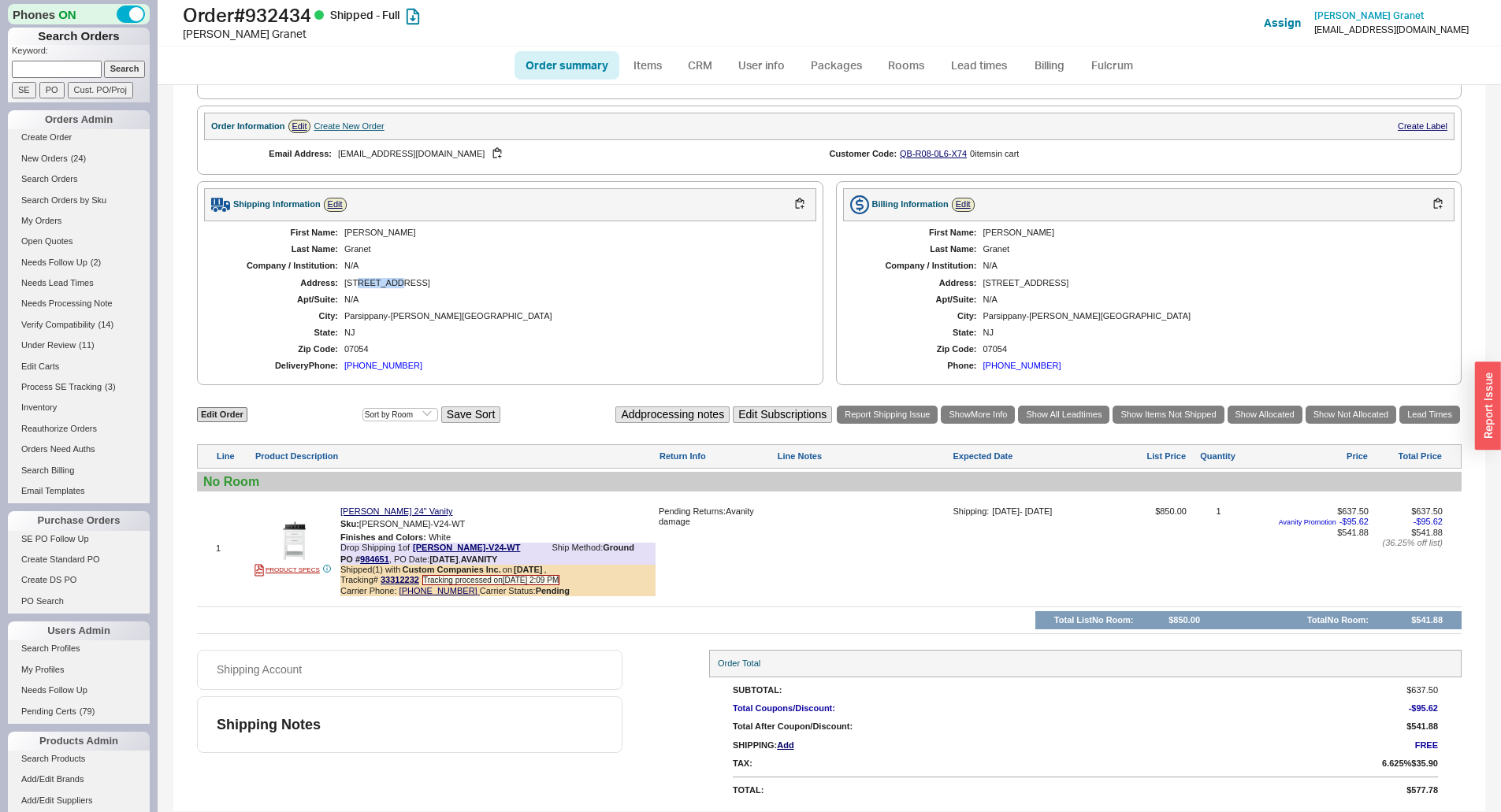
click at [369, 276] on div "First Name: Barry Last Name: Granet Company / Institution: N/A Address: 17 Warw…" at bounding box center [509, 300] width 612 height 157
click at [547, 340] on div "First Name: Barry Last Name: Granet Company / Institution: N/A Address: 17 Warw…" at bounding box center [509, 300] width 612 height 157
click at [393, 324] on div "First Name: Barry Last Name: Granet Company / Institution: N/A Address: 17 Warw…" at bounding box center [509, 300] width 612 height 157
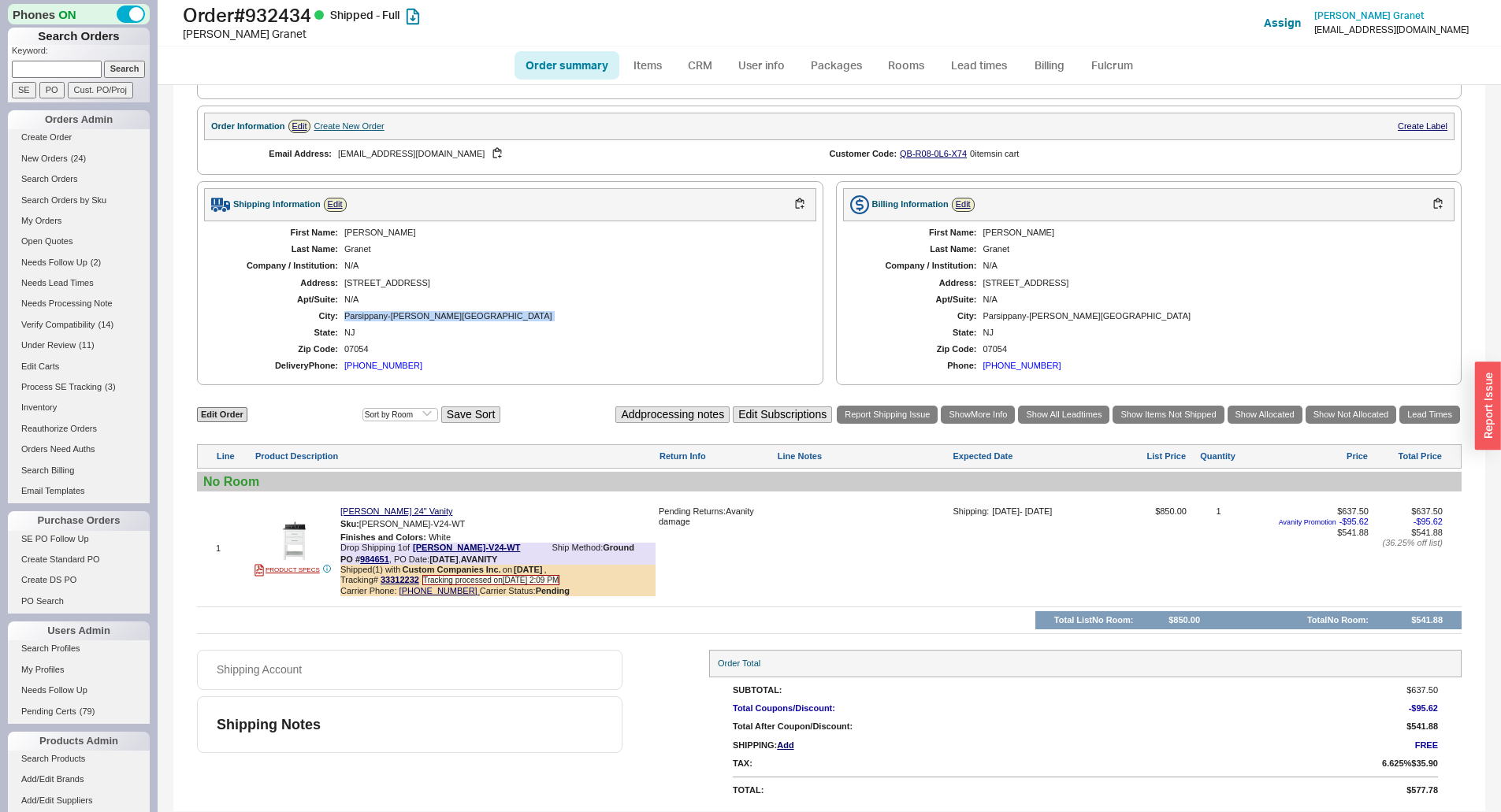
click at [393, 324] on div "First Name: Barry Last Name: Granet Company / Institution: N/A Address: 17 Warw…" at bounding box center [509, 300] width 612 height 157
click at [386, 294] on div "First Name: Barry Last Name: Granet Company / Institution: N/A Address: 17 Warw…" at bounding box center [509, 300] width 612 height 157
click at [386, 287] on div "17 Warwick Road" at bounding box center [572, 283] width 456 height 11
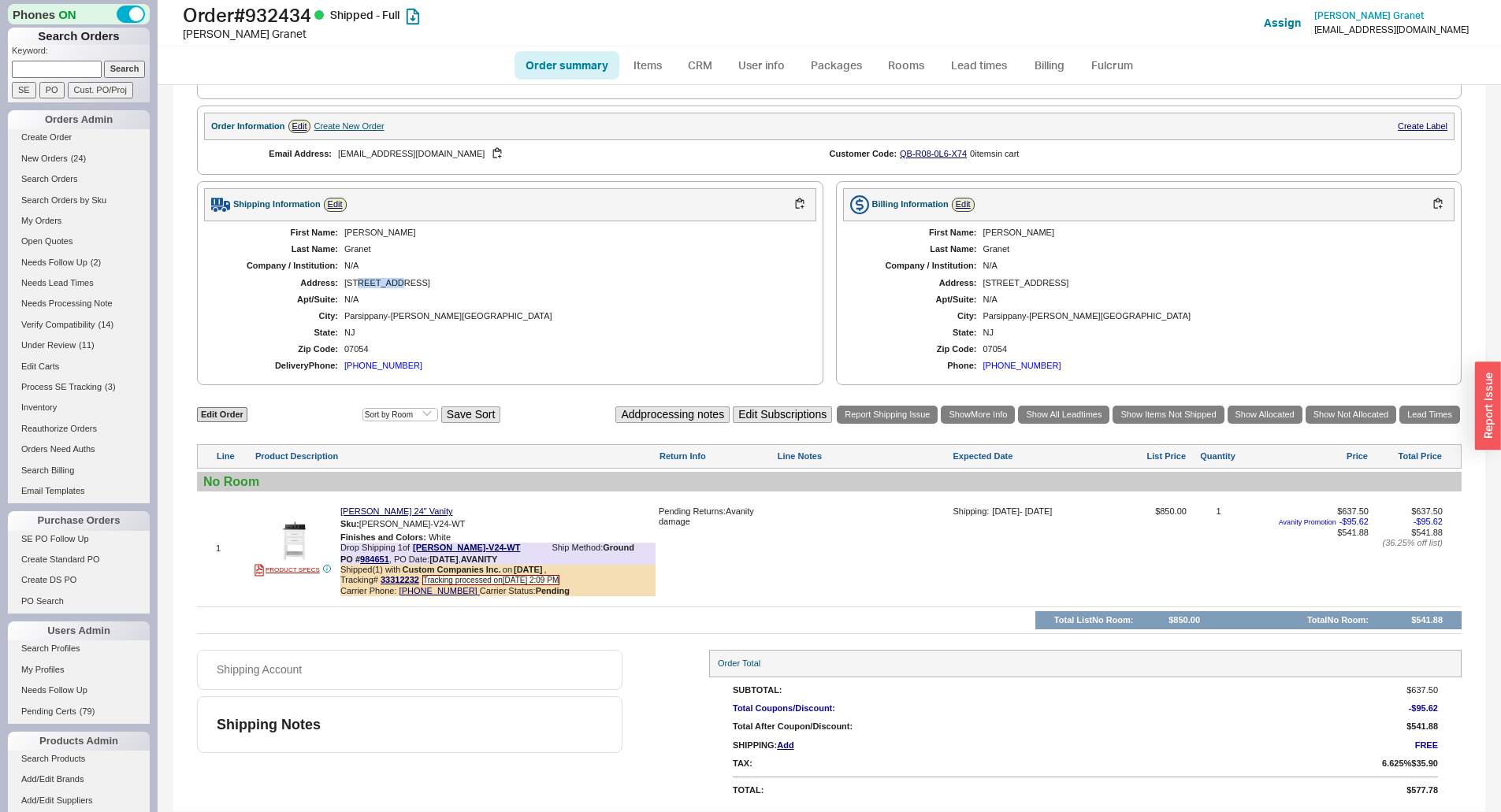
click at [386, 287] on div "17 Warwick Road" at bounding box center [572, 283] width 456 height 11
click at [365, 302] on div "N/A" at bounding box center [572, 300] width 456 height 11
click at [365, 313] on div "Parsippany-Troy Hills" at bounding box center [572, 316] width 456 height 11
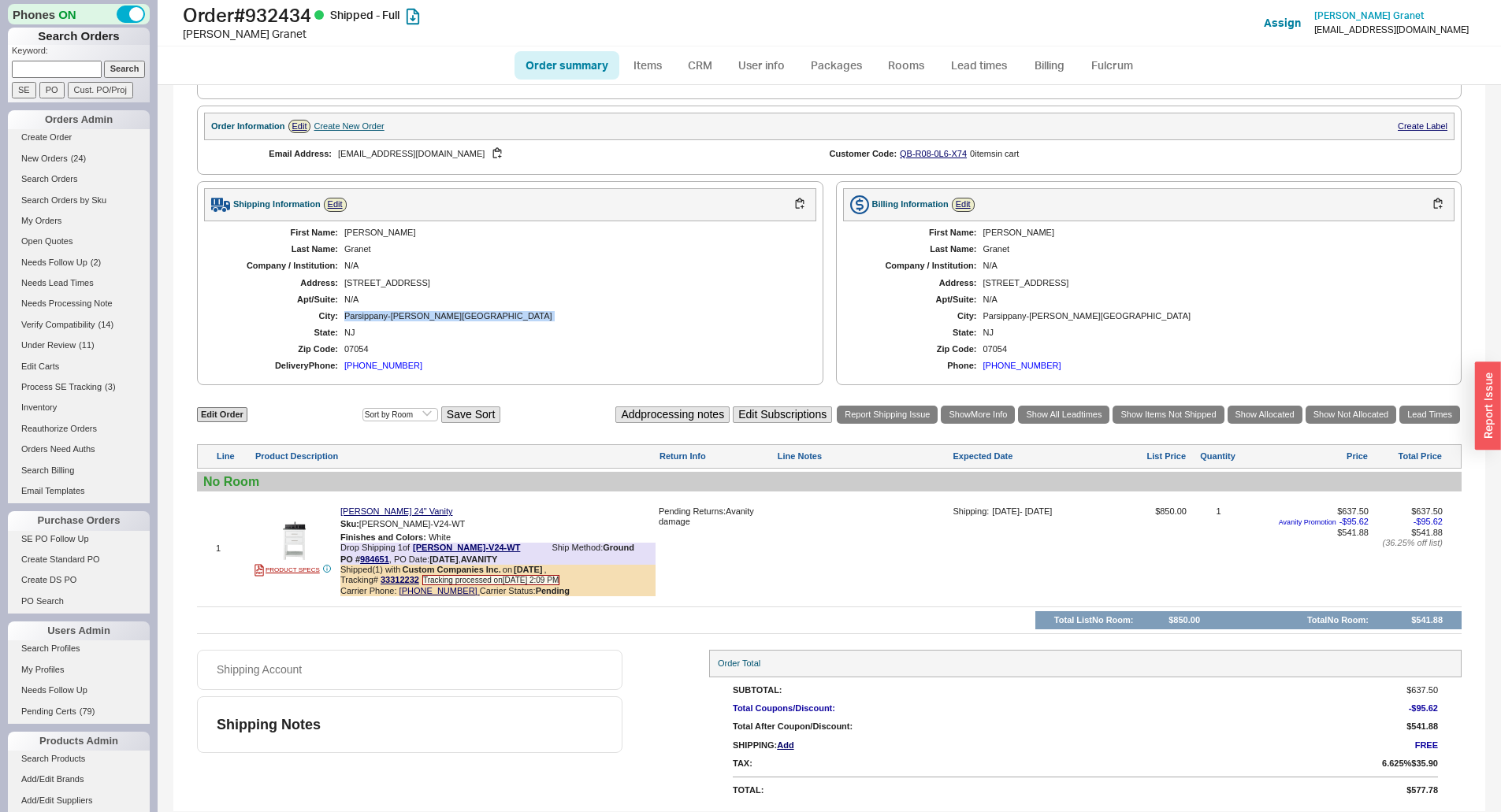
click at [365, 313] on div "Parsippany-Troy Hills" at bounding box center [572, 316] width 456 height 11
click at [365, 289] on div "First Name: Barry Last Name: Granet Company / Institution: N/A Address: 17 Warw…" at bounding box center [509, 300] width 612 height 157
click at [356, 271] on div "N/A" at bounding box center [572, 266] width 456 height 11
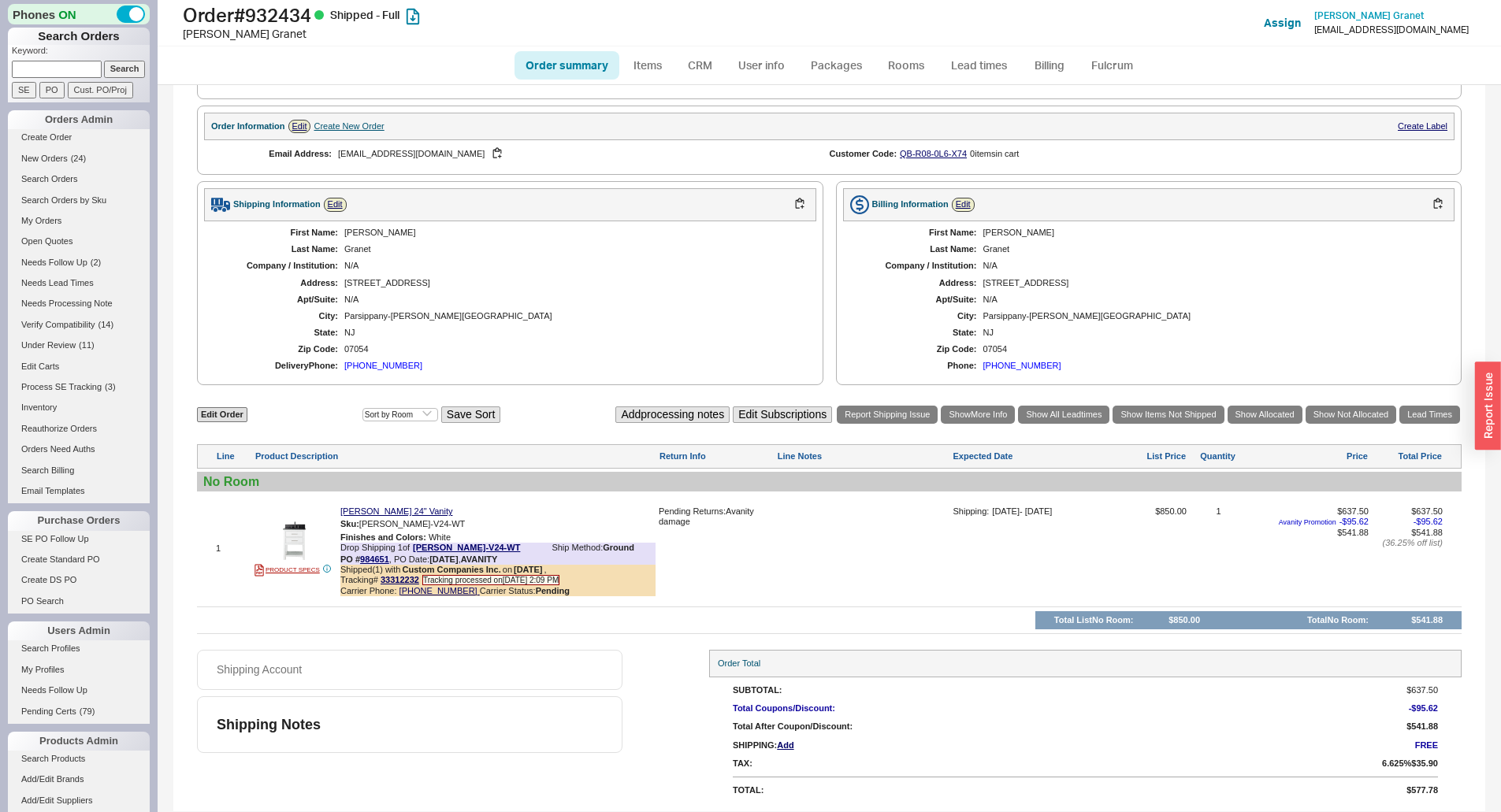
click at [355, 250] on div "Granet" at bounding box center [572, 249] width 456 height 11
click at [355, 231] on div "Barry" at bounding box center [572, 233] width 456 height 11
click at [362, 247] on div "Granet" at bounding box center [572, 249] width 456 height 11
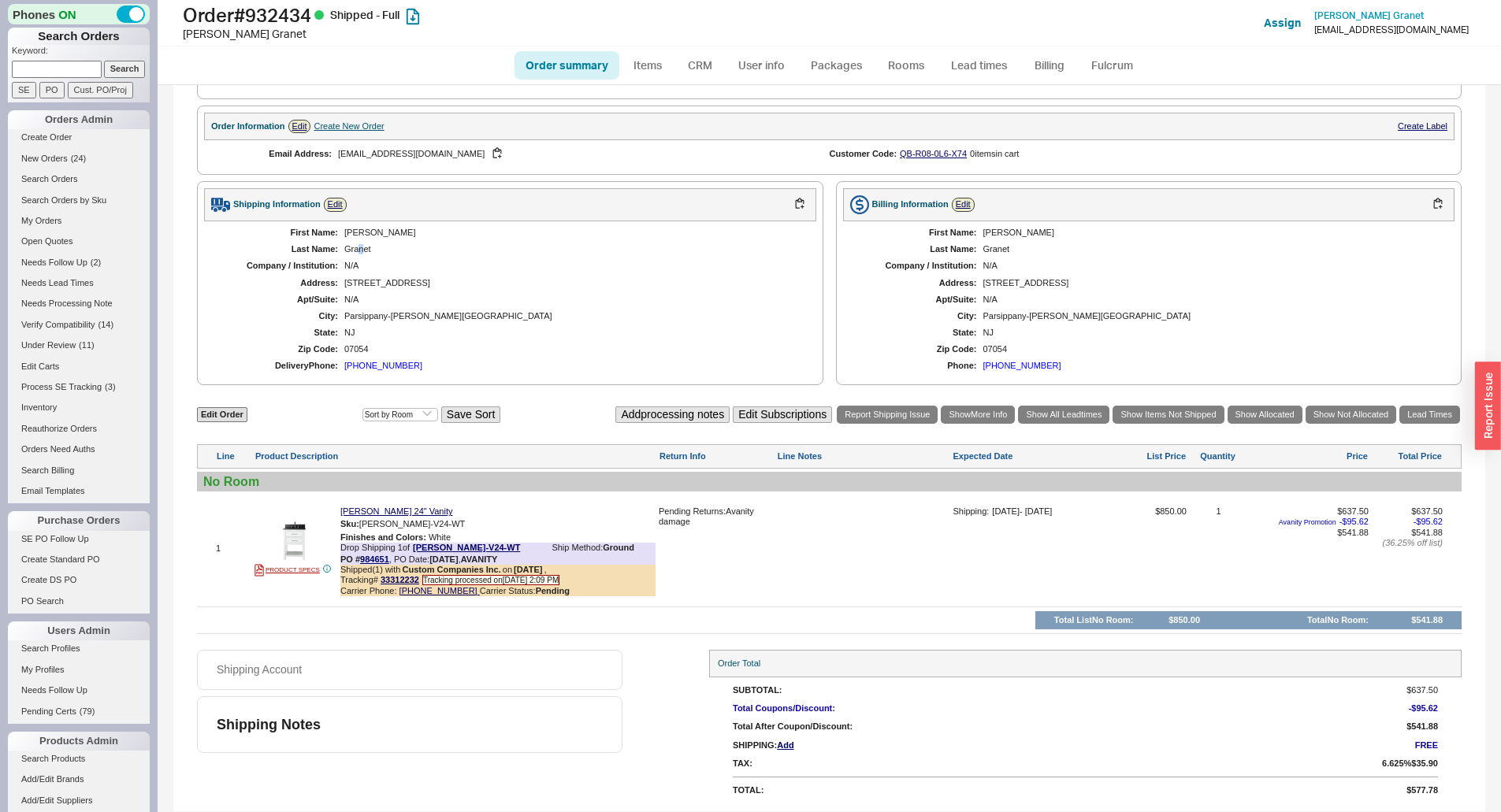
click at [362, 247] on div "Granet" at bounding box center [572, 249] width 456 height 11
drag, startPoint x: 362, startPoint y: 247, endPoint x: 365, endPoint y: 258, distance: 11.4
click at [363, 254] on div "Granet" at bounding box center [572, 249] width 456 height 11
click at [372, 275] on div "First Name: Barry Last Name: Granet Company / Institution: N/A Address: 17 Warw…" at bounding box center [509, 300] width 612 height 157
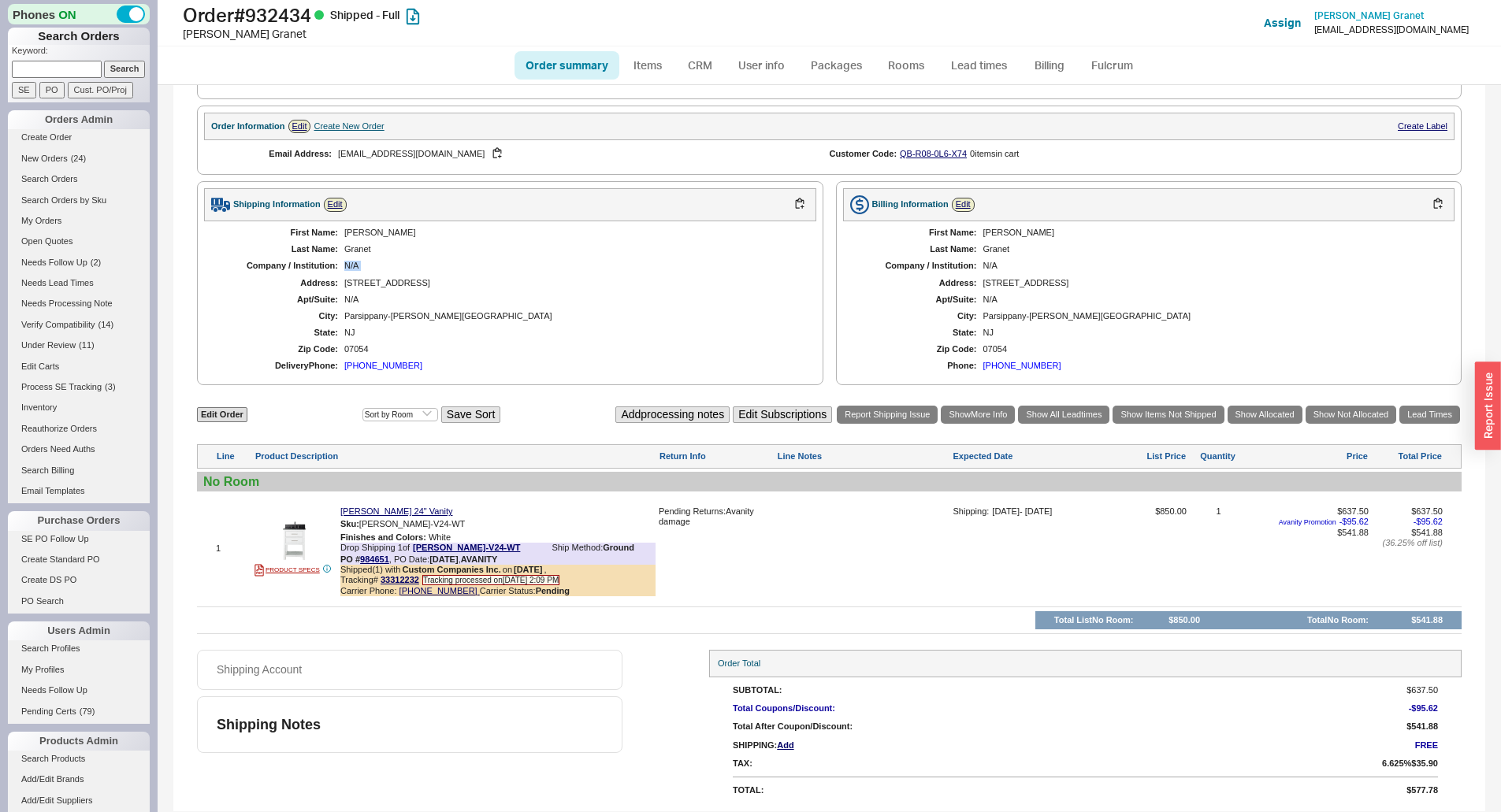
click at [372, 275] on div "First Name: Barry Last Name: Granet Company / Institution: N/A Address: 17 Warw…" at bounding box center [509, 300] width 612 height 157
click at [373, 286] on div "17 Warwick Road" at bounding box center [572, 283] width 456 height 11
click at [376, 313] on div "Parsippany-Troy Hills" at bounding box center [572, 316] width 456 height 11
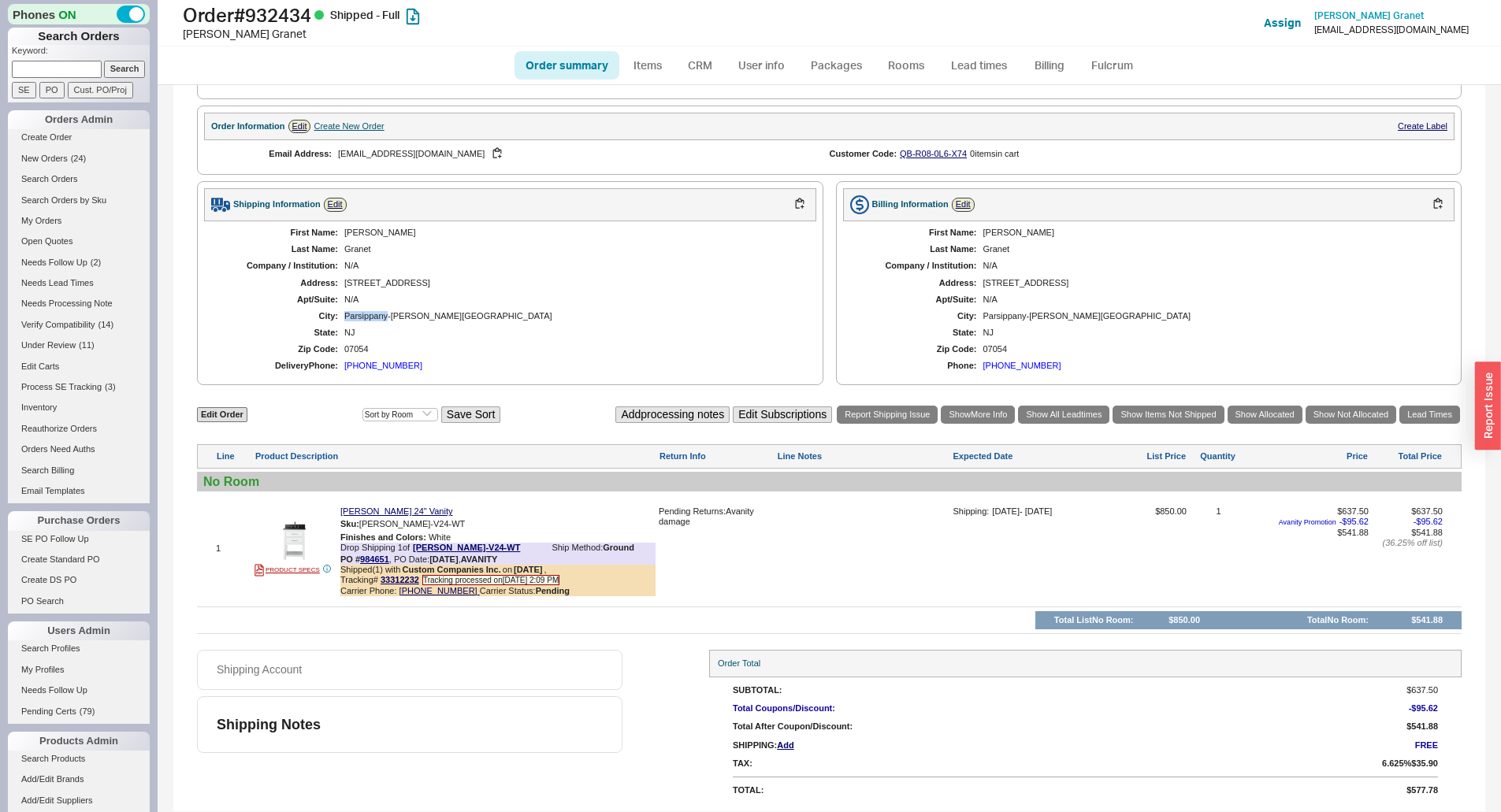
click at [376, 313] on div "Parsippany-Troy Hills" at bounding box center [572, 316] width 456 height 11
click at [380, 276] on div "First Name: Barry Last Name: Granet Company / Institution: N/A Address: 17 Warw…" at bounding box center [509, 300] width 612 height 157
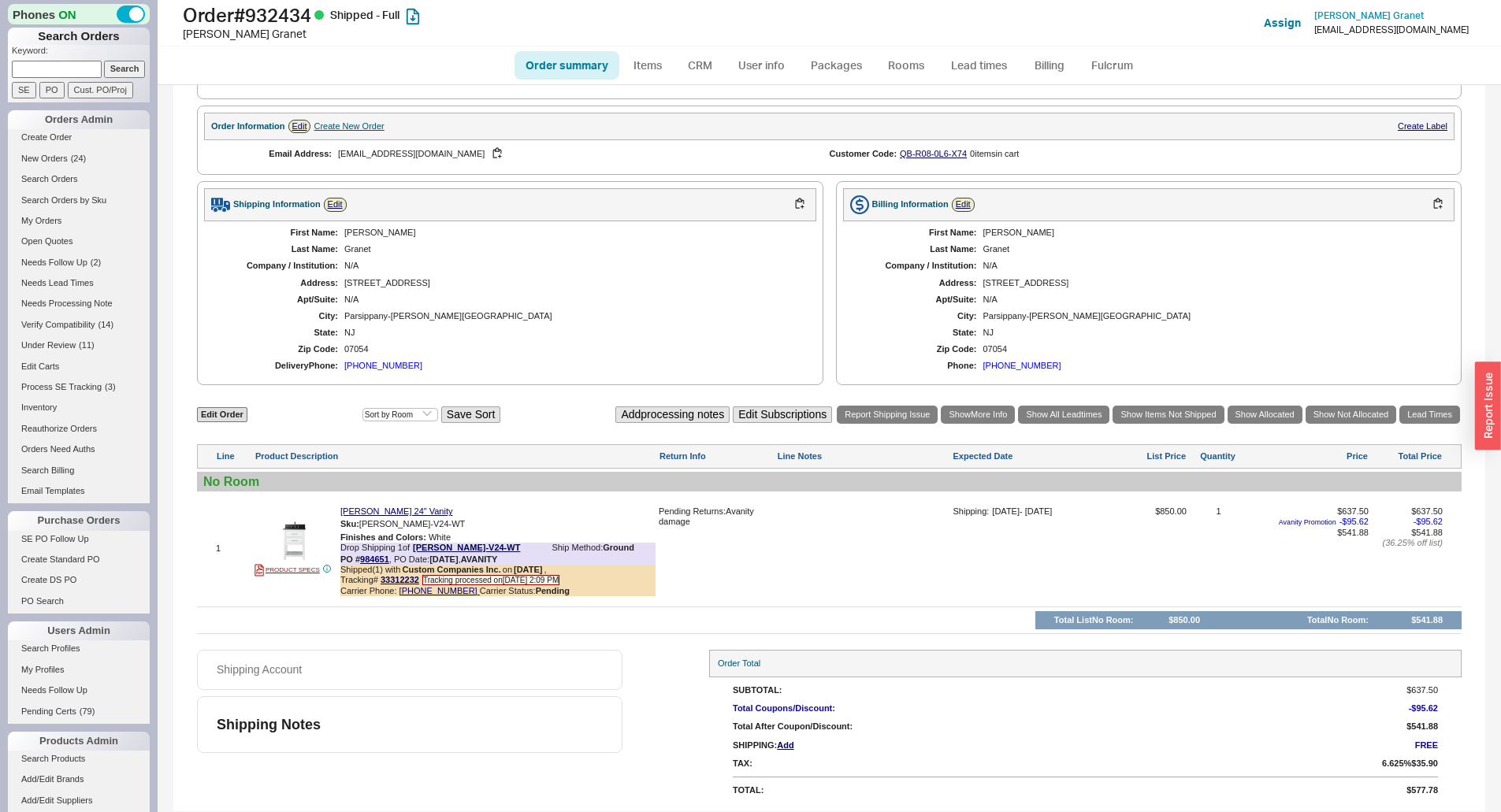
click at [386, 310] on div "First Name: Barry Last Name: Granet Company / Institution: N/A Address: 17 Warw…" at bounding box center [509, 300] width 612 height 157
drag, startPoint x: 542, startPoint y: 594, endPoint x: 388, endPoint y: 597, distance: 154.0
click at [388, 597] on div "Carrier Phone: 310-672-8800 Carrier Status: Pending" at bounding box center [498, 591] width 315 height 11
click at [630, 658] on div "Shipping Account Shipping Notes Order Total SubTotal: $637.50 Total Coupons/Dis…" at bounding box center [830, 727] width 1265 height 153
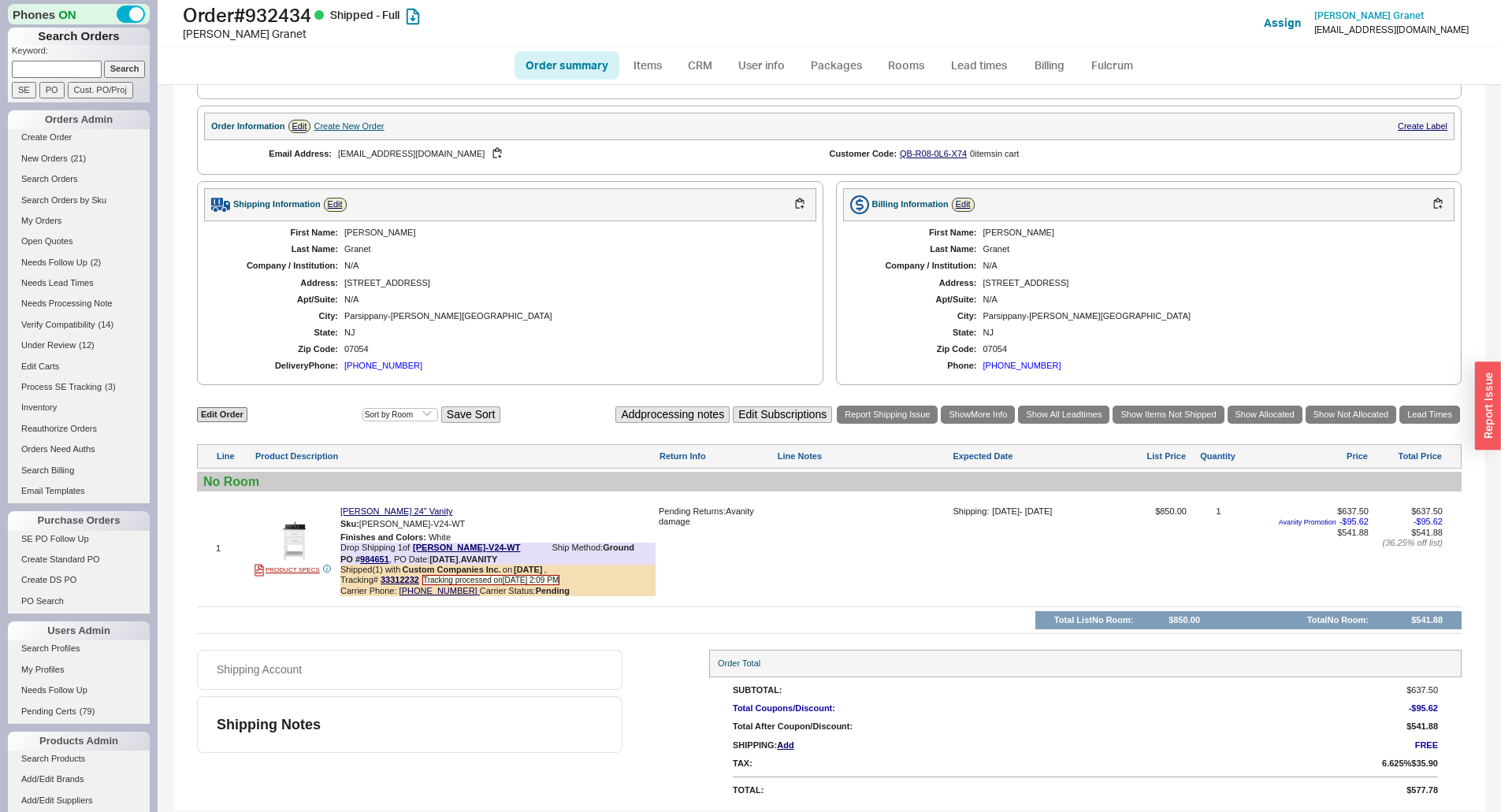
click at [581, 304] on div "N/A" at bounding box center [572, 300] width 456 height 11
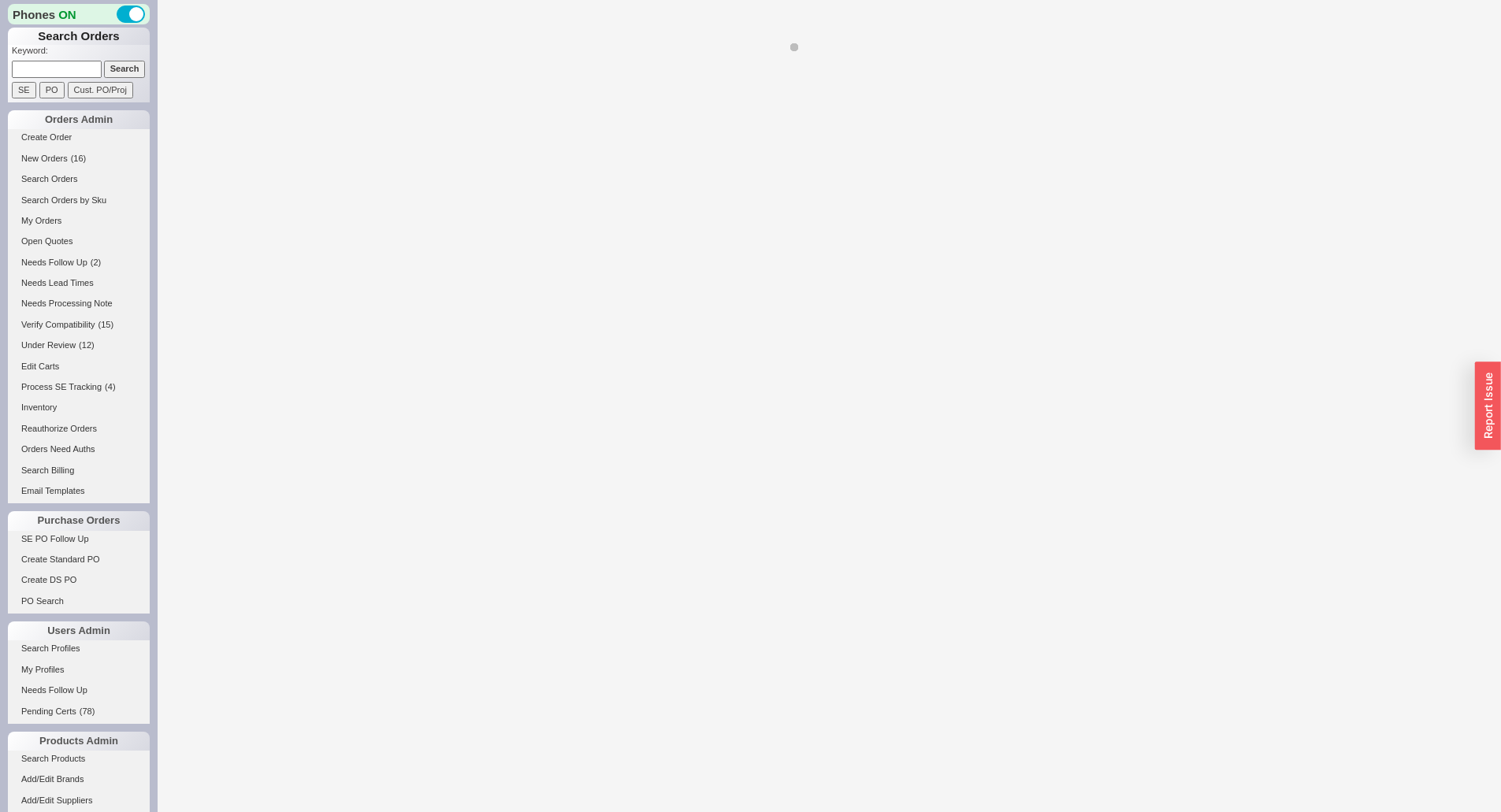
select select "LOW"
select select "3"
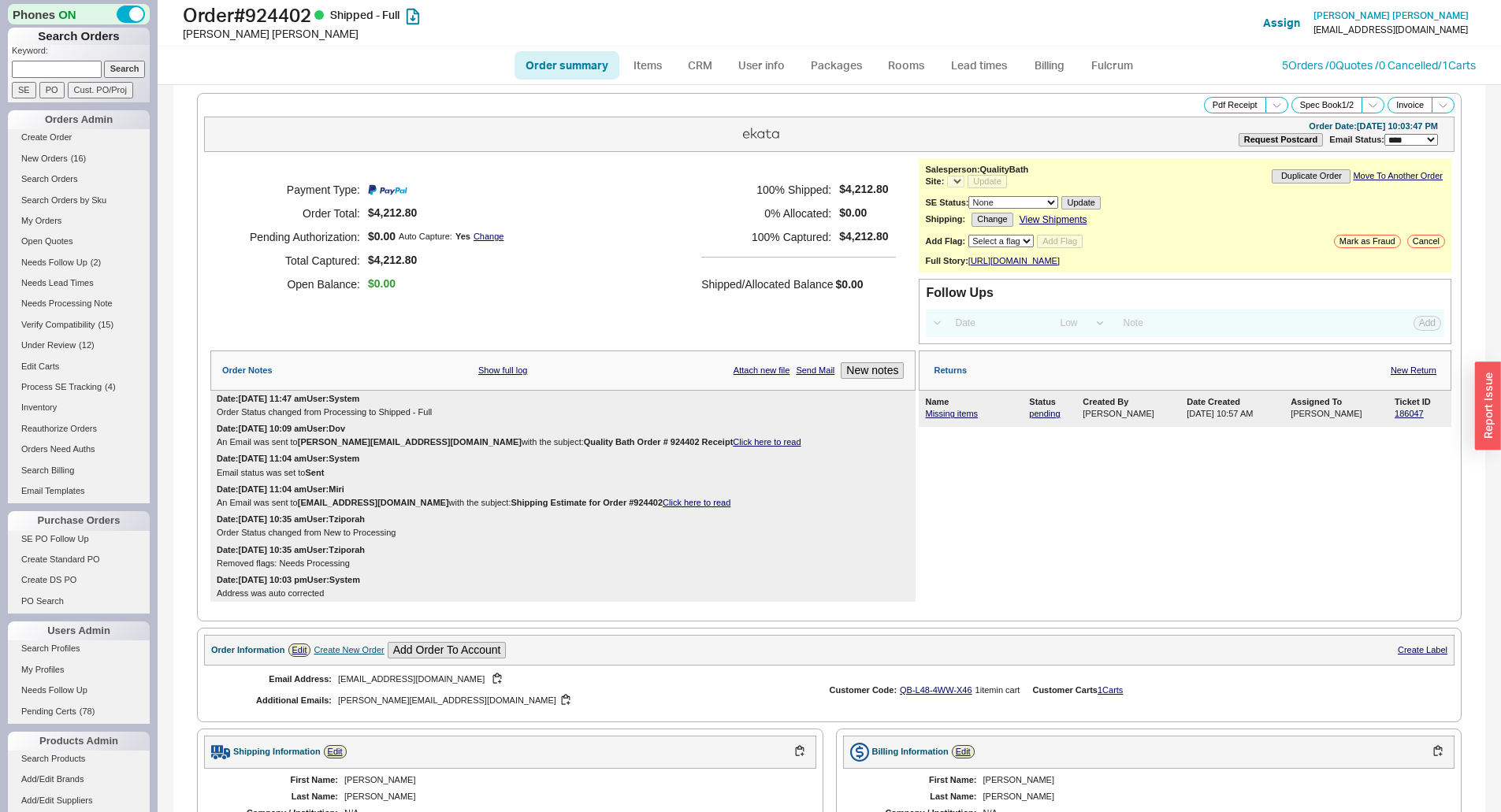
select select "*"
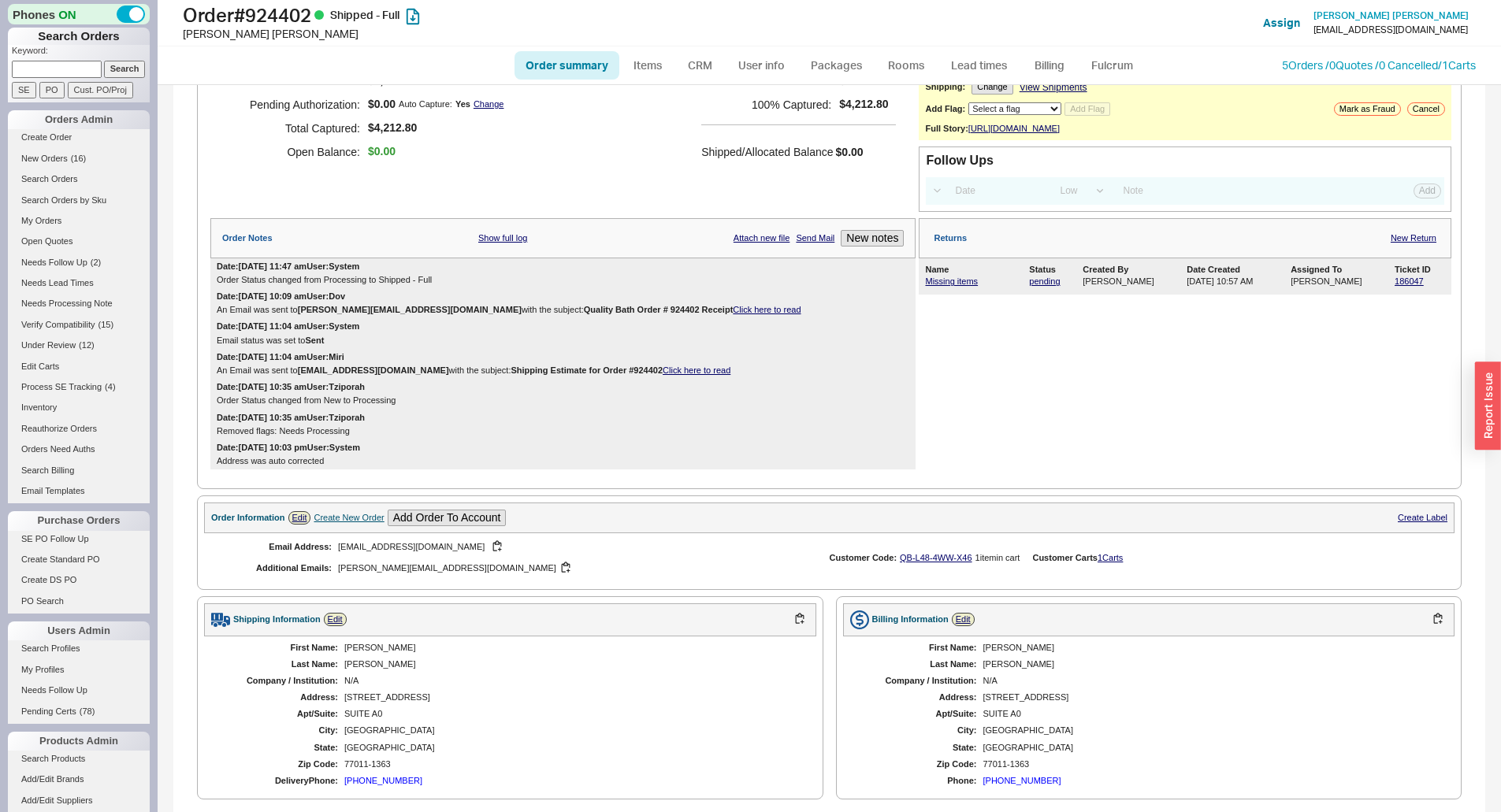
scroll to position [631, 0]
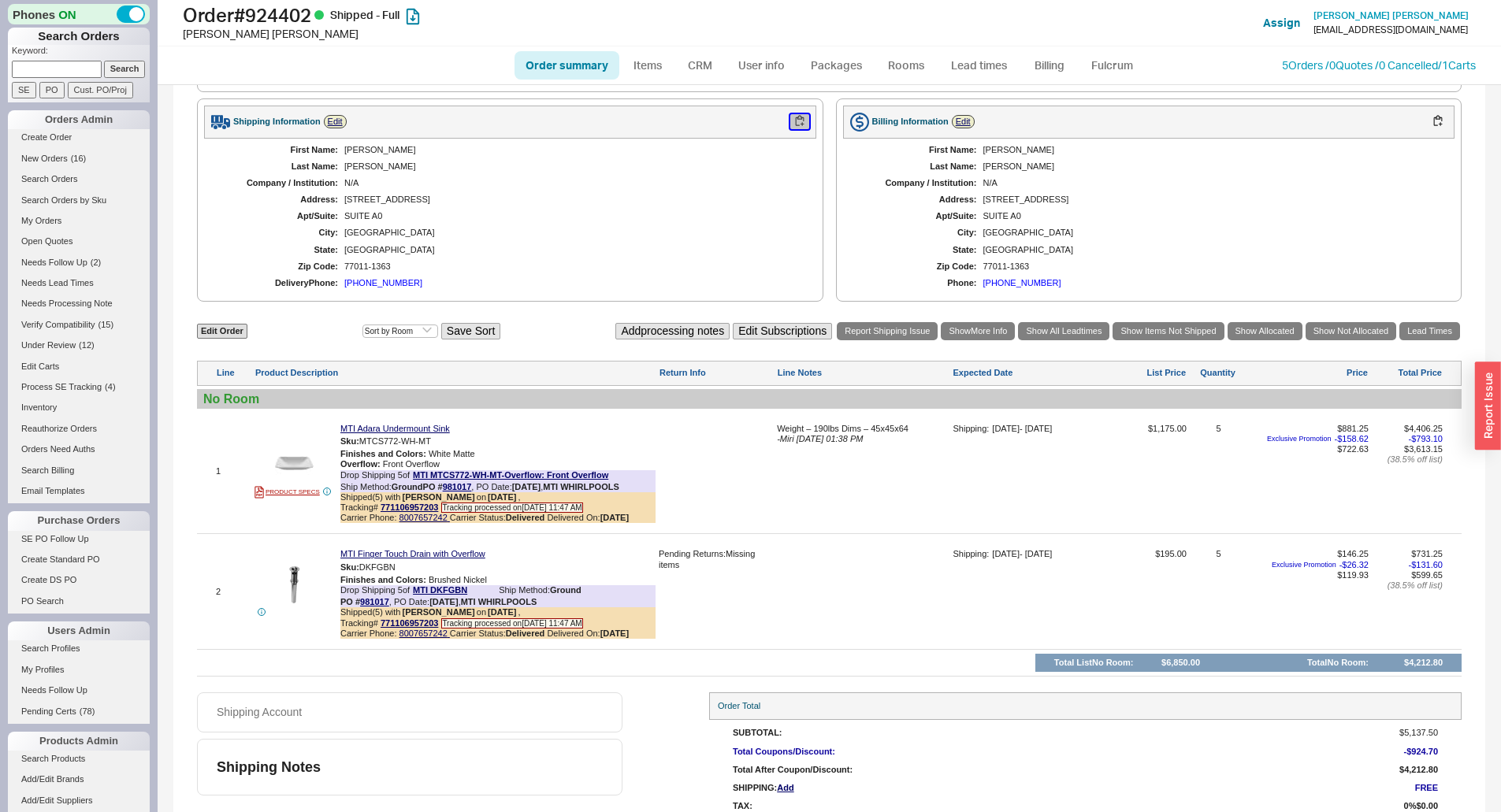
click at [791, 129] on button "button" at bounding box center [799, 121] width 18 height 15
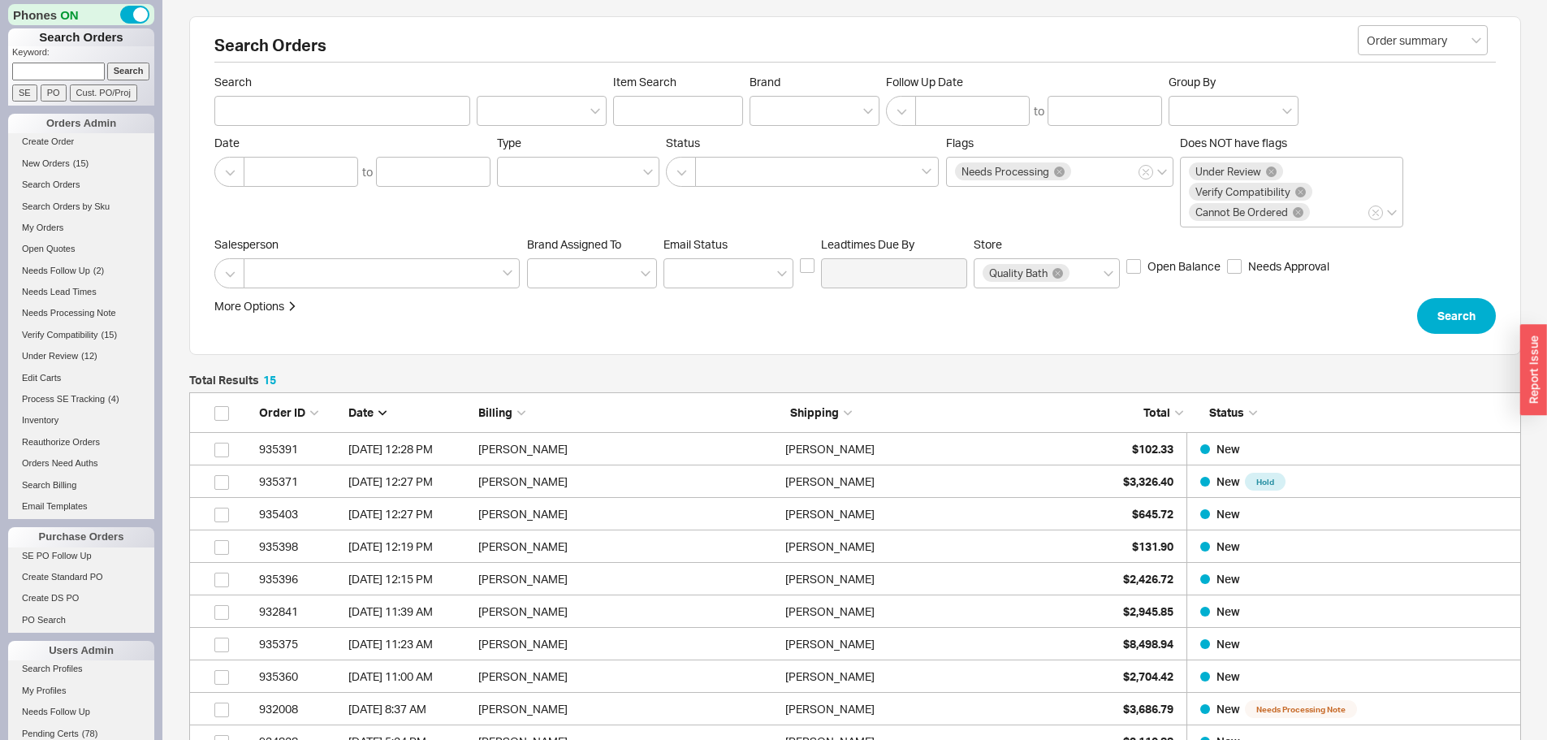
scroll to position [516, 1320]
click at [72, 167] on link "New Orders ( 15 )" at bounding box center [81, 163] width 146 height 17
click at [75, 165] on span "( 14 )" at bounding box center [81, 163] width 16 height 10
click at [83, 171] on link "New Orders ( 13 )" at bounding box center [81, 163] width 146 height 17
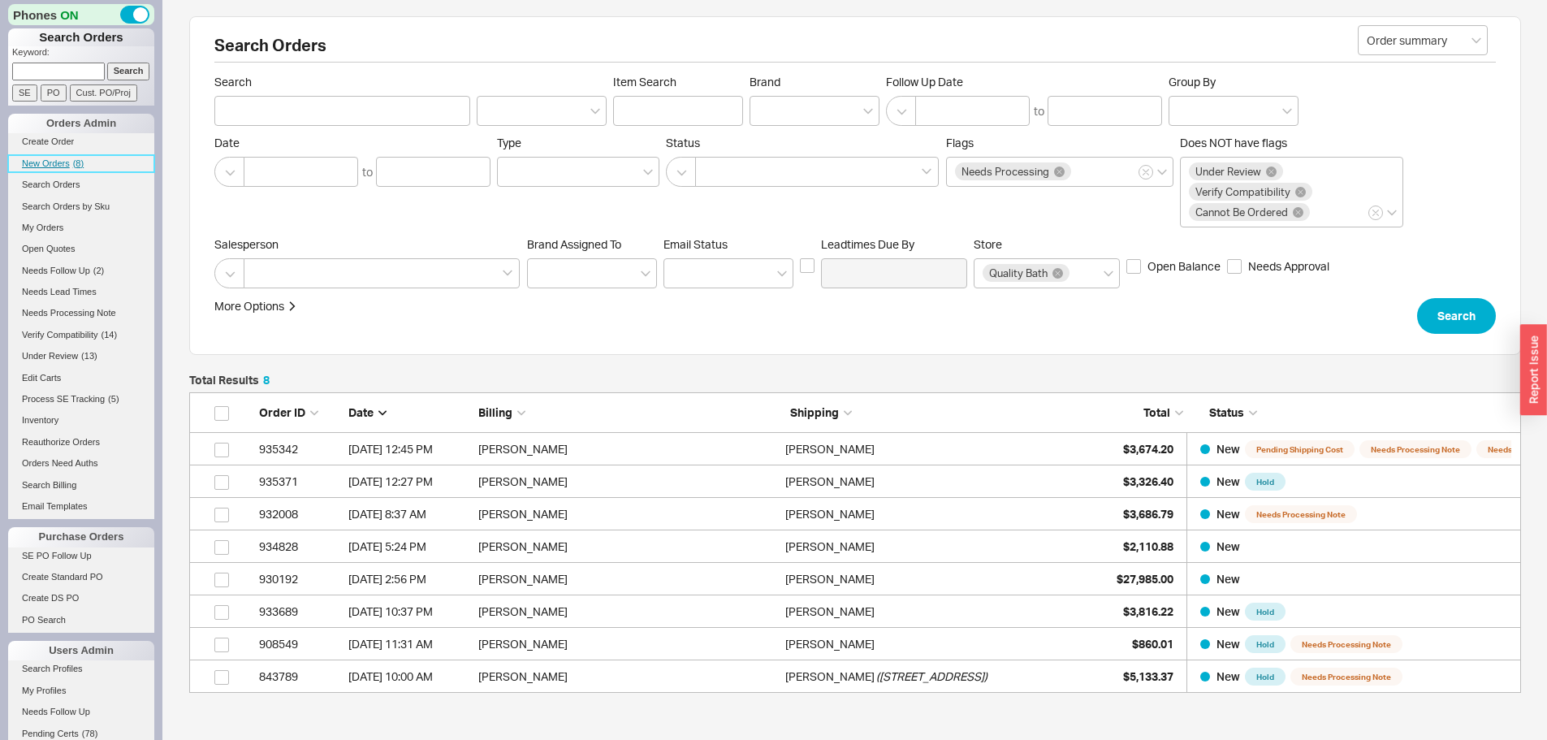
click at [55, 165] on span "New Orders" at bounding box center [46, 163] width 48 height 10
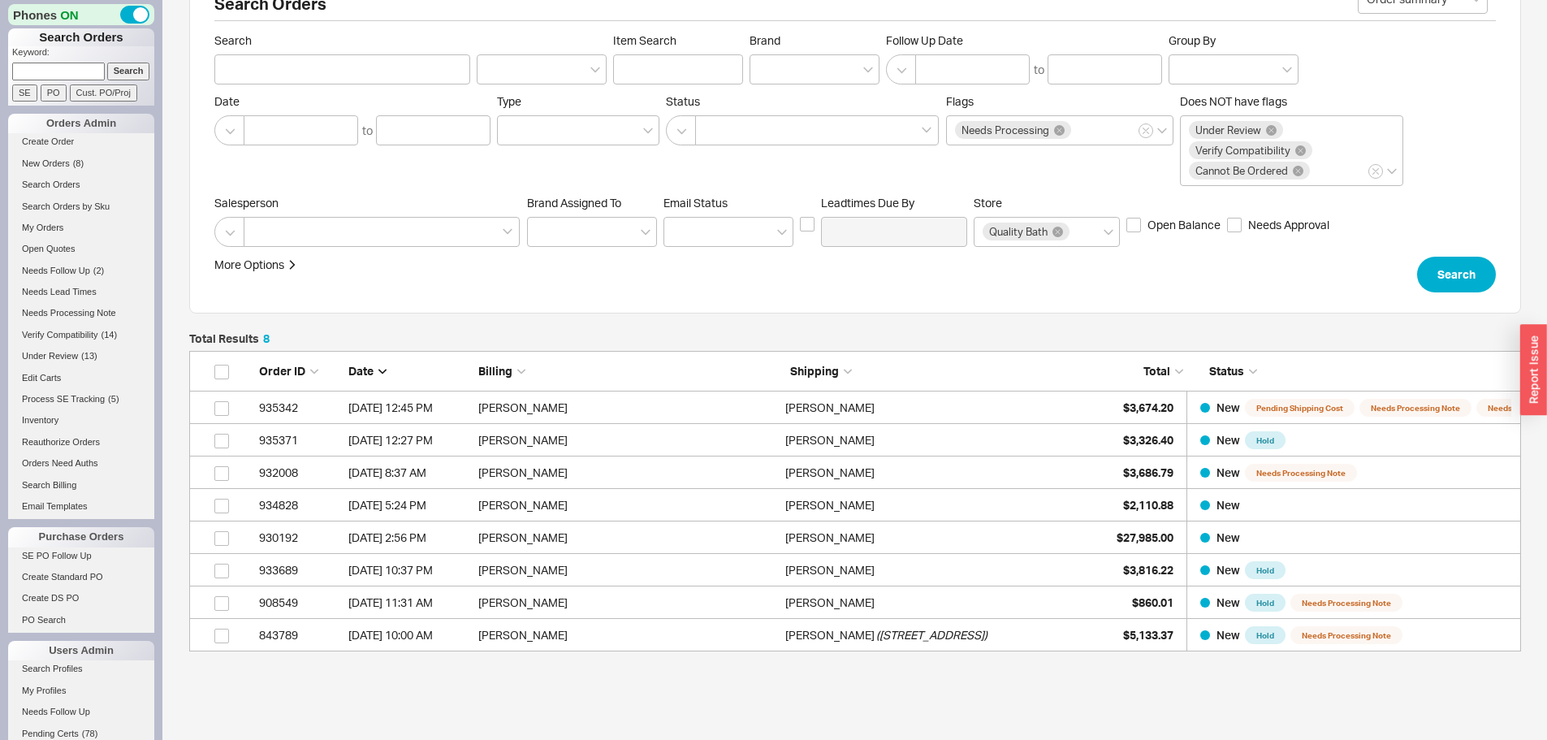
scroll to position [141, 0]
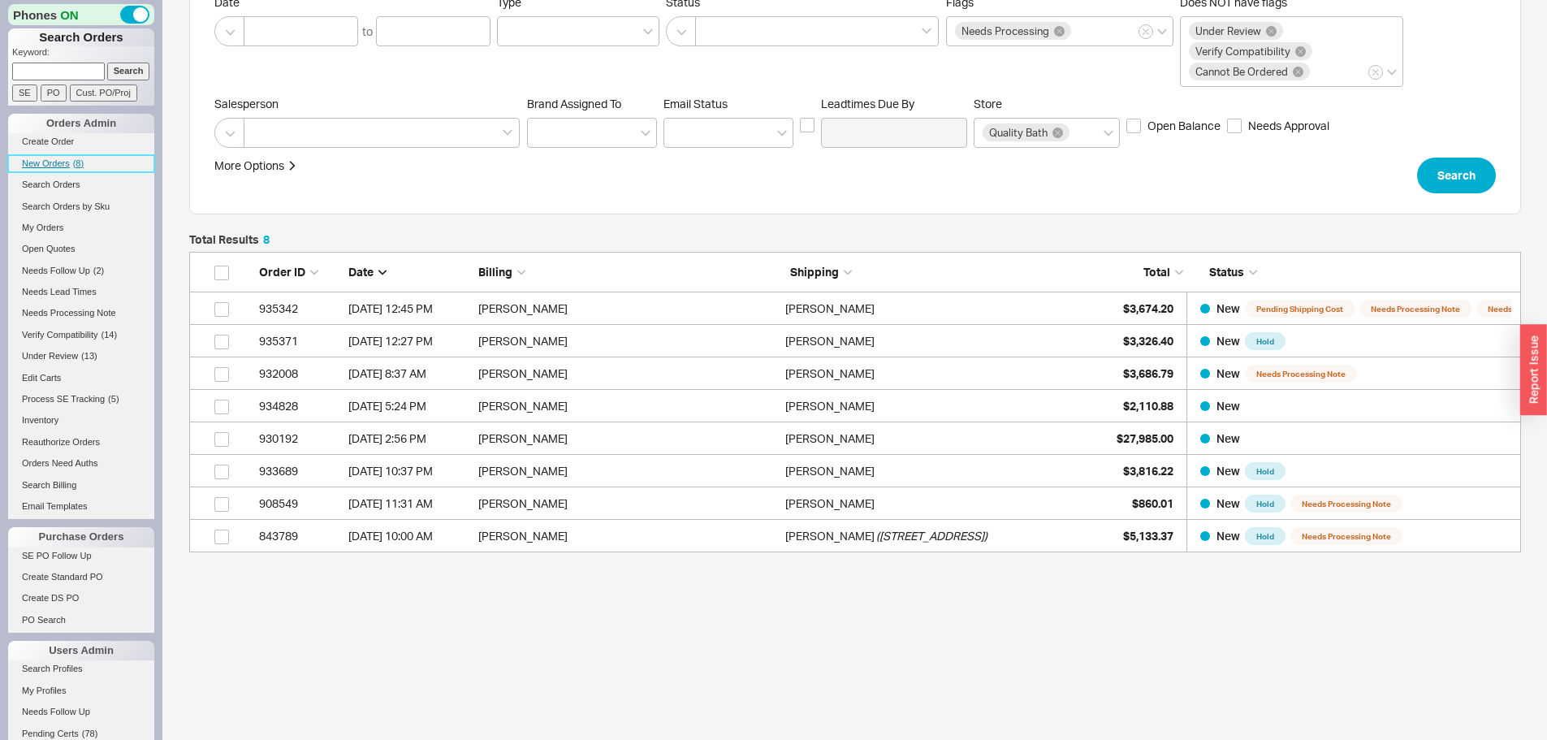
click at [32, 167] on span "New Orders" at bounding box center [46, 163] width 48 height 10
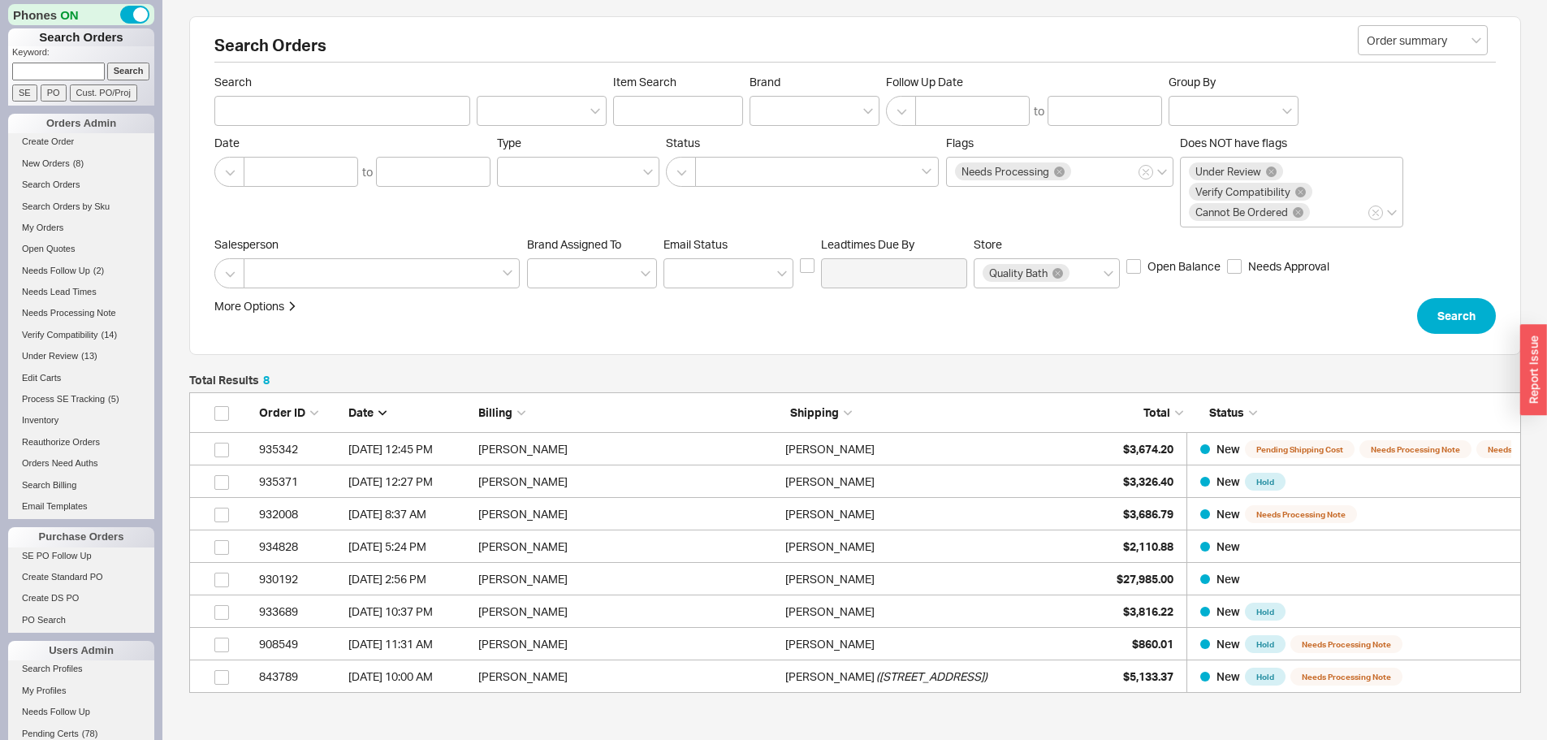
scroll to position [288, 1320]
click at [50, 175] on li "New Orders ( 7 )" at bounding box center [81, 165] width 146 height 21
click at [52, 166] on span "New Orders" at bounding box center [46, 163] width 48 height 10
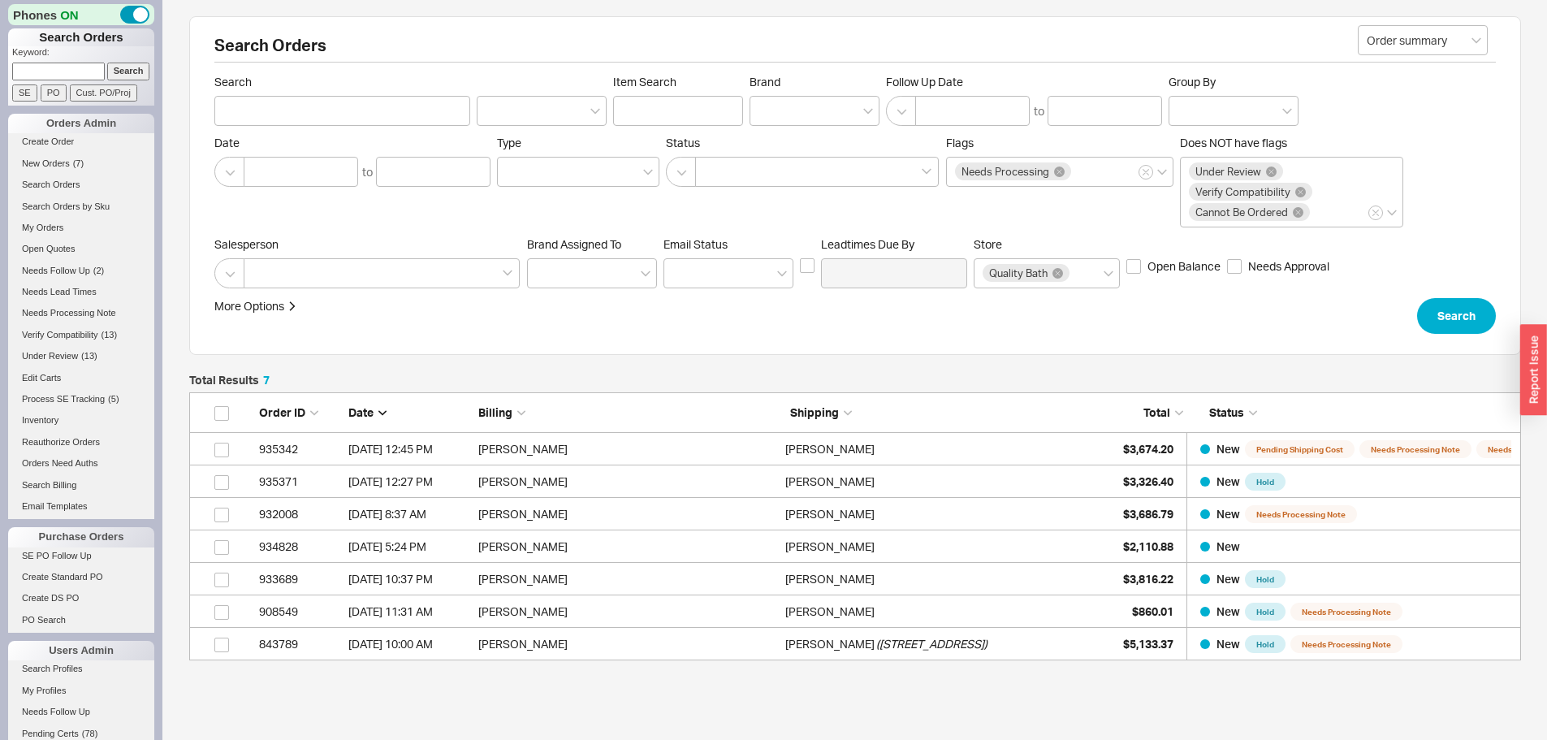
scroll to position [13, 13]
click at [69, 167] on span "New Orders" at bounding box center [46, 163] width 48 height 10
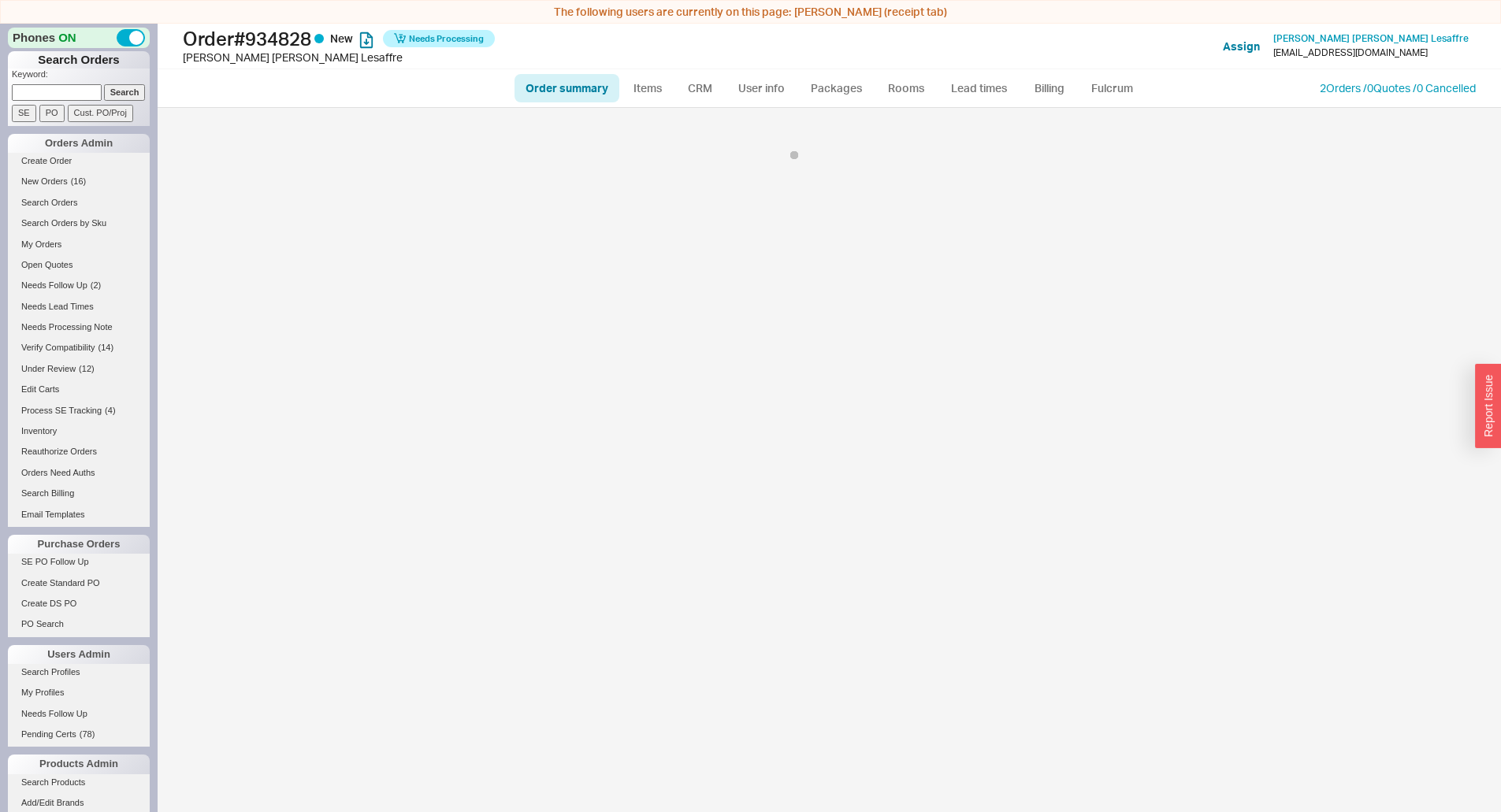
select select "*"
select select "LOW"
select select "3"
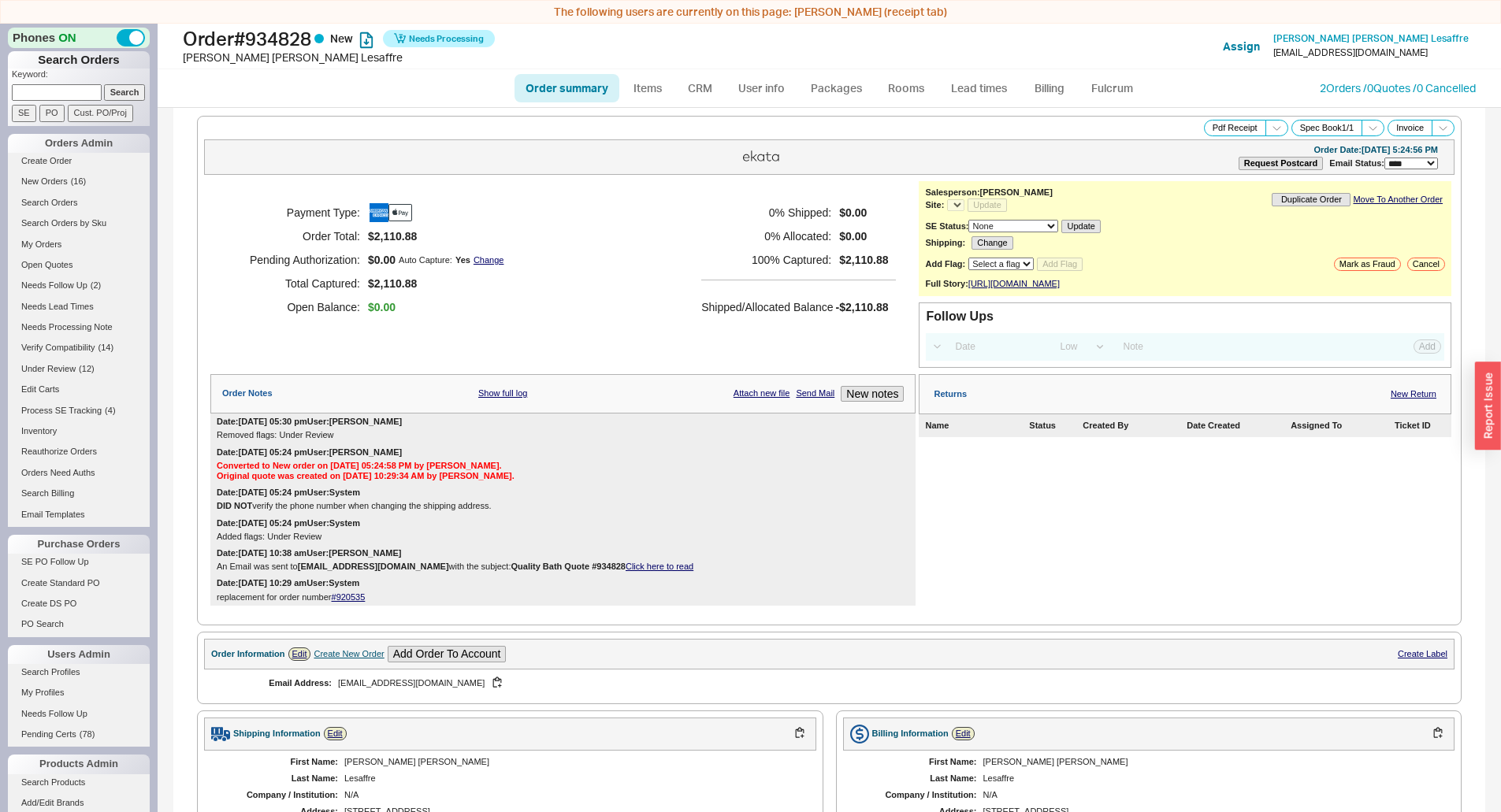
select select "*"
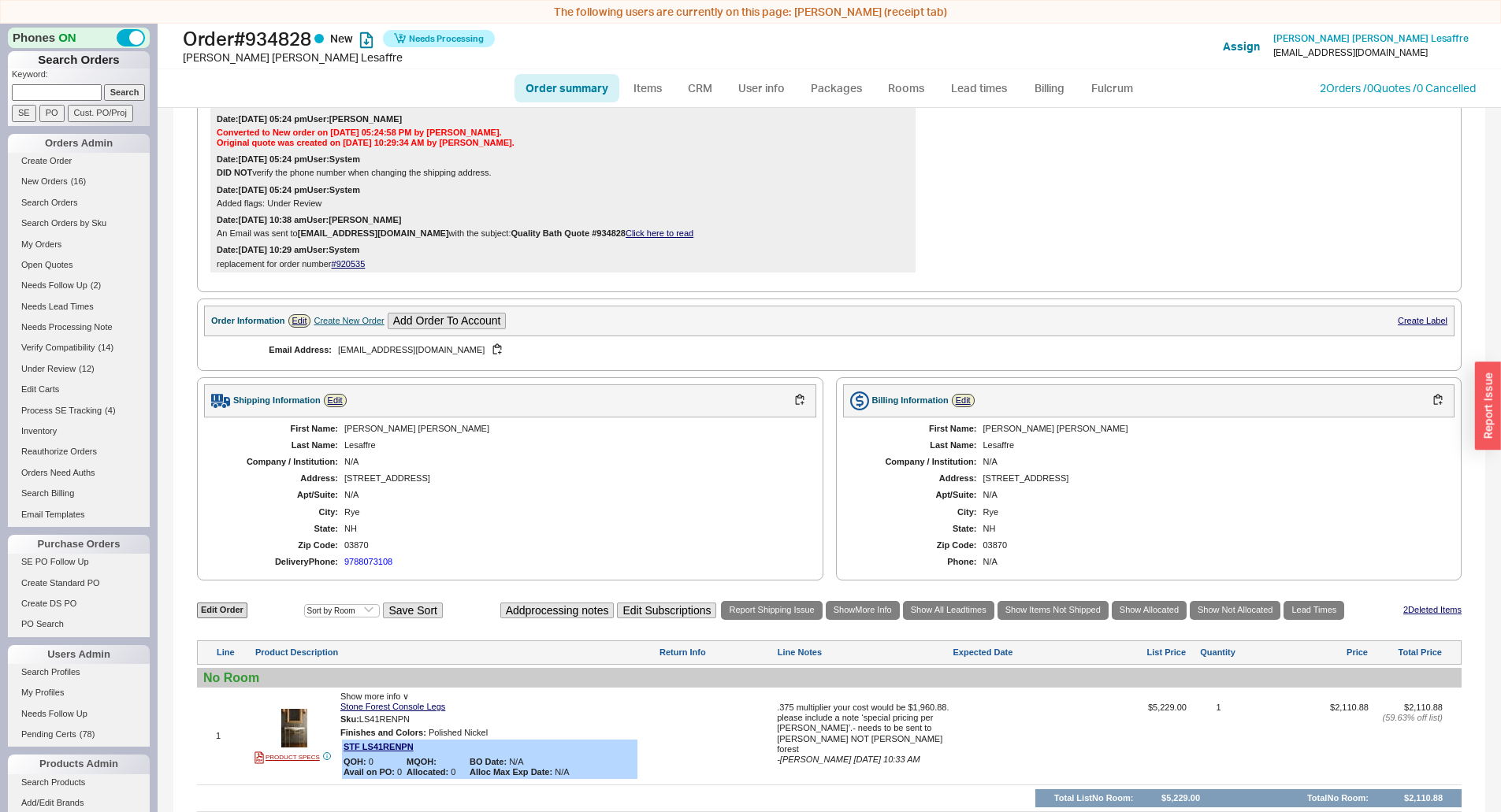
scroll to position [462, 0]
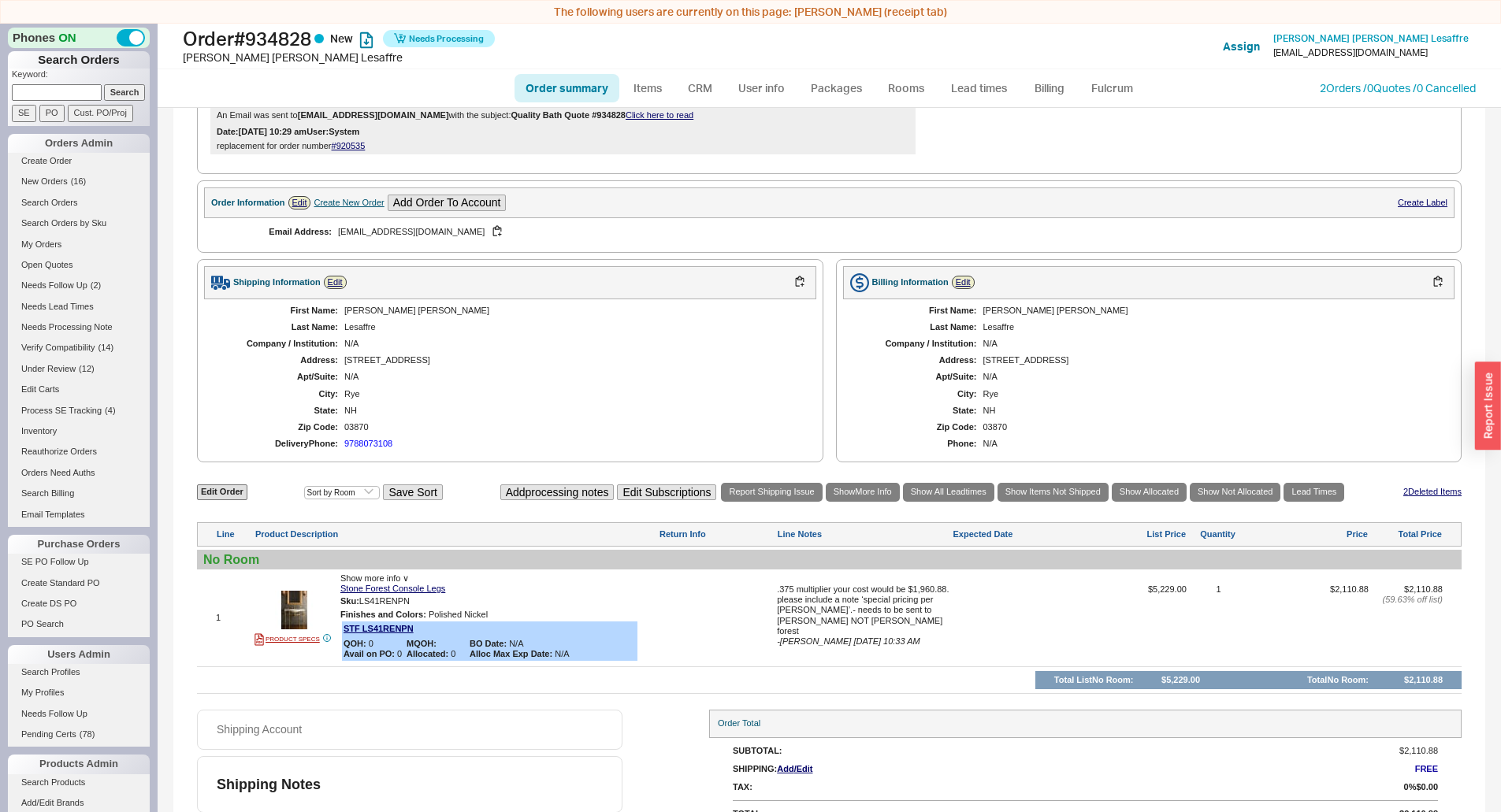
click at [235, 345] on div "Company / Institution:" at bounding box center [279, 343] width 118 height 11
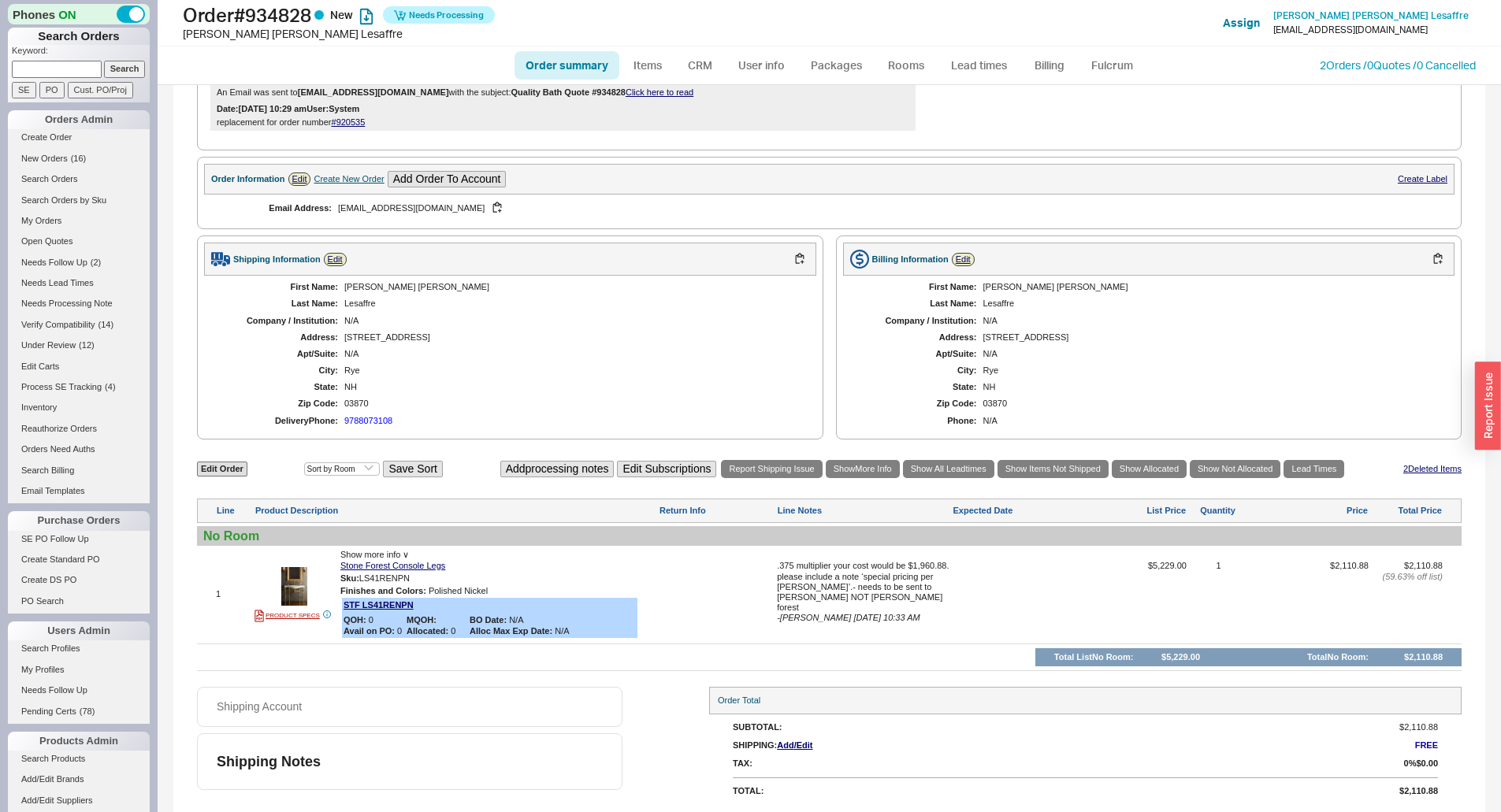
click at [385, 337] on div "[STREET_ADDRESS]" at bounding box center [572, 338] width 456 height 11
click at [385, 336] on div "2186 Ocean Boulevard" at bounding box center [572, 338] width 456 height 11
click at [362, 306] on div "Lesaffre" at bounding box center [572, 304] width 456 height 11
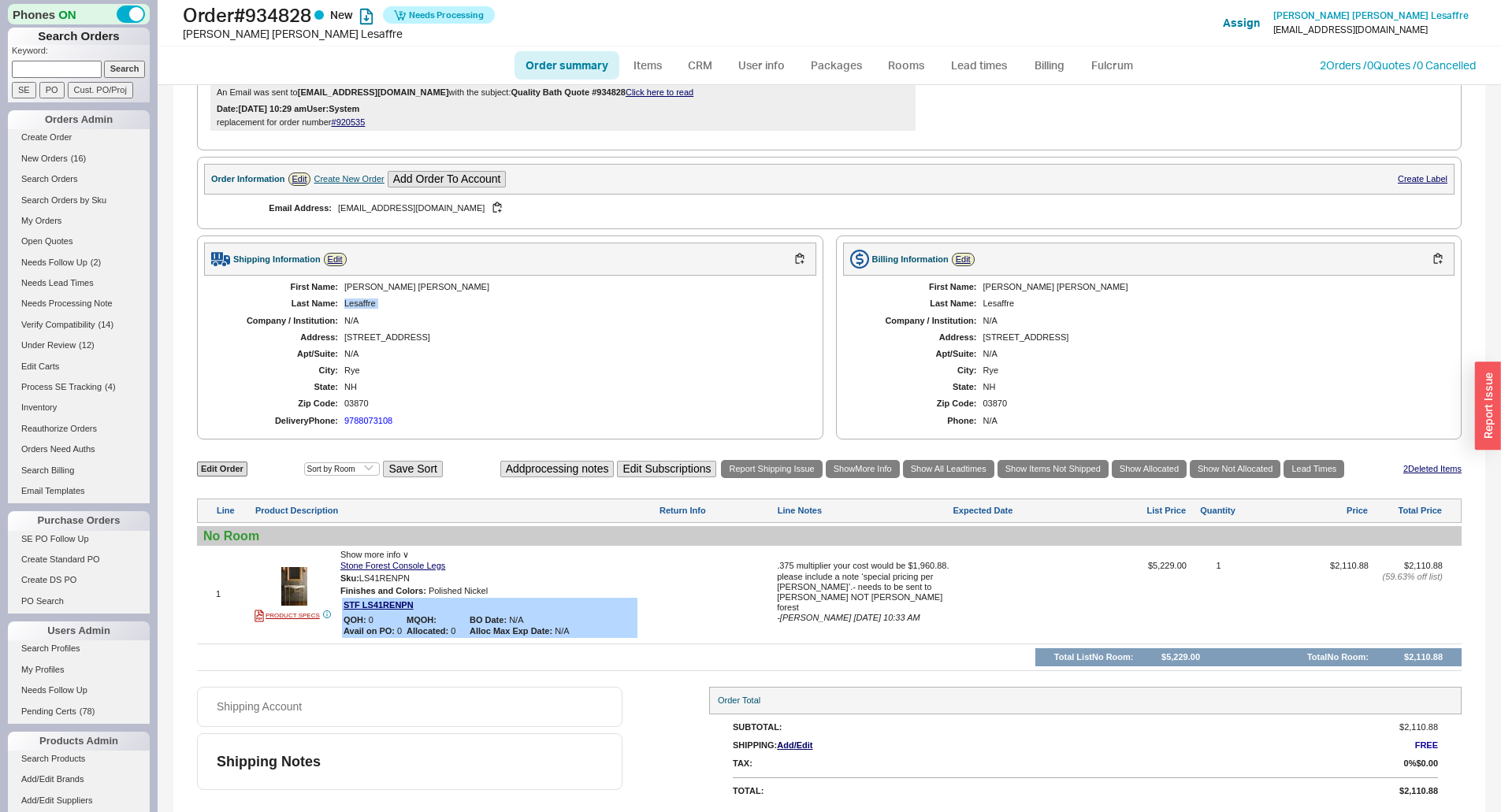
click at [362, 306] on div "Lesaffre" at bounding box center [572, 304] width 456 height 11
click at [362, 293] on div "First Name: Mary Lou Last Name: Lesaffre Company / Institution: N/A Address: 21…" at bounding box center [509, 354] width 612 height 157
click at [362, 290] on div "Mary Lou" at bounding box center [572, 287] width 456 height 11
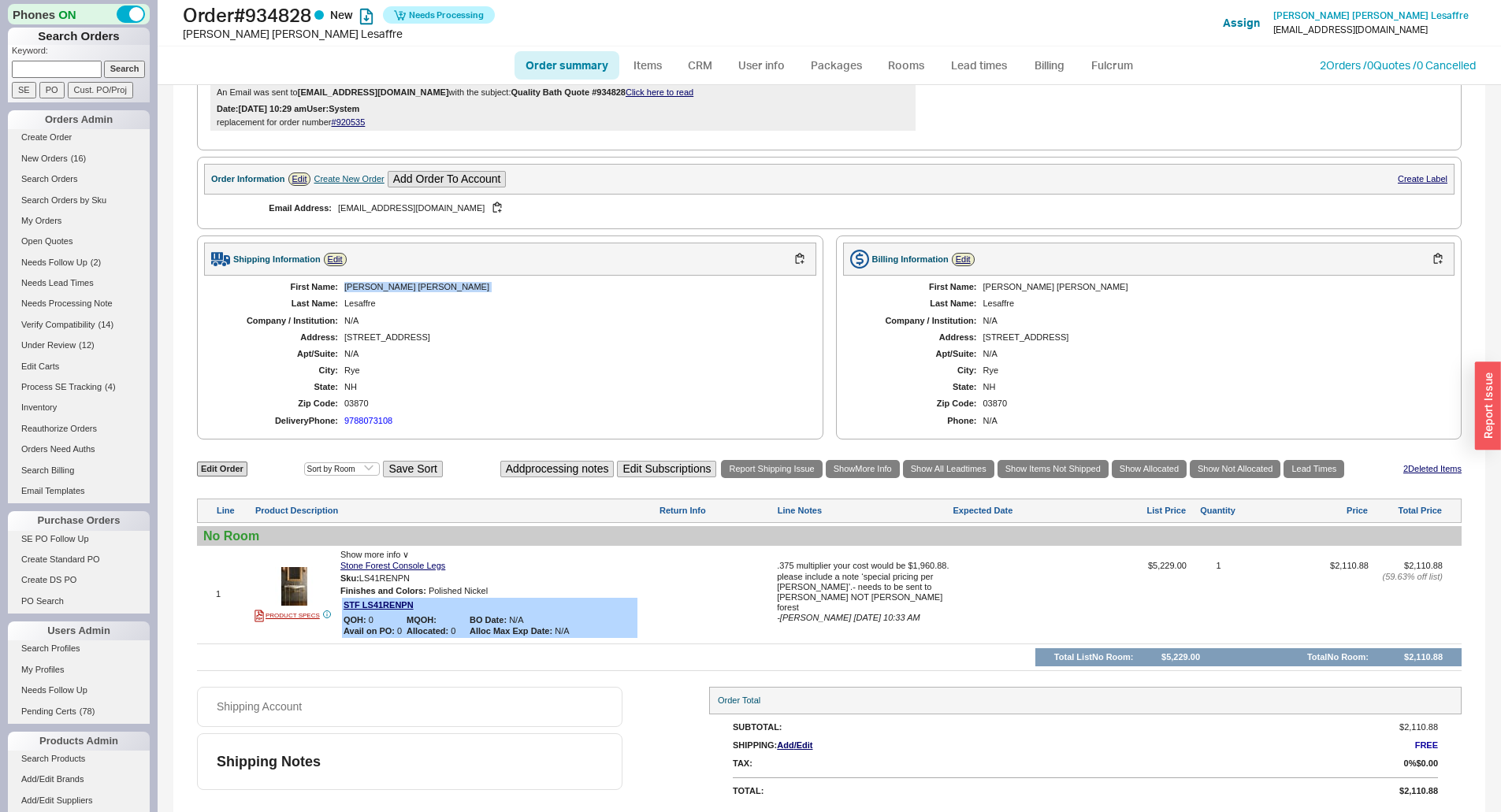
click at [362, 290] on div "Mary Lou" at bounding box center [572, 287] width 456 height 11
click at [375, 312] on div "First Name: Mary Lou Last Name: Lesaffre Company / Institution: N/A Address: 21…" at bounding box center [509, 354] width 612 height 157
click at [371, 307] on div "Lesaffre" at bounding box center [572, 304] width 456 height 11
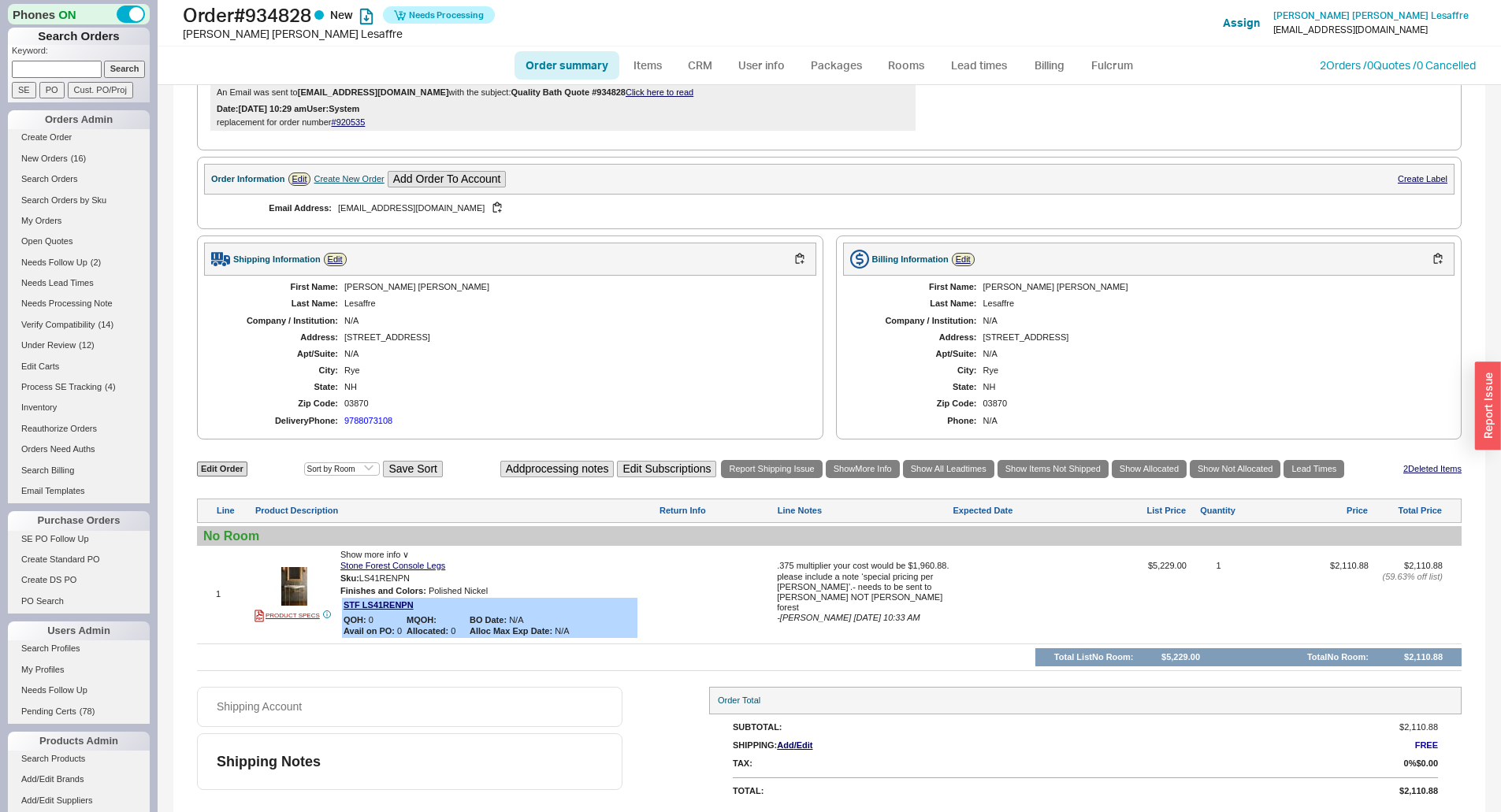
click at [368, 285] on div "Mary Lou" at bounding box center [572, 287] width 456 height 11
click at [364, 298] on div "First Name: Mary Lou Last Name: Lesaffre Company / Institution: N/A Address: 21…" at bounding box center [509, 354] width 612 height 157
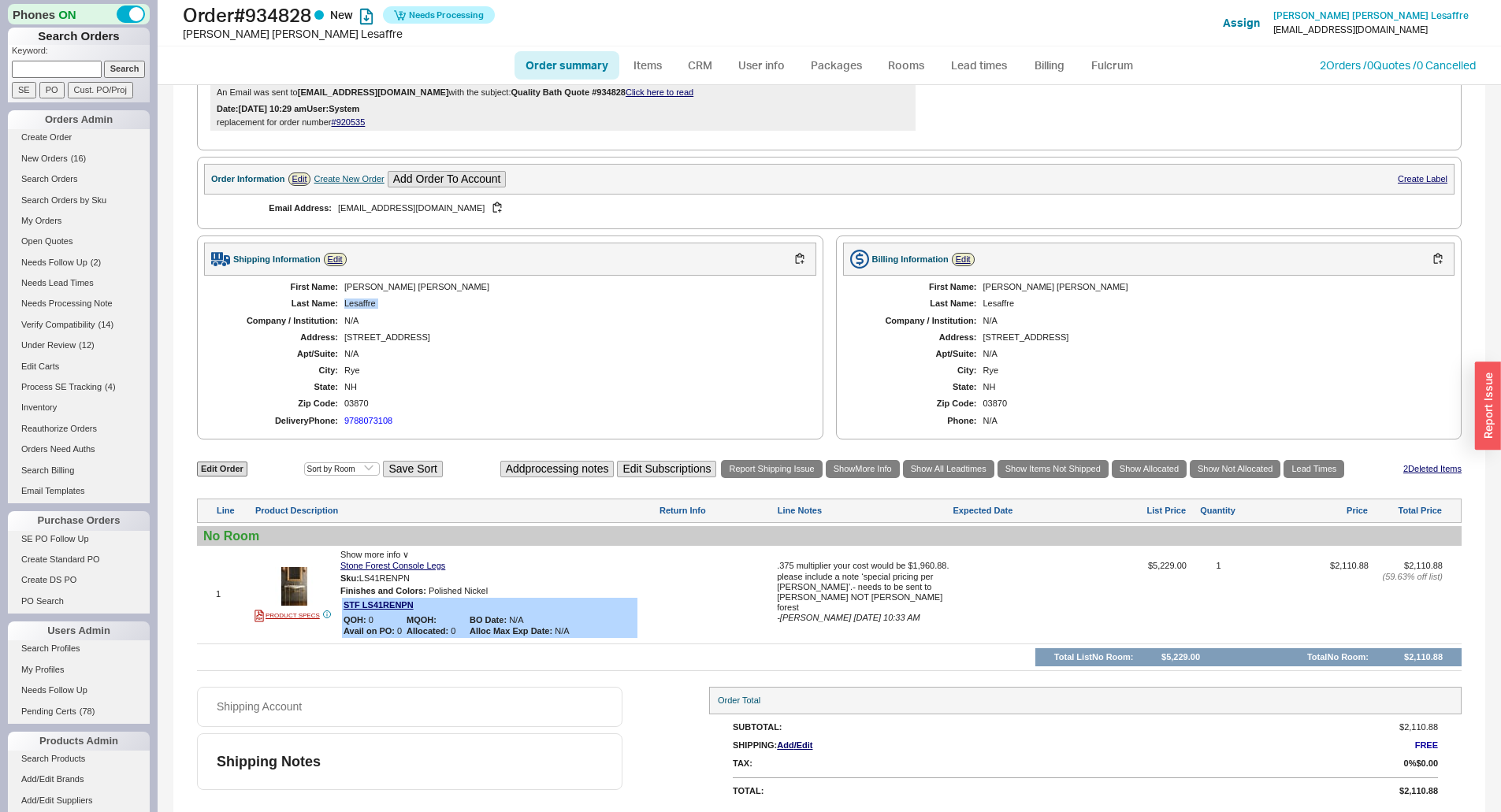
click at [364, 298] on div "First Name: Mary Lou Last Name: Lesaffre Company / Institution: N/A Address: 21…" at bounding box center [509, 354] width 612 height 157
click at [360, 283] on div "Mary Lou" at bounding box center [572, 287] width 456 height 11
click at [366, 303] on div "Lesaffre" at bounding box center [572, 304] width 456 height 11
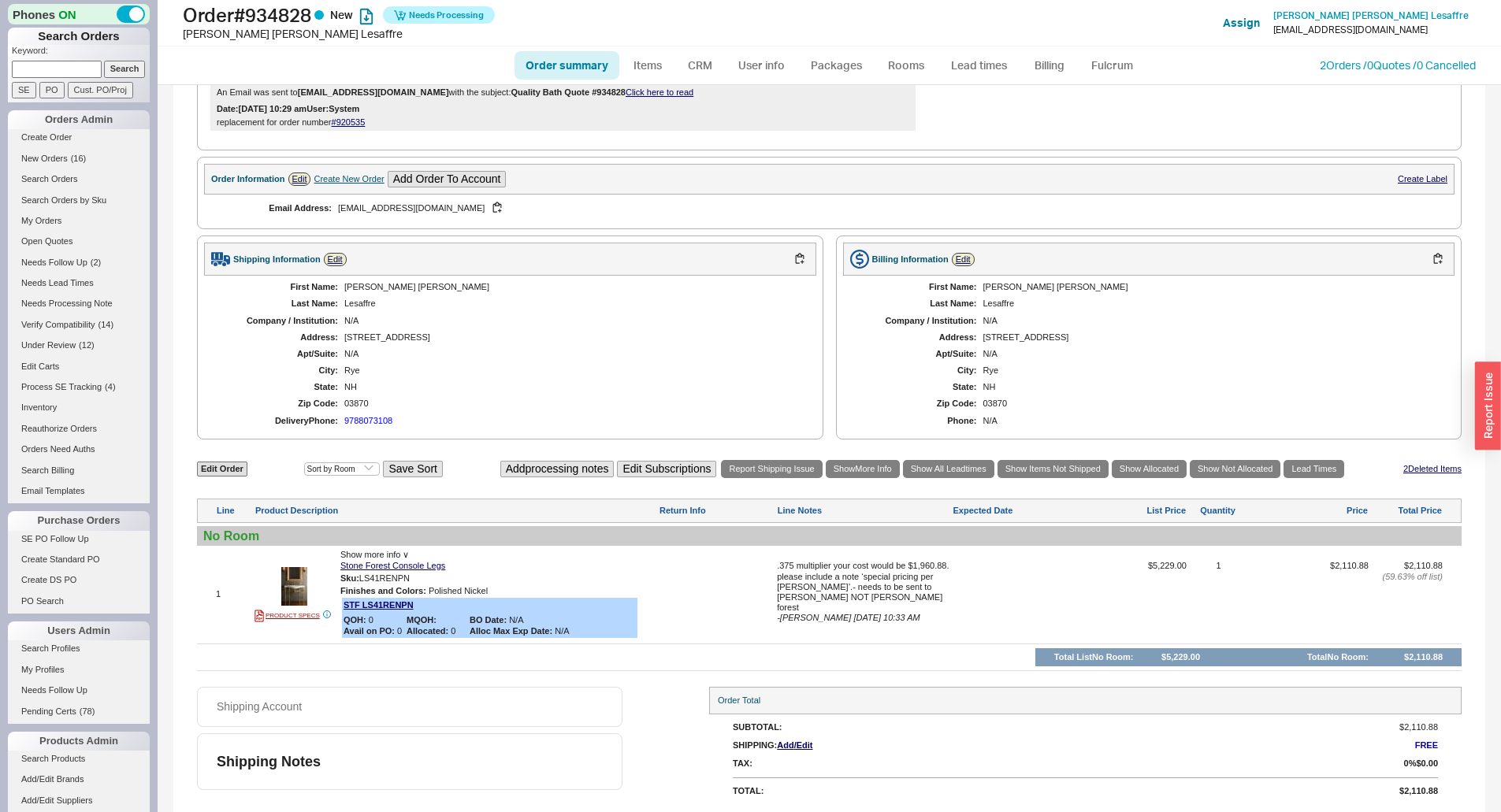
click at [381, 349] on div "N/A" at bounding box center [572, 354] width 456 height 11
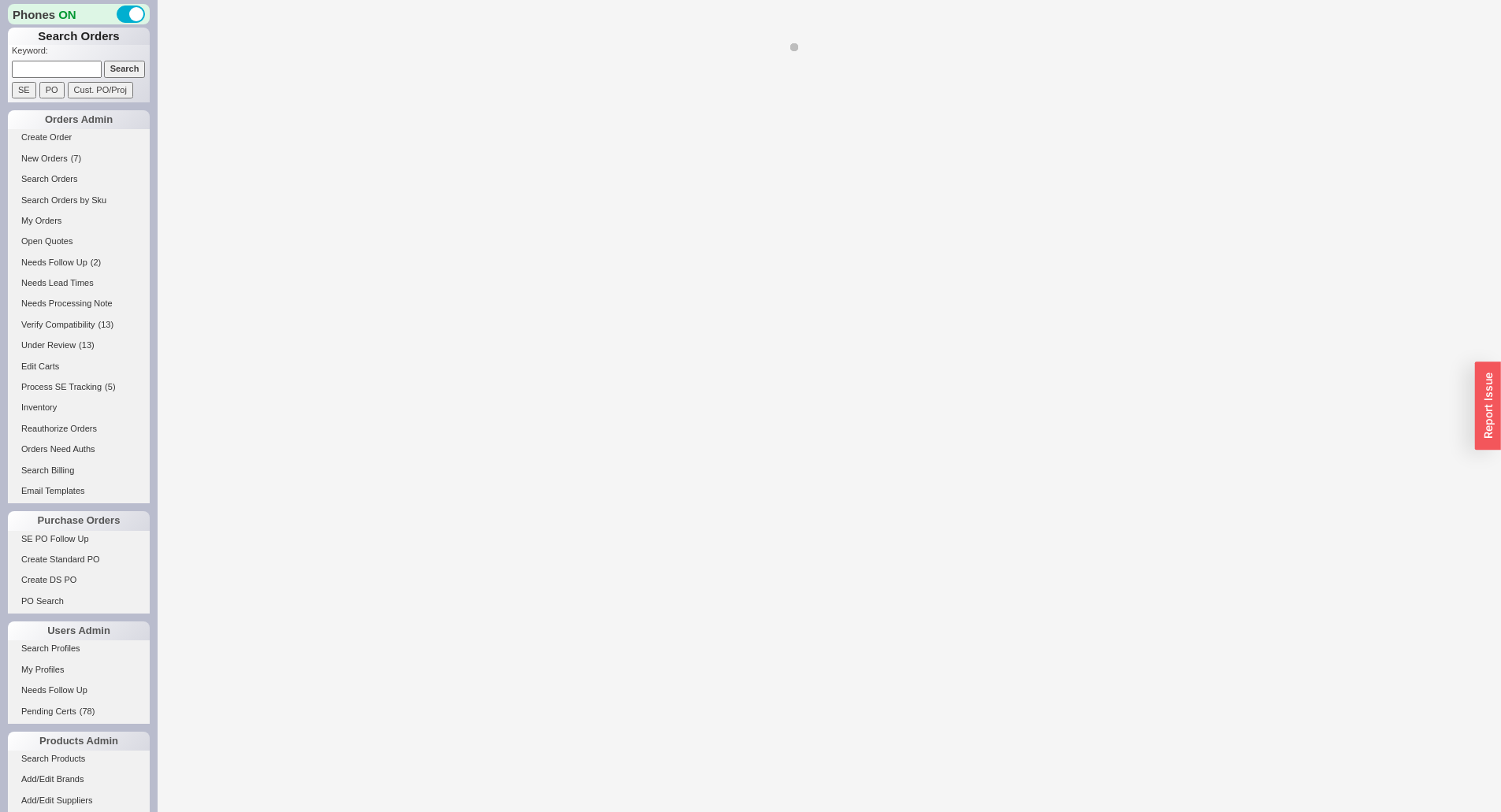
select select "LOW"
select select "3"
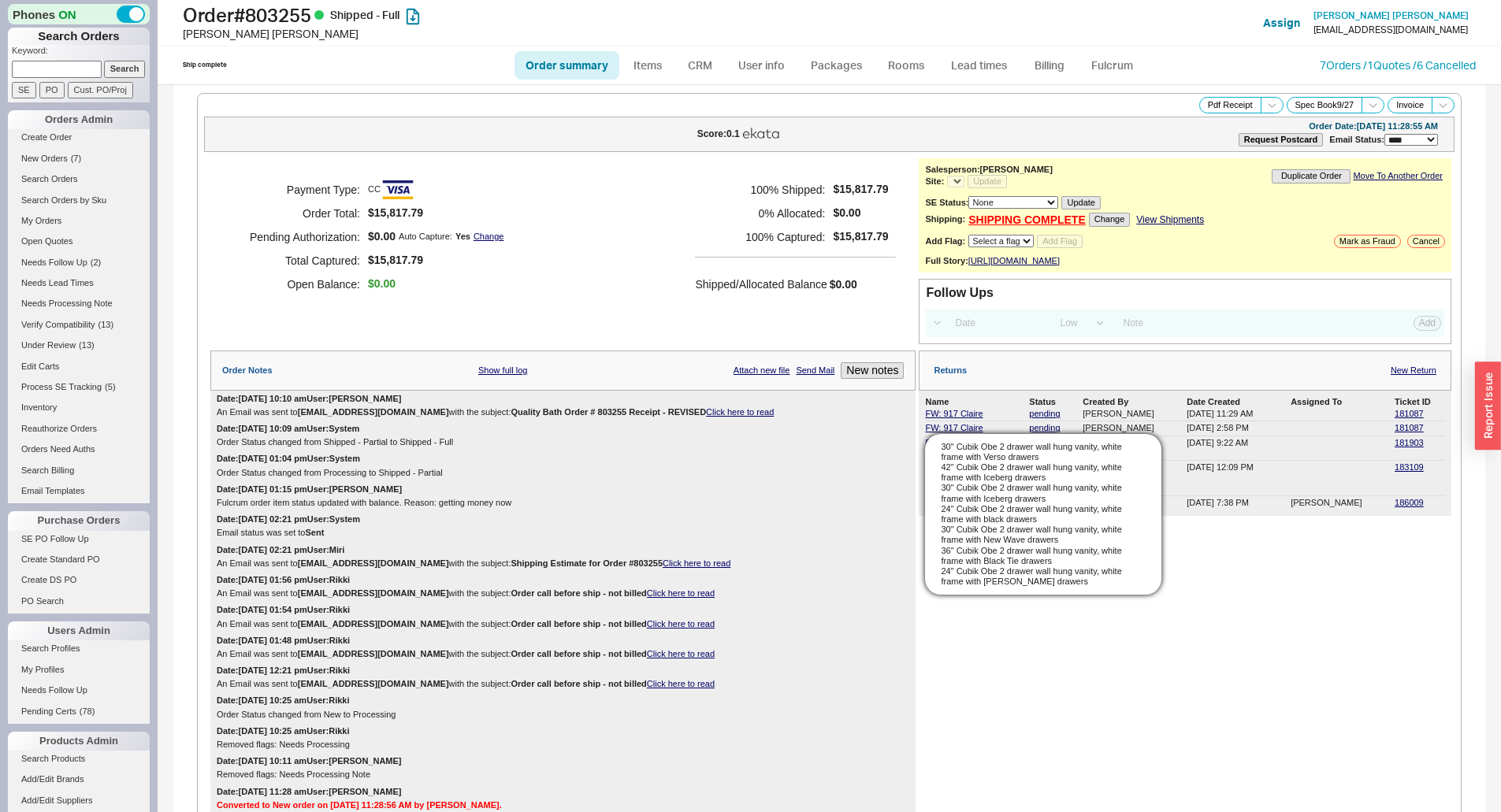
select select "*"
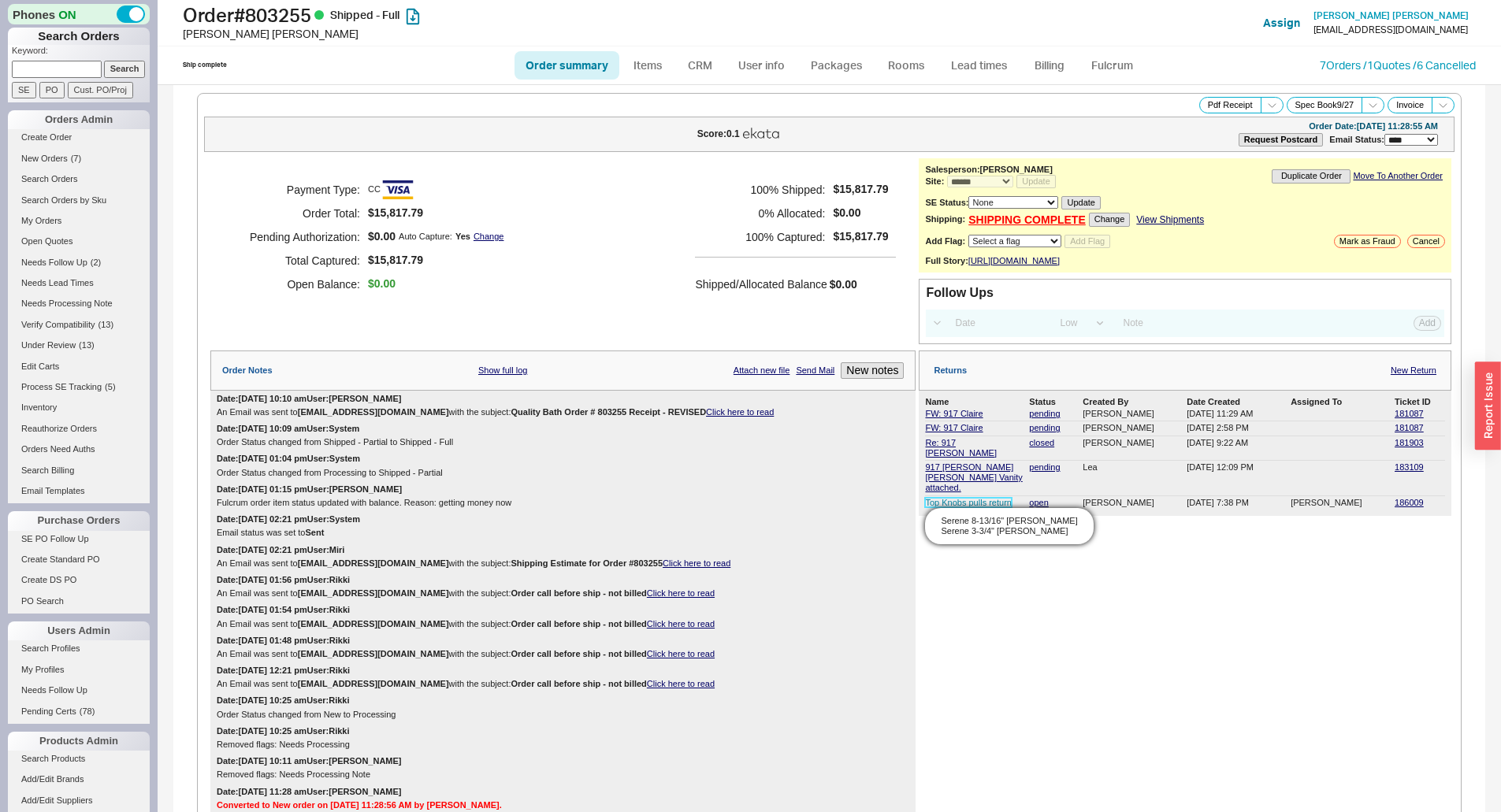
click at [980, 498] on link "Top Knobs pulls return" at bounding box center [968, 503] width 86 height 10
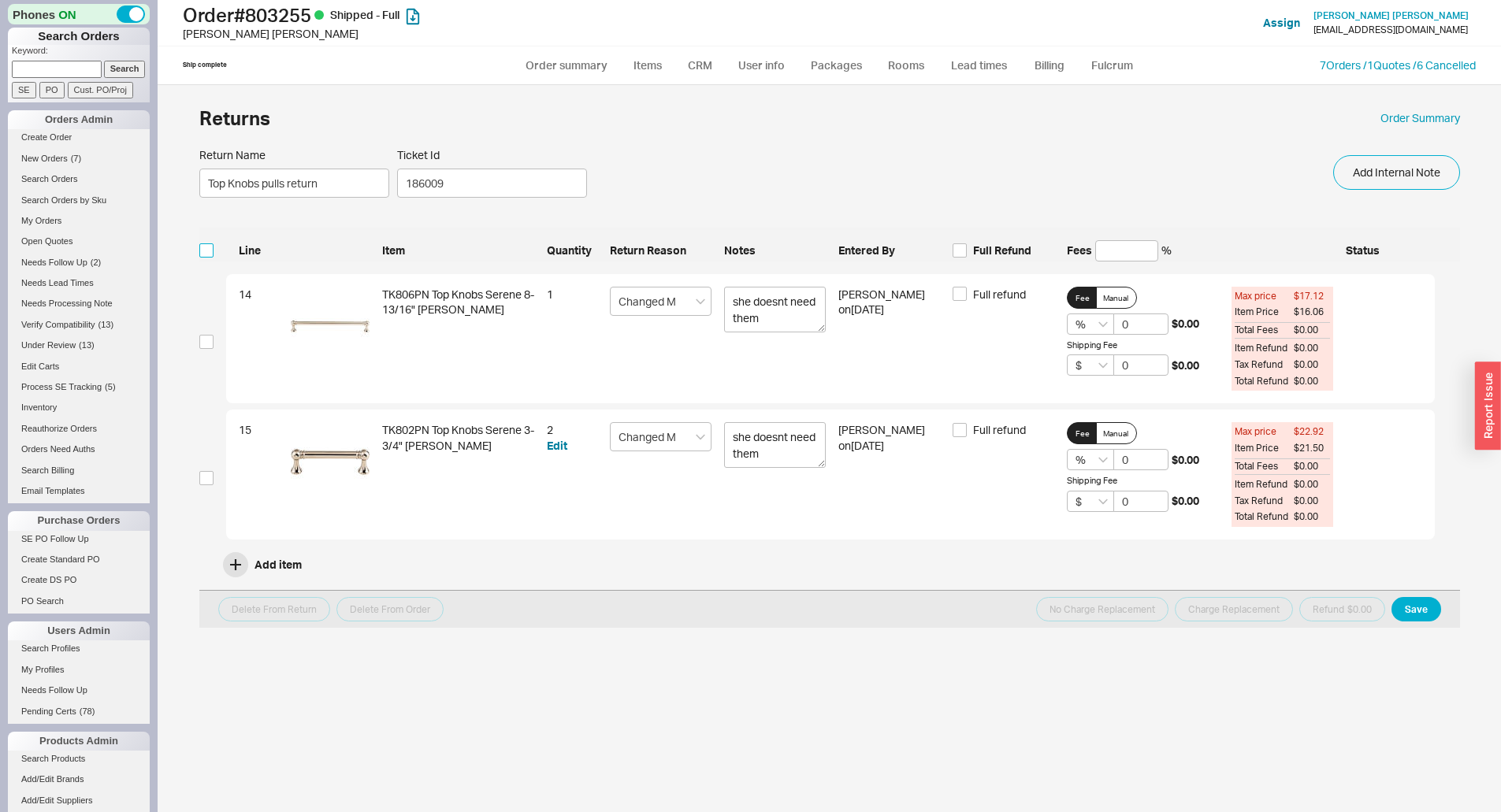
click at [209, 250] on input "checkbox" at bounding box center [207, 250] width 15 height 15
checkbox input "true"
click at [1114, 252] on input at bounding box center [1126, 251] width 63 height 21
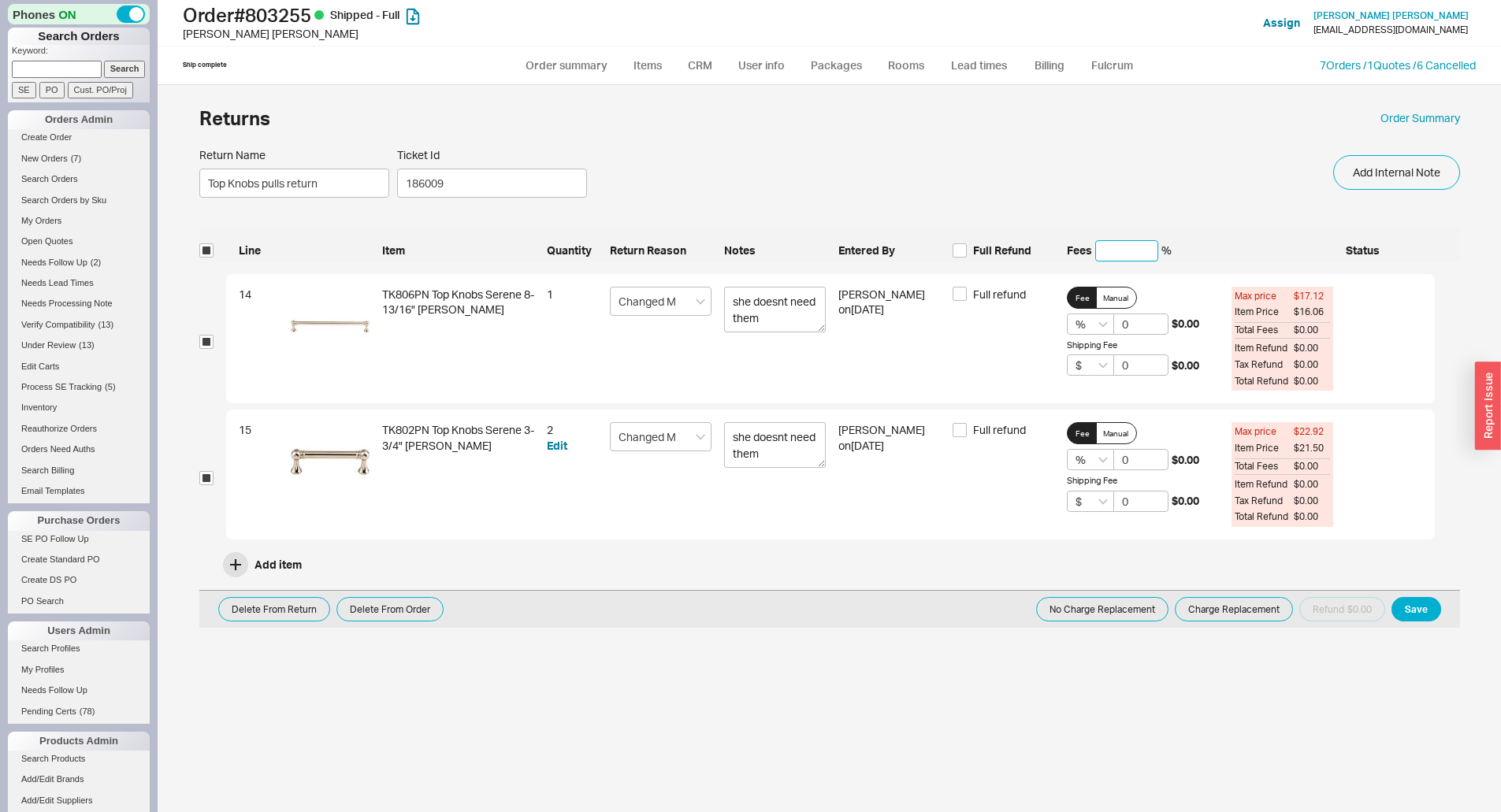
type input "5"
type input "50"
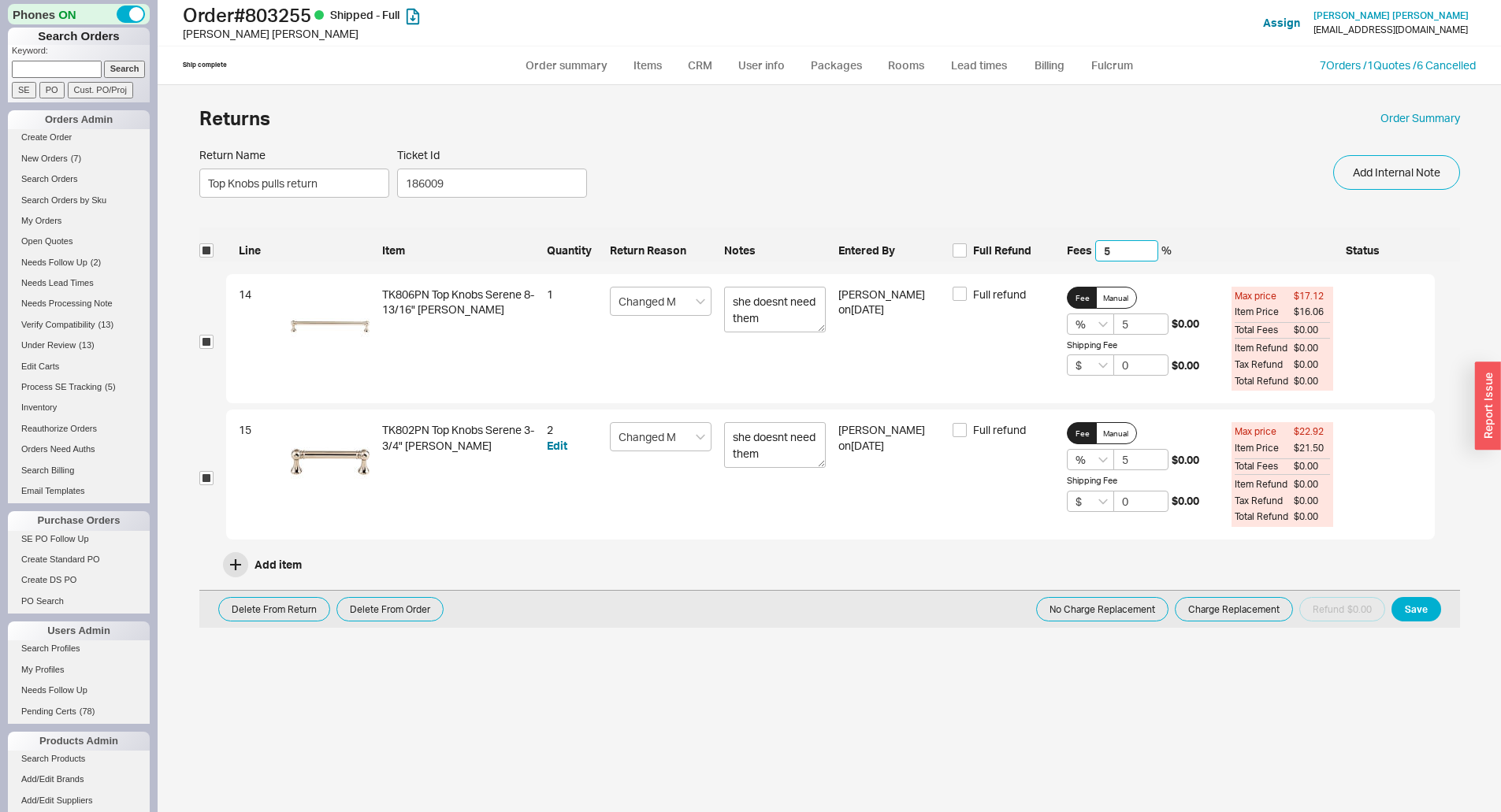
type input "50"
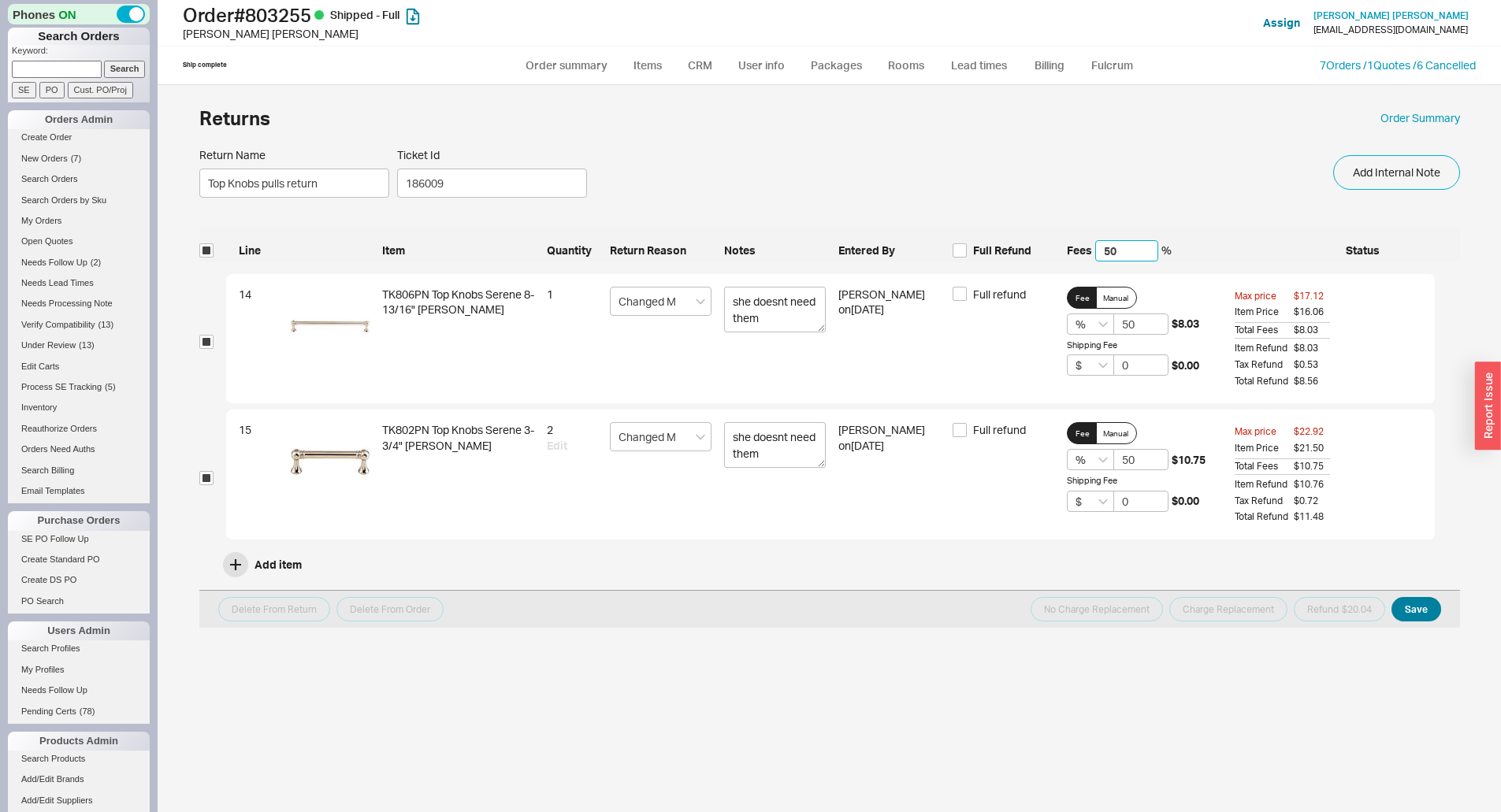
type input "50"
click at [1428, 613] on button "Save" at bounding box center [1417, 609] width 49 height 24
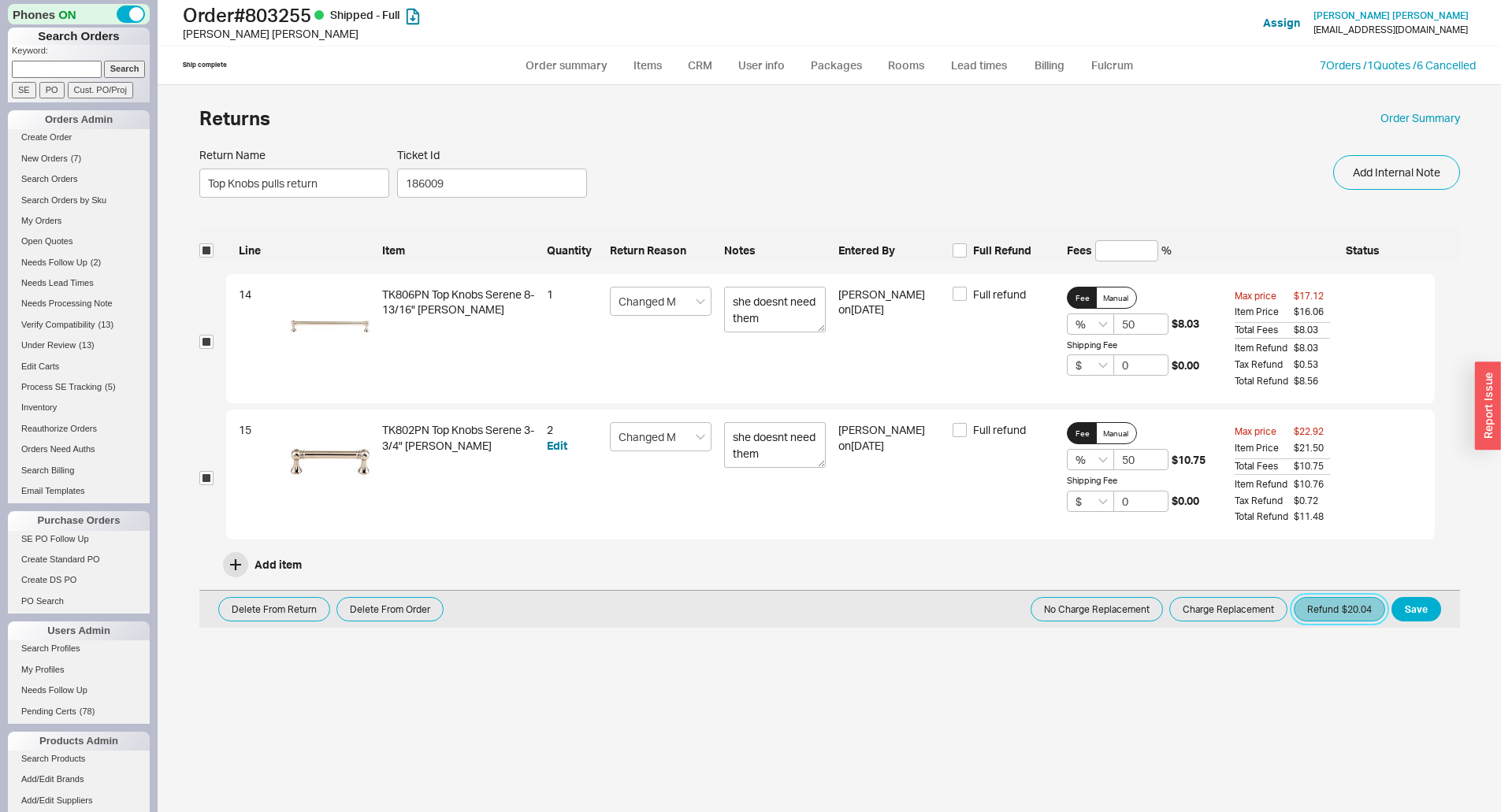
click at [1354, 613] on button "Refund $20.04" at bounding box center [1340, 609] width 91 height 24
click at [1340, 600] on button "Refund $20.04" at bounding box center [1340, 609] width 91 height 24
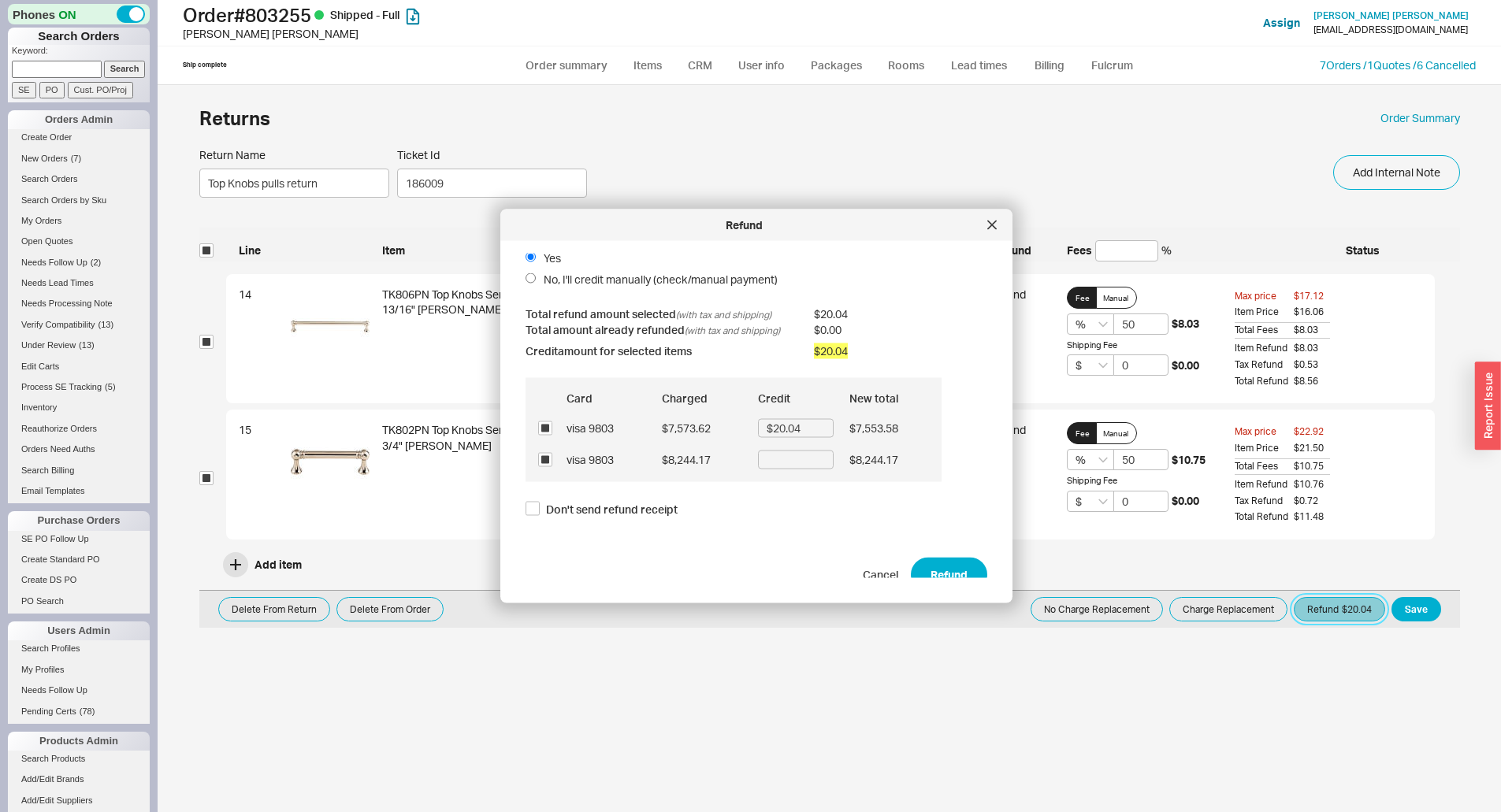
scroll to position [43, 0]
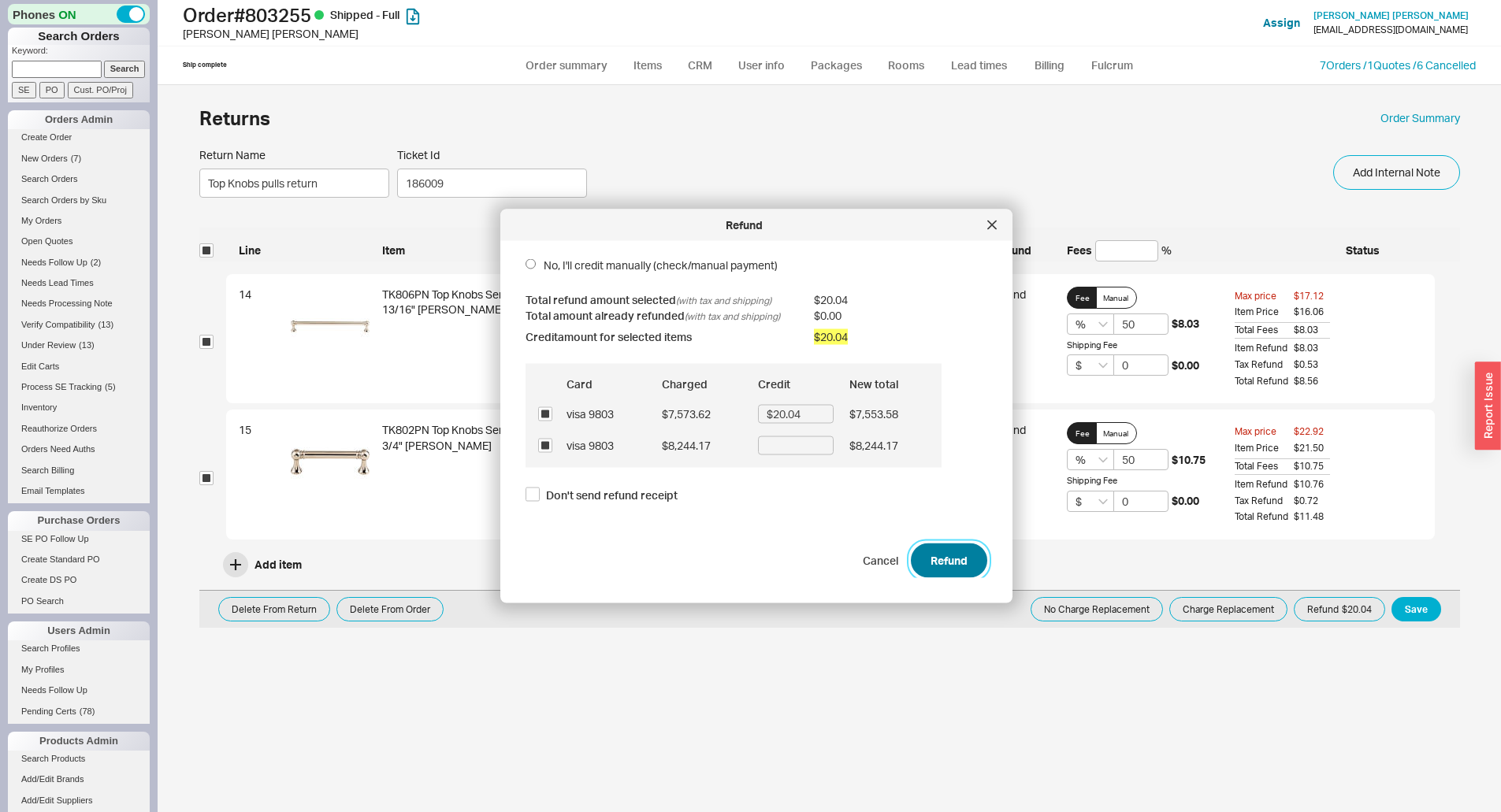
click at [923, 562] on button "Refund" at bounding box center [949, 561] width 77 height 35
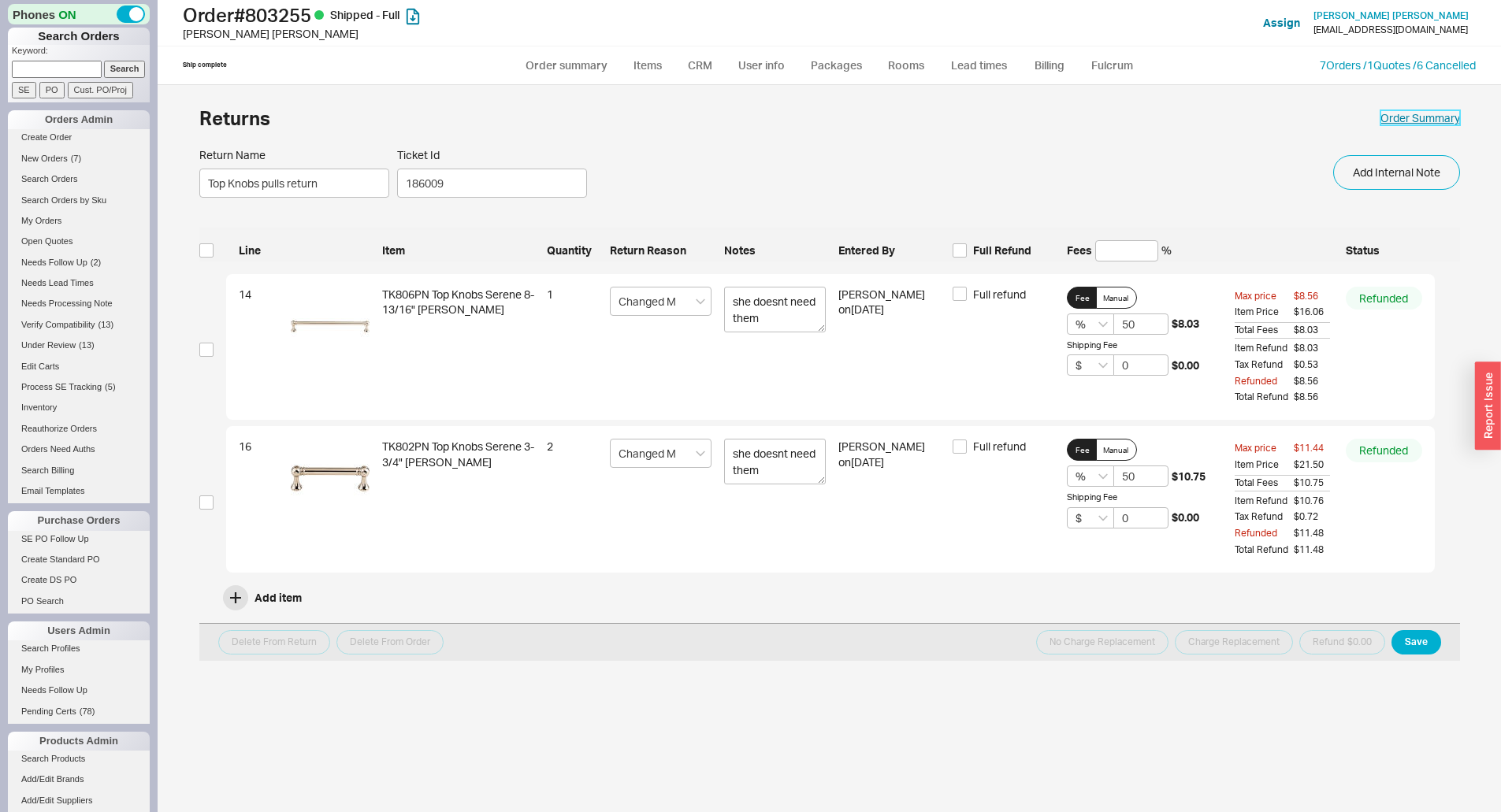
click at [1439, 124] on link "Order Summary" at bounding box center [1420, 118] width 80 height 16
select select "*"
select select "LOW"
select select "3"
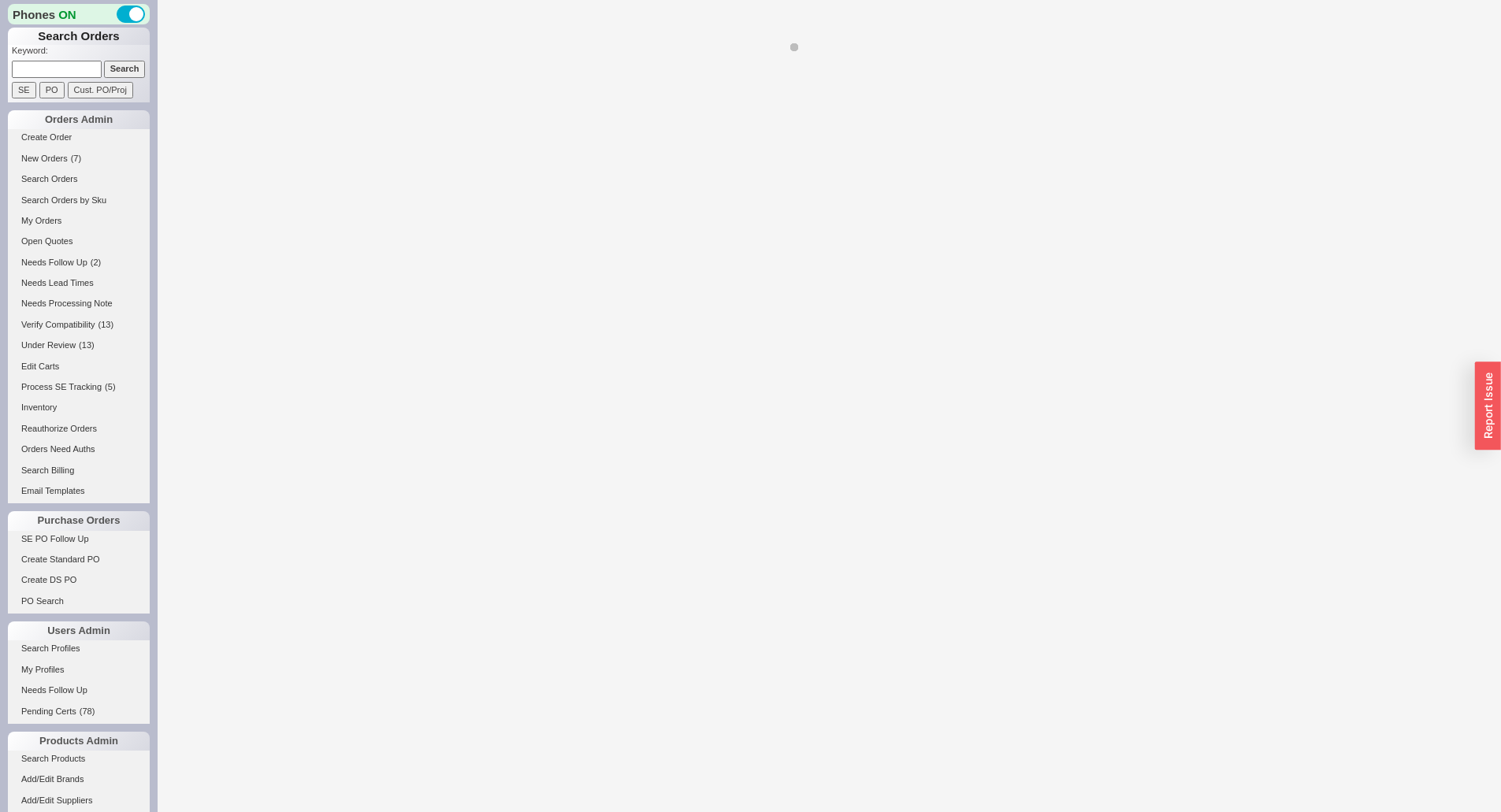
select select "LOW"
select select "3"
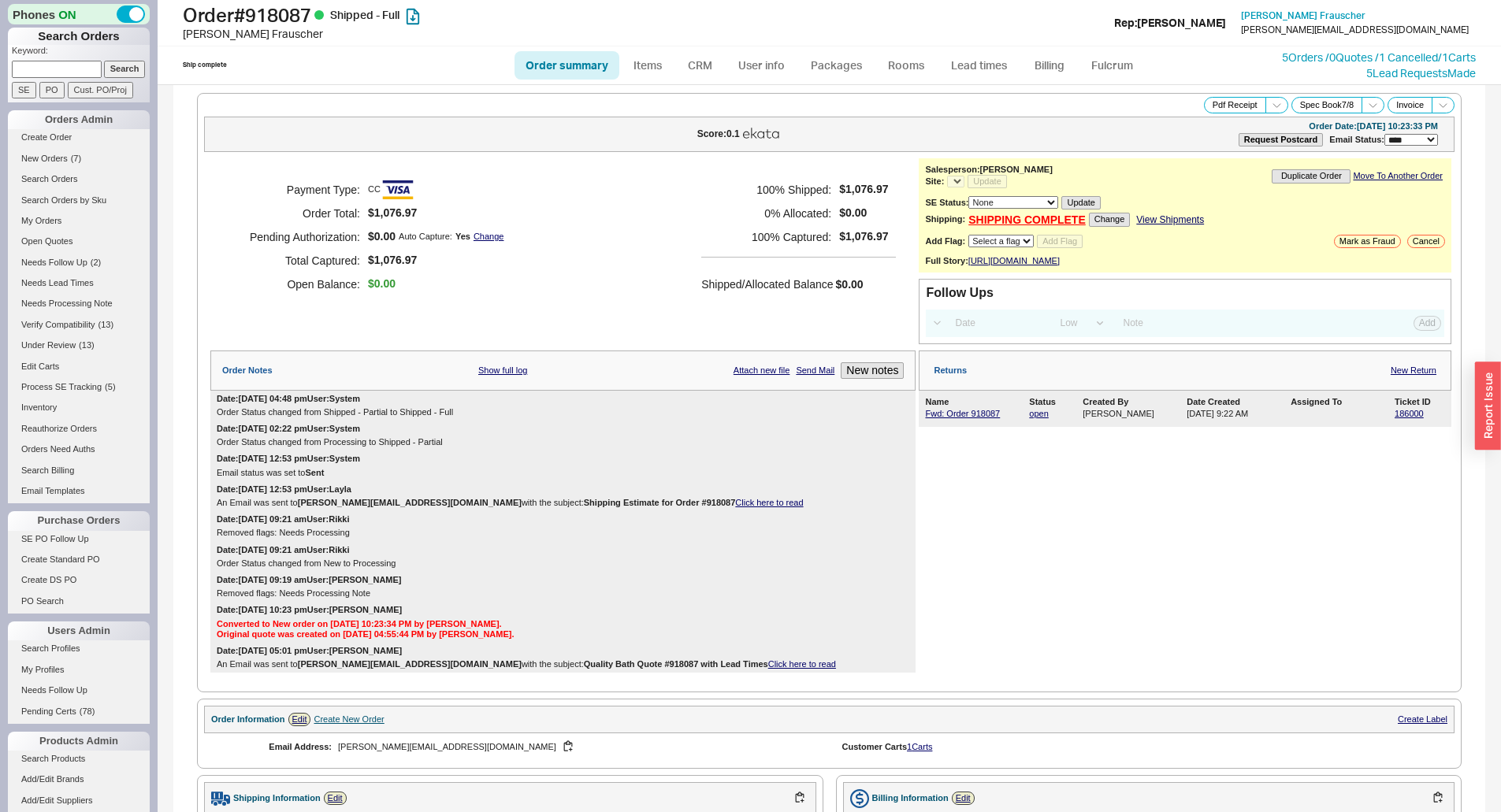
select select "*"
click at [971, 418] on link "Fwd: Order 918087" at bounding box center [963, 414] width 75 height 10
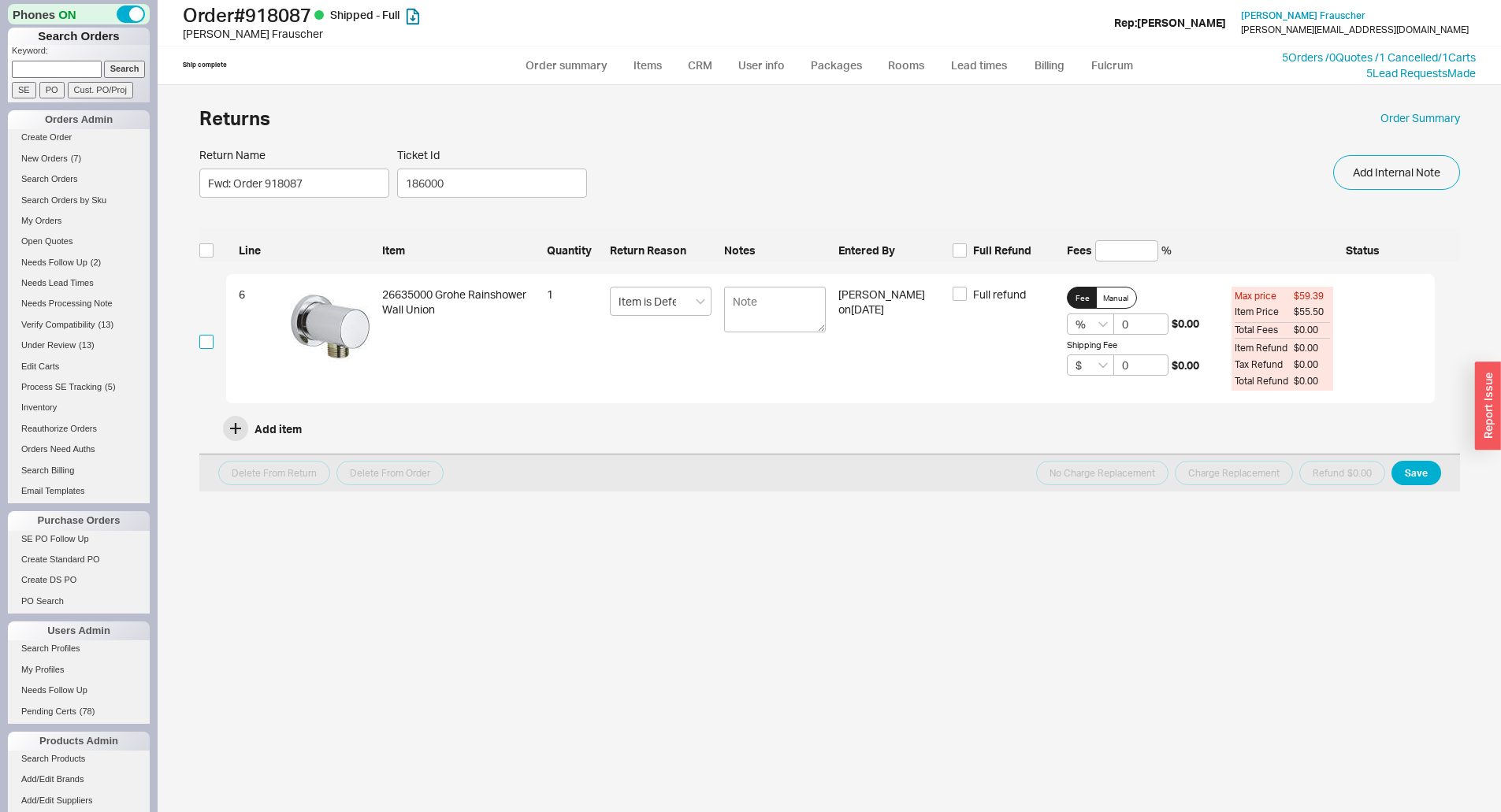
click at [201, 339] on input "checkbox" at bounding box center [207, 341] width 15 height 15
checkbox input "true"
click at [1245, 477] on button "Charge Replacement" at bounding box center [1234, 472] width 118 height 24
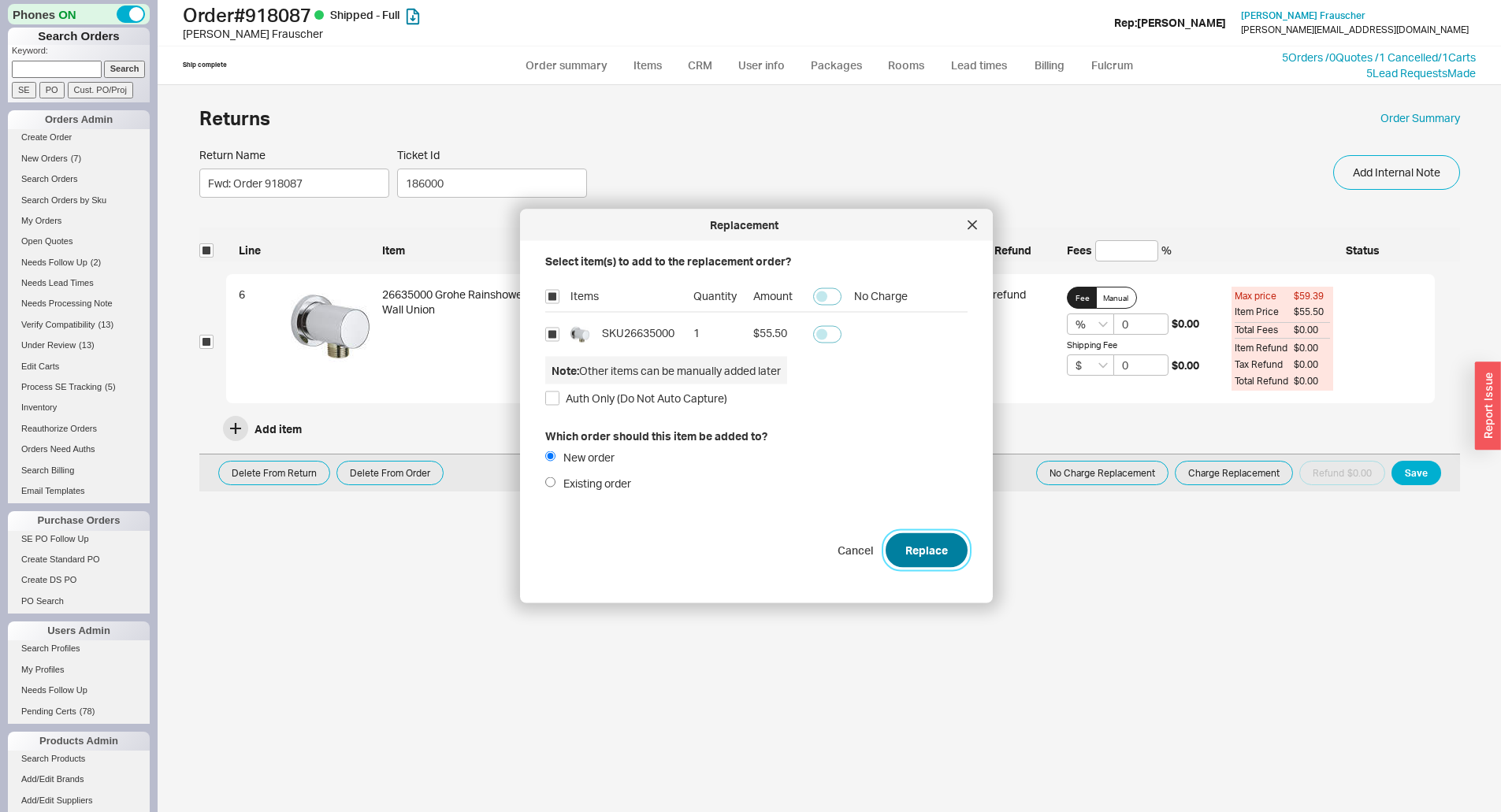
click at [922, 536] on button "Replace" at bounding box center [927, 550] width 82 height 35
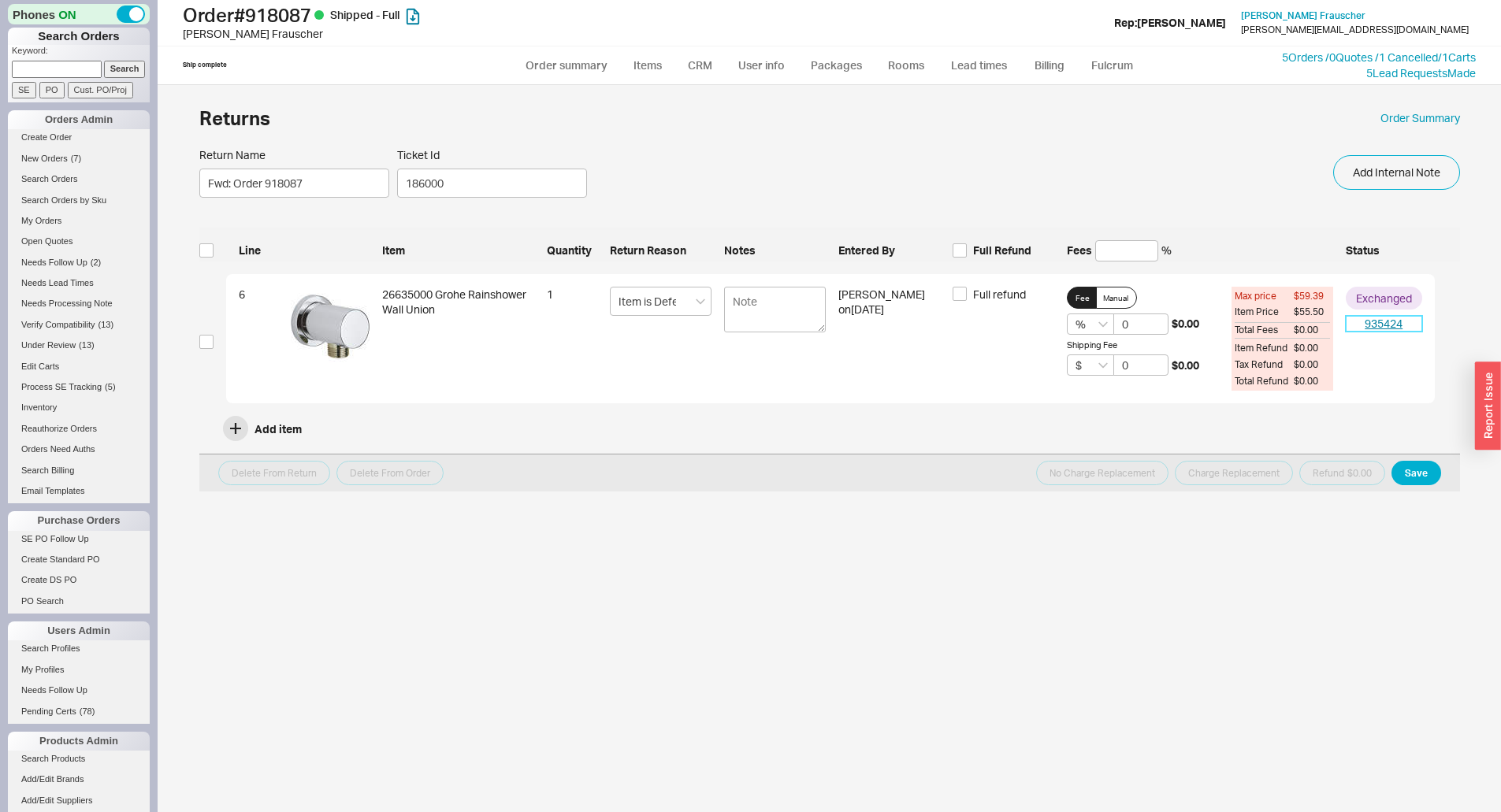
click at [1393, 330] on link "935424" at bounding box center [1384, 324] width 77 height 16
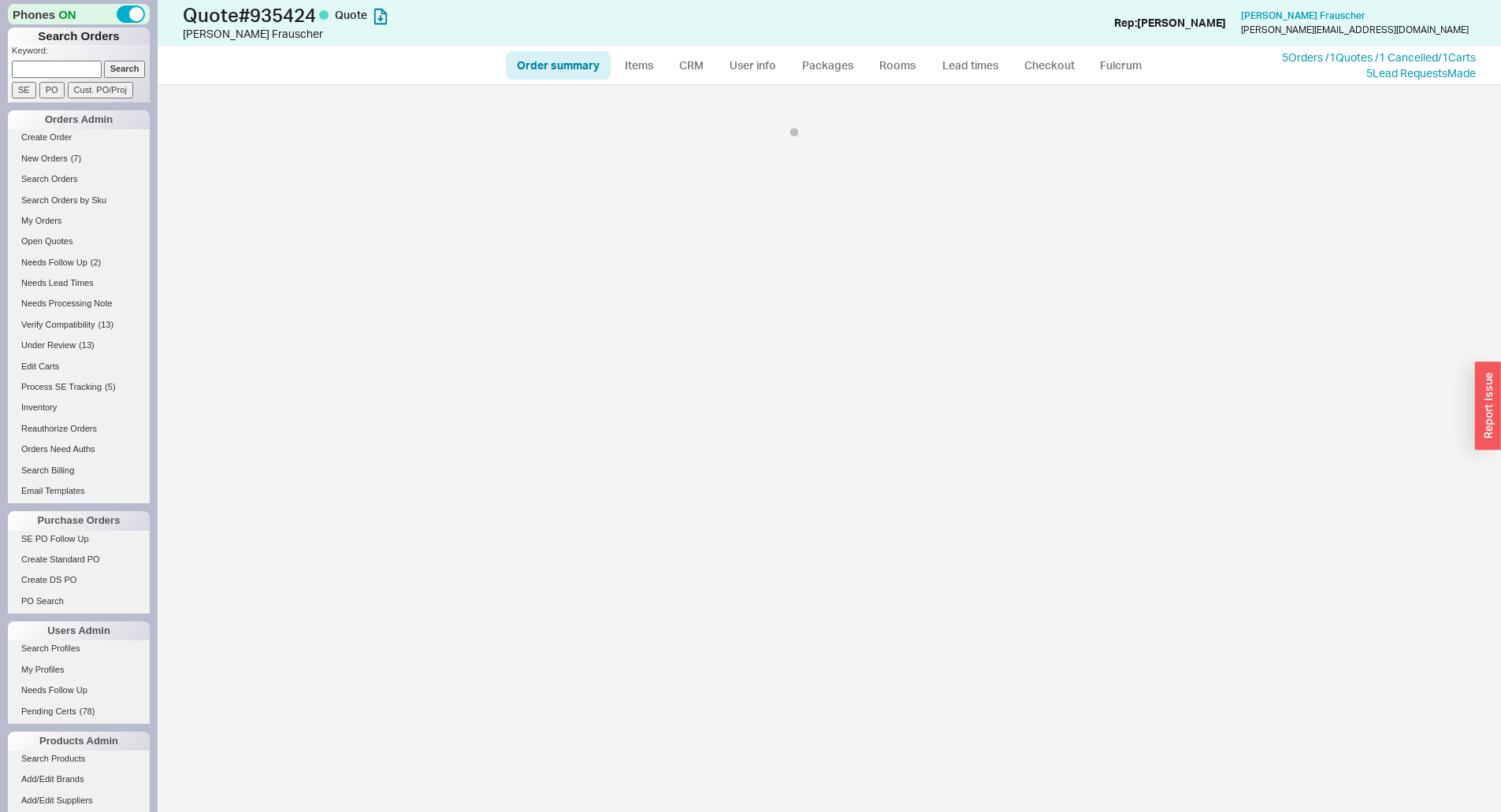
select select "*"
select select "LOW"
select select "3"
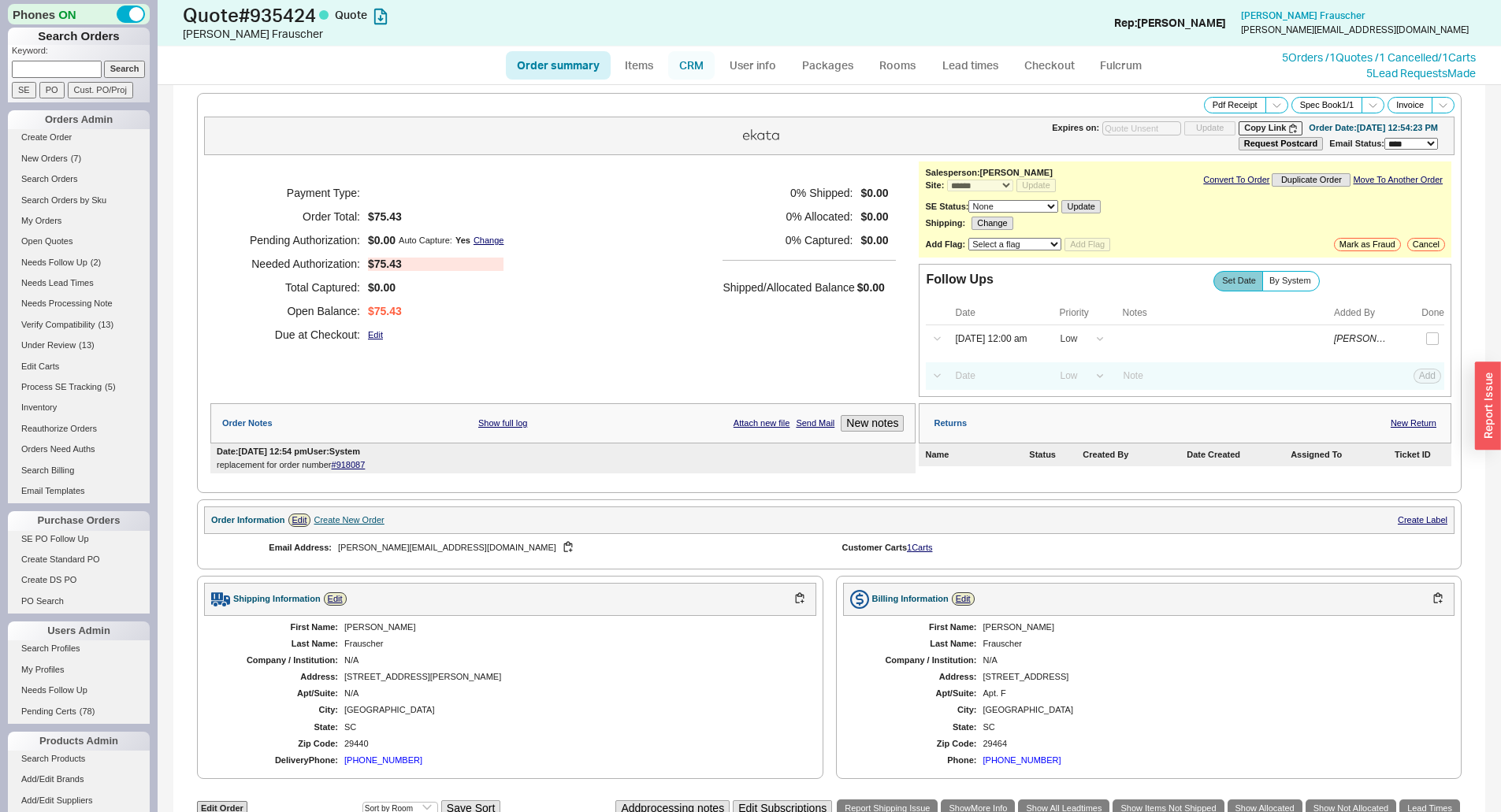
click at [688, 63] on link "CRM" at bounding box center [692, 65] width 47 height 28
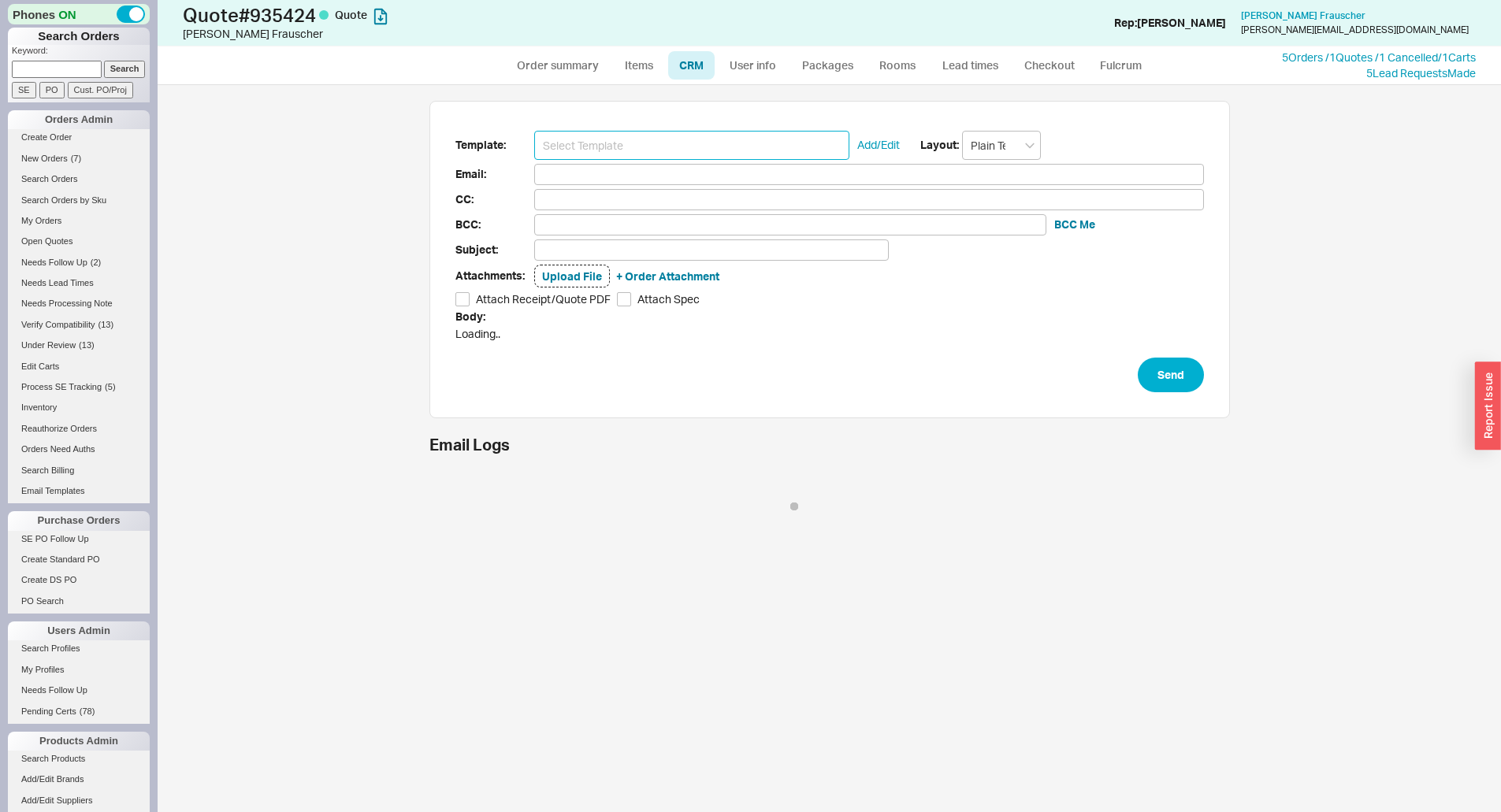
click at [572, 138] on input at bounding box center [692, 146] width 315 height 29
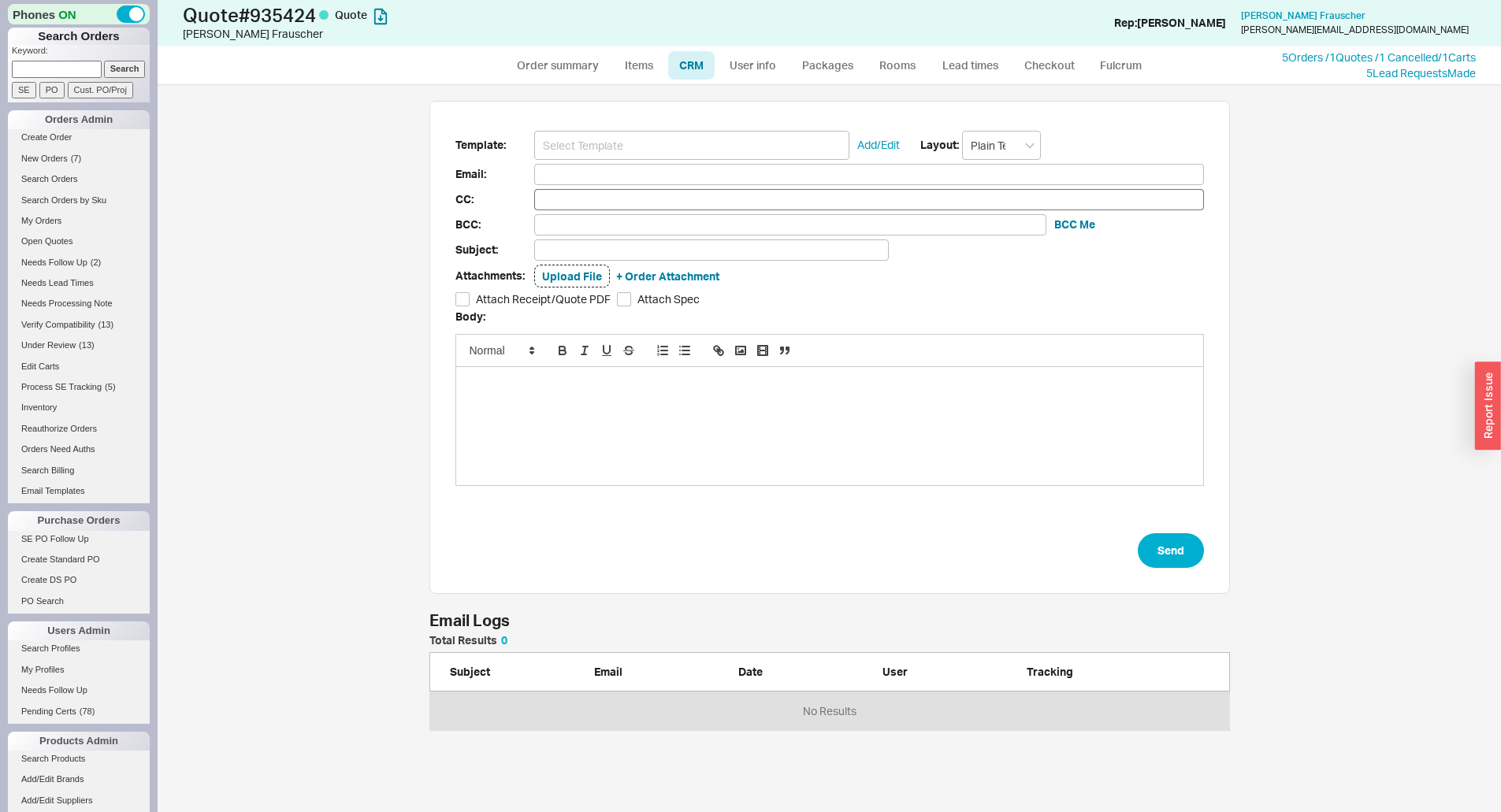
scroll to position [83, 789]
click at [595, 148] on input at bounding box center [692, 146] width 315 height 29
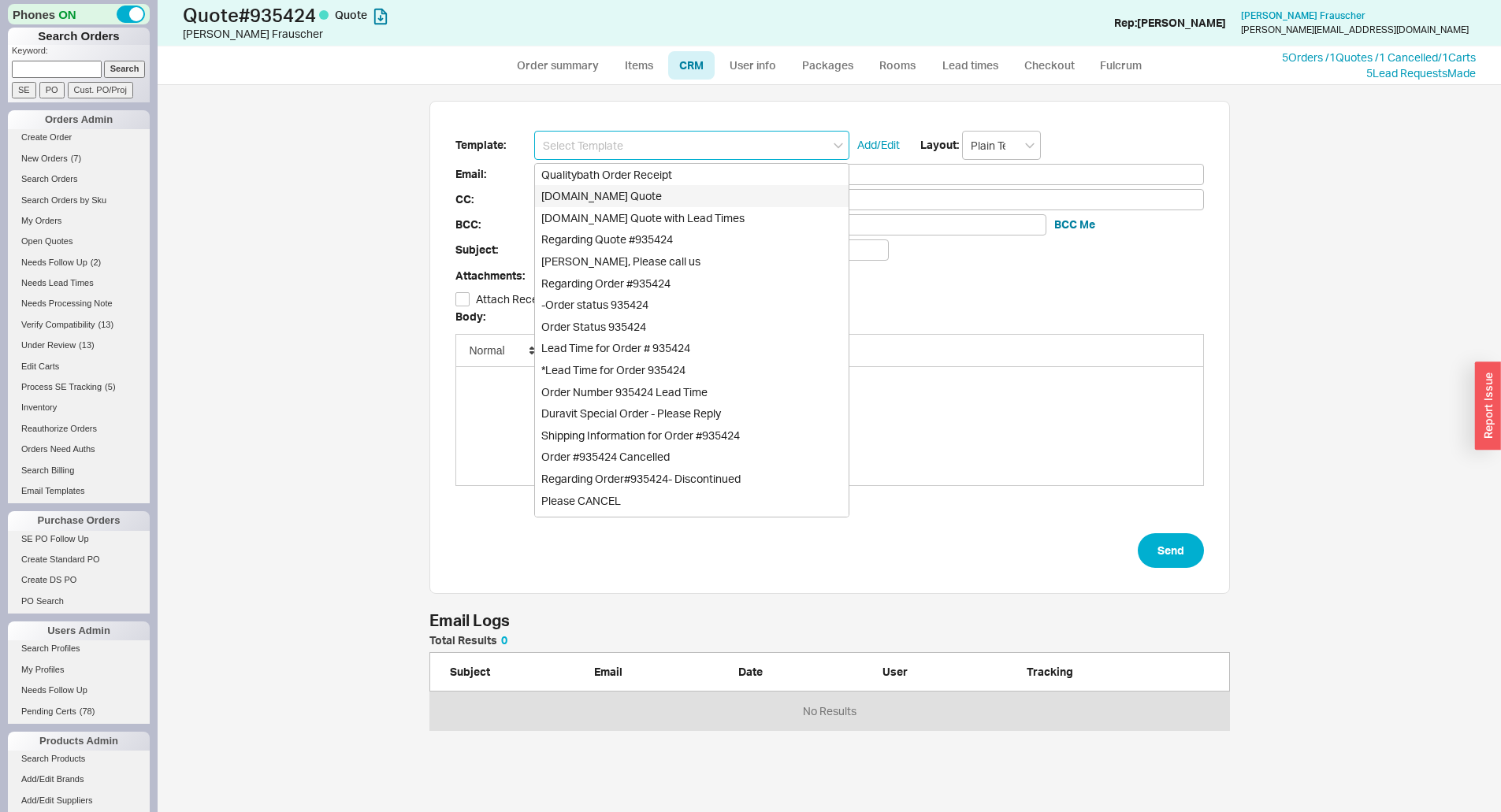
click at [601, 195] on div "Qualitybath.com Quote" at bounding box center [692, 196] width 313 height 22
type input "Receipt"
type input "florian.frauscher@gmx.net"
type input "Quality Bath Quote #935424"
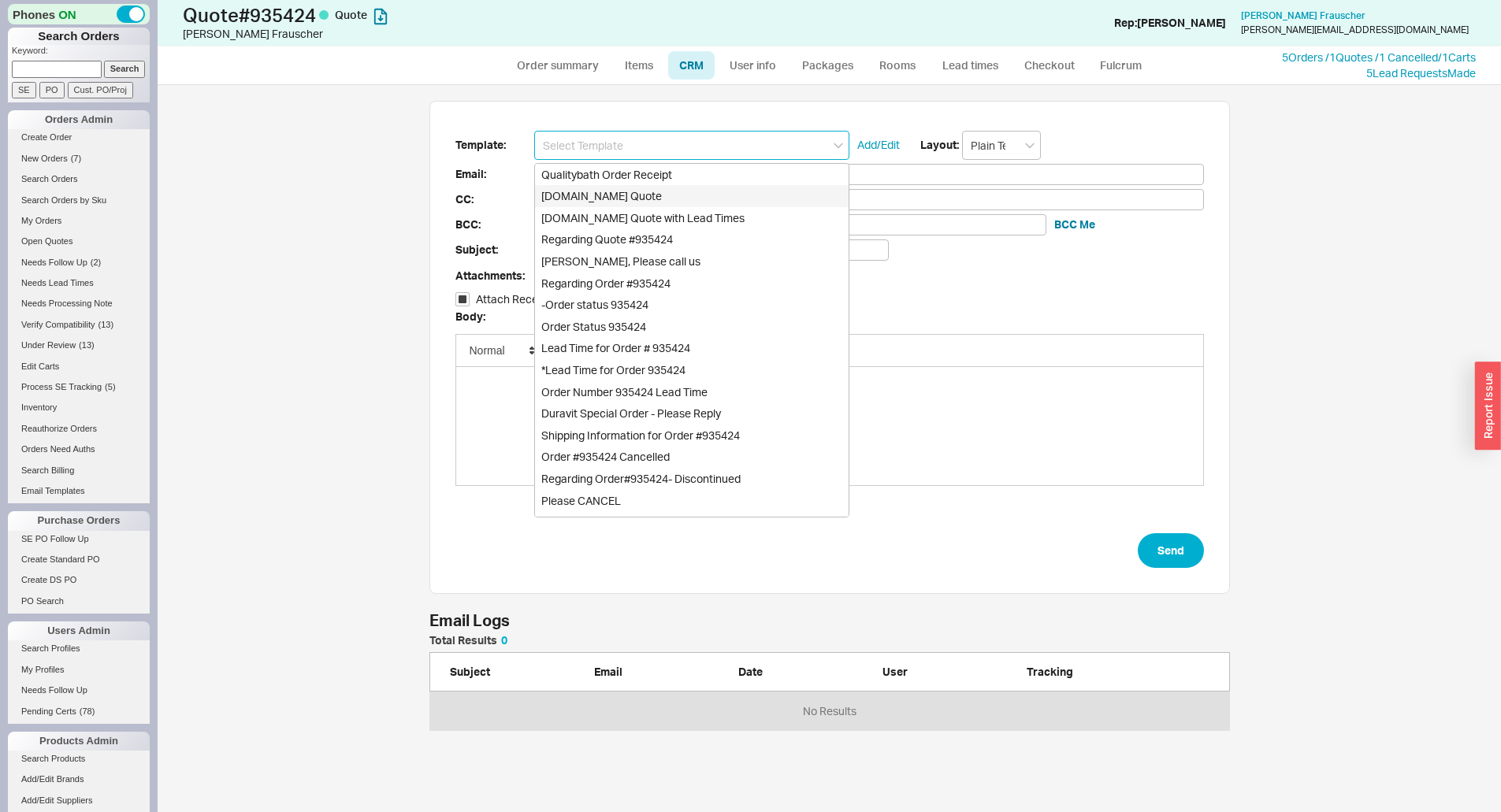
checkbox input "true"
type input "Qualitybath.com Quote"
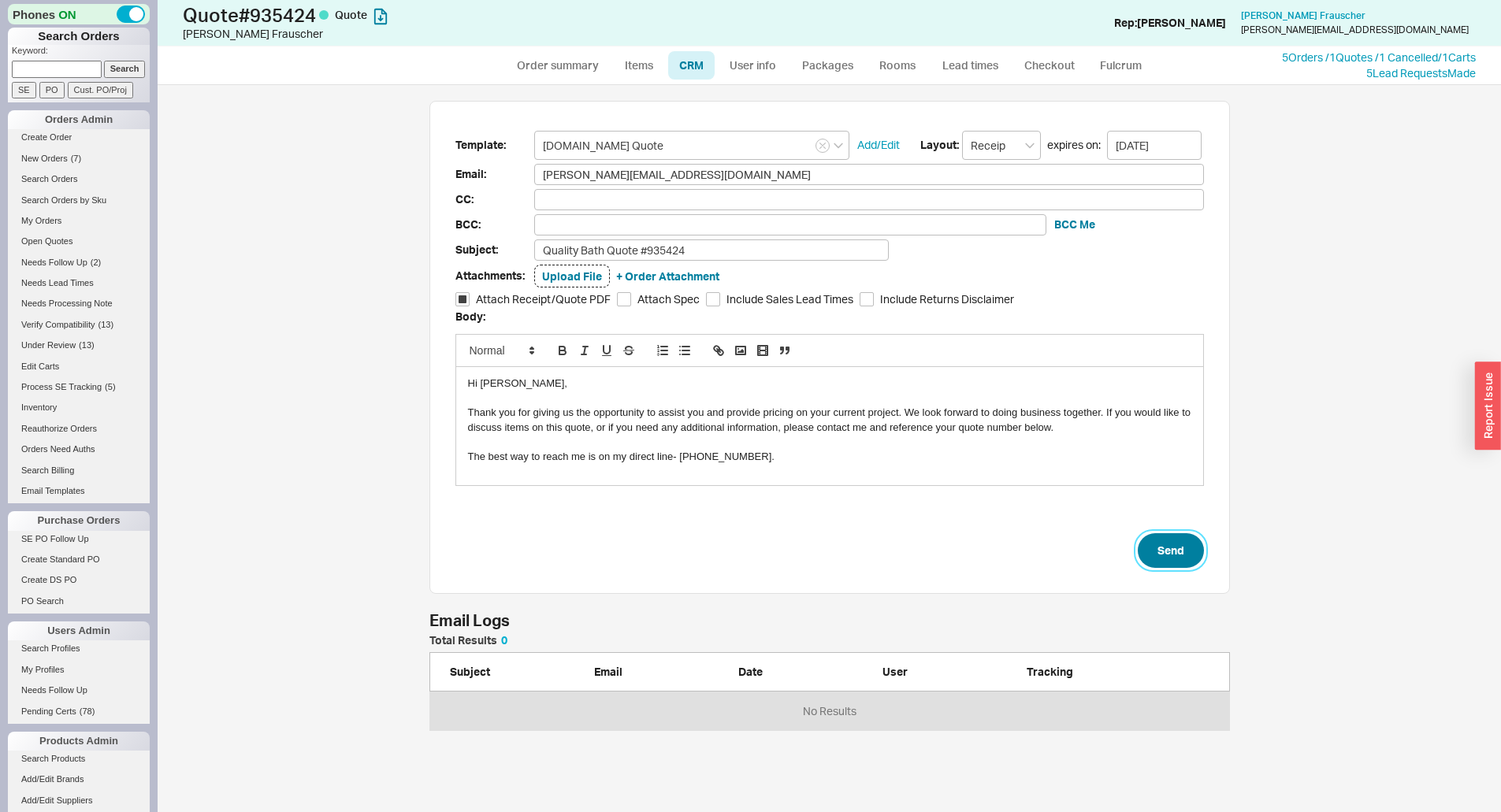
click at [1164, 539] on button "Send" at bounding box center [1171, 551] width 66 height 35
select select "*"
select select "LOW"
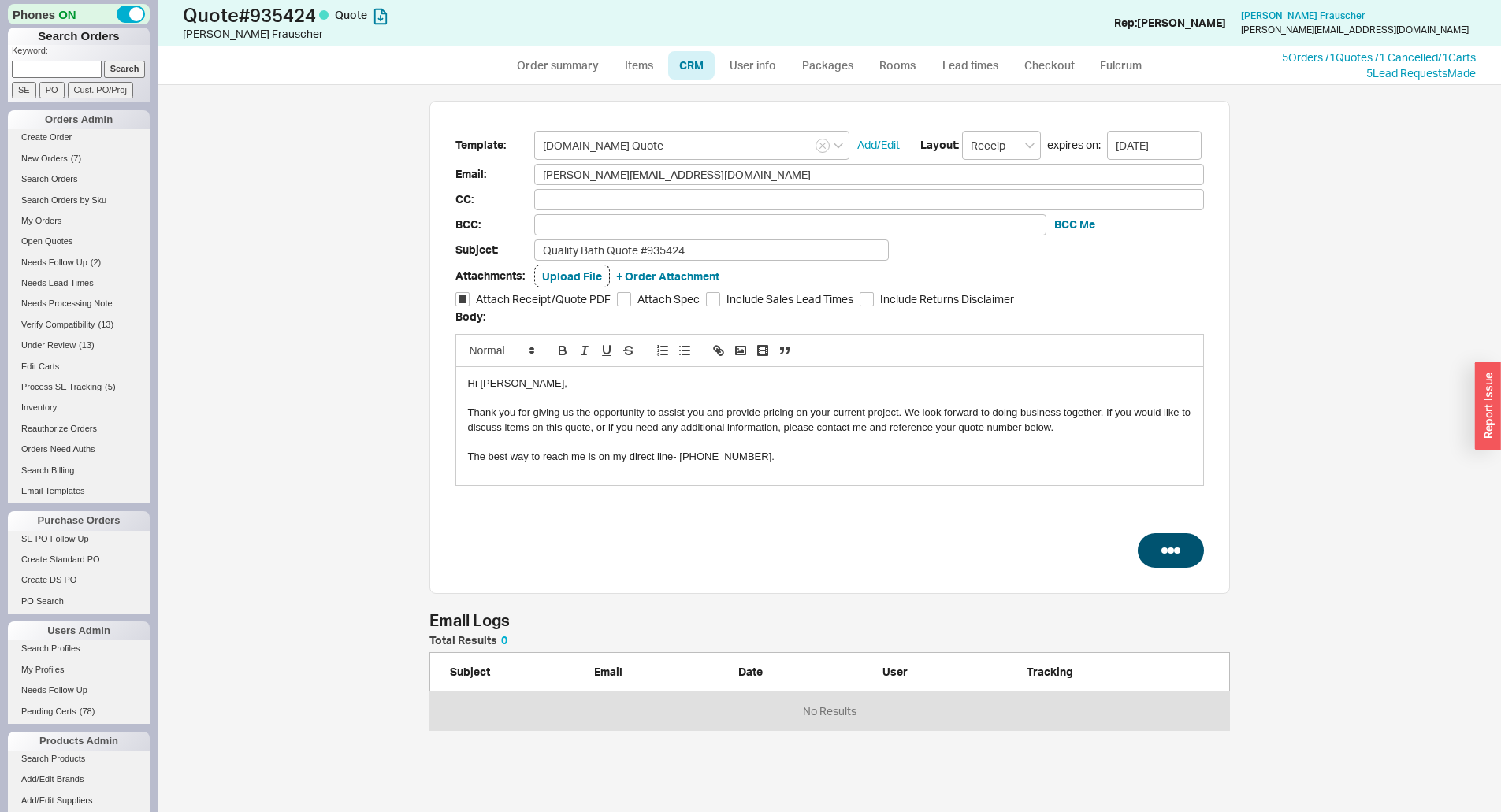
select select "3"
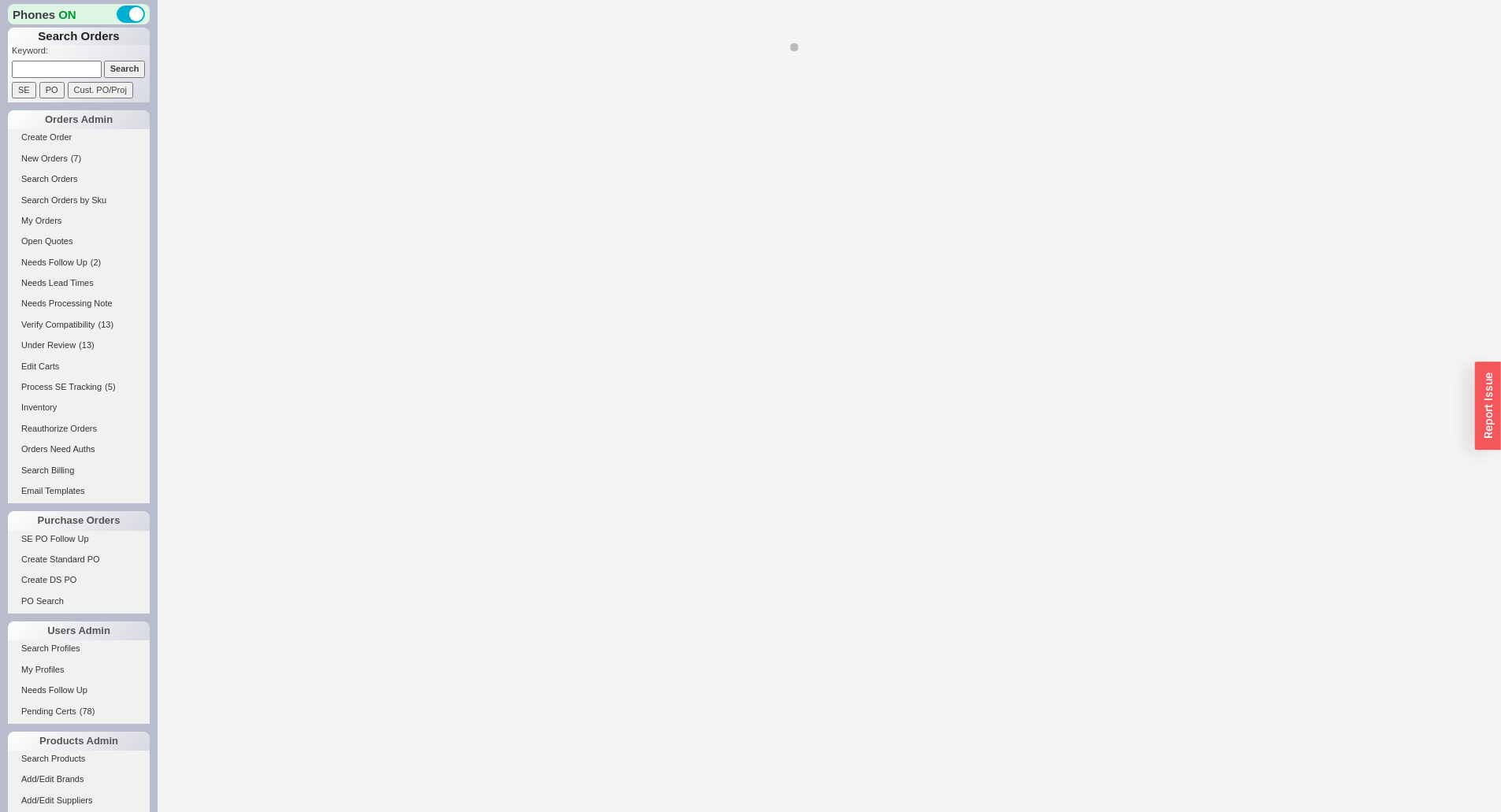
select select "LOW"
select select "3"
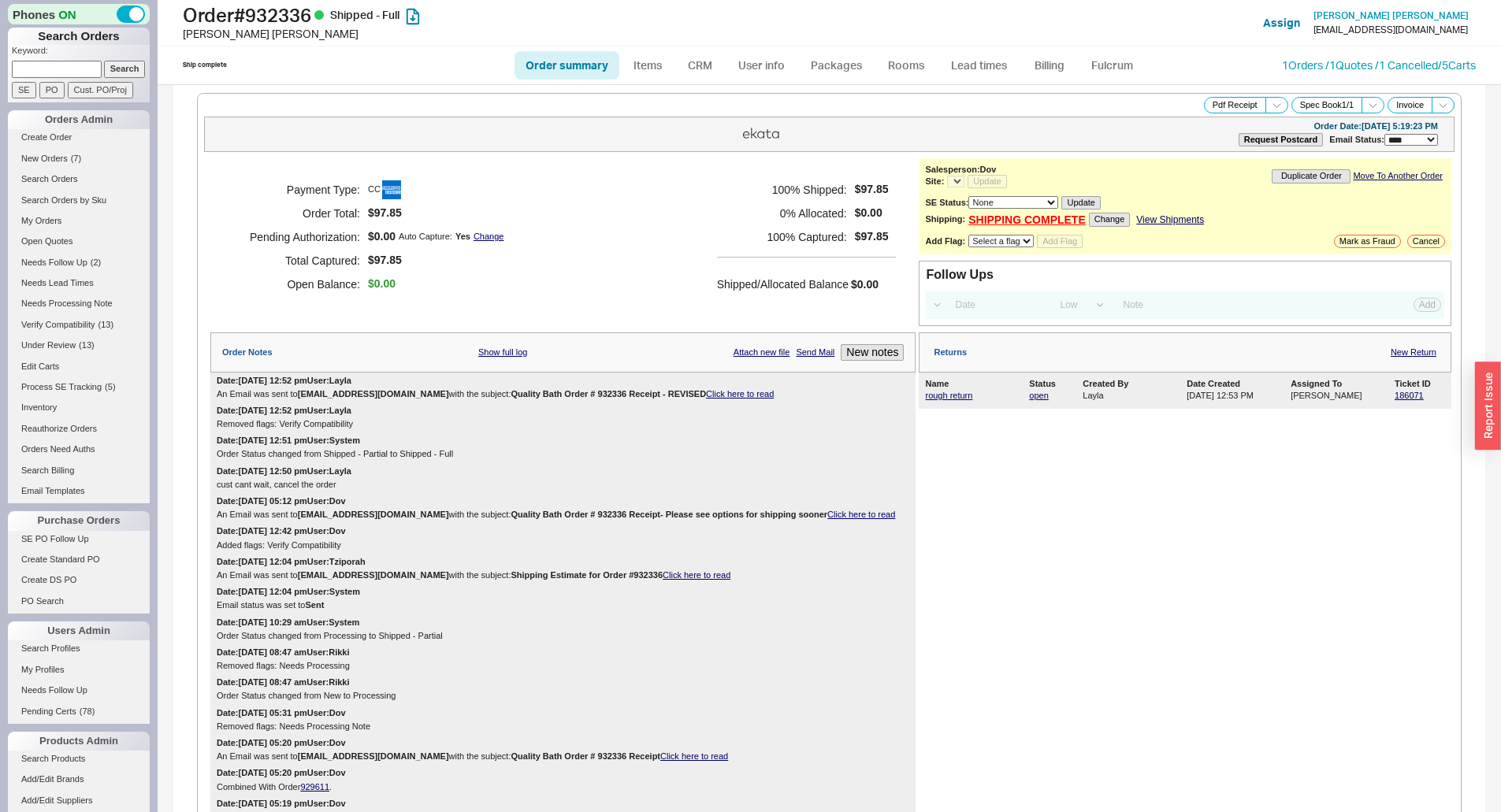
select select "*"
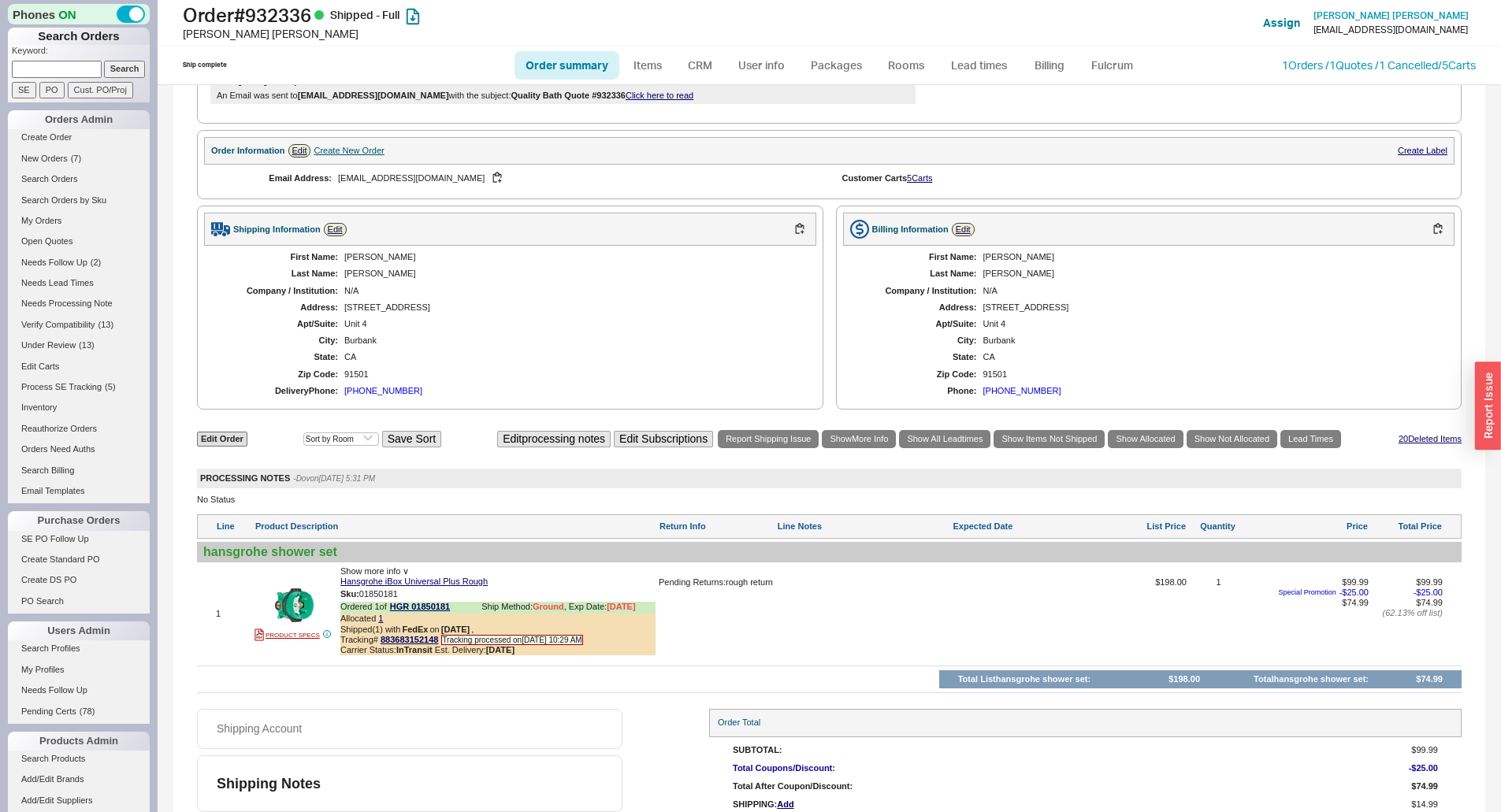
scroll to position [913, 0]
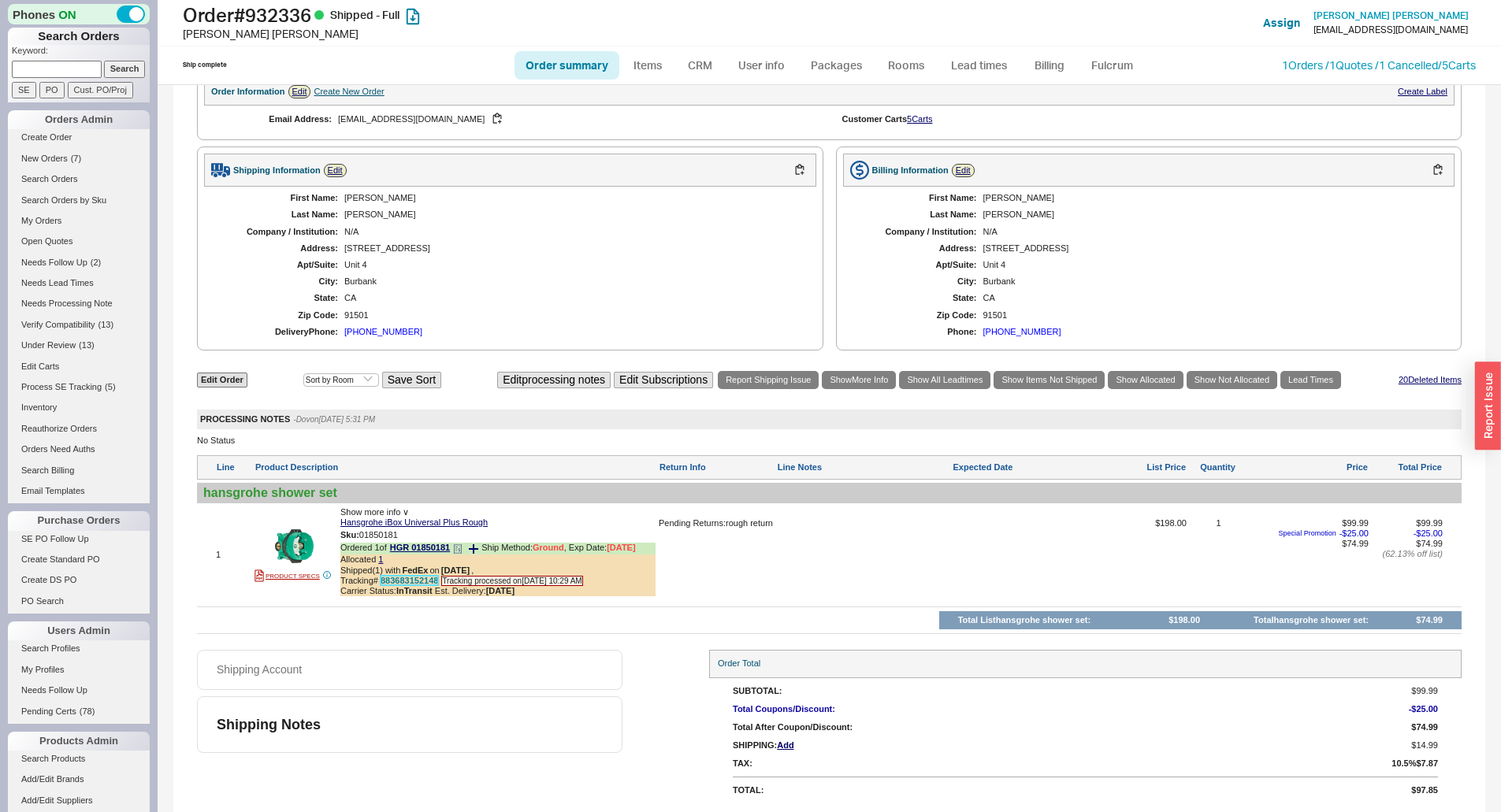
click at [432, 581] on link "883683152148" at bounding box center [408, 581] width 57 height 10
click at [489, 623] on div "Edit Order Select an option Sort by Brand Sort by Room Save Sort Edit processin…" at bounding box center [830, 502] width 1265 height 265
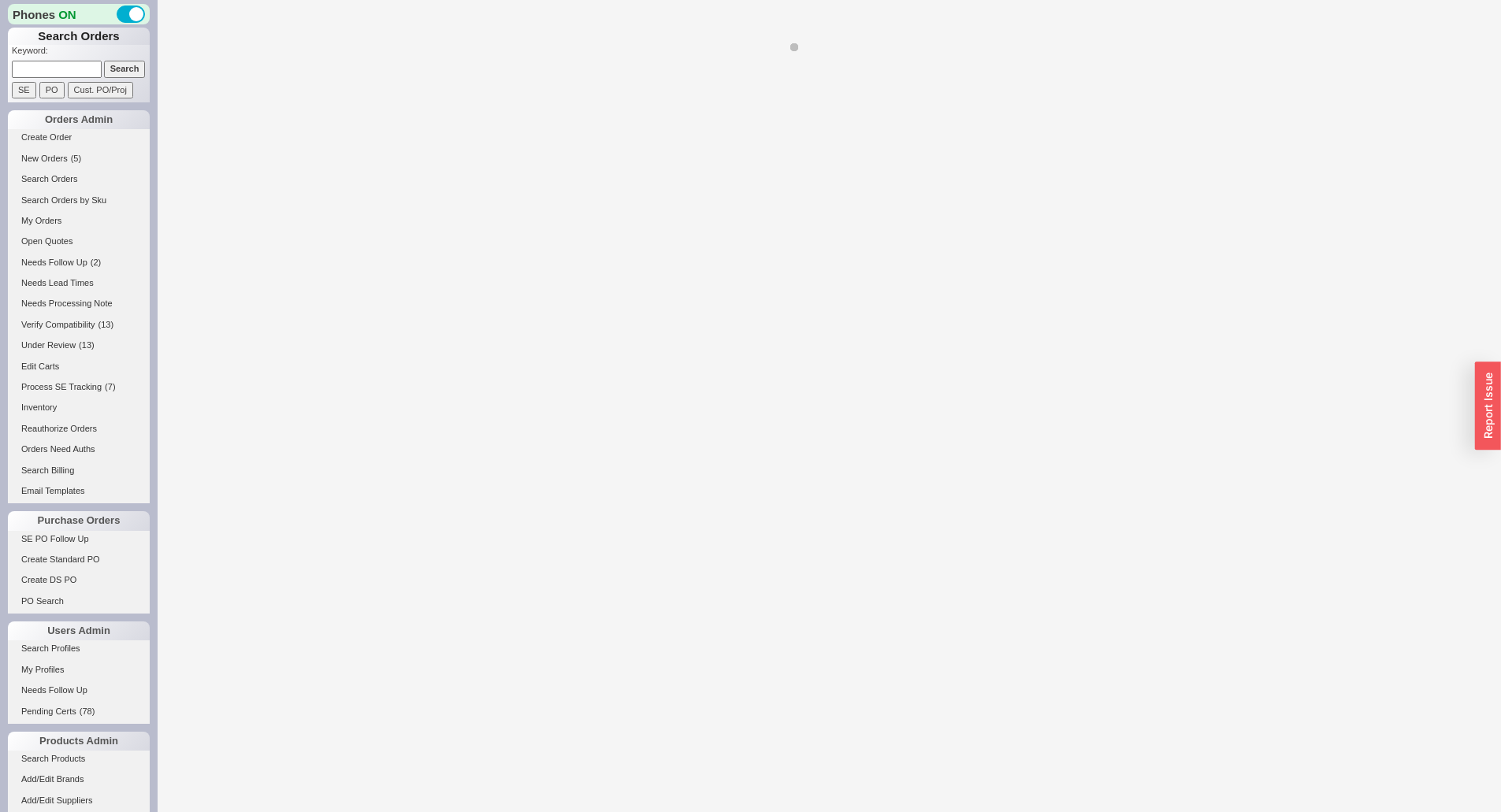
select select "LOW"
select select "3"
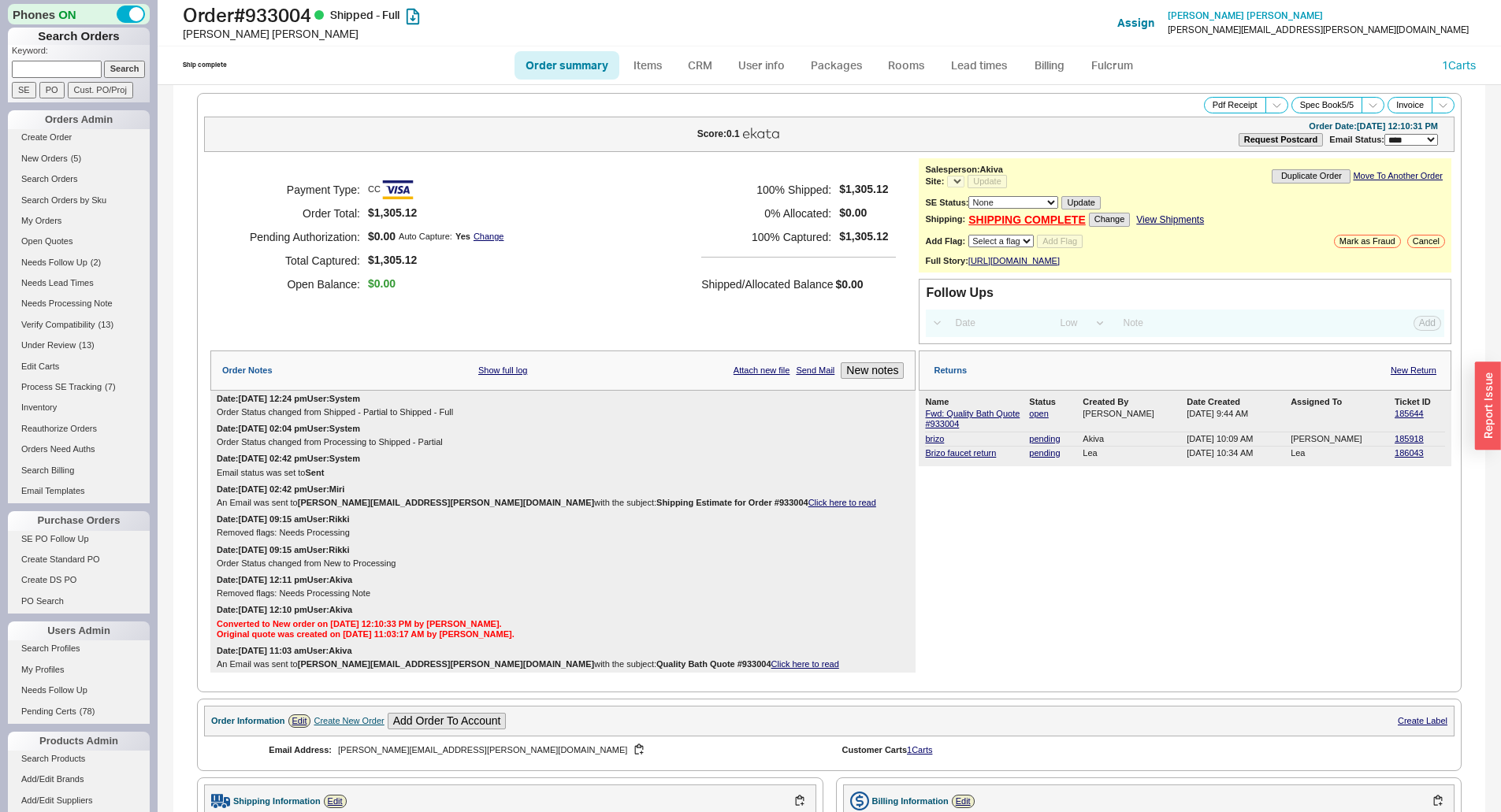
select select "*"
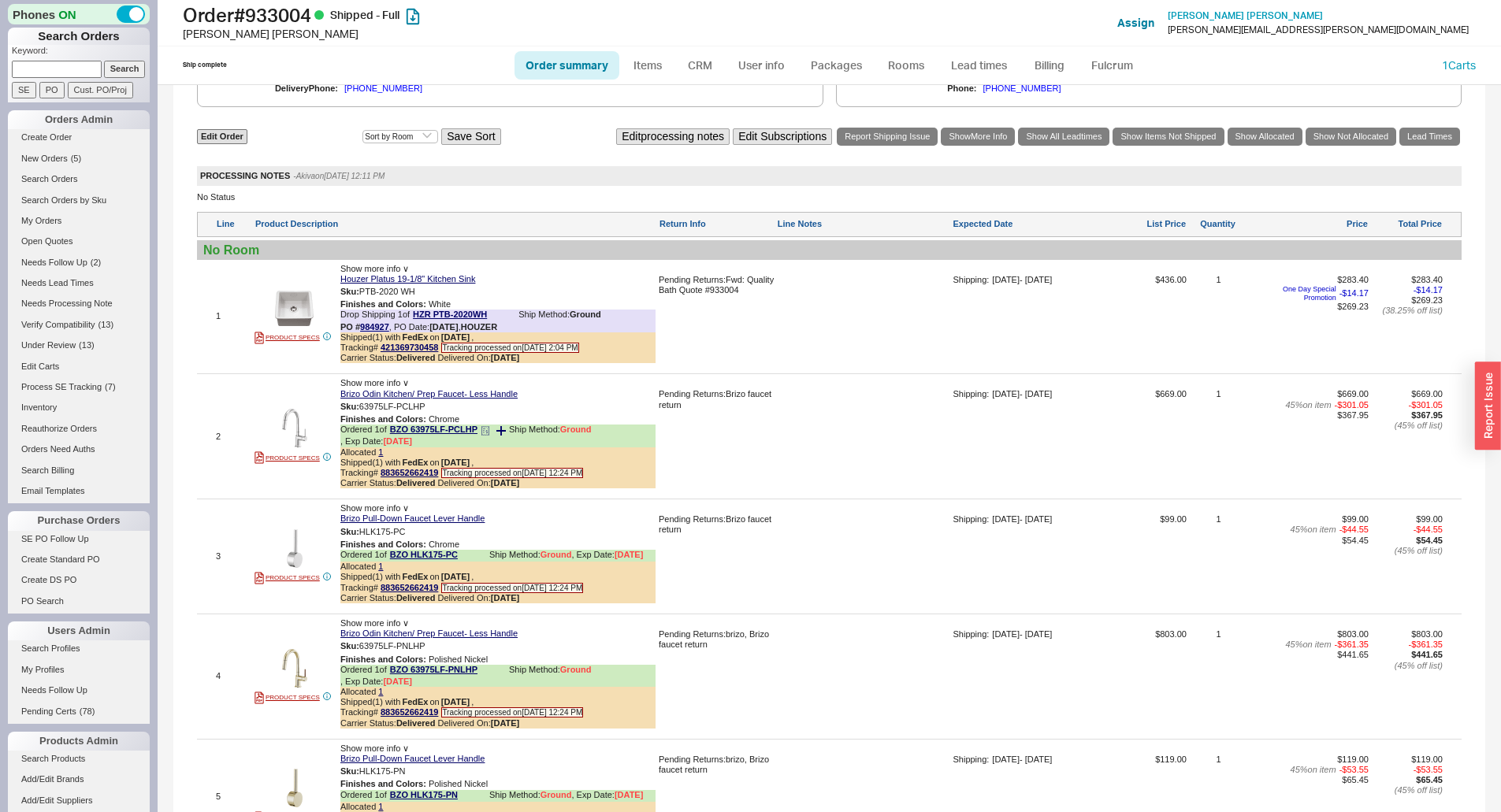
scroll to position [817, 0]
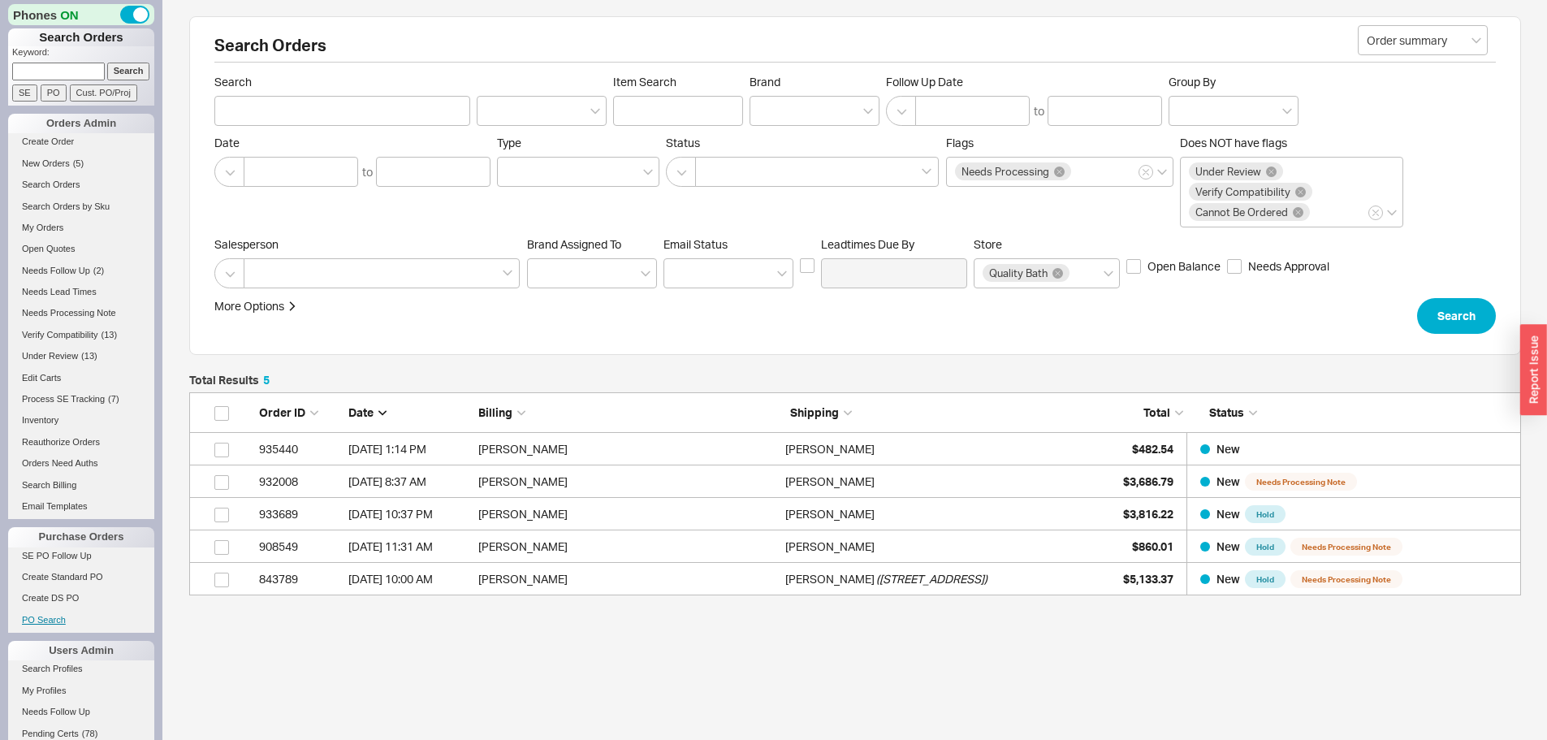
scroll to position [191, 1320]
click at [77, 171] on link "New Orders ( 6 )" at bounding box center [81, 163] width 146 height 17
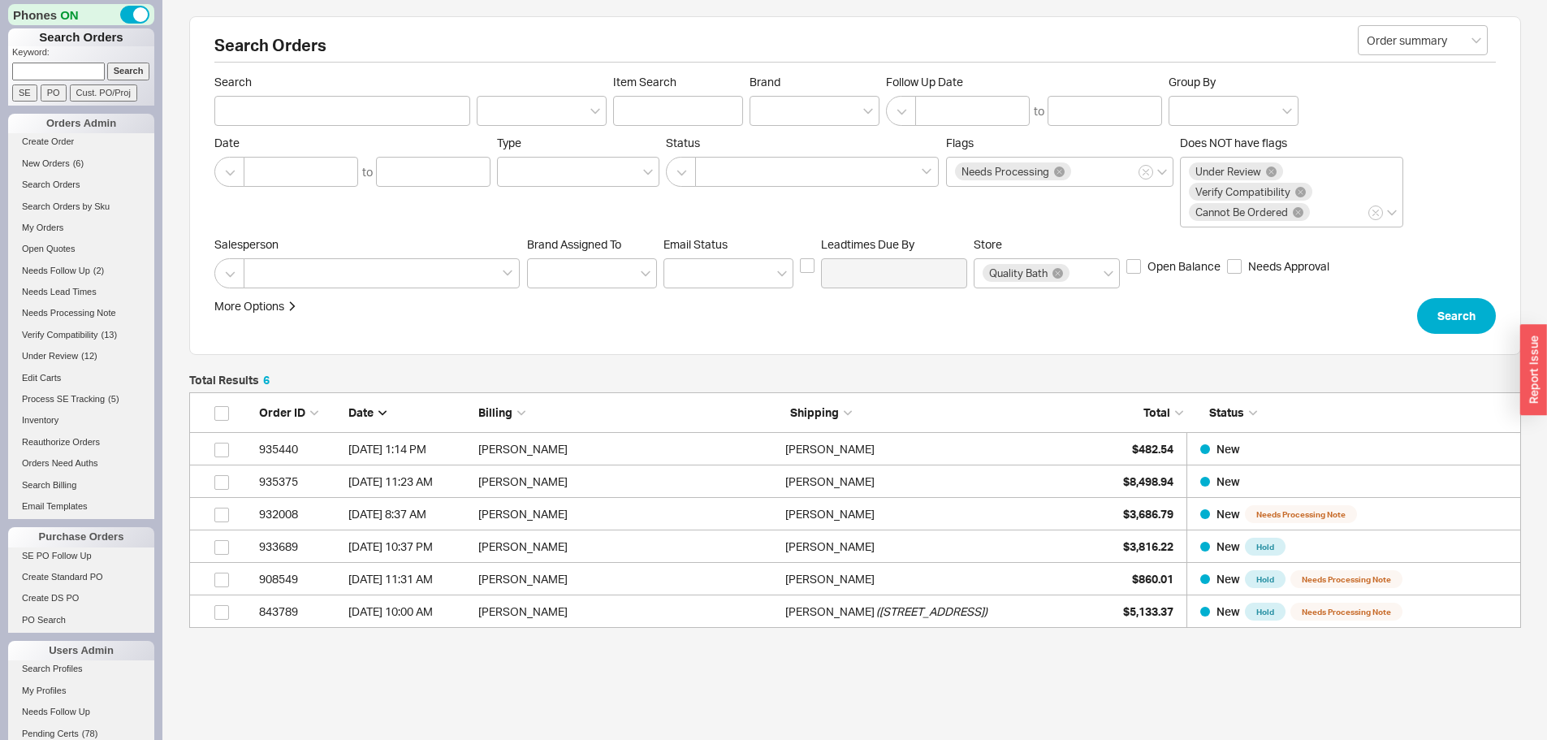
scroll to position [223, 1320]
click at [73, 164] on span "( 6 )" at bounding box center [78, 163] width 11 height 10
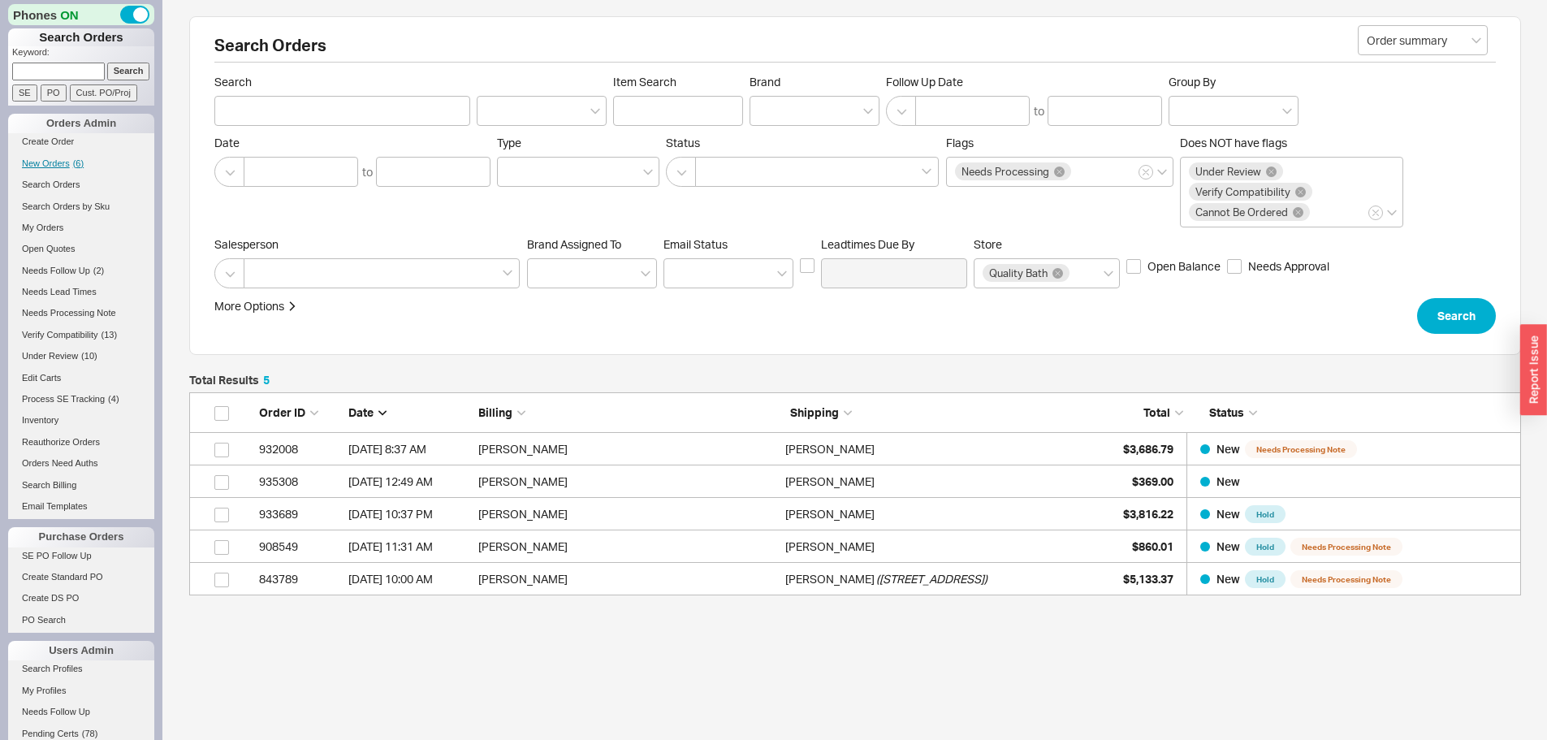
scroll to position [191, 1320]
click at [74, 168] on link "New Orders ( 6 )" at bounding box center [81, 163] width 146 height 17
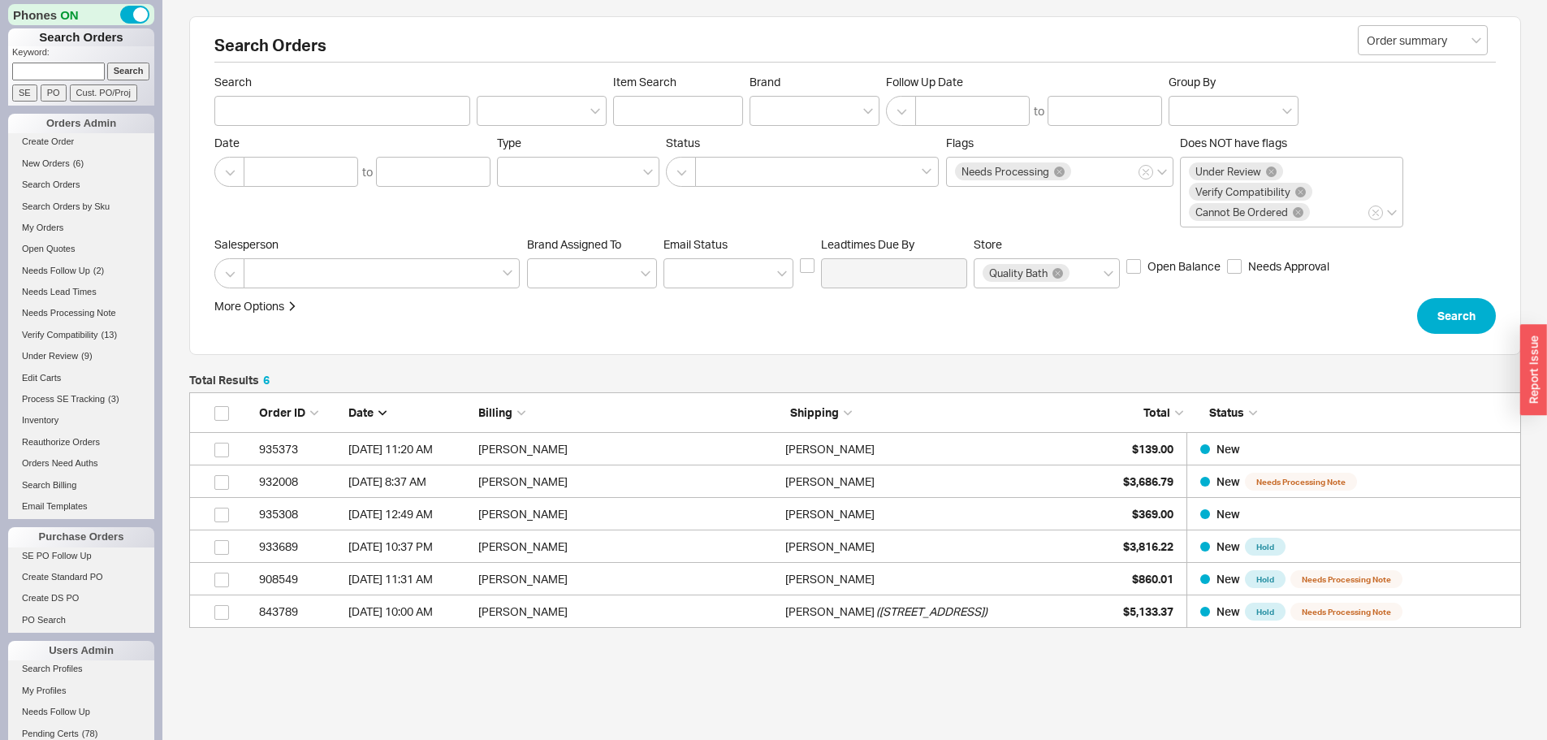
scroll to position [223, 1320]
click at [80, 68] on input at bounding box center [58, 71] width 93 height 17
paste input "920797"
type input "920797"
click at [107, 63] on input "Search" at bounding box center [128, 71] width 43 height 17
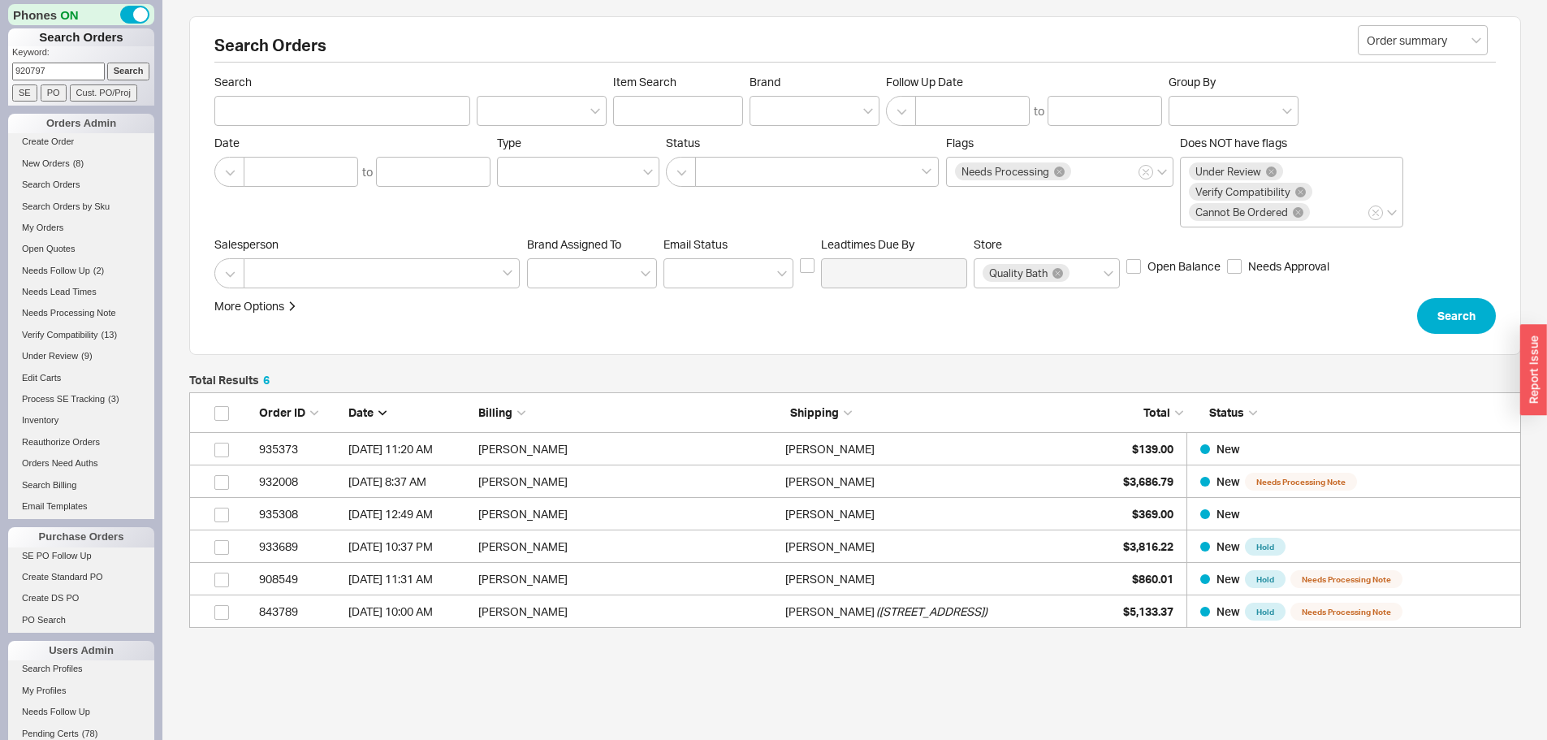
type input "920797"
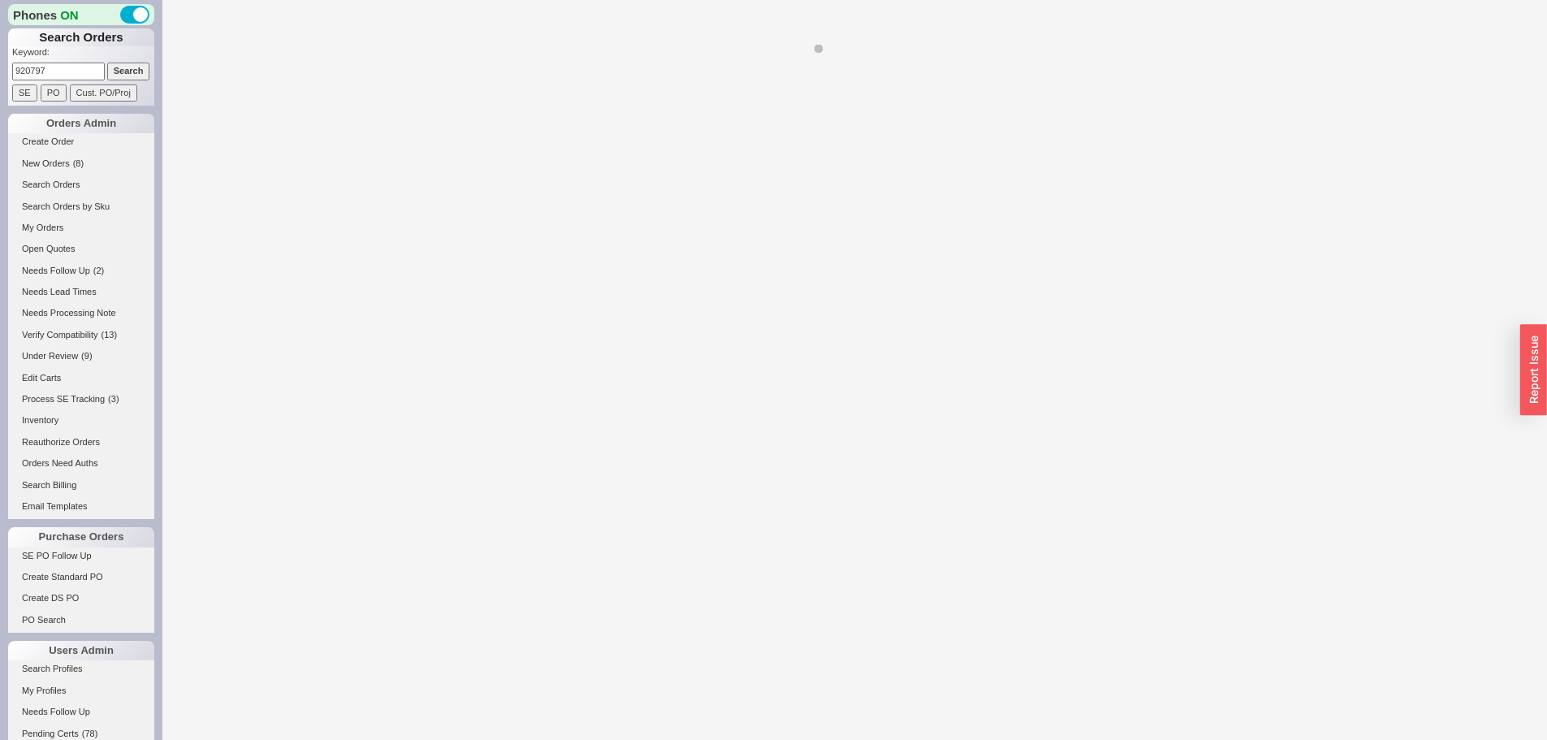
select select "LOW"
select select "3"
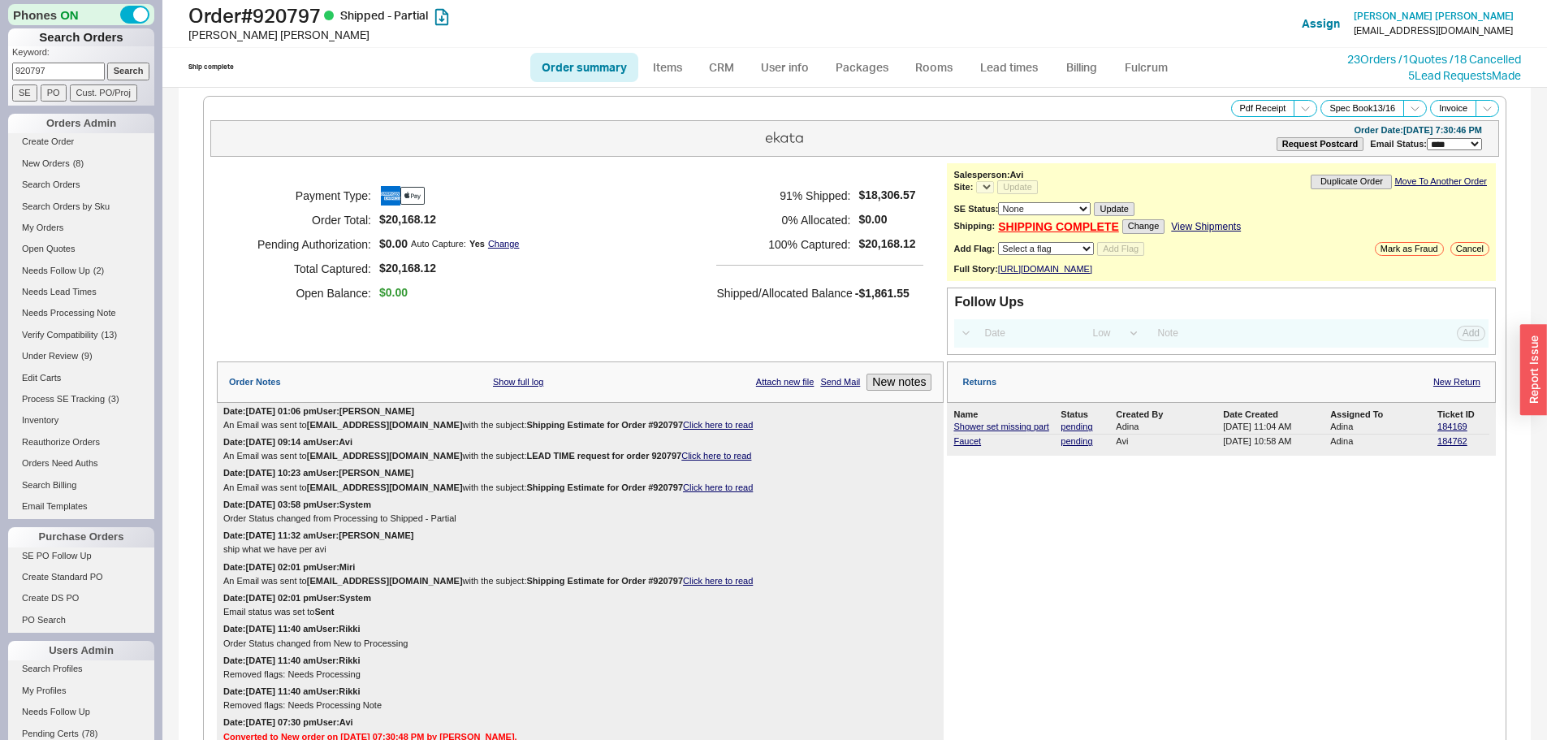
select select "*"
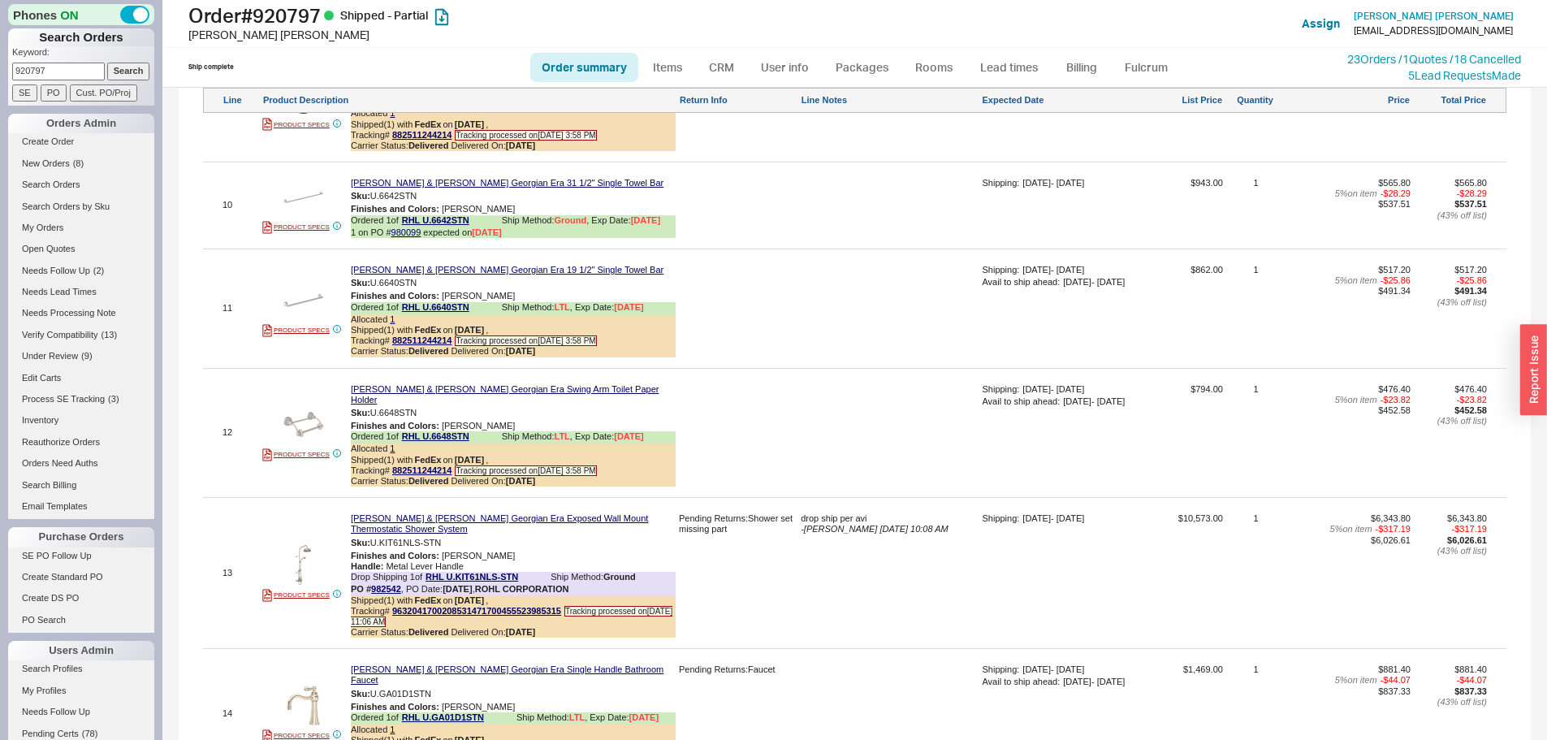
scroll to position [3084, 0]
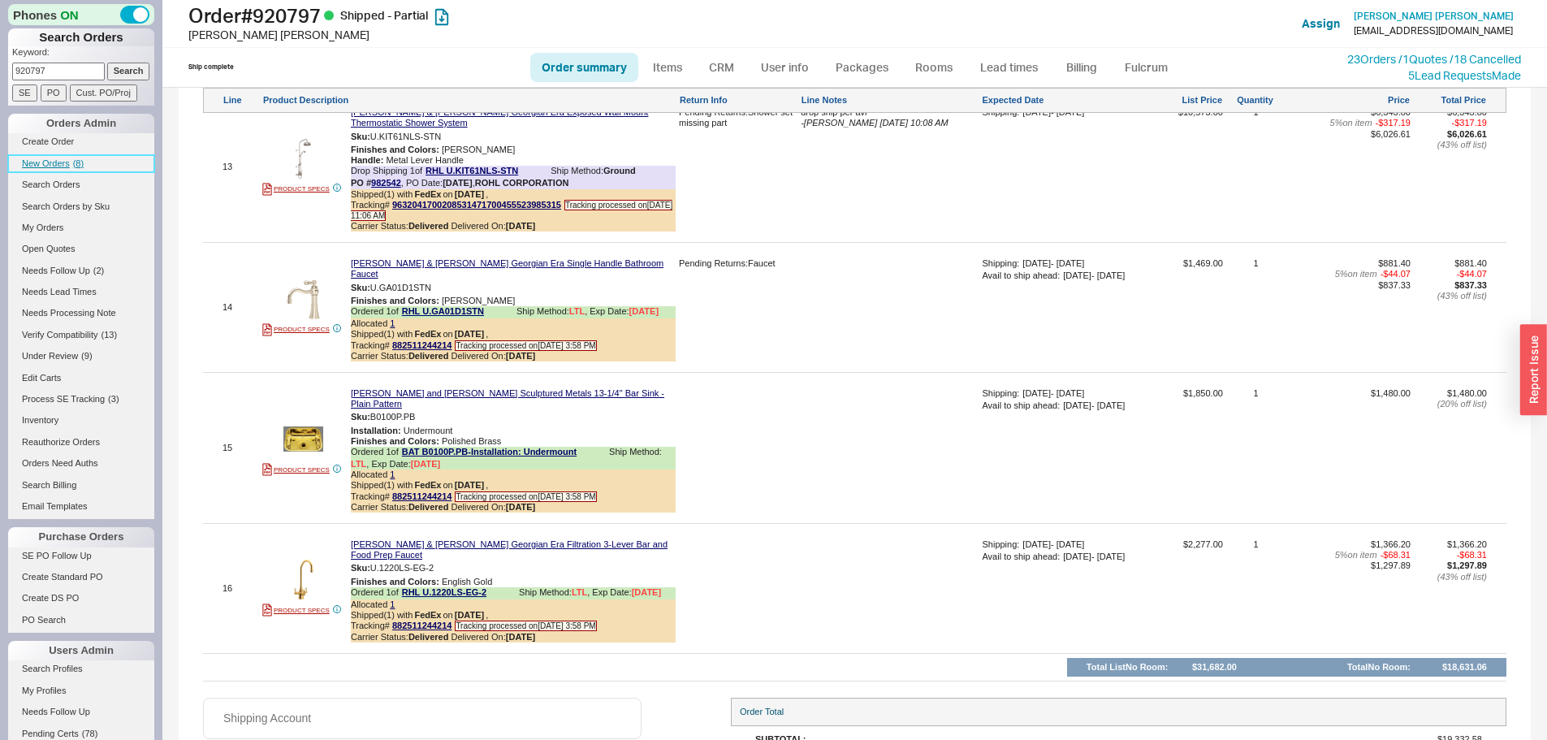
click at [59, 161] on span "New Orders" at bounding box center [46, 163] width 48 height 10
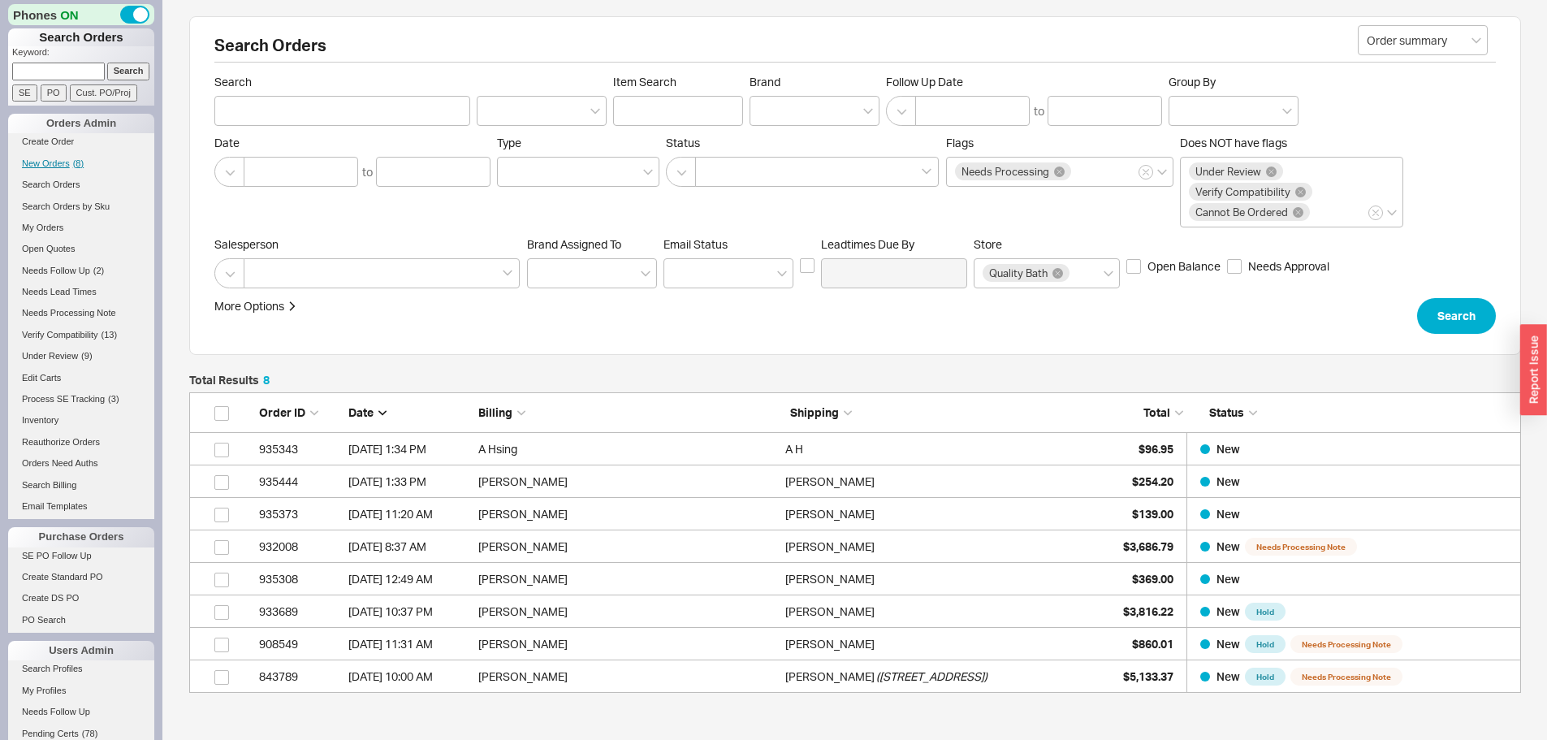
scroll to position [288, 1320]
click at [84, 66] on input at bounding box center [58, 71] width 93 height 17
type input "920797"
click at [107, 63] on input "Search" at bounding box center [128, 71] width 43 height 17
select select "*"
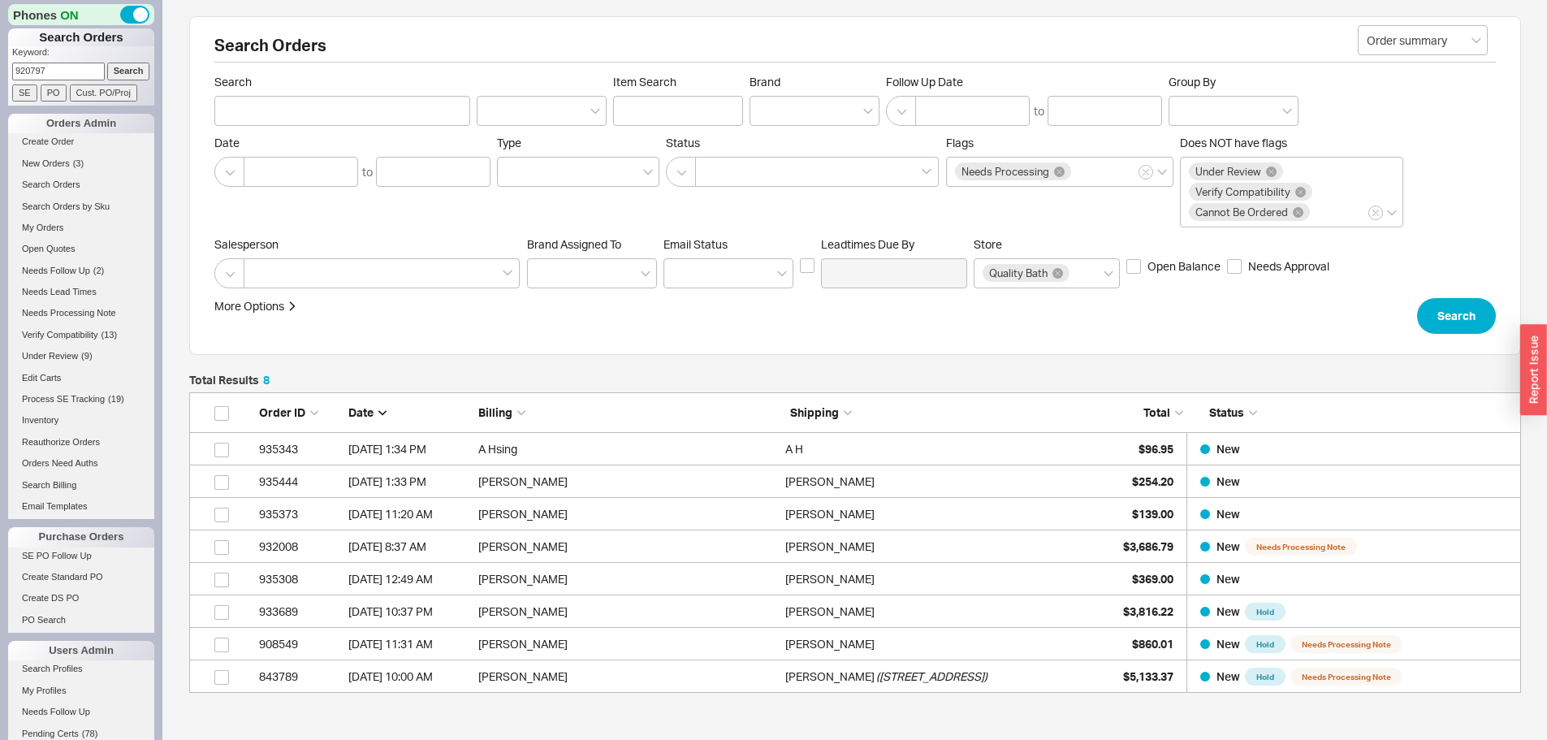
select select "LOW"
select select "3"
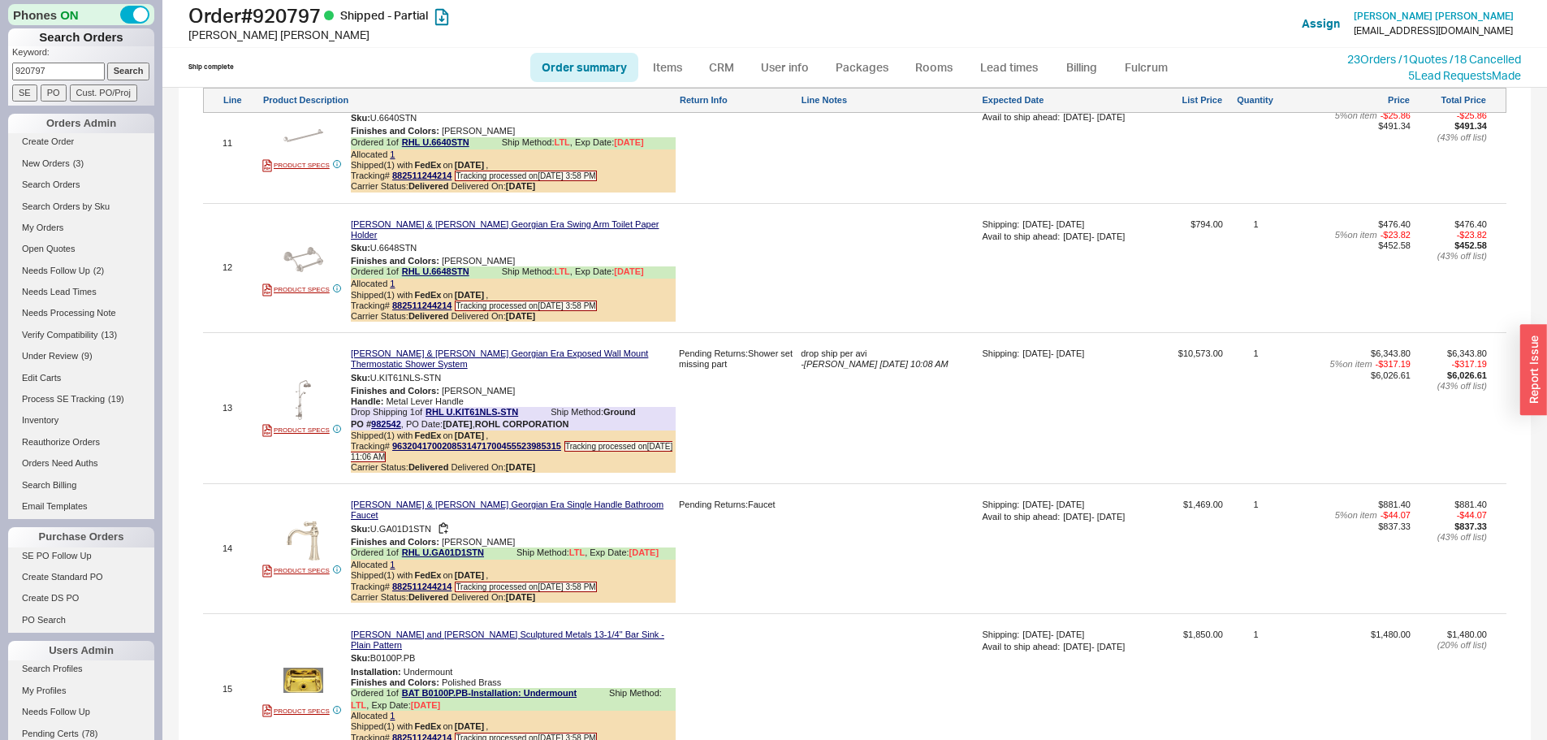
scroll to position [3165, 0]
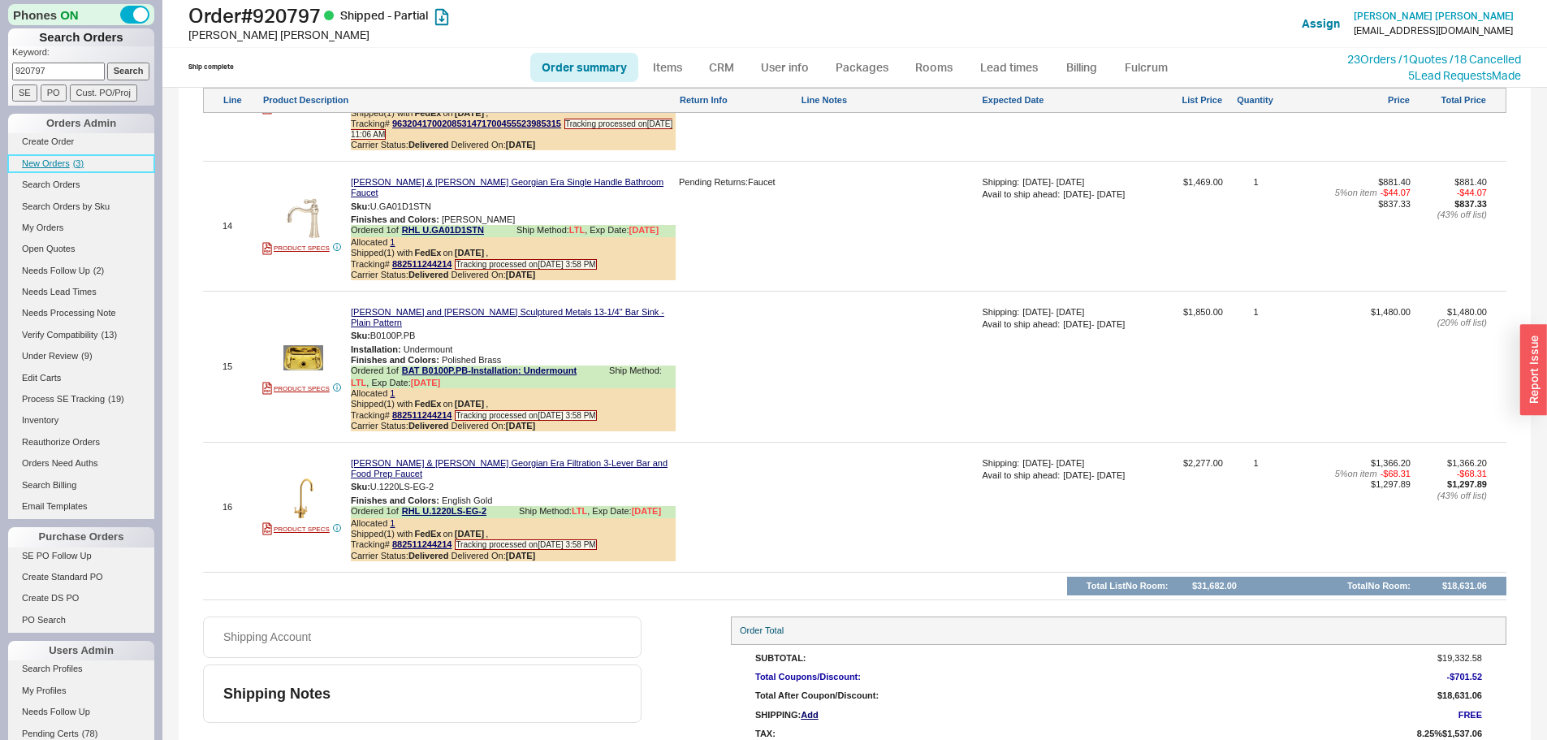
click at [58, 162] on span "New Orders" at bounding box center [46, 163] width 48 height 10
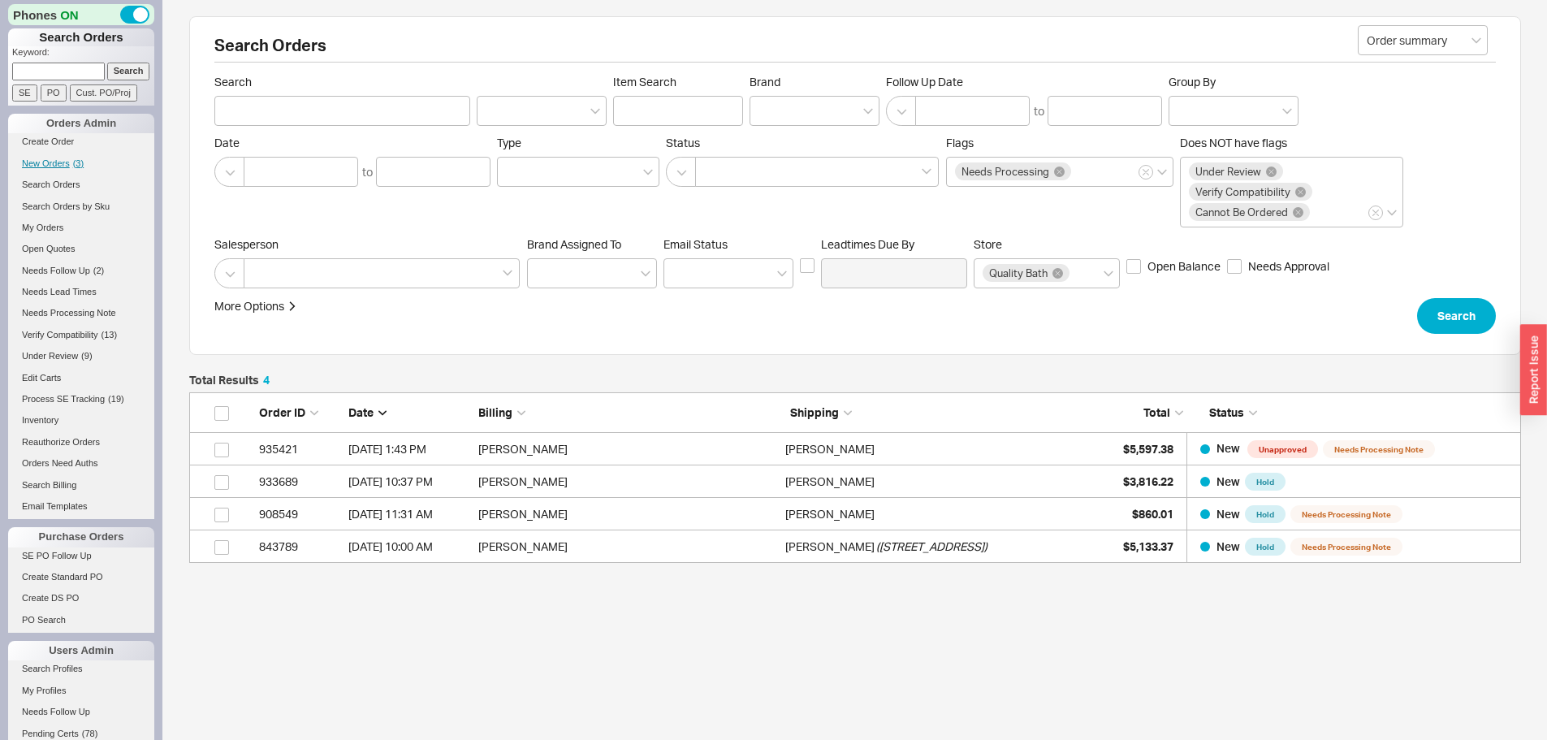
scroll to position [158, 1320]
click at [65, 169] on link "New Orders ( 4 )" at bounding box center [81, 163] width 146 height 17
click at [71, 162] on link "New Orders ( 5 )" at bounding box center [81, 163] width 146 height 17
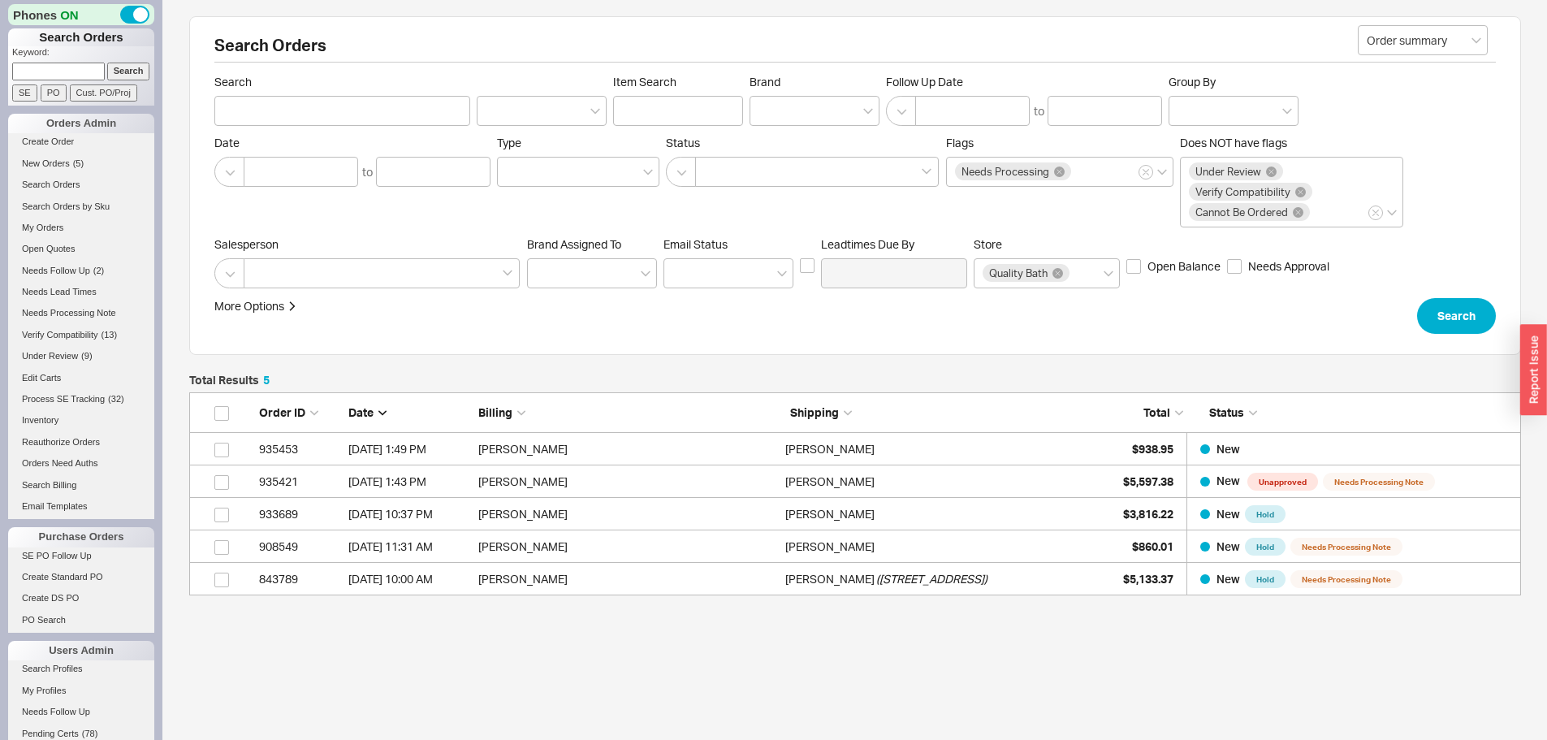
scroll to position [13, 13]
click at [72, 73] on input at bounding box center [58, 71] width 93 height 17
type input "4048391518"
click at [107, 63] on input "Search" at bounding box center [128, 71] width 43 height 17
type input "4048391518"
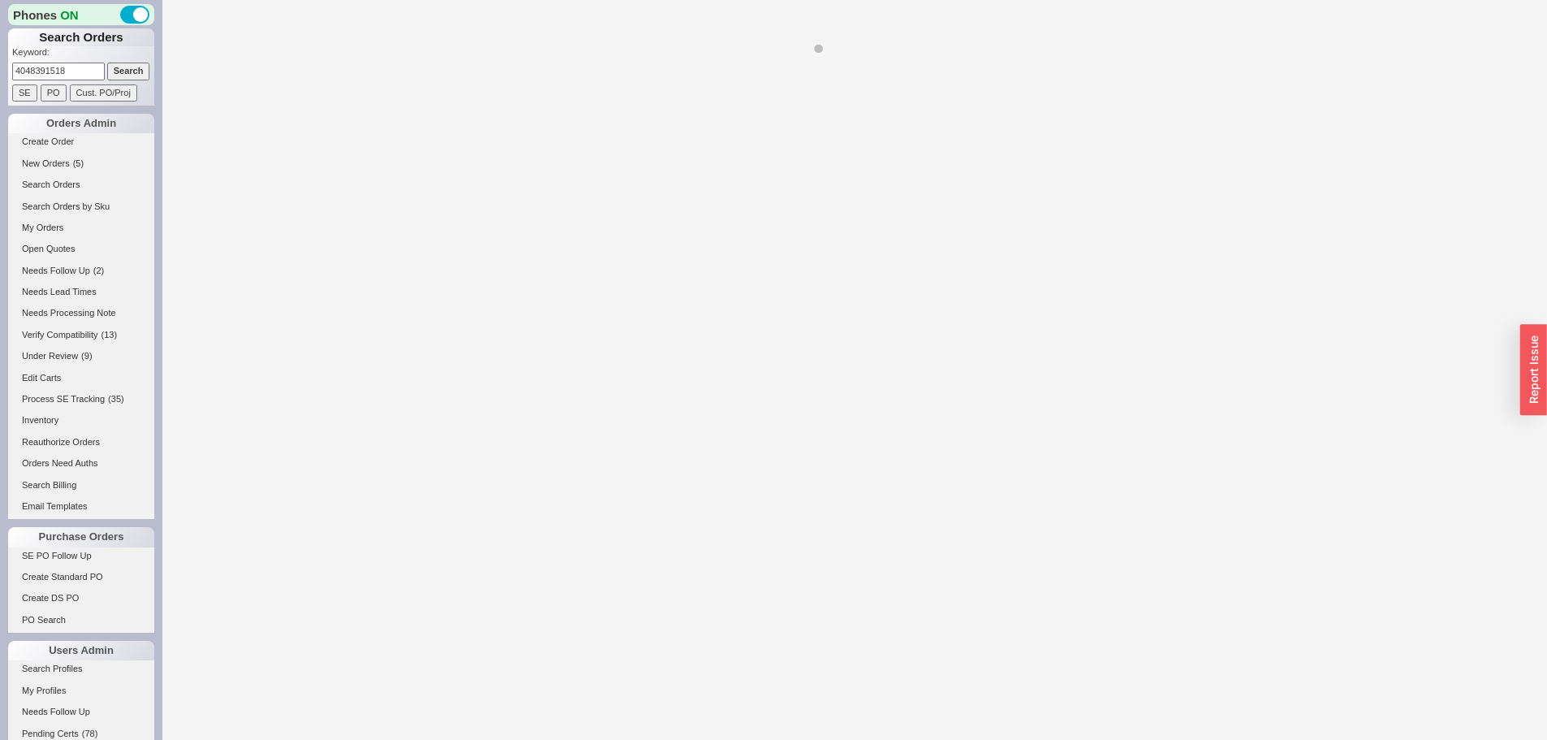
select select "*"
select select "LOW"
select select "3"
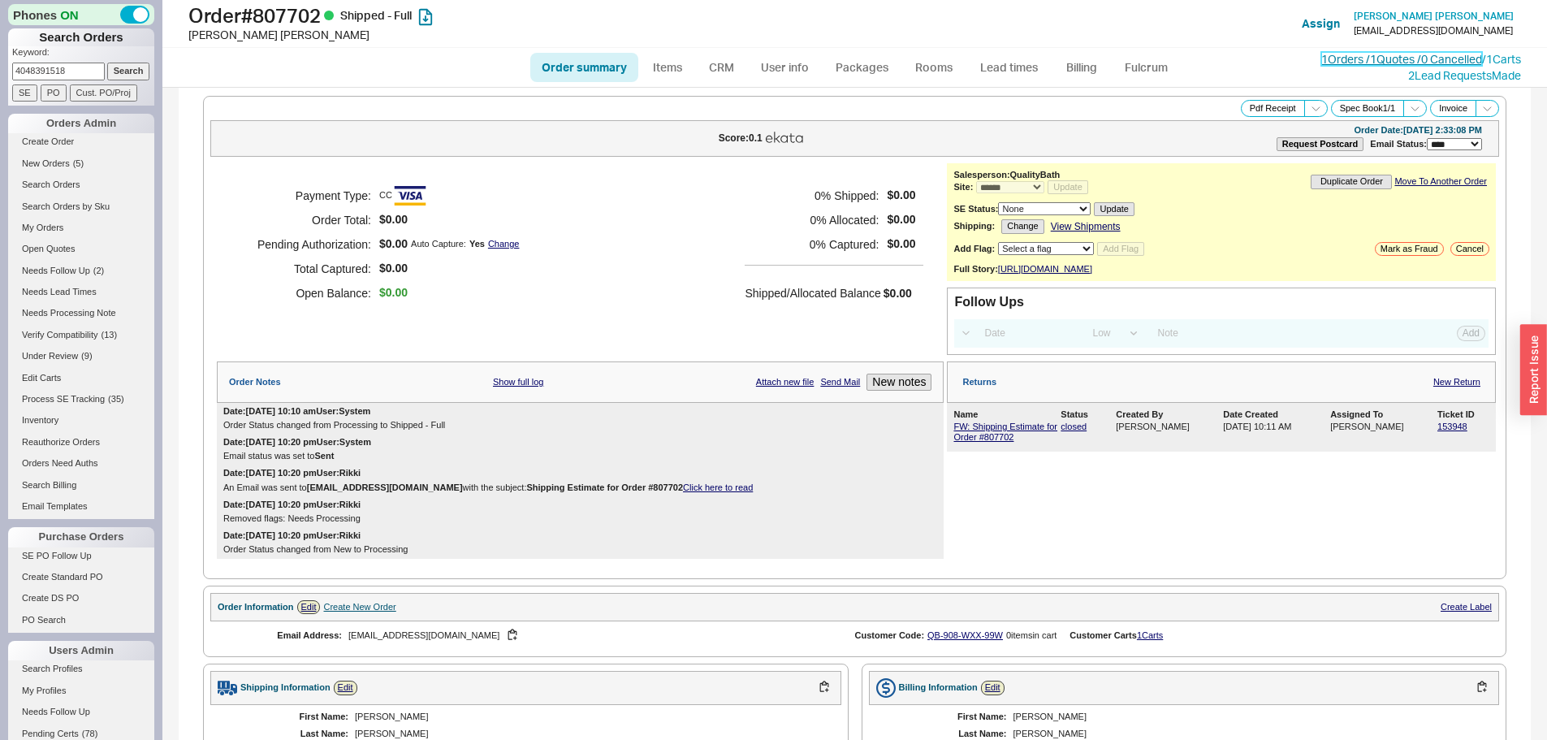
click at [1356, 55] on link "1 Orders / 1 Quotes / 0 Cancelled" at bounding box center [1402, 59] width 161 height 14
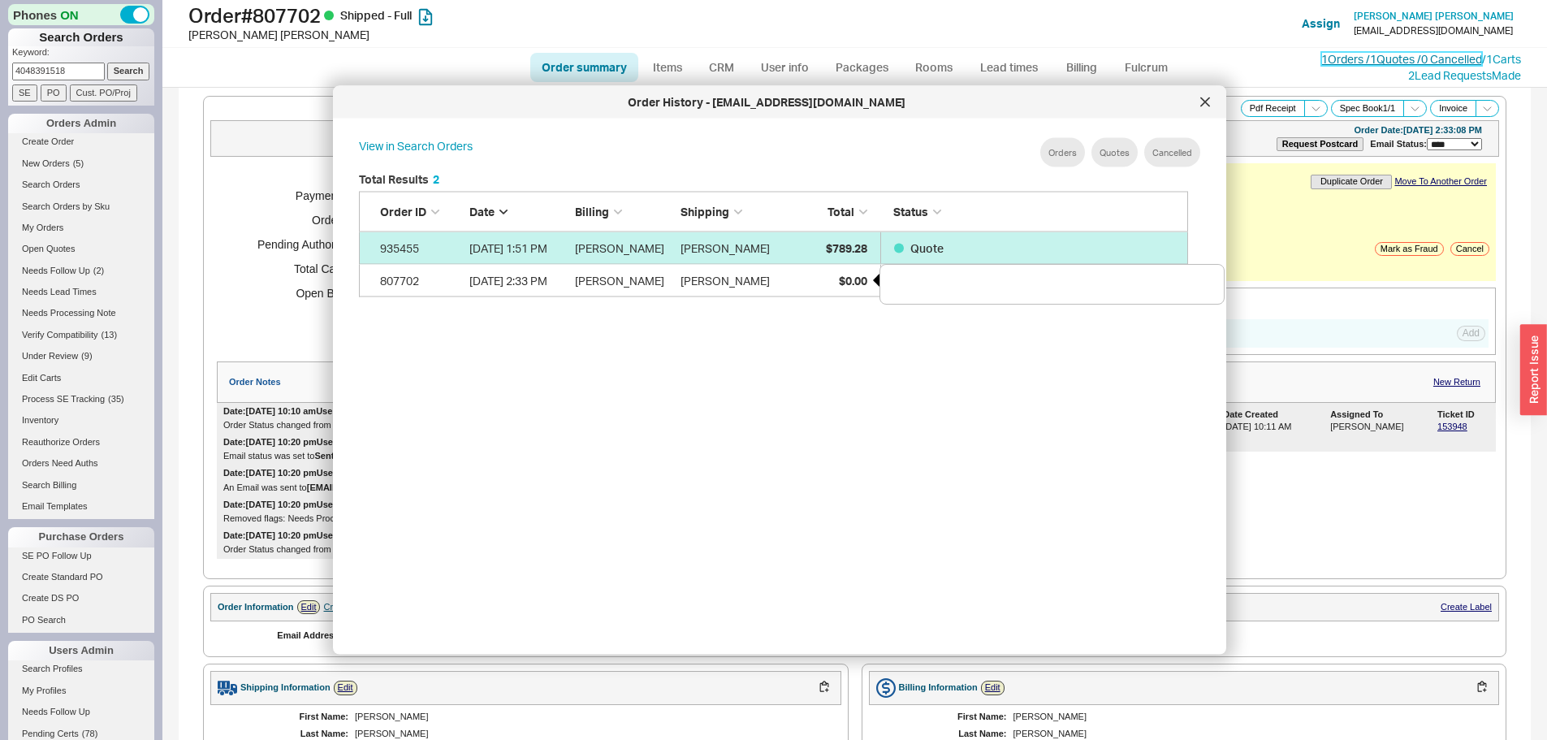
scroll to position [485, 843]
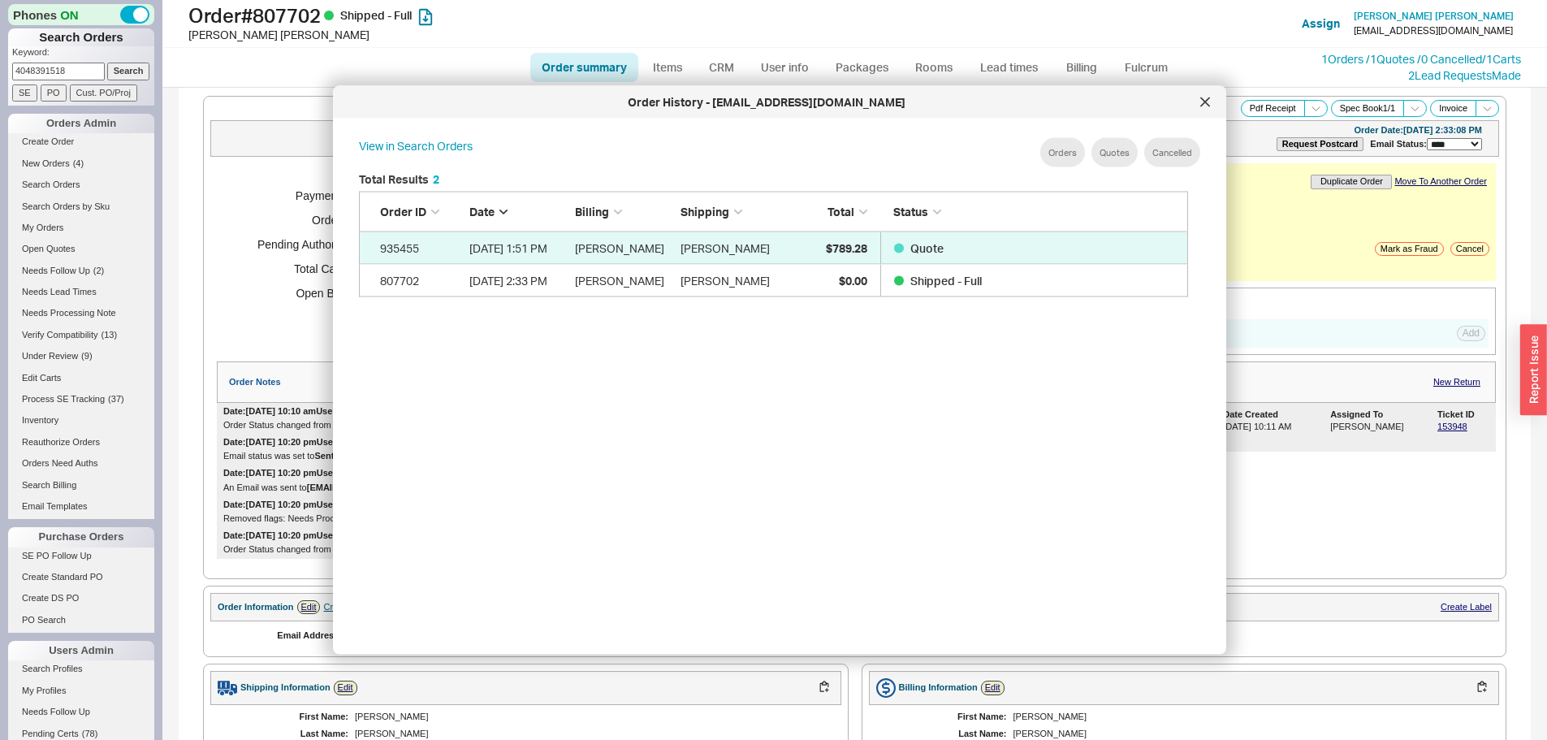
click at [1189, 97] on div "Order History - barbc@lanterngroupco.com" at bounding box center [766, 102] width 851 height 16
click at [1197, 106] on div at bounding box center [1205, 102] width 26 height 26
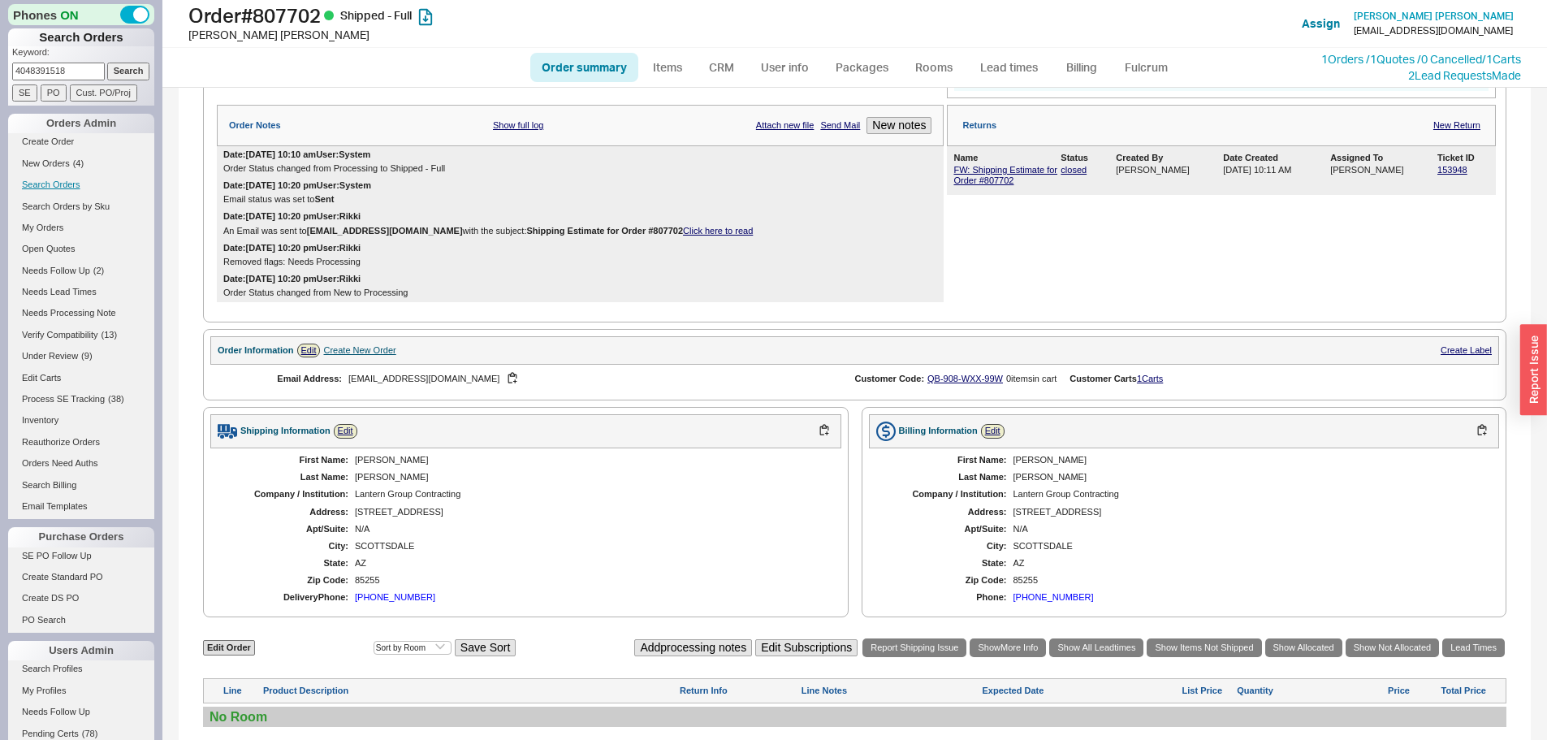
scroll to position [162, 0]
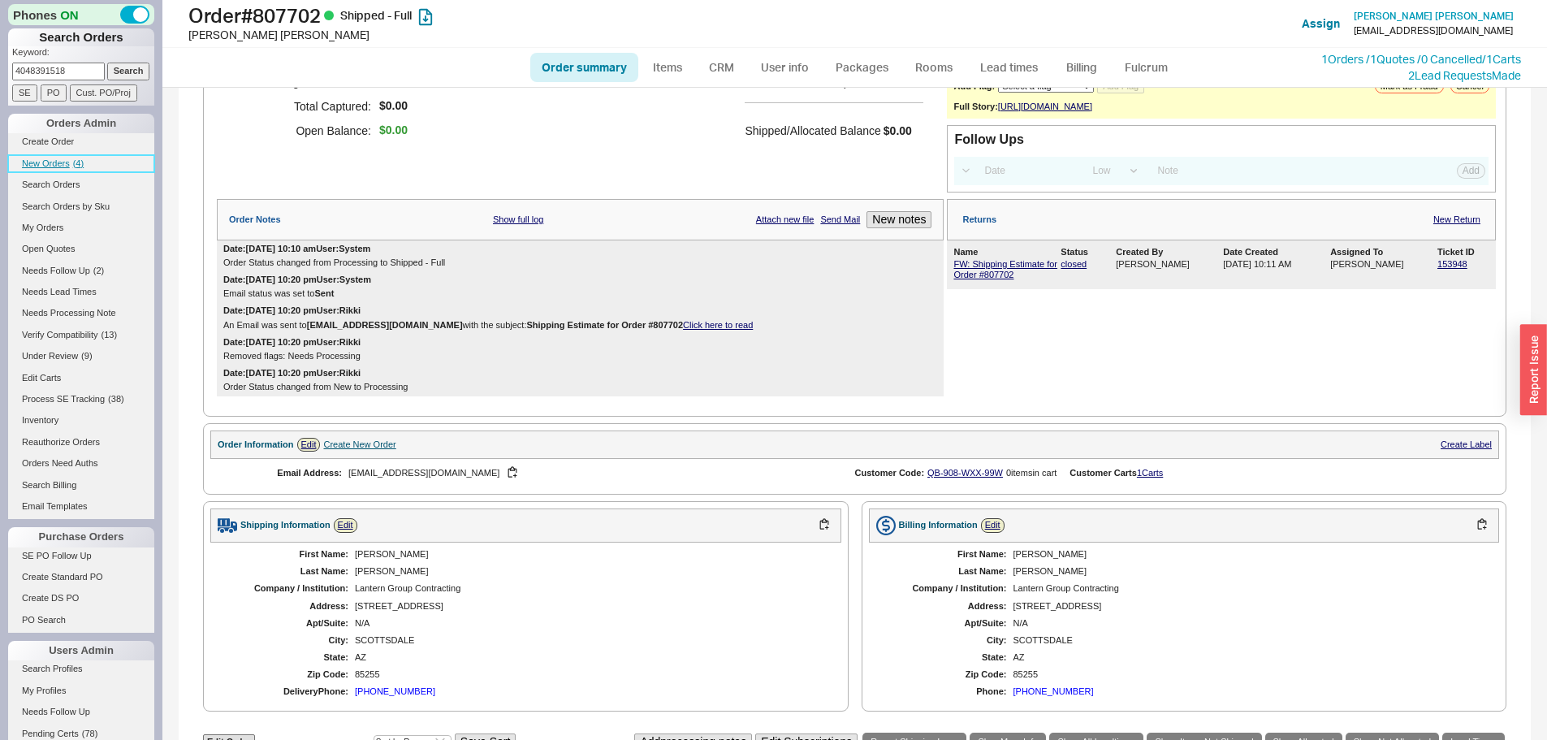
click at [59, 159] on span "New Orders" at bounding box center [46, 163] width 48 height 10
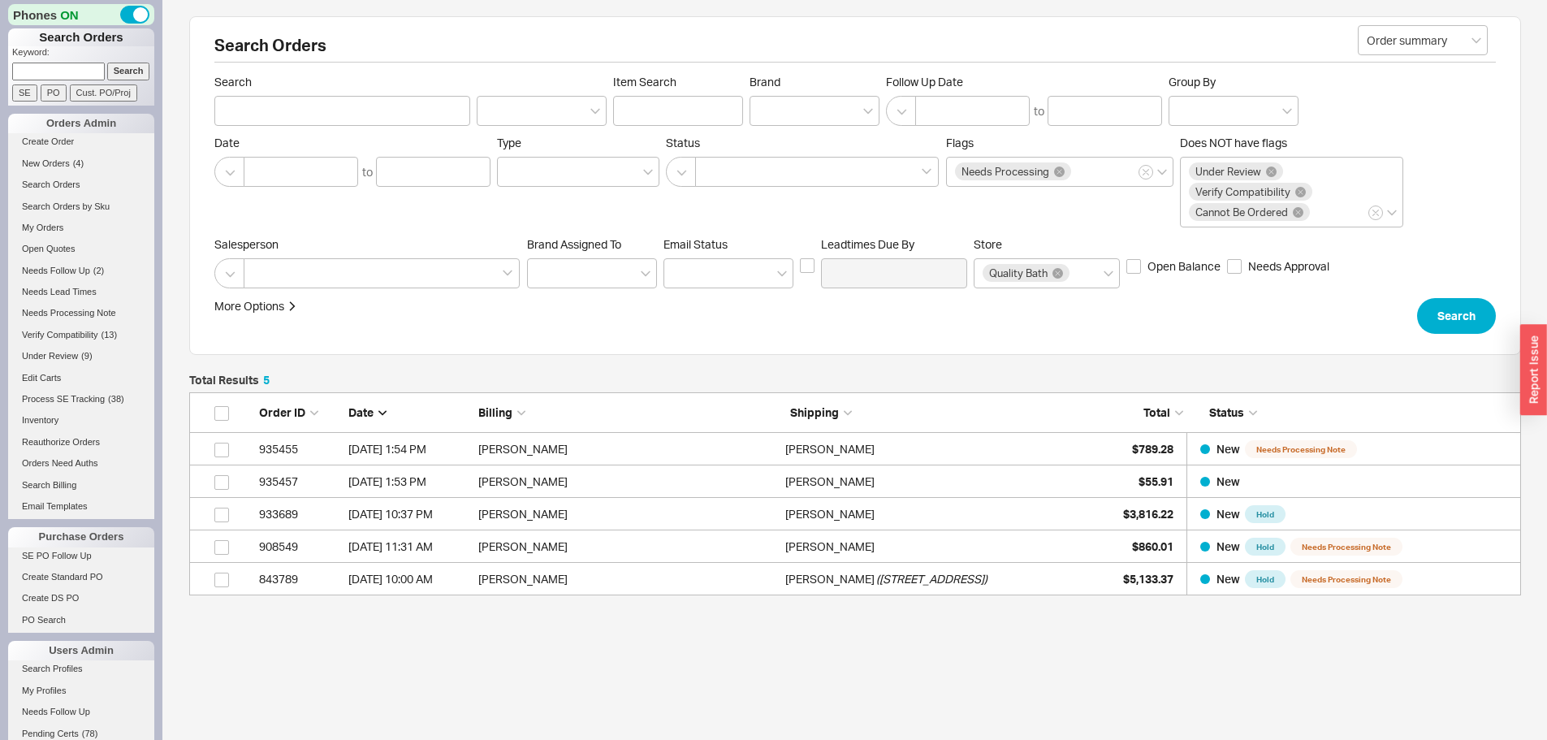
scroll to position [191, 1320]
click at [79, 167] on span "( 4 )" at bounding box center [78, 163] width 11 height 10
click at [76, 164] on span "( 5 )" at bounding box center [78, 163] width 11 height 10
click at [71, 67] on input at bounding box center [58, 71] width 93 height 17
type input "908314"
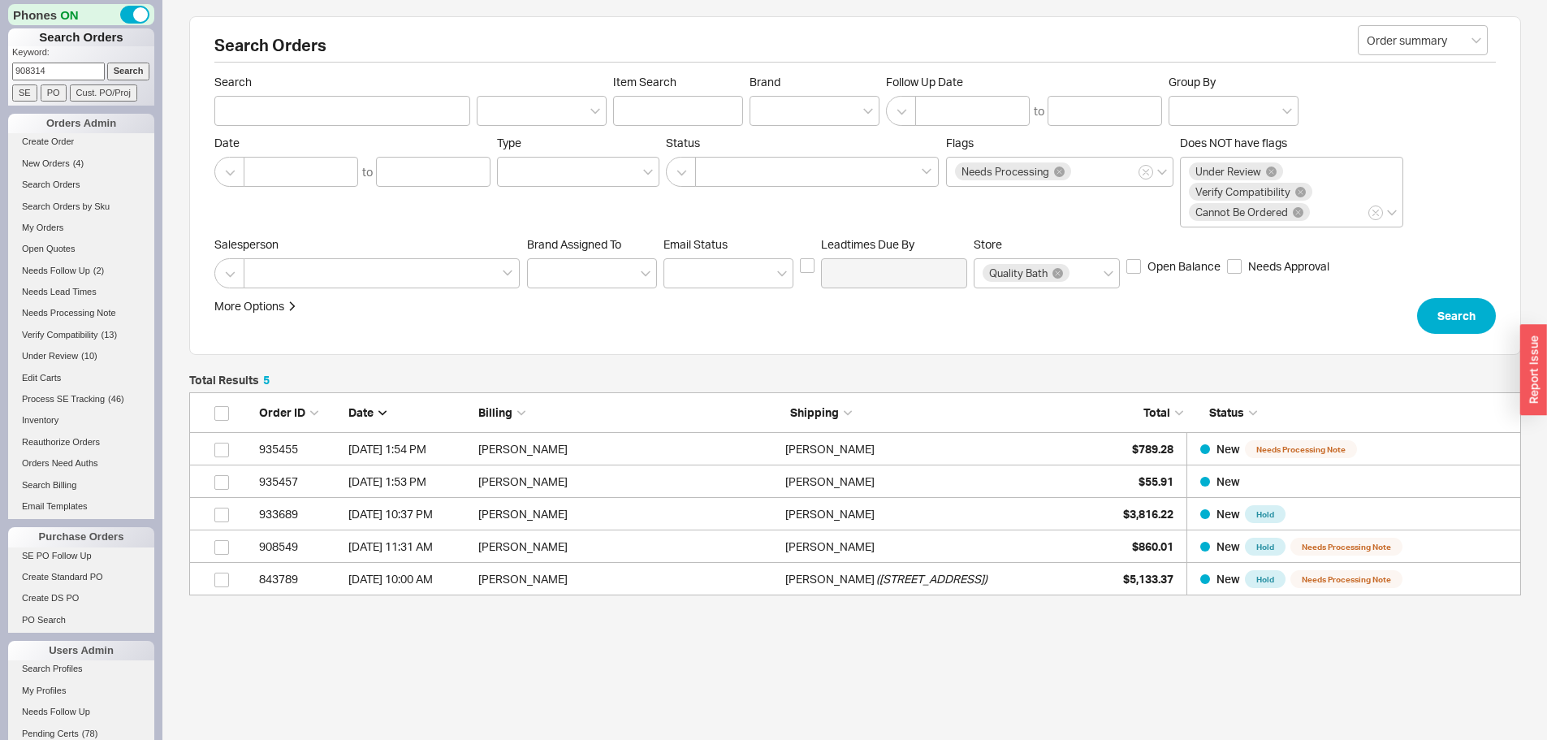
click at [107, 63] on input "Search" at bounding box center [128, 71] width 43 height 17
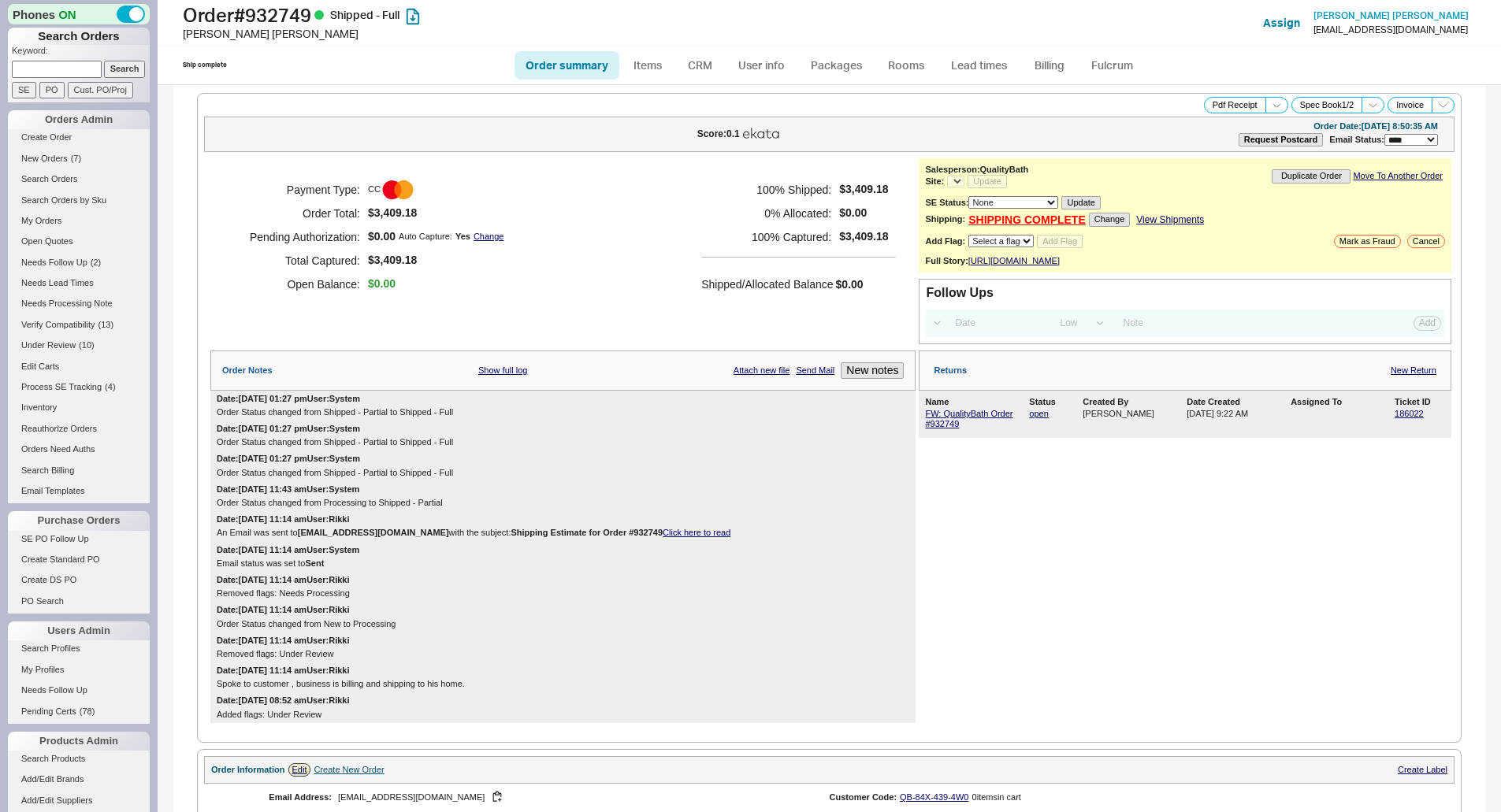
select select "LOW"
select select "3"
select select "*"
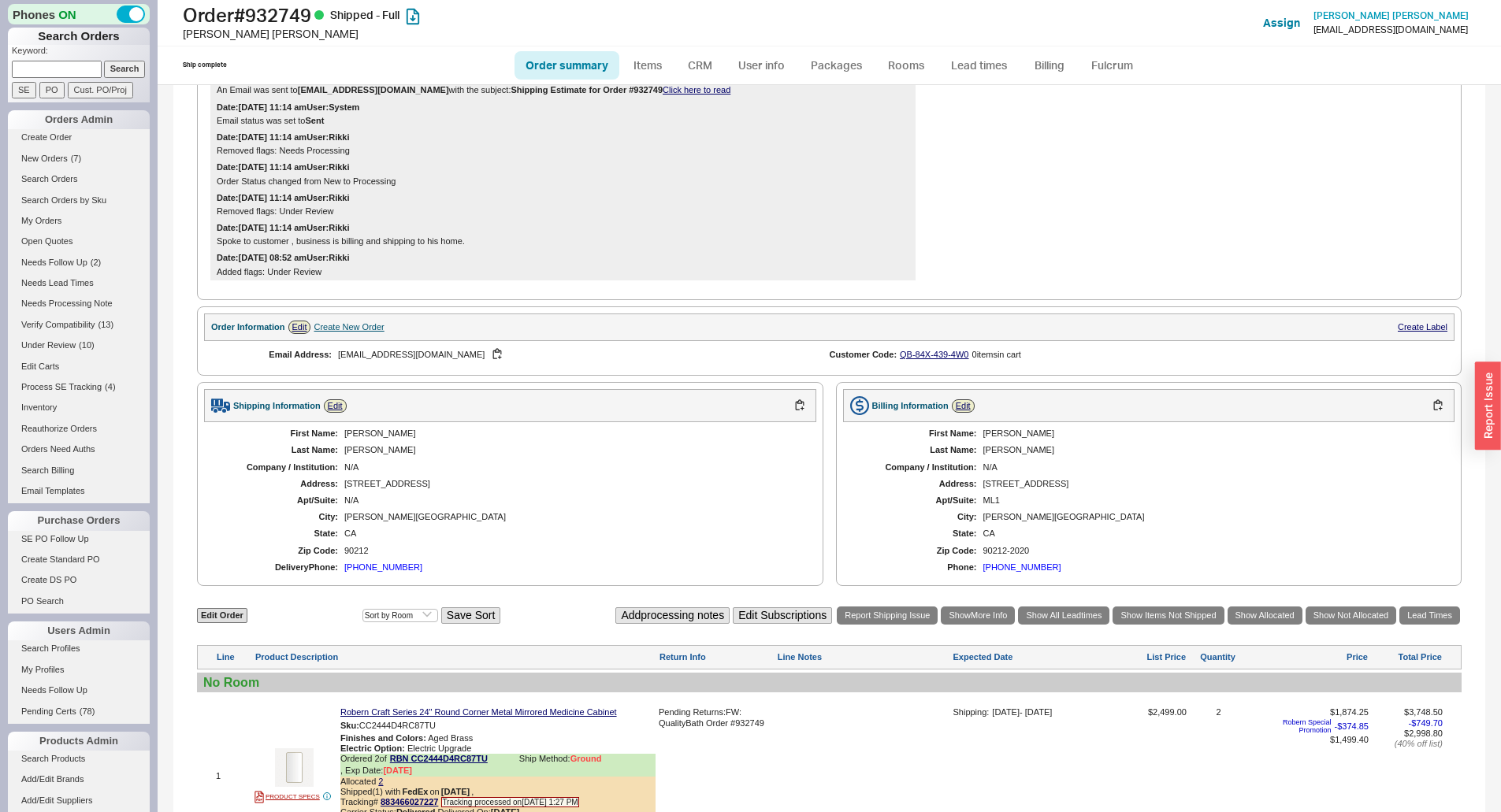
scroll to position [552, 0]
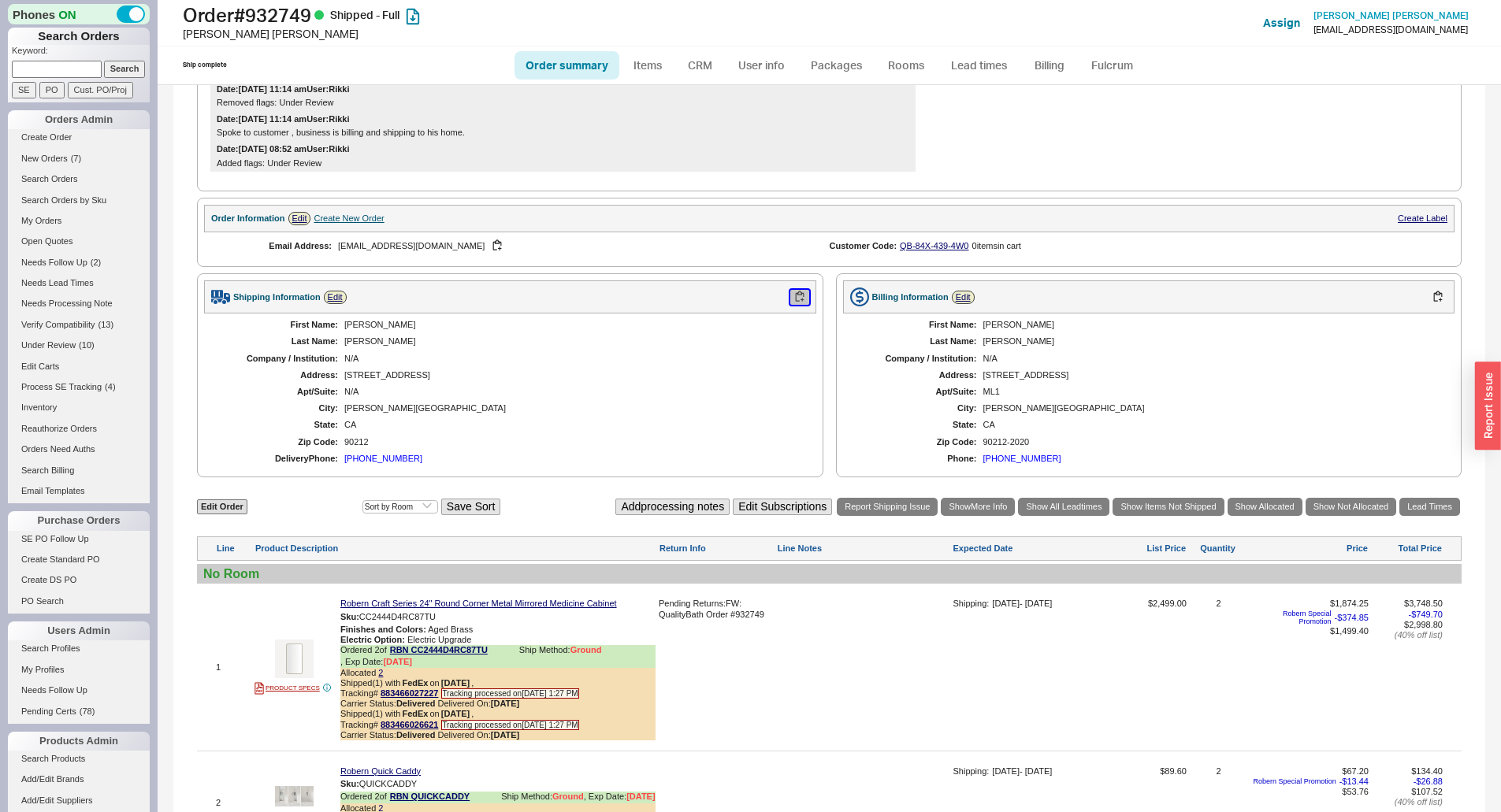
click at [796, 305] on button "button" at bounding box center [799, 297] width 18 height 15
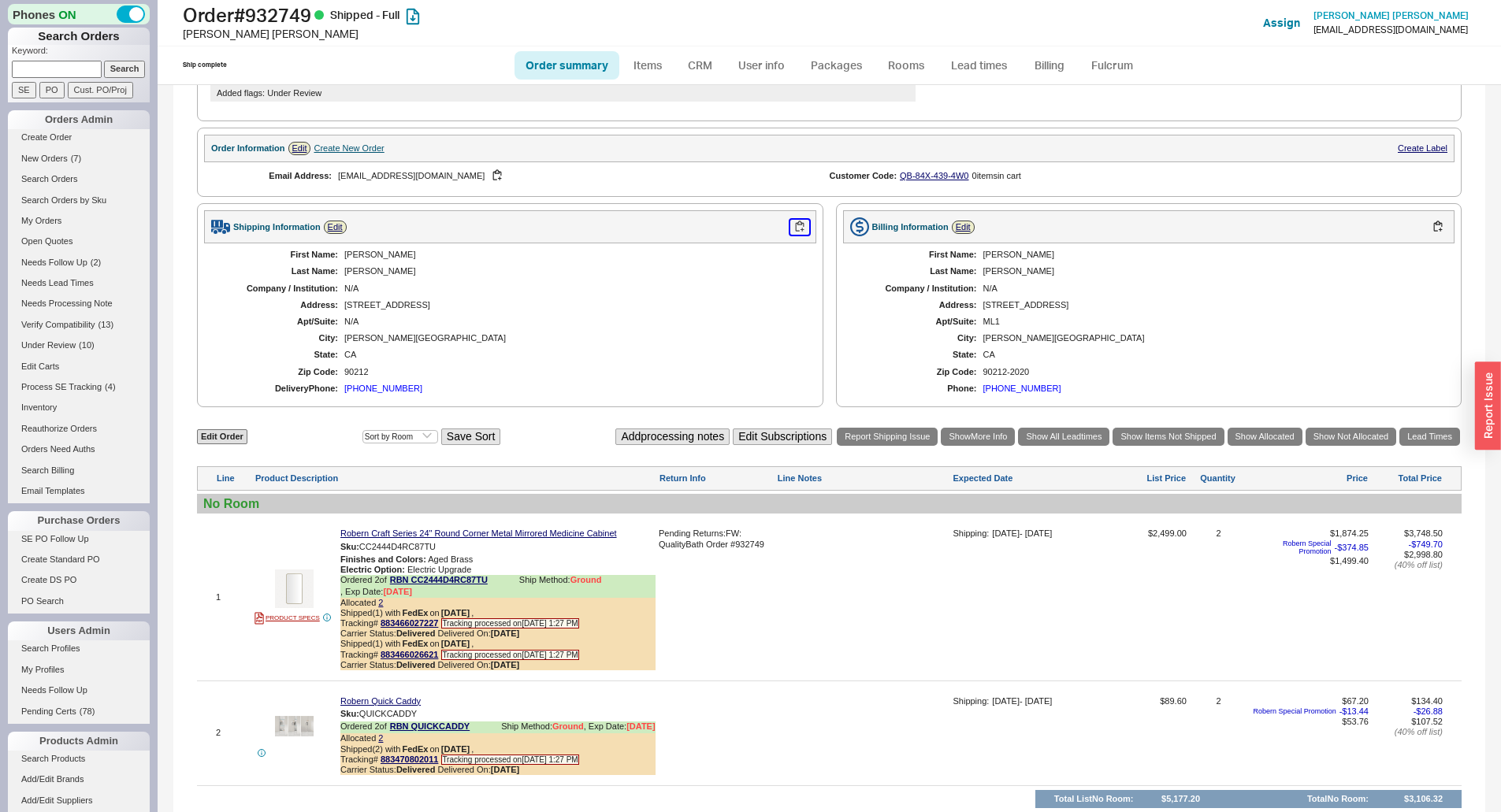
scroll to position [709, 0]
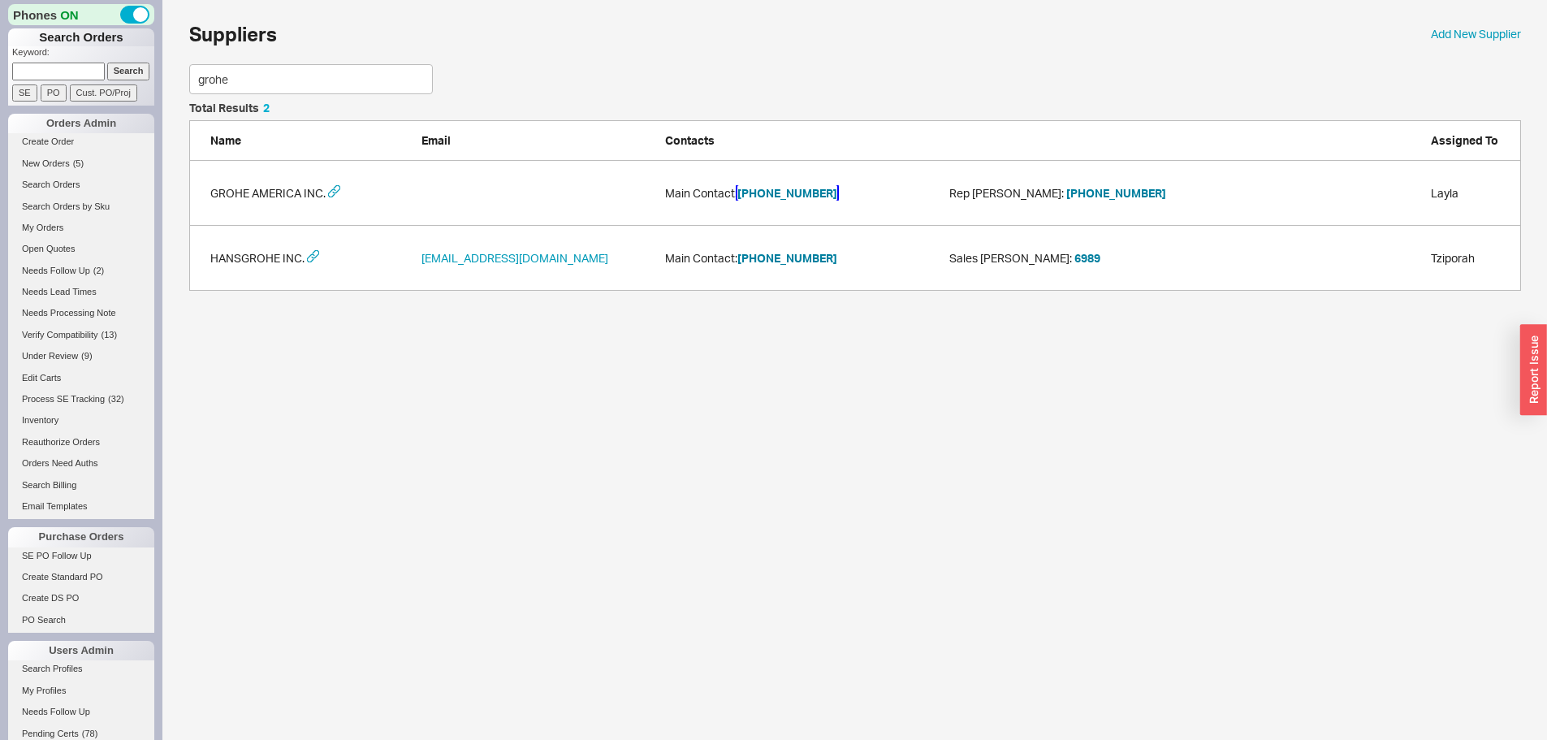
scroll to position [176, 1320]
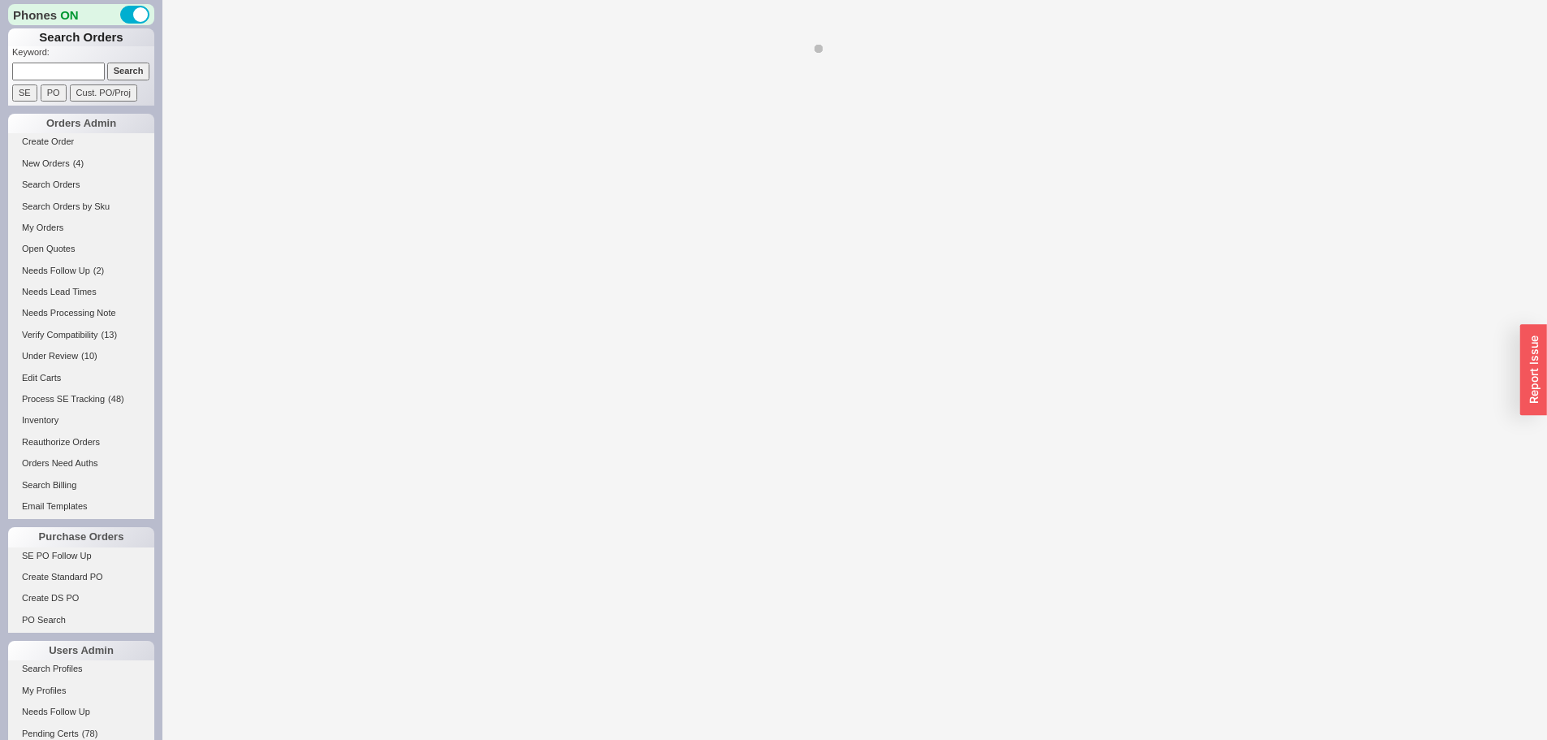
select select "LOW"
select select "3"
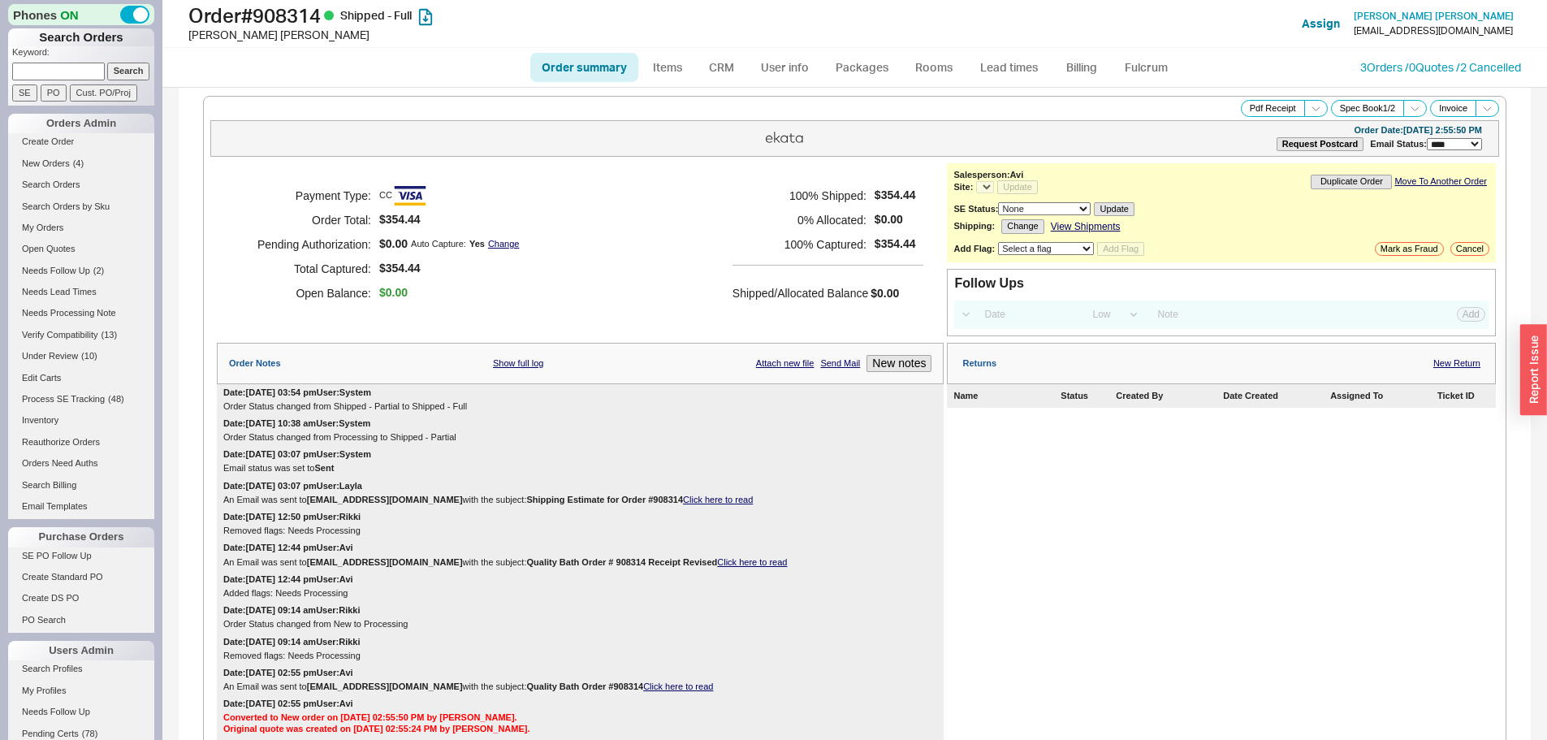
select select "*"
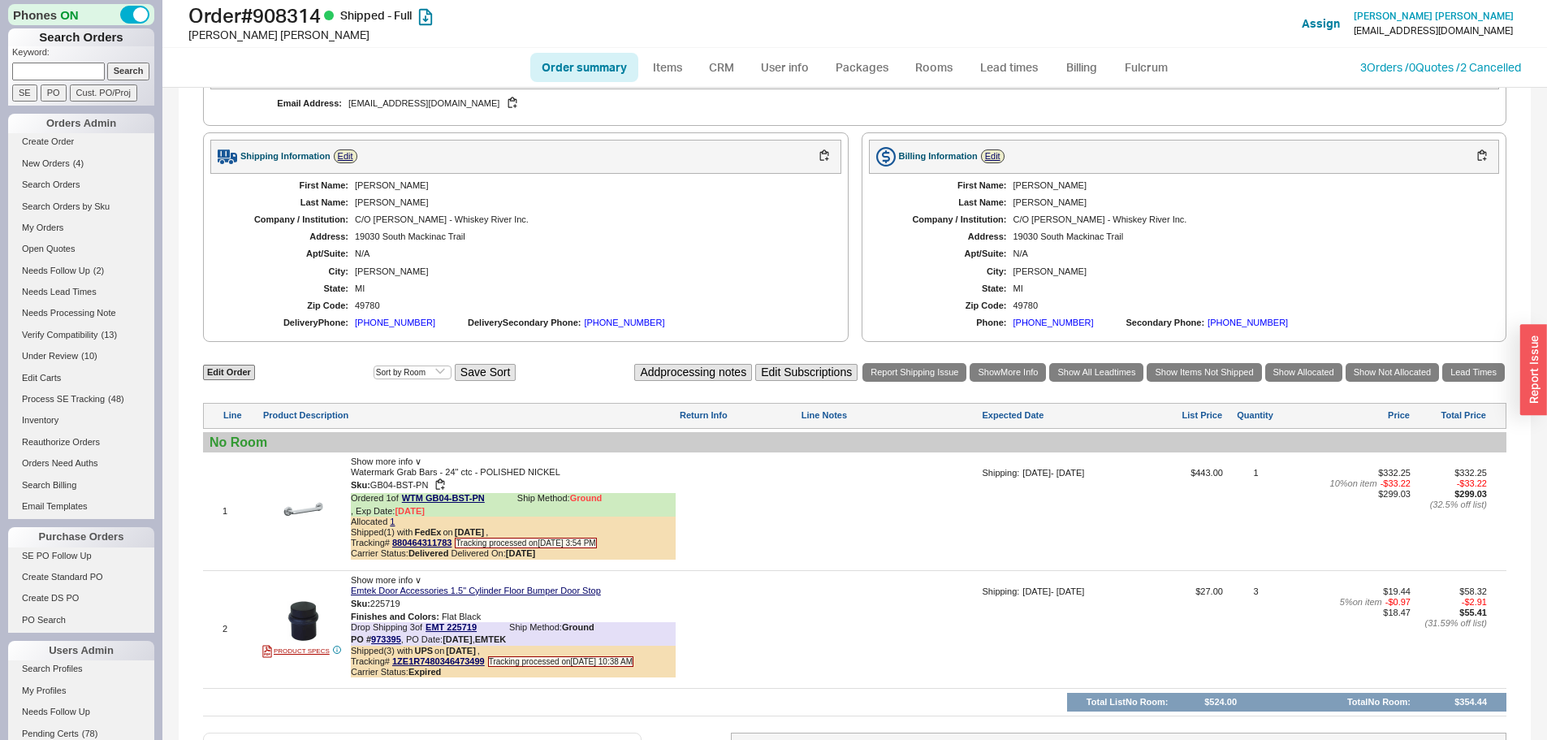
scroll to position [936, 0]
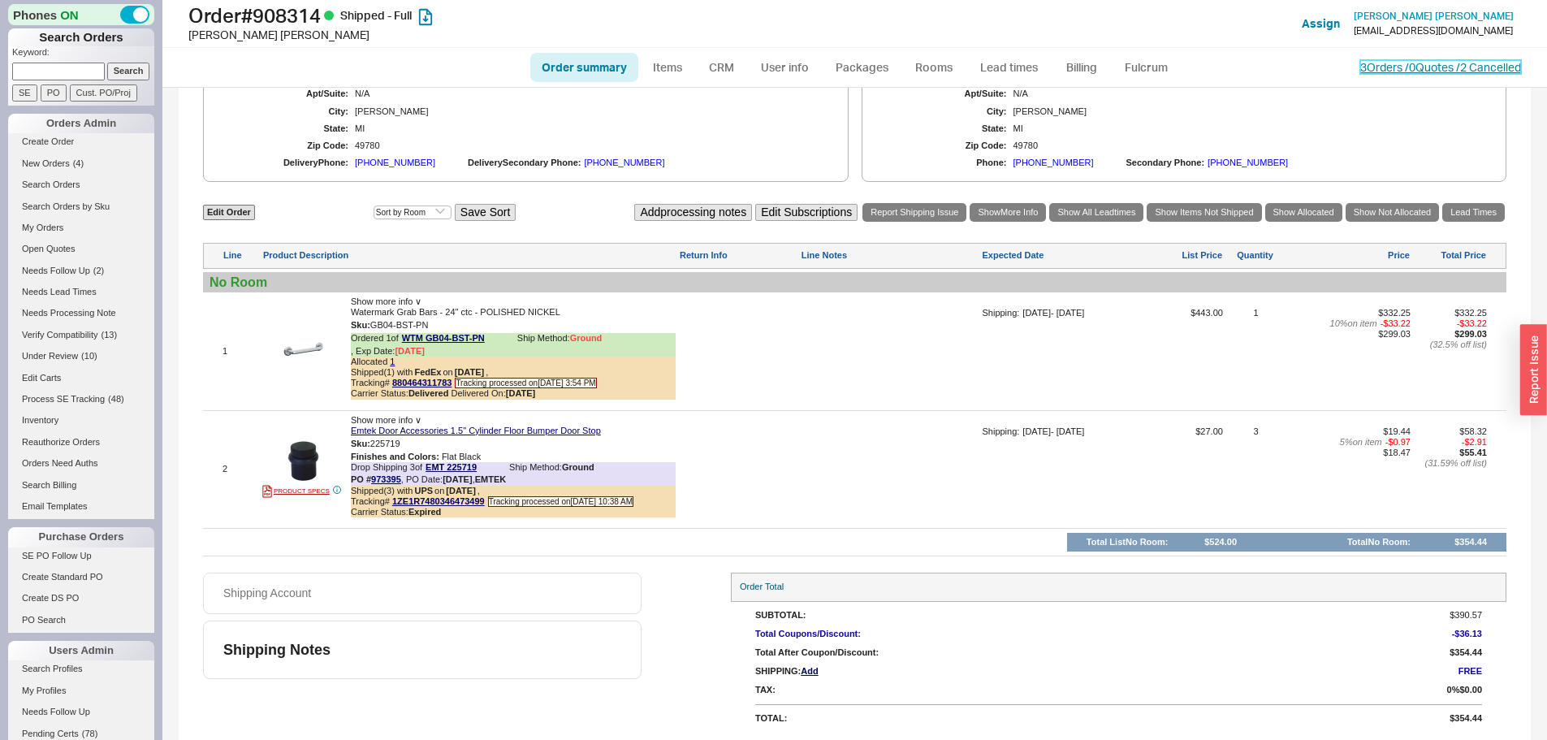
drag, startPoint x: 1473, startPoint y: 68, endPoint x: 1466, endPoint y: 74, distance: 9.3
click at [1473, 68] on link "3 Orders / 0 Quotes / 2 Cancelled" at bounding box center [1441, 67] width 161 height 14
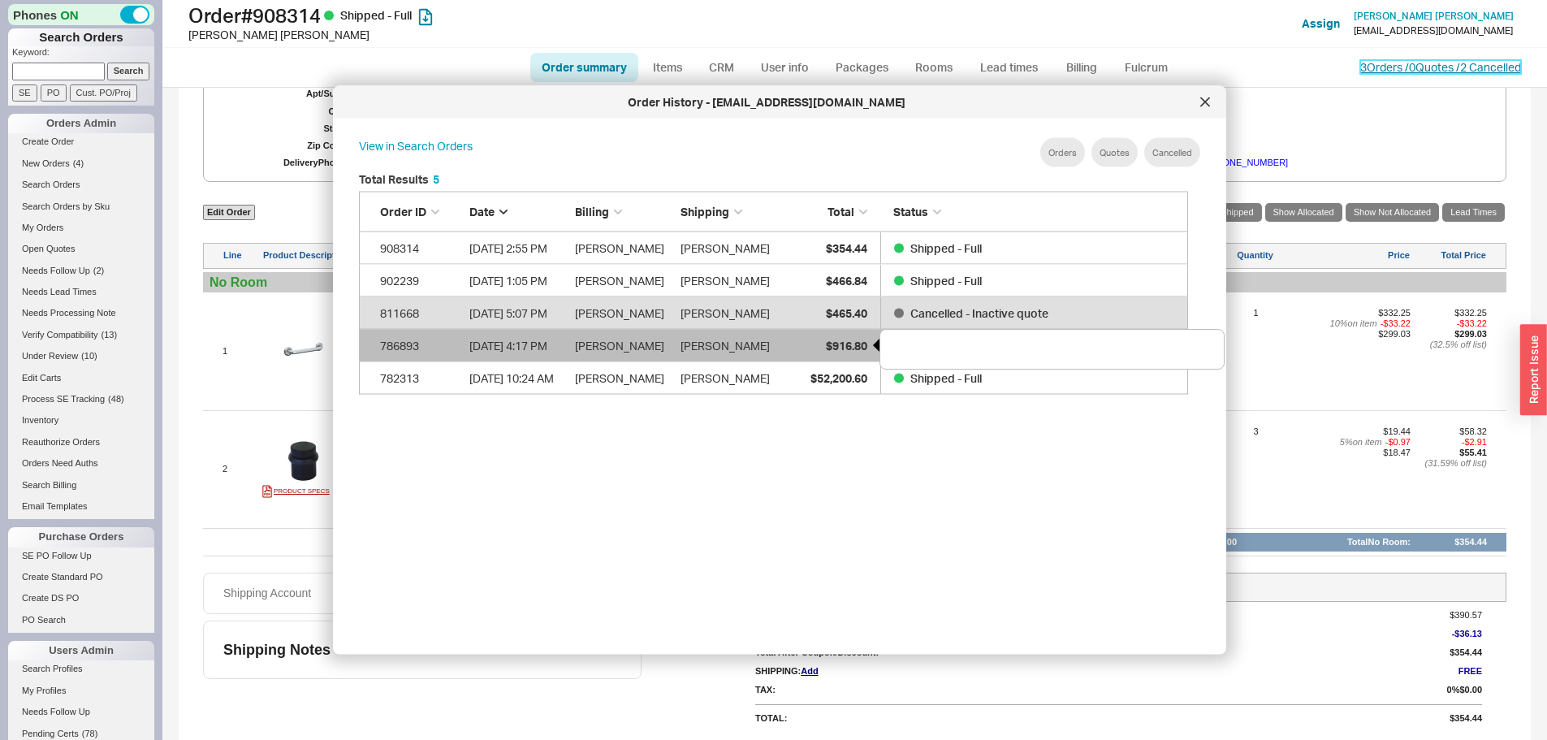
scroll to position [485, 843]
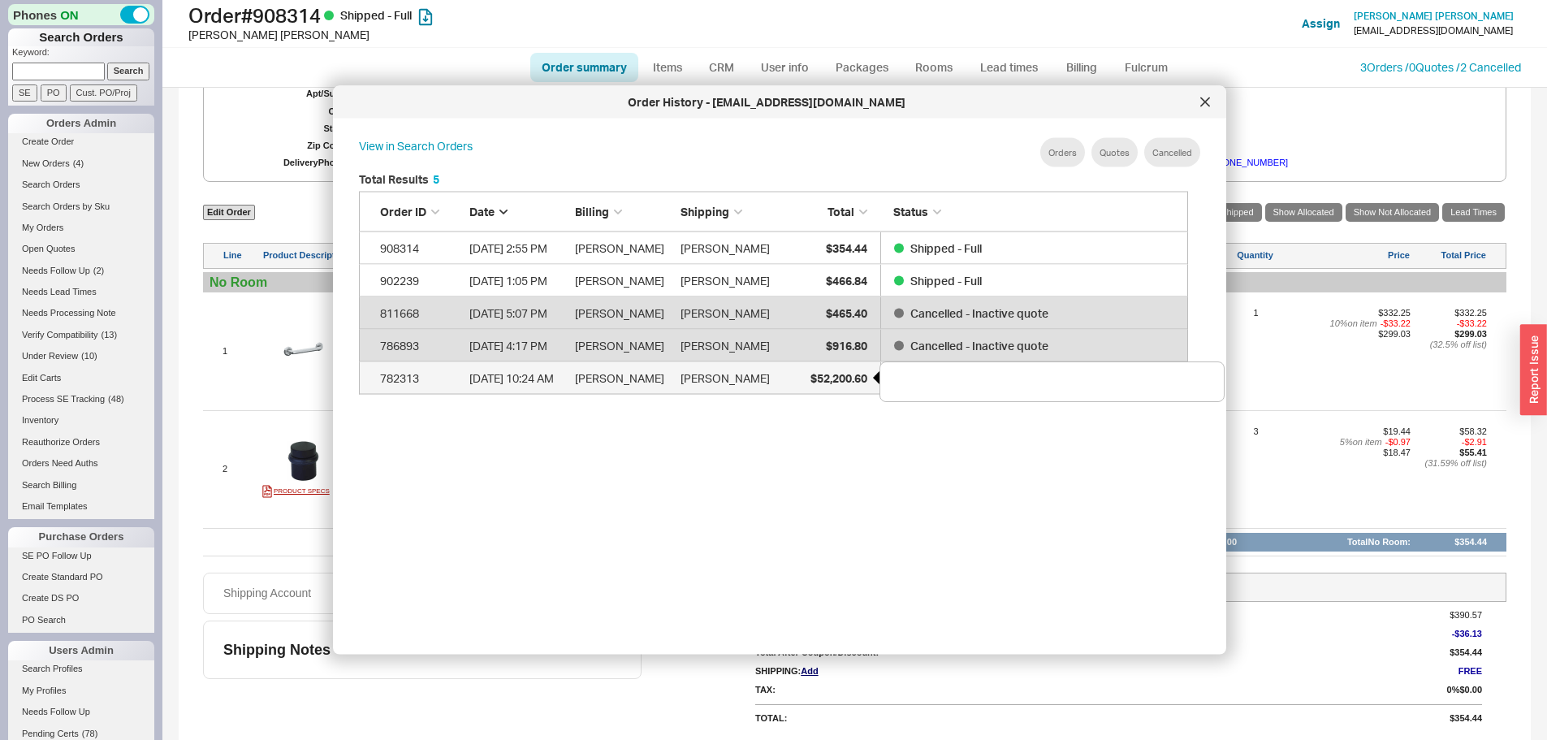
click at [837, 379] on span "$52,200.60" at bounding box center [839, 377] width 57 height 14
click at [1201, 93] on div at bounding box center [1205, 102] width 26 height 26
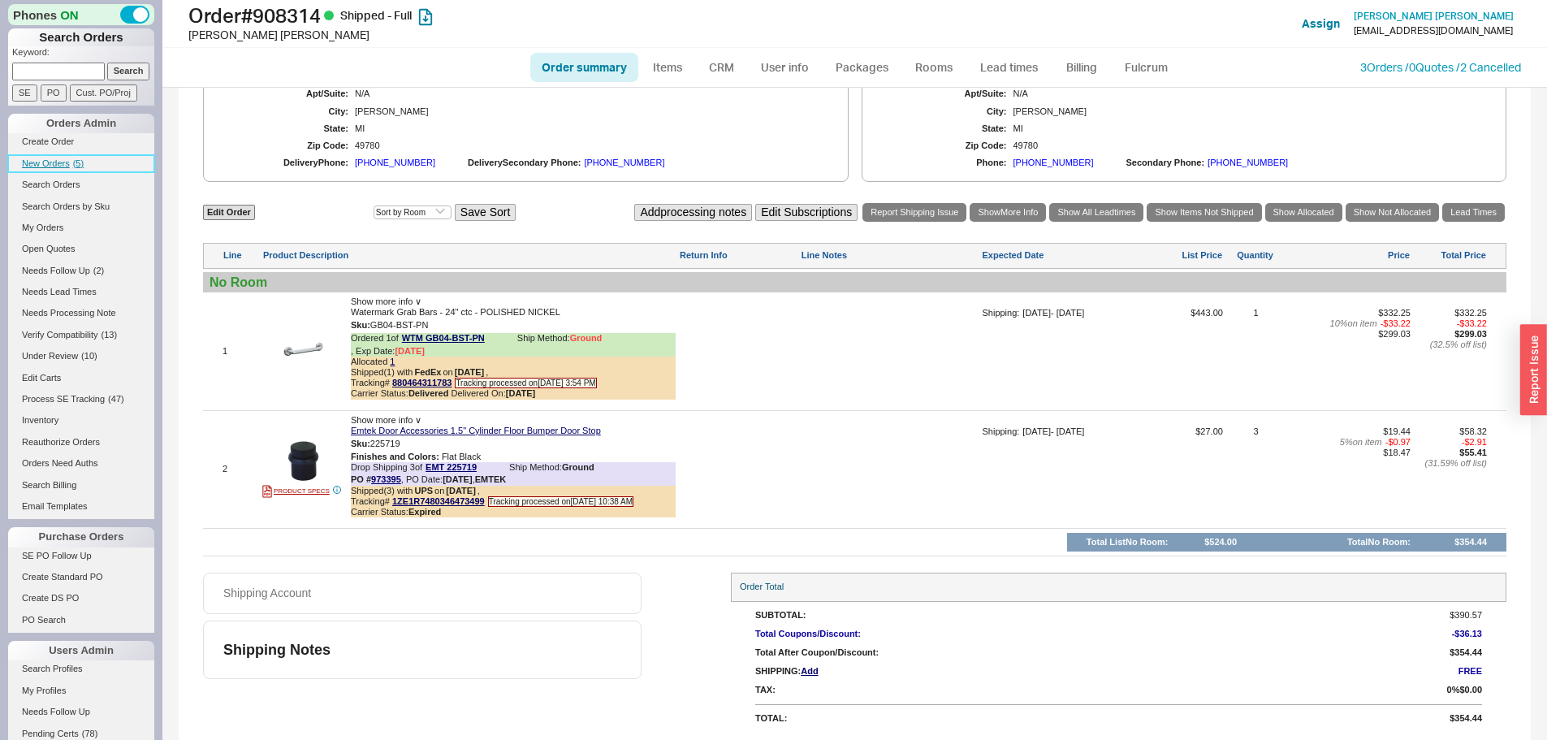
click at [74, 164] on span "( 5 )" at bounding box center [78, 163] width 11 height 10
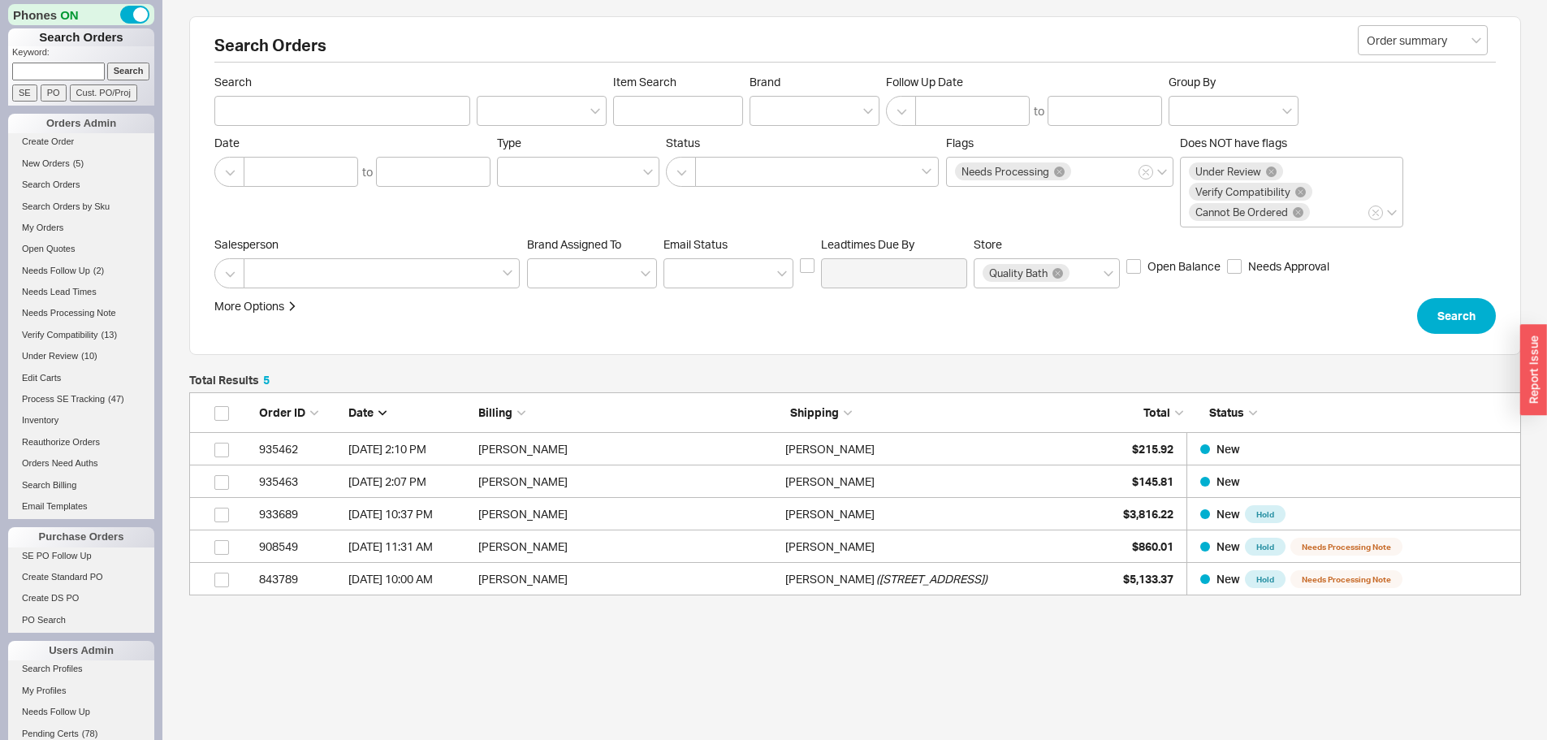
scroll to position [191, 1320]
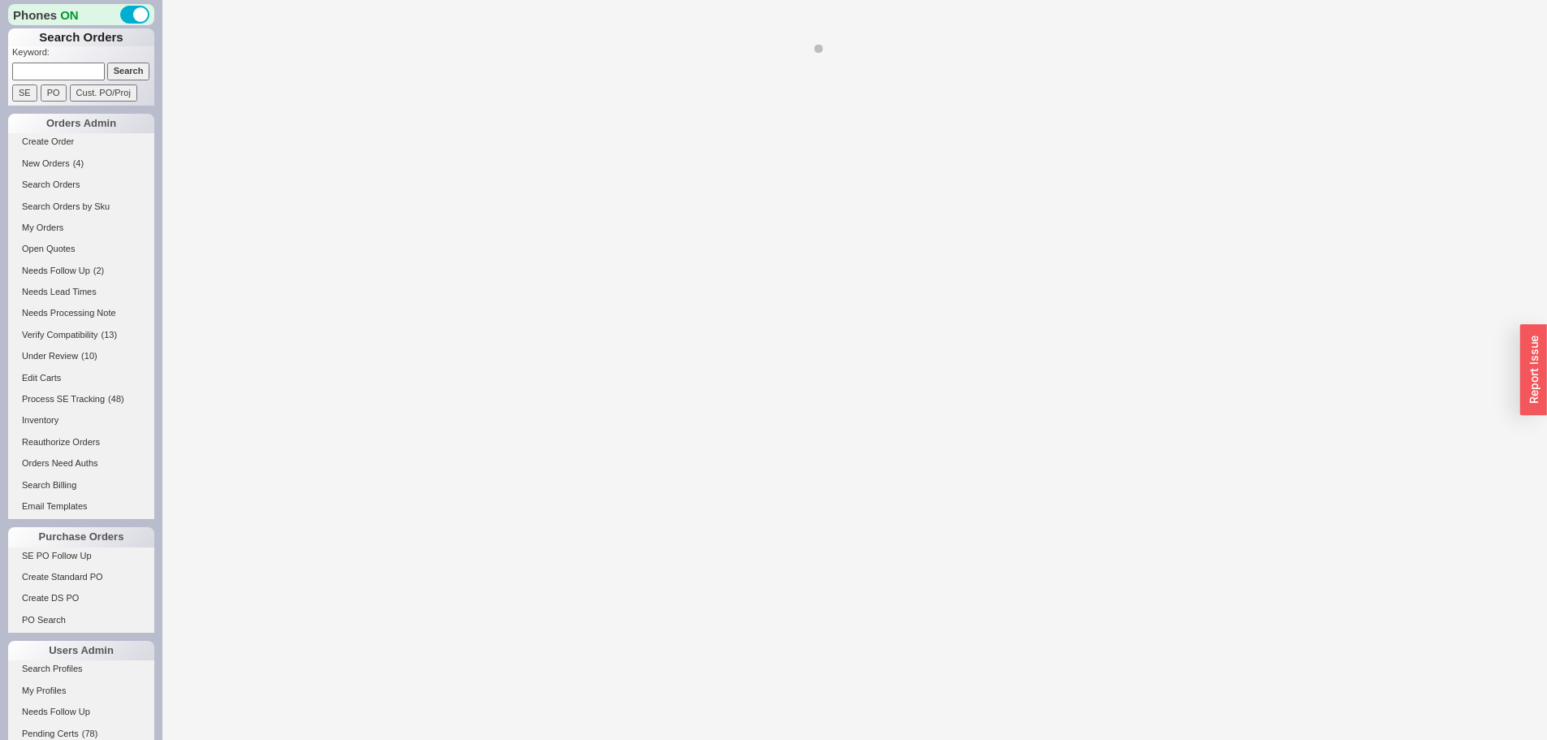
select select "*"
select select "LOW"
select select "3"
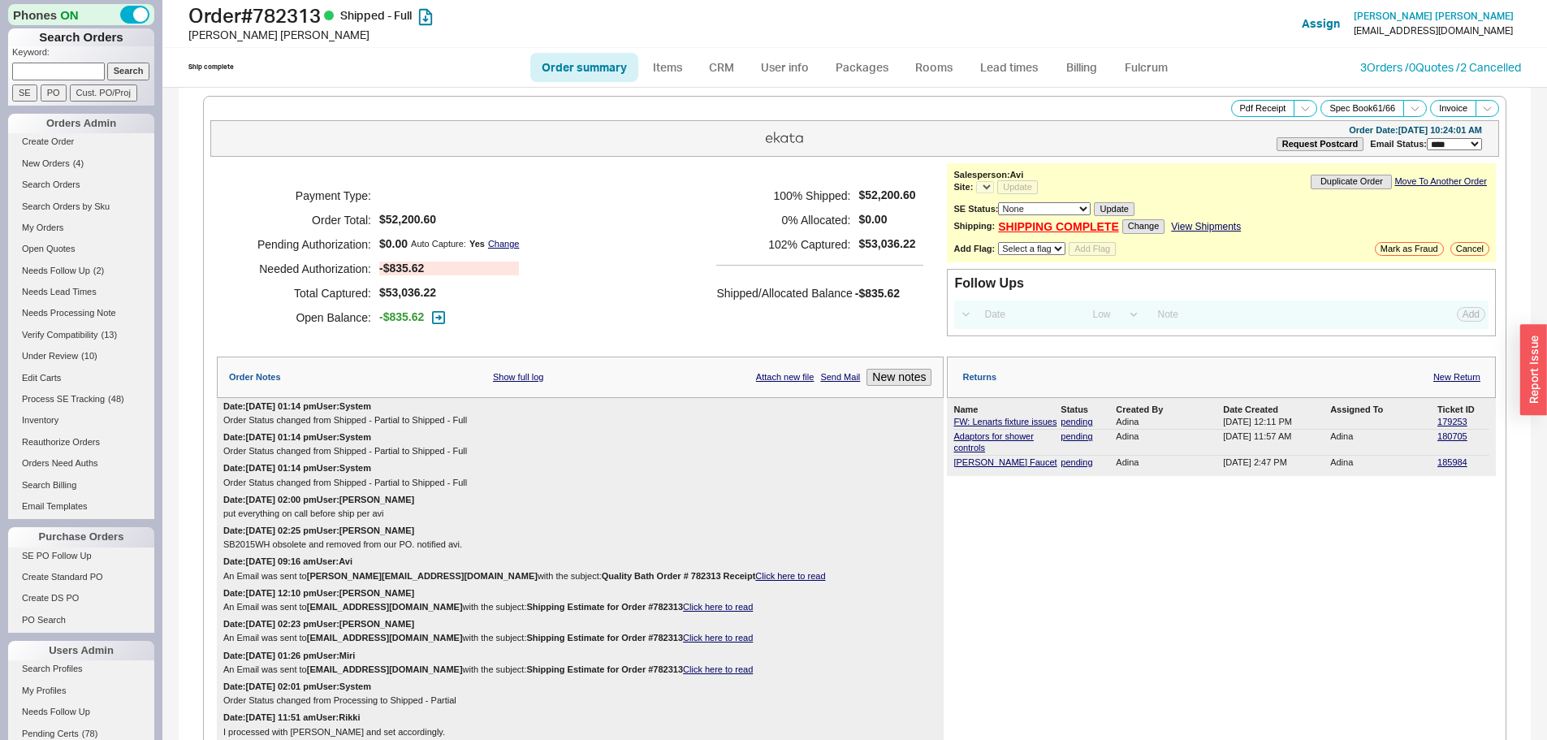
select select "*"
click at [659, 470] on div "Date: [DATE] 01:14 pm User: System Order Status changed from Shipped - Partial …" at bounding box center [580, 475] width 727 height 31
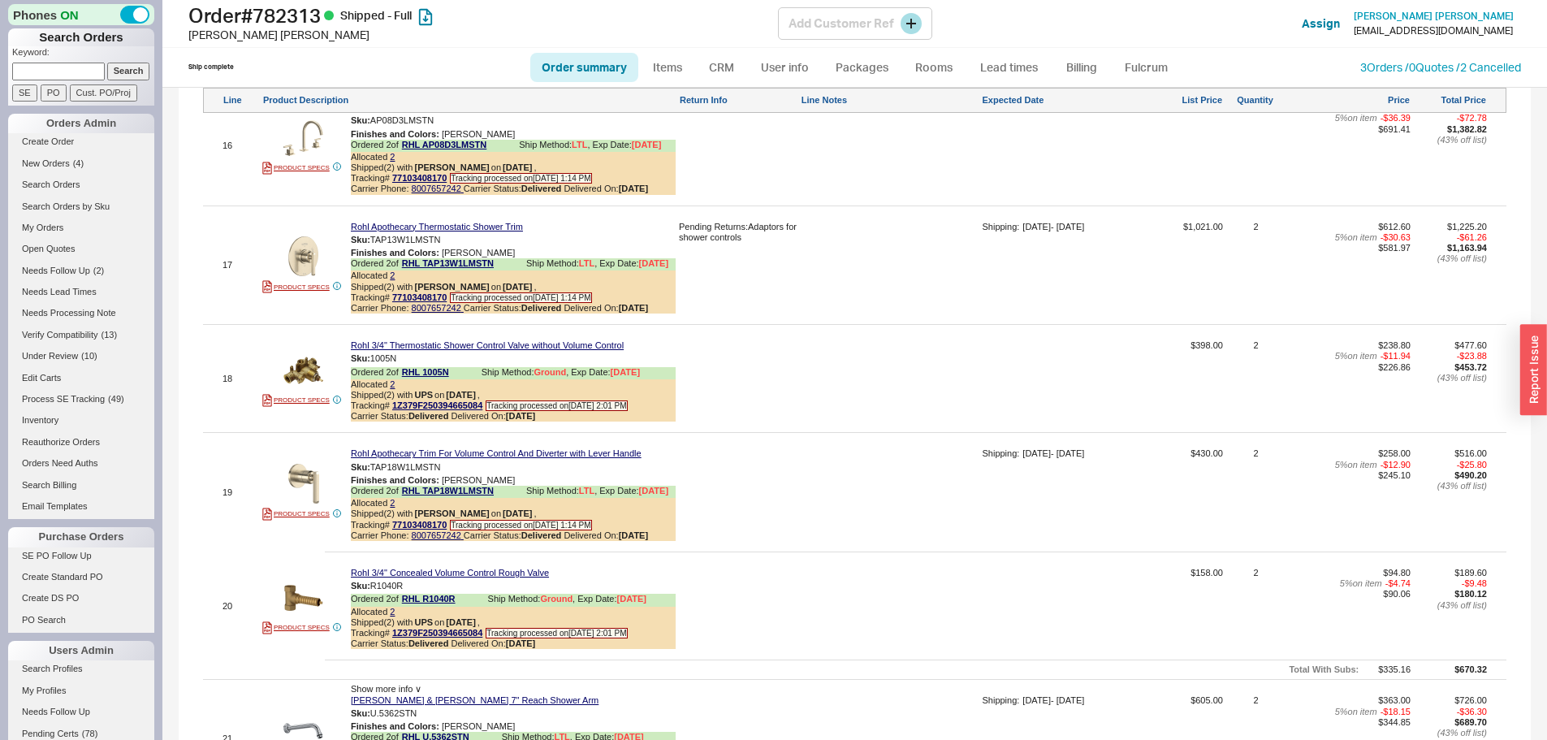
scroll to position [4713, 0]
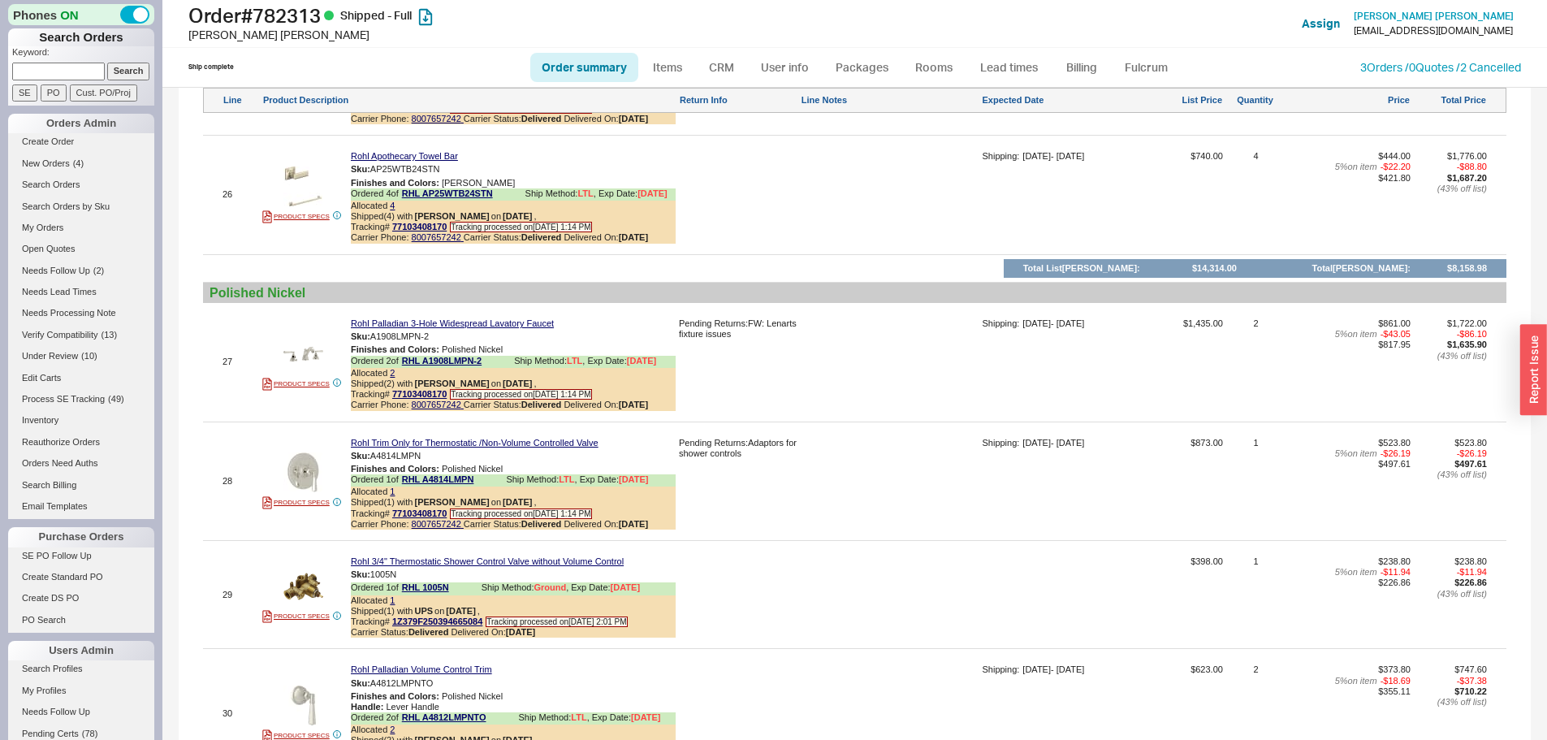
click at [759, 413] on div "Pending Returns: FW: Lenarts fixture issues" at bounding box center [738, 367] width 119 height 99
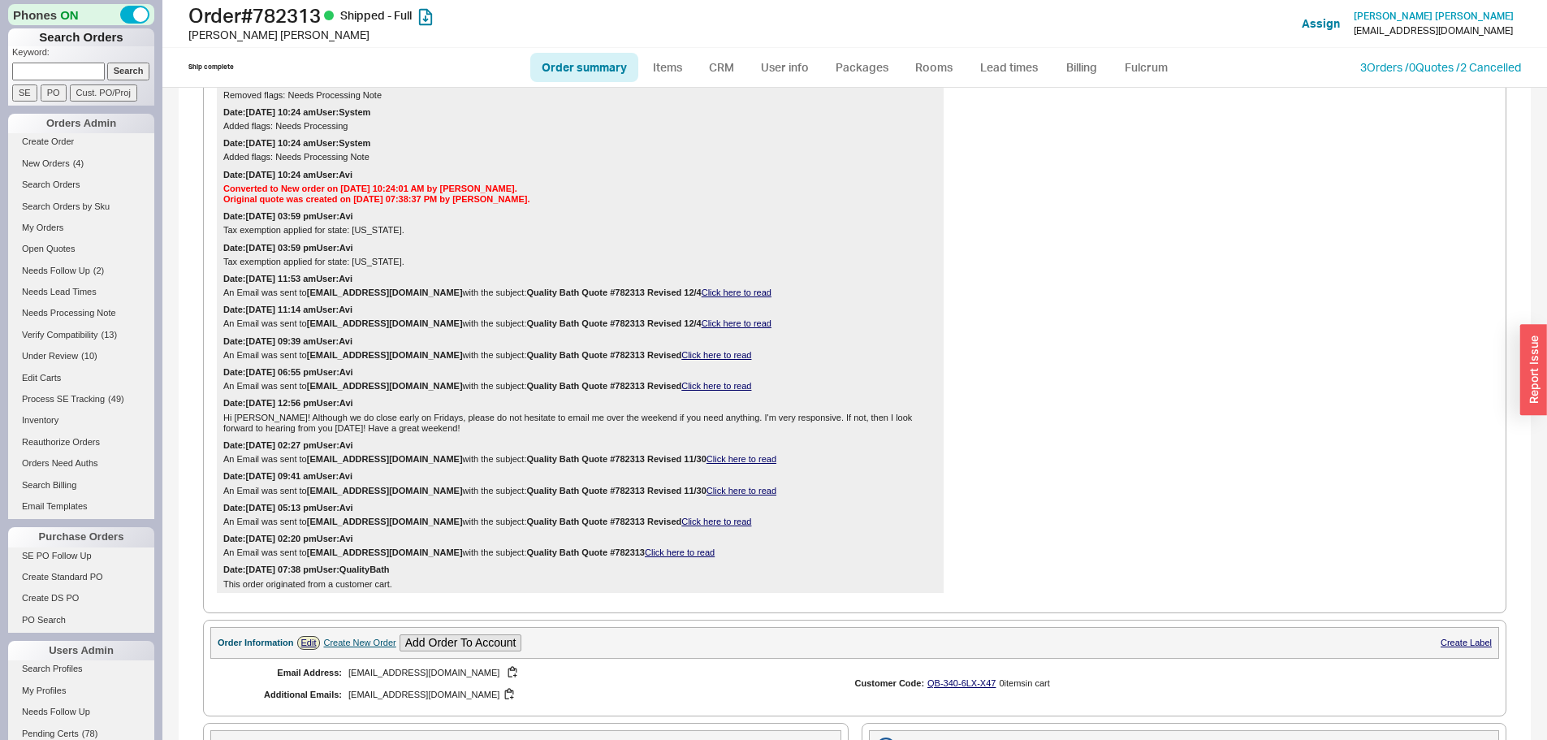
scroll to position [0, 0]
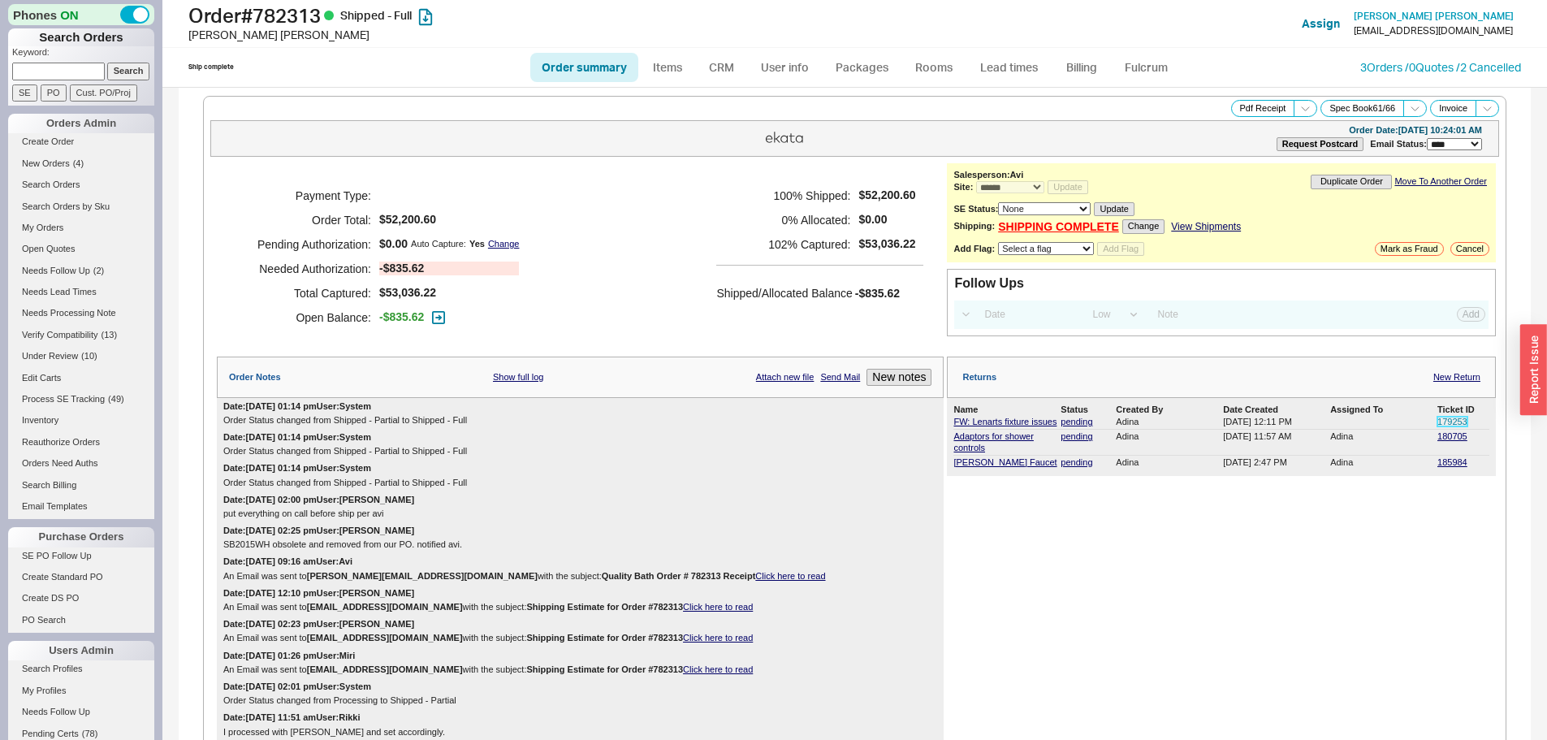
click at [1439, 422] on link "179253" at bounding box center [1453, 422] width 30 height 10
